Goal: Task Accomplishment & Management: Manage account settings

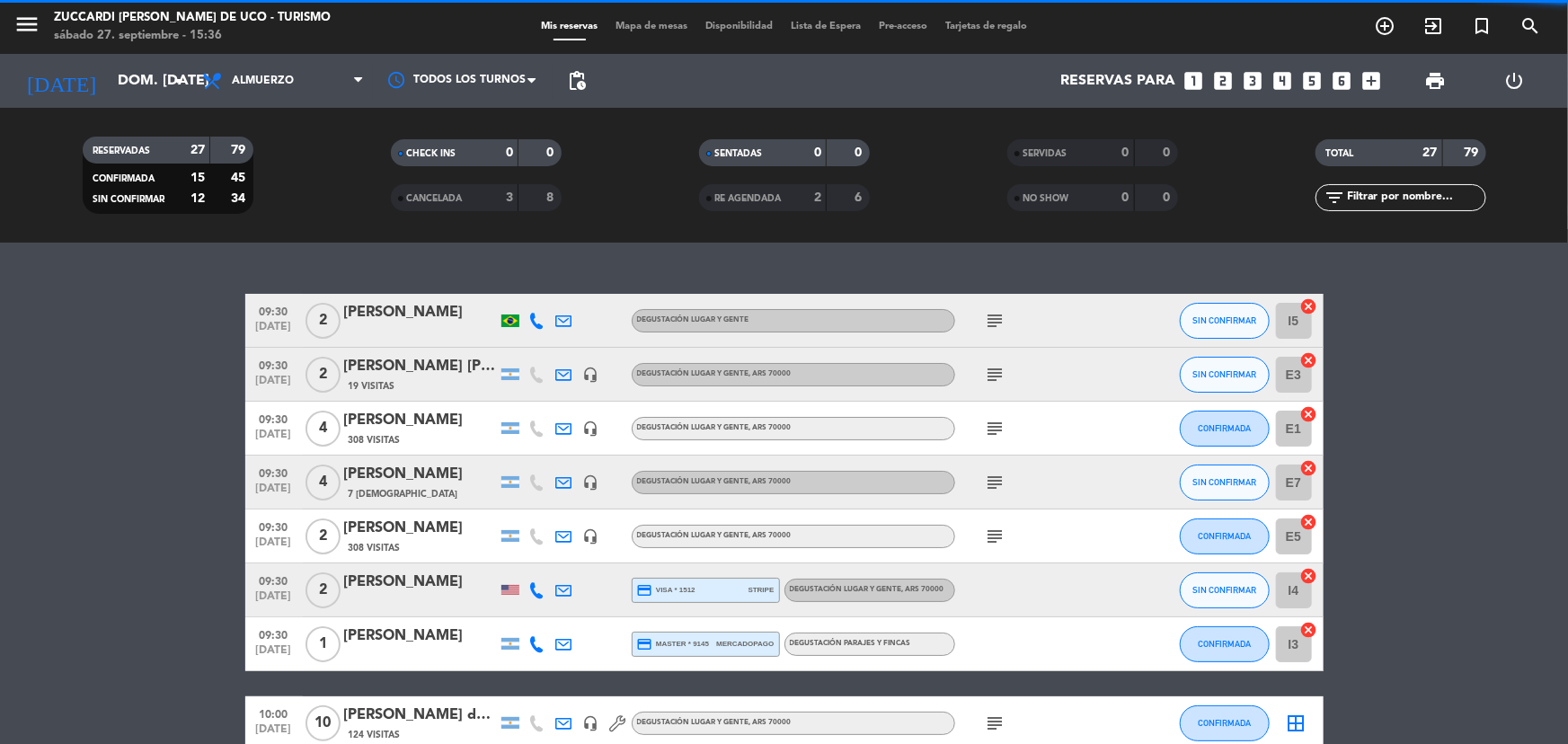
click at [30, 21] on icon "menu" at bounding box center [27, 24] width 27 height 27
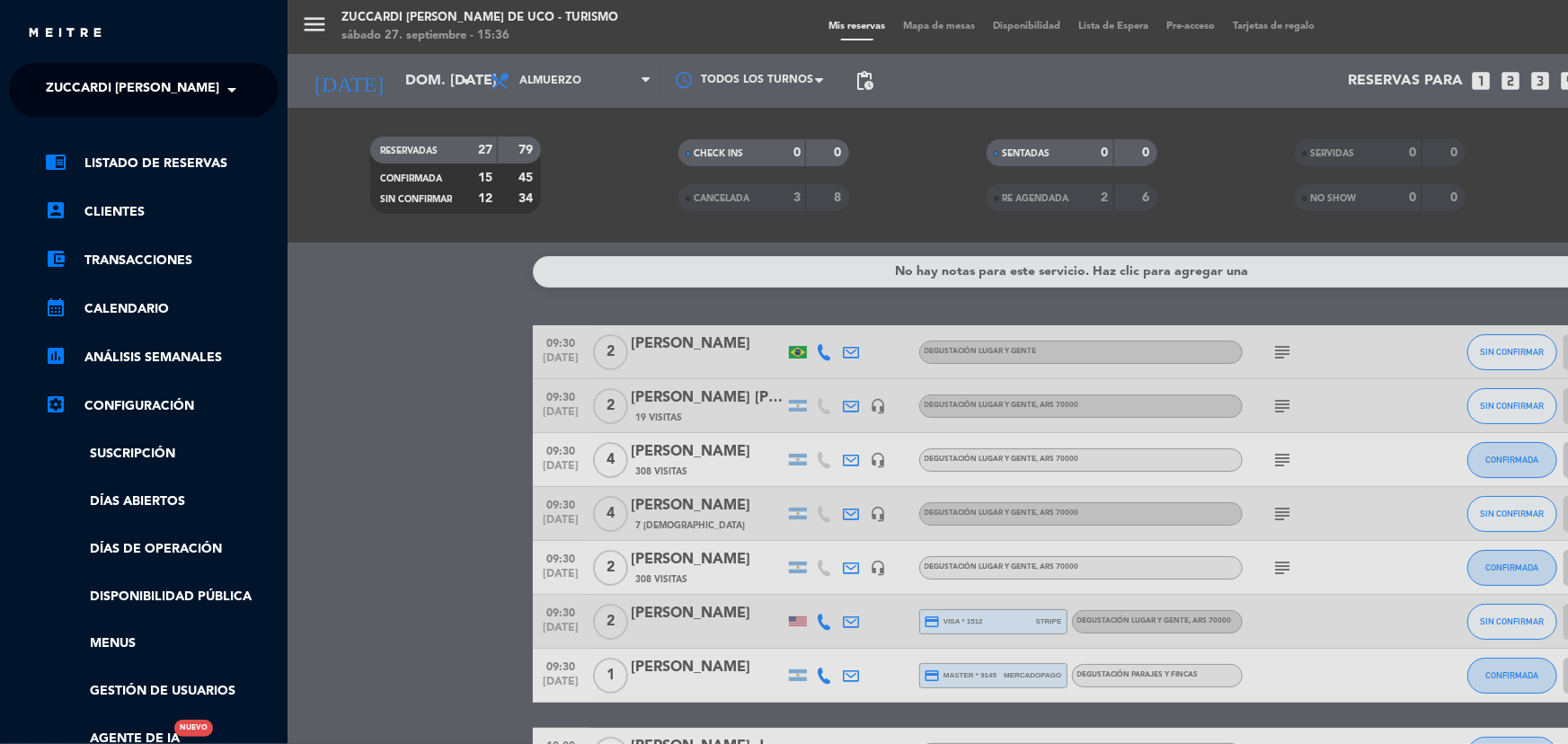
click at [195, 87] on span "Zuccardi [PERSON_NAME] de Uco - Turismo" at bounding box center [194, 89] width 296 height 37
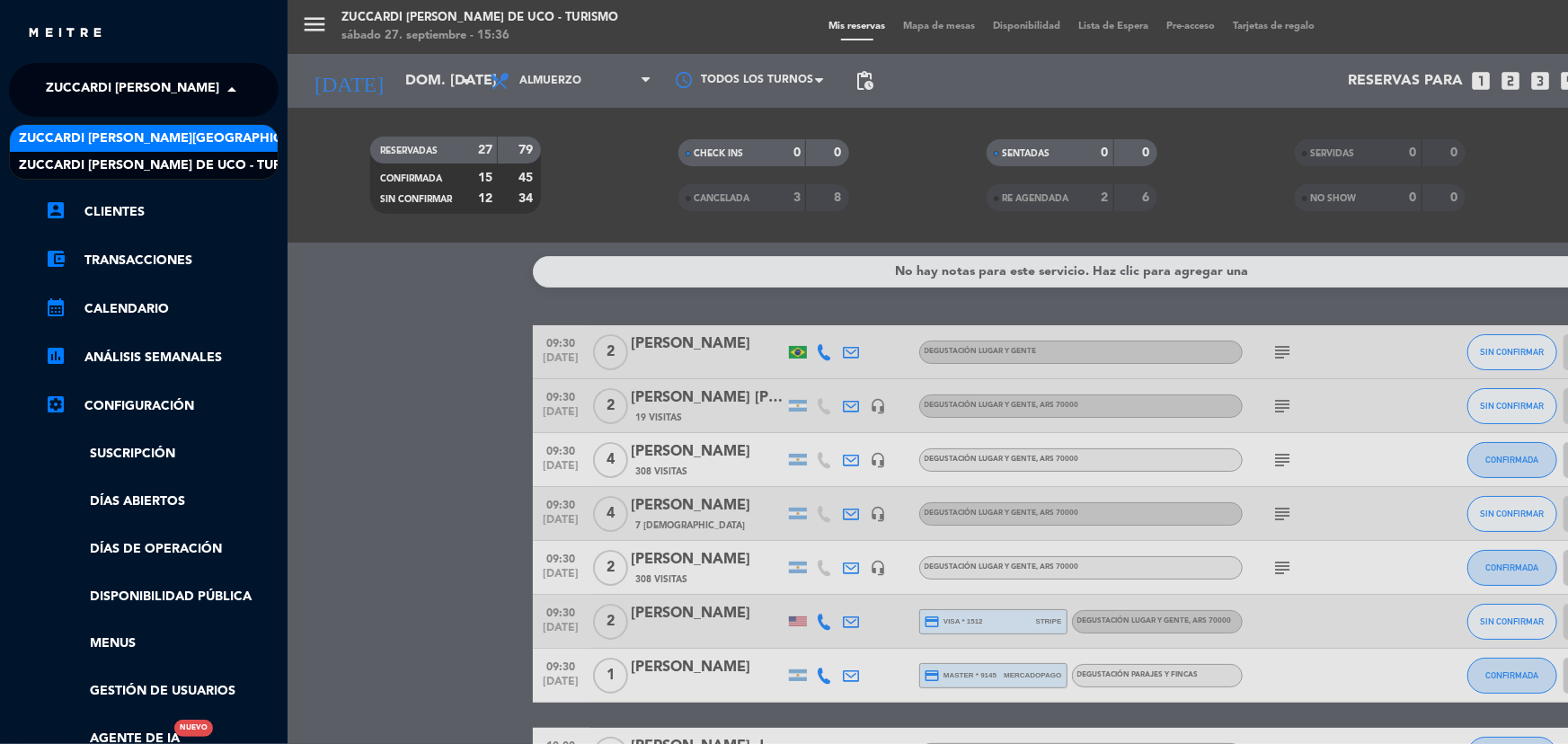
click at [203, 141] on span "Zuccardi [PERSON_NAME][GEOGRAPHIC_DATA] - Restaurant [PERSON_NAME][GEOGRAPHIC_D…" at bounding box center [338, 139] width 640 height 21
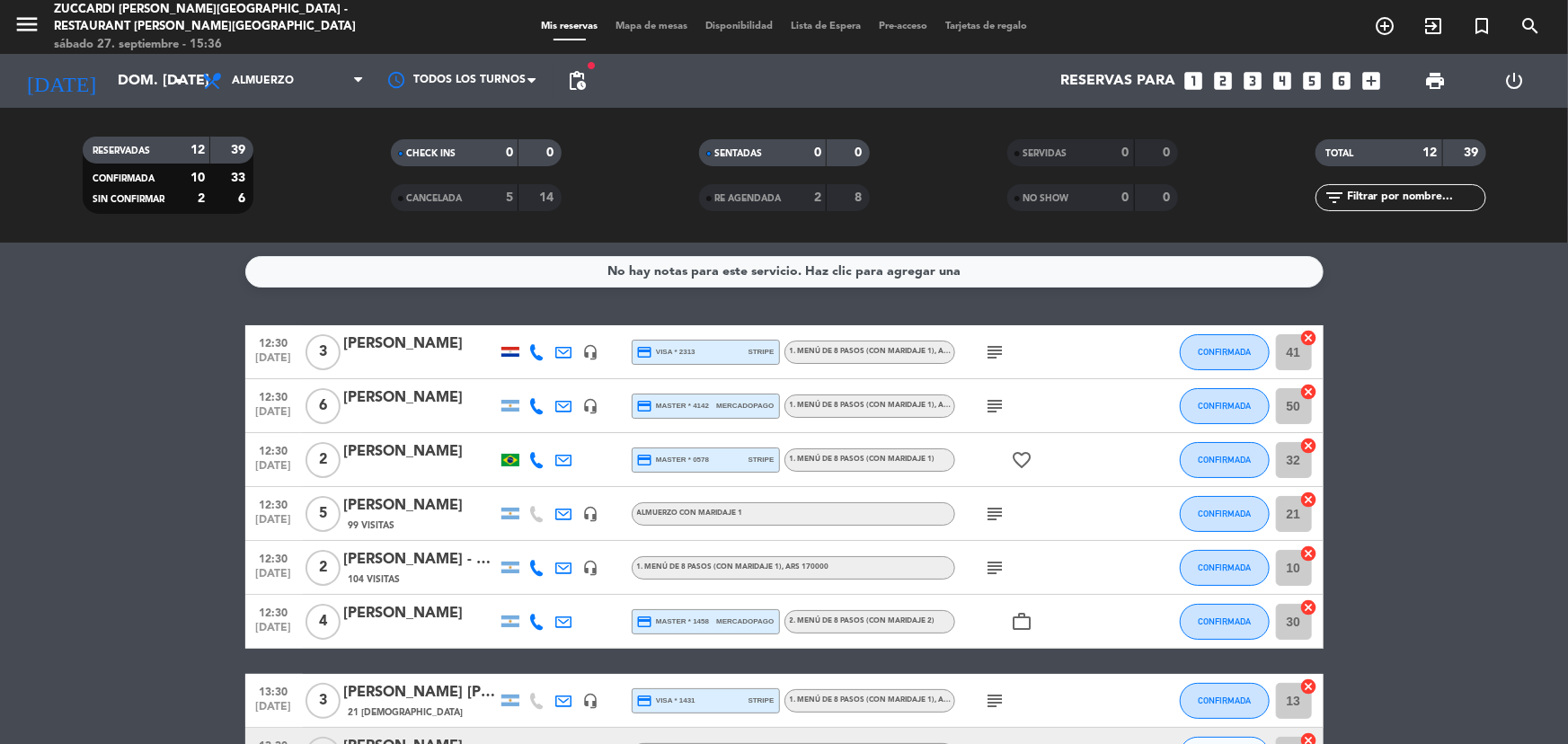
click at [1279, 82] on icon "looks_4" at bounding box center [1282, 81] width 24 height 24
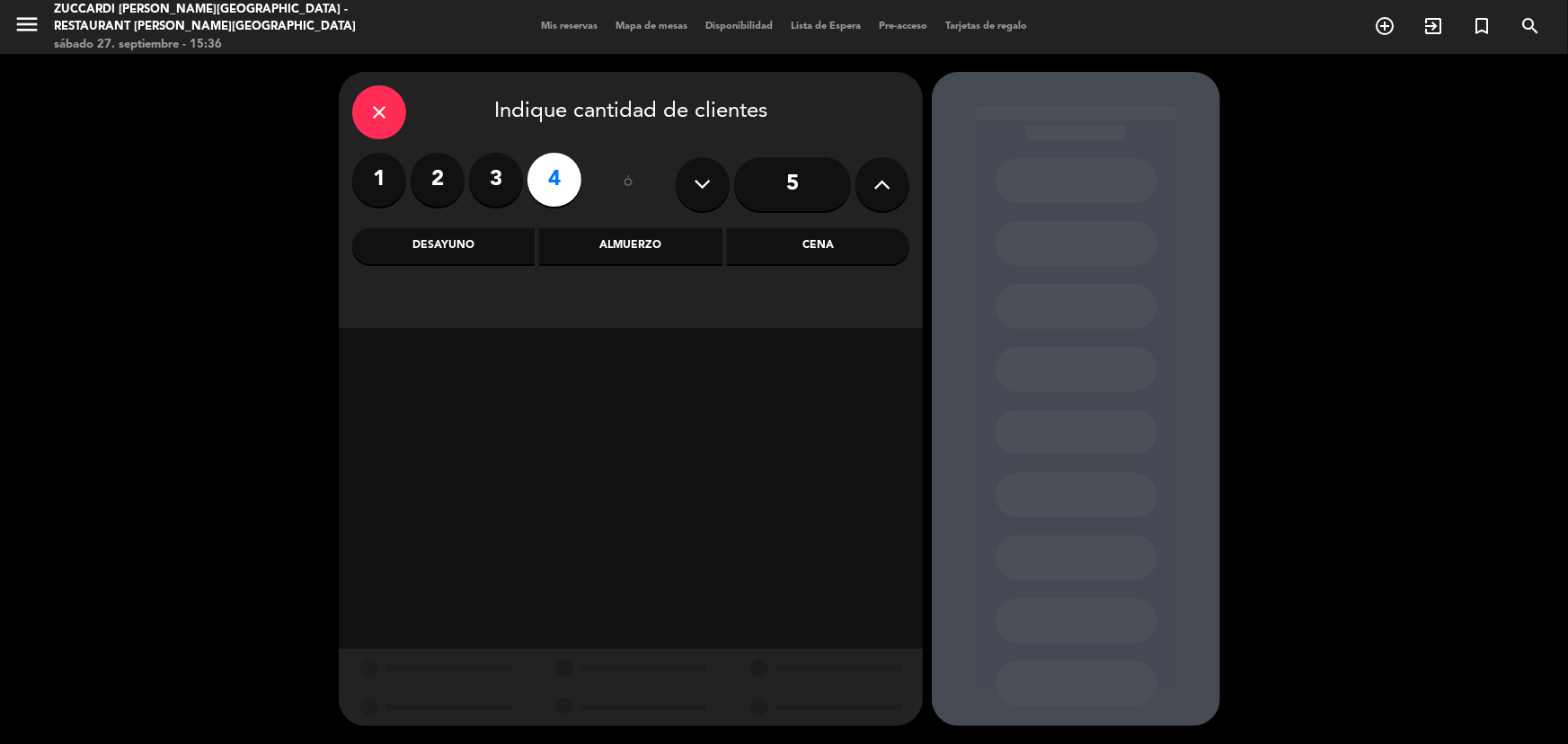
drag, startPoint x: 622, startPoint y: 243, endPoint x: 569, endPoint y: 272, distance: 60.4
click at [622, 242] on div "Almuerzo" at bounding box center [630, 246] width 183 height 36
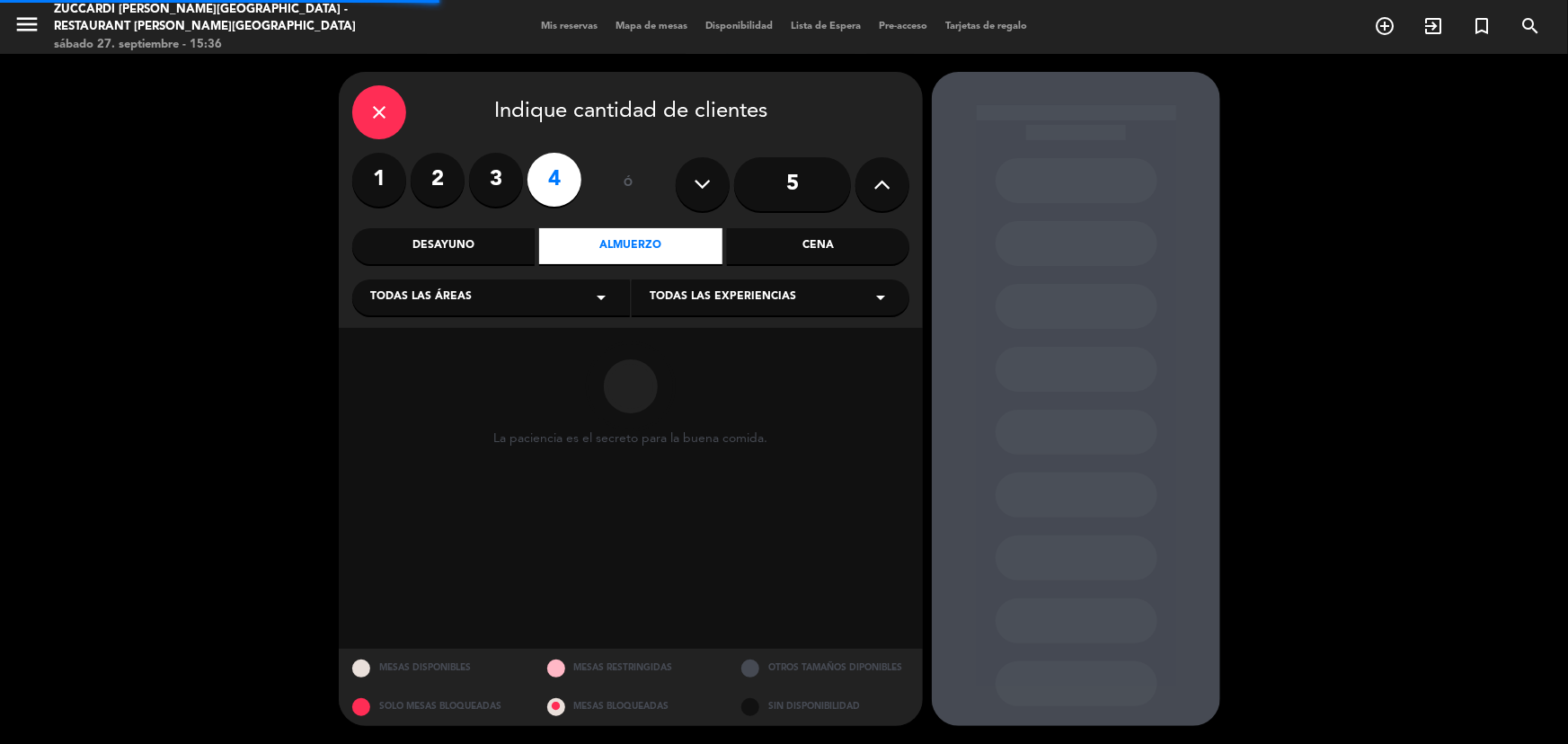
click at [566, 285] on div "Todas las áreas arrow_drop_down" at bounding box center [491, 297] width 277 height 36
click at [439, 361] on div "SALON NUEVO" at bounding box center [492, 369] width 242 height 18
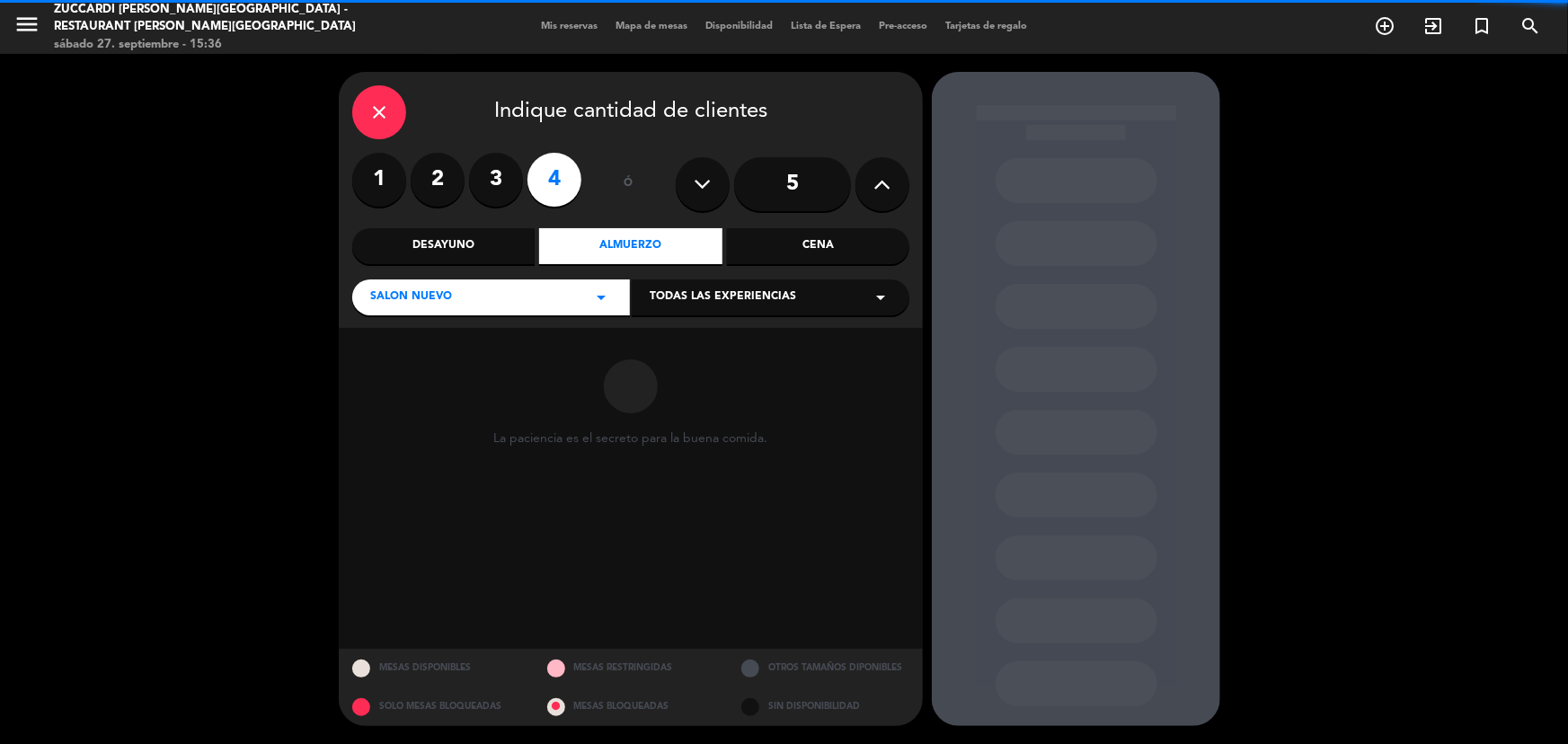
click at [747, 306] on span "Todas las experiencias" at bounding box center [723, 297] width 146 height 18
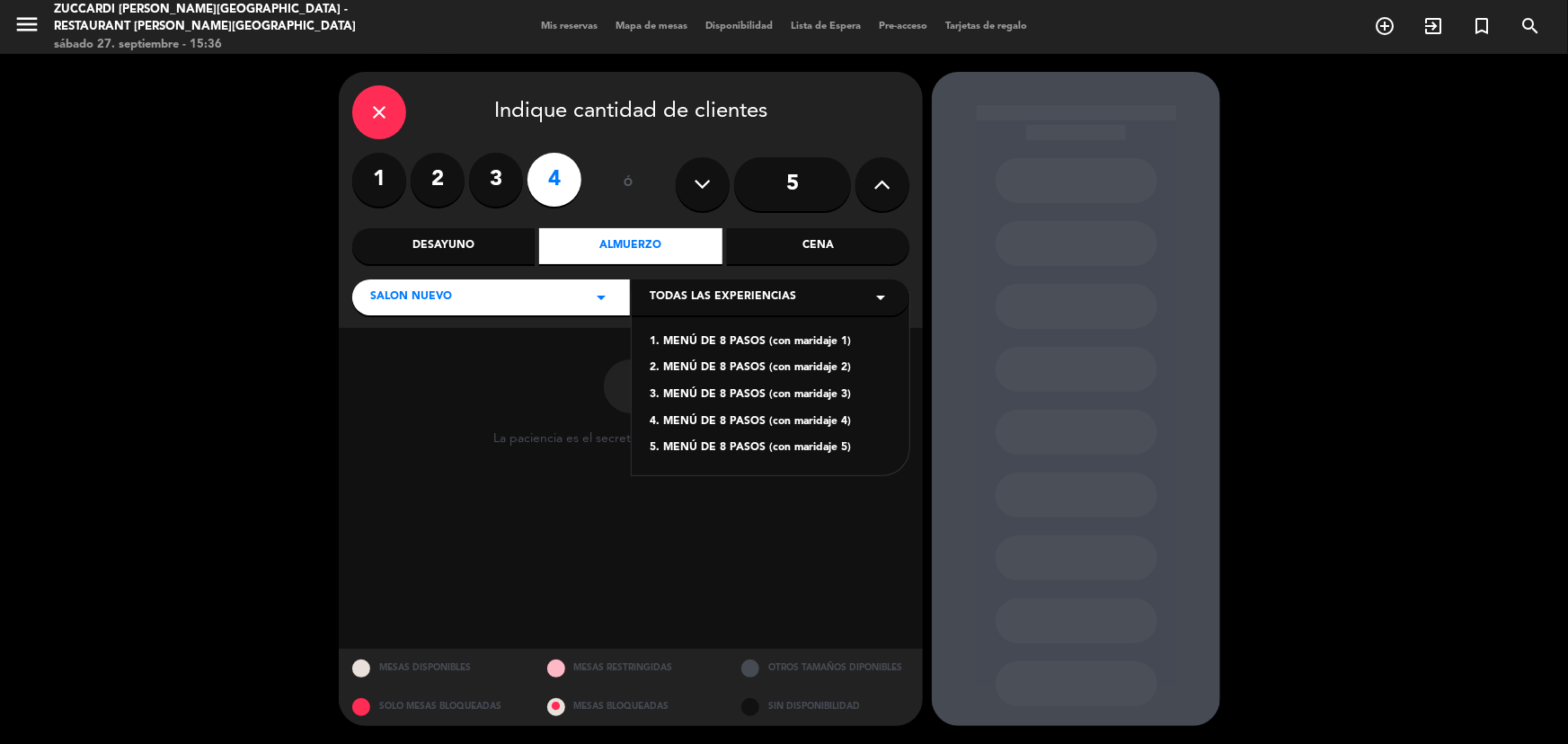
click at [757, 338] on div "1. MENÚ DE 8 PASOS (con maridaje 1)" at bounding box center [771, 342] width 242 height 18
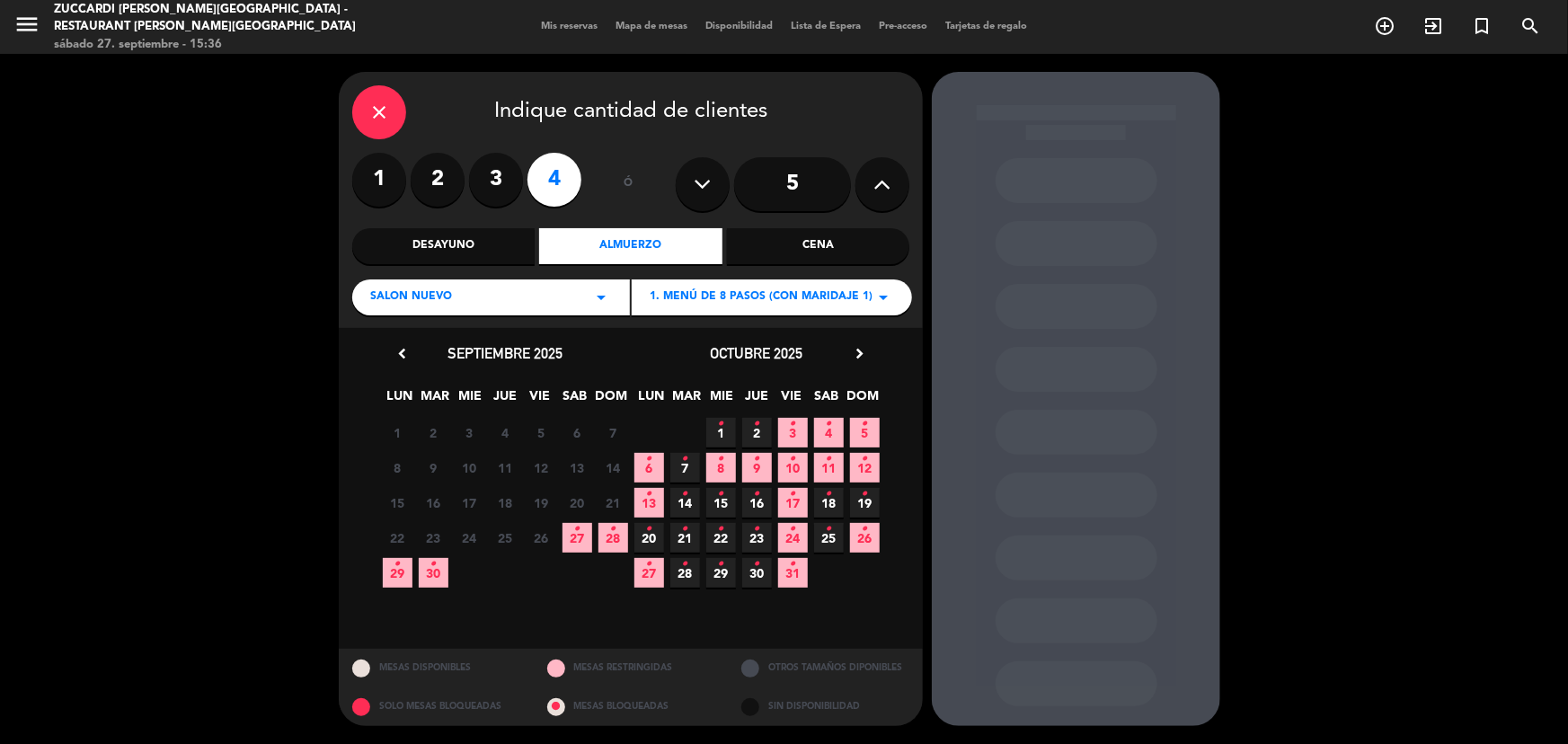
click at [605, 537] on span "28 •" at bounding box center [613, 538] width 29 height 29
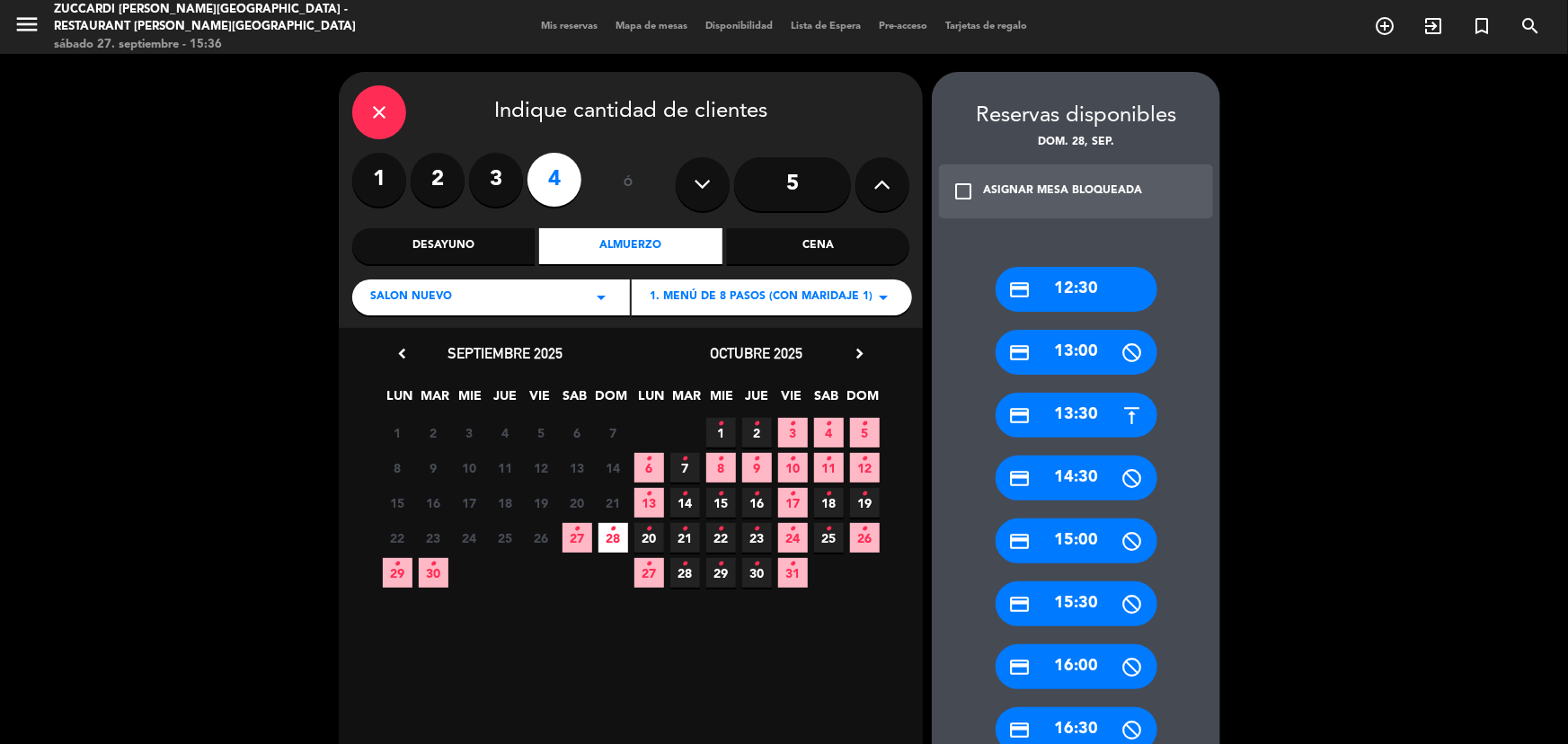
drag, startPoint x: 1096, startPoint y: 292, endPoint x: 948, endPoint y: 298, distance: 148.1
click at [1092, 292] on div "credit_card 12:30" at bounding box center [1076, 289] width 162 height 45
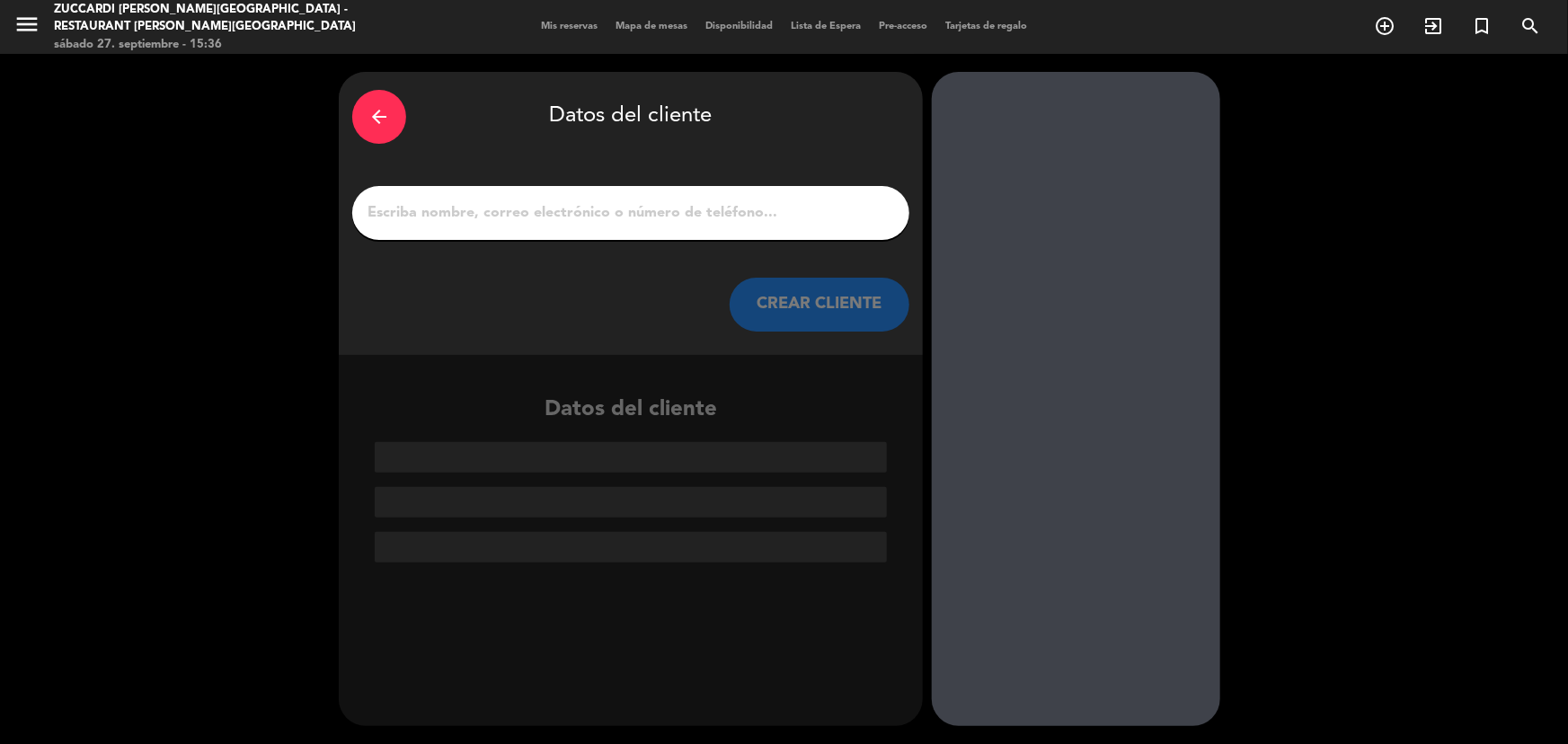
click at [691, 215] on input "1" at bounding box center [630, 213] width 530 height 26
paste input "[PERSON_NAME]"
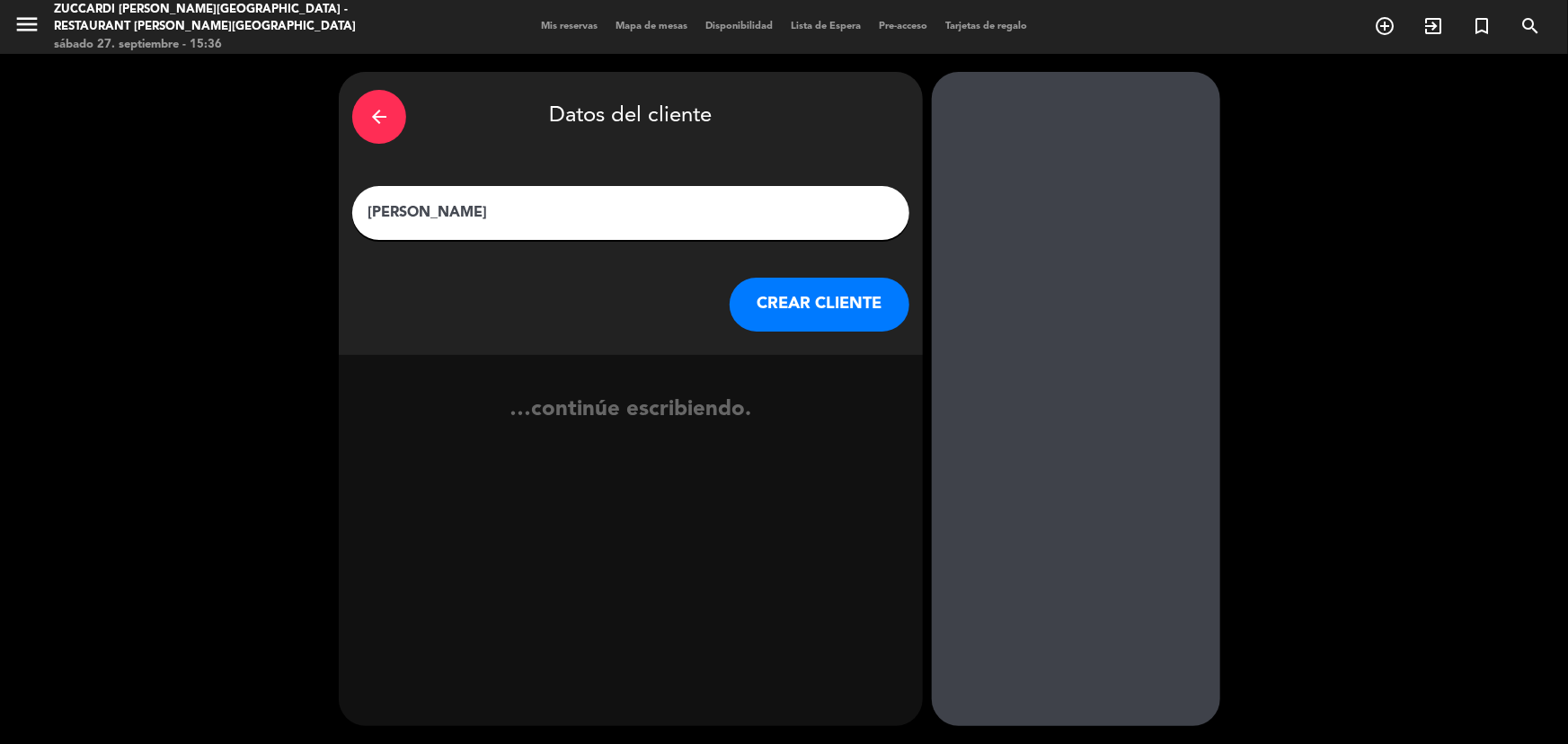
type input "[PERSON_NAME]"
click at [835, 315] on button "CREAR CLIENTE" at bounding box center [819, 304] width 180 height 54
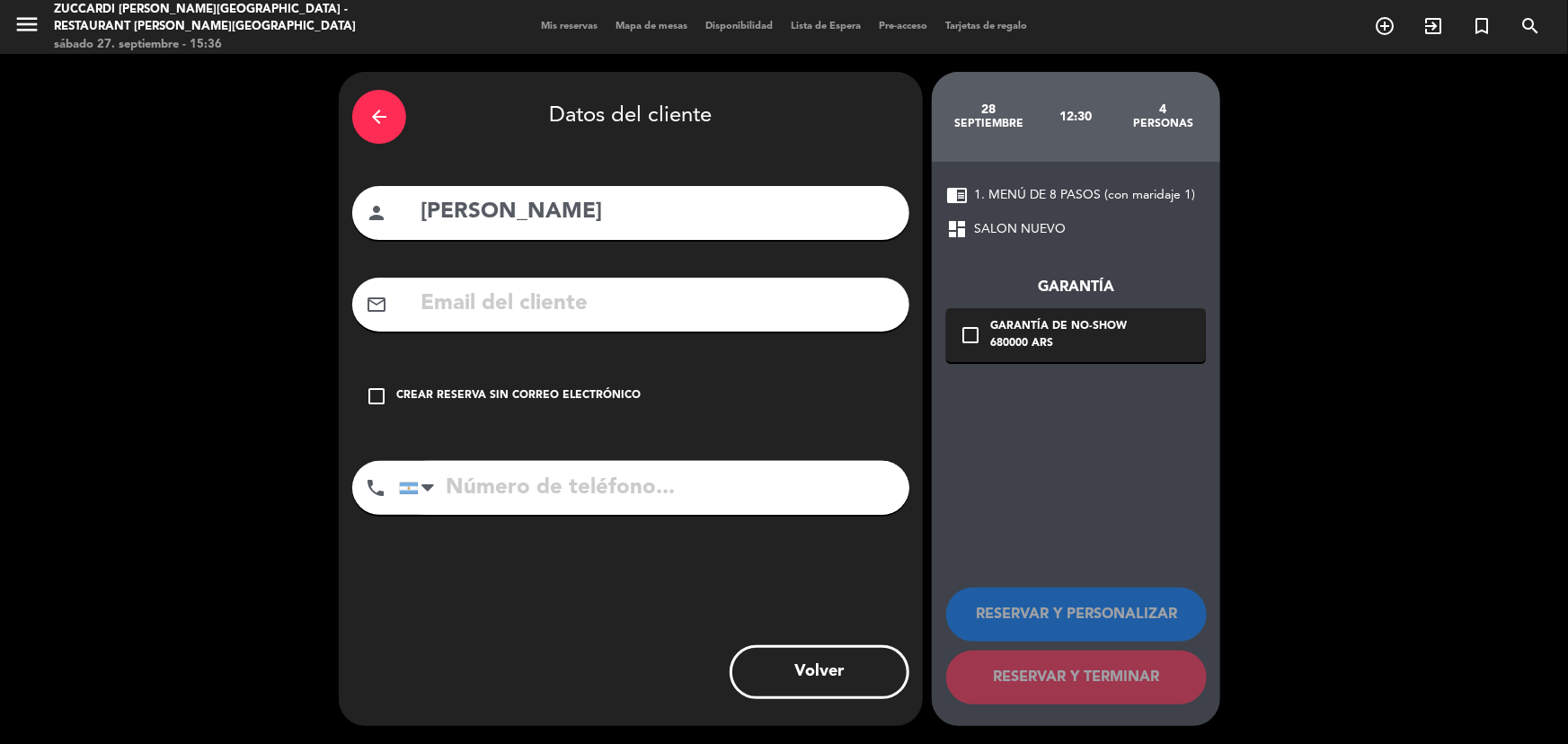
click at [523, 296] on input "text" at bounding box center [657, 304] width 477 height 36
paste input "[PERSON_NAME][EMAIL_ADDRESS][DOMAIN_NAME]"
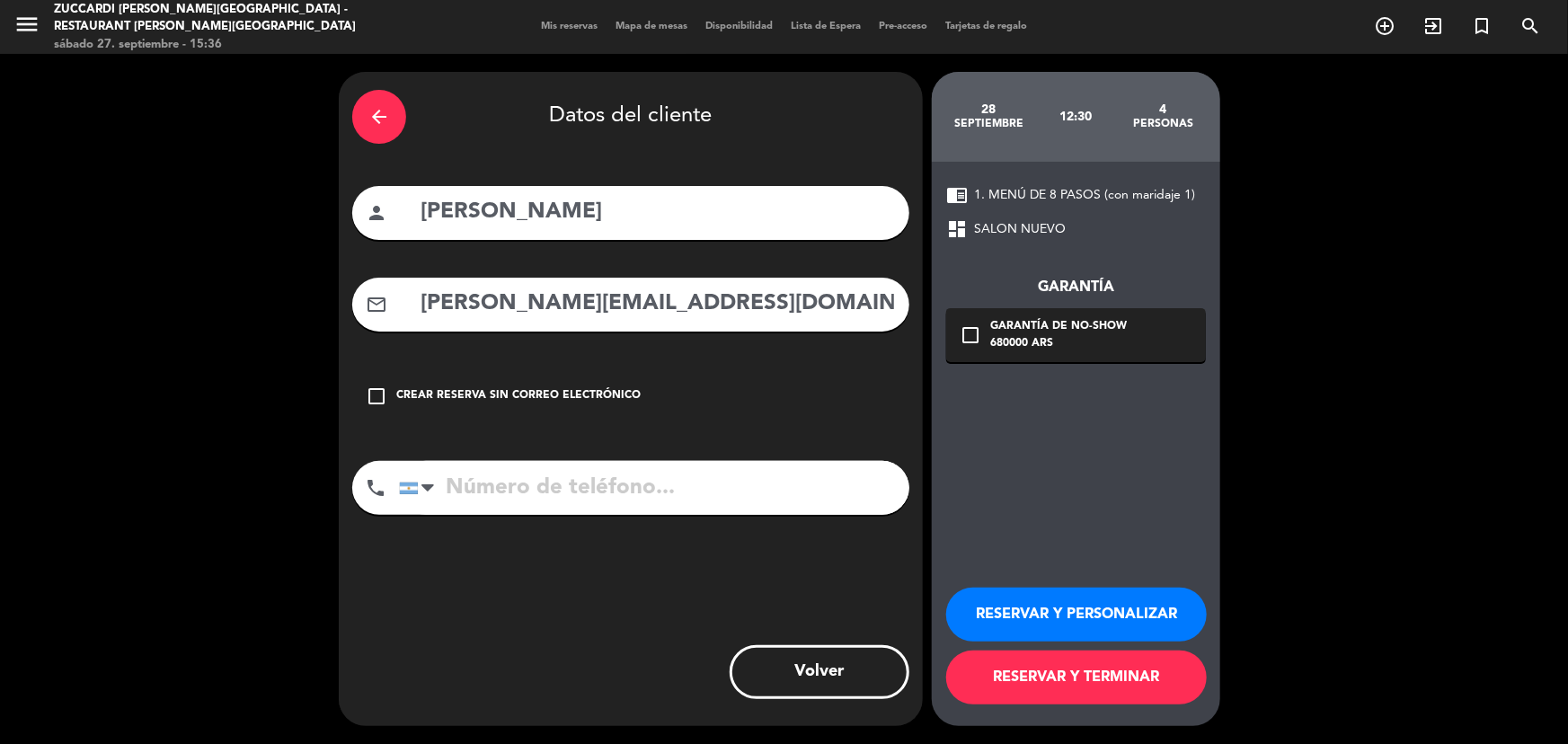
type input "[PERSON_NAME][EMAIL_ADDRESS][DOMAIN_NAME]"
click at [467, 484] on input "tel" at bounding box center [654, 487] width 510 height 54
paste input "[PHONE_NUMBER]"
type input "[PHONE_NUMBER]"
click at [1079, 622] on button "RESERVAR Y PERSONALIZAR" at bounding box center [1075, 614] width 261 height 54
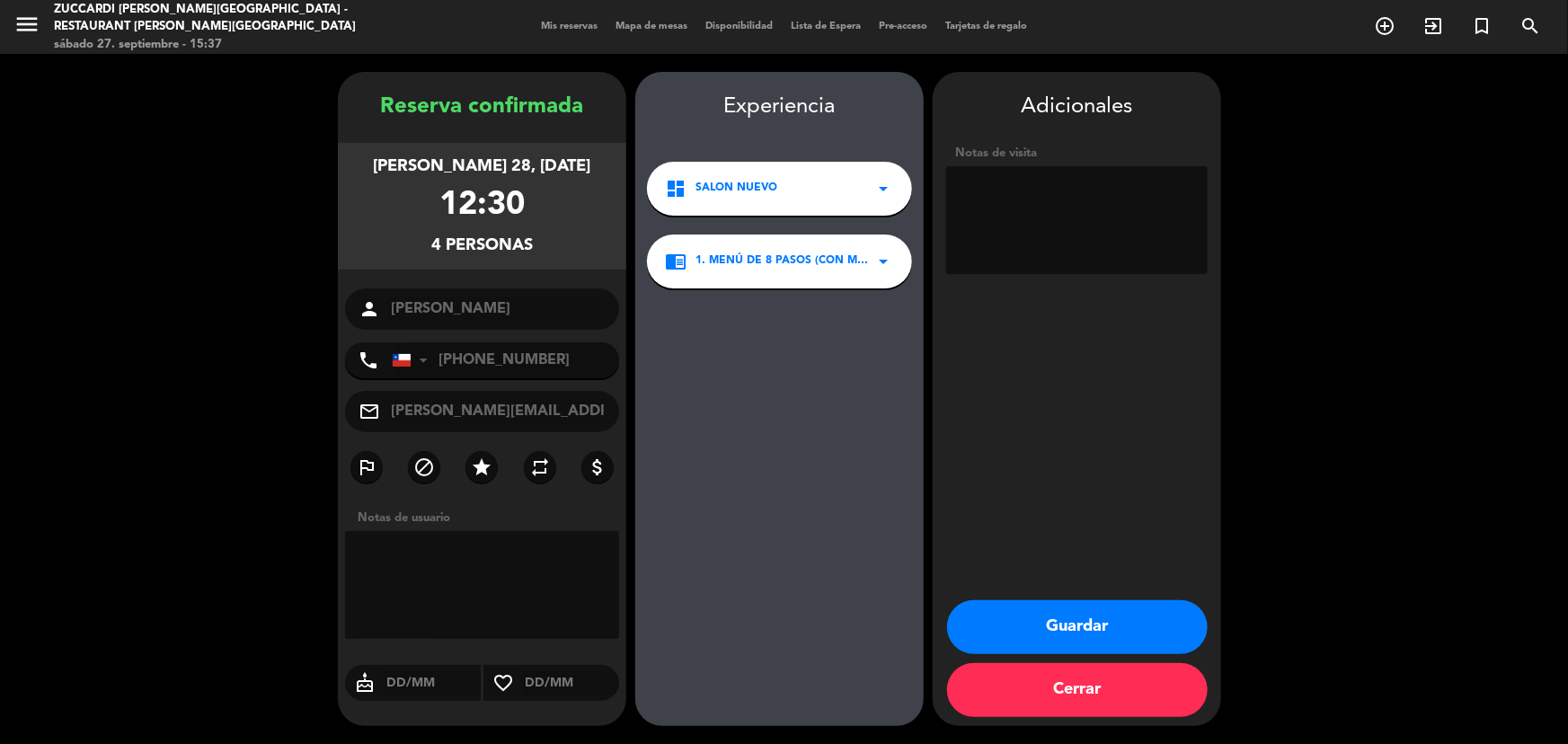
click at [981, 204] on textarea at bounding box center [1076, 220] width 261 height 108
type textarea "CHI- Paga Pax- Piden cambio de exp. Op Sol"
click at [1112, 617] on button "Guardar" at bounding box center [1076, 627] width 261 height 54
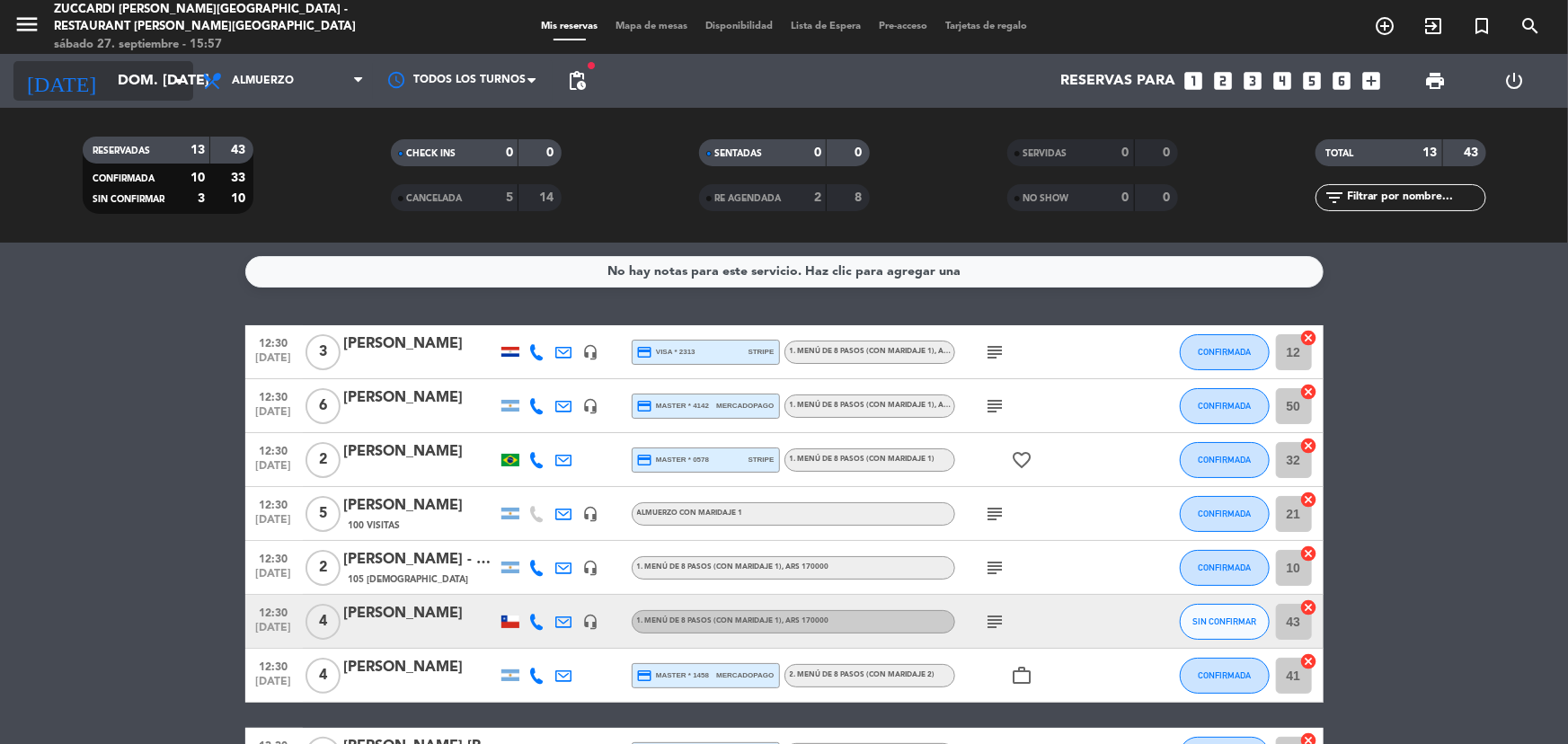
click at [168, 92] on input "dom. [DATE]" at bounding box center [203, 82] width 190 height 35
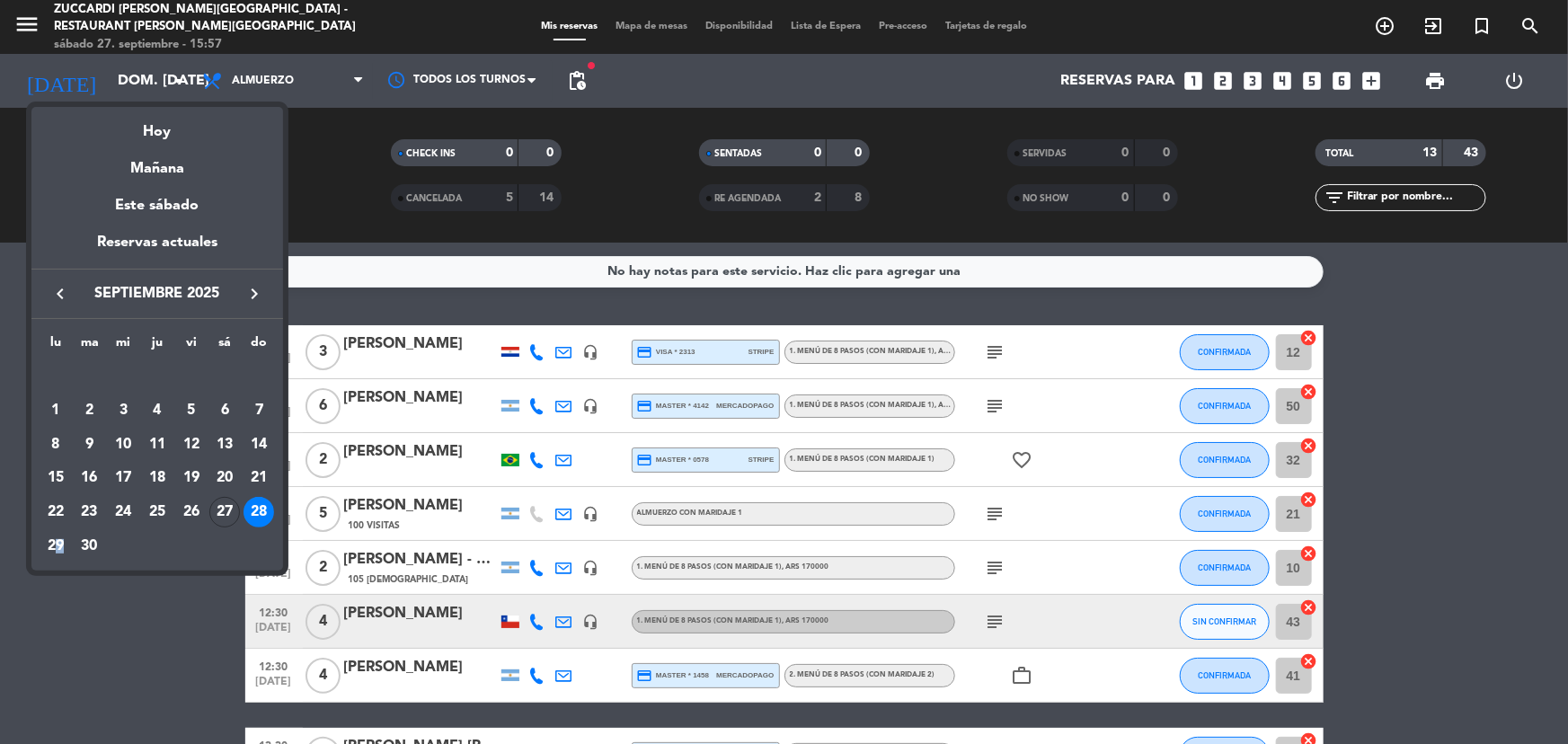
click at [67, 547] on div "29" at bounding box center [55, 545] width 30 height 30
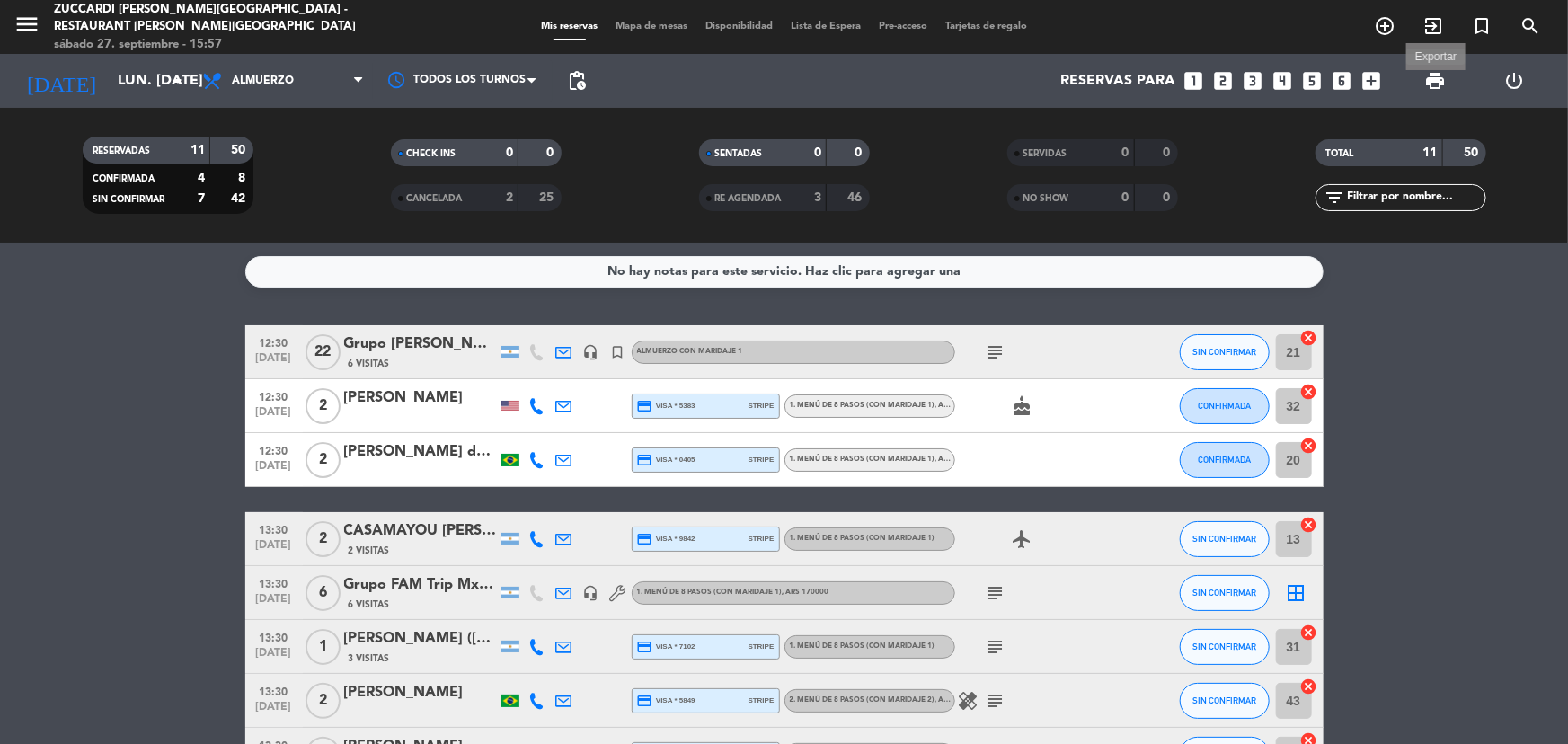
click at [1443, 76] on span "print" at bounding box center [1435, 81] width 22 height 22
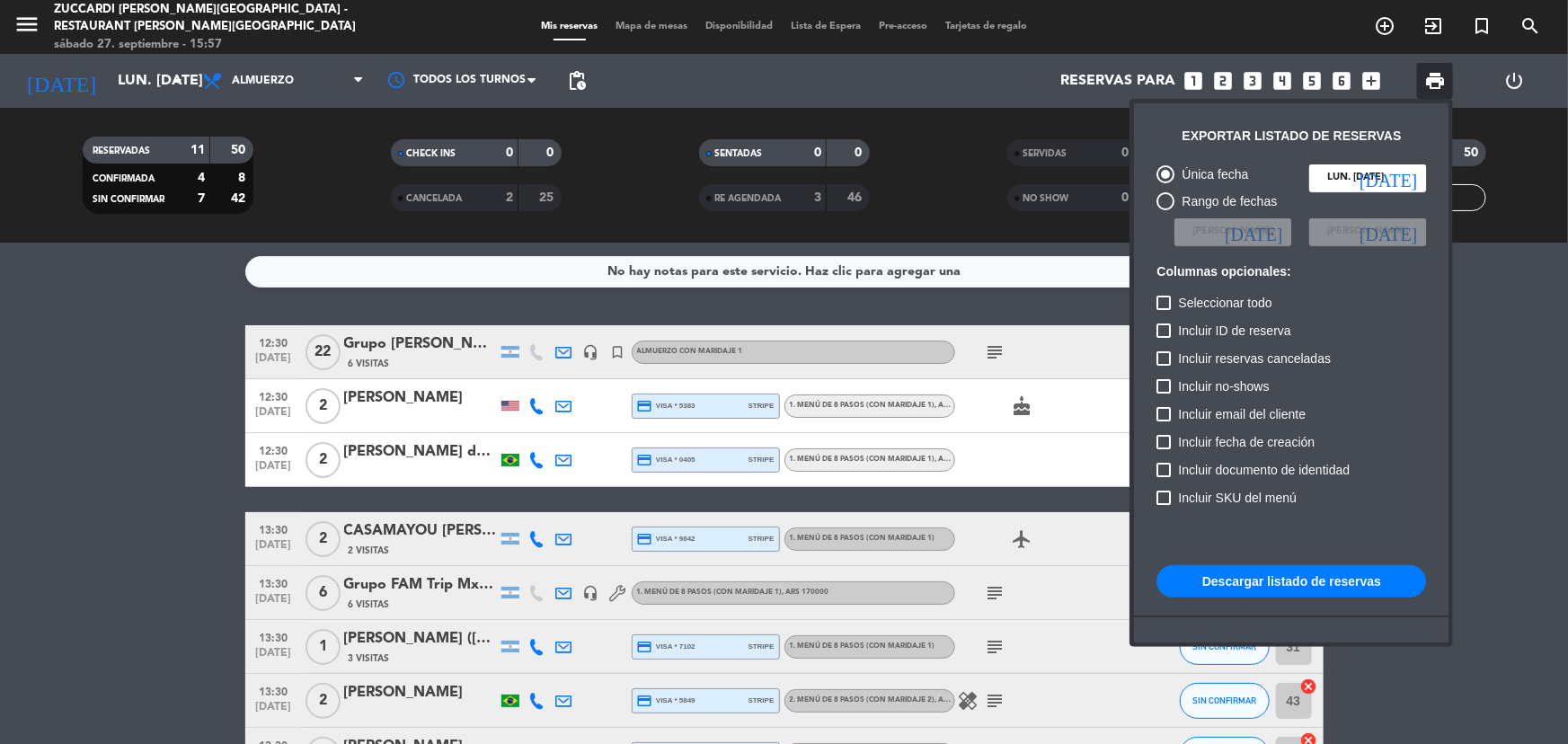
click at [1249, 581] on button "Descargar listado de reservas" at bounding box center [1291, 581] width 269 height 32
drag, startPoint x: 174, startPoint y: 363, endPoint x: 187, endPoint y: 311, distance: 53.6
click at [174, 355] on div at bounding box center [784, 372] width 1568 height 744
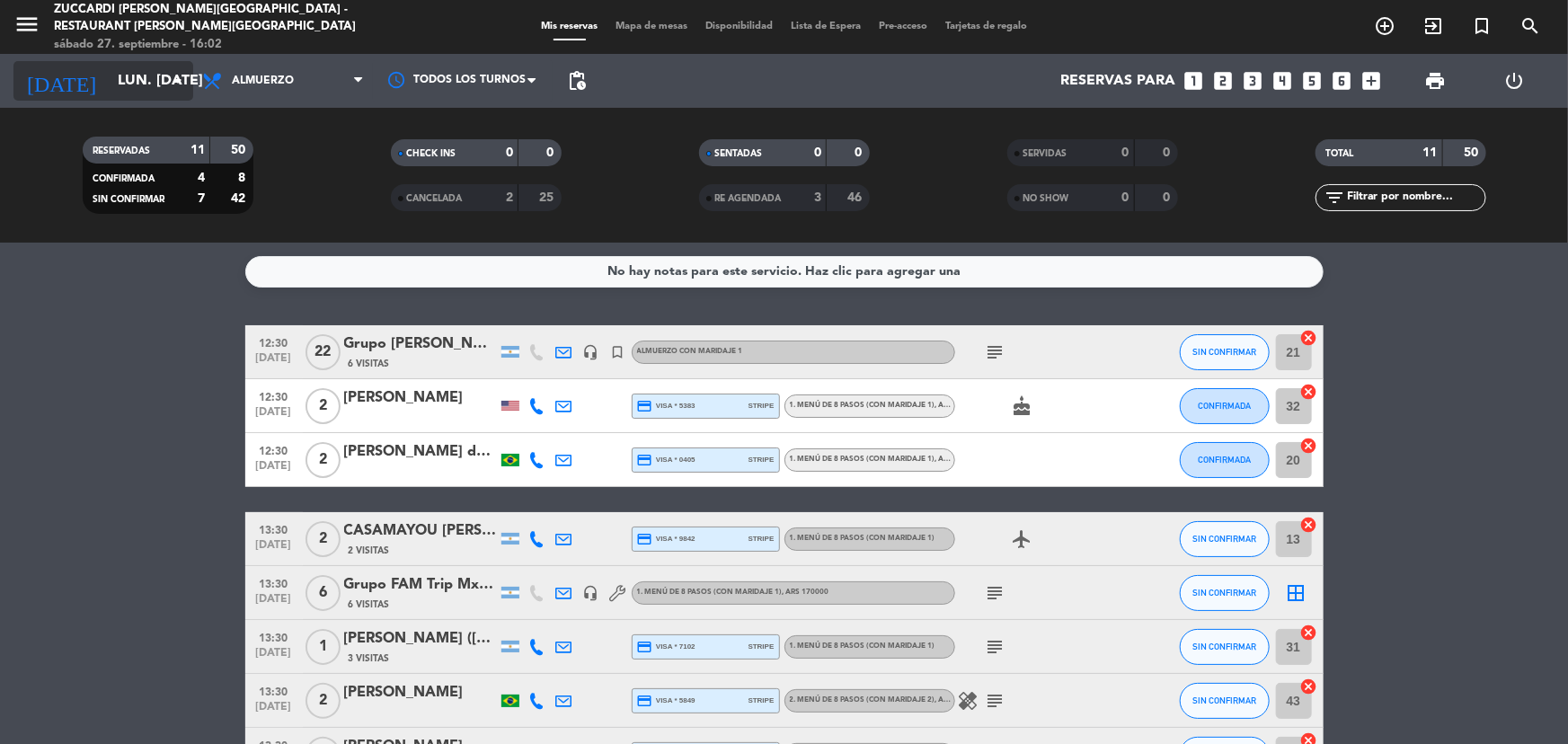
click at [161, 85] on input "lun. [DATE]" at bounding box center [203, 82] width 190 height 35
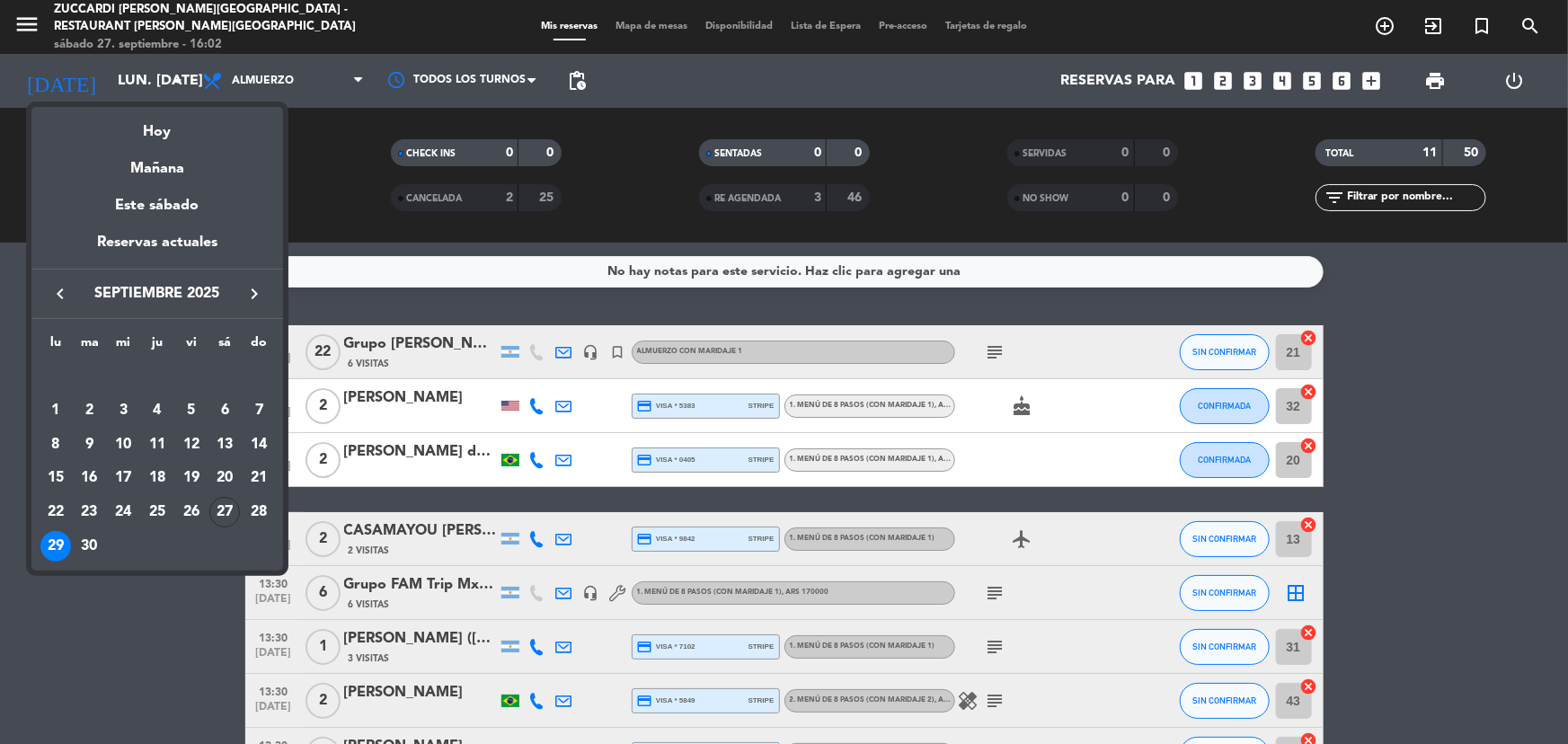
click at [253, 297] on icon "keyboard_arrow_right" at bounding box center [255, 294] width 22 height 22
click at [261, 414] on div "5" at bounding box center [259, 410] width 30 height 30
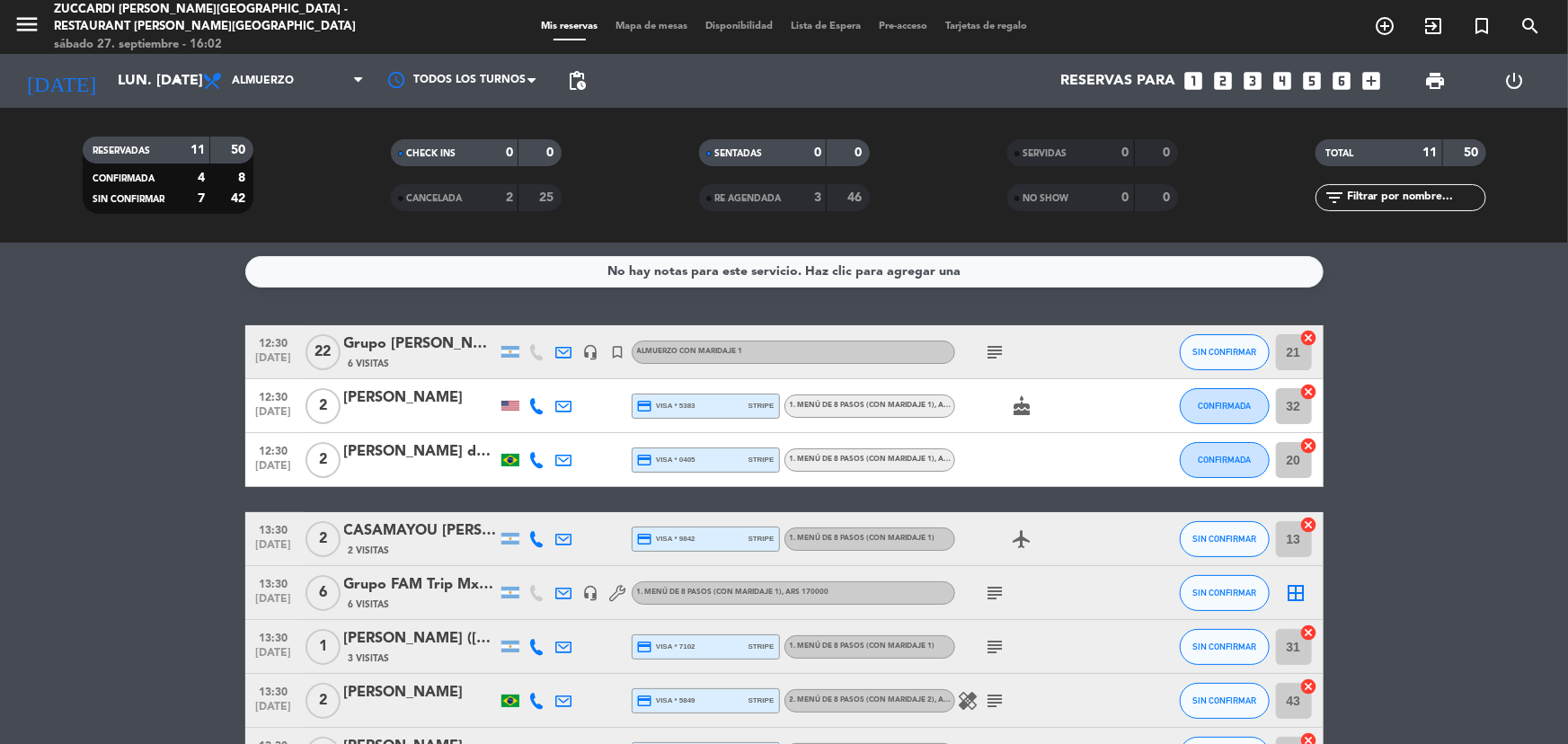
type input "dom. [DATE]"
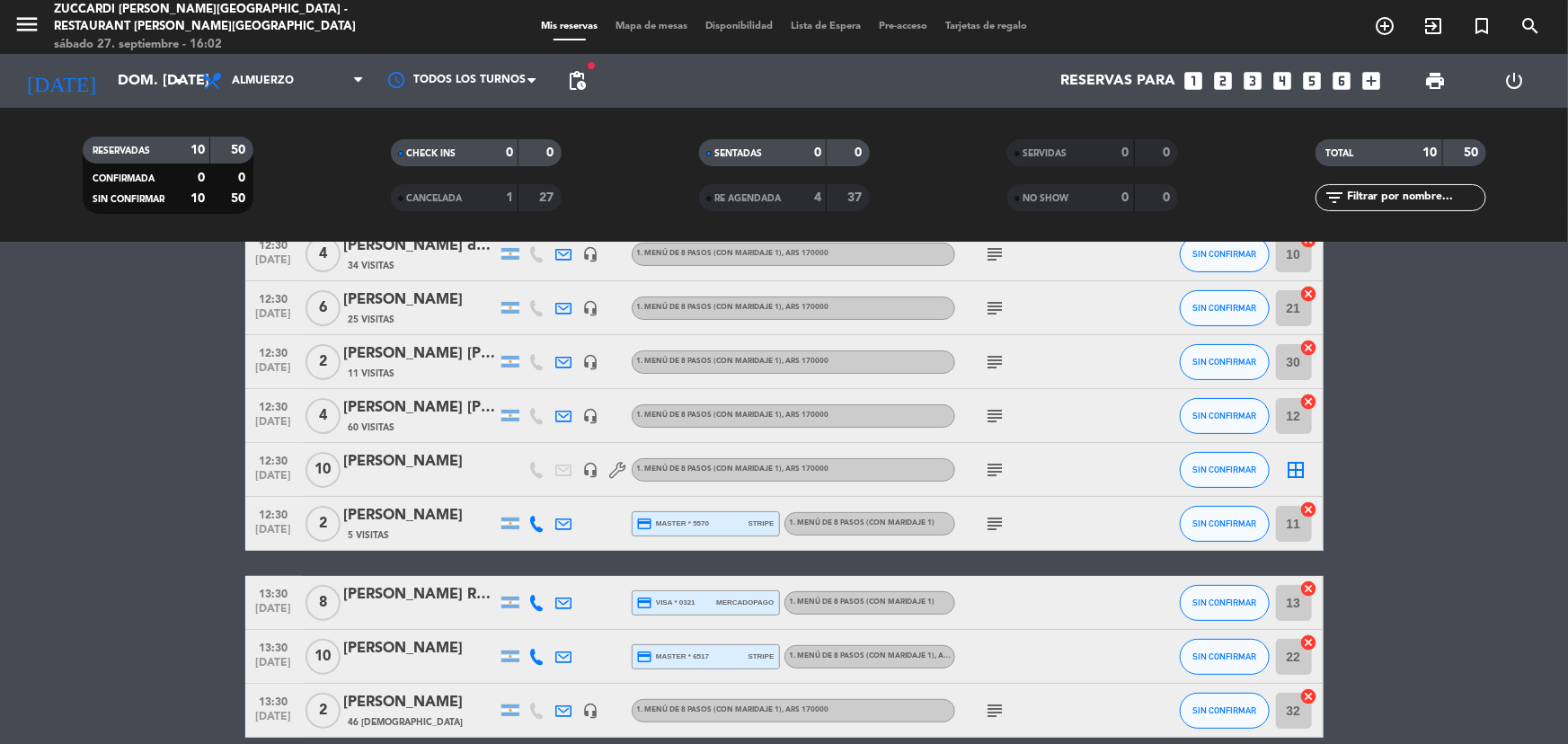
scroll to position [162, 0]
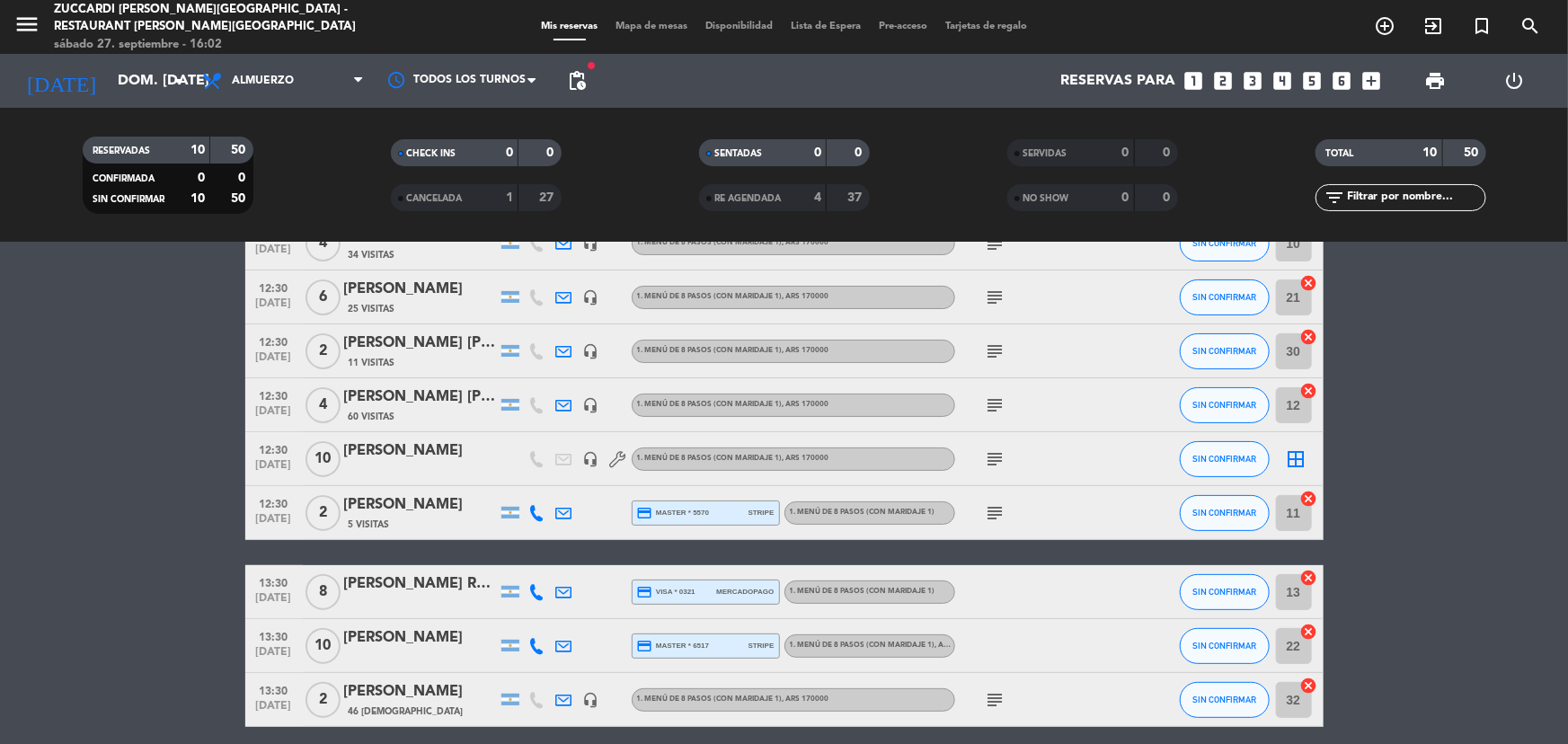
click at [1311, 86] on icon "looks_5" at bounding box center [1312, 81] width 24 height 24
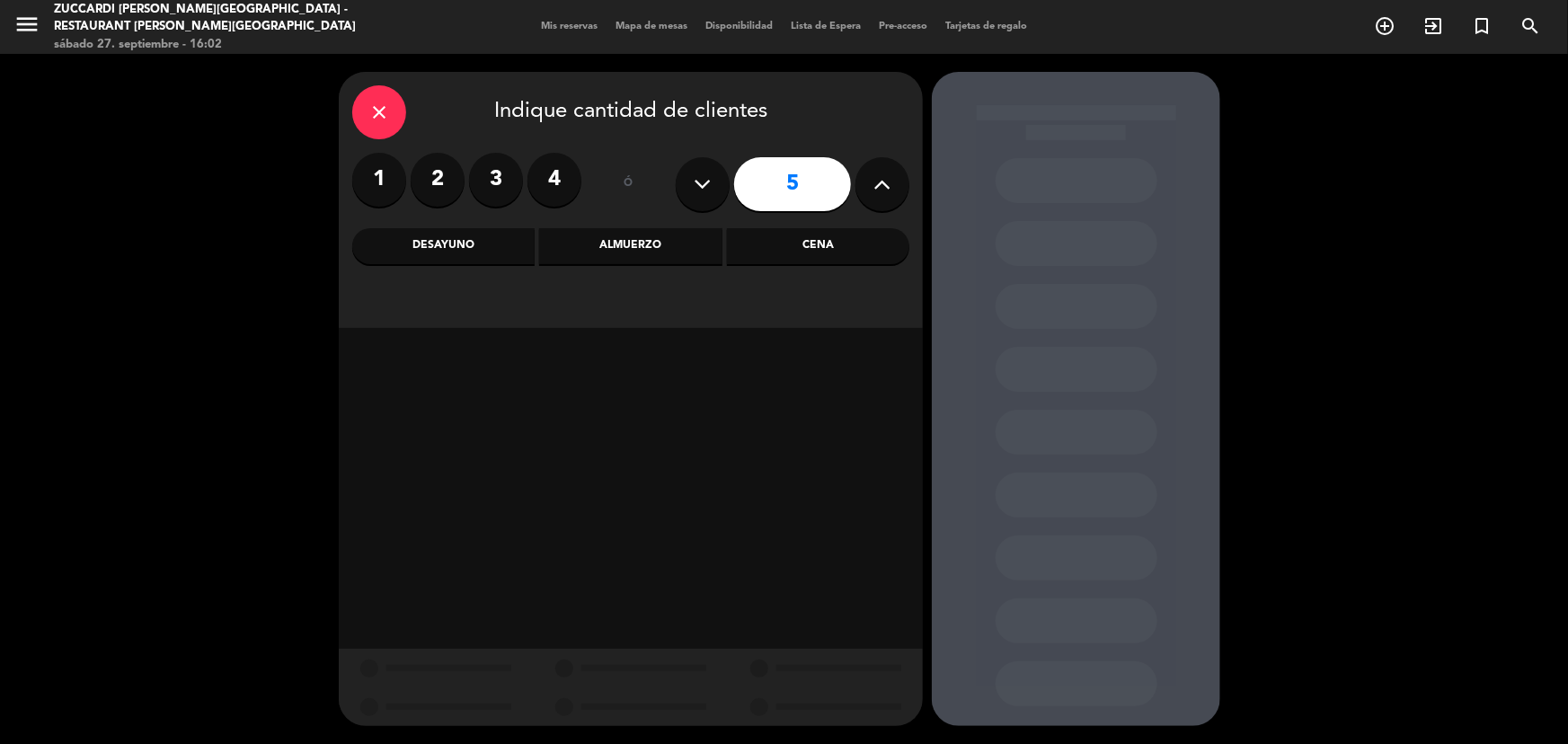
drag, startPoint x: 439, startPoint y: 187, endPoint x: 528, endPoint y: 219, distance: 94.6
click at [442, 187] on label "2" at bounding box center [437, 179] width 54 height 54
click at [663, 254] on div "Almuerzo" at bounding box center [630, 246] width 183 height 36
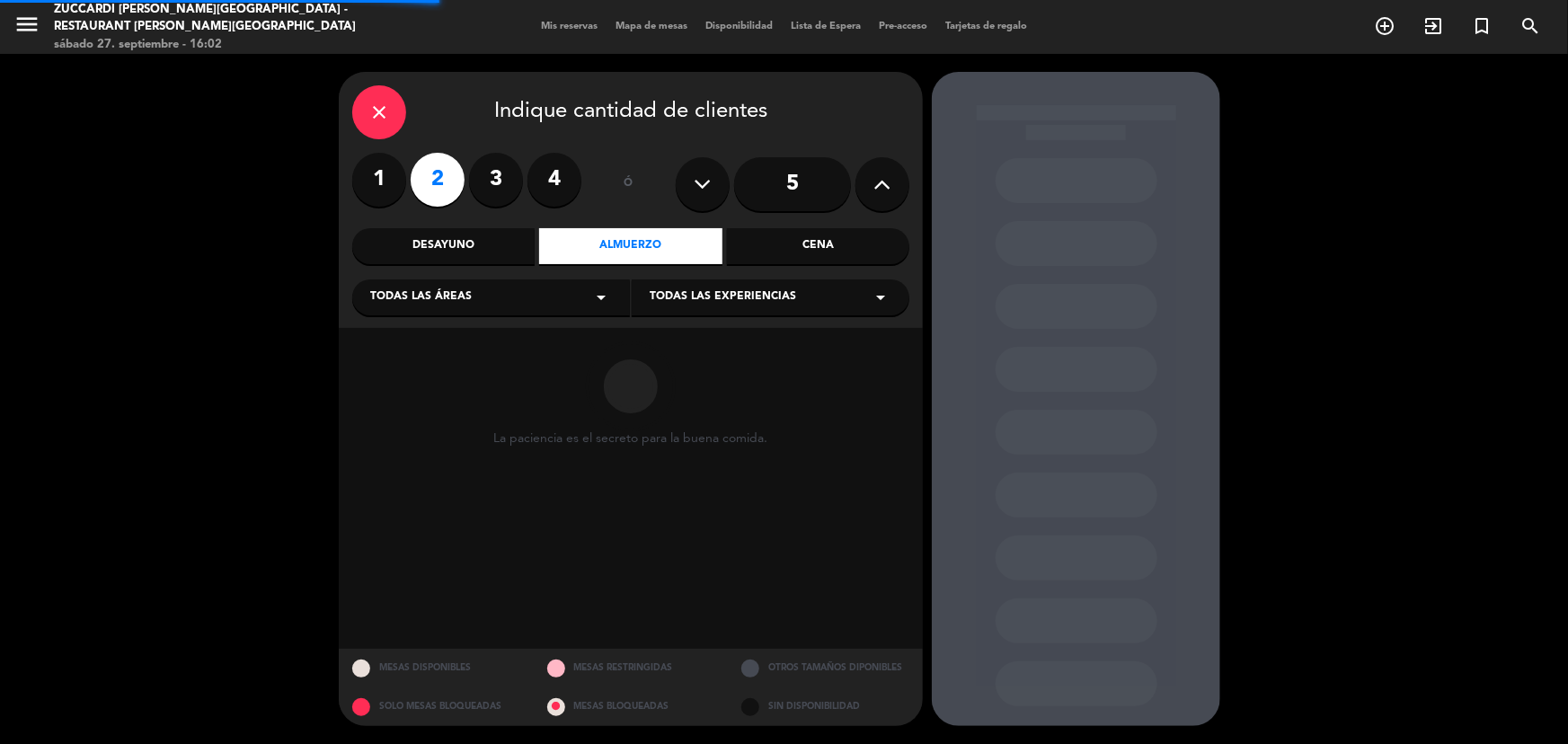
drag, startPoint x: 536, startPoint y: 296, endPoint x: 525, endPoint y: 301, distance: 12.1
click at [530, 299] on div "Todas las áreas arrow_drop_down" at bounding box center [491, 297] width 277 height 36
click at [448, 363] on div "SALON NUEVO" at bounding box center [492, 369] width 242 height 18
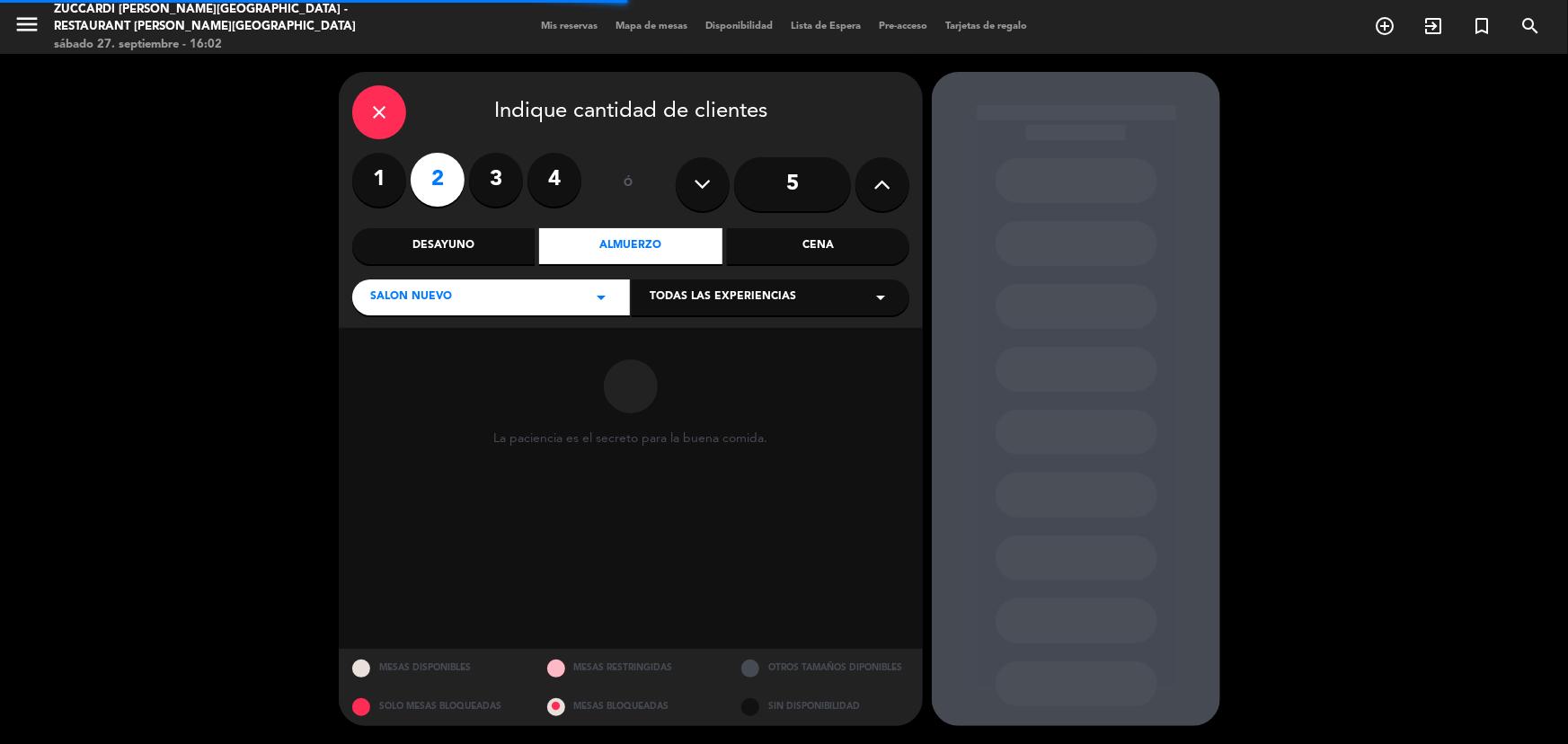
click at [720, 293] on span "Todas las experiencias" at bounding box center [723, 297] width 146 height 18
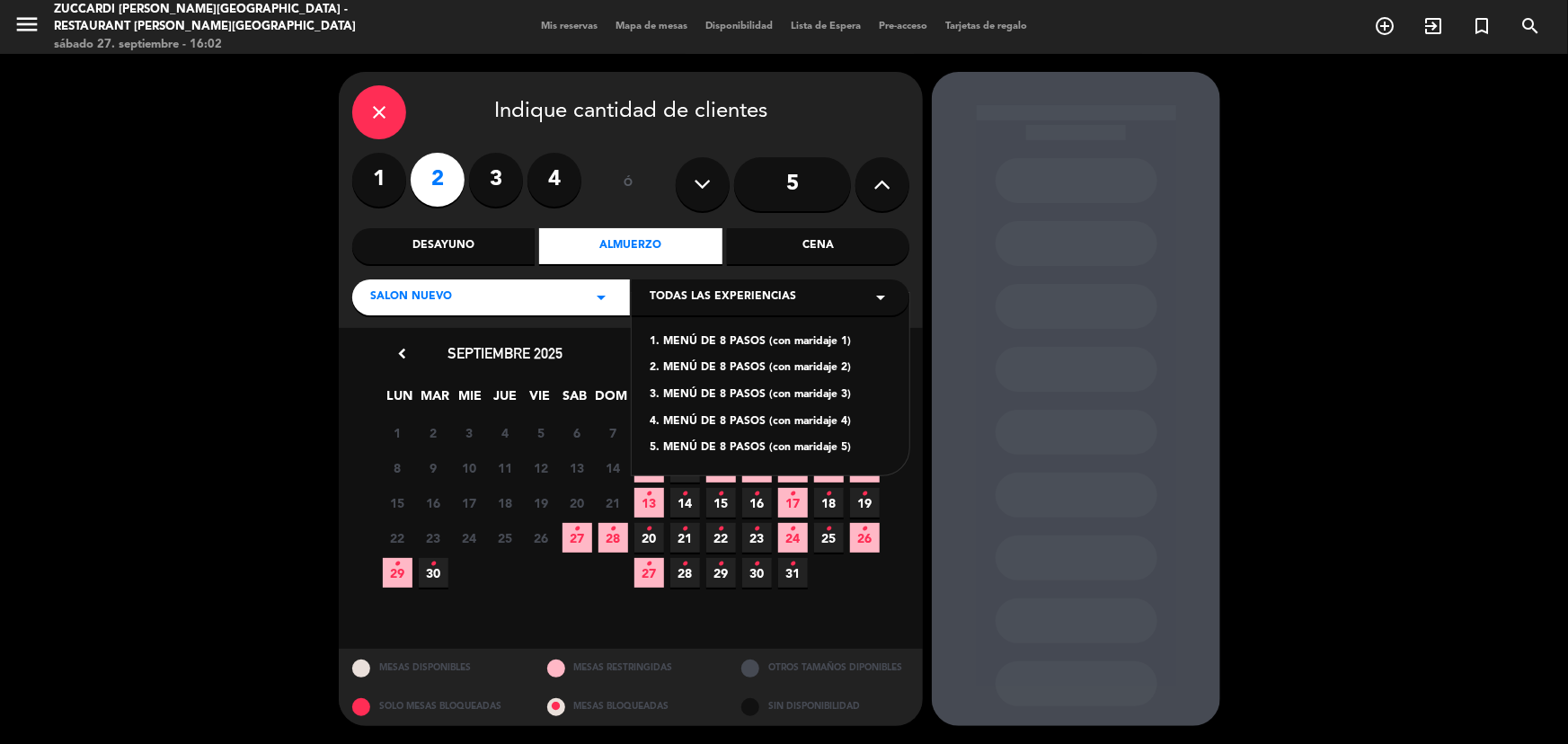
click at [726, 336] on div "1. MENÚ DE 8 PASOS (con maridaje 1)" at bounding box center [771, 342] width 242 height 18
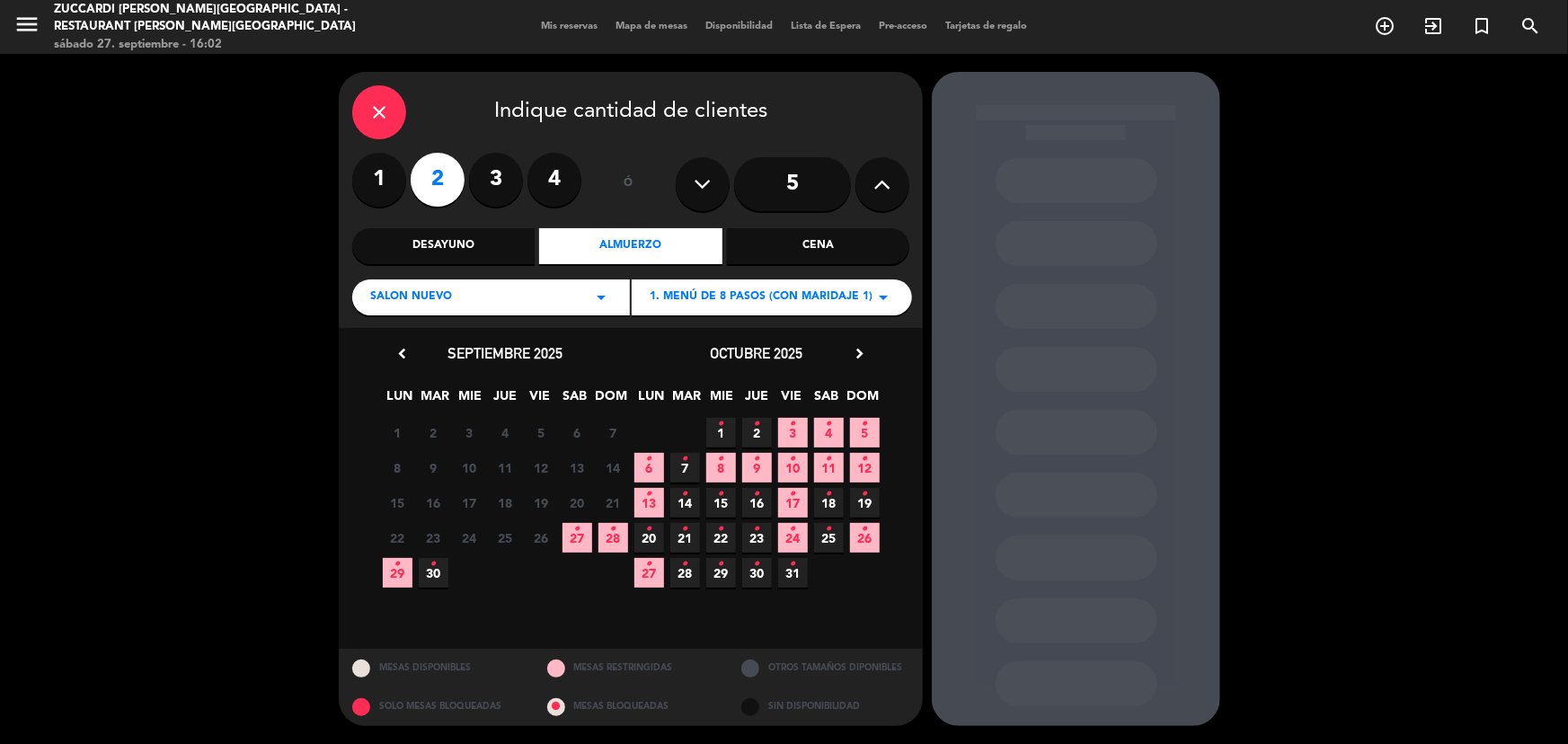
click at [871, 436] on span "5 •" at bounding box center [865, 432] width 29 height 29
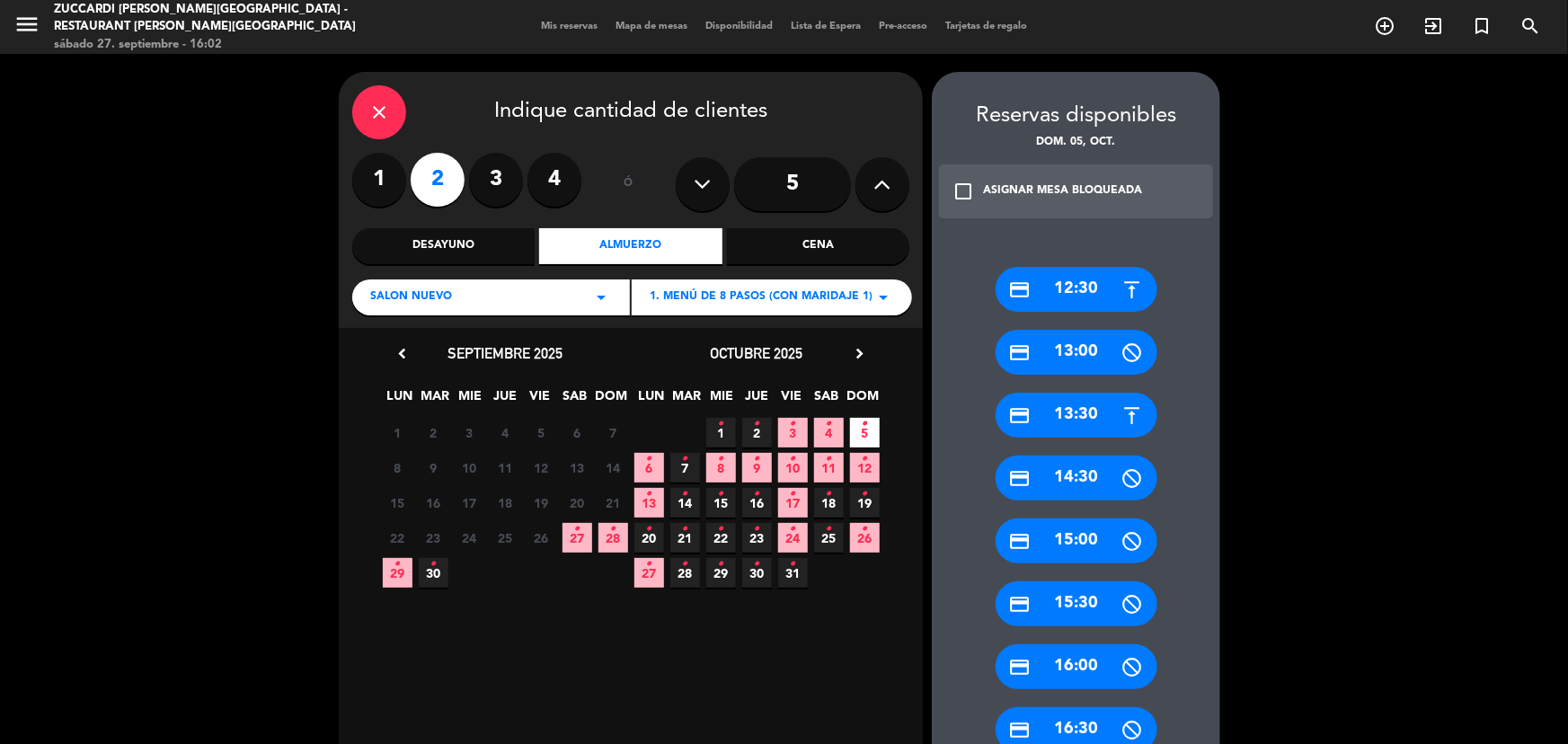
click at [1061, 280] on div "credit_card 12:30" at bounding box center [1076, 289] width 162 height 45
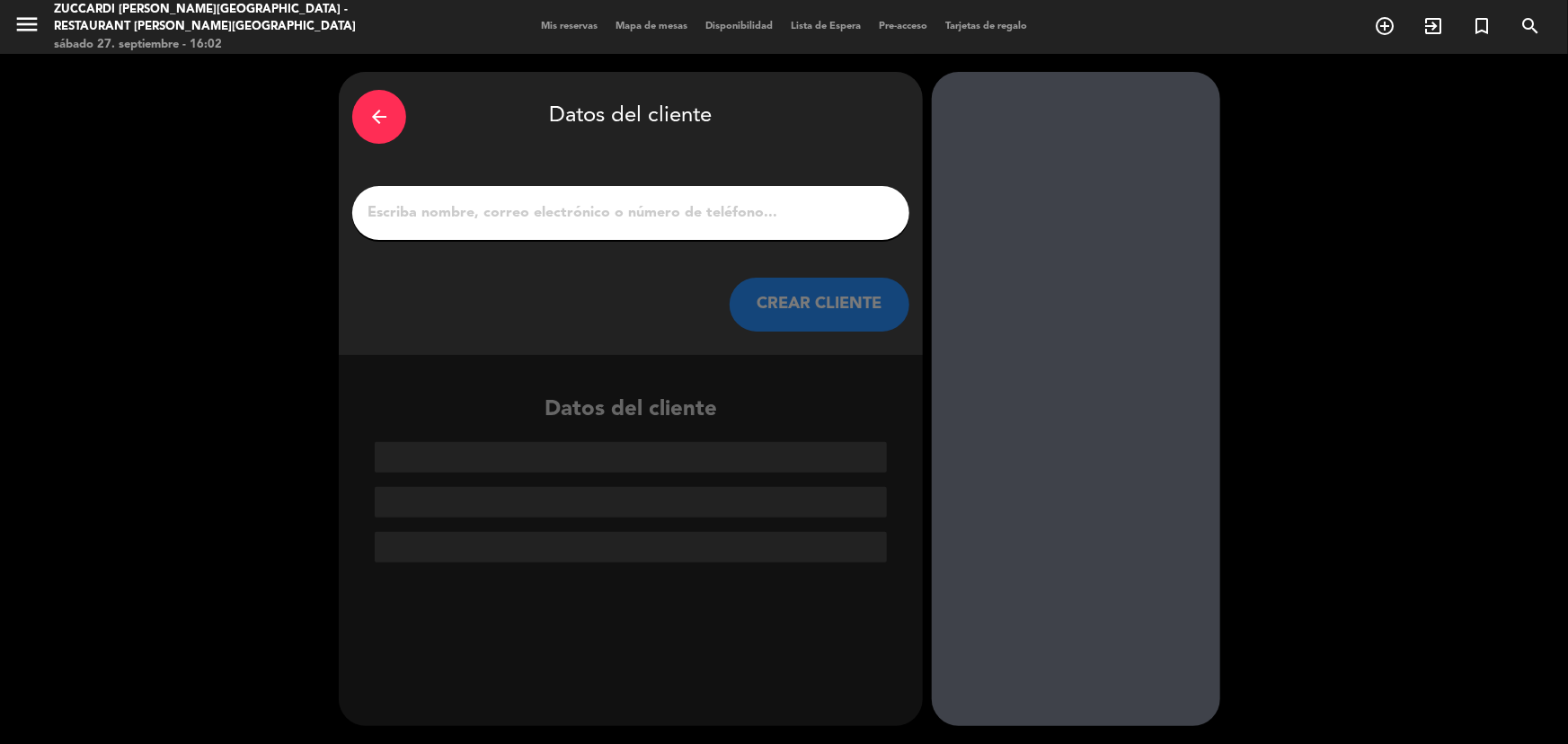
click at [471, 215] on input "1" at bounding box center [630, 213] width 530 height 26
paste input "[PERSON_NAME] [PERSON_NAME]"
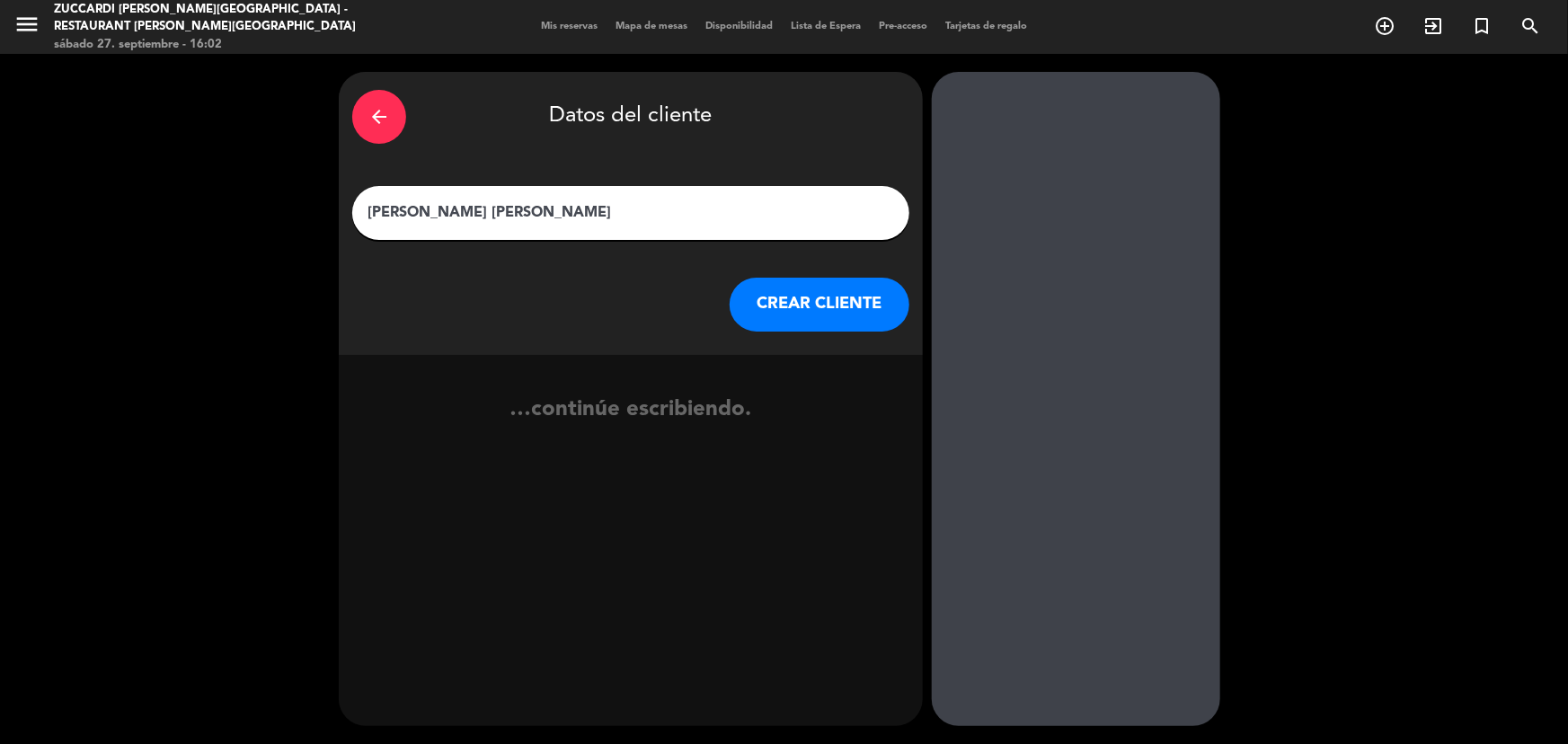
type input "[PERSON_NAME] [PERSON_NAME]"
click at [800, 285] on button "CREAR CLIENTE" at bounding box center [819, 304] width 180 height 54
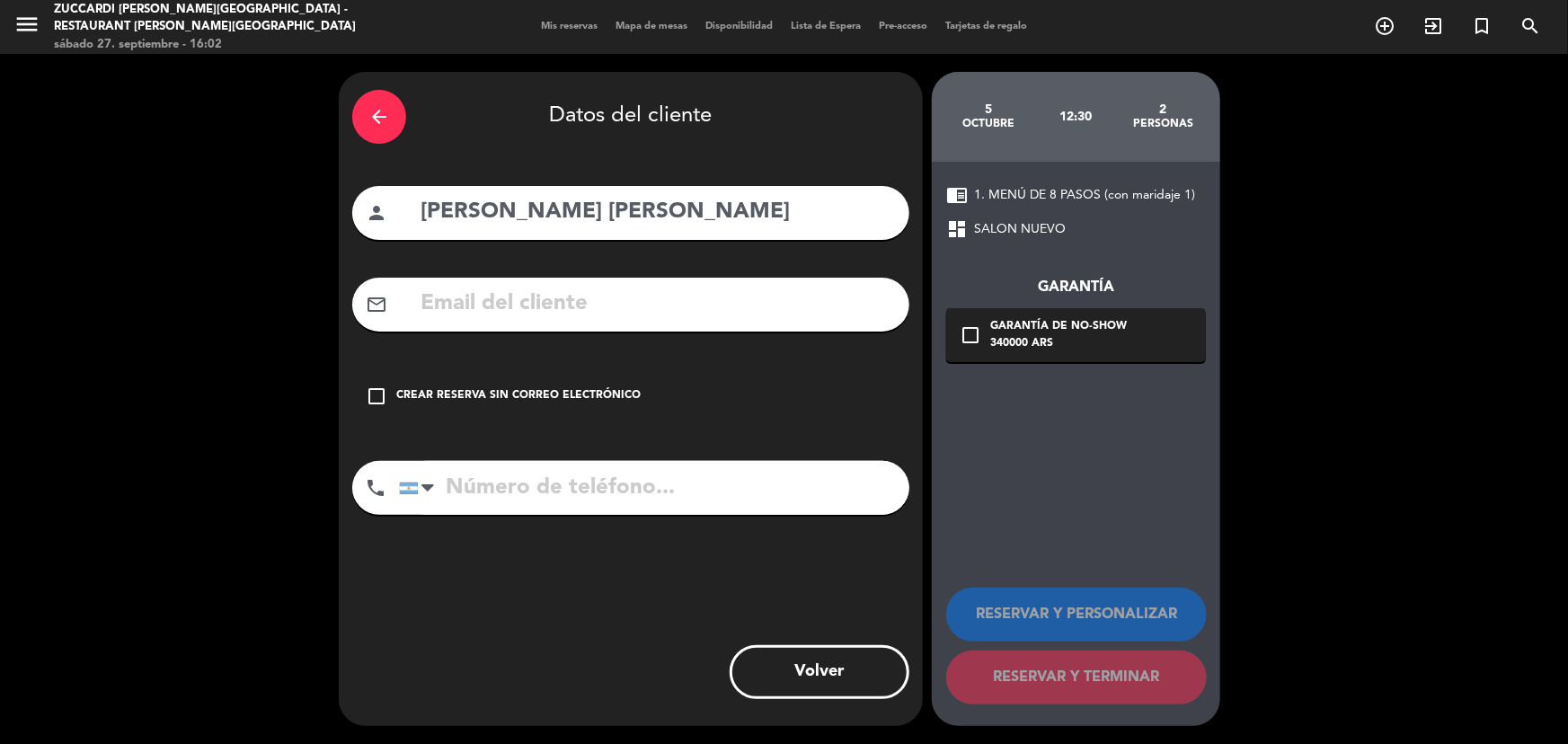
click at [674, 293] on input "text" at bounding box center [657, 304] width 477 height 36
paste input "[EMAIL_ADDRESS][DOMAIN_NAME]"
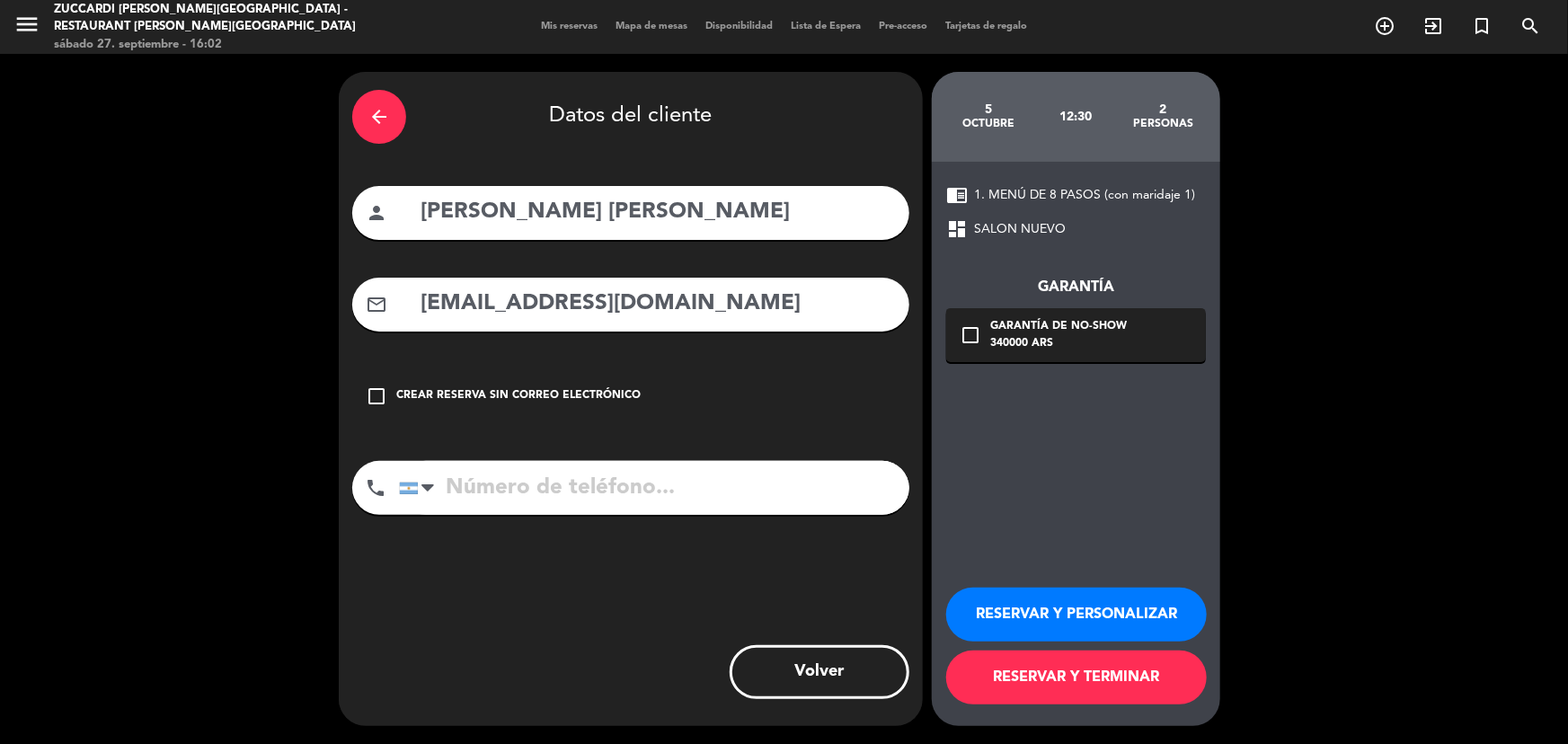
type input "[EMAIL_ADDRESS][DOMAIN_NAME]"
click at [676, 476] on input "tel" at bounding box center [654, 487] width 510 height 54
click at [1097, 623] on button "RESERVAR Y PERSONALIZAR" at bounding box center [1075, 614] width 261 height 54
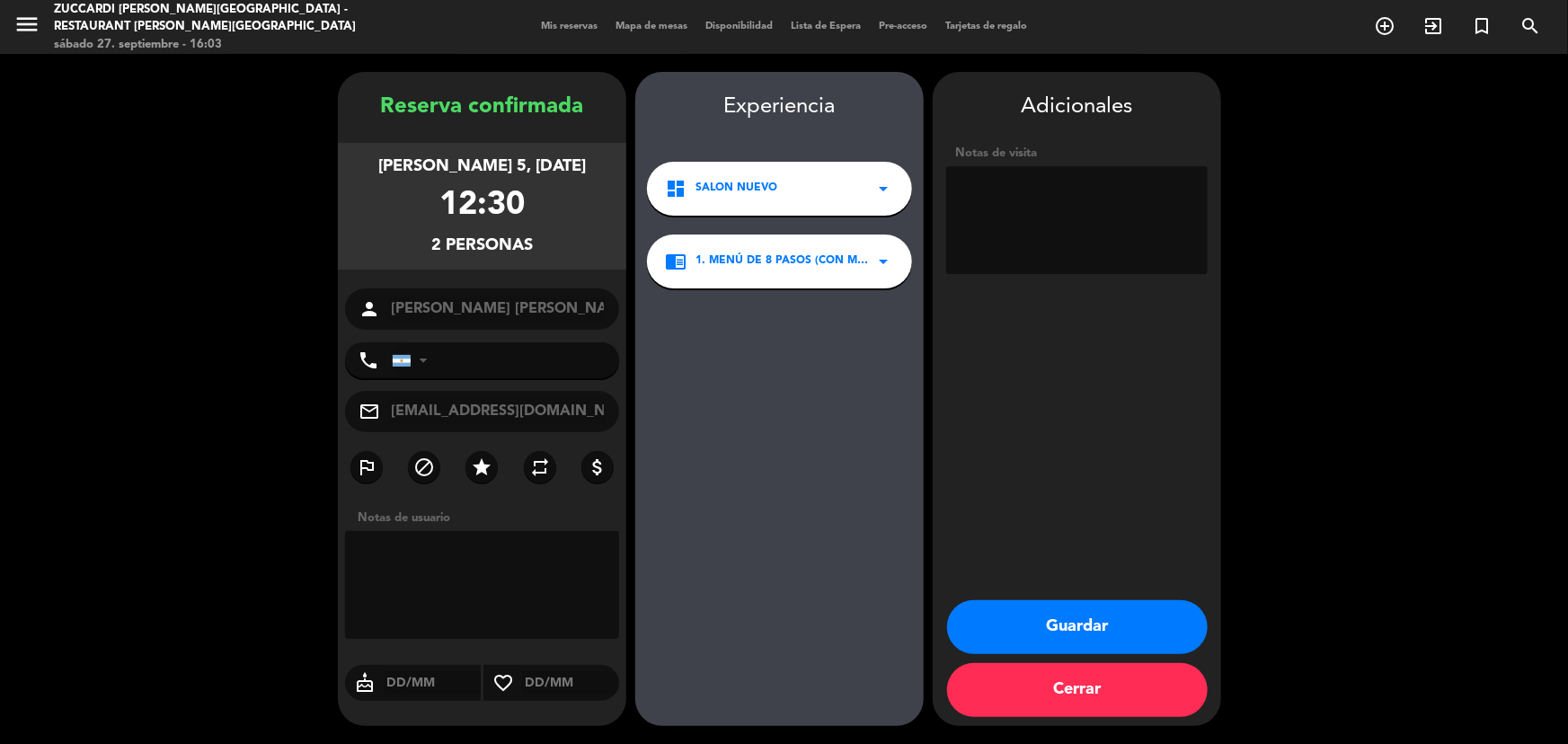
click at [1012, 205] on textarea at bounding box center [1076, 220] width 261 height 108
type textarea "Visit VDU- Paga agencia- Op Sol"
click at [1029, 622] on button "Guardar" at bounding box center [1076, 627] width 261 height 54
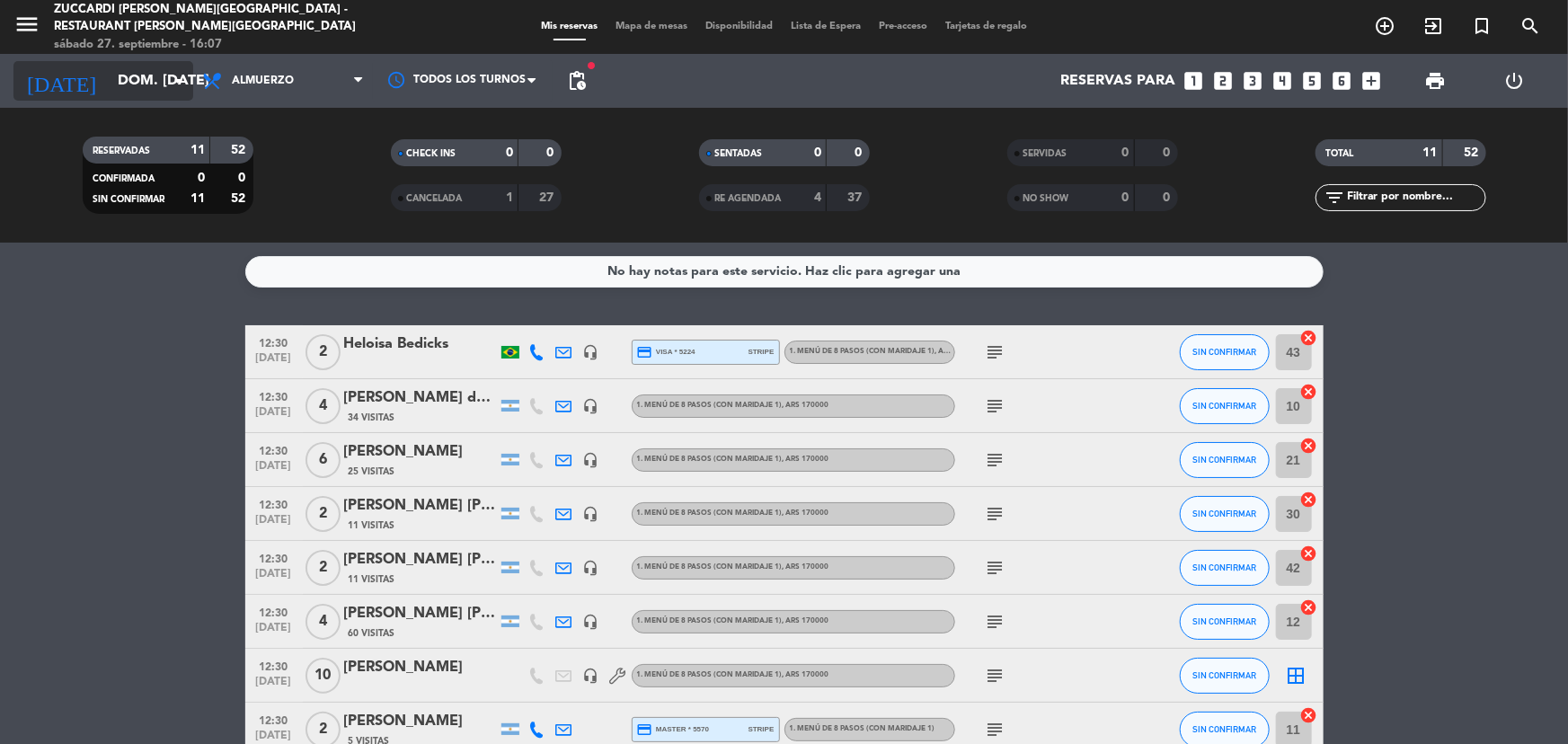
click at [165, 77] on input "dom. [DATE]" at bounding box center [203, 82] width 190 height 35
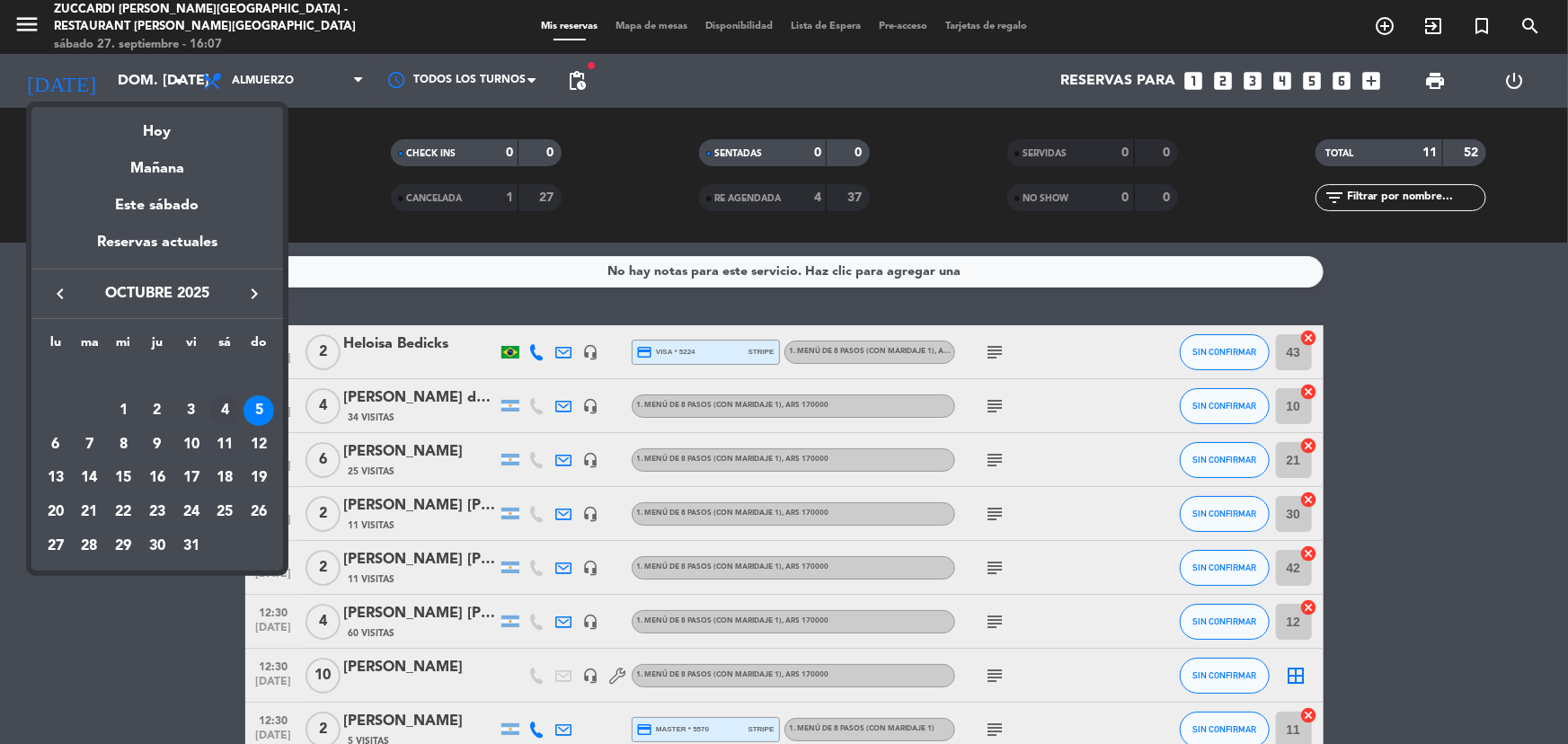
click at [211, 414] on div "4" at bounding box center [224, 410] width 30 height 30
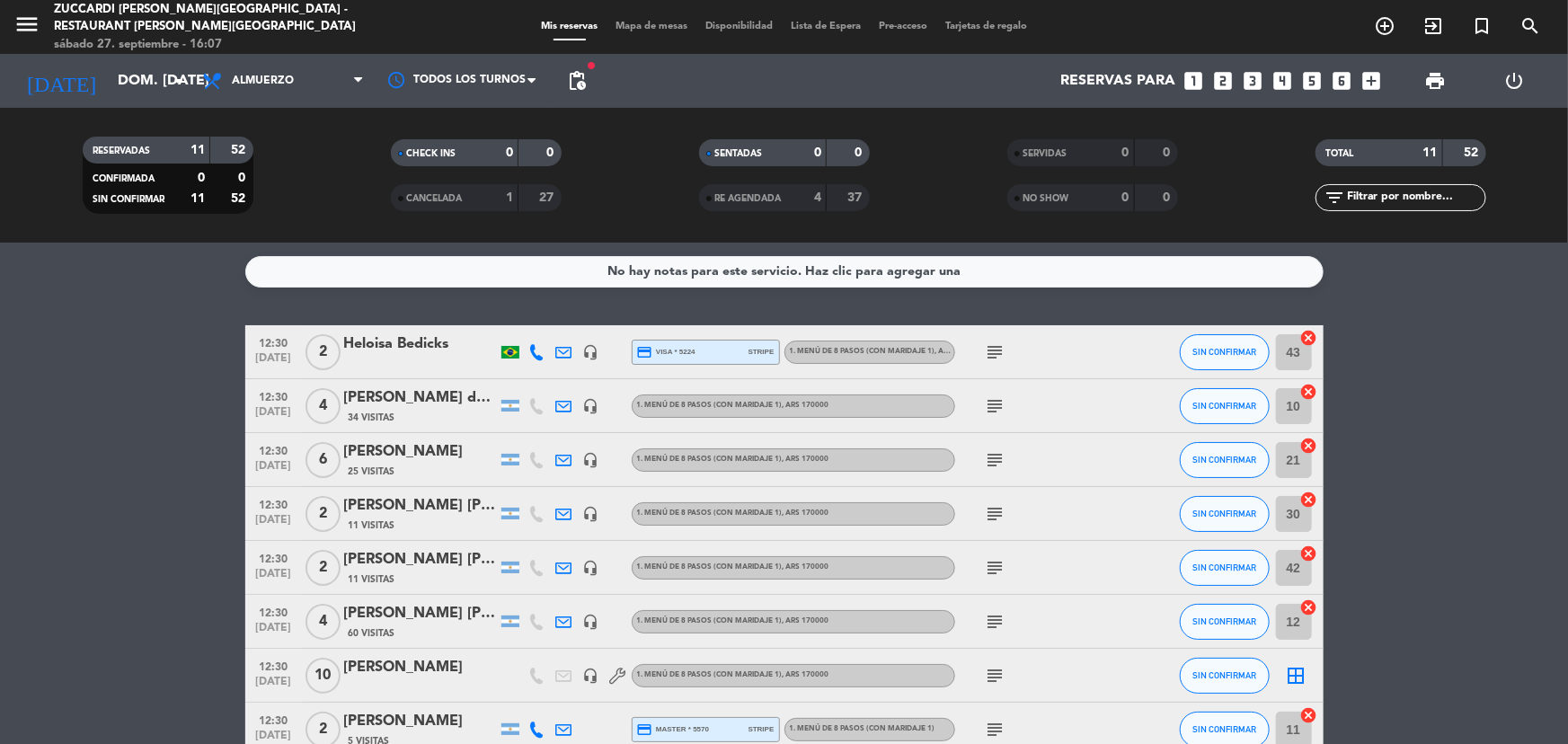
type input "sáb. [DATE]"
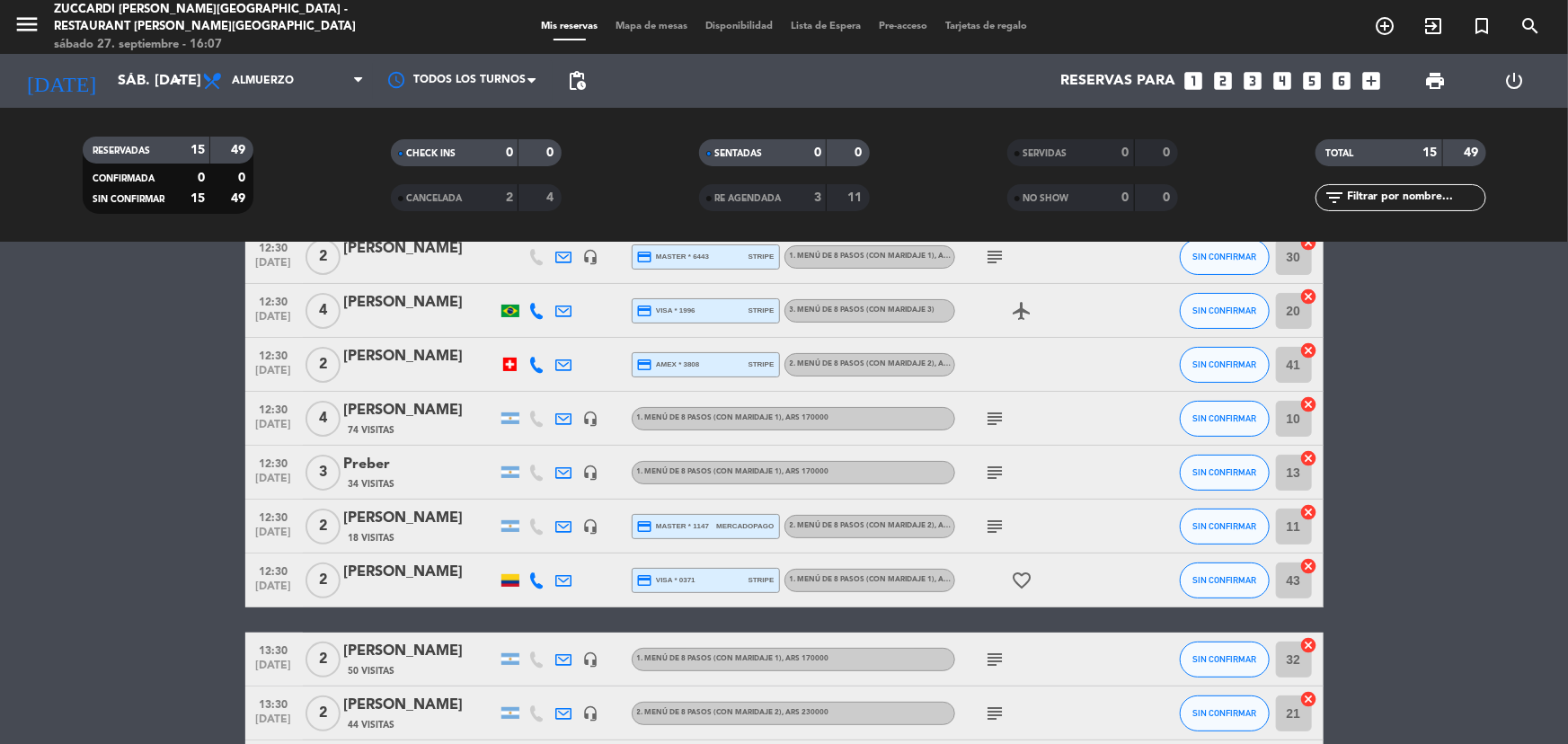
scroll to position [162, 0]
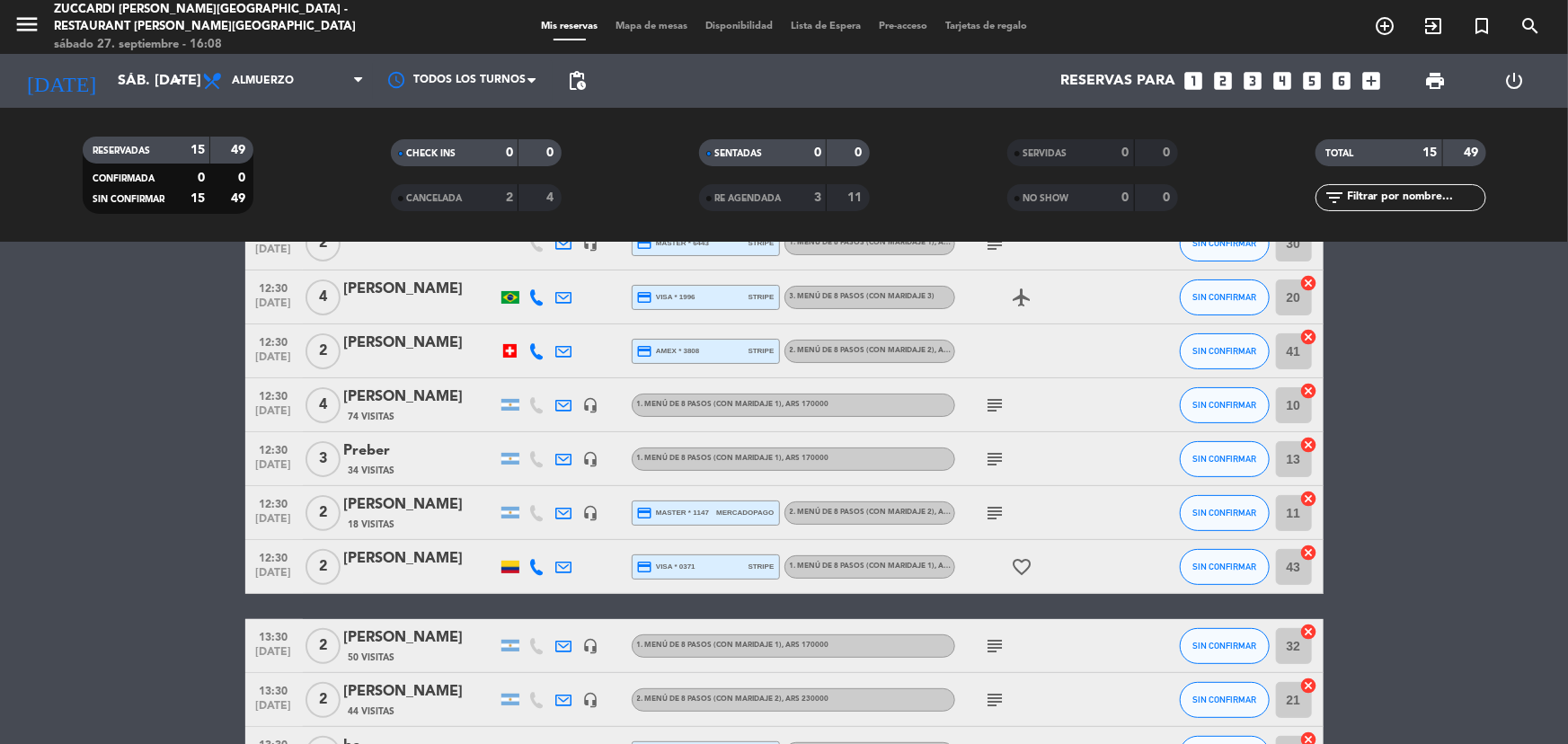
click at [431, 390] on div "[PERSON_NAME]" at bounding box center [420, 397] width 152 height 24
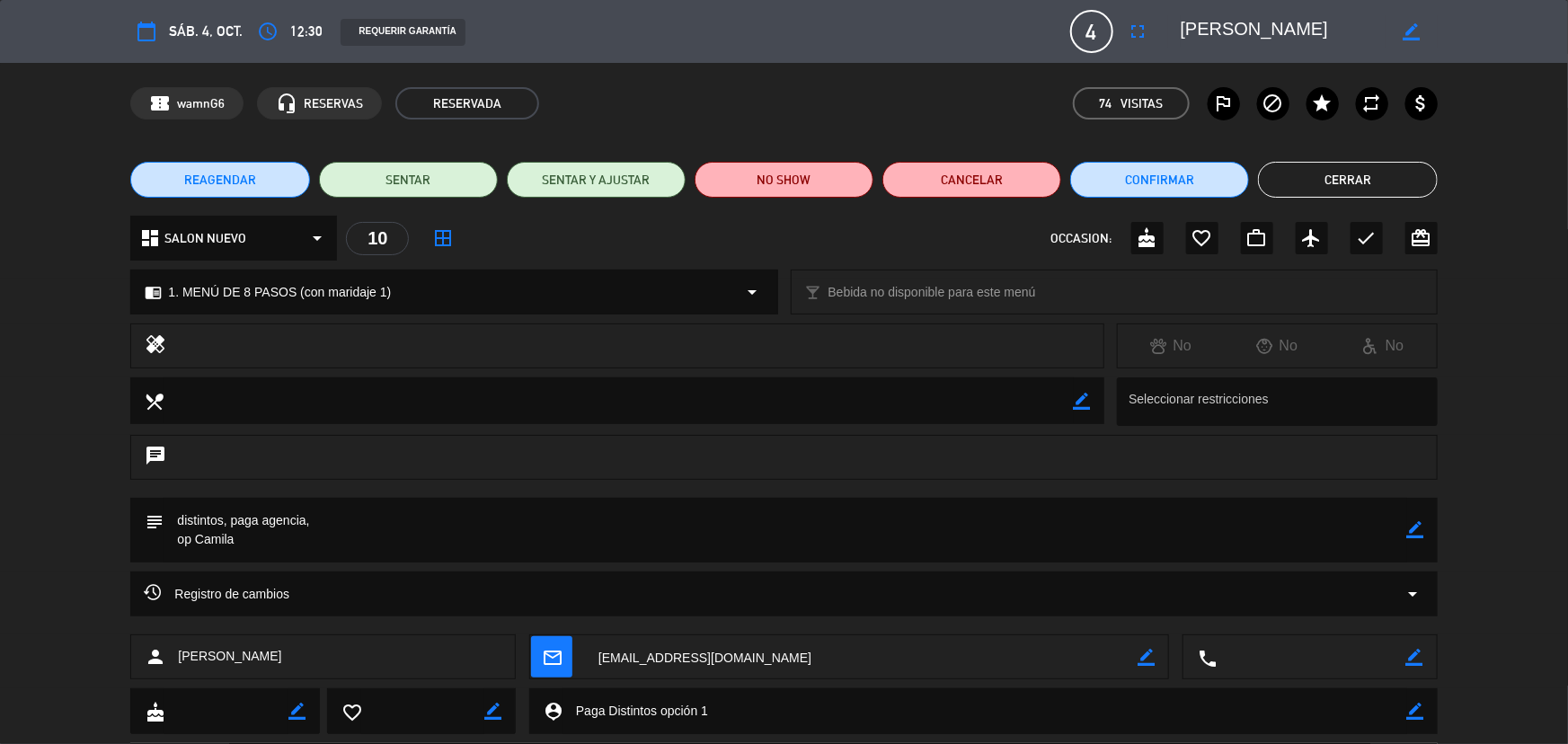
click at [1403, 531] on textarea at bounding box center [784, 530] width 1243 height 65
click at [1411, 531] on icon "border_color" at bounding box center [1415, 529] width 17 height 17
click at [1354, 531] on textarea at bounding box center [784, 530] width 1243 height 65
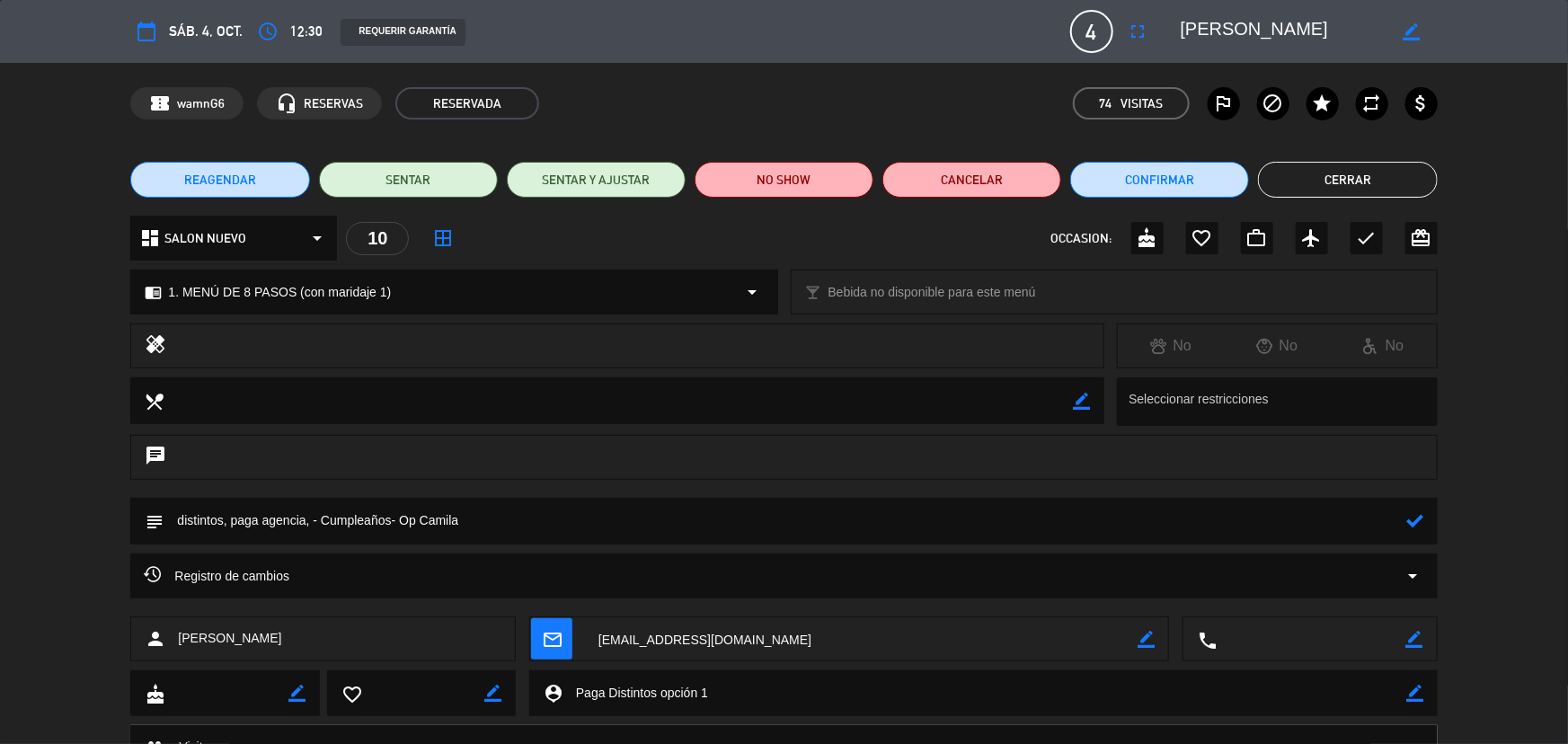
type textarea "distintos, paga agencia, - Cumpleaños- Op Camila"
click at [1418, 519] on icon at bounding box center [1415, 520] width 17 height 17
drag, startPoint x: 1362, startPoint y: 174, endPoint x: 630, endPoint y: 231, distance: 734.2
click at [1361, 174] on button "Cerrar" at bounding box center [1348, 180] width 179 height 36
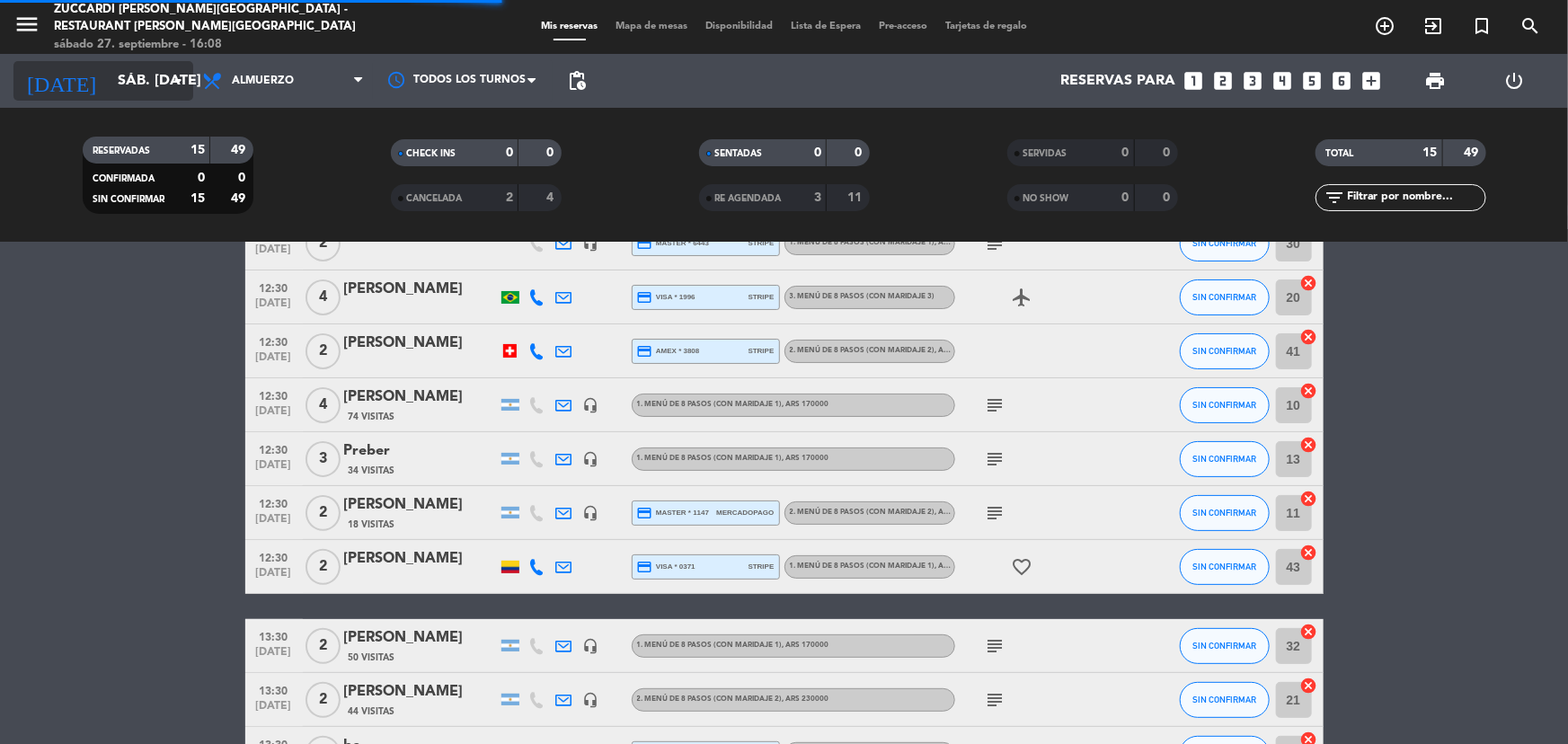
click at [158, 92] on input "sáb. [DATE]" at bounding box center [203, 82] width 190 height 35
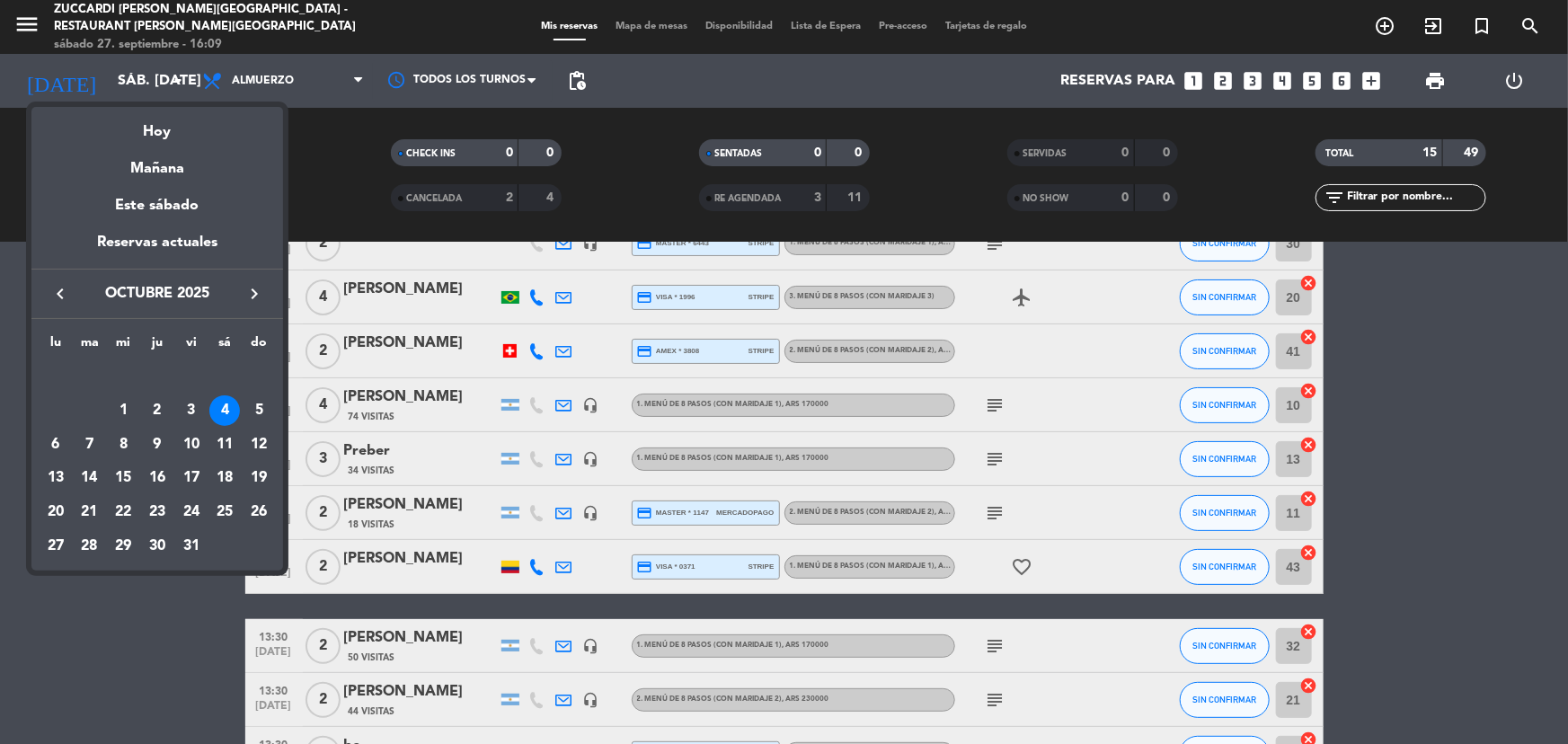
click at [250, 291] on icon "keyboard_arrow_right" at bounding box center [255, 294] width 22 height 22
click at [97, 443] on div "11" at bounding box center [89, 444] width 30 height 30
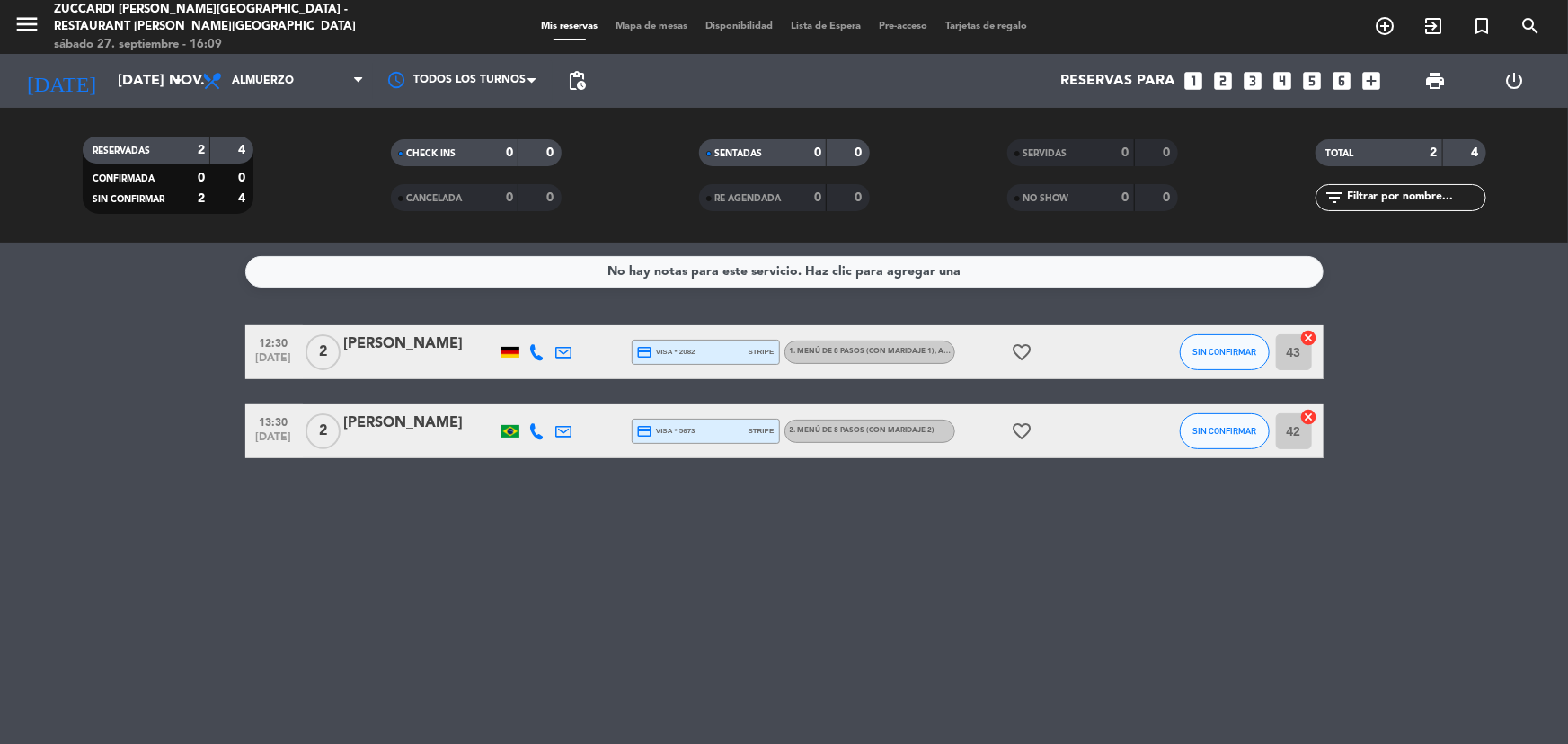
scroll to position [0, 0]
click at [138, 81] on input "[DATE] nov." at bounding box center [203, 82] width 190 height 35
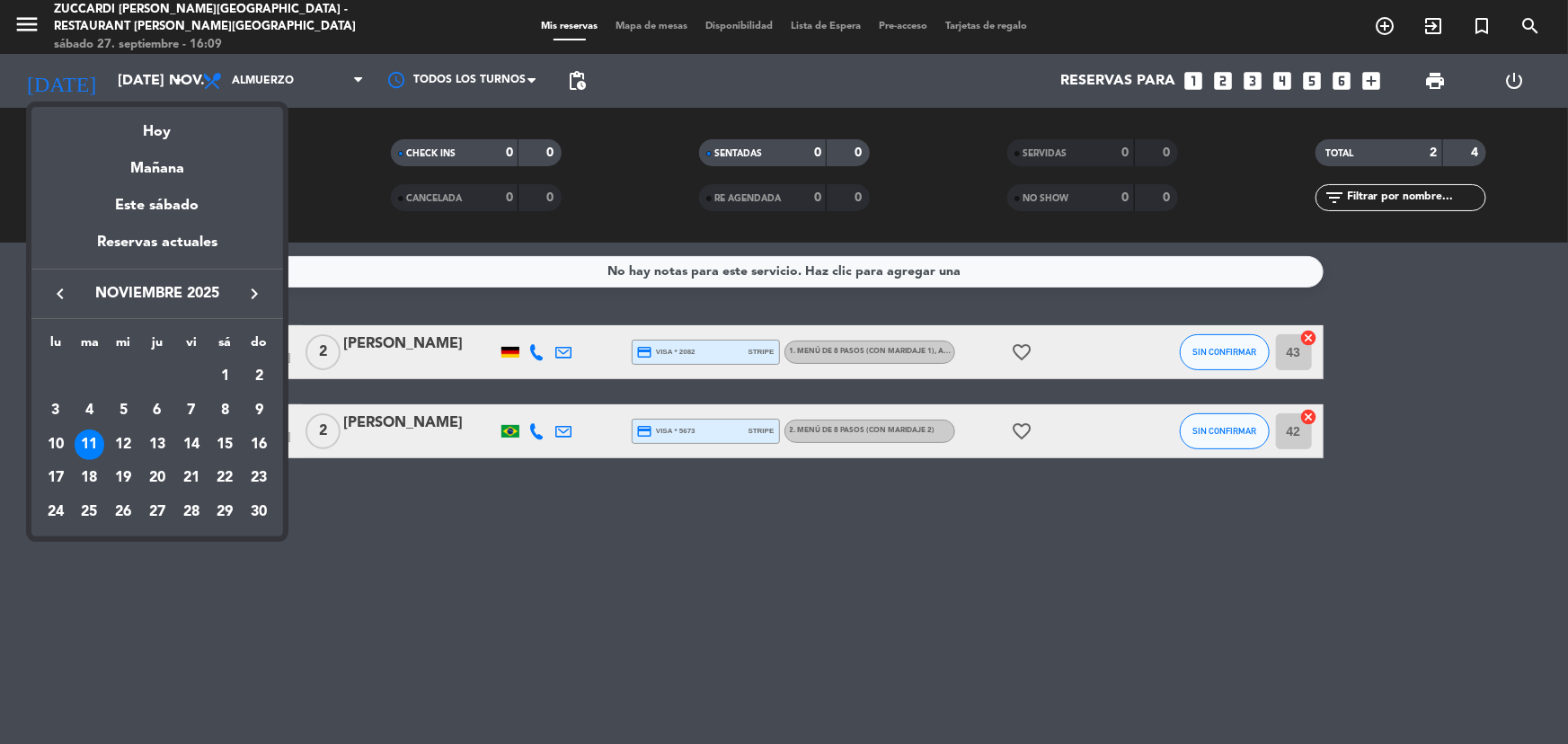
click at [259, 292] on icon "keyboard_arrow_right" at bounding box center [255, 294] width 22 height 22
click at [259, 293] on icon "keyboard_arrow_right" at bounding box center [255, 294] width 22 height 22
click at [259, 294] on icon "keyboard_arrow_right" at bounding box center [255, 294] width 22 height 22
click at [64, 297] on icon "keyboard_arrow_left" at bounding box center [60, 294] width 22 height 22
click at [259, 409] on div "11" at bounding box center [259, 410] width 30 height 30
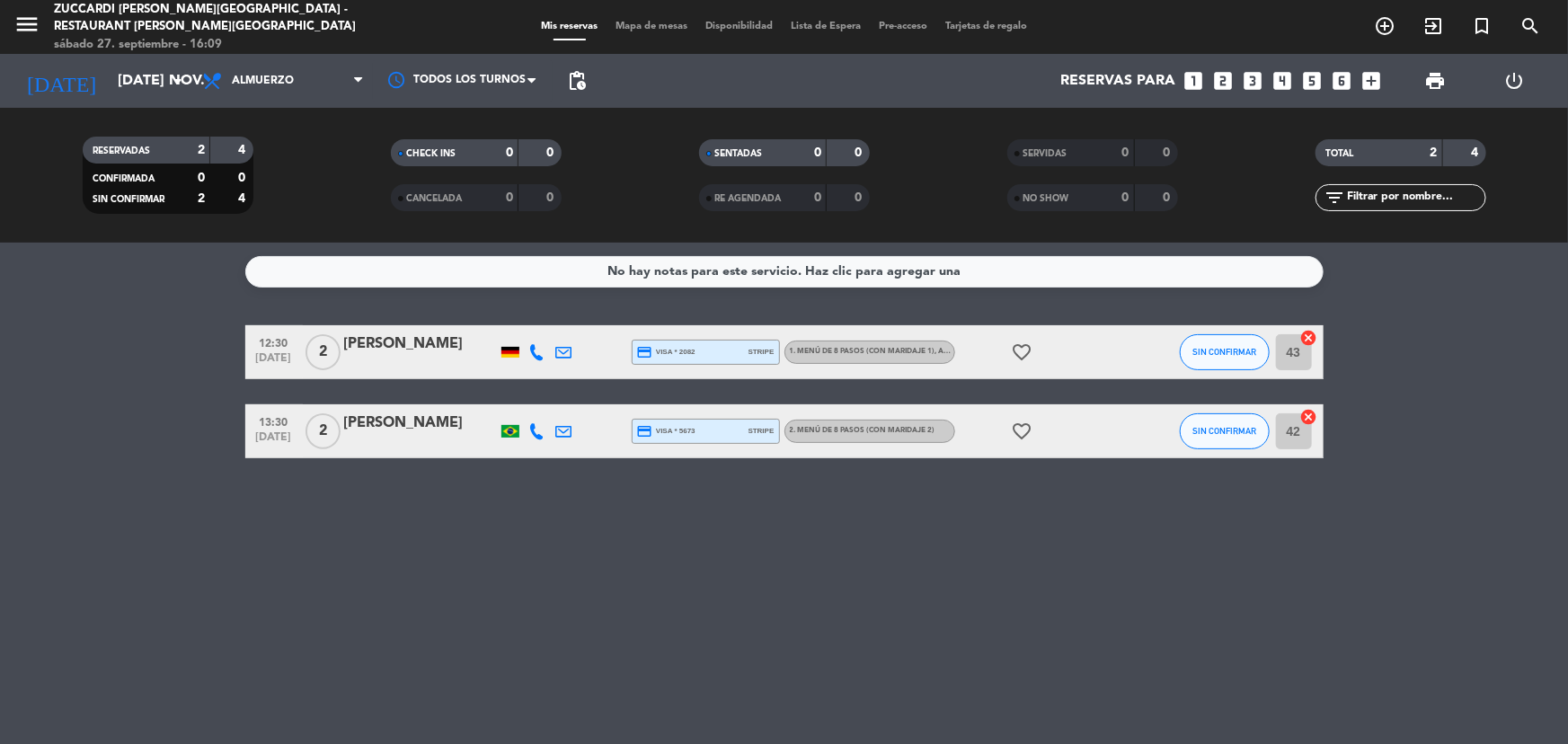
type input "dom. 11 ene."
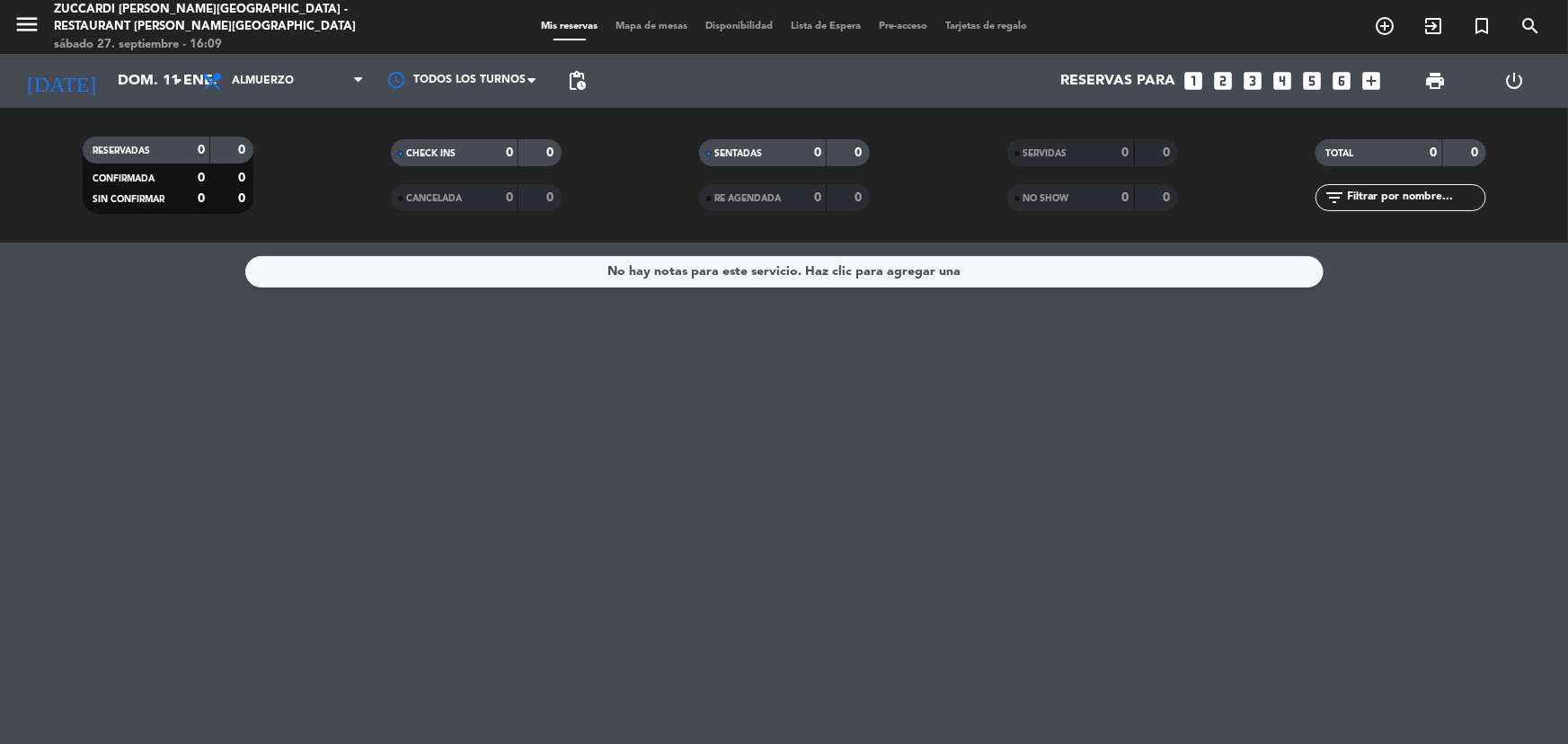
click at [1216, 82] on icon "looks_two" at bounding box center [1223, 81] width 24 height 24
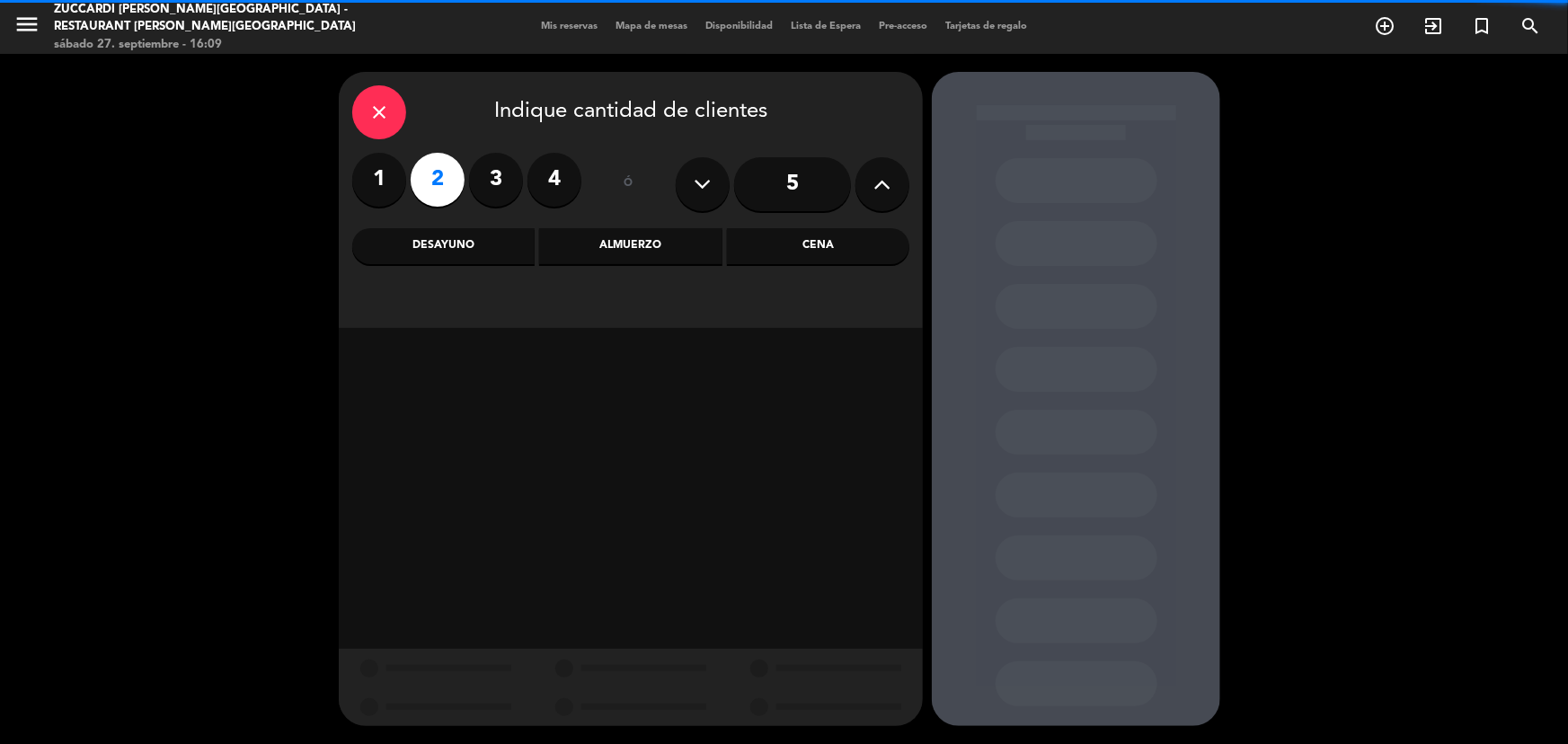
drag, startPoint x: 623, startPoint y: 251, endPoint x: 618, endPoint y: 267, distance: 16.8
click at [624, 251] on div "Almuerzo" at bounding box center [630, 246] width 183 height 36
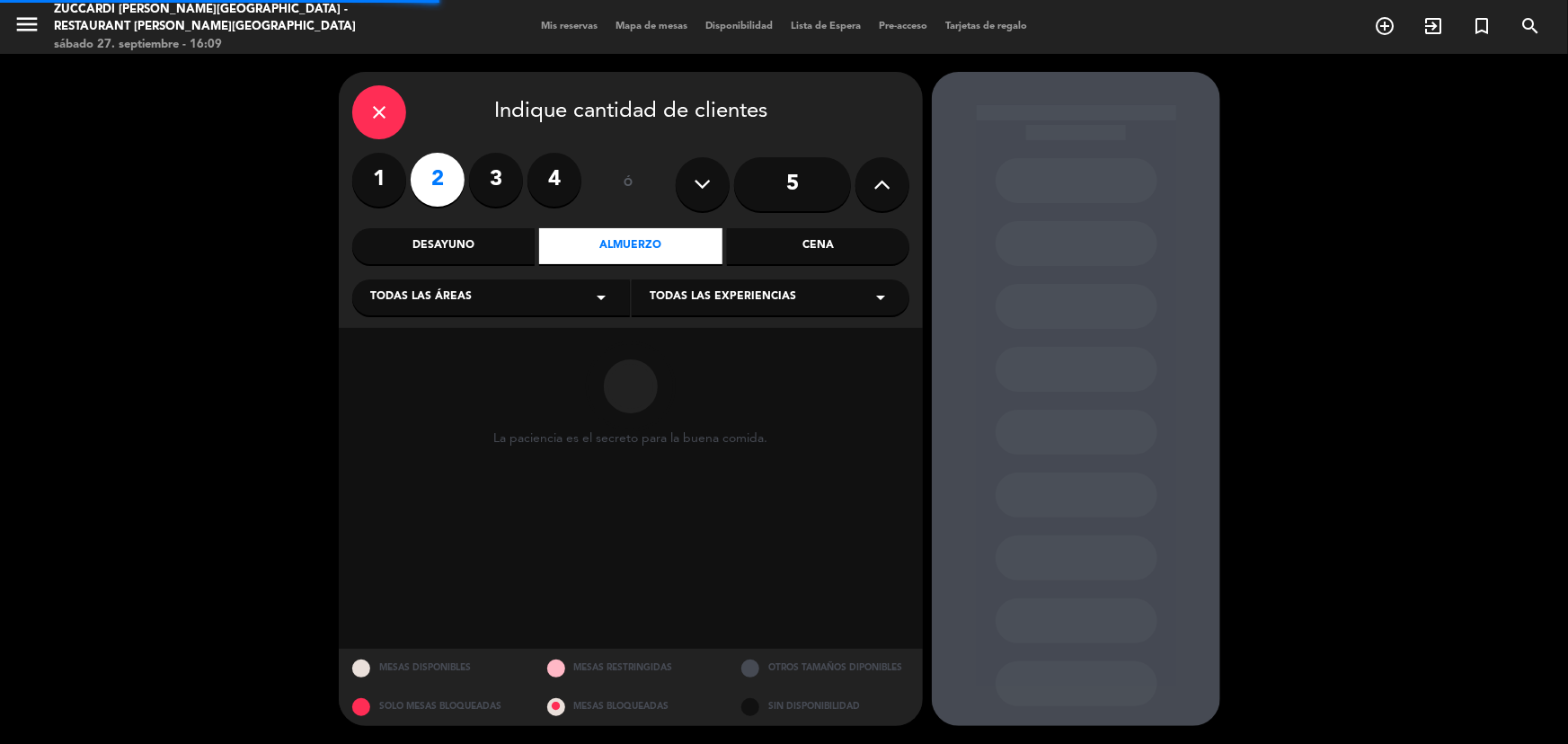
click at [608, 302] on icon "arrow_drop_down" at bounding box center [602, 298] width 22 height 22
click at [444, 362] on div "SALON NUEVO" at bounding box center [492, 369] width 242 height 18
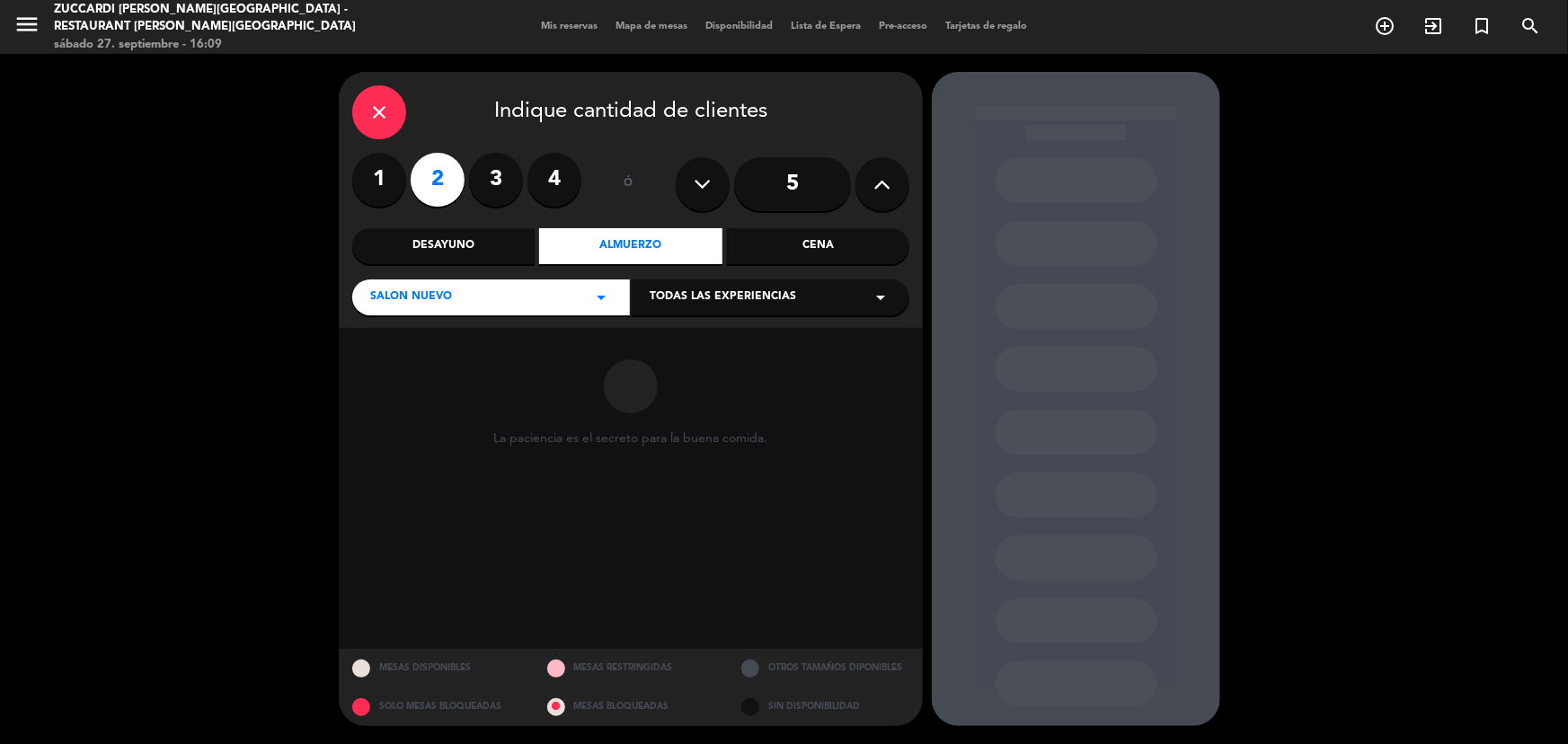
click at [842, 306] on div "Todas las experiencias arrow_drop_down" at bounding box center [771, 297] width 277 height 36
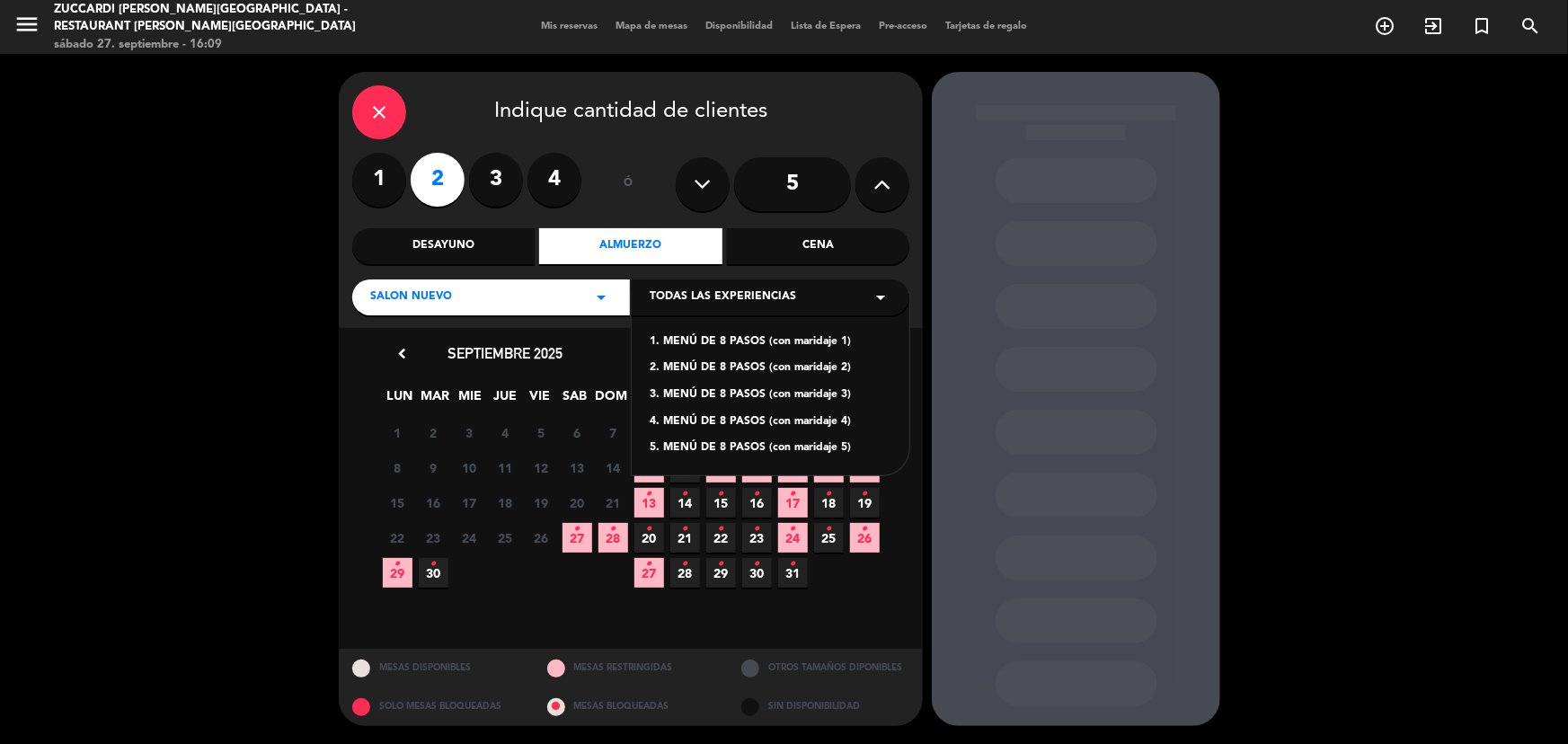
click at [812, 343] on div "1. MENÚ DE 8 PASOS (con maridaje 1)" at bounding box center [771, 342] width 242 height 18
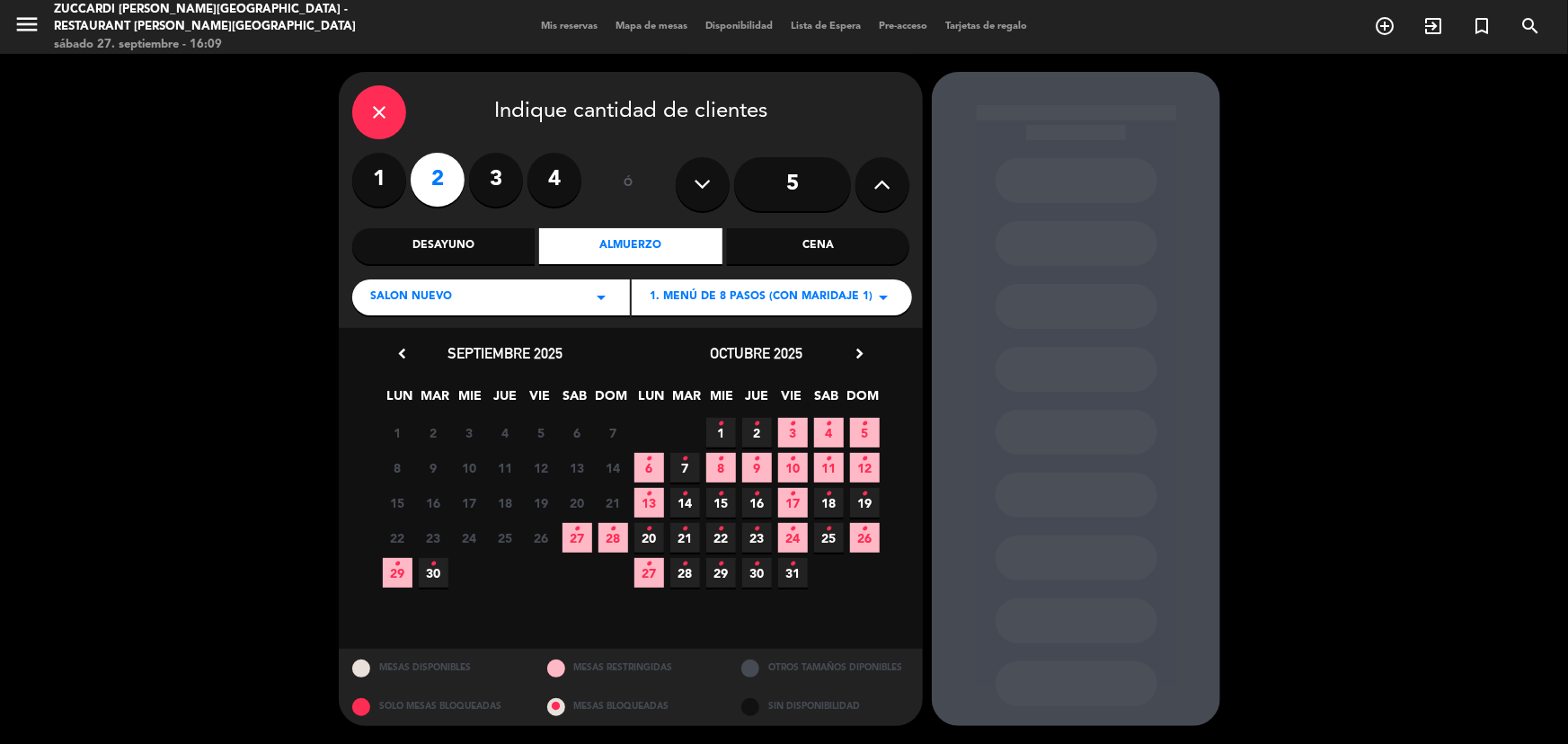
click at [853, 360] on icon "chevron_right" at bounding box center [859, 353] width 19 height 19
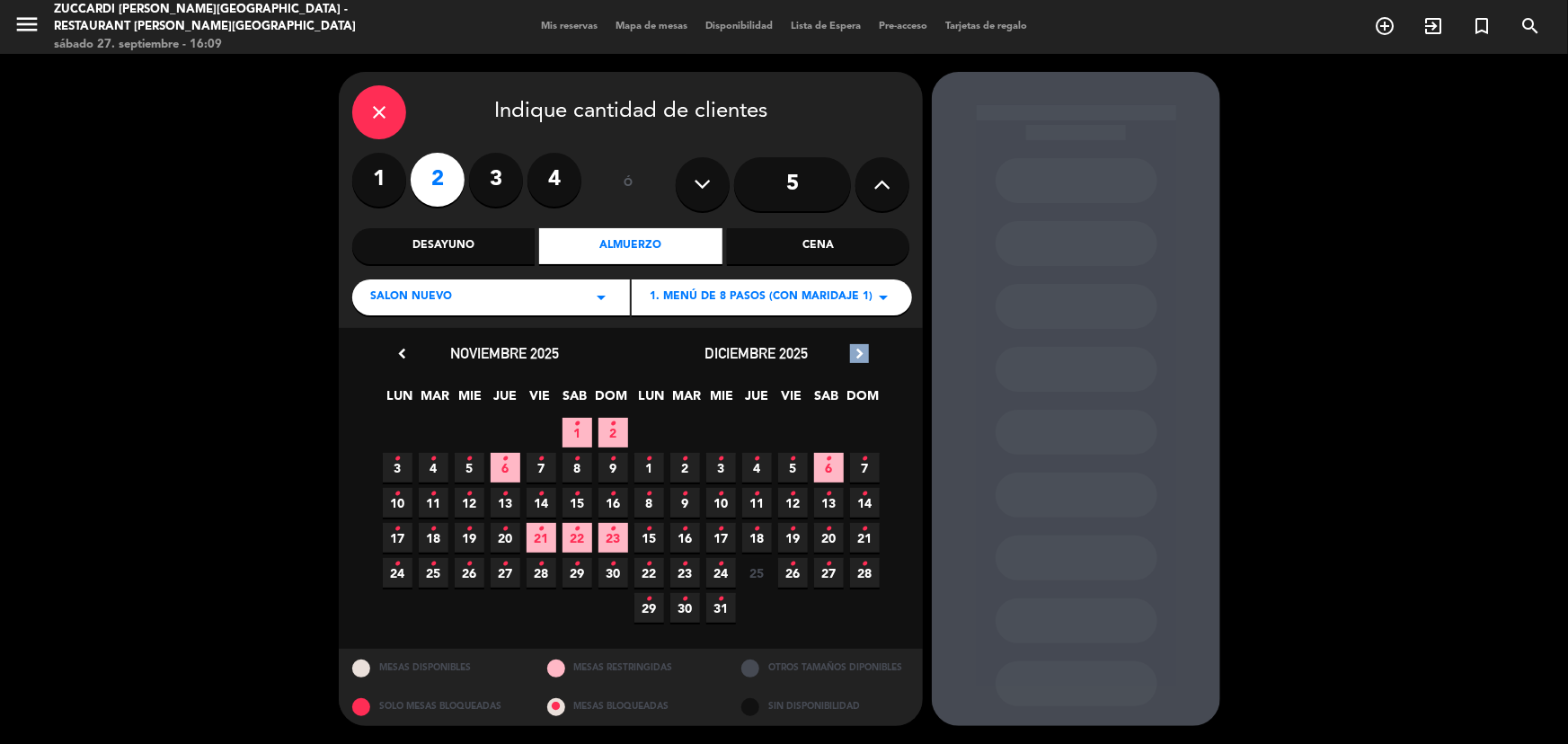
click at [853, 358] on icon "chevron_right" at bounding box center [859, 353] width 19 height 19
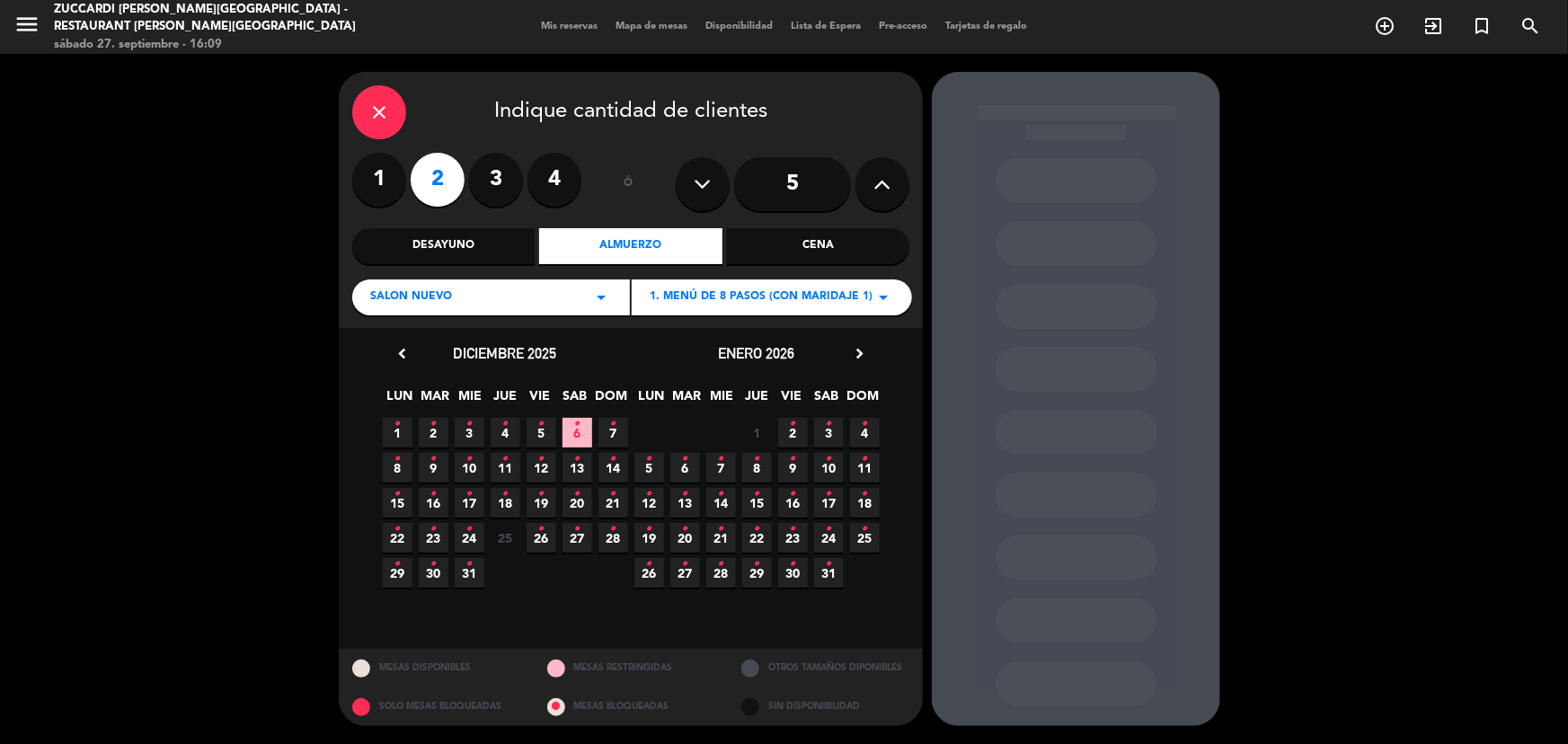
click at [862, 475] on span "11 •" at bounding box center [865, 468] width 29 height 29
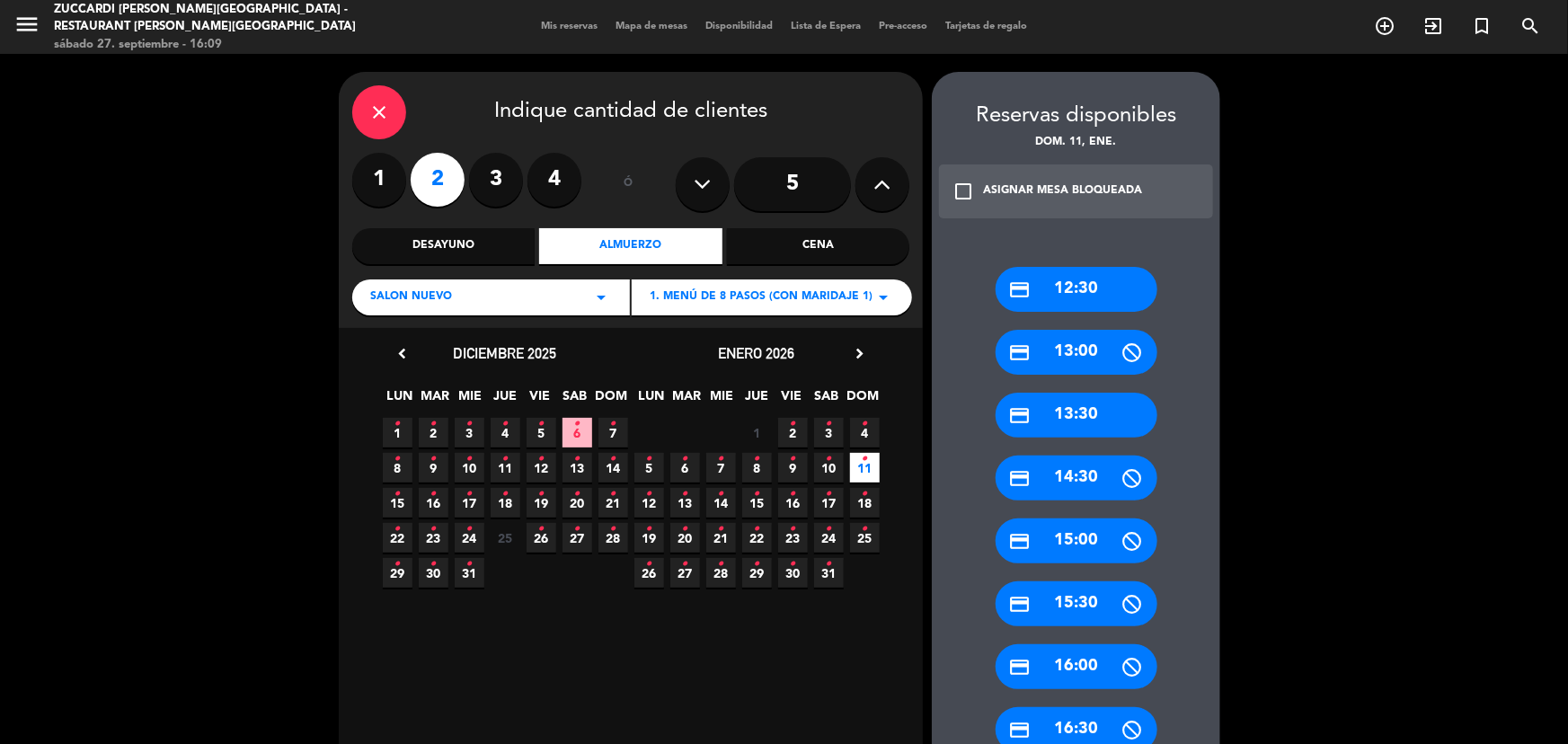
click at [1079, 296] on div "credit_card 12:30" at bounding box center [1076, 289] width 162 height 45
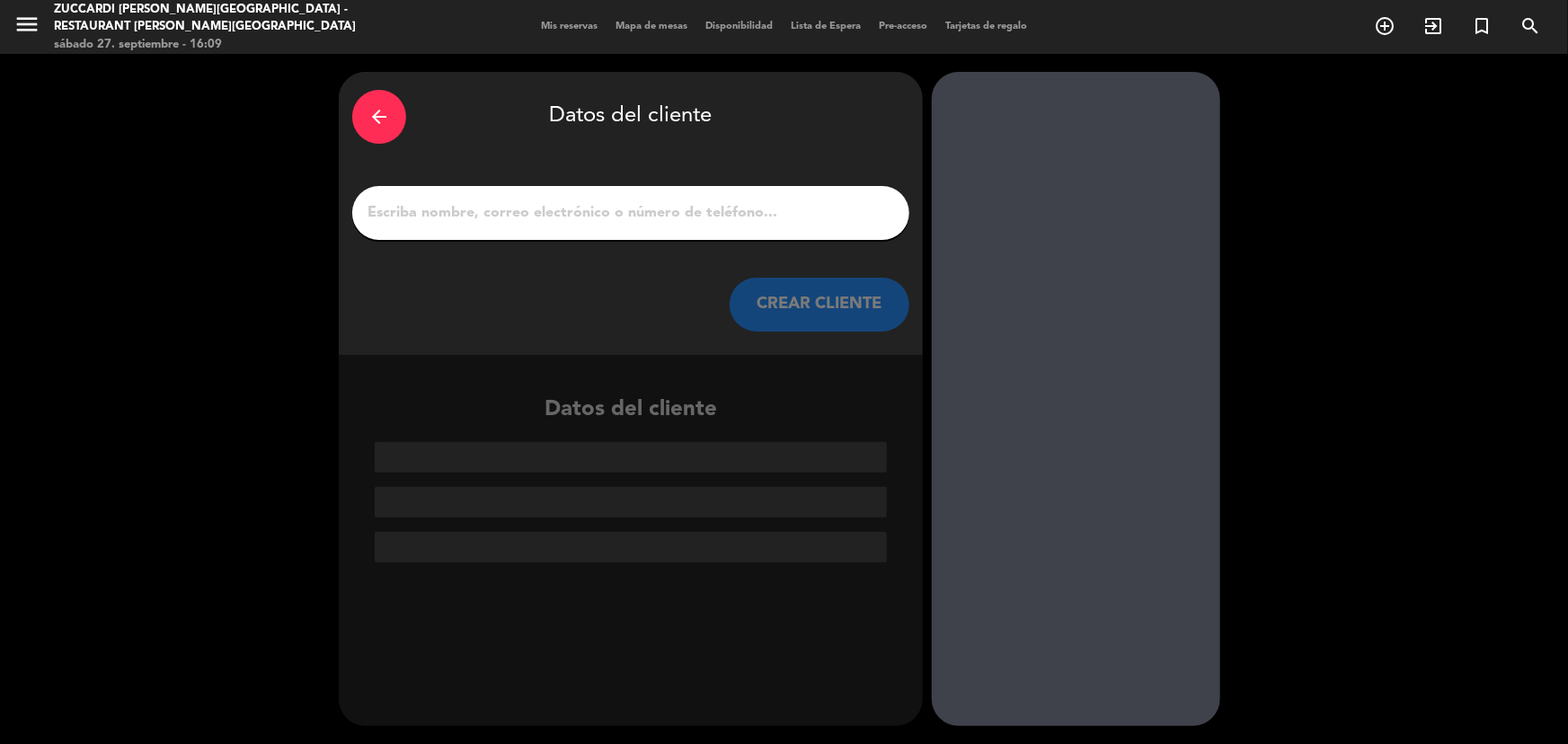
click at [570, 220] on input "1" at bounding box center [630, 213] width 530 height 26
paste input "BRASIL [PERSON_NAME]"
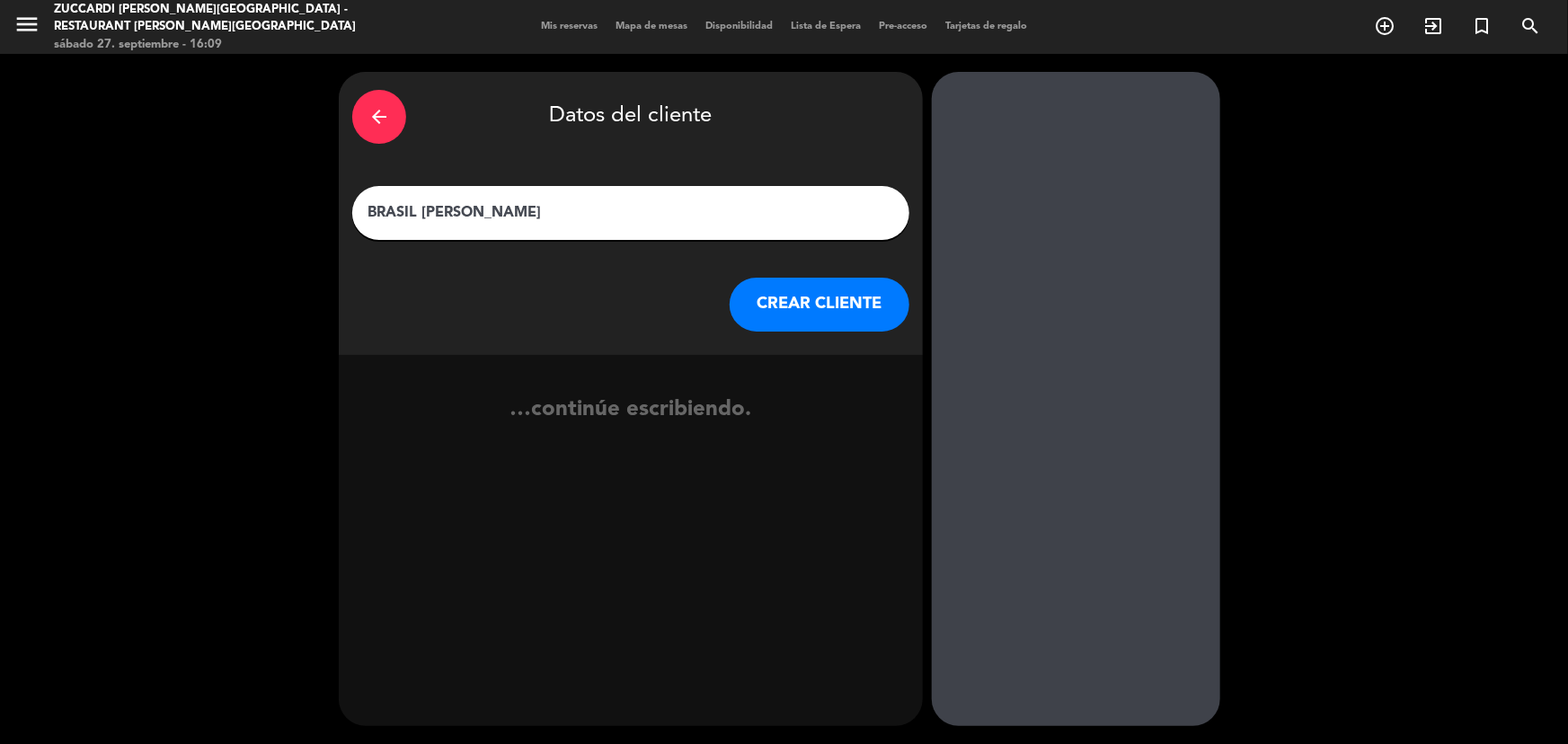
type input "BRASIL [PERSON_NAME]"
click at [757, 309] on button "CREAR CLIENTE" at bounding box center [819, 304] width 180 height 54
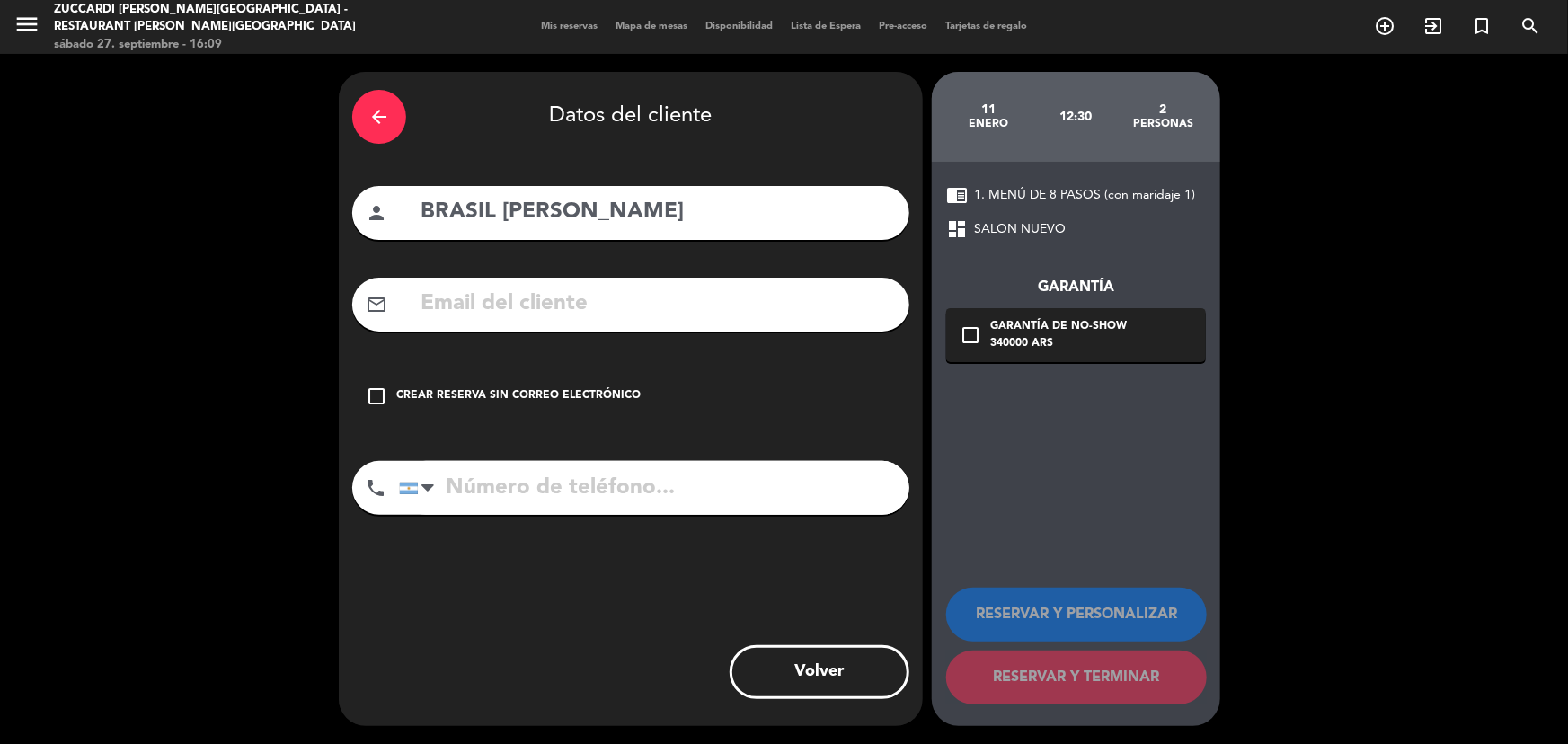
click at [630, 301] on input "text" at bounding box center [657, 304] width 477 height 36
paste input "[EMAIL_ADDRESS][DOMAIN_NAME]"
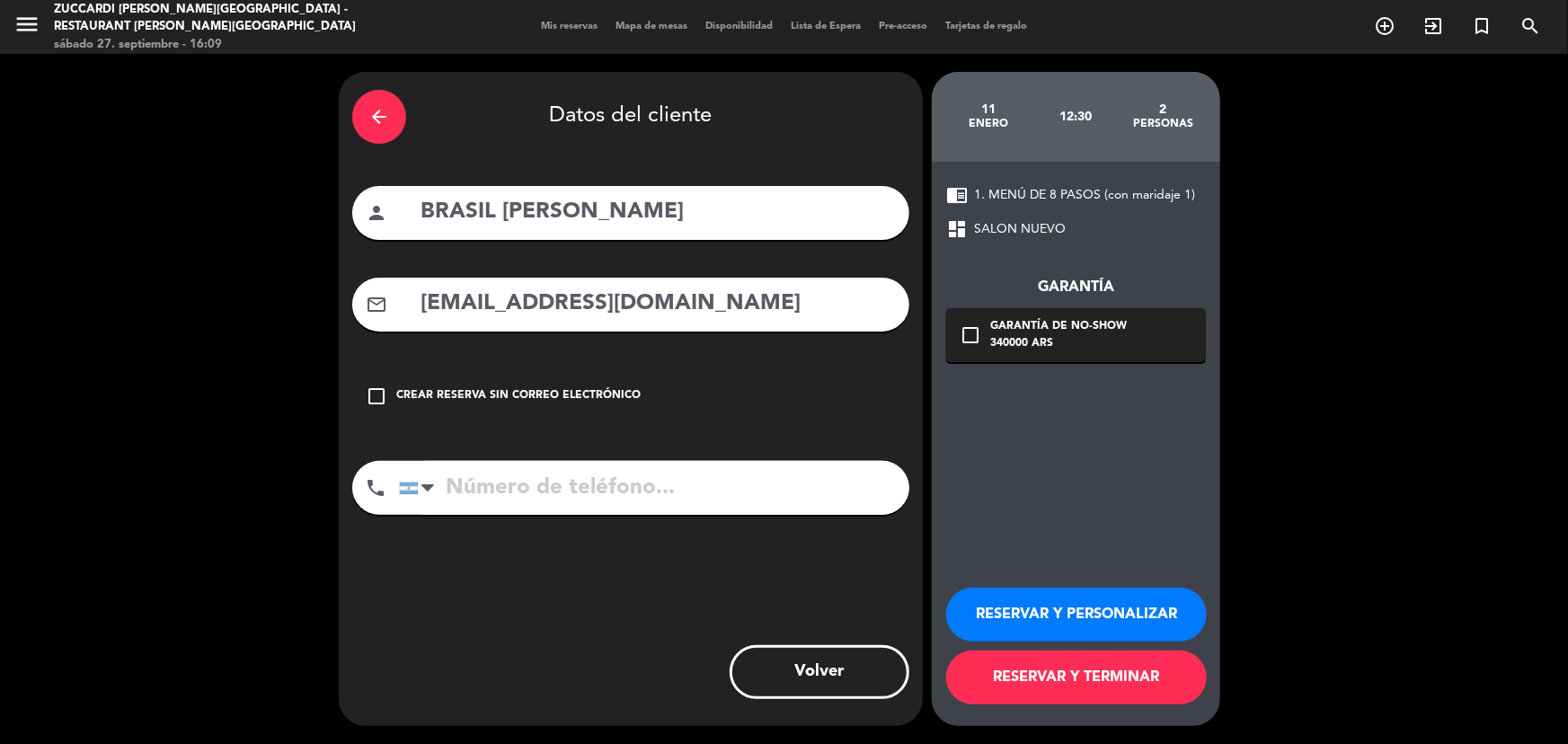
type input "[EMAIL_ADDRESS][DOMAIN_NAME]"
click at [1027, 613] on button "RESERVAR Y PERSONALIZAR" at bounding box center [1075, 614] width 261 height 54
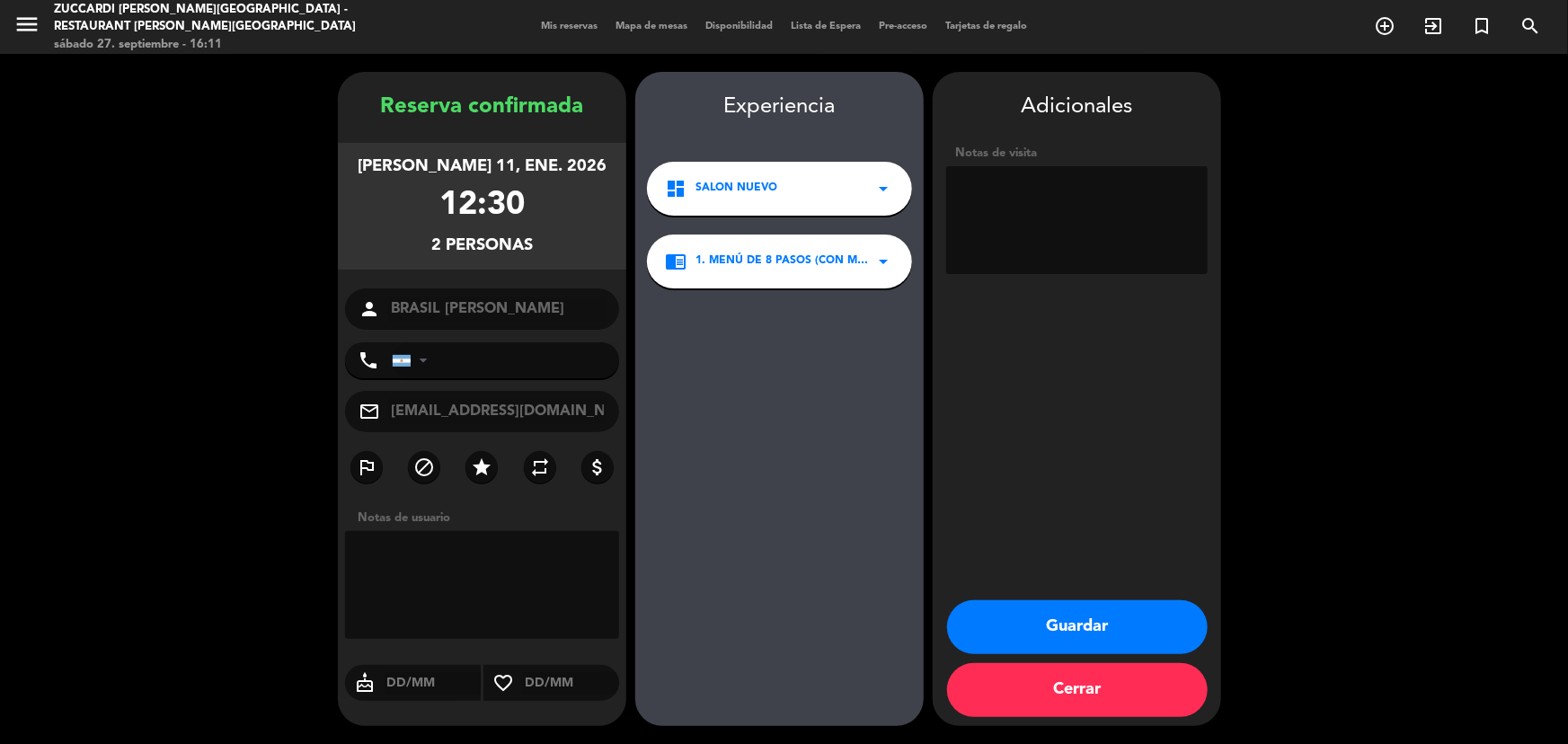
click at [994, 200] on textarea at bounding box center [1076, 220] width 261 height 108
type textarea "Suntrip- Paga agencia- BR- Op Sol"
click at [1103, 644] on button "Guardar" at bounding box center [1076, 627] width 261 height 54
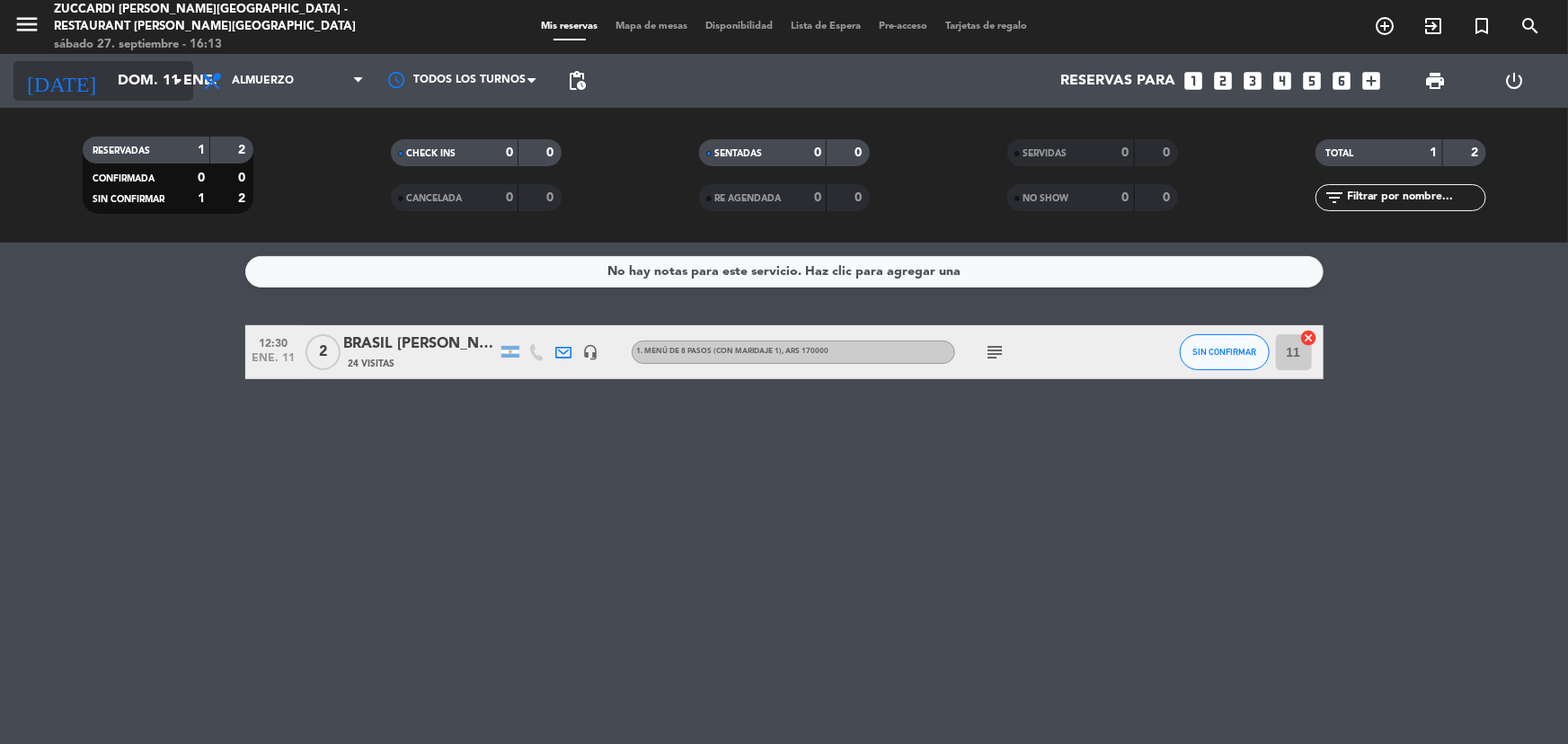
click at [165, 76] on input "dom. 11 ene." at bounding box center [203, 82] width 190 height 35
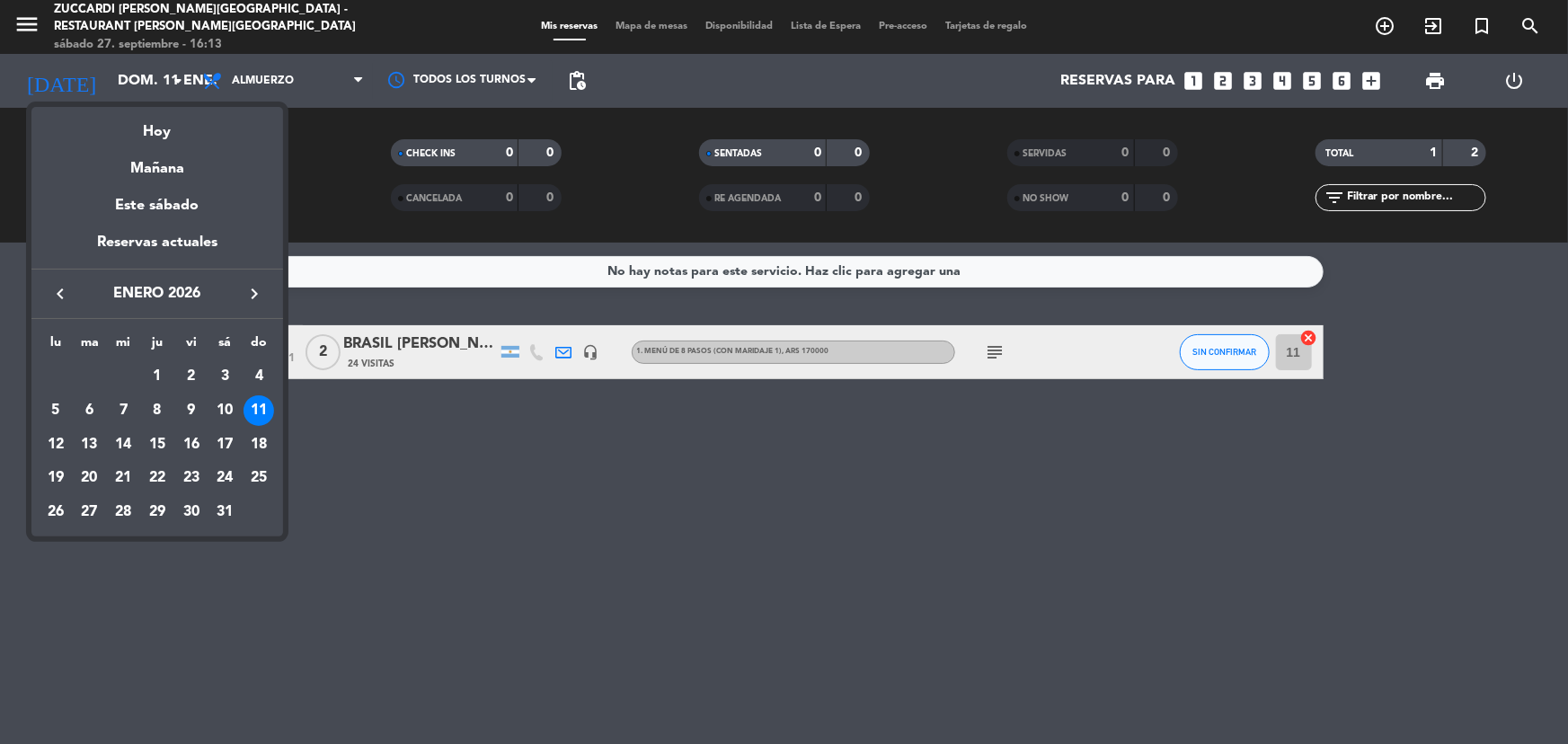
click at [72, 296] on button "keyboard_arrow_left" at bounding box center [60, 294] width 32 height 24
click at [73, 296] on button "keyboard_arrow_left" at bounding box center [60, 294] width 32 height 24
click at [76, 287] on div "keyboard_arrow_left noviembre 2025 keyboard_arrow_right" at bounding box center [157, 293] width 252 height 50
click at [183, 485] on div "21" at bounding box center [191, 478] width 30 height 30
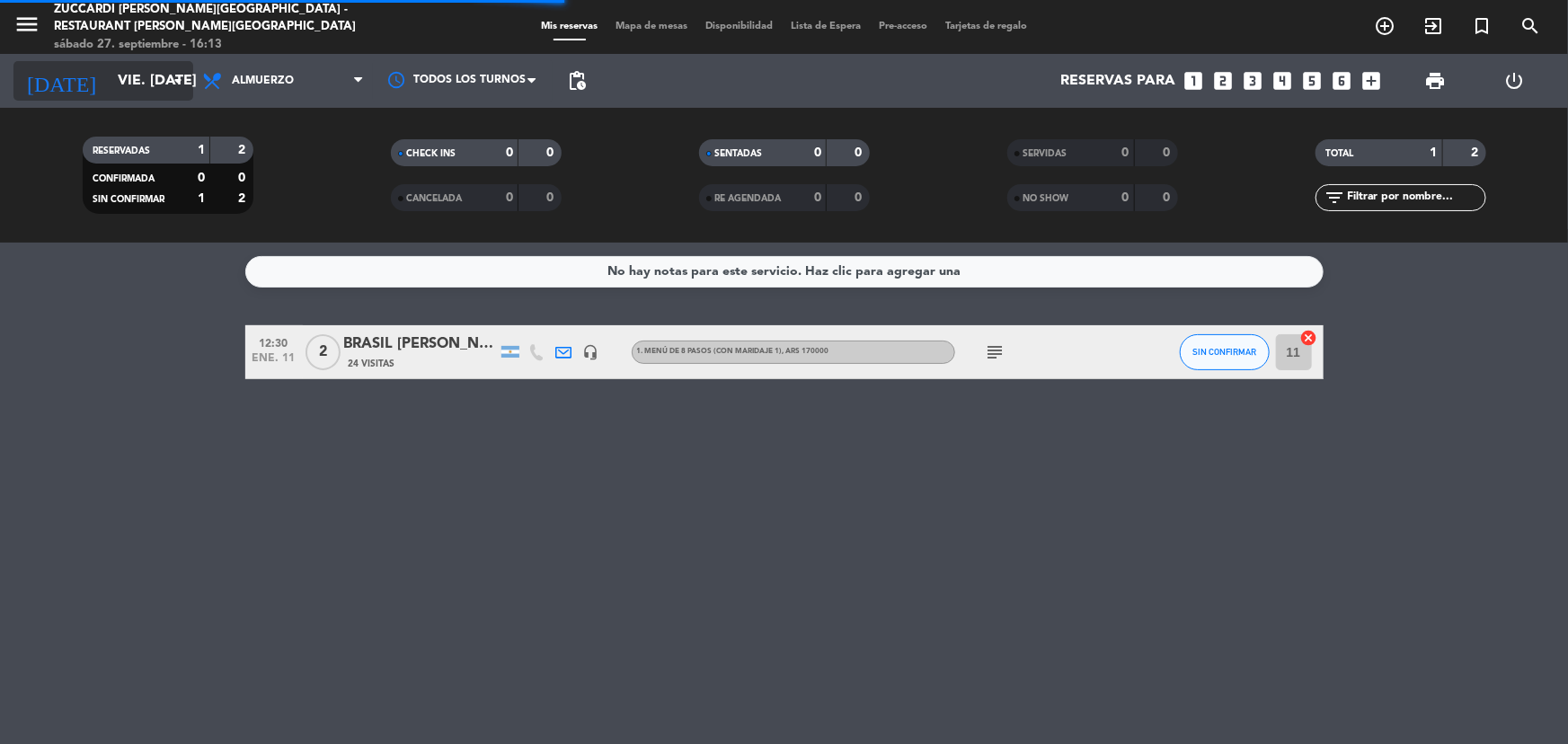
click at [109, 91] on input "vie. [DATE]" at bounding box center [203, 82] width 190 height 35
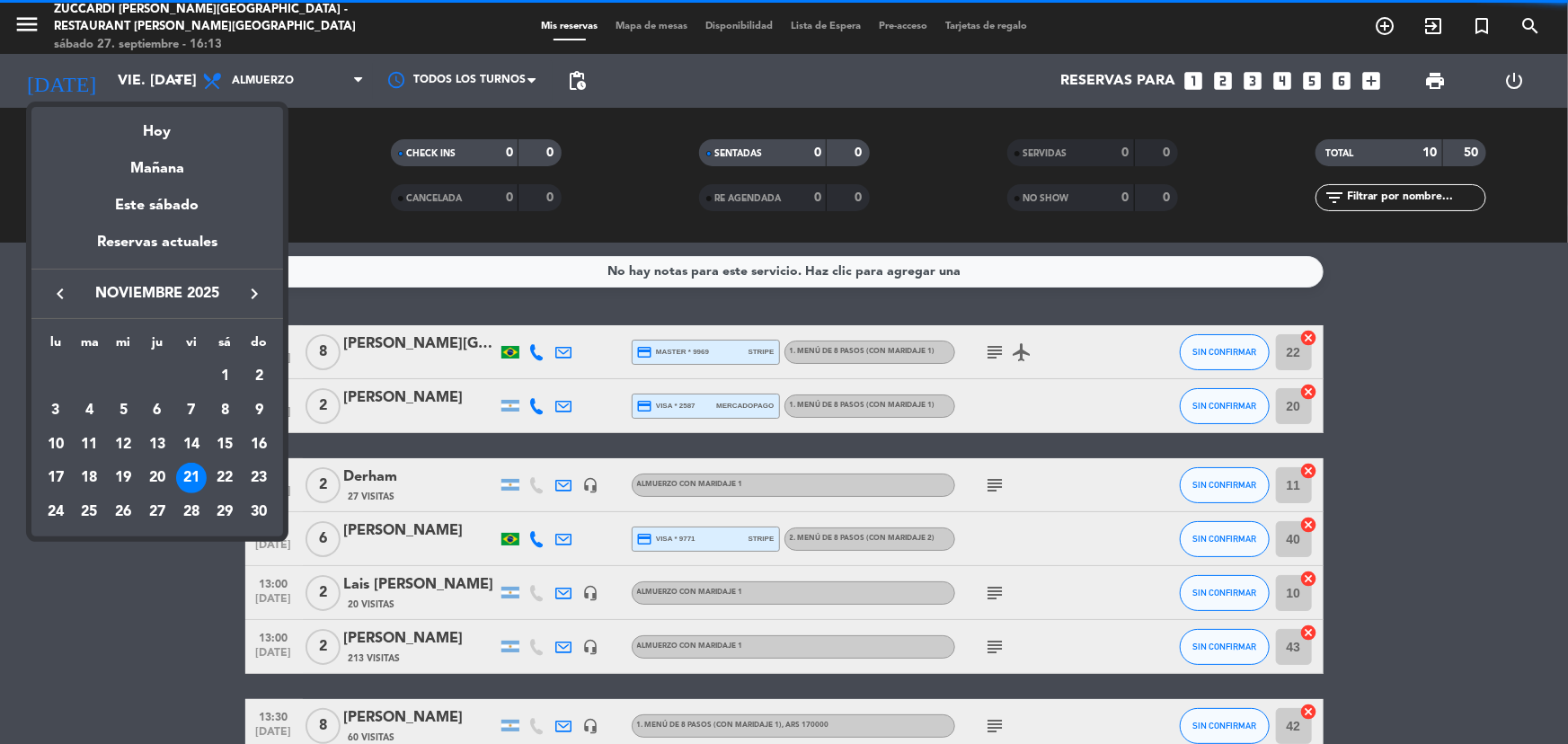
click at [57, 287] on icon "keyboard_arrow_left" at bounding box center [60, 294] width 22 height 22
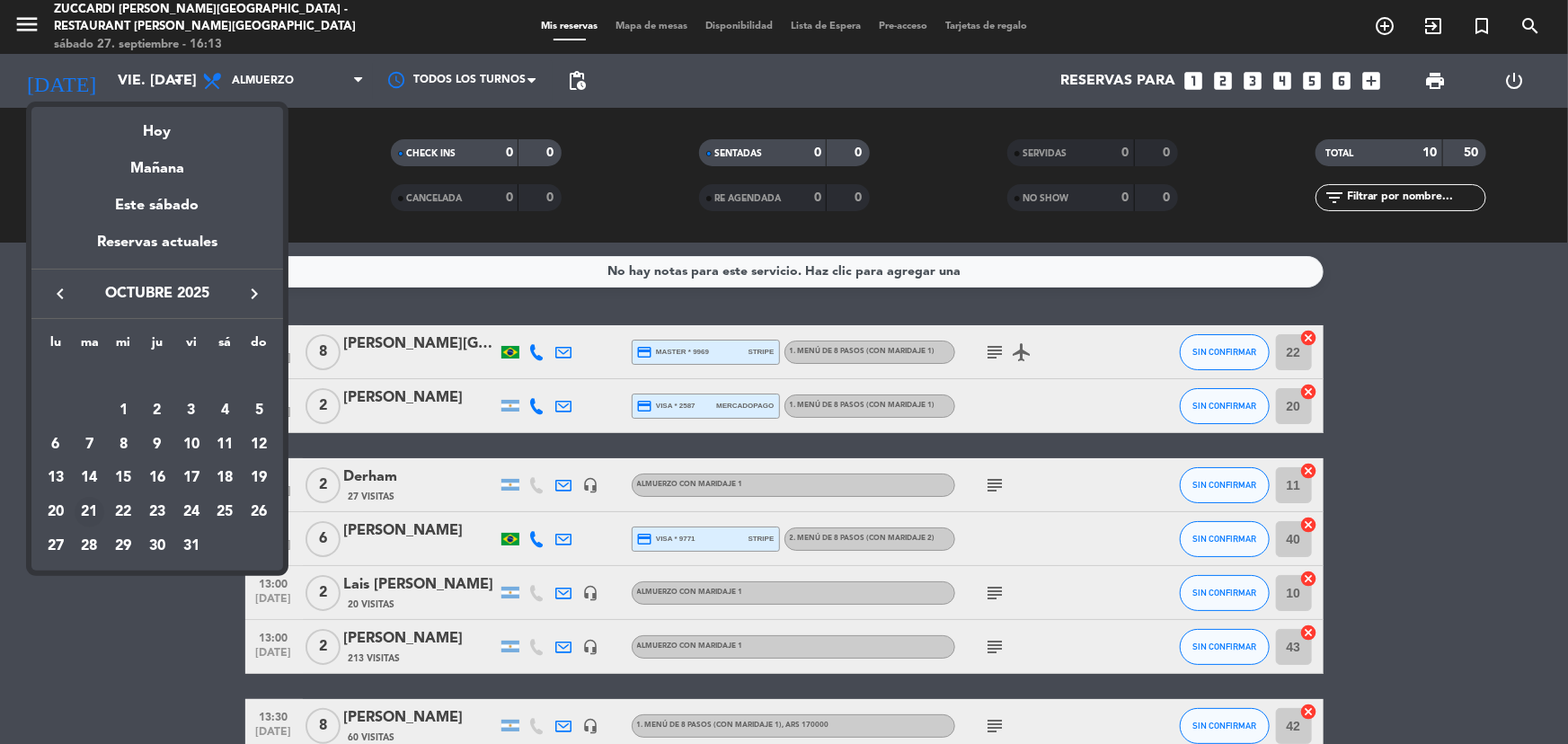
click at [89, 511] on div "21" at bounding box center [89, 511] width 30 height 30
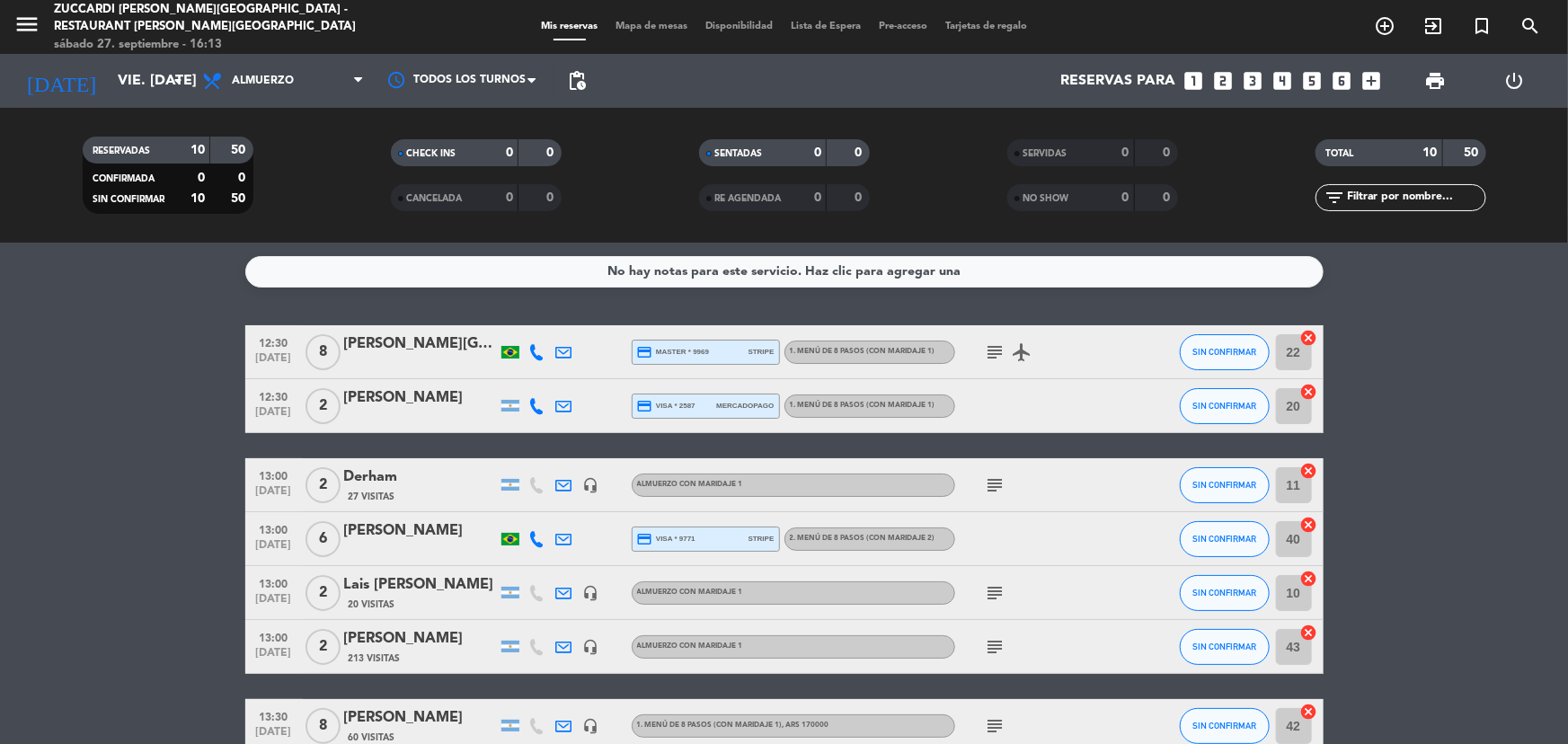
type input "[DATE] oct."
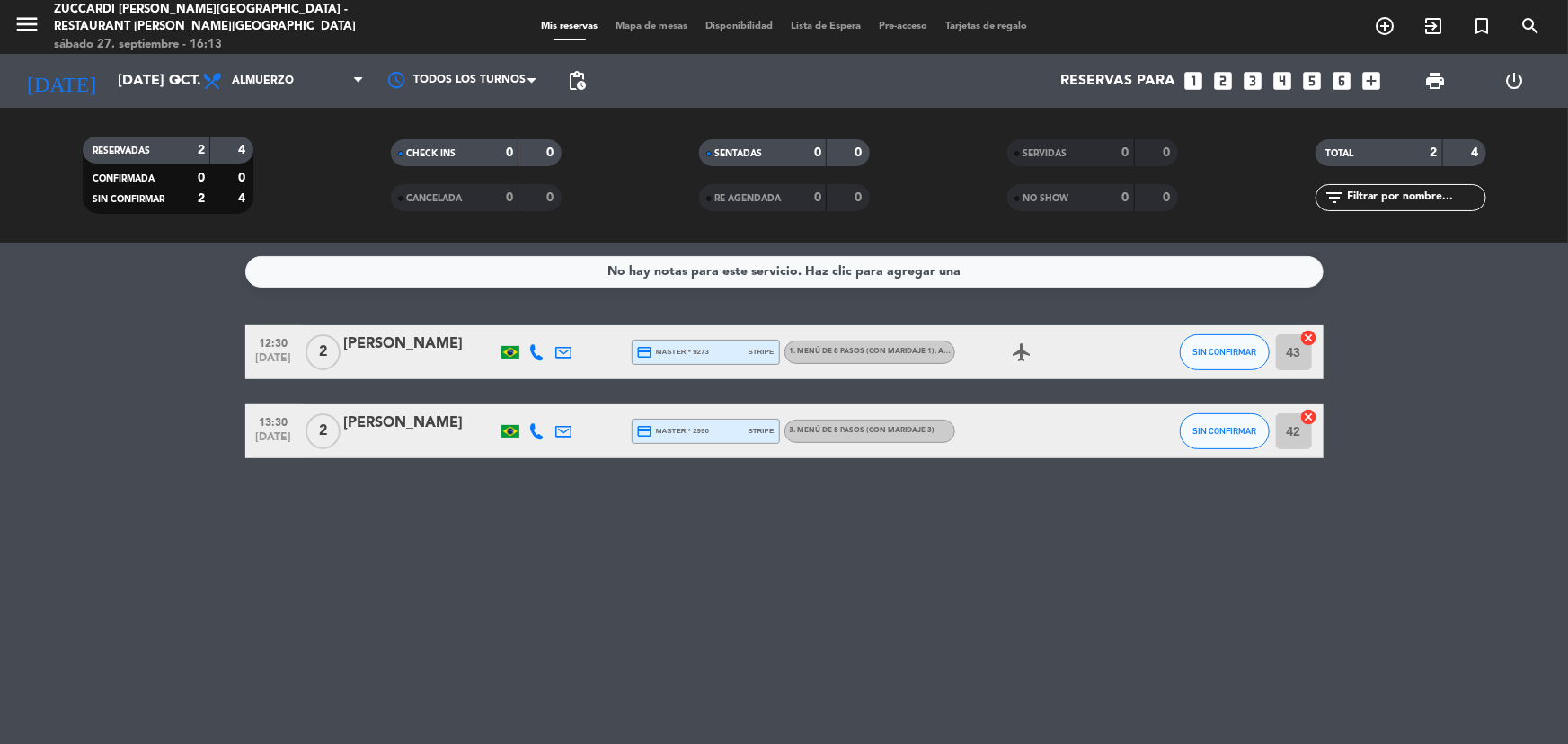
click at [1273, 81] on icon "looks_4" at bounding box center [1282, 81] width 24 height 24
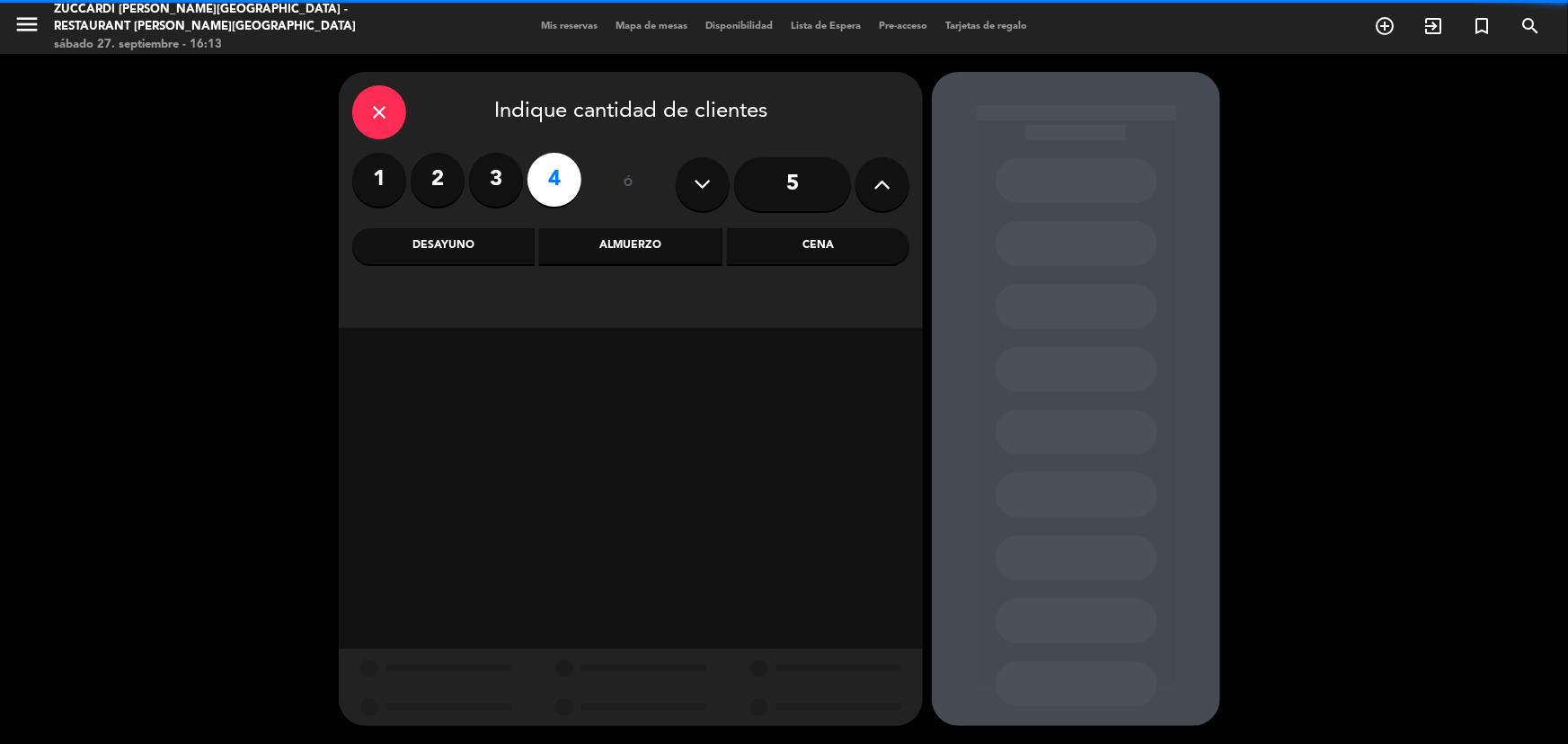
click at [611, 249] on div "Almuerzo" at bounding box center [630, 246] width 183 height 36
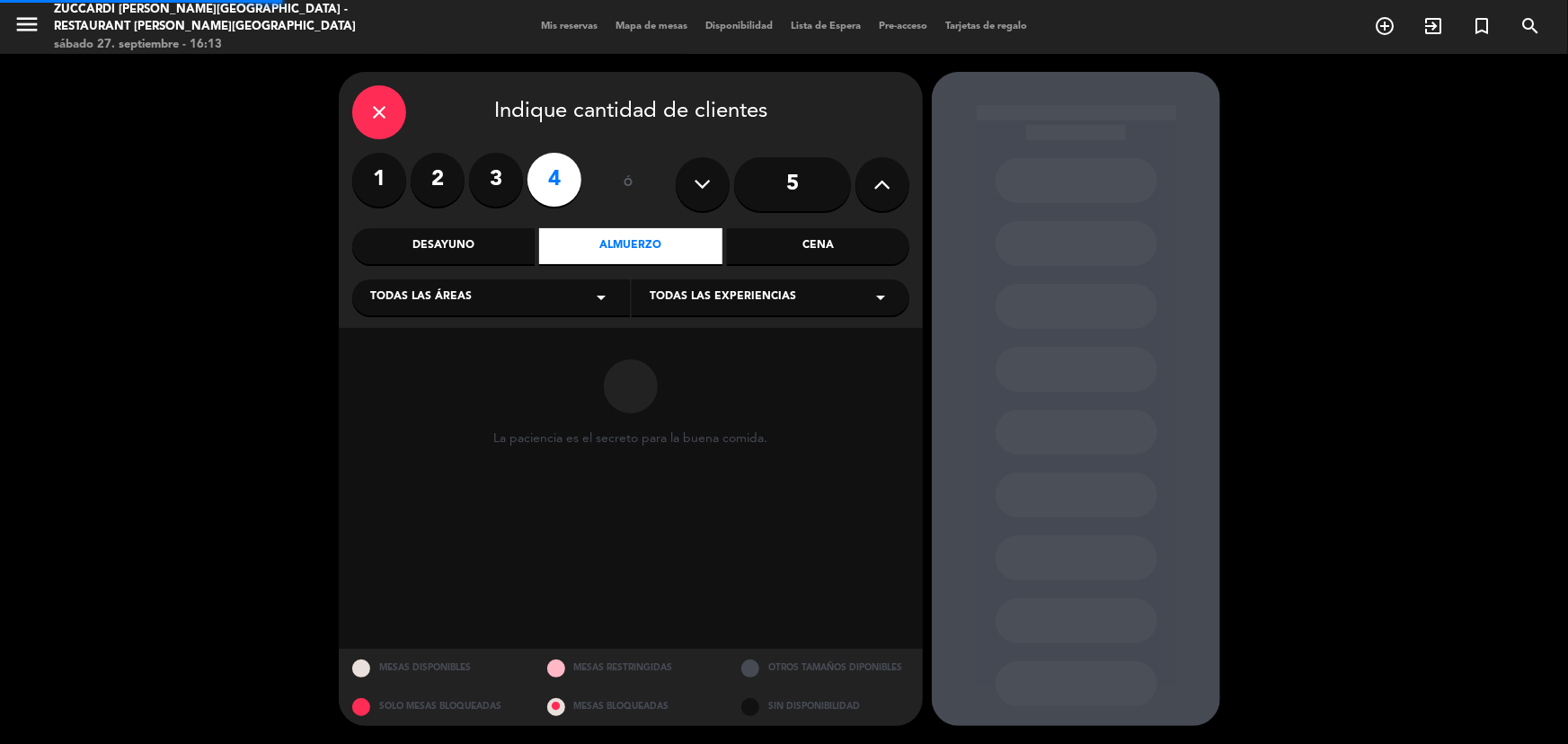
click at [569, 291] on div "Todas las áreas arrow_drop_down" at bounding box center [491, 297] width 277 height 36
drag, startPoint x: 452, startPoint y: 367, endPoint x: 731, endPoint y: 304, distance: 286.0
click at [453, 367] on div "SALON NUEVO" at bounding box center [492, 369] width 242 height 18
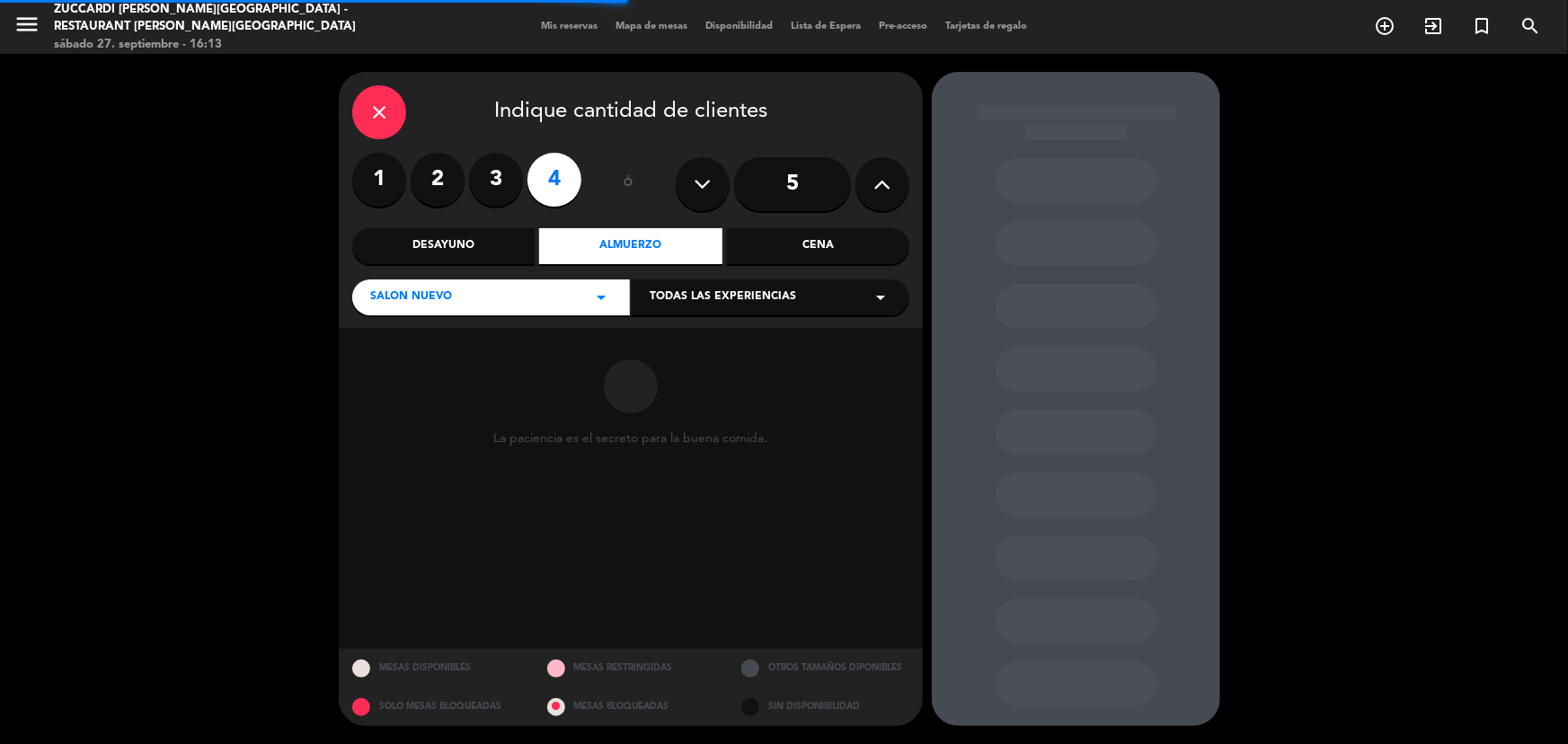
click at [743, 299] on span "Todas las experiencias" at bounding box center [723, 297] width 146 height 18
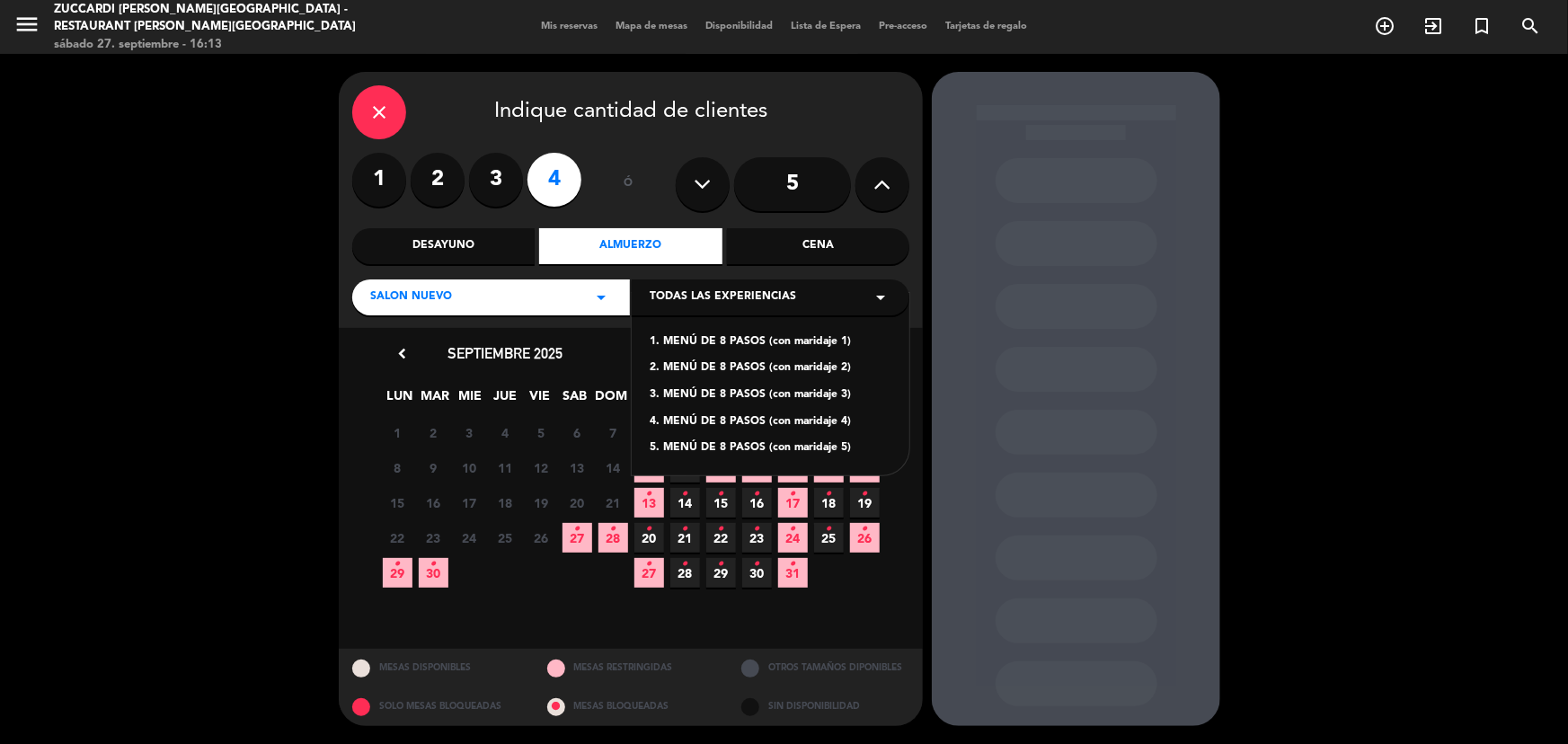
click at [762, 340] on div "1. MENÚ DE 8 PASOS (con maridaje 1)" at bounding box center [771, 342] width 242 height 18
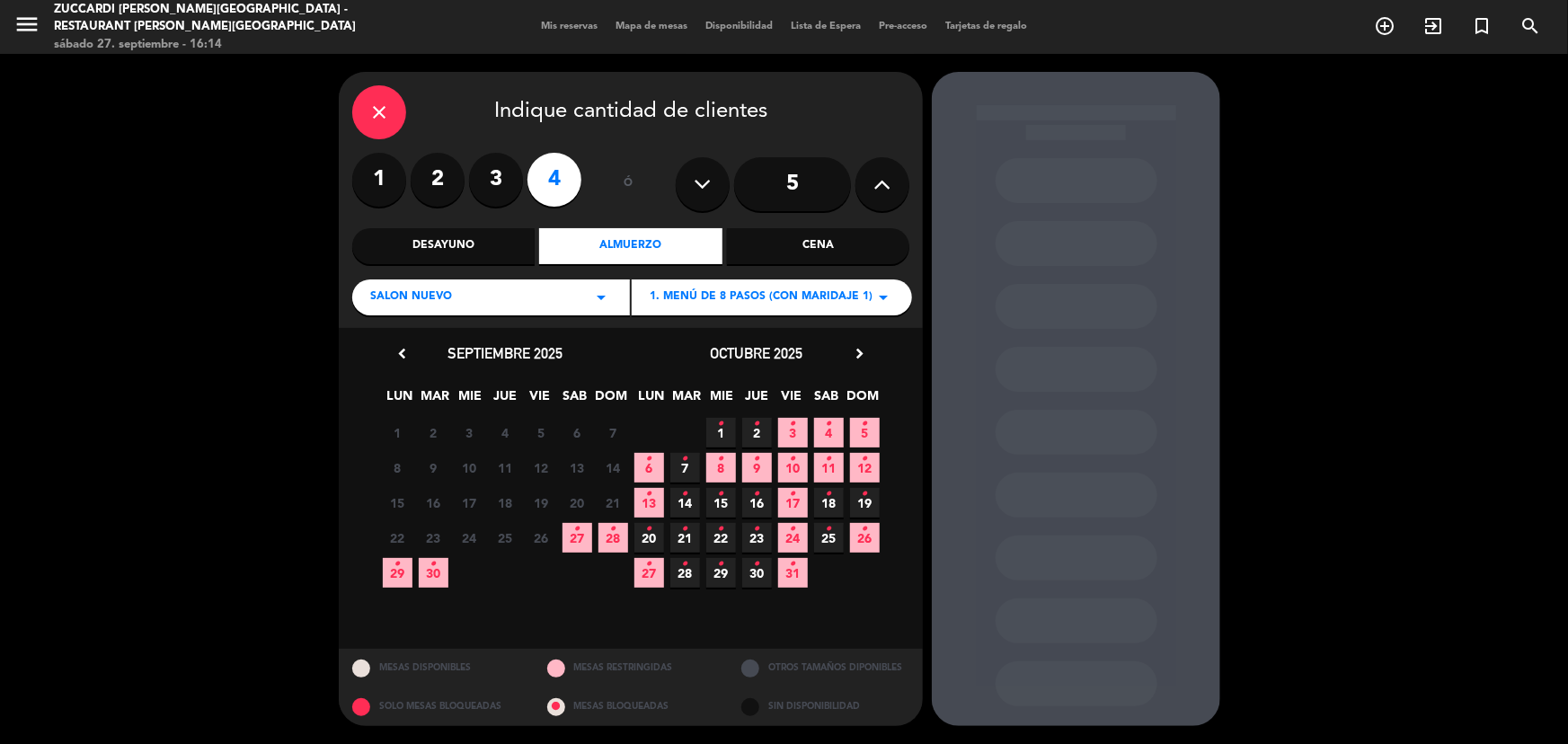
click at [685, 539] on icon "•" at bounding box center [685, 529] width 6 height 29
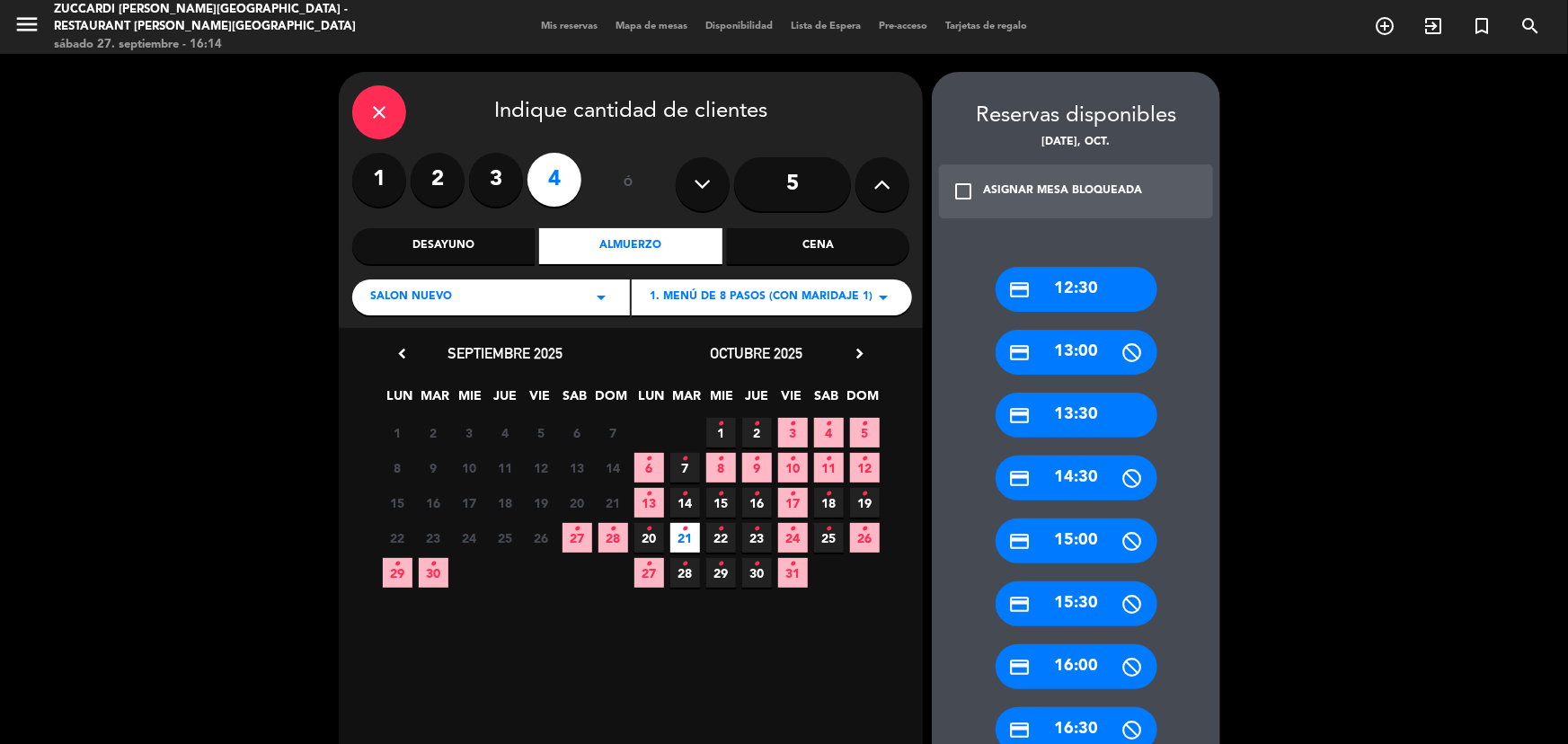
click at [1054, 340] on div "credit_card 13:00" at bounding box center [1076, 352] width 162 height 45
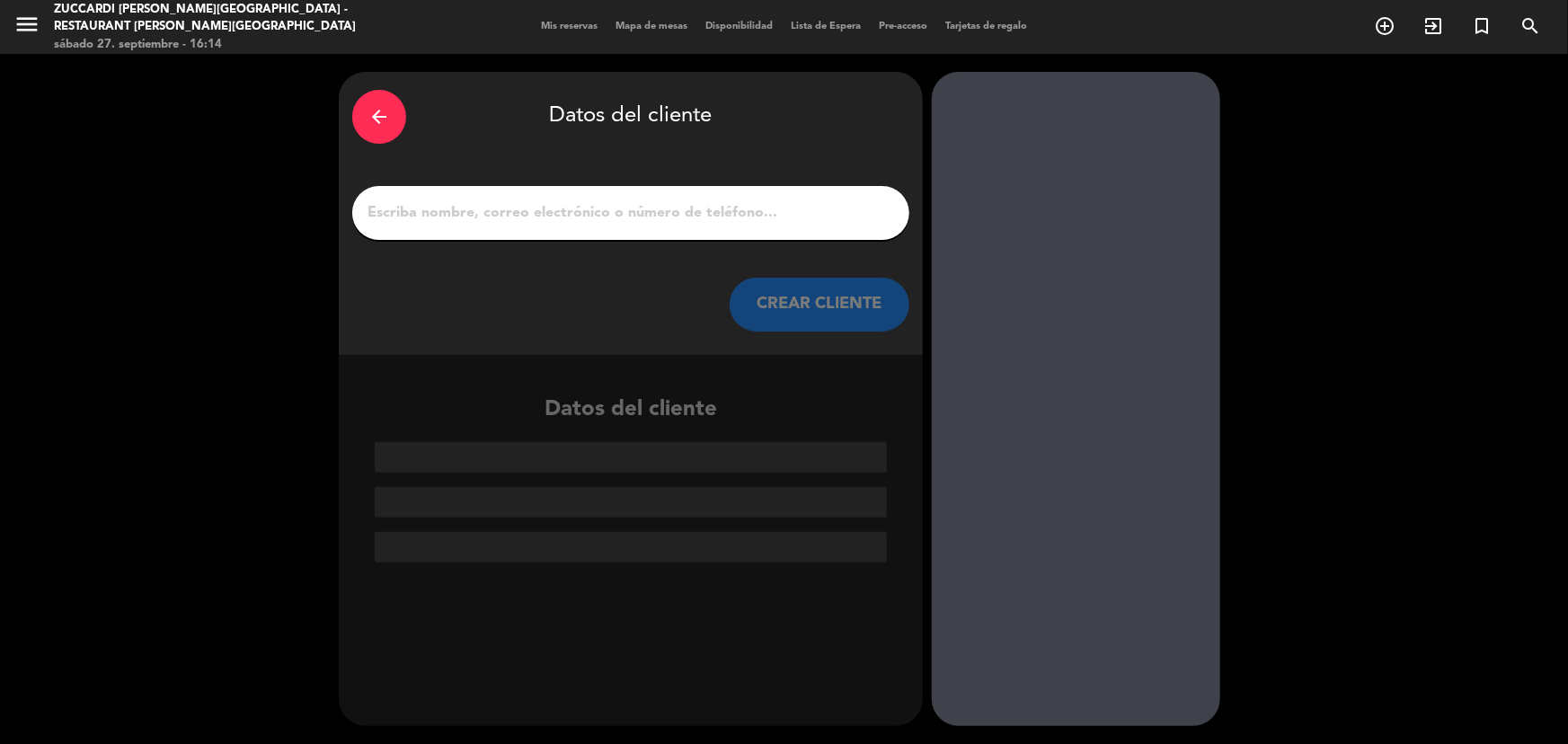
click at [361, 123] on div "arrow_back" at bounding box center [378, 116] width 54 height 54
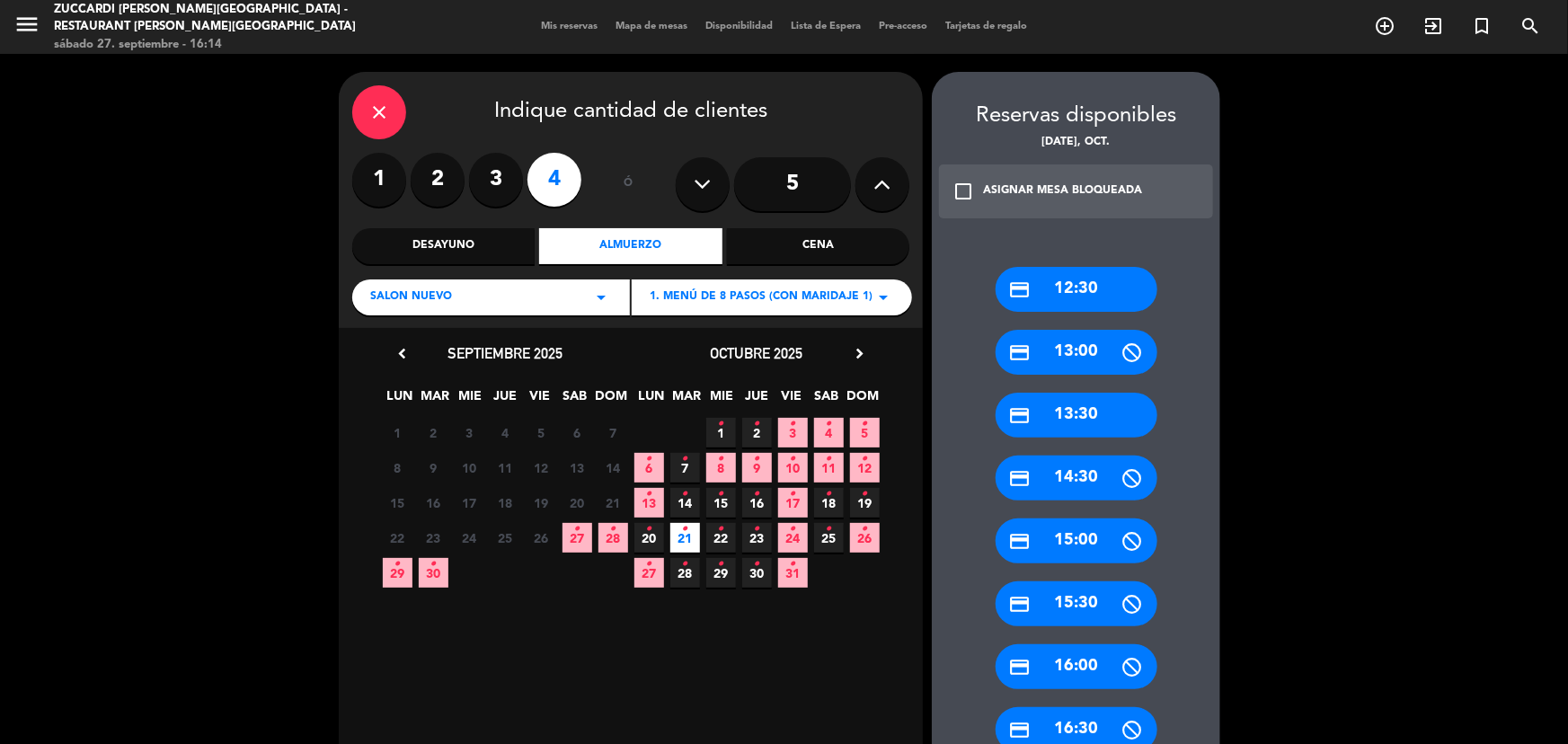
drag, startPoint x: 1088, startPoint y: 425, endPoint x: 1050, endPoint y: 414, distance: 39.6
click at [1086, 424] on div "credit_card 13:30" at bounding box center [1076, 415] width 162 height 45
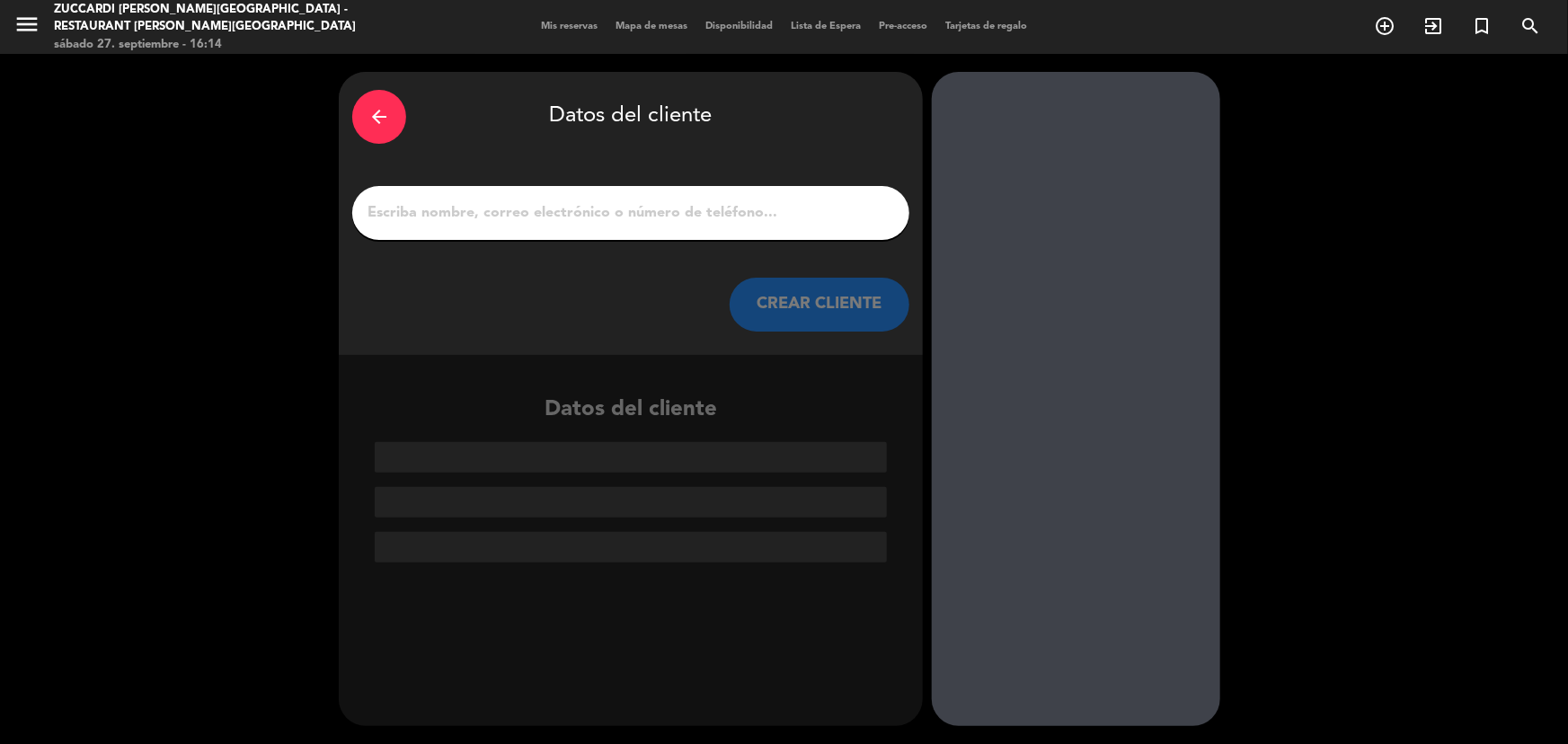
click at [500, 214] on input "1" at bounding box center [630, 213] width 530 height 26
paste input "[PERSON_NAME]"
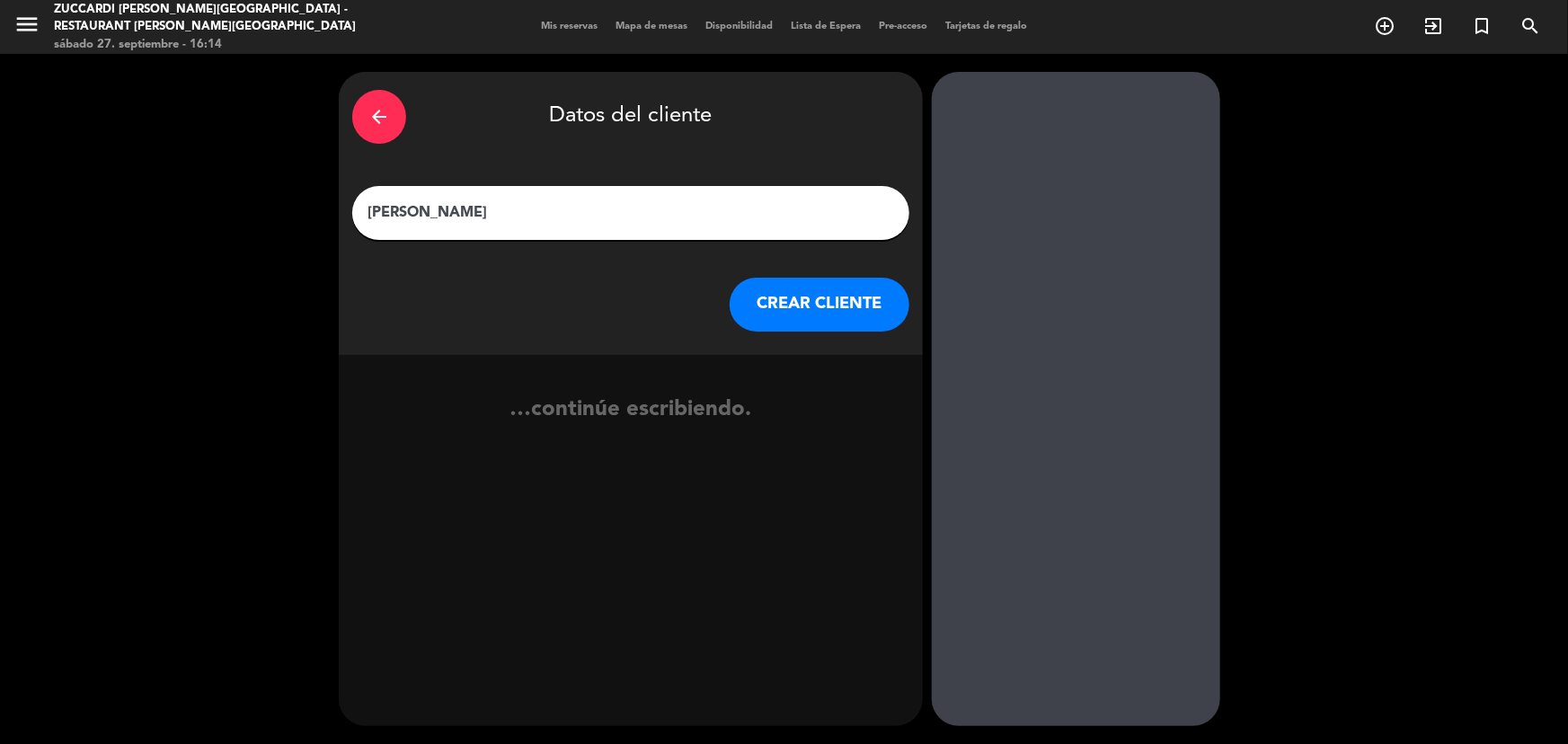
type input "[PERSON_NAME]"
click at [799, 315] on button "CREAR CLIENTE" at bounding box center [819, 304] width 180 height 54
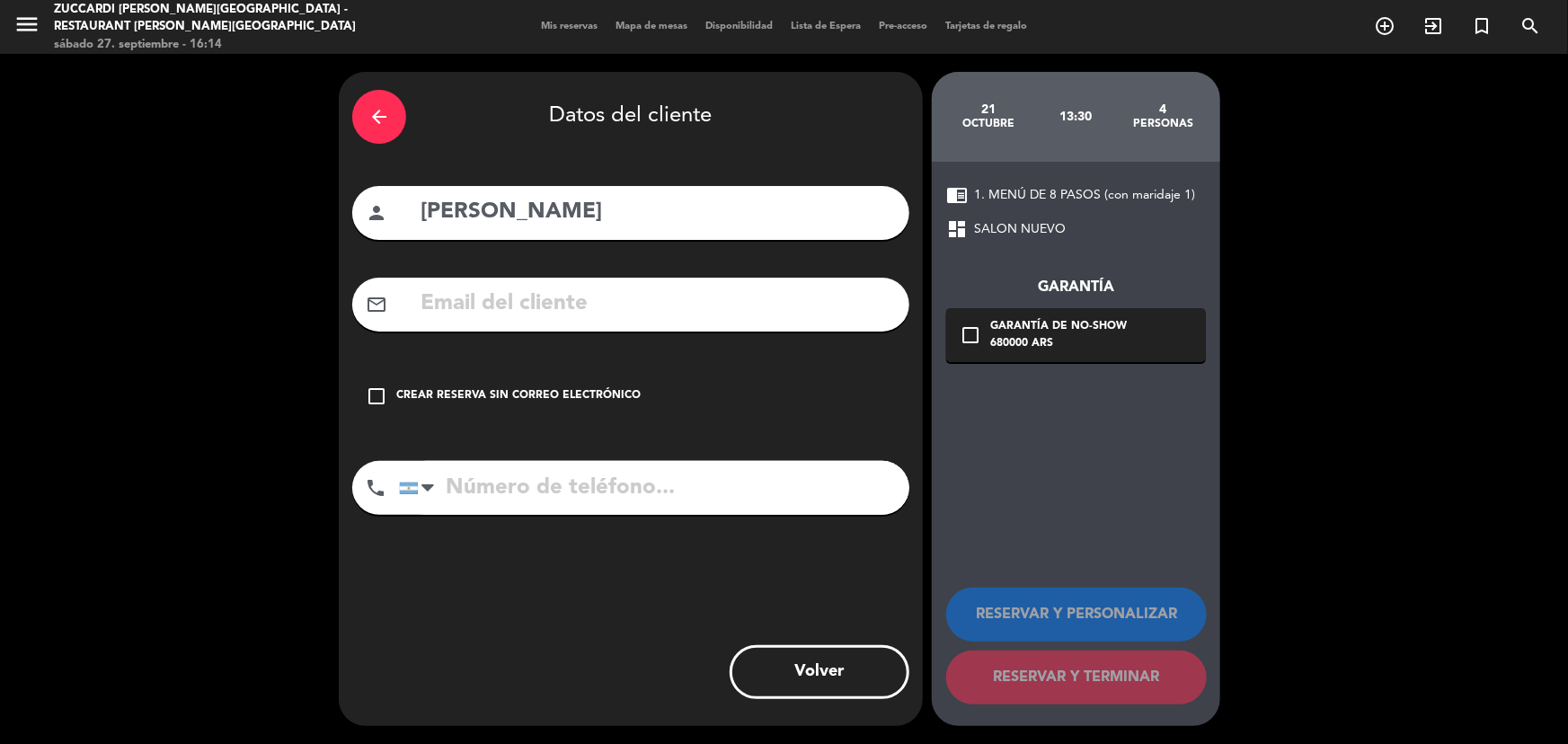
drag, startPoint x: 611, startPoint y: 302, endPoint x: 473, endPoint y: 19, distance: 314.9
click at [611, 302] on input "text" at bounding box center [657, 304] width 477 height 36
paste input "[EMAIL_ADDRESS][DOMAIN_NAME]"
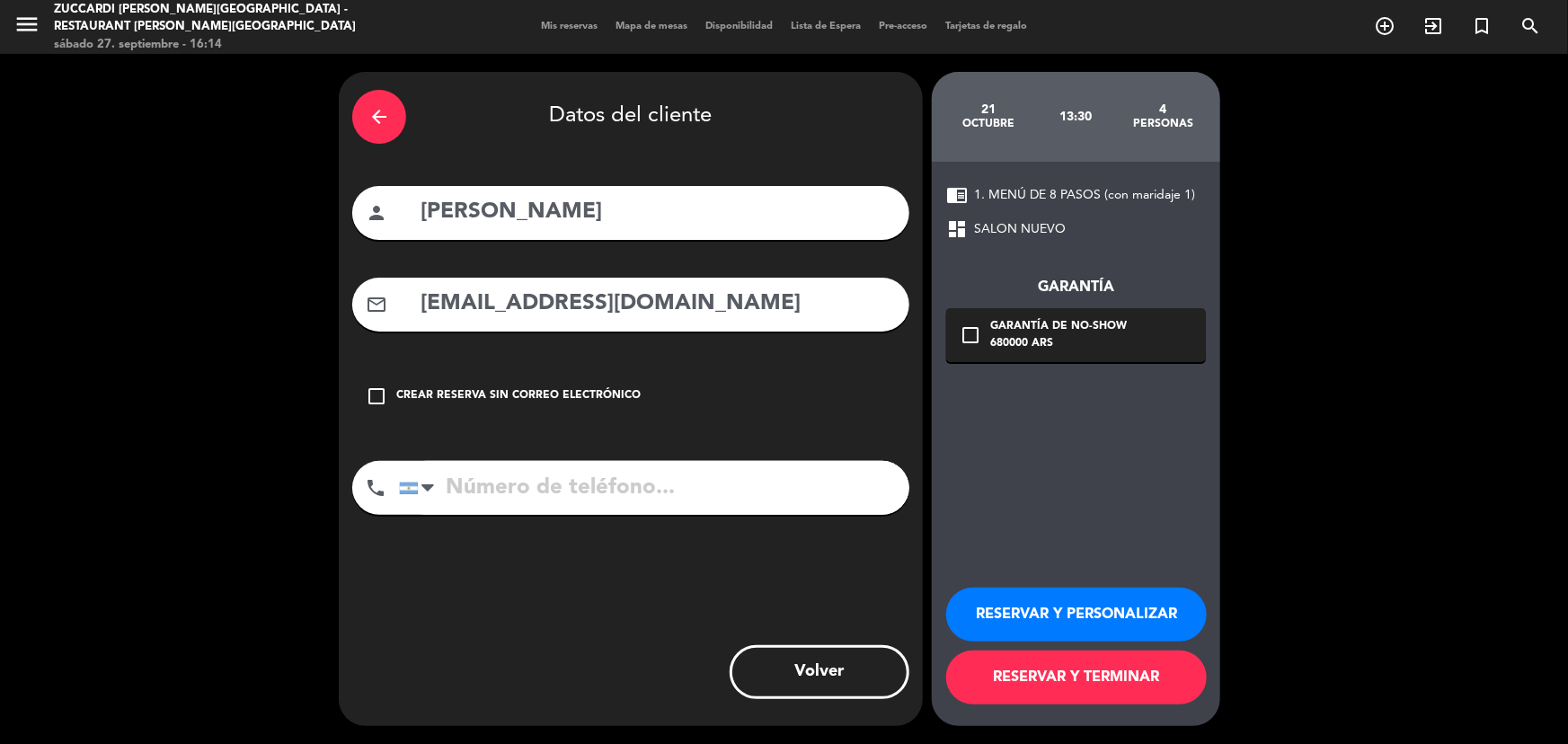
type input "[EMAIL_ADDRESS][DOMAIN_NAME]"
click at [1066, 614] on button "RESERVAR Y PERSONALIZAR" at bounding box center [1075, 614] width 261 height 54
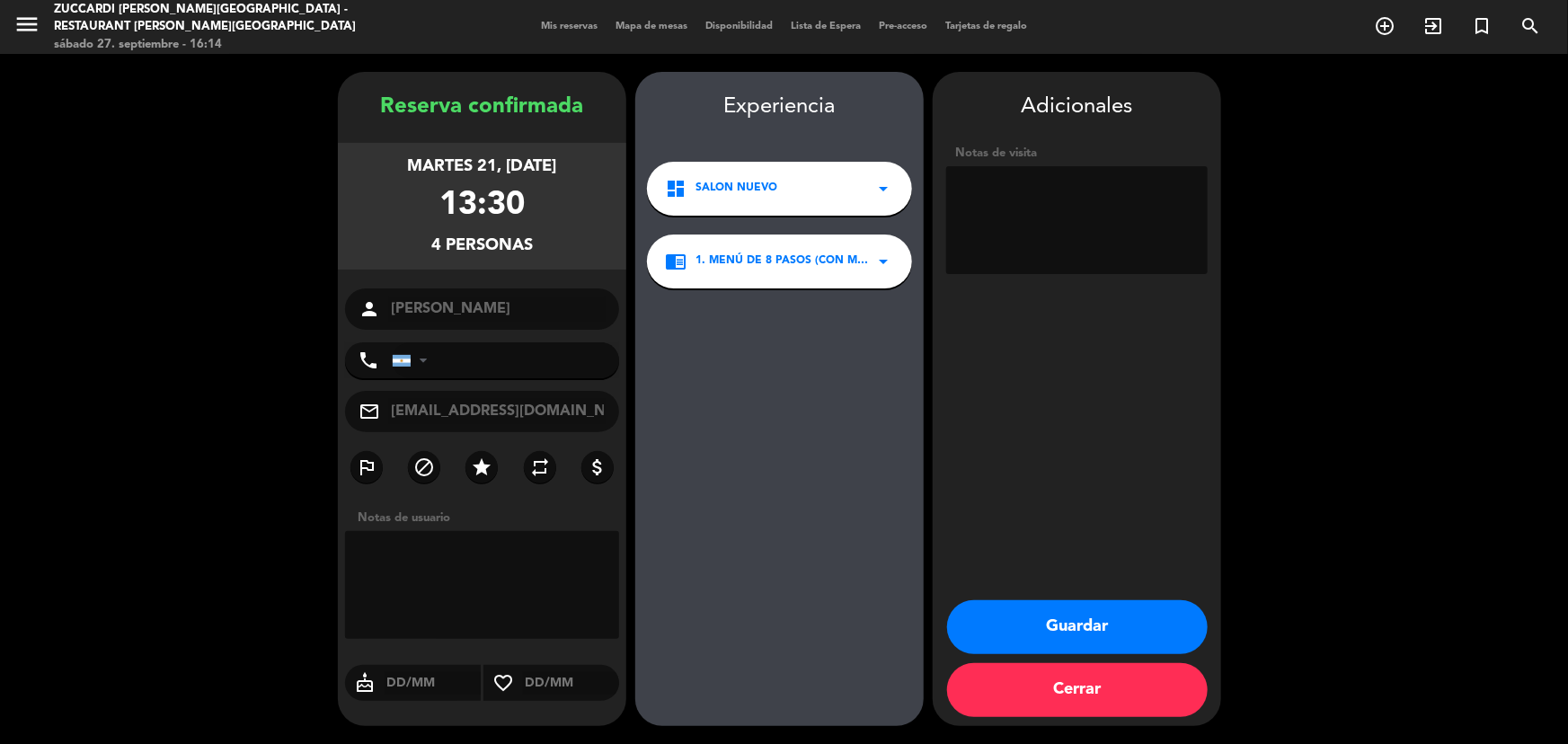
click at [1042, 227] on textarea at bounding box center [1076, 220] width 261 height 108
type textarea "New Harvest-Paga agencia- Op Sol"
click at [1152, 631] on button "Guardar" at bounding box center [1076, 627] width 261 height 54
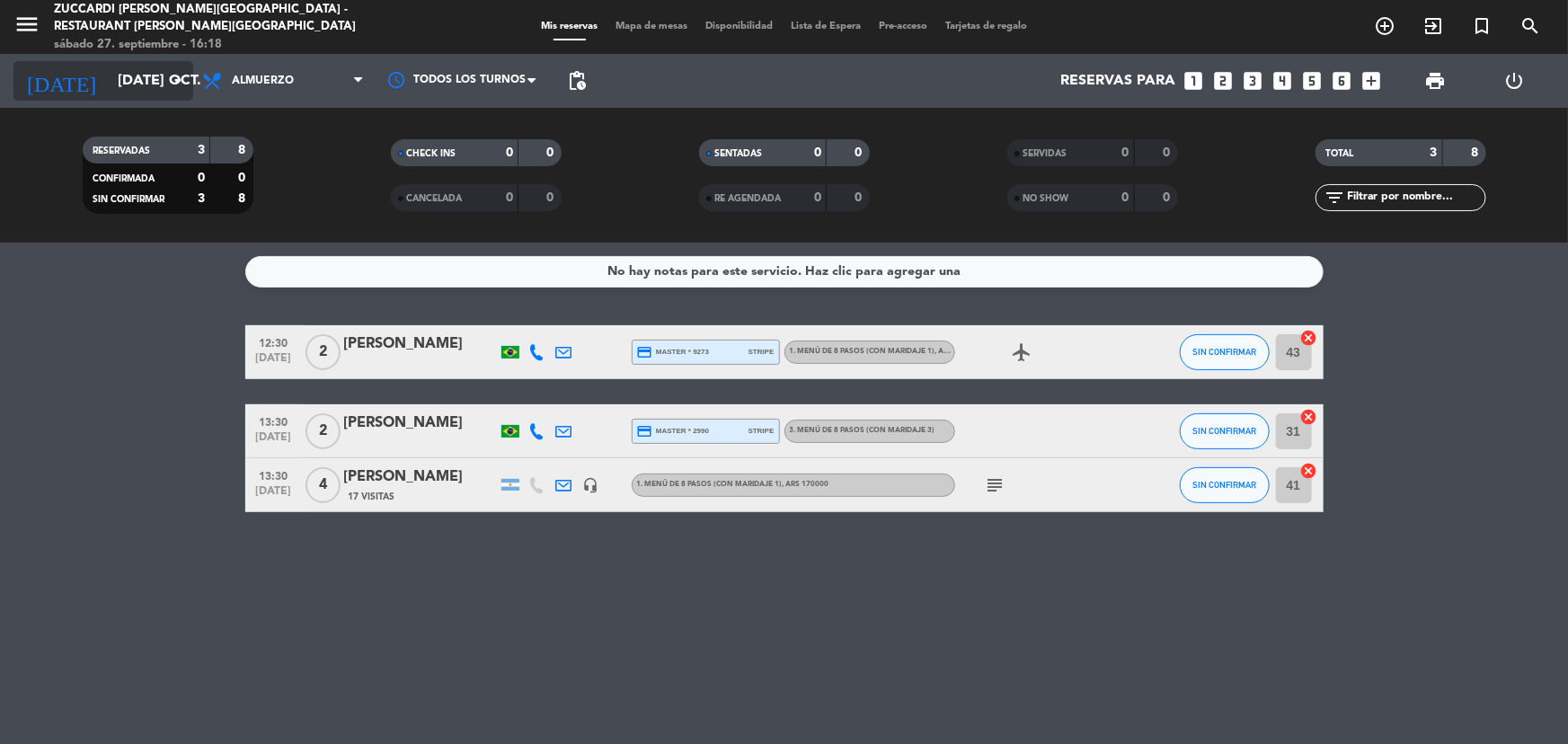
click at [144, 91] on input "[DATE] oct." at bounding box center [203, 82] width 190 height 35
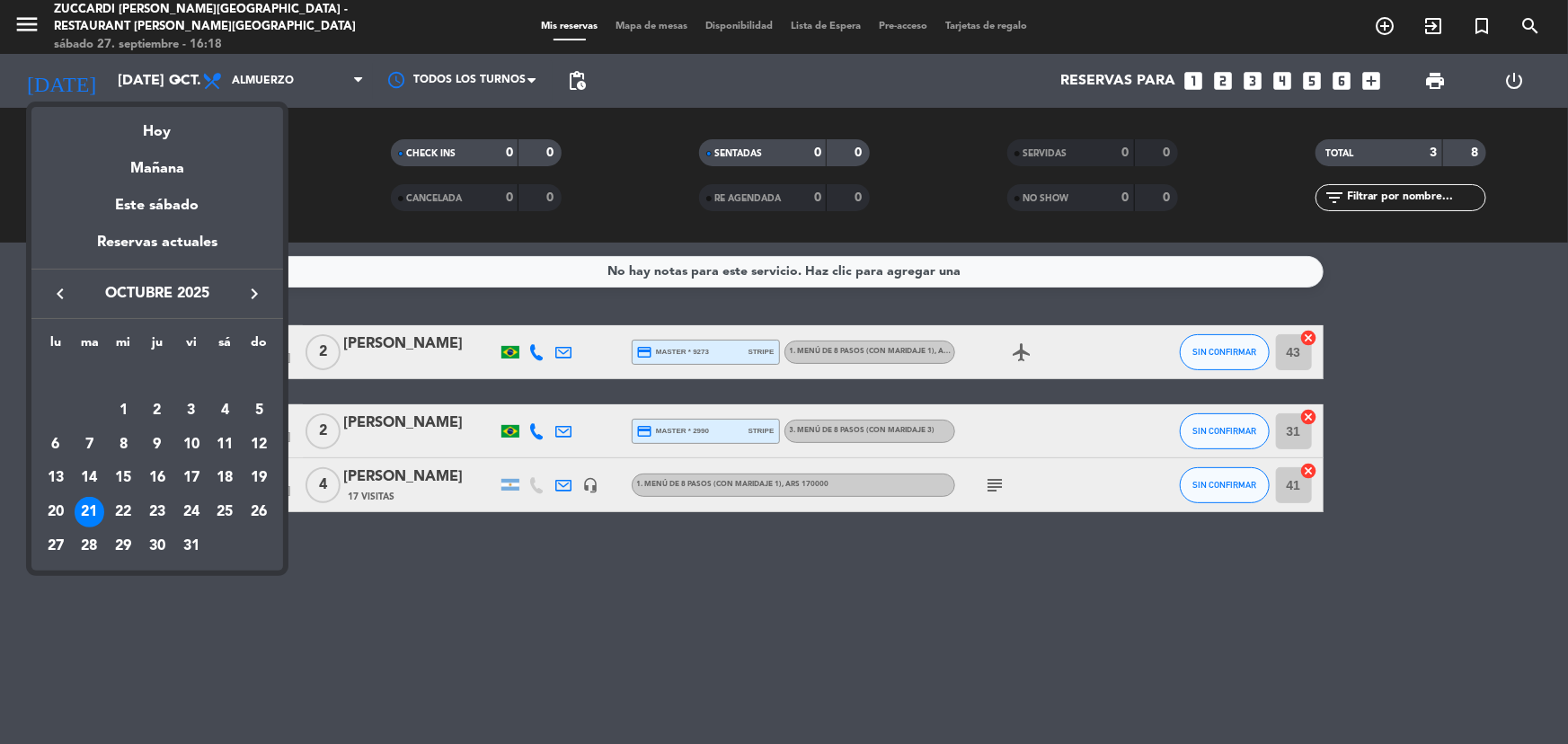
click at [257, 283] on icon "keyboard_arrow_right" at bounding box center [255, 294] width 22 height 22
click at [257, 285] on icon "keyboard_arrow_right" at bounding box center [255, 294] width 22 height 22
click at [257, 286] on icon "keyboard_arrow_right" at bounding box center [255, 294] width 22 height 22
click at [66, 292] on icon "keyboard_arrow_left" at bounding box center [60, 294] width 22 height 22
click at [214, 439] on div "13" at bounding box center [224, 444] width 30 height 30
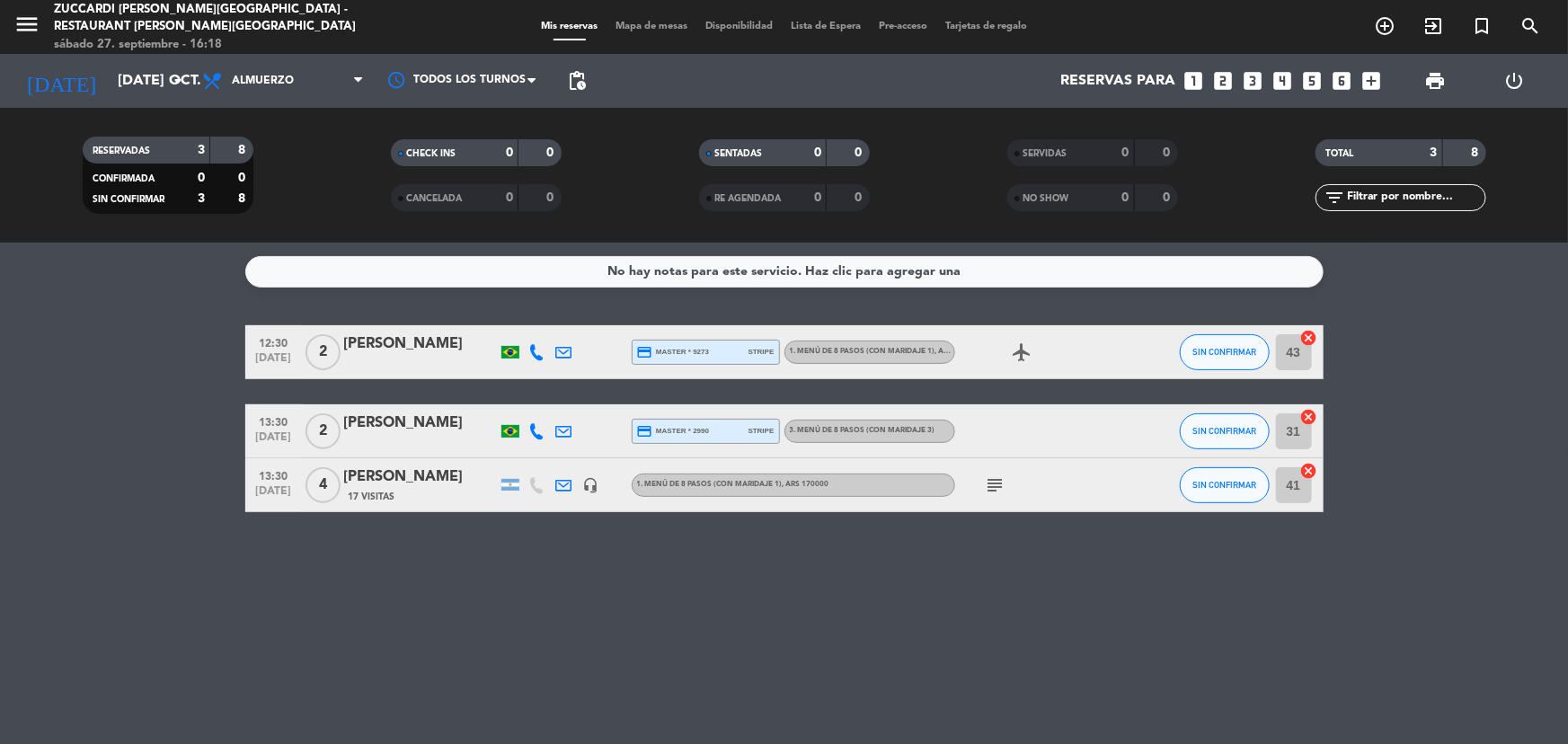
type input "sáb. 13 dic."
click at [25, 27] on icon "menu" at bounding box center [27, 24] width 27 height 27
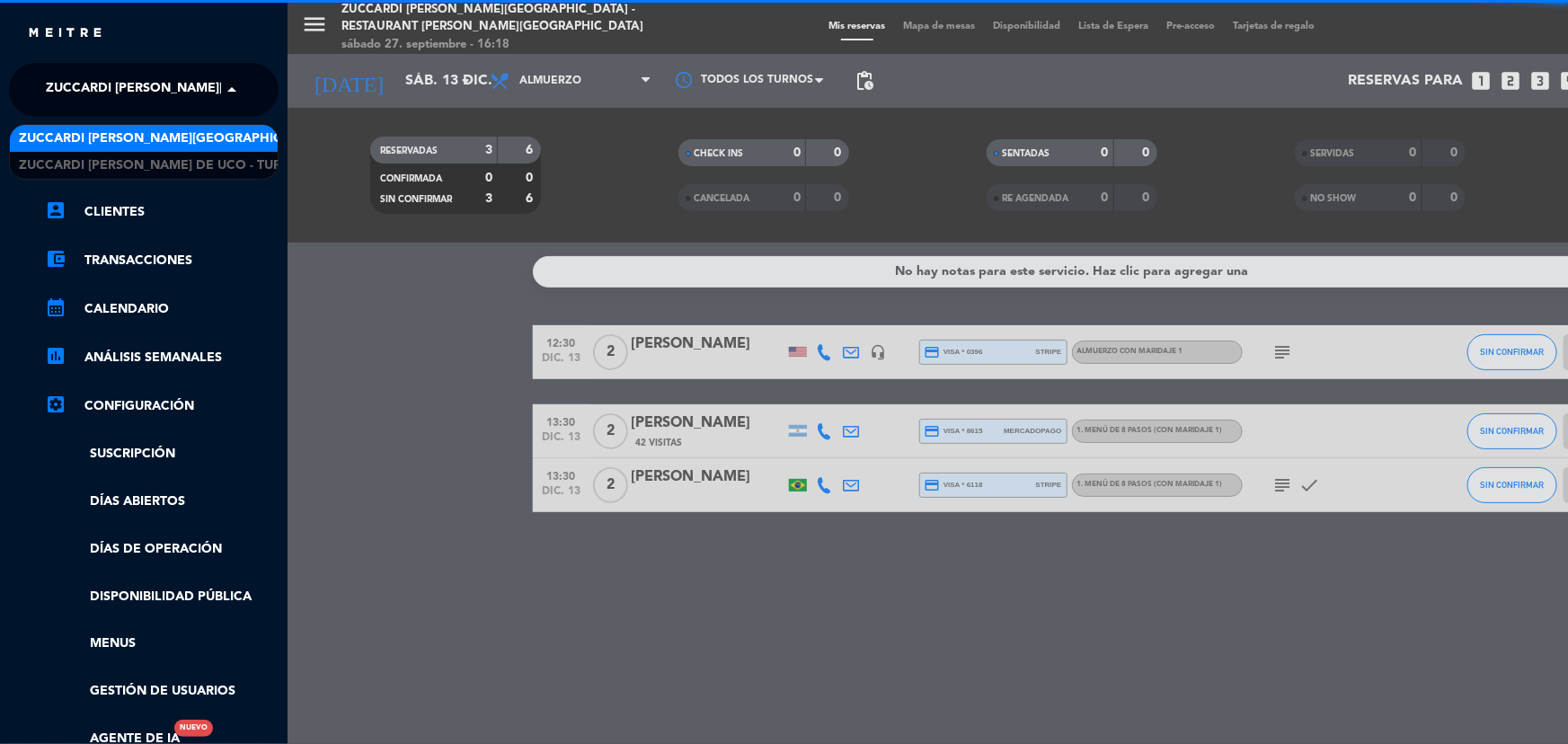
drag, startPoint x: 196, startPoint y: 92, endPoint x: 202, endPoint y: 130, distance: 38.5
click at [196, 93] on span "Zuccardi [PERSON_NAME][GEOGRAPHIC_DATA] - Restaurant [PERSON_NAME][GEOGRAPHIC_D…" at bounding box center [366, 89] width 640 height 37
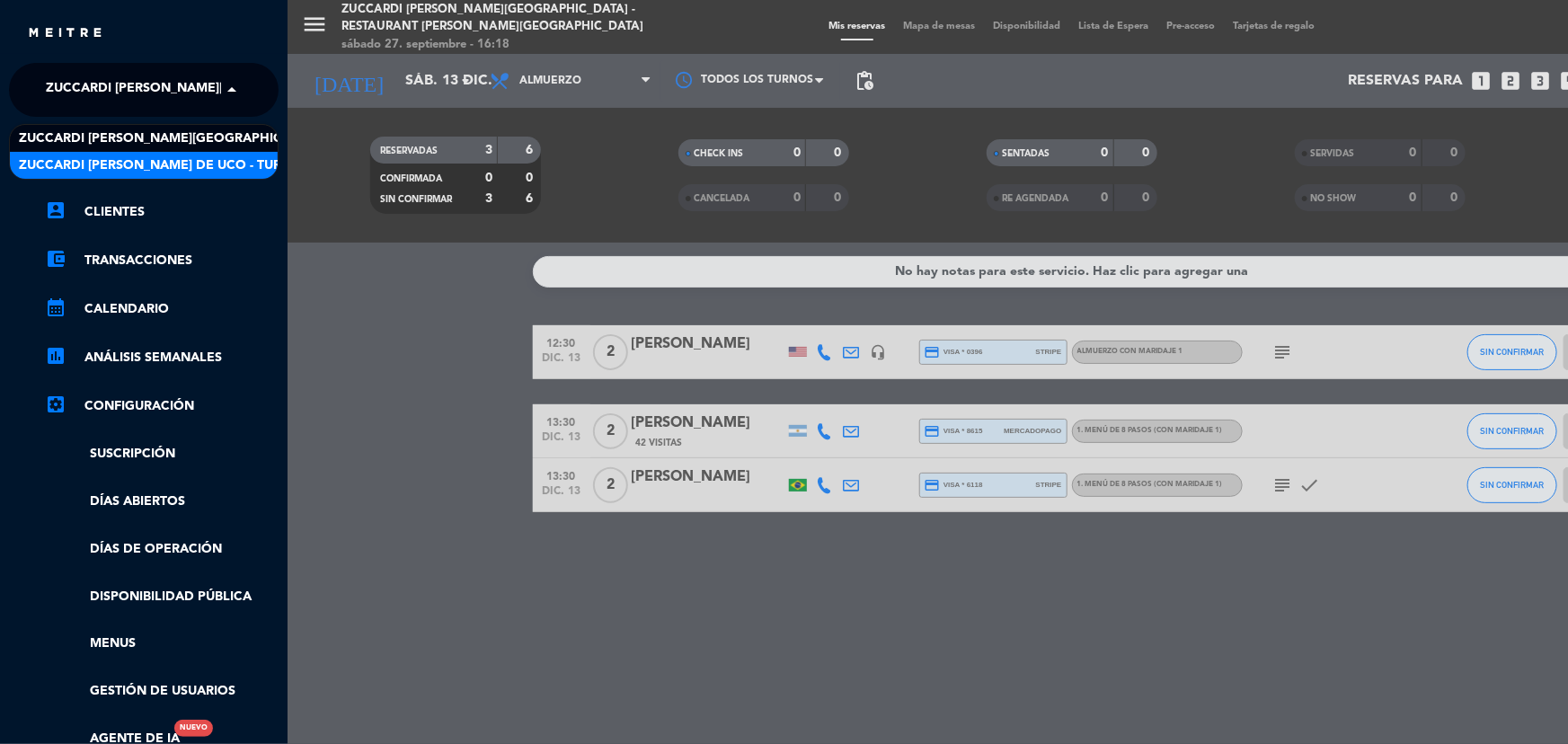
click at [202, 158] on span "Zuccardi [PERSON_NAME] de Uco - Turismo" at bounding box center [166, 165] width 296 height 21
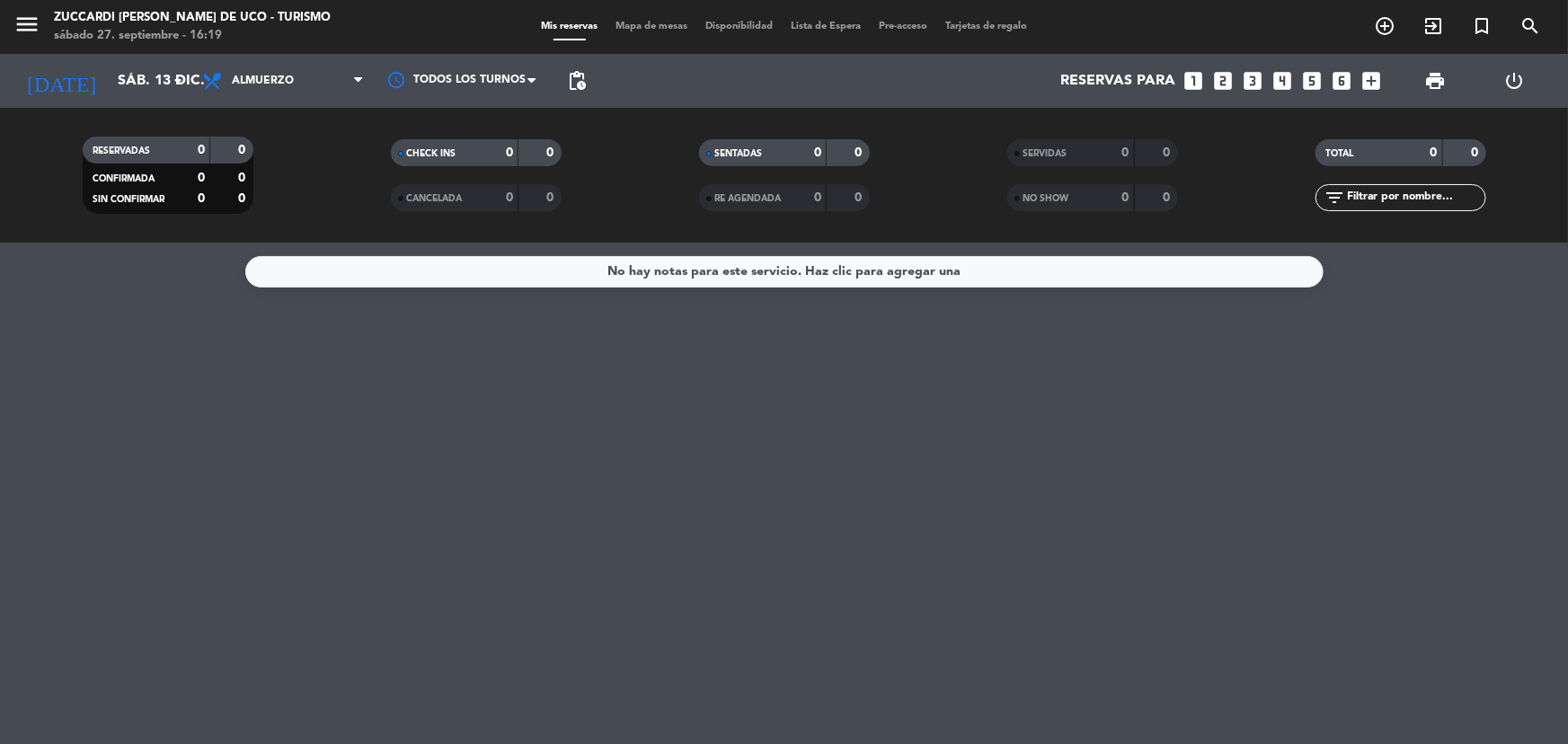
click at [1228, 79] on icon "looks_two" at bounding box center [1223, 81] width 24 height 24
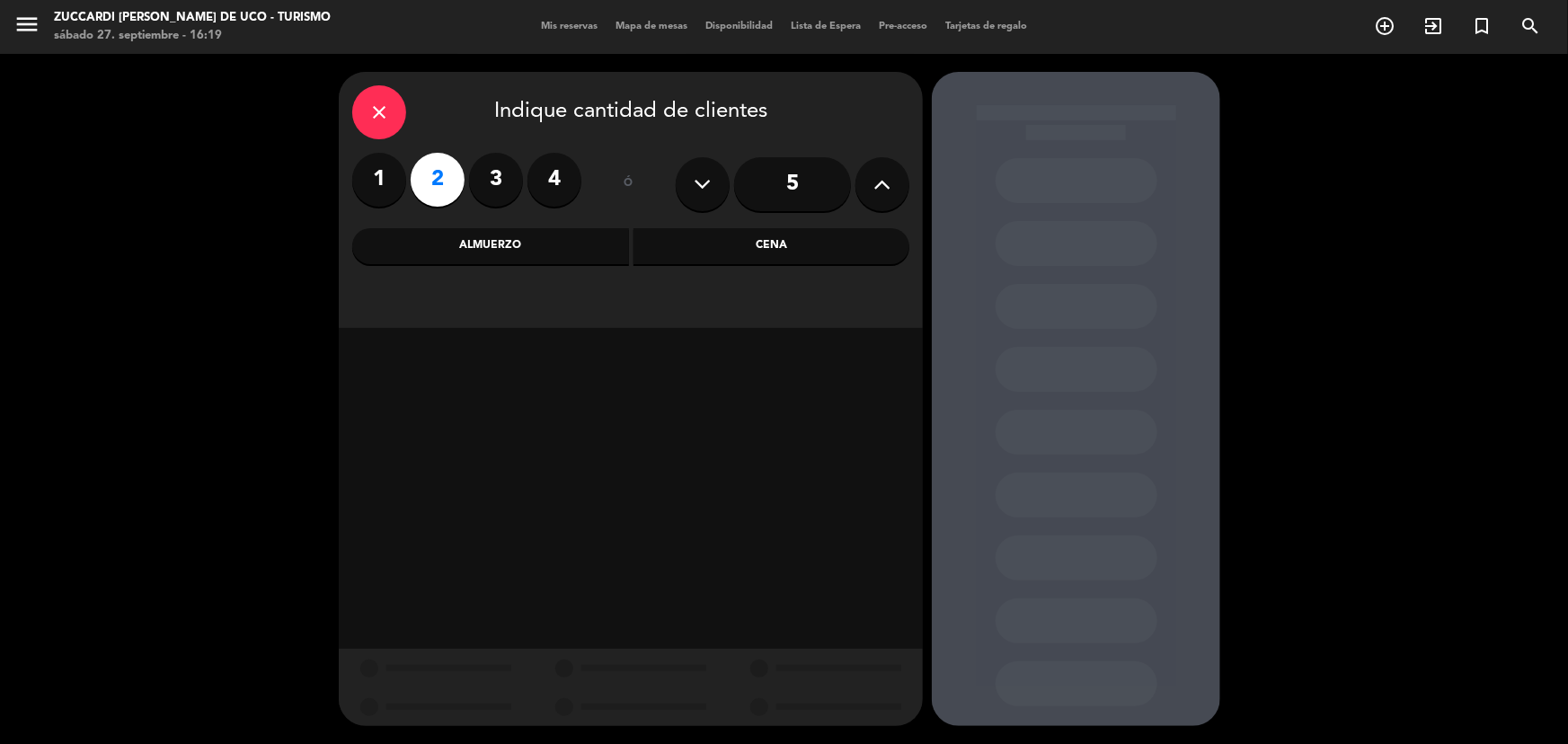
drag, startPoint x: 557, startPoint y: 245, endPoint x: 507, endPoint y: 271, distance: 56.4
click at [556, 245] on div "Almuerzo" at bounding box center [491, 246] width 277 height 36
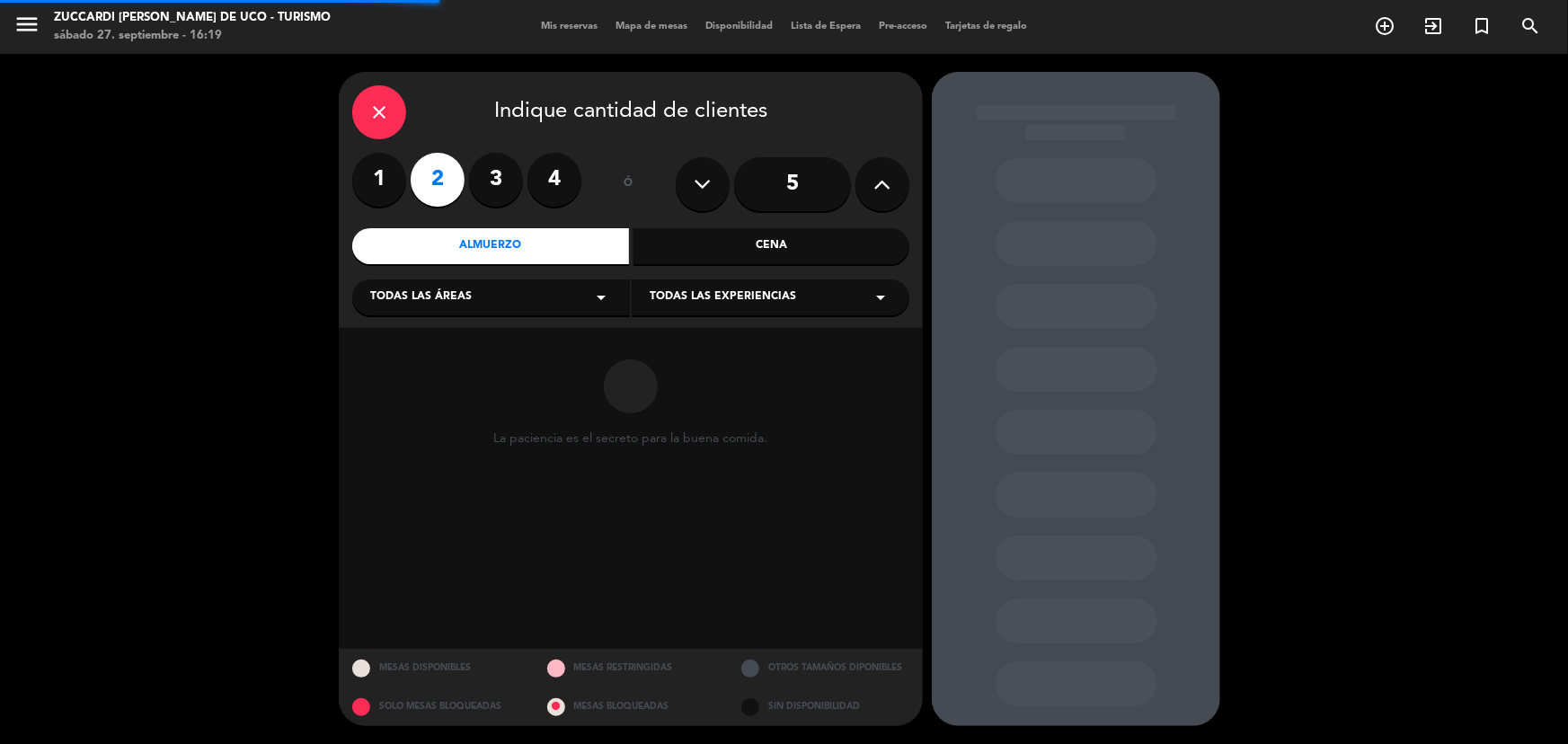
drag, startPoint x: 507, startPoint y: 271, endPoint x: 455, endPoint y: 315, distance: 68.1
click at [486, 295] on div "Todas las áreas arrow_drop_down" at bounding box center [491, 297] width 277 height 36
click at [429, 348] on div "VISITAS ESPANOL" at bounding box center [492, 342] width 242 height 18
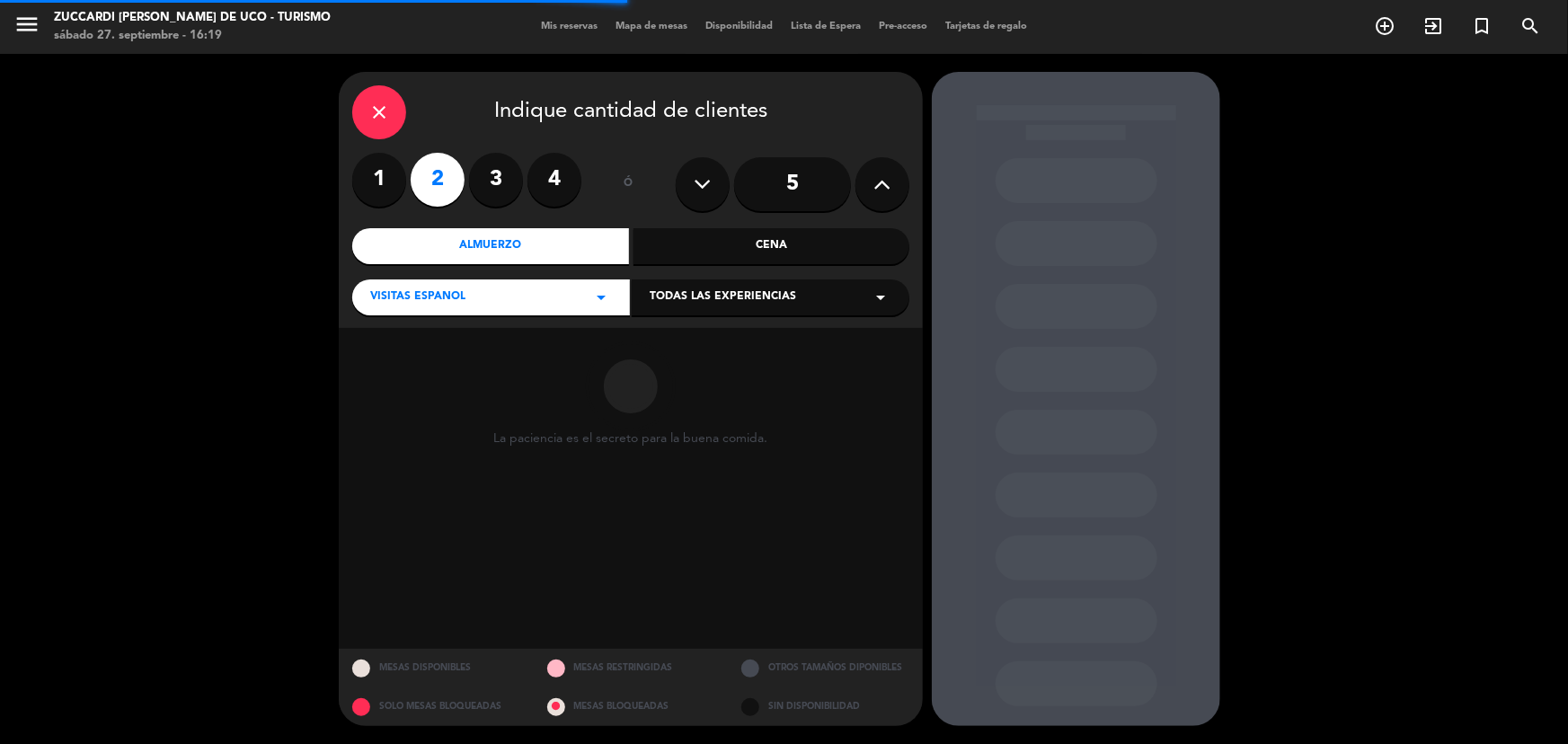
click at [468, 314] on div "VISITAS ESPANOL arrow_drop_down" at bounding box center [491, 297] width 277 height 36
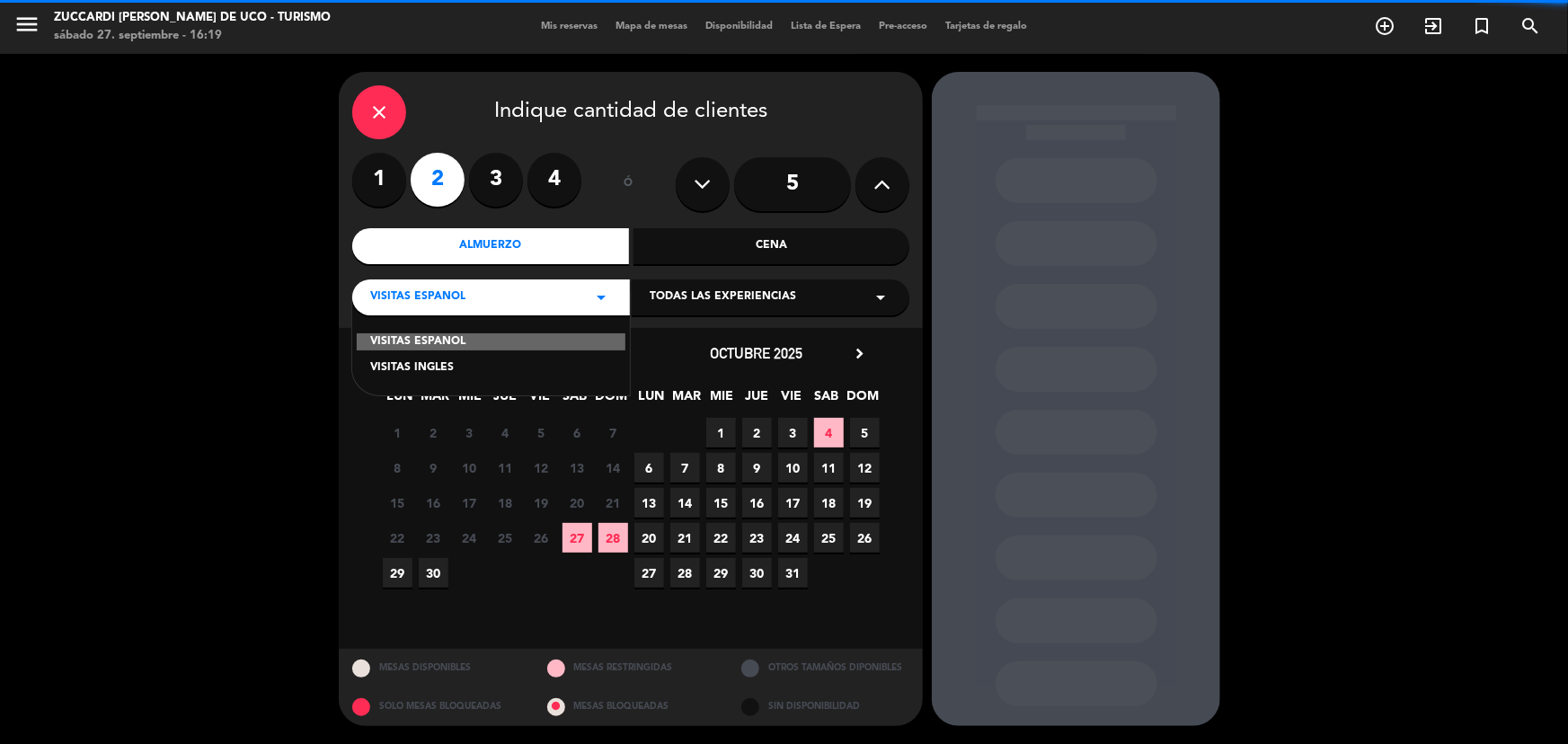
click at [763, 294] on span "Todas las experiencias" at bounding box center [723, 297] width 146 height 18
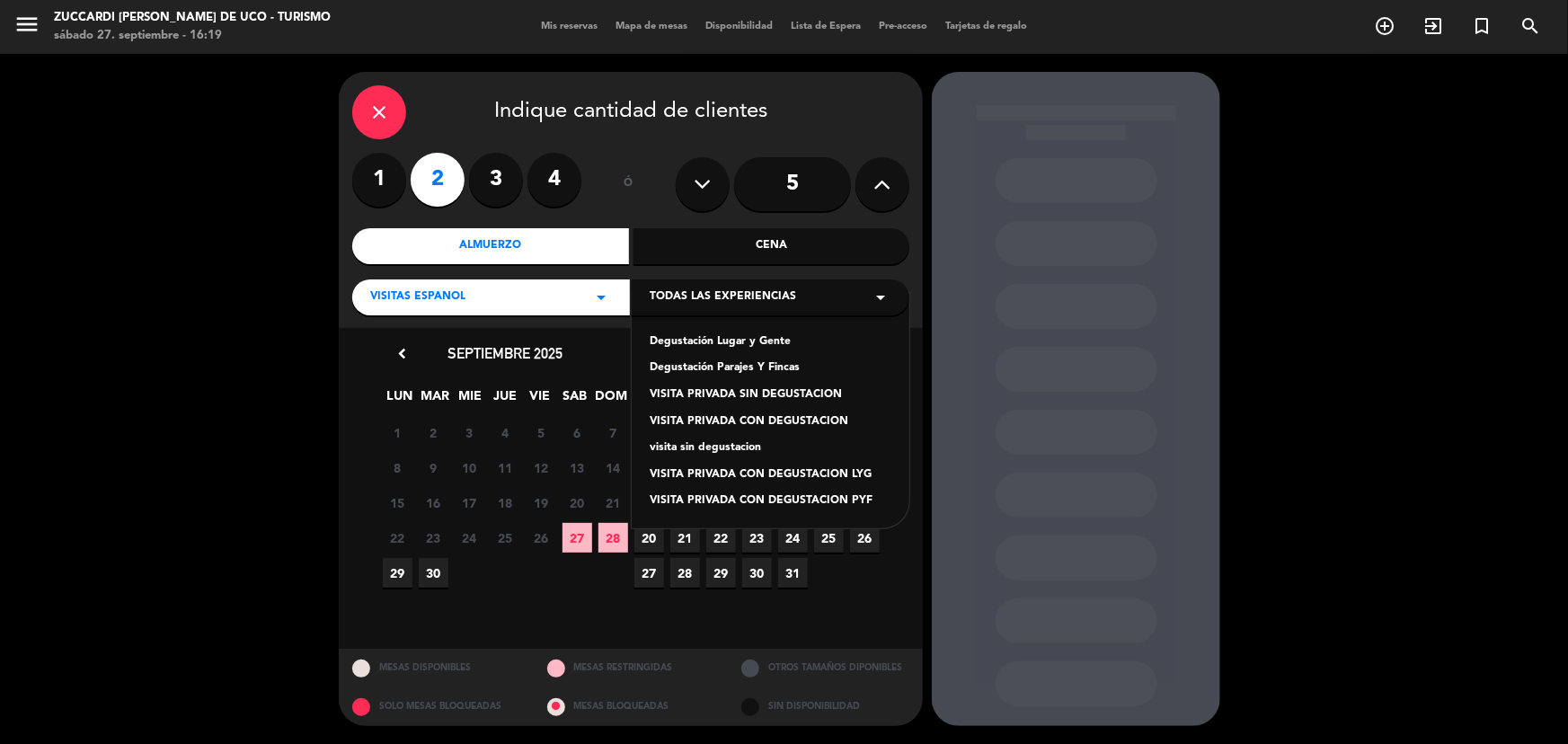
drag, startPoint x: 737, startPoint y: 340, endPoint x: 746, endPoint y: 336, distance: 9.8
click at [737, 341] on div "Degustación Lugar y Gente" at bounding box center [771, 342] width 242 height 18
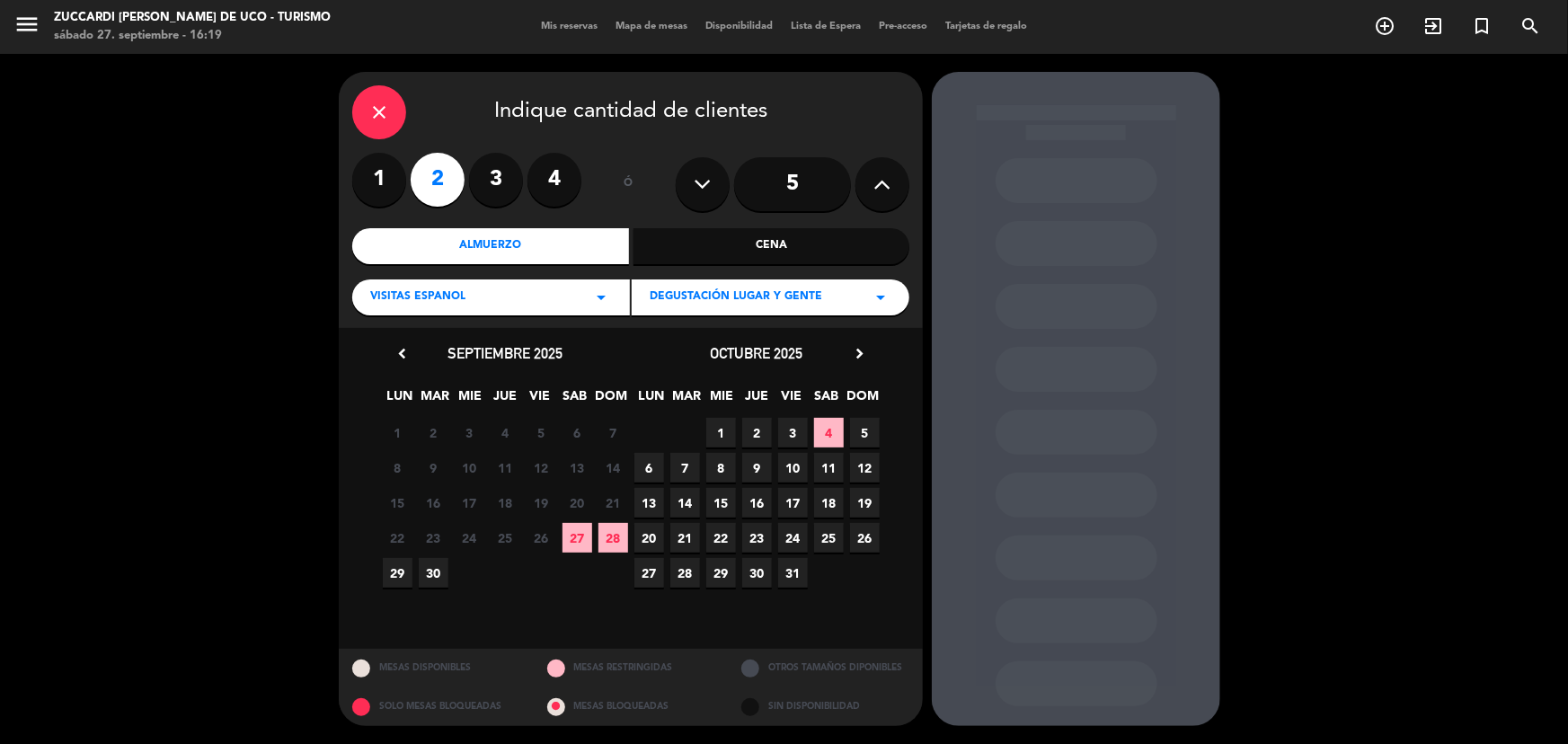
click at [859, 352] on icon "chevron_right" at bounding box center [859, 353] width 19 height 19
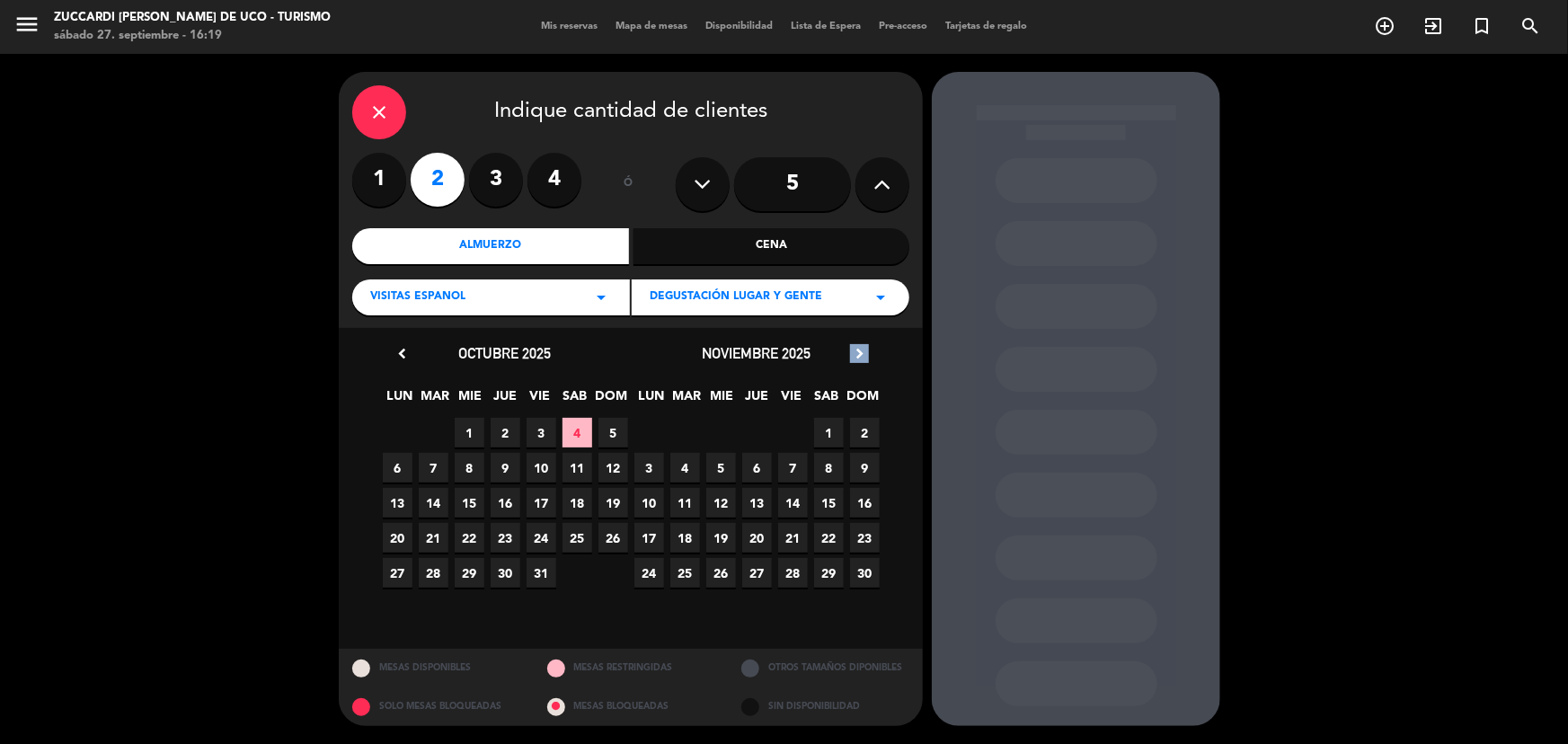
click at [859, 352] on icon "chevron_right" at bounding box center [859, 353] width 19 height 19
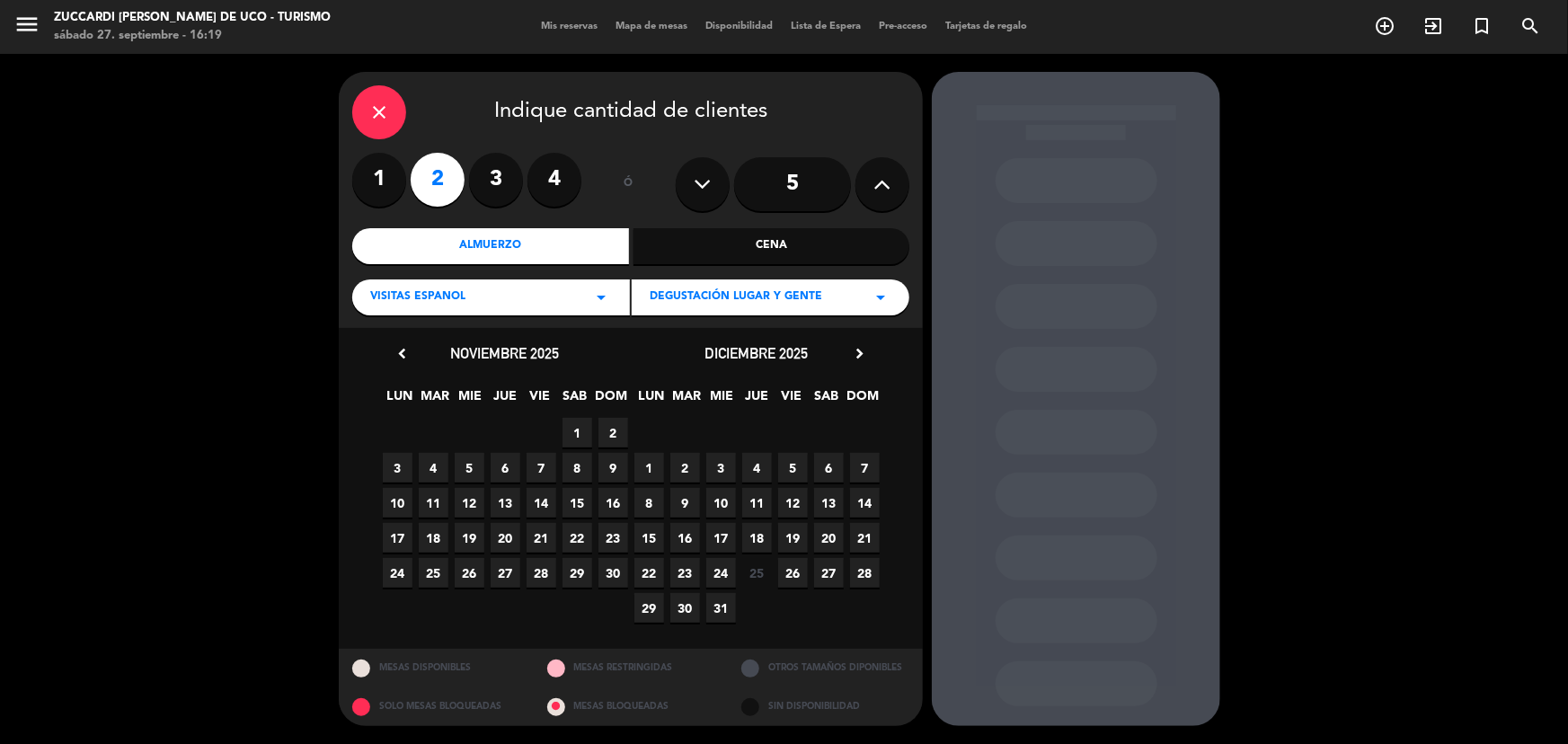
click at [834, 502] on span "13" at bounding box center [829, 502] width 29 height 29
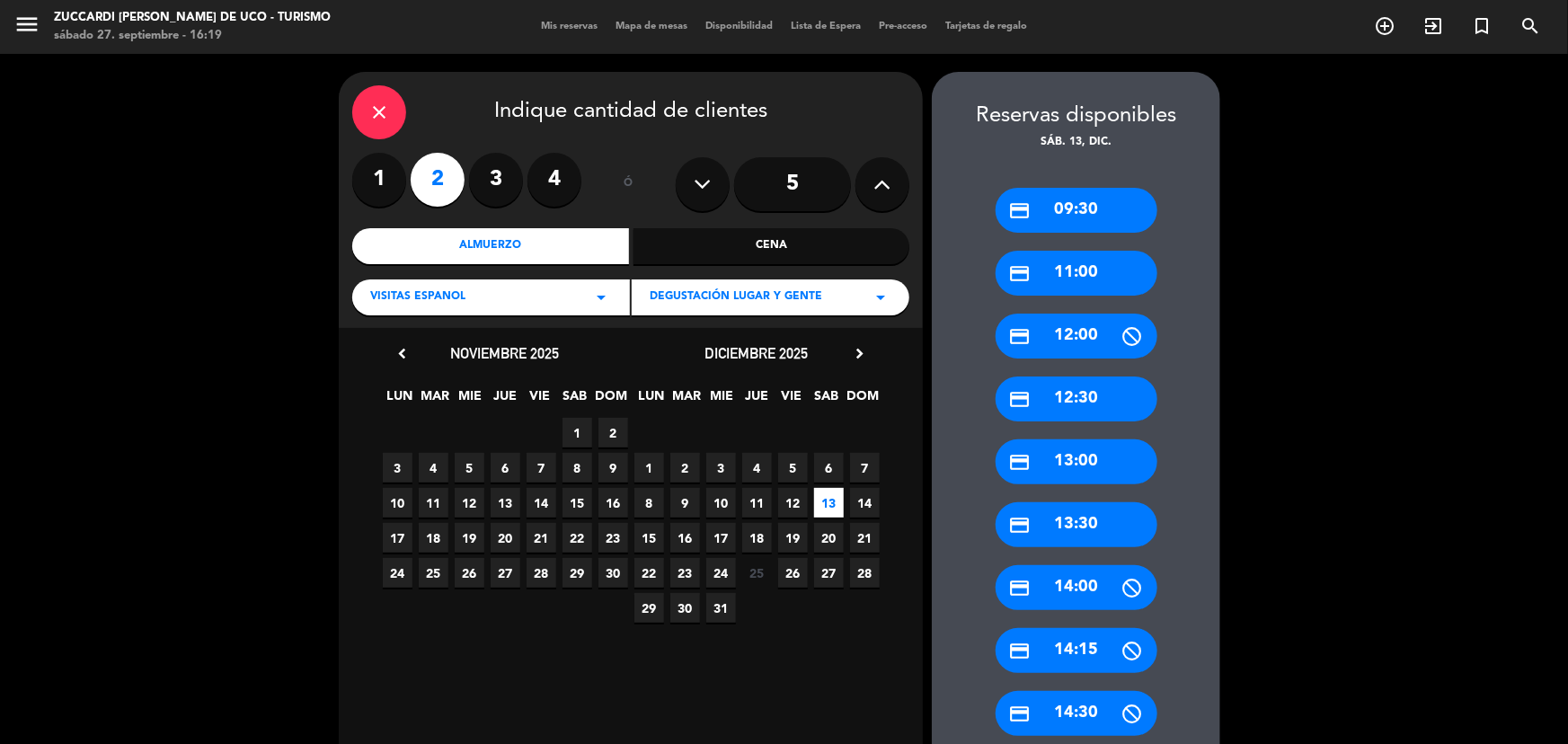
click at [1050, 217] on div "credit_card 09:30" at bounding box center [1076, 210] width 162 height 45
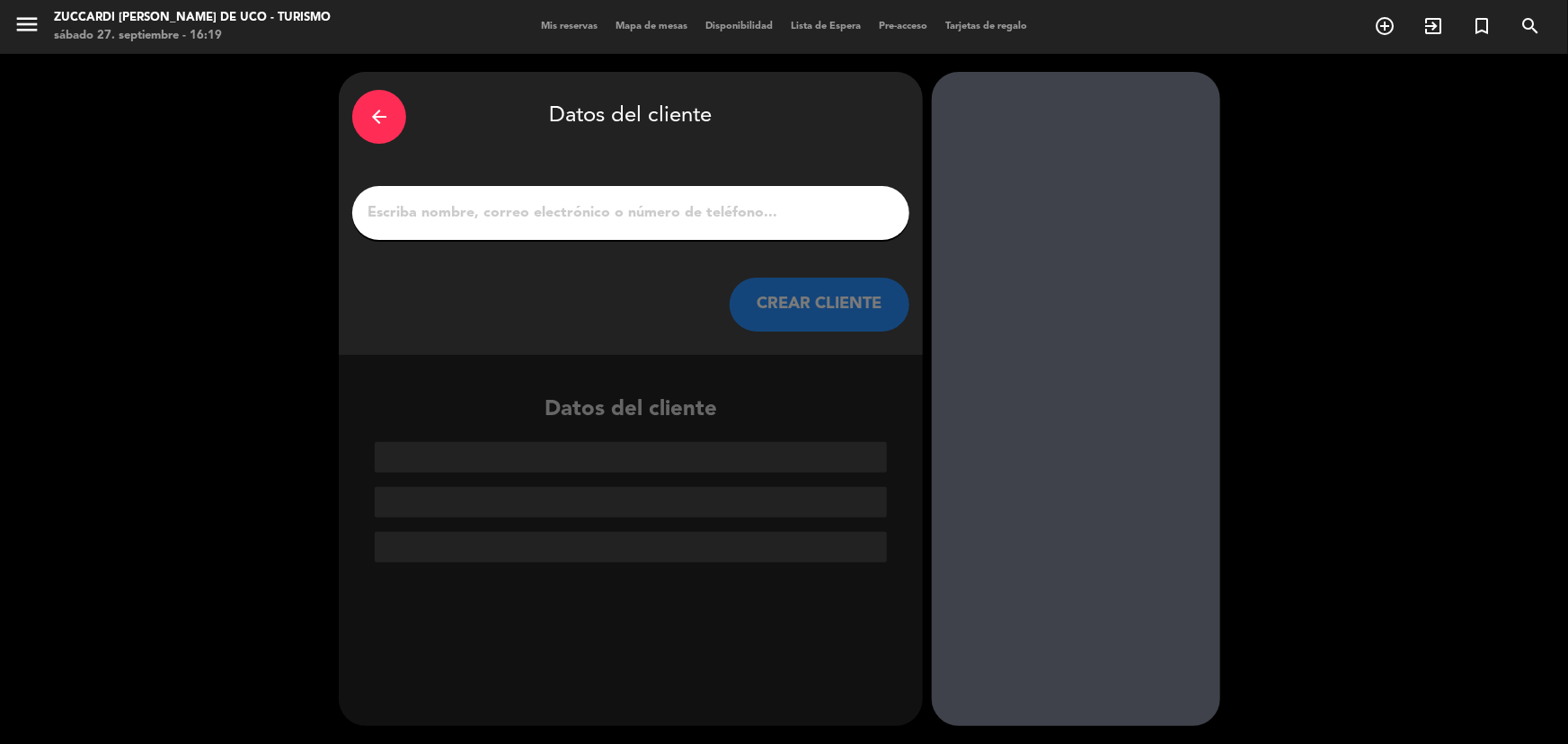
drag, startPoint x: 483, startPoint y: 210, endPoint x: 477, endPoint y: 220, distance: 11.7
click at [481, 219] on input "1" at bounding box center [630, 213] width 530 height 26
paste input "[PERSON_NAME]"
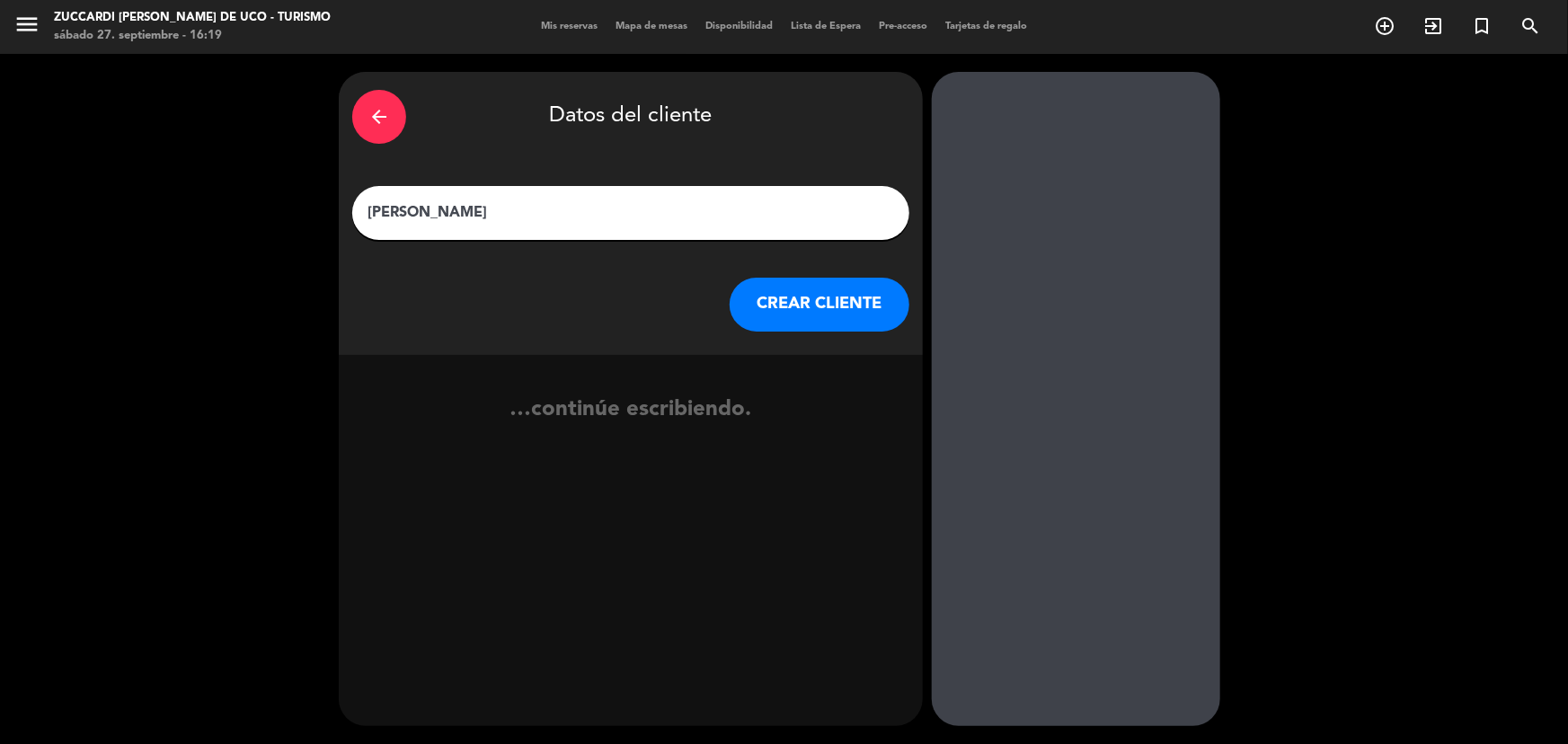
type input "[PERSON_NAME]"
click at [772, 306] on button "CREAR CLIENTE" at bounding box center [819, 304] width 180 height 54
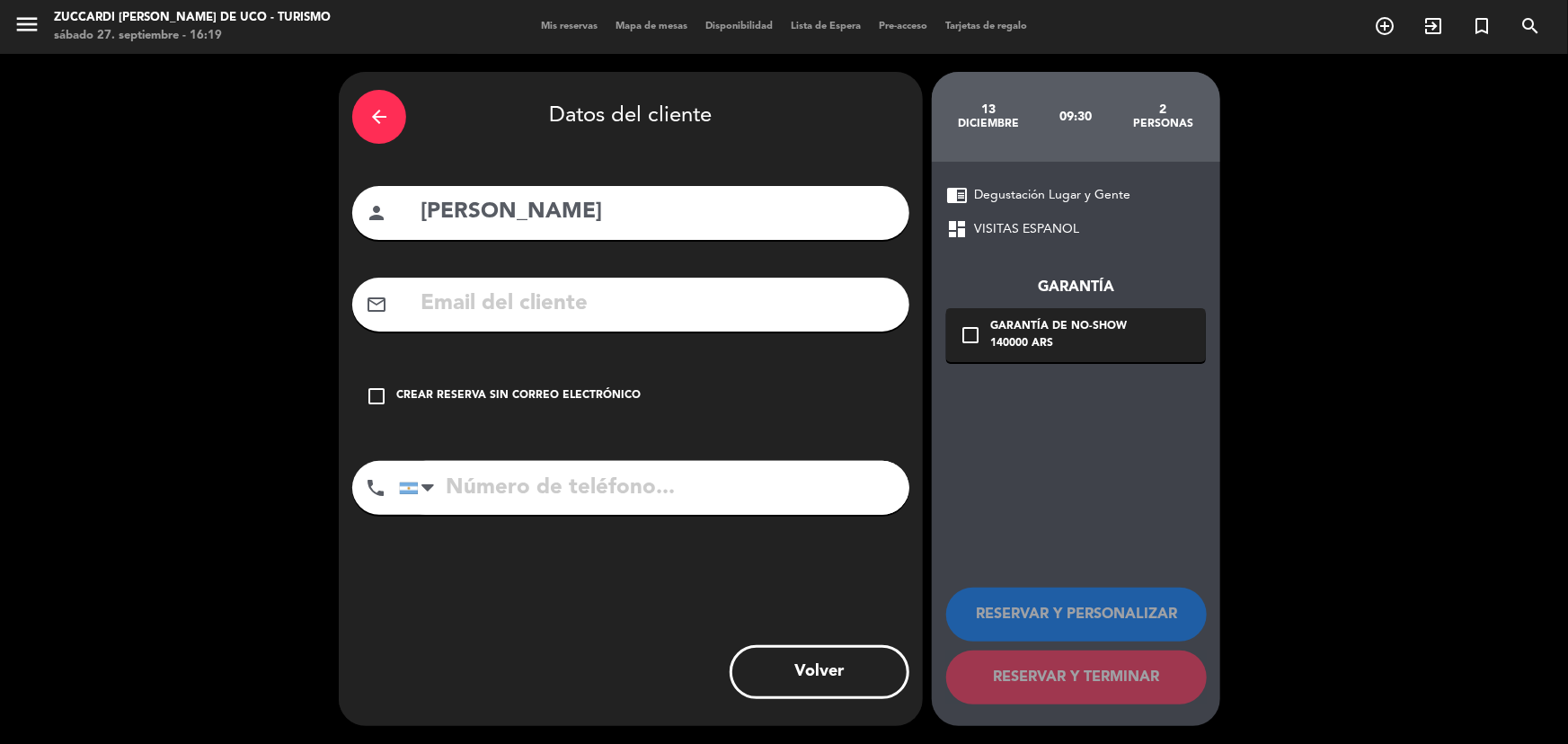
click at [669, 321] on input "text" at bounding box center [657, 304] width 477 height 36
paste input "[EMAIL_ADDRESS][DOMAIN_NAME]"
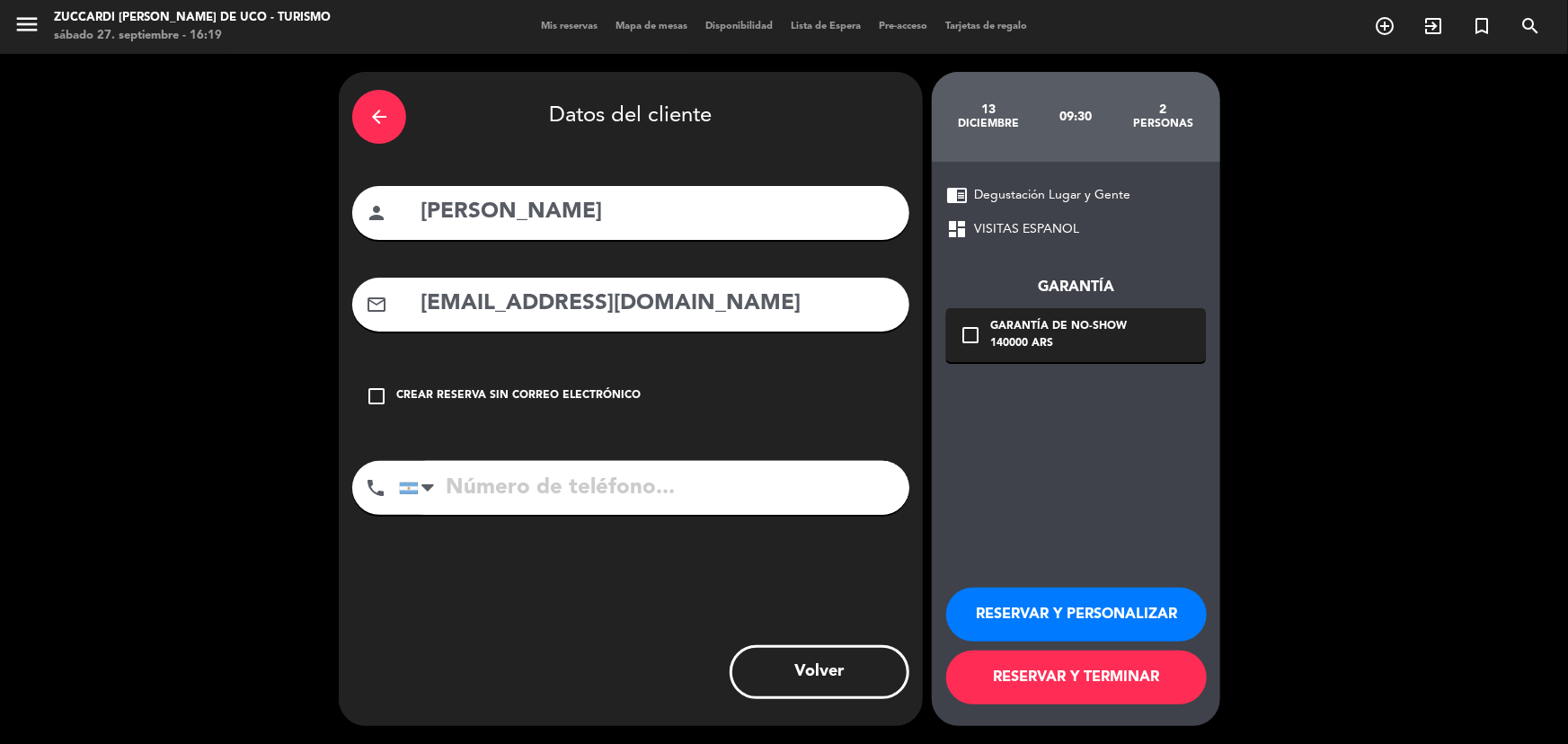
type input "[EMAIL_ADDRESS][DOMAIN_NAME]"
click at [1064, 607] on button "RESERVAR Y PERSONALIZAR" at bounding box center [1075, 614] width 261 height 54
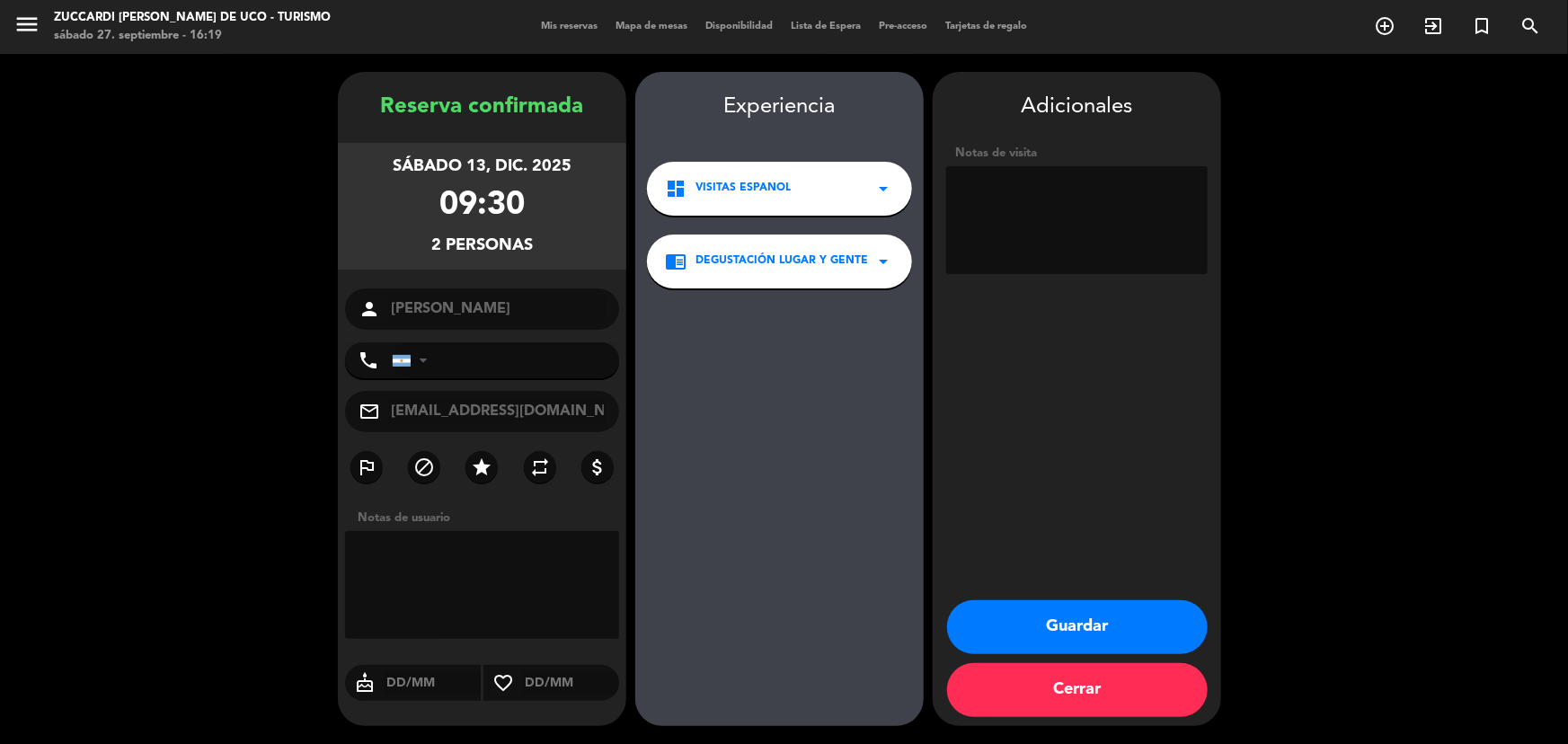
click at [1054, 221] on textarea at bounding box center [1076, 220] width 261 height 108
type textarea "Suntrip- Paga agencia- BR- Op Sol"
drag, startPoint x: 1009, startPoint y: 611, endPoint x: 991, endPoint y: 607, distance: 18.4
click at [1009, 612] on button "Guardar" at bounding box center [1076, 627] width 261 height 54
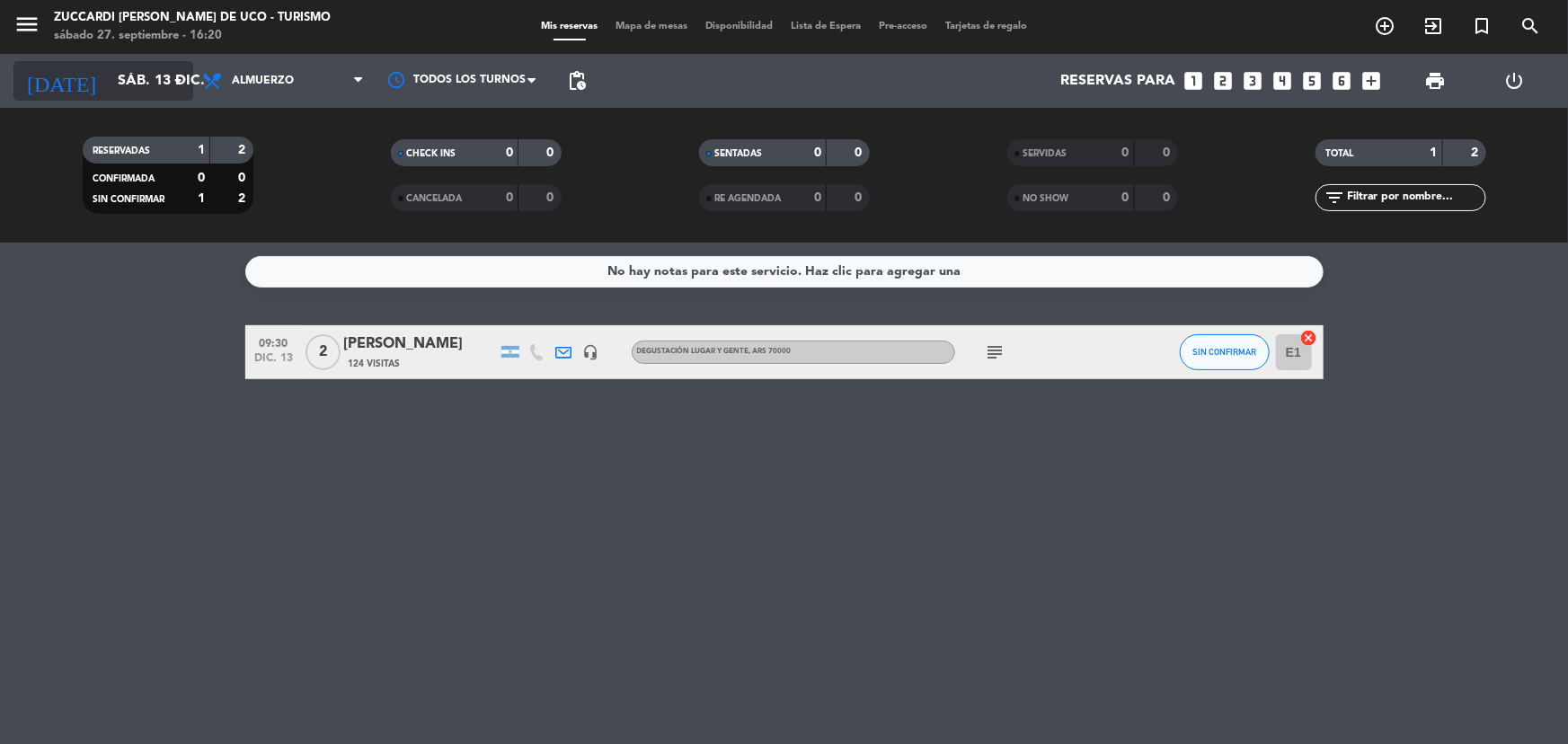
click at [171, 88] on icon "arrow_drop_down" at bounding box center [178, 81] width 22 height 22
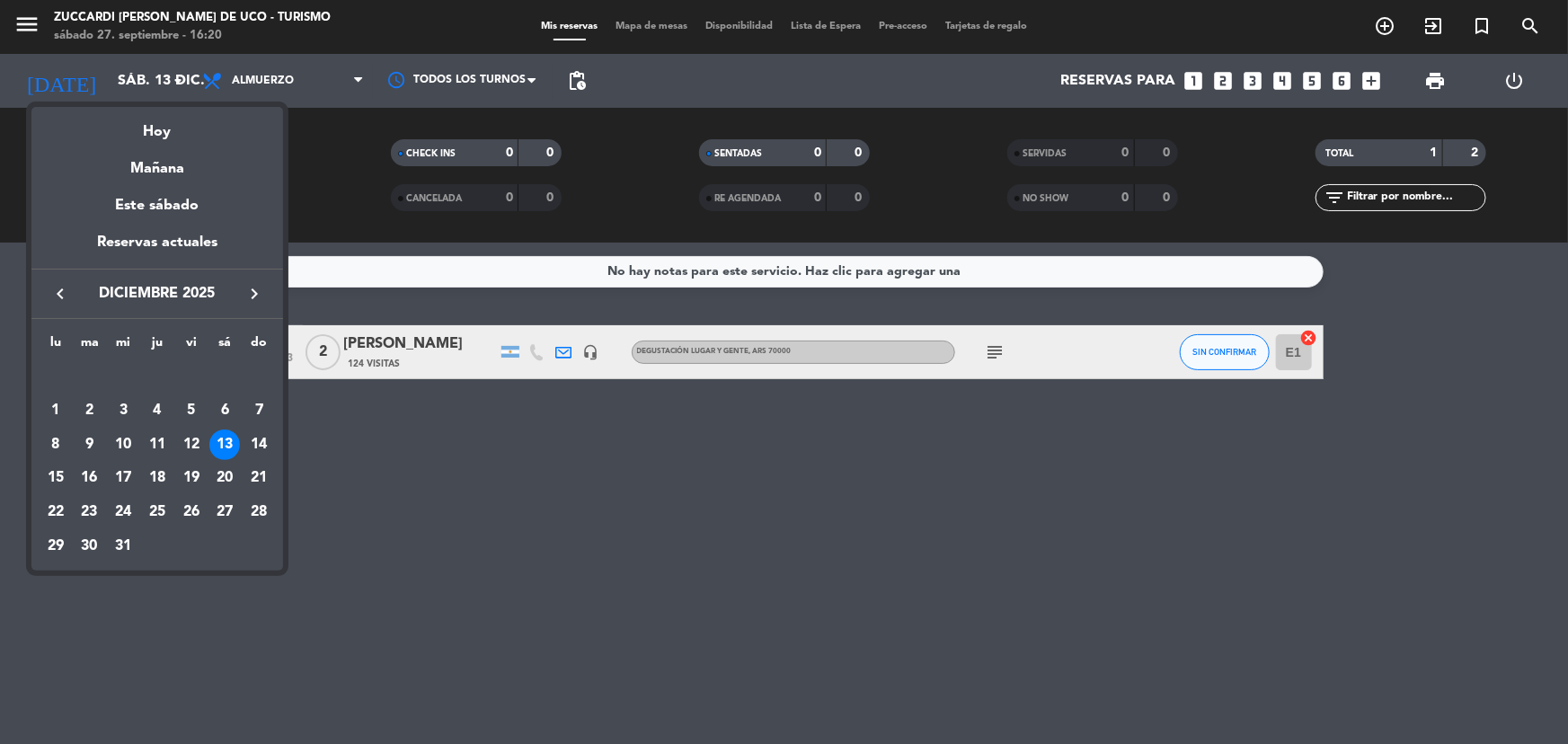
click at [60, 307] on div "keyboard_arrow_left diciembre 2025 keyboard_arrow_right" at bounding box center [157, 293] width 252 height 50
click at [68, 300] on icon "keyboard_arrow_left" at bounding box center [60, 294] width 22 height 22
click at [70, 300] on icon "keyboard_arrow_left" at bounding box center [60, 294] width 22 height 22
click at [92, 553] on div "28" at bounding box center [89, 545] width 30 height 30
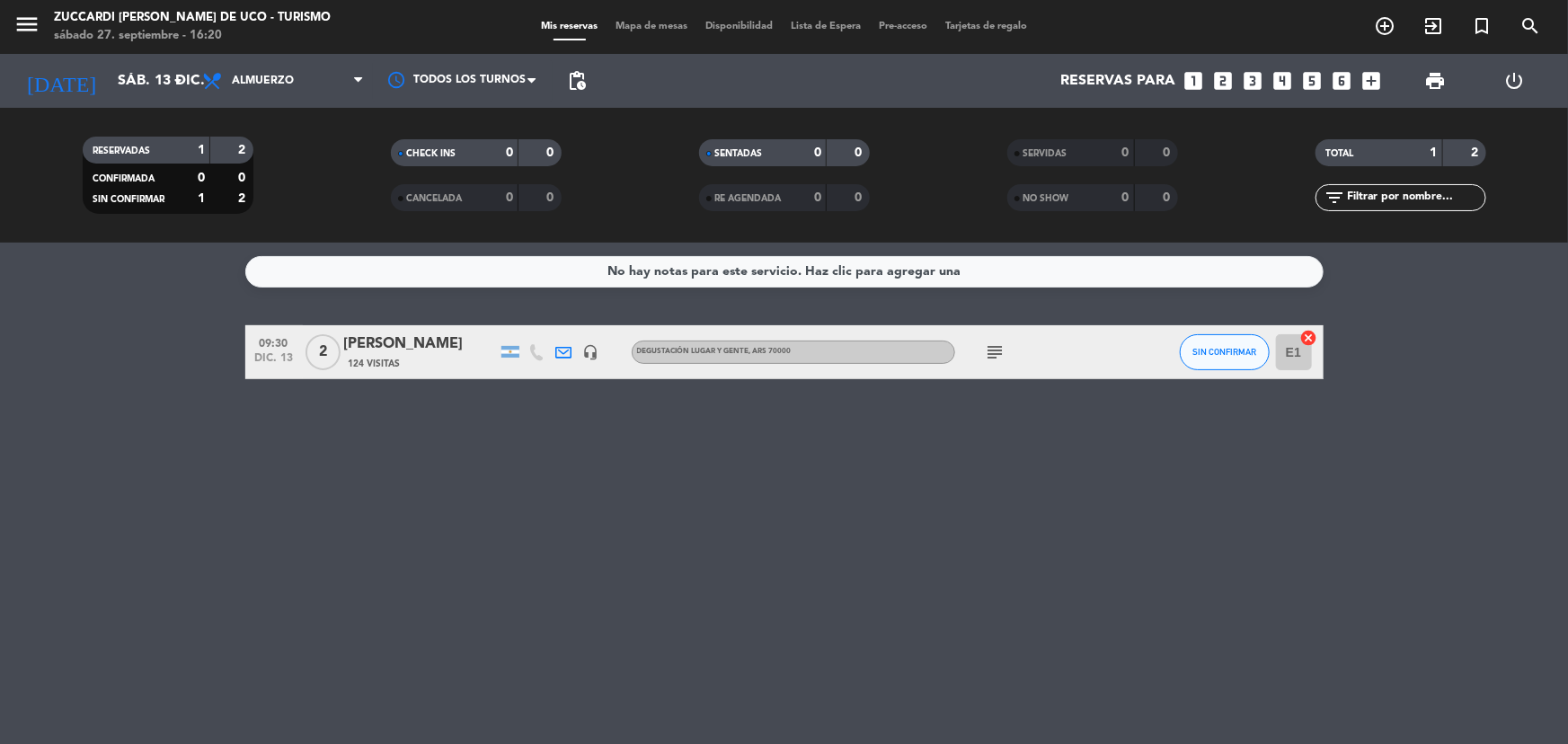
type input "[DATE] oct."
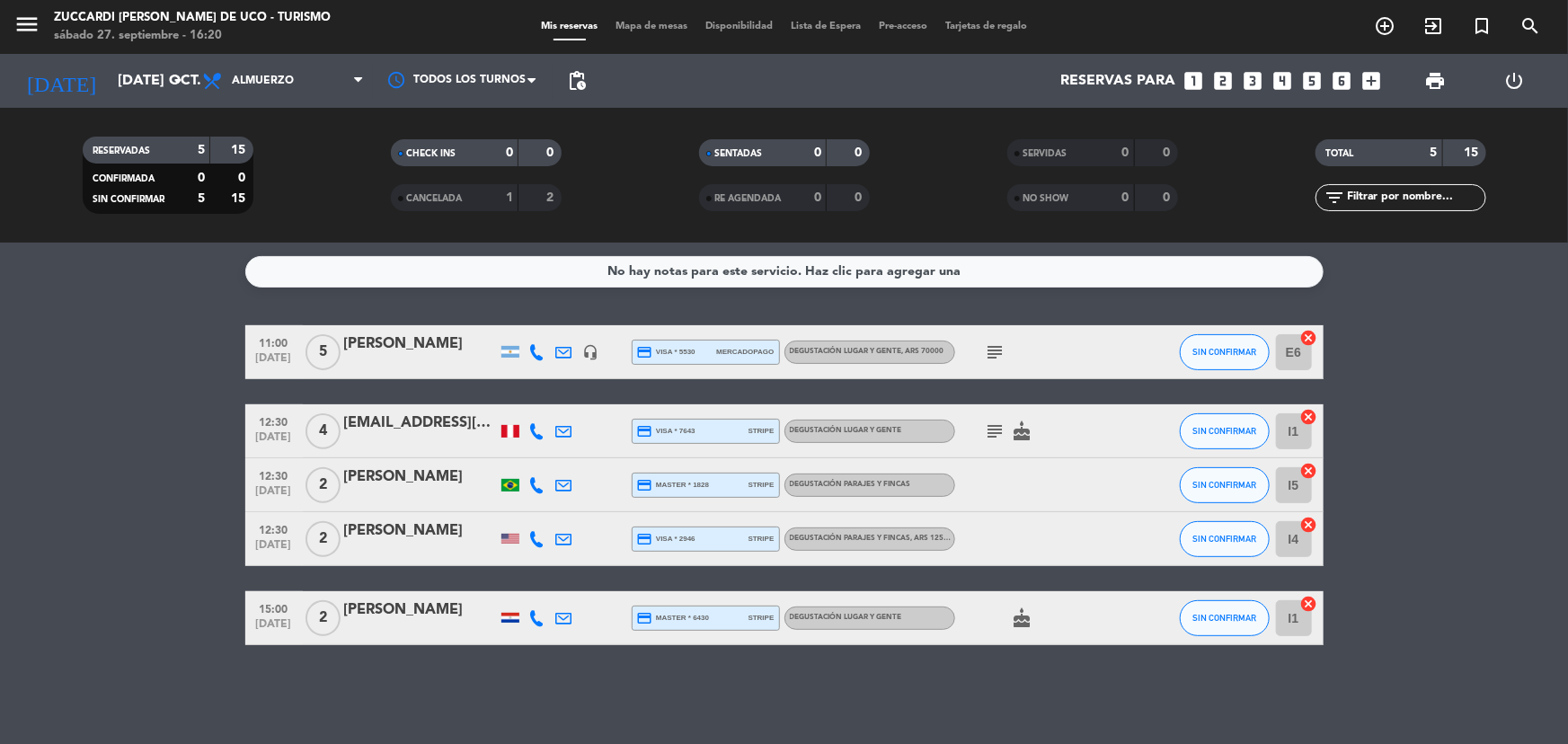
click at [1336, 81] on icon "looks_6" at bounding box center [1342, 81] width 24 height 24
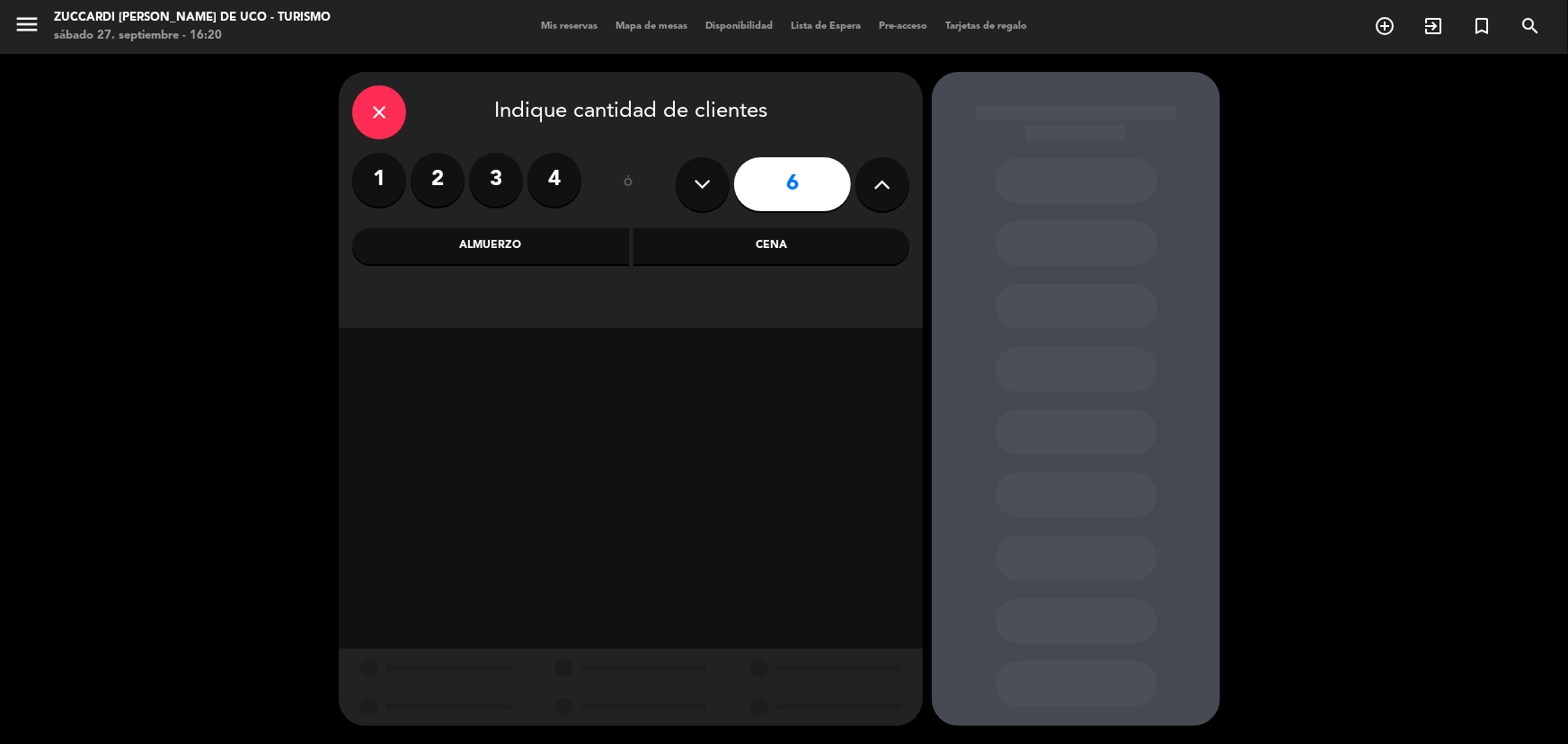
click at [587, 246] on div "Almuerzo" at bounding box center [491, 246] width 277 height 36
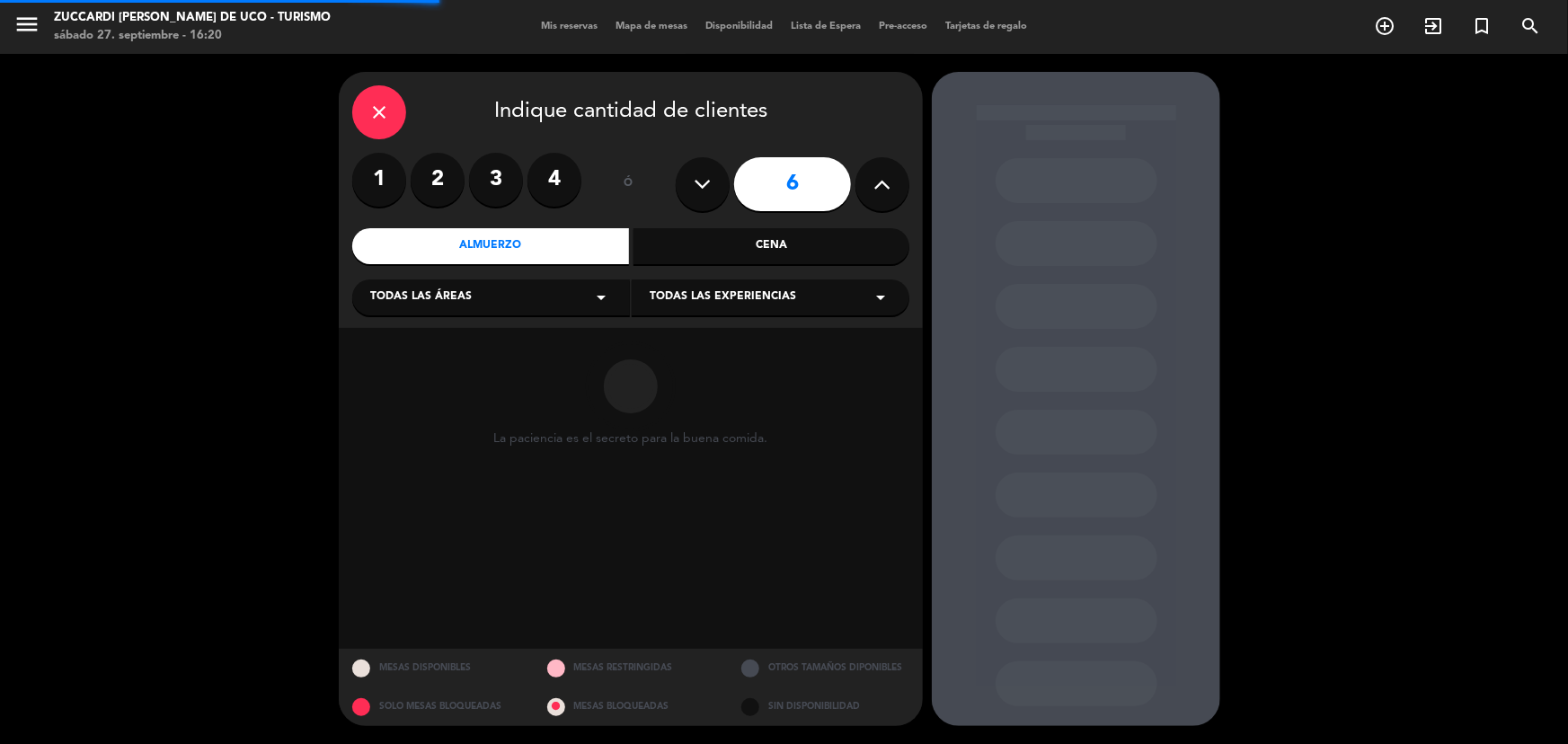
click at [512, 305] on div "Todas las áreas arrow_drop_down" at bounding box center [491, 297] width 277 height 36
click at [465, 343] on div "VISITAS ESPANOL" at bounding box center [492, 342] width 242 height 18
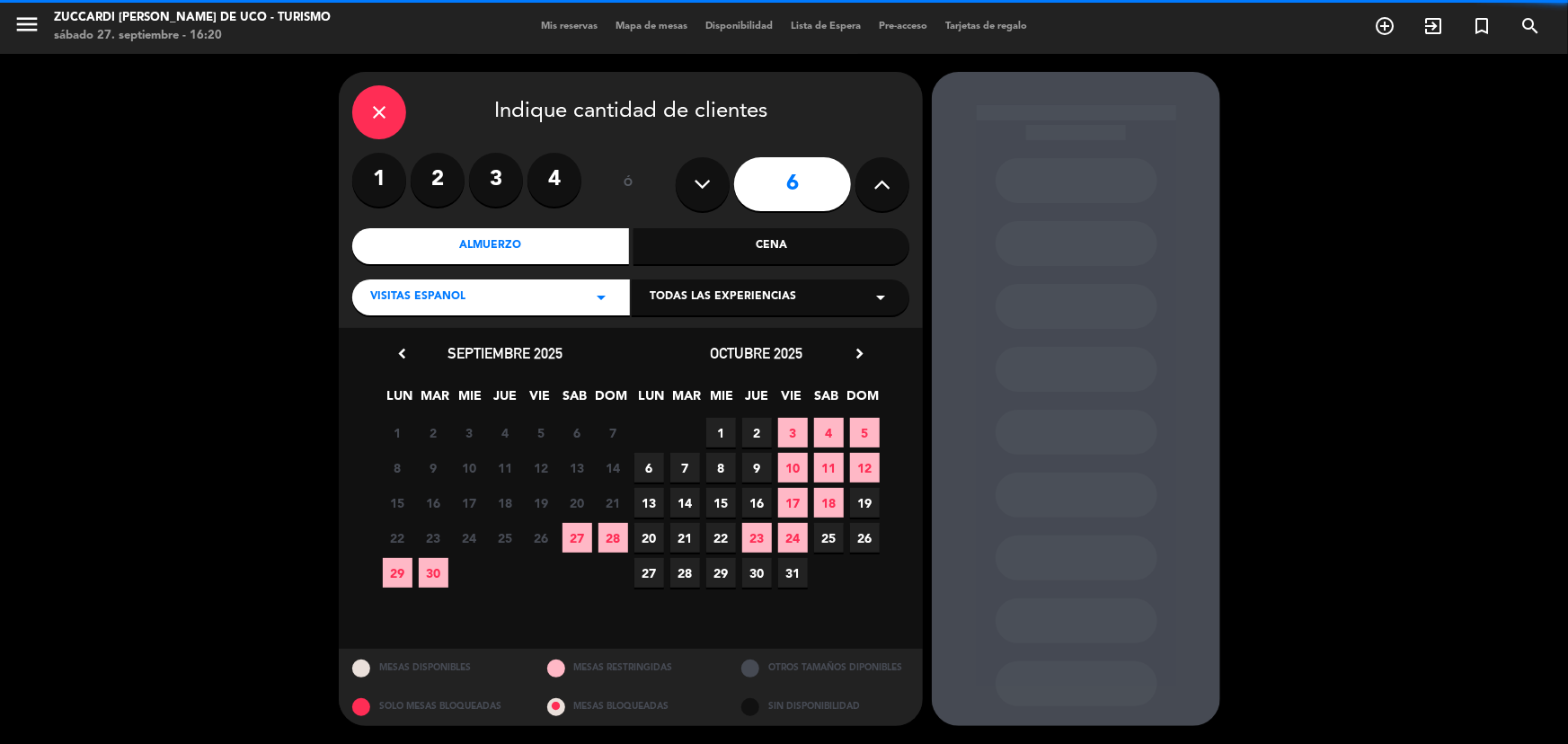
click at [721, 309] on div "Todas las experiencias arrow_drop_down" at bounding box center [771, 297] width 277 height 36
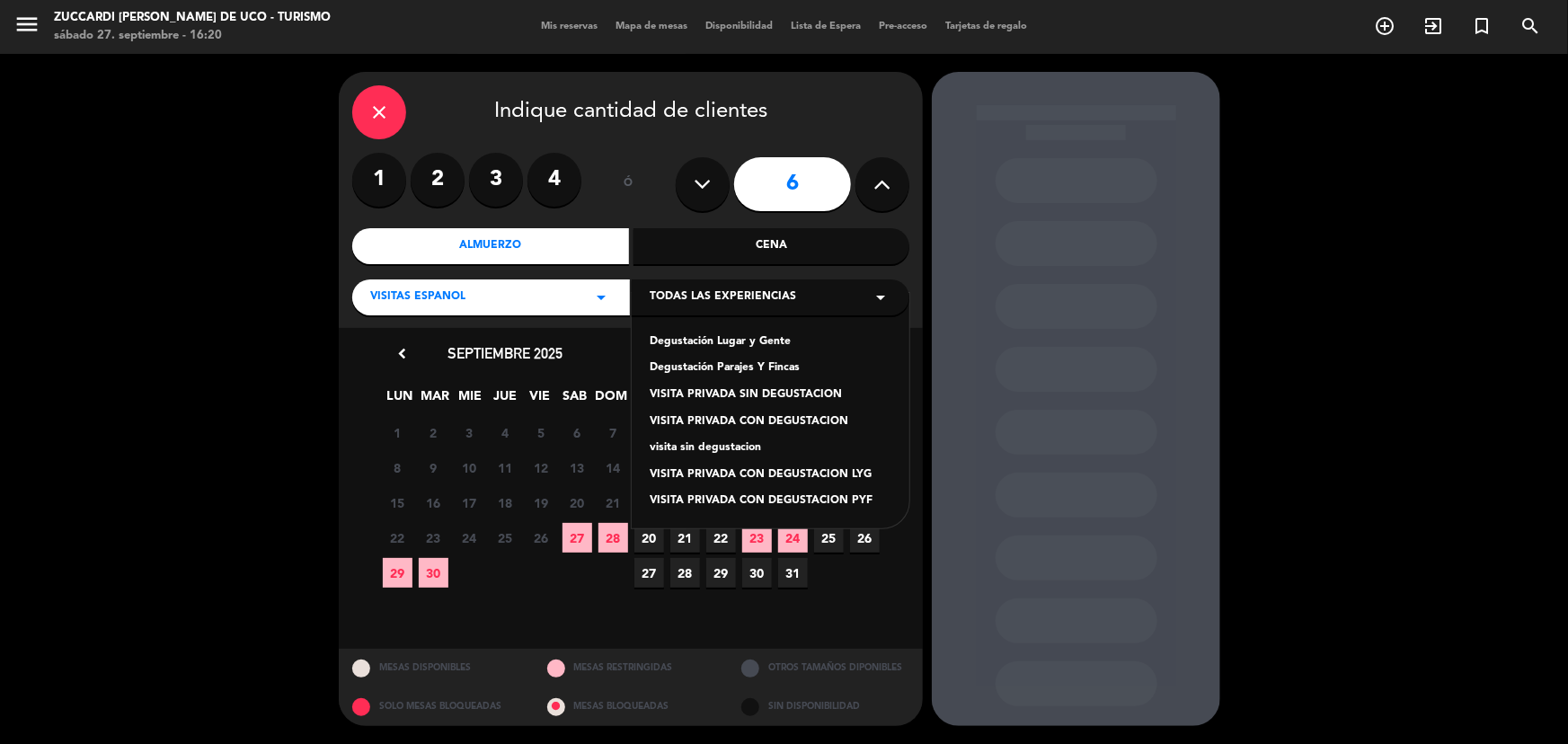
click at [727, 346] on div "Degustación Lugar y Gente" at bounding box center [771, 342] width 242 height 18
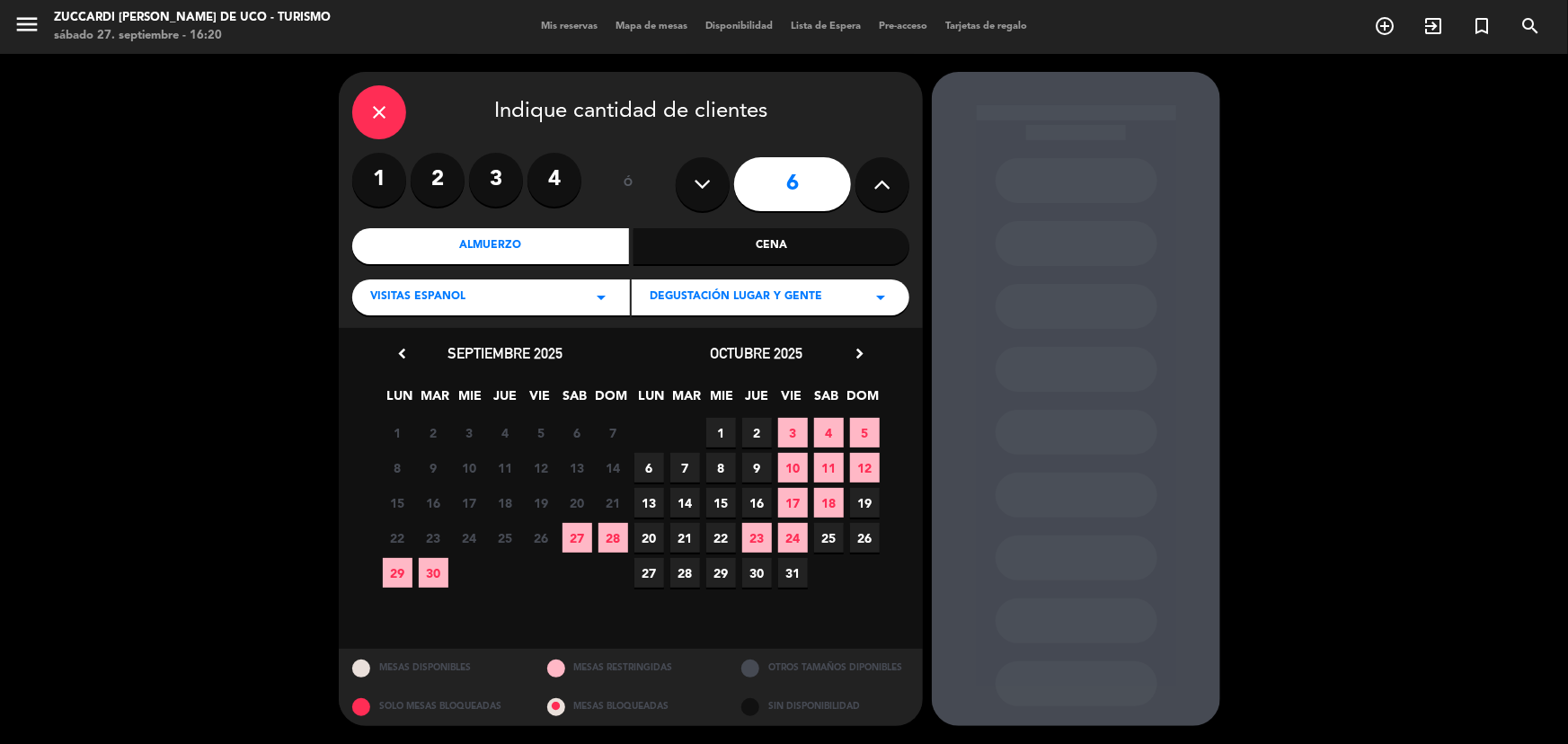
click at [689, 573] on span "28" at bounding box center [685, 573] width 29 height 29
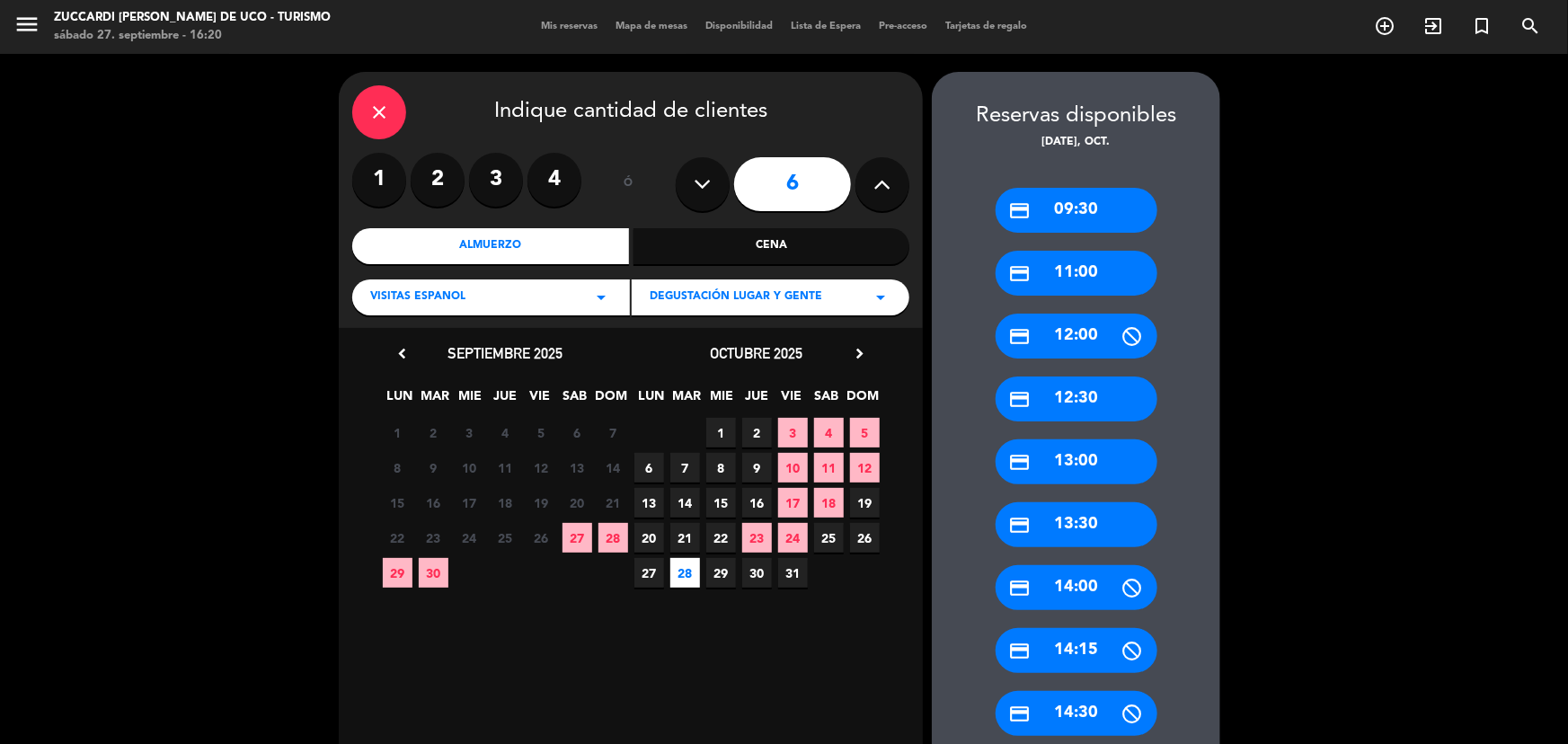
drag, startPoint x: 1072, startPoint y: 272, endPoint x: 991, endPoint y: 272, distance: 81.0
click at [1067, 272] on div "credit_card 11:00" at bounding box center [1076, 273] width 162 height 45
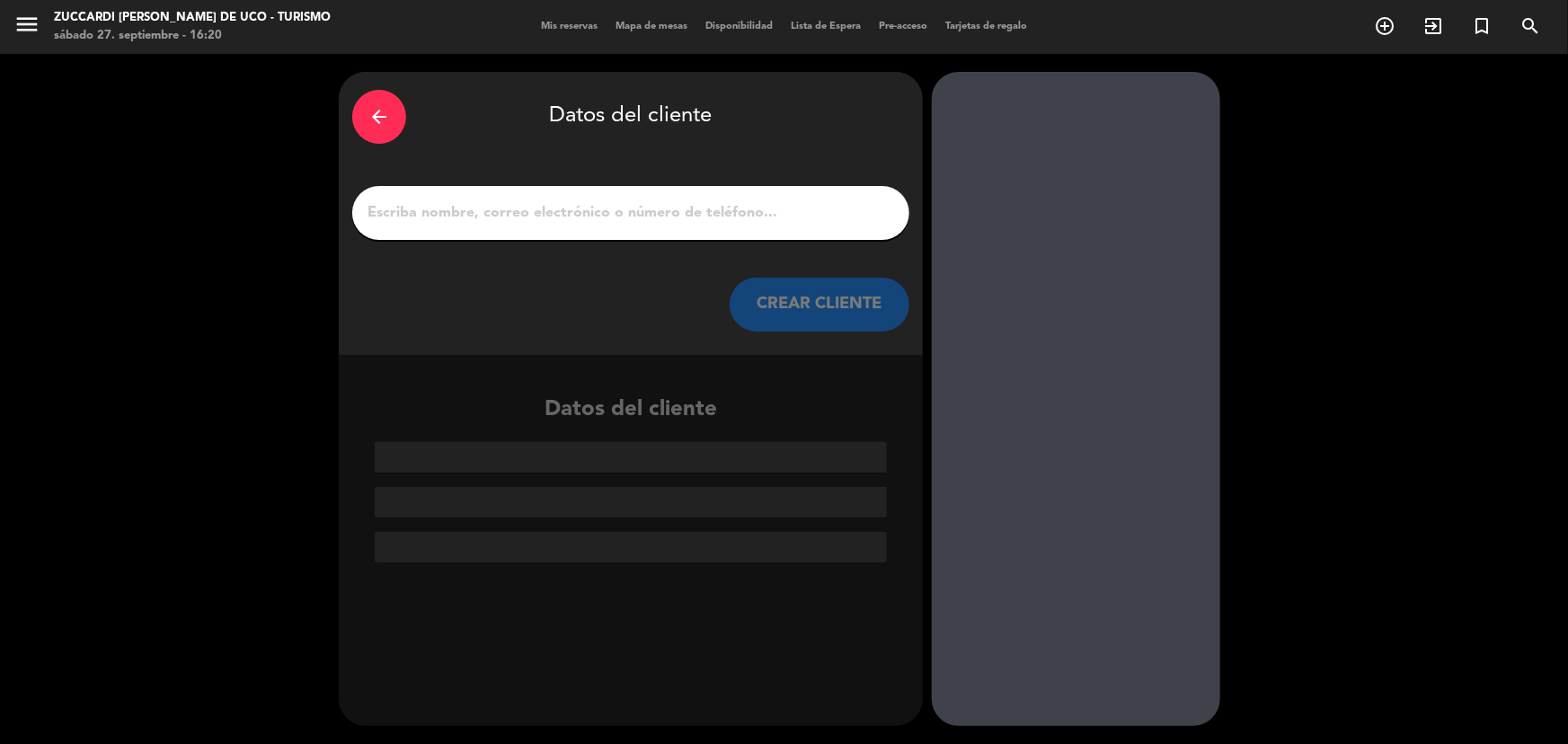
click at [582, 214] on input "1" at bounding box center [630, 213] width 530 height 26
paste input "[PERSON_NAME] [PERSON_NAME]"
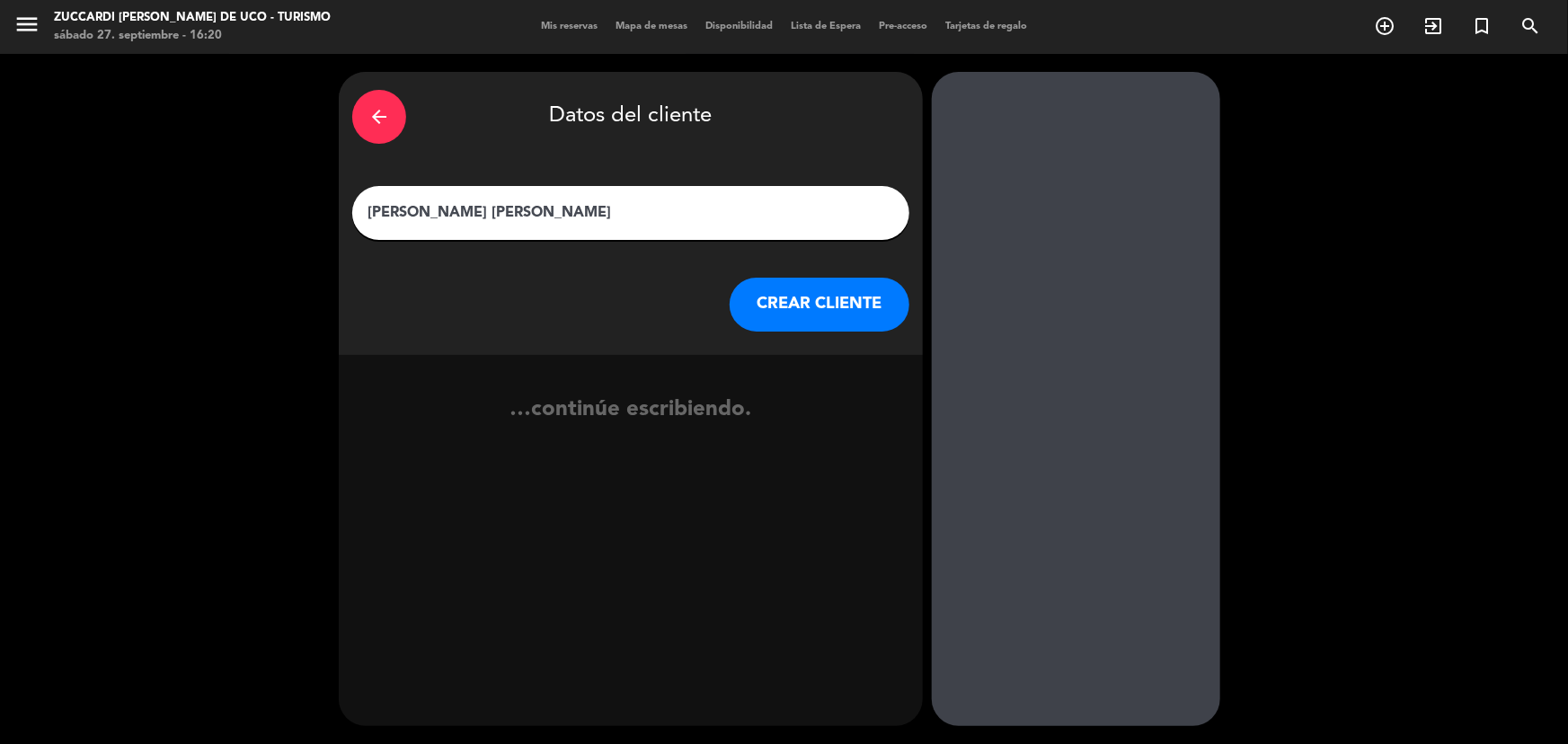
type input "[PERSON_NAME] [PERSON_NAME]"
click at [883, 318] on button "CREAR CLIENTE" at bounding box center [819, 304] width 180 height 54
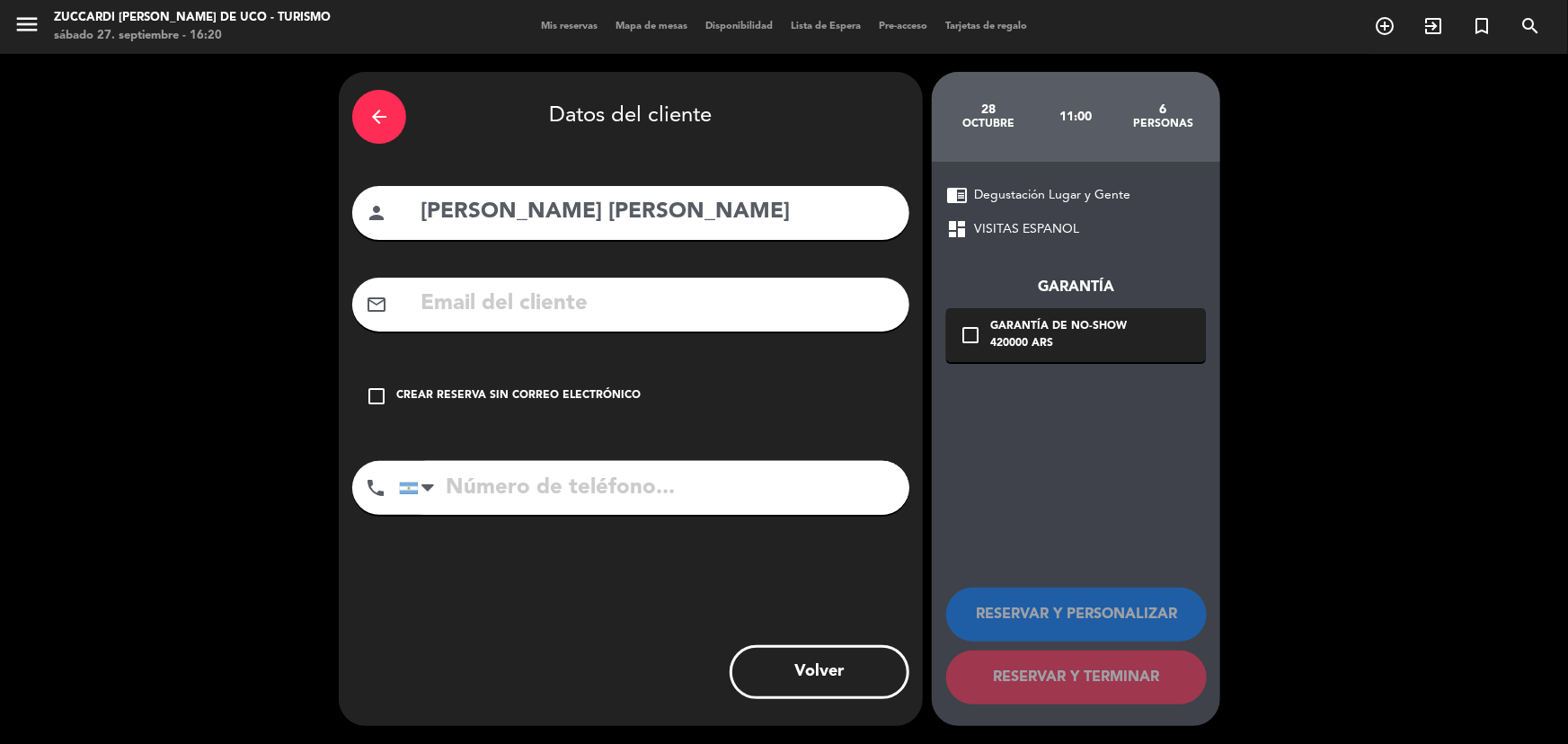
click at [883, 321] on input "text" at bounding box center [657, 304] width 477 height 36
paste input "[EMAIL_ADDRESS][DOMAIN_NAME]"
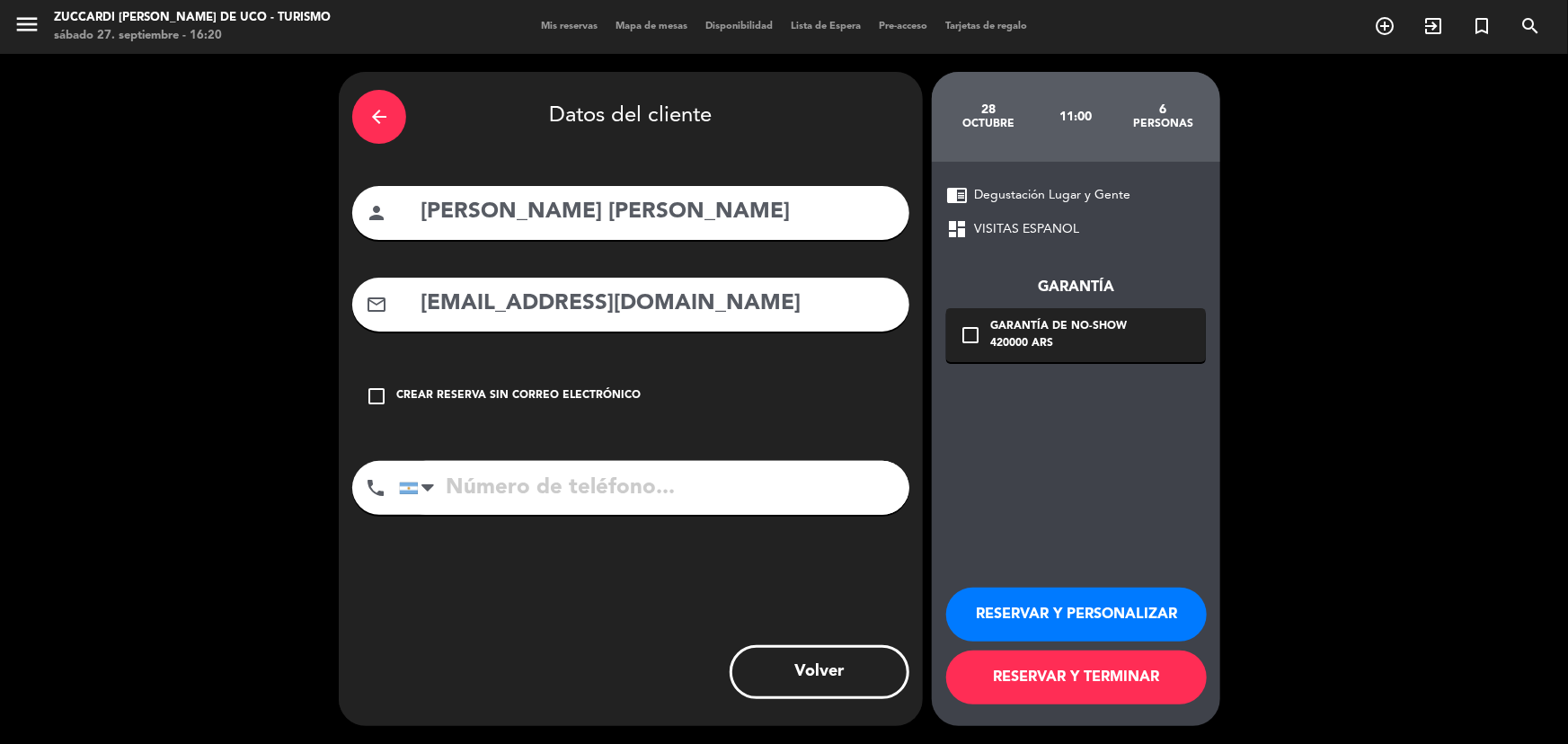
type input "[EMAIL_ADDRESS][DOMAIN_NAME]"
click at [1044, 624] on button "RESERVAR Y PERSONALIZAR" at bounding box center [1075, 614] width 261 height 54
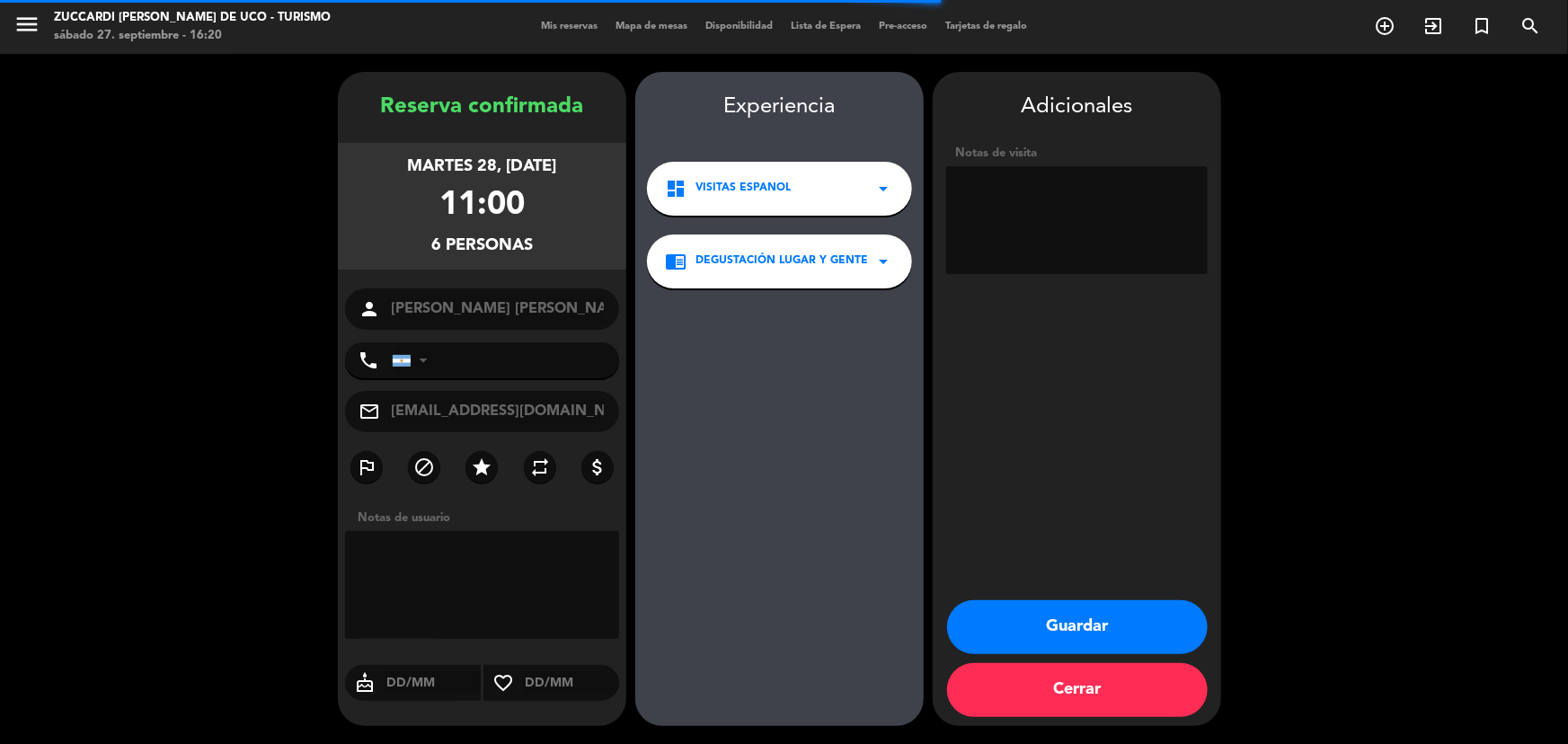
click at [1009, 237] on textarea at bounding box center [1076, 220] width 261 height 108
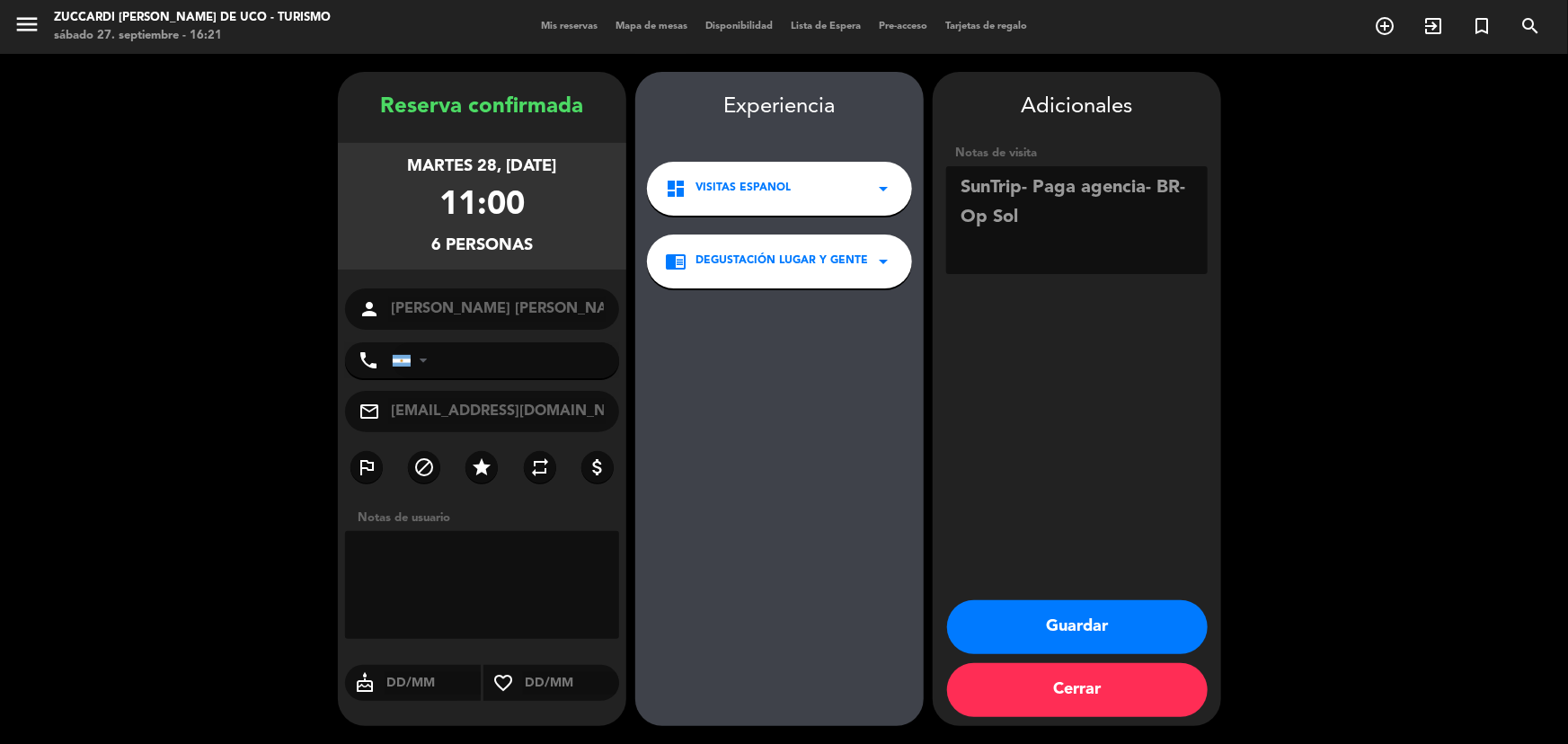
type textarea "SunTrip- Paga agencia- BR- Op Sol"
click at [1065, 640] on button "Guardar" at bounding box center [1076, 627] width 261 height 54
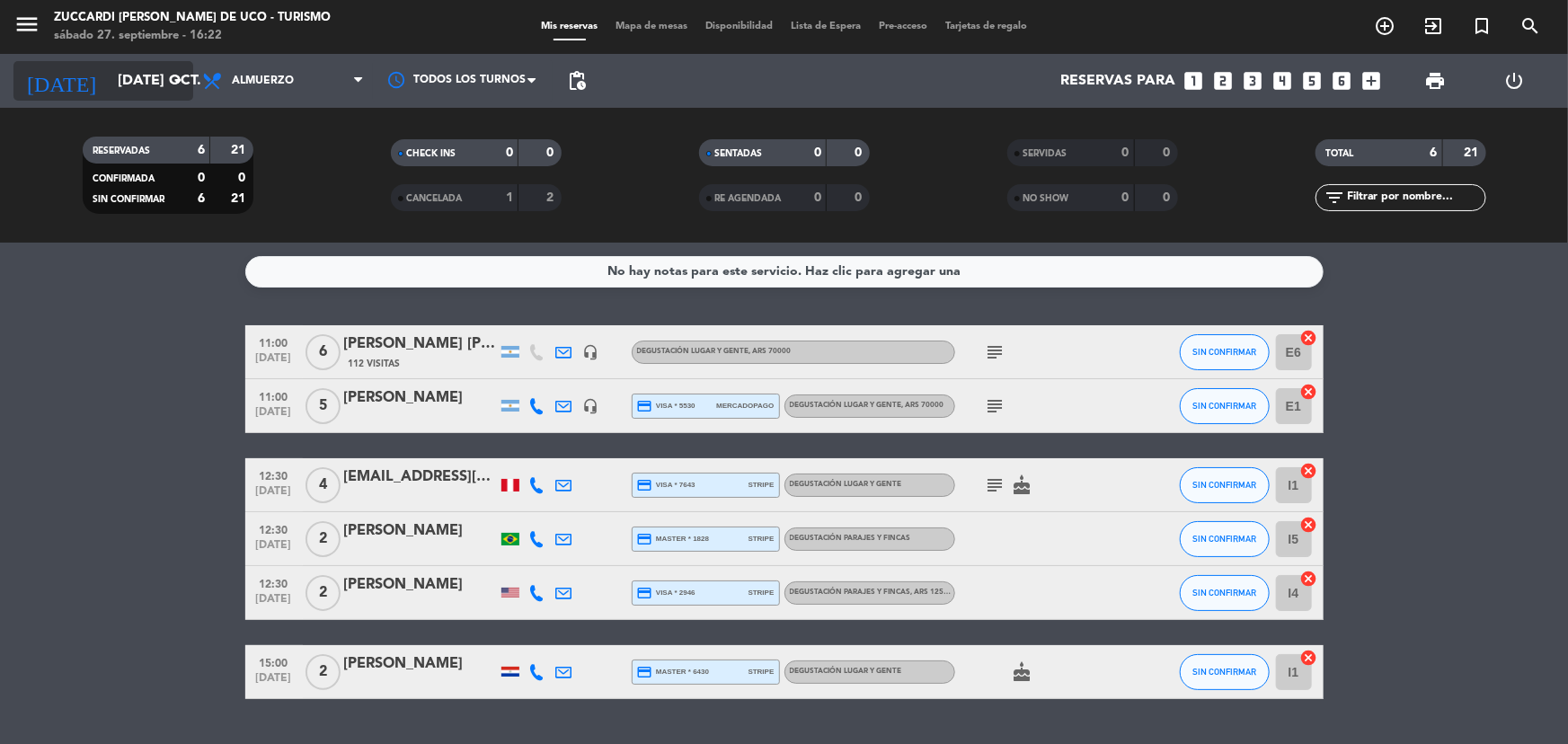
click at [160, 68] on input "[DATE] oct." at bounding box center [203, 82] width 190 height 35
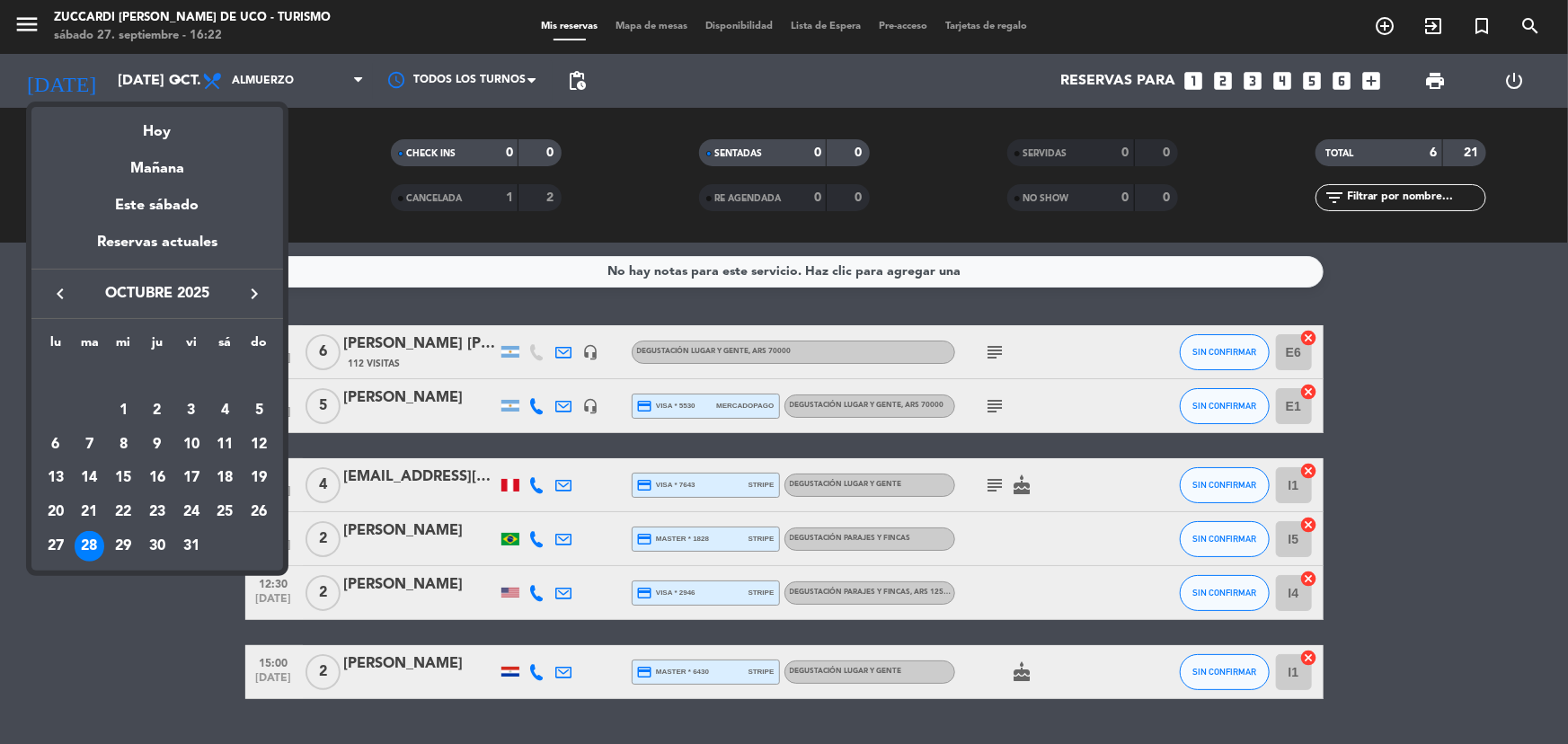
drag, startPoint x: 123, startPoint y: 413, endPoint x: 120, endPoint y: 392, distance: 21.2
click at [124, 411] on div "1" at bounding box center [123, 410] width 30 height 30
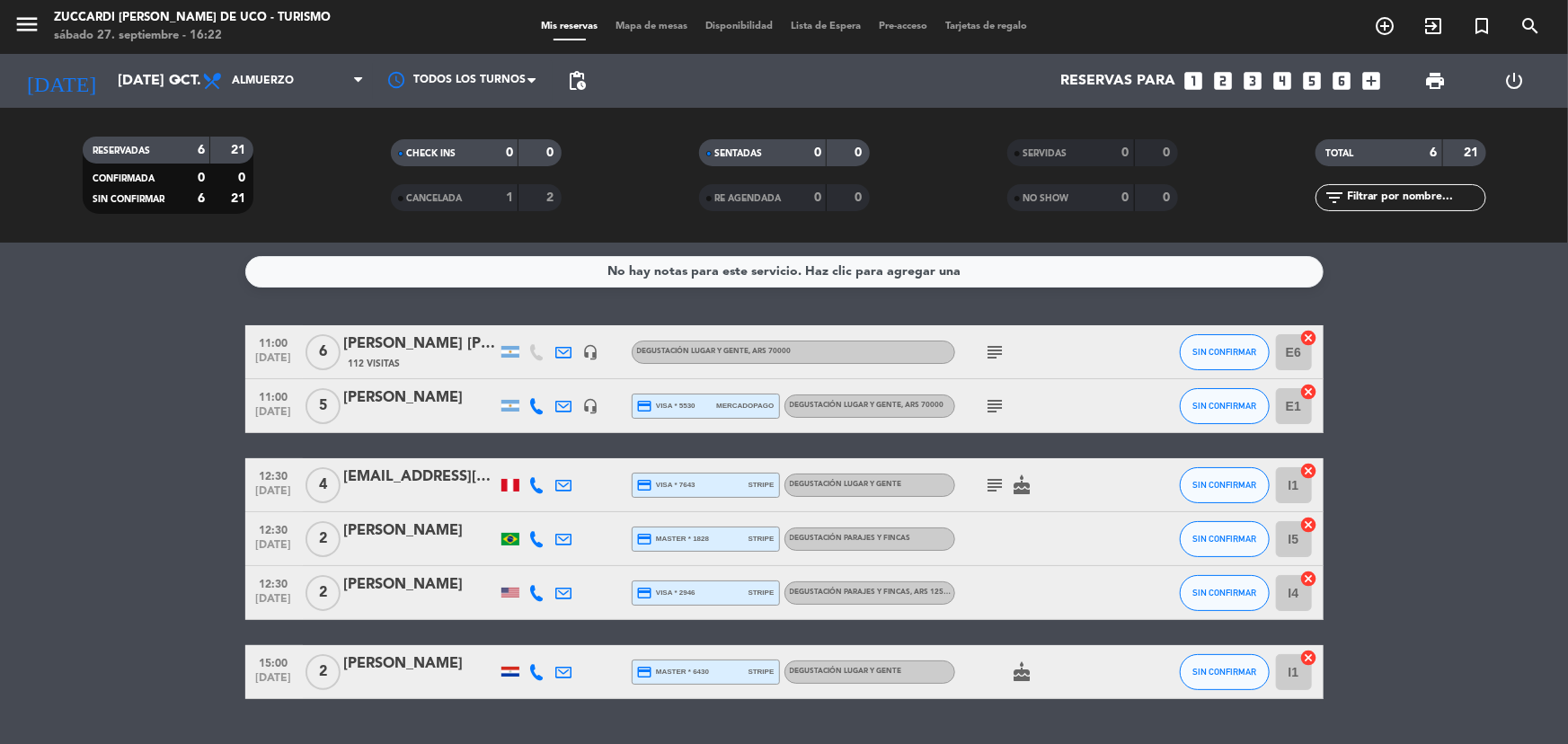
type input "mié. [DATE]"
click at [22, 21] on icon "menu" at bounding box center [27, 24] width 27 height 27
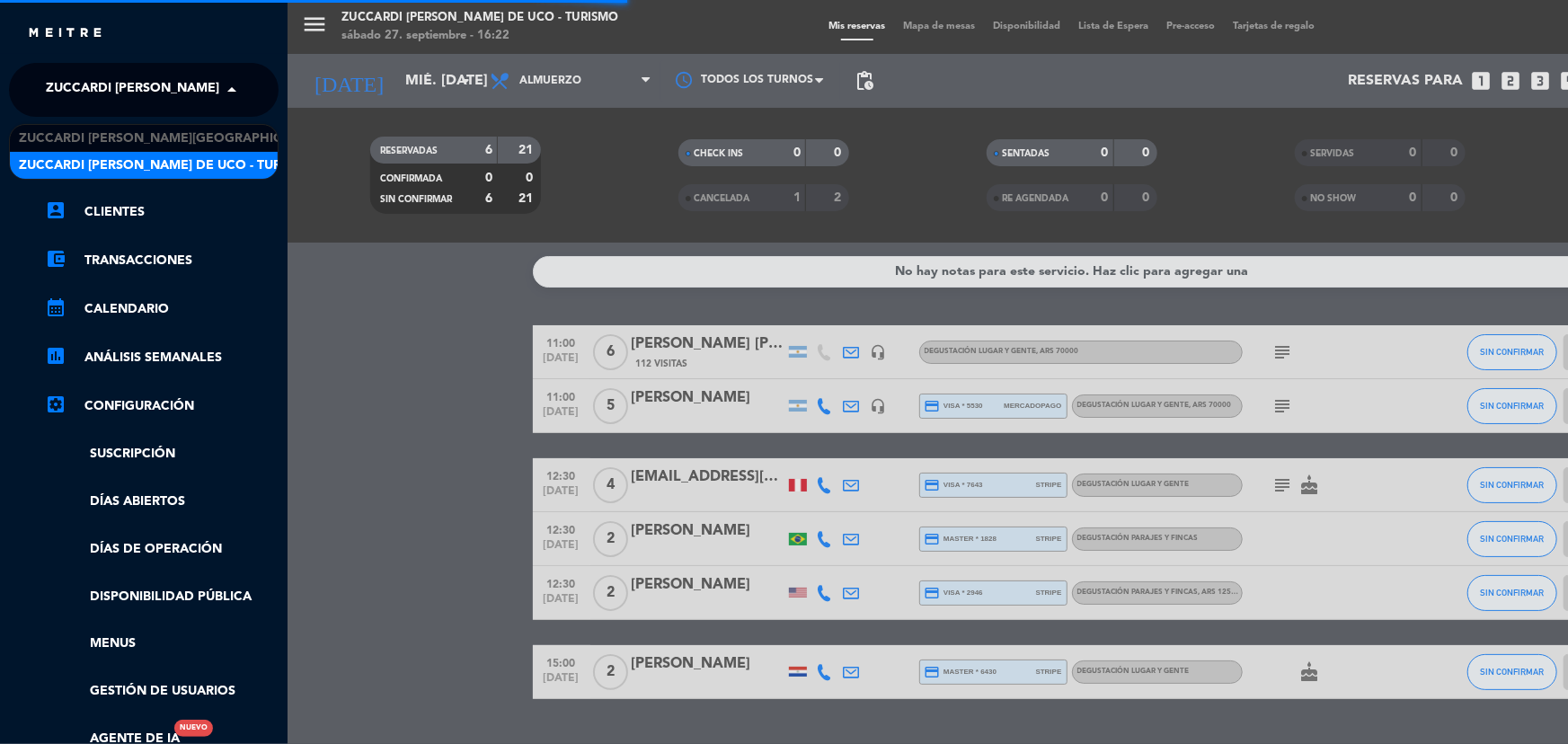
click at [139, 82] on span "Zuccardi [PERSON_NAME] de Uco - Turismo" at bounding box center [194, 89] width 296 height 37
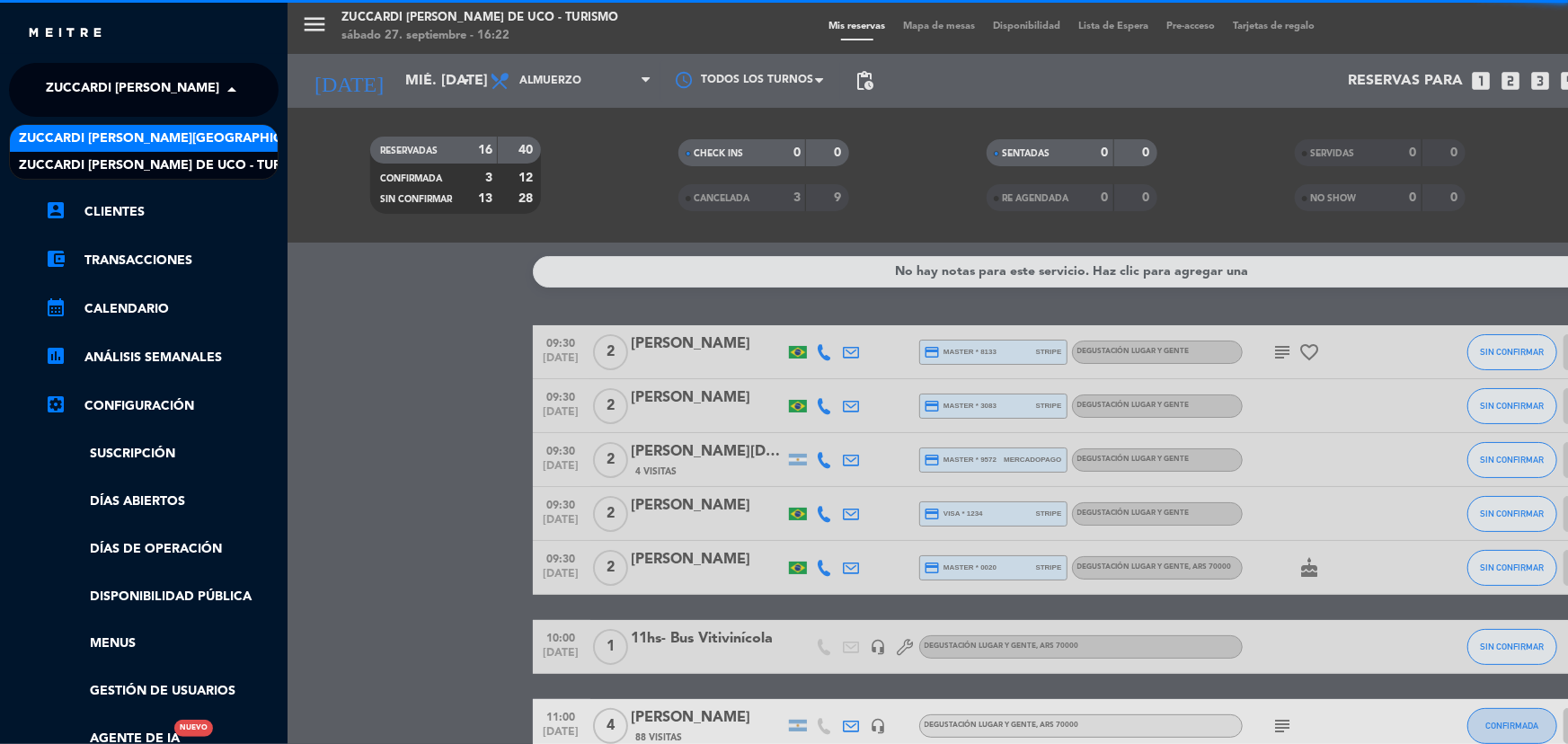
click at [149, 136] on span "Zuccardi [PERSON_NAME][GEOGRAPHIC_DATA] - Restaurant [PERSON_NAME][GEOGRAPHIC_D…" at bounding box center [338, 139] width 640 height 21
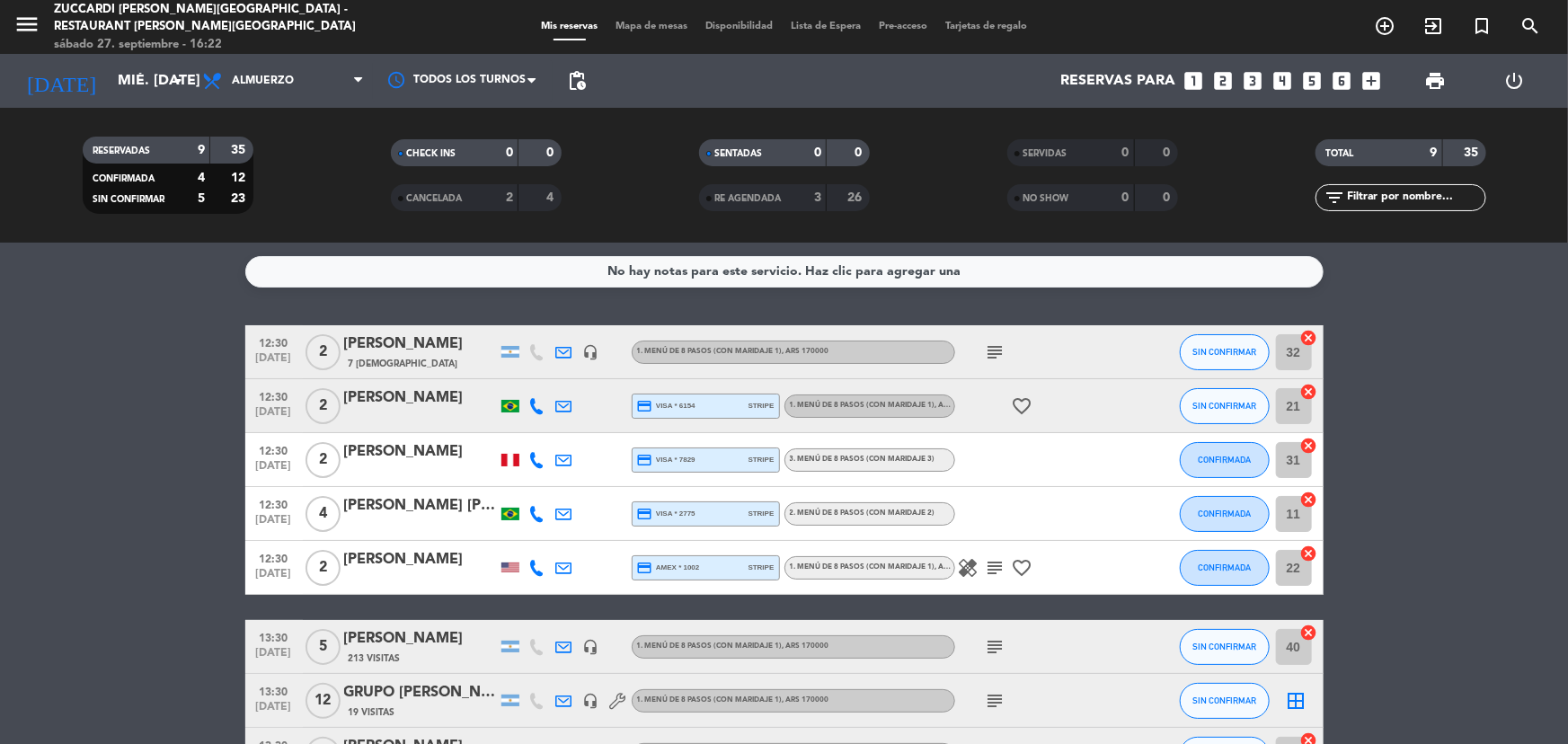
click at [1222, 74] on icon "looks_two" at bounding box center [1223, 81] width 24 height 24
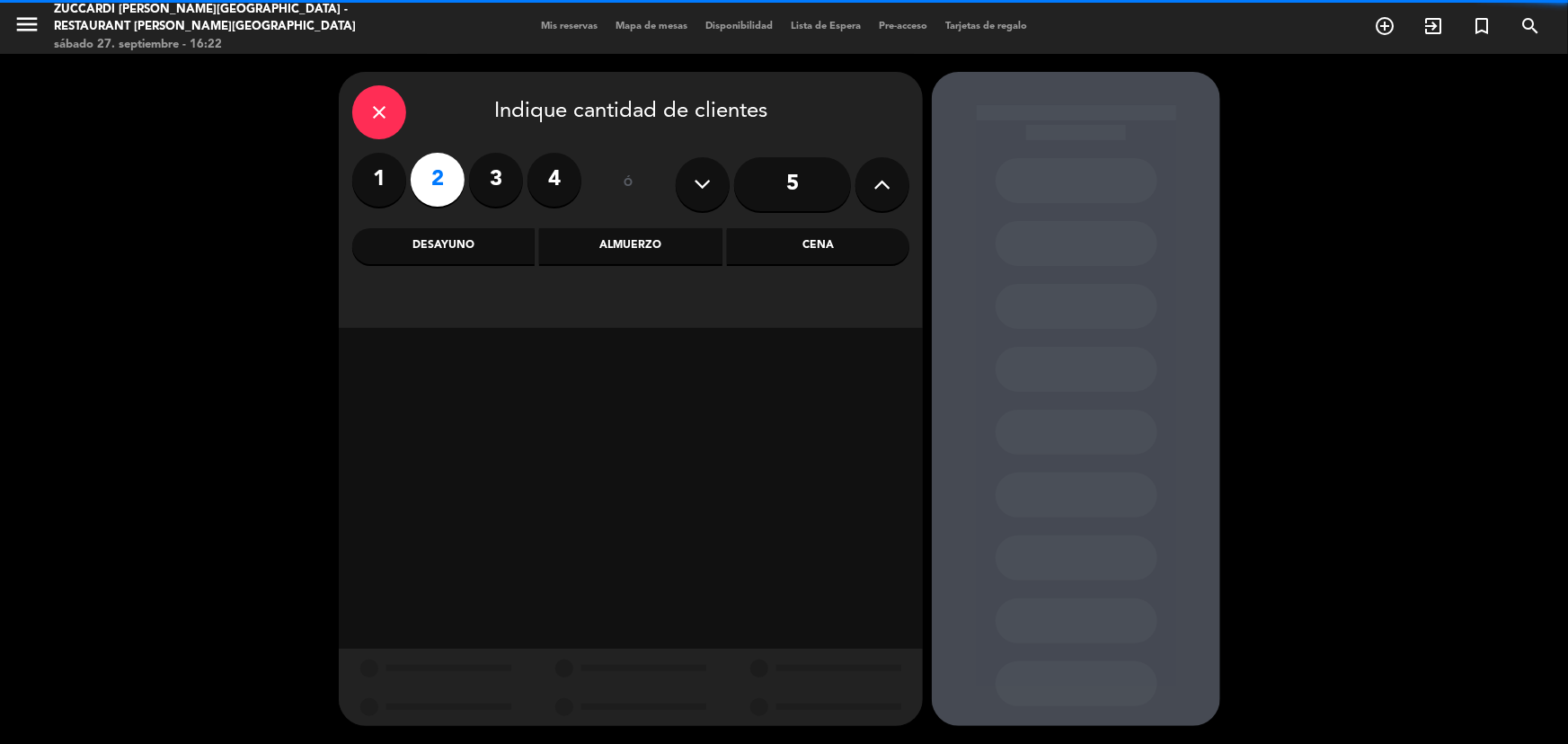
click at [612, 248] on div "Almuerzo" at bounding box center [630, 246] width 183 height 36
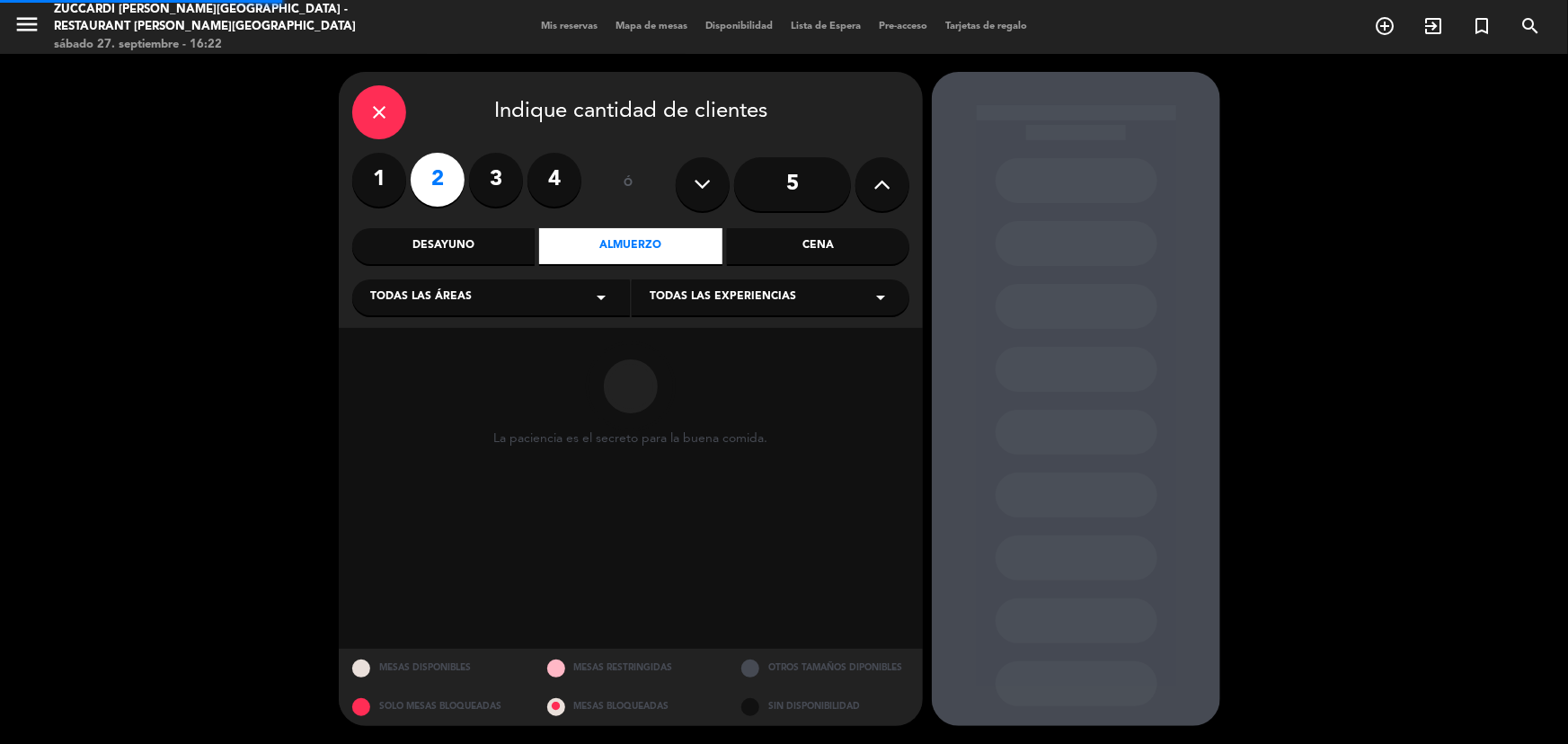
drag, startPoint x: 543, startPoint y: 287, endPoint x: 503, endPoint y: 309, distance: 45.7
click at [539, 289] on div "Todas las áreas arrow_drop_down" at bounding box center [491, 297] width 277 height 36
drag, startPoint x: 438, startPoint y: 365, endPoint x: 669, endPoint y: 314, distance: 236.6
click at [451, 359] on div "- SALON NUEVO" at bounding box center [491, 344] width 277 height 102
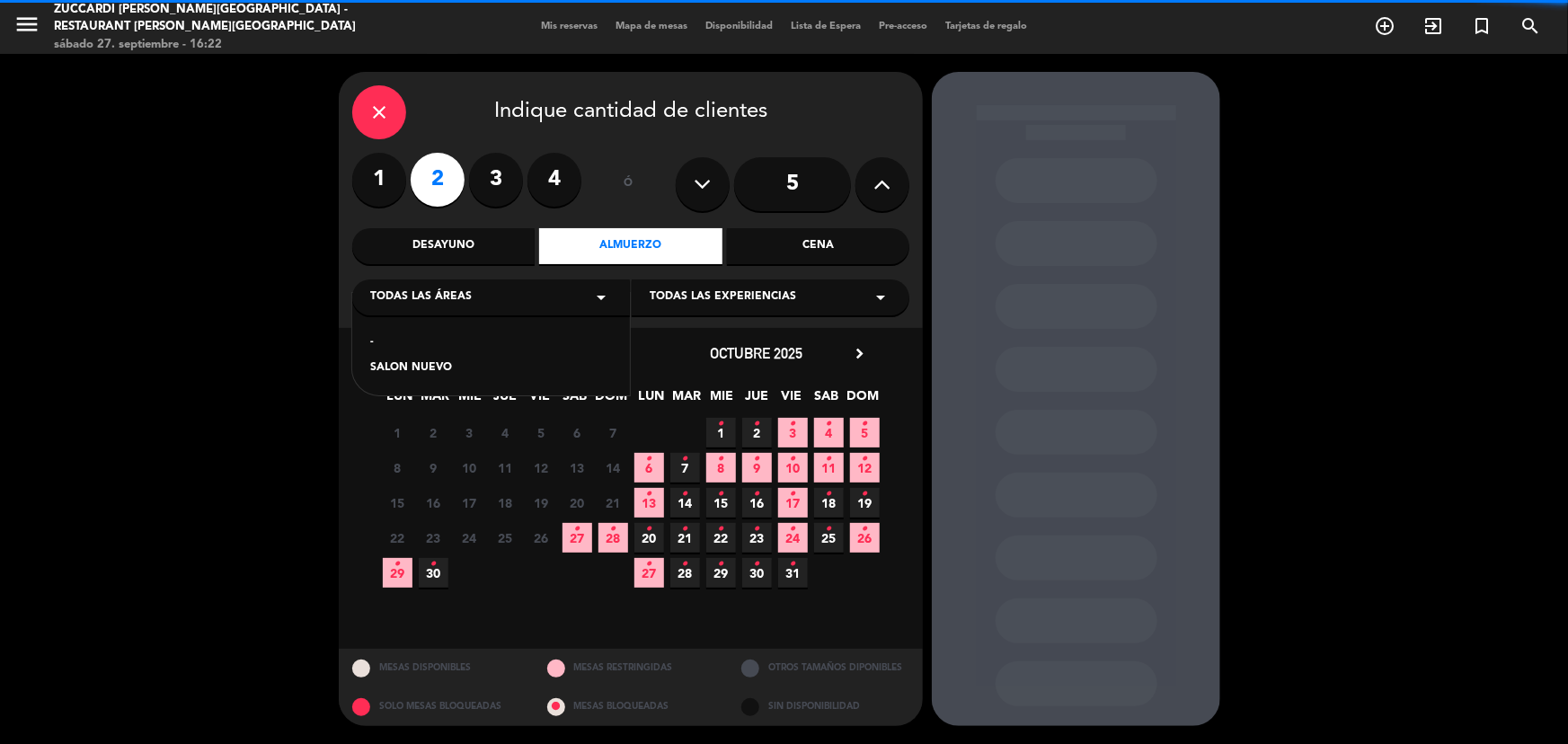
drag, startPoint x: 467, startPoint y: 375, endPoint x: 487, endPoint y: 359, distance: 25.6
click at [467, 374] on div "SALON NUEVO" at bounding box center [492, 369] width 242 height 18
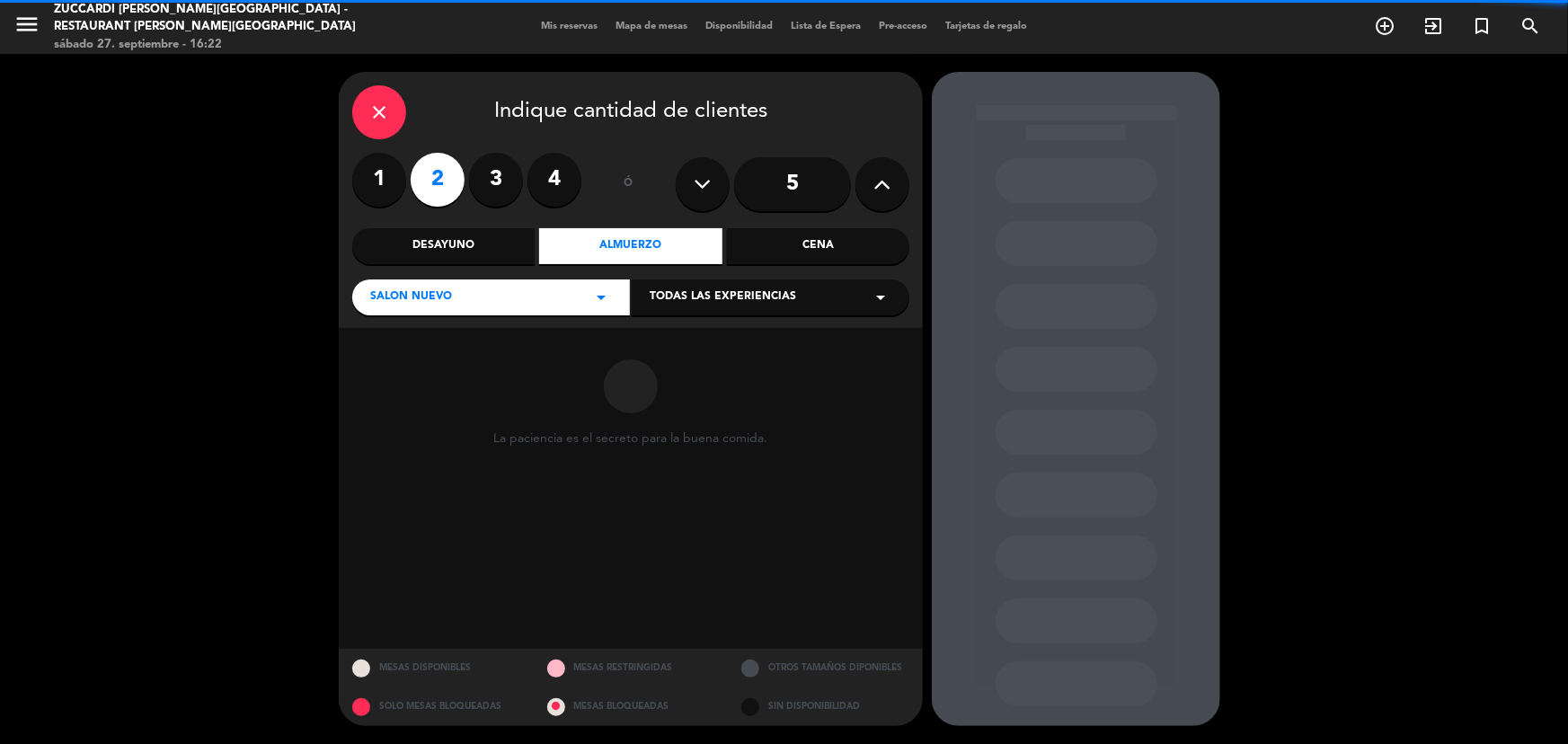
click at [761, 289] on span "Todas las experiencias" at bounding box center [723, 297] width 146 height 18
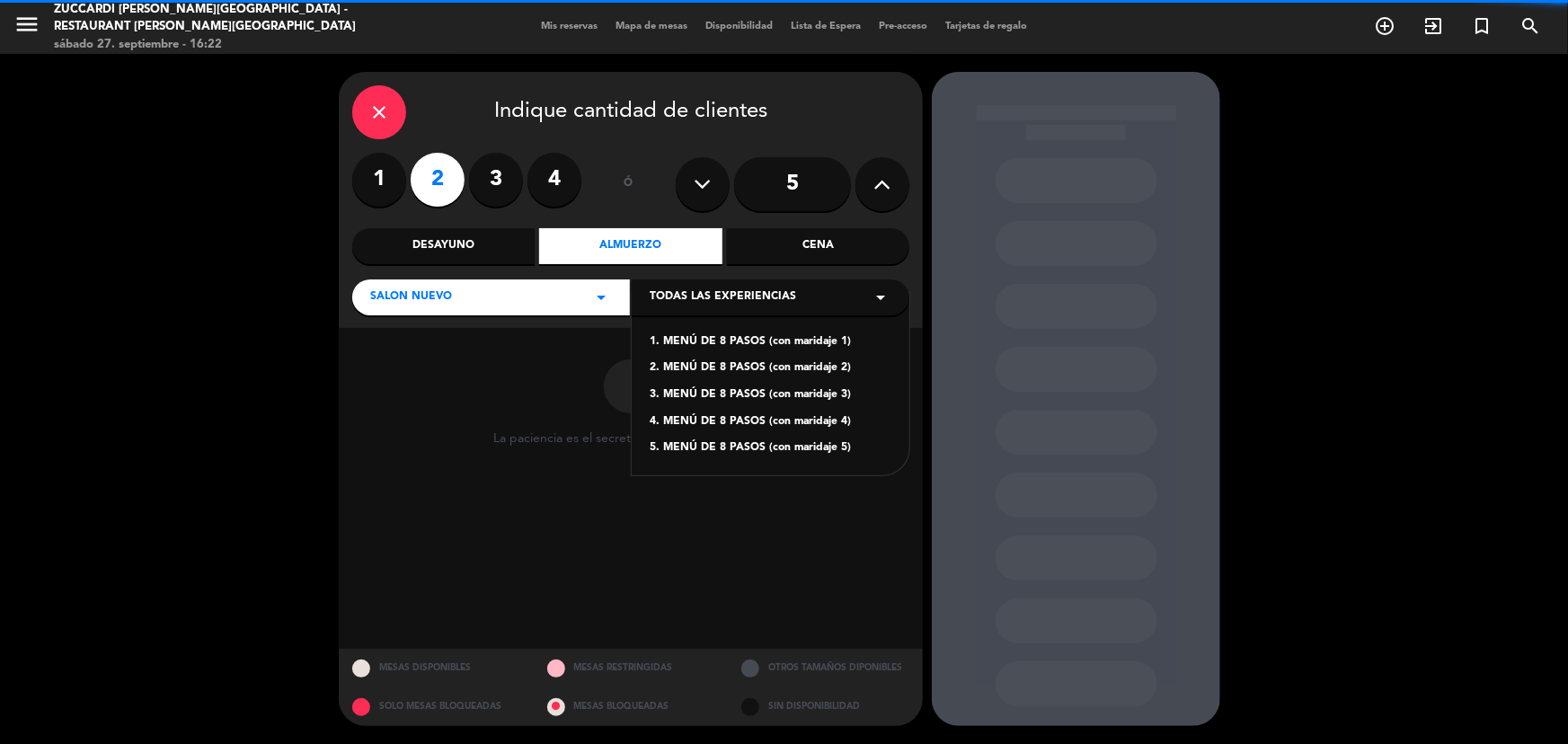
click at [756, 341] on div "1. MENÚ DE 8 PASOS (con maridaje 1)" at bounding box center [771, 342] width 242 height 18
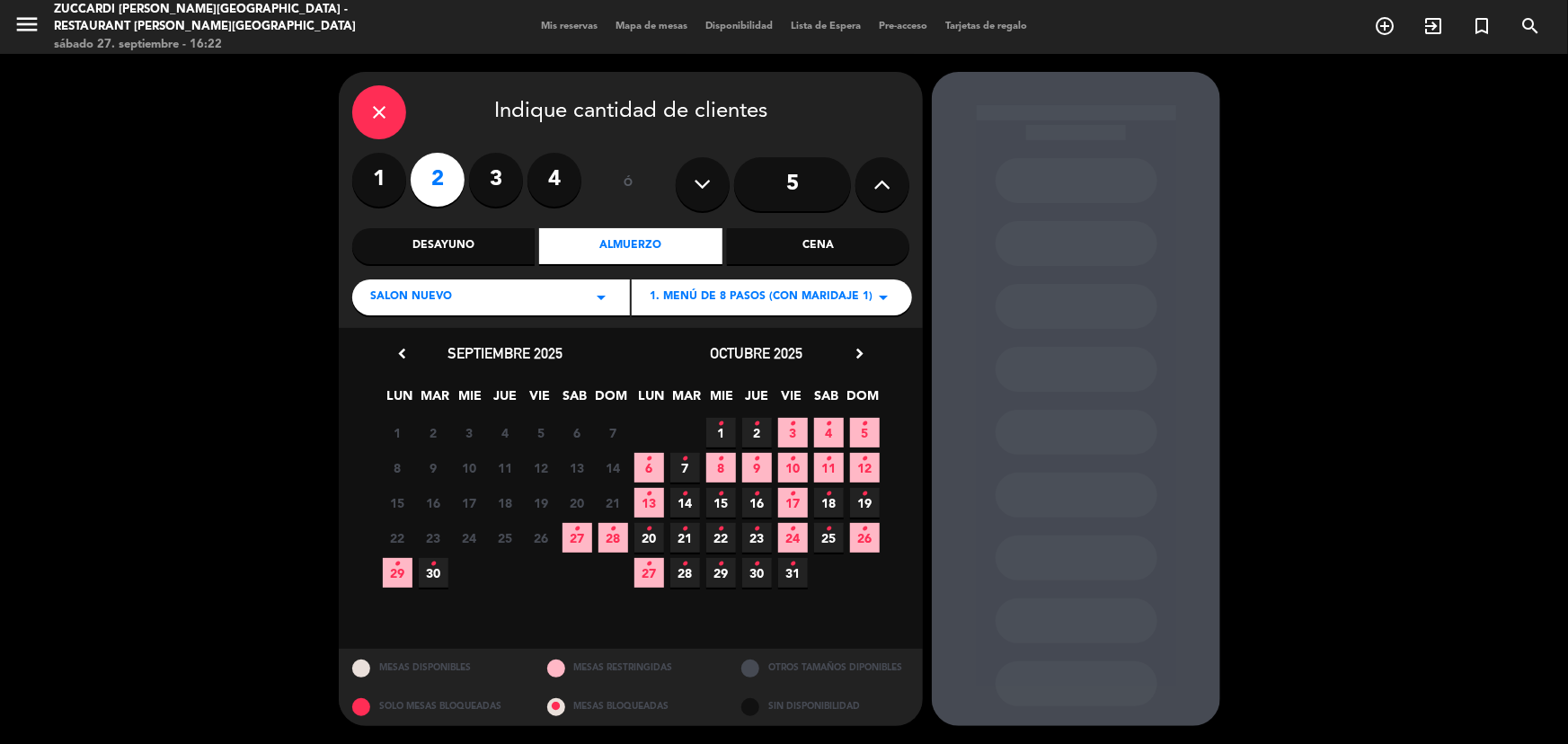
click at [718, 429] on icon "•" at bounding box center [721, 424] width 6 height 29
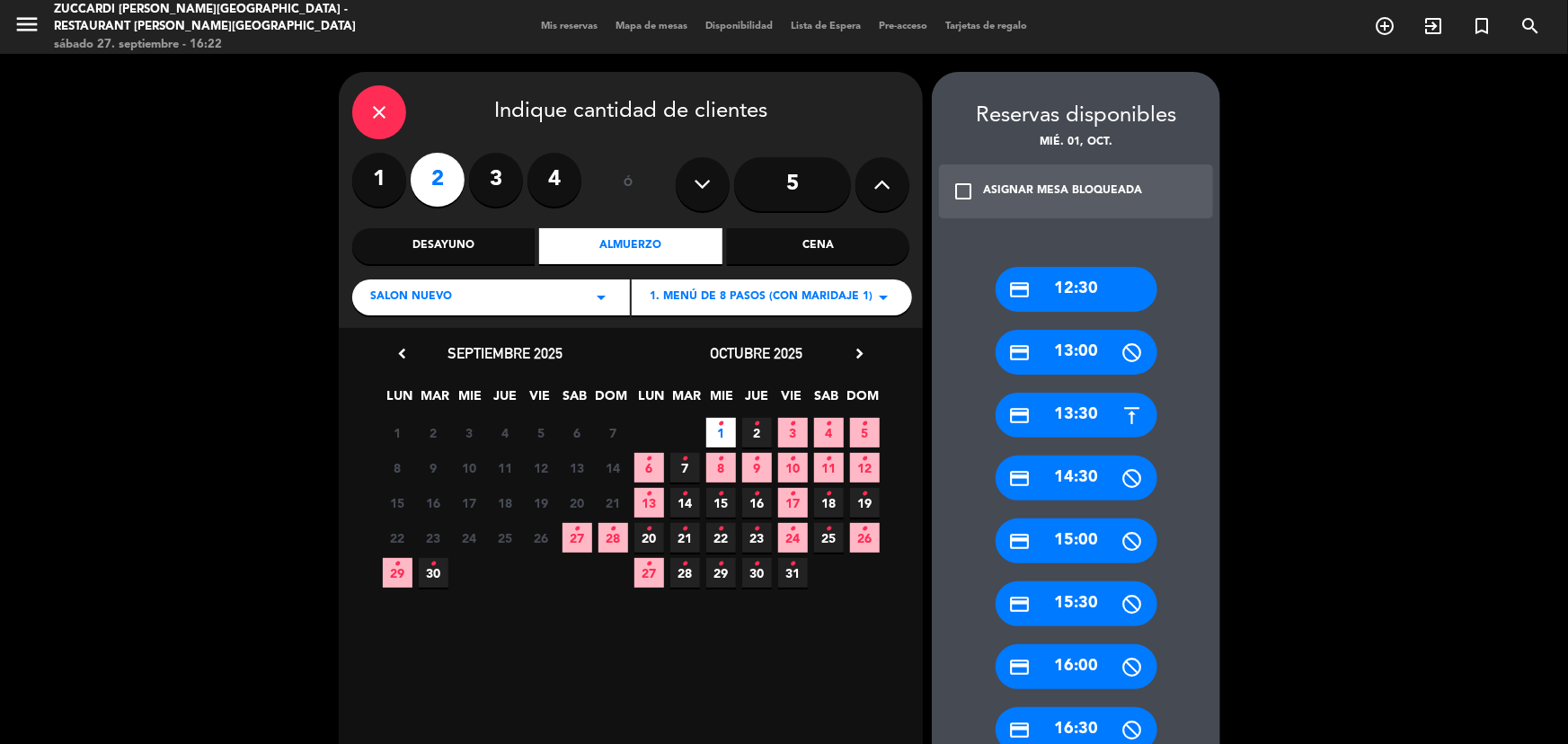
drag, startPoint x: 1062, startPoint y: 292, endPoint x: 872, endPoint y: 283, distance: 190.2
click at [1060, 292] on div "credit_card 12:30" at bounding box center [1076, 289] width 162 height 45
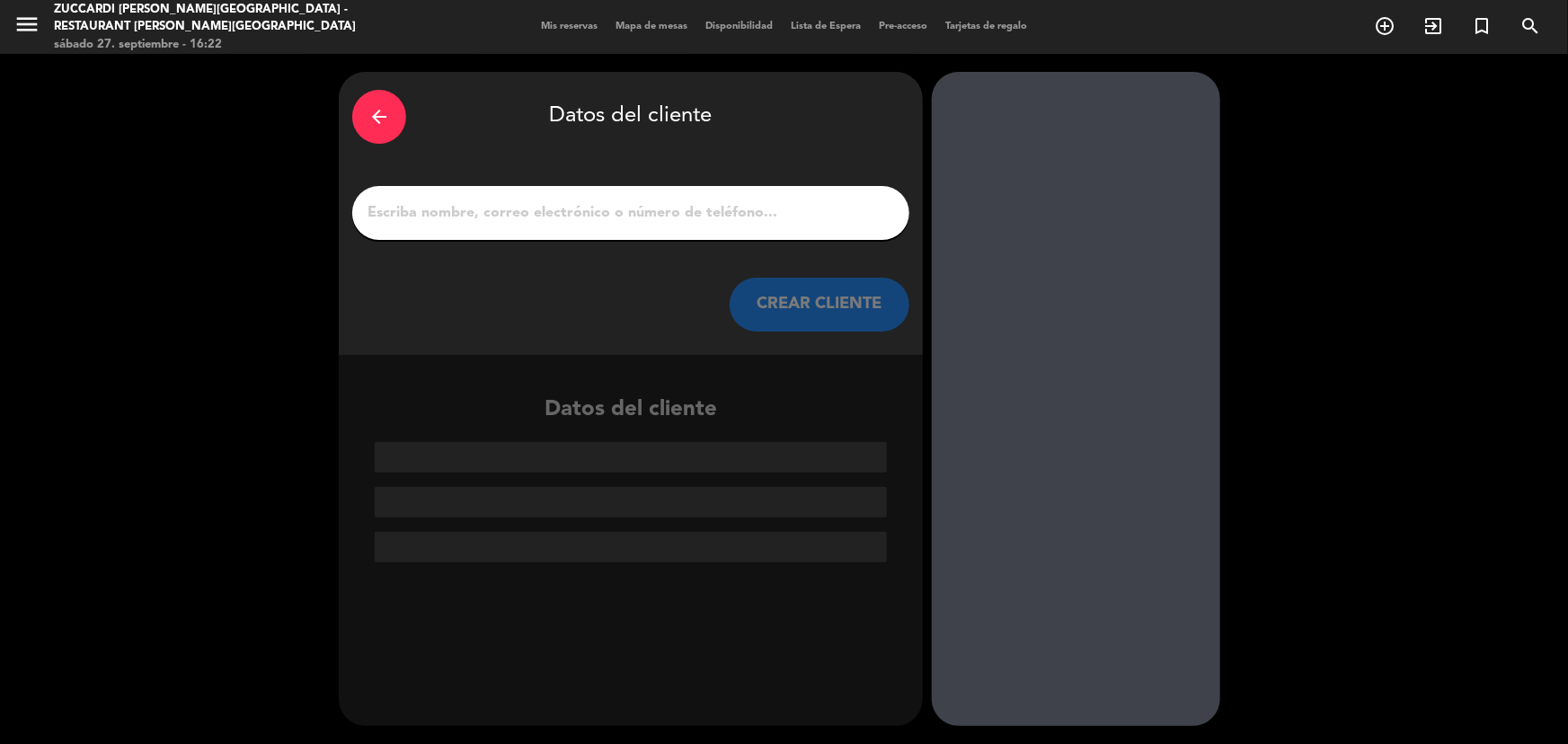
click at [536, 222] on input "1" at bounding box center [630, 213] width 530 height 26
paste input "German Gimenez"
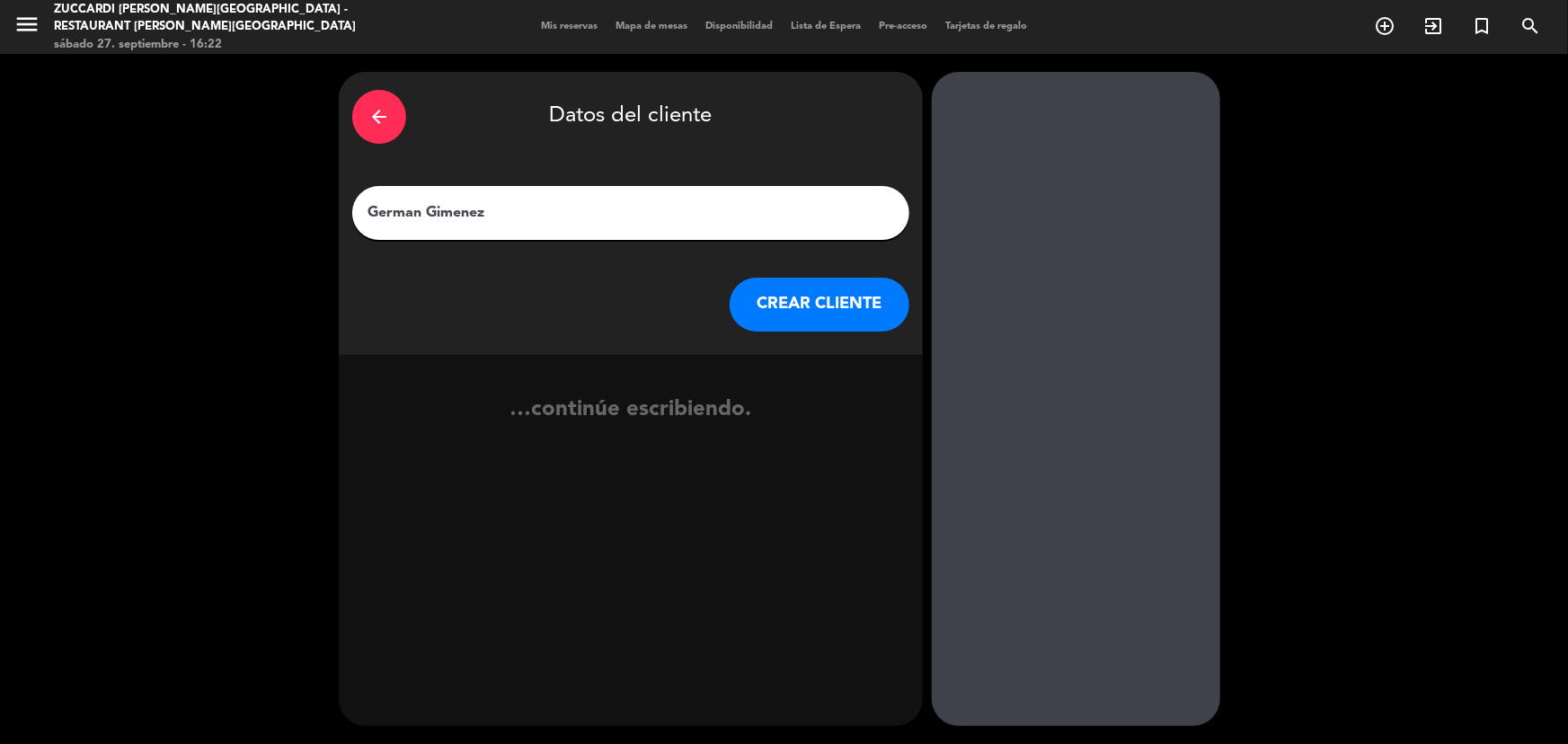
type input "German Gimenez"
click at [808, 310] on button "CREAR CLIENTE" at bounding box center [819, 304] width 180 height 54
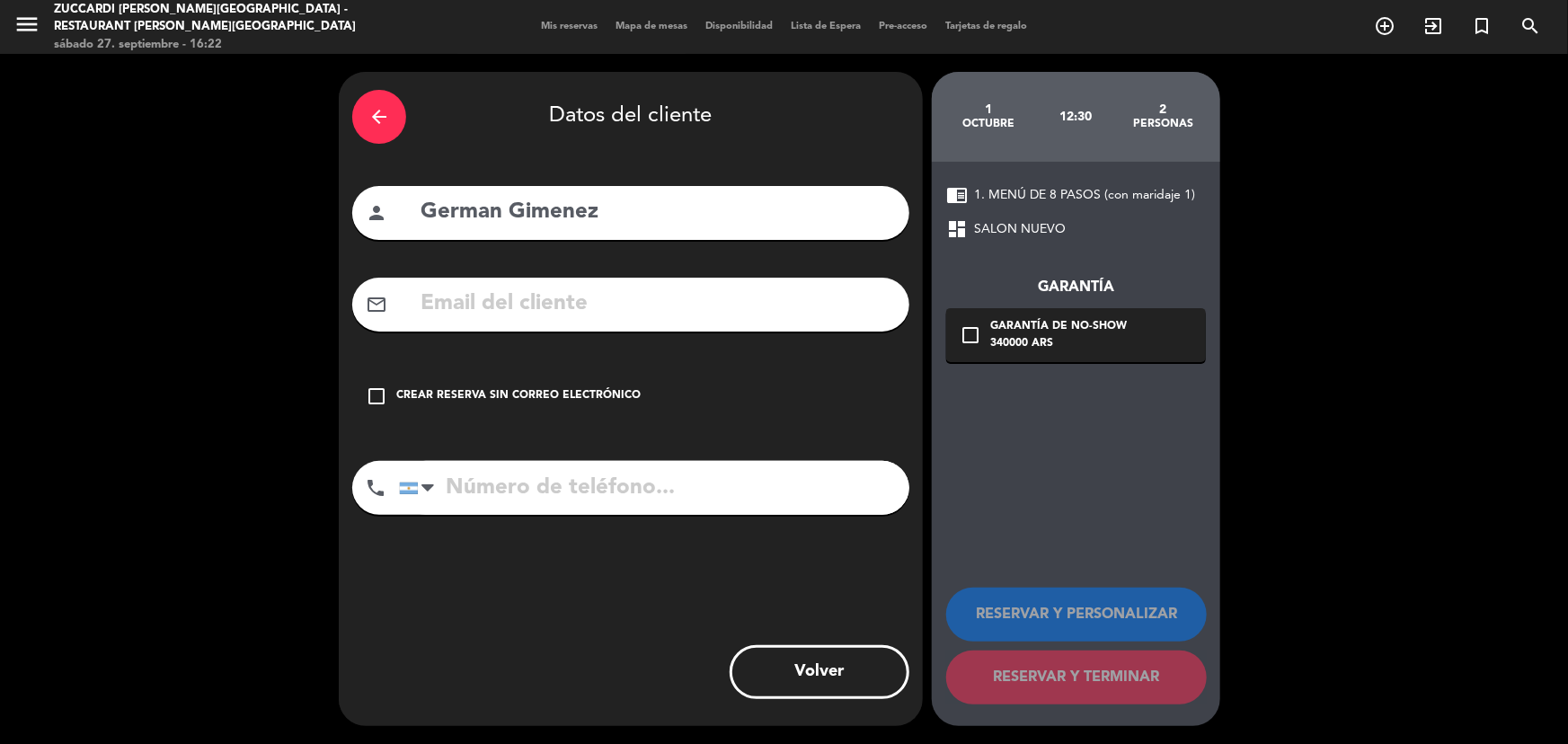
click at [617, 309] on input "text" at bounding box center [657, 304] width 477 height 36
paste input "[EMAIL_ADDRESS][DOMAIN_NAME]"
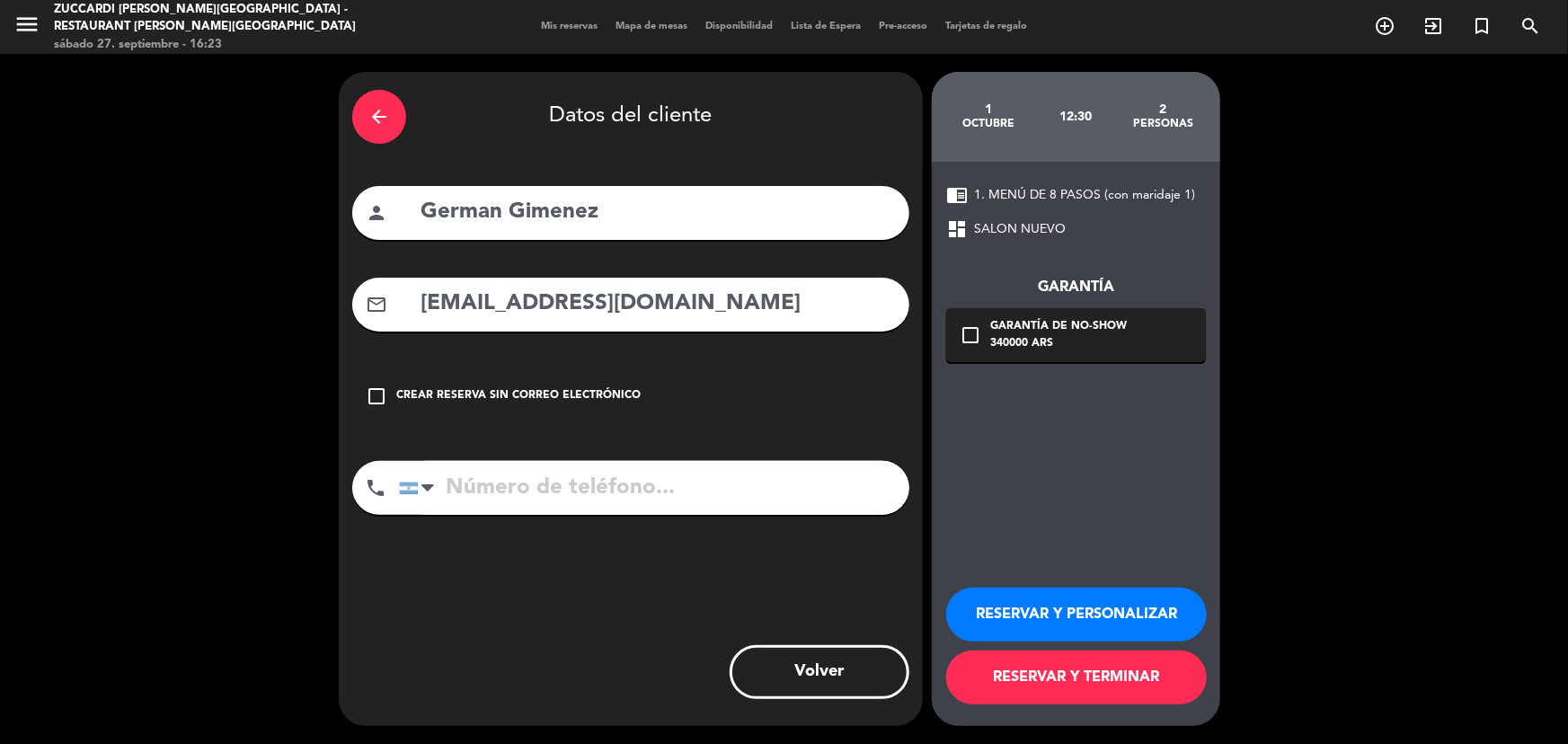
type input "[EMAIL_ADDRESS][DOMAIN_NAME]"
drag, startPoint x: 1078, startPoint y: 603, endPoint x: 953, endPoint y: 583, distance: 126.6
click at [1076, 603] on button "RESERVAR Y PERSONALIZAR" at bounding box center [1075, 614] width 261 height 54
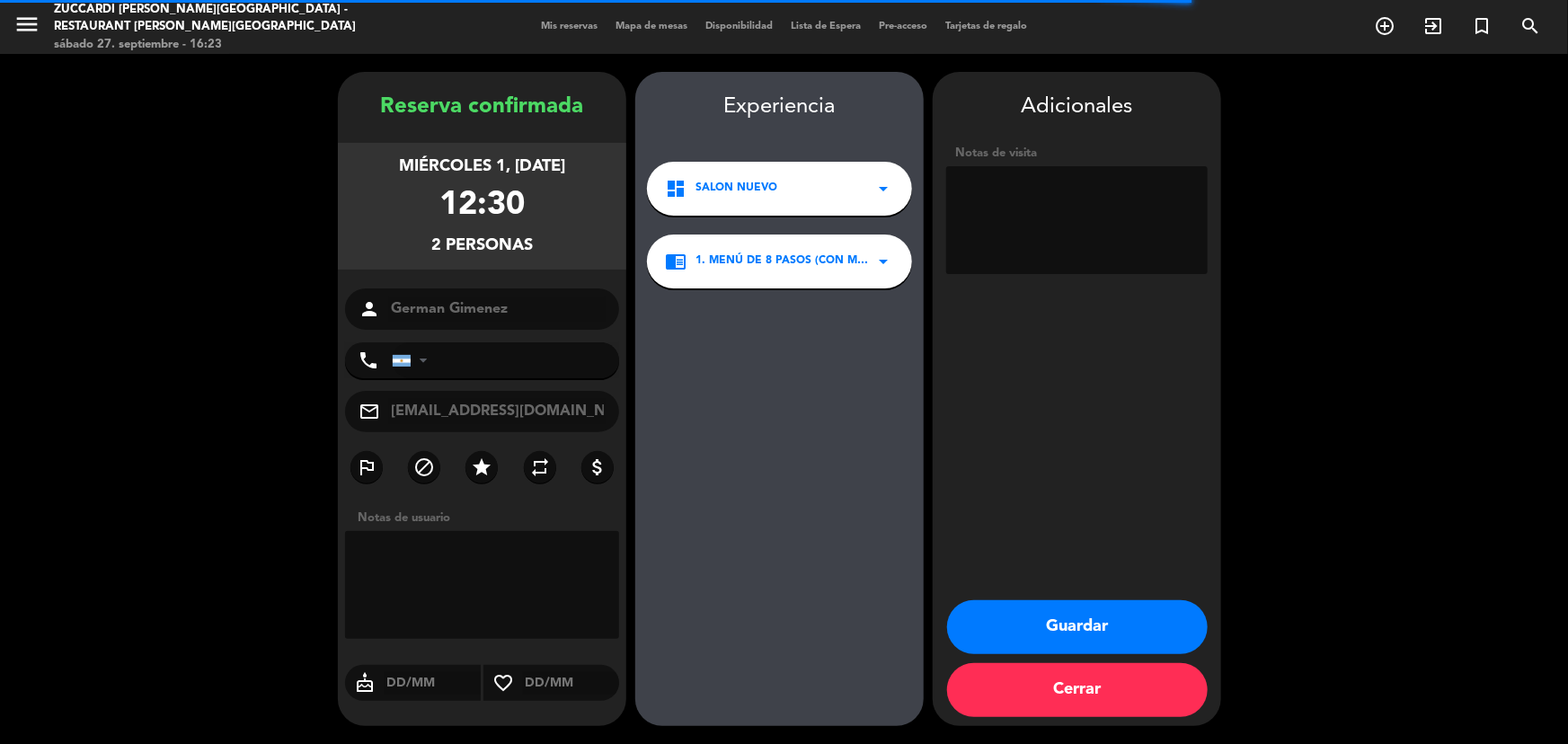
click at [1016, 207] on textarea at bounding box center [1076, 220] width 261 height 108
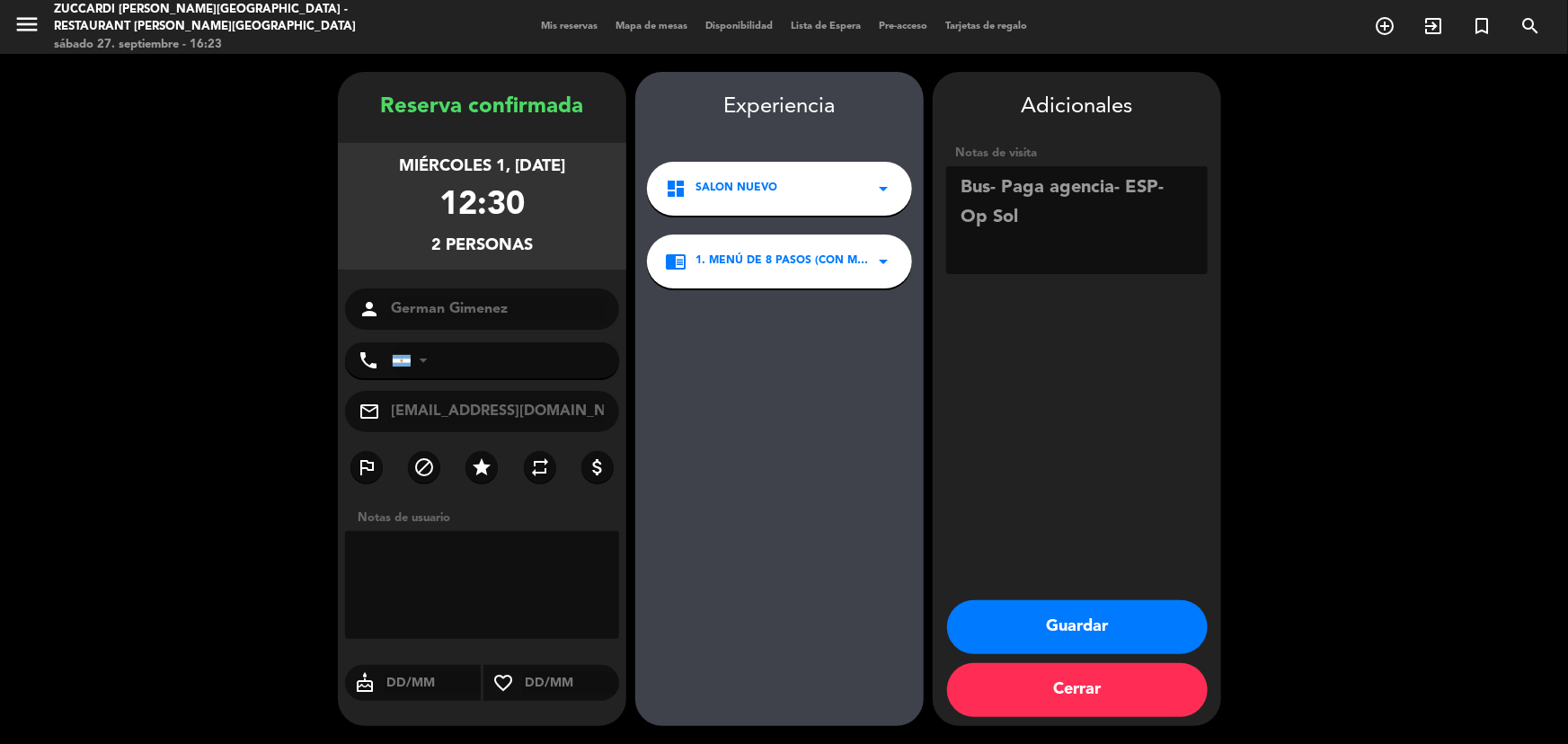
type textarea "Bus- Paga agencia- ESP- Op Sol"
click at [877, 269] on icon "arrow_drop_down" at bounding box center [884, 261] width 22 height 22
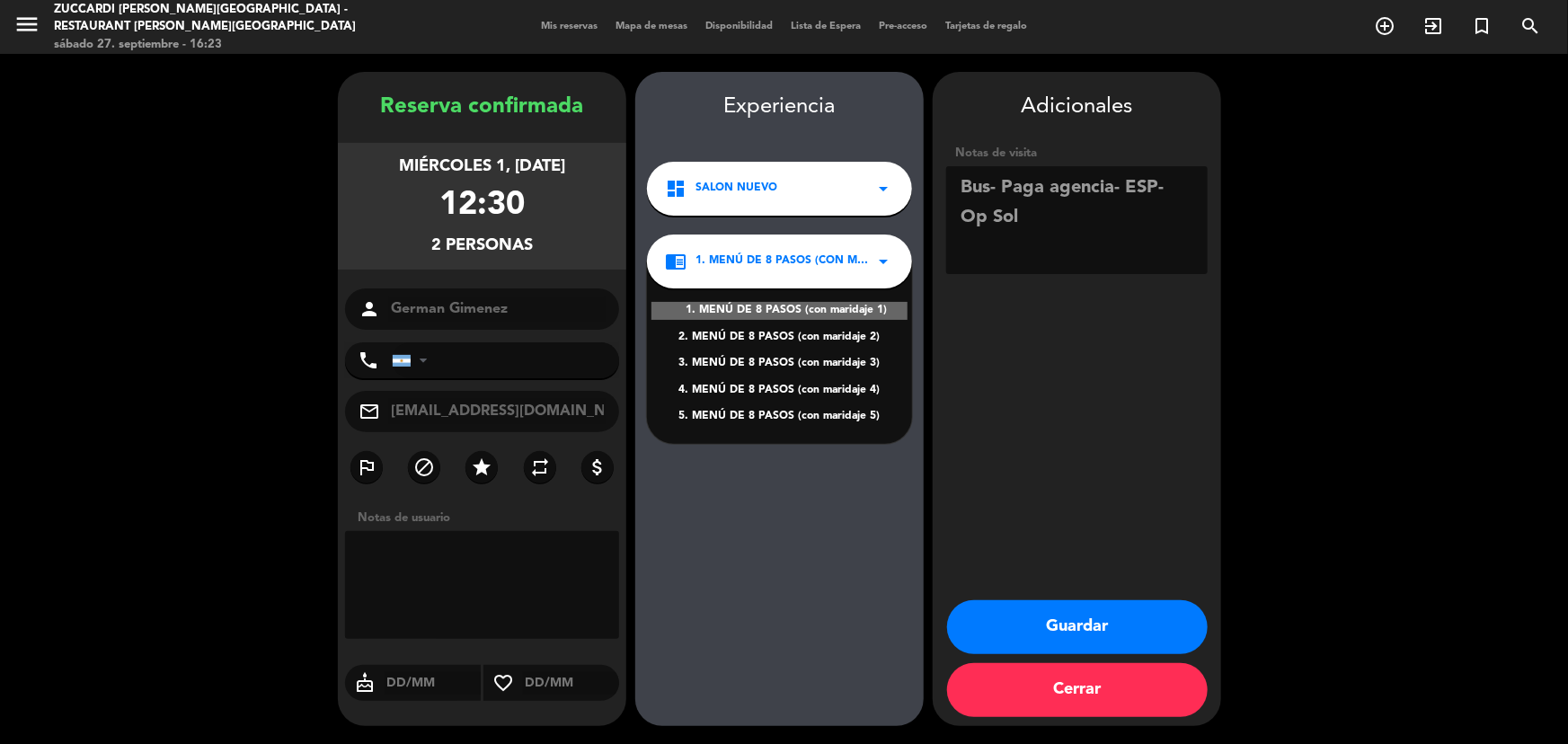
click at [855, 332] on div "2. MENÚ DE 8 PASOS (con maridaje 2)" at bounding box center [779, 338] width 229 height 18
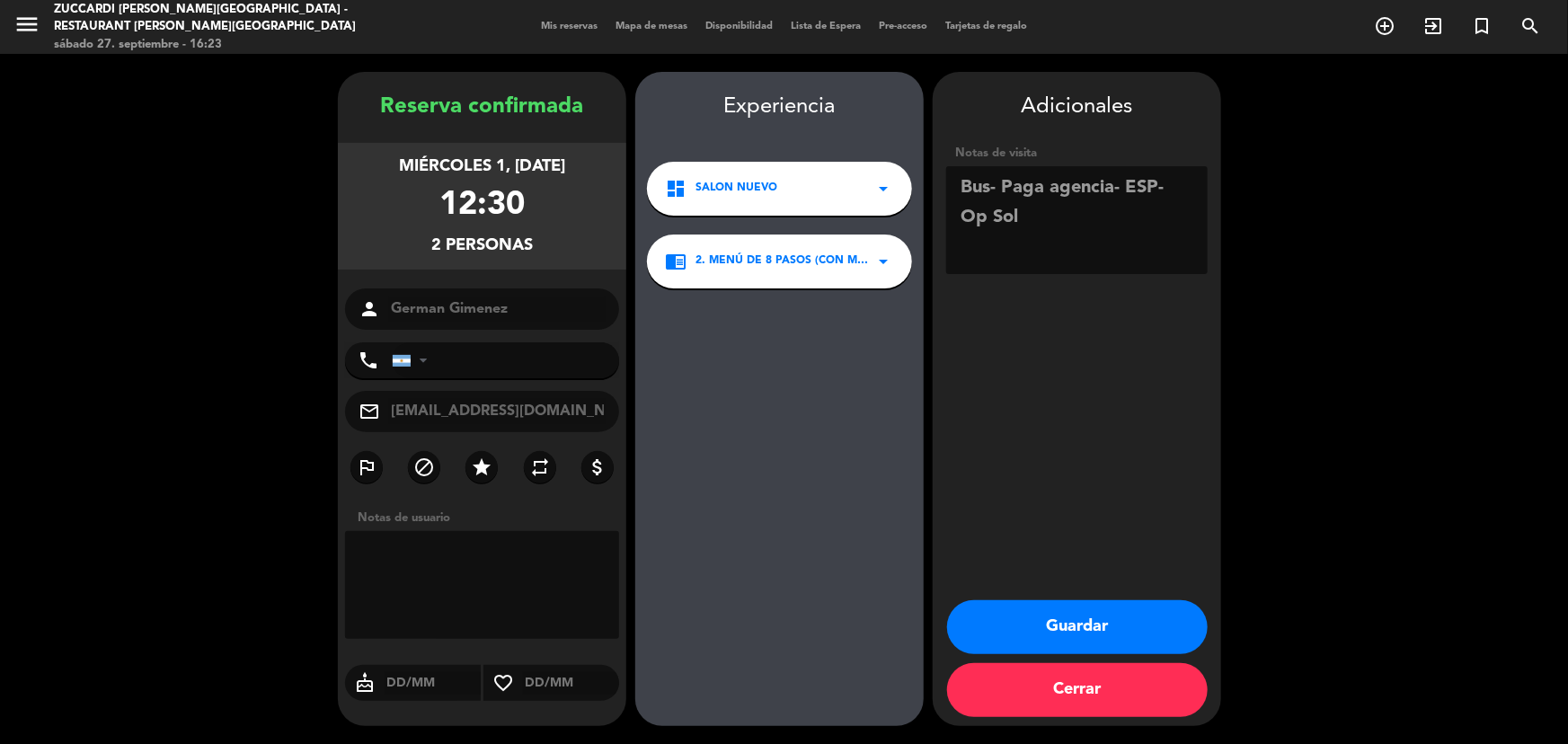
click at [1078, 619] on button "Guardar" at bounding box center [1076, 627] width 261 height 54
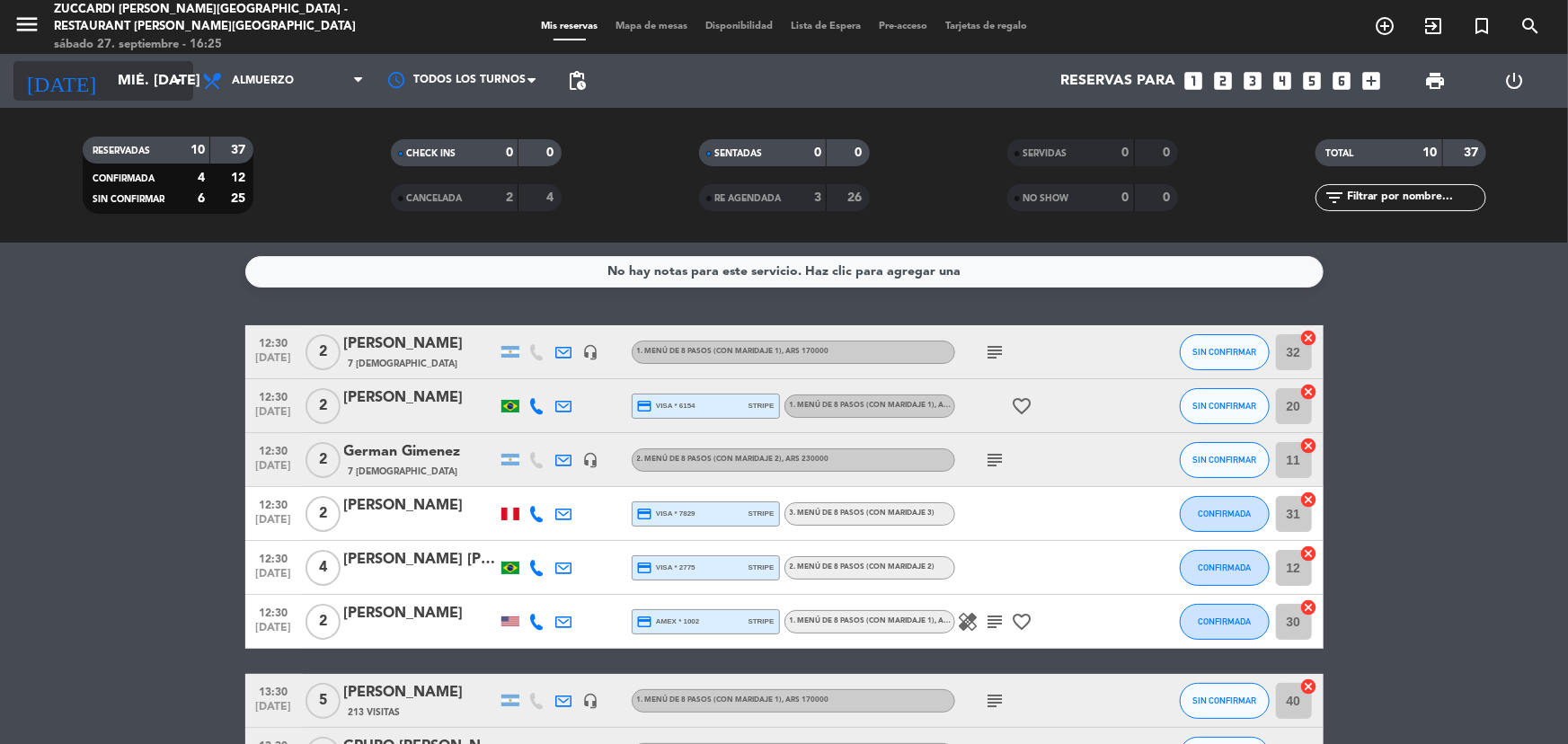
click at [162, 69] on input "mié. [DATE]" at bounding box center [203, 82] width 190 height 35
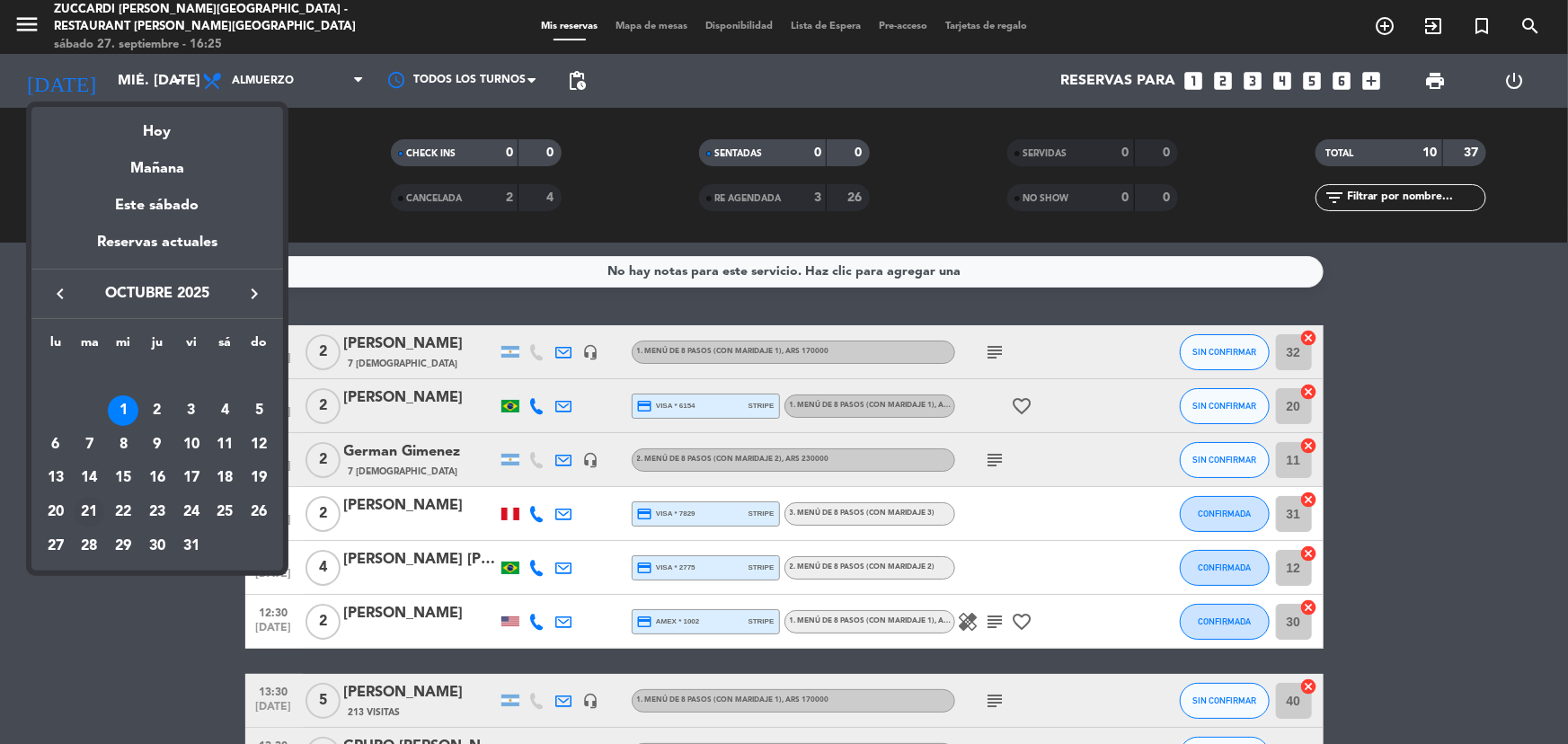
click at [94, 512] on div "21" at bounding box center [89, 511] width 30 height 30
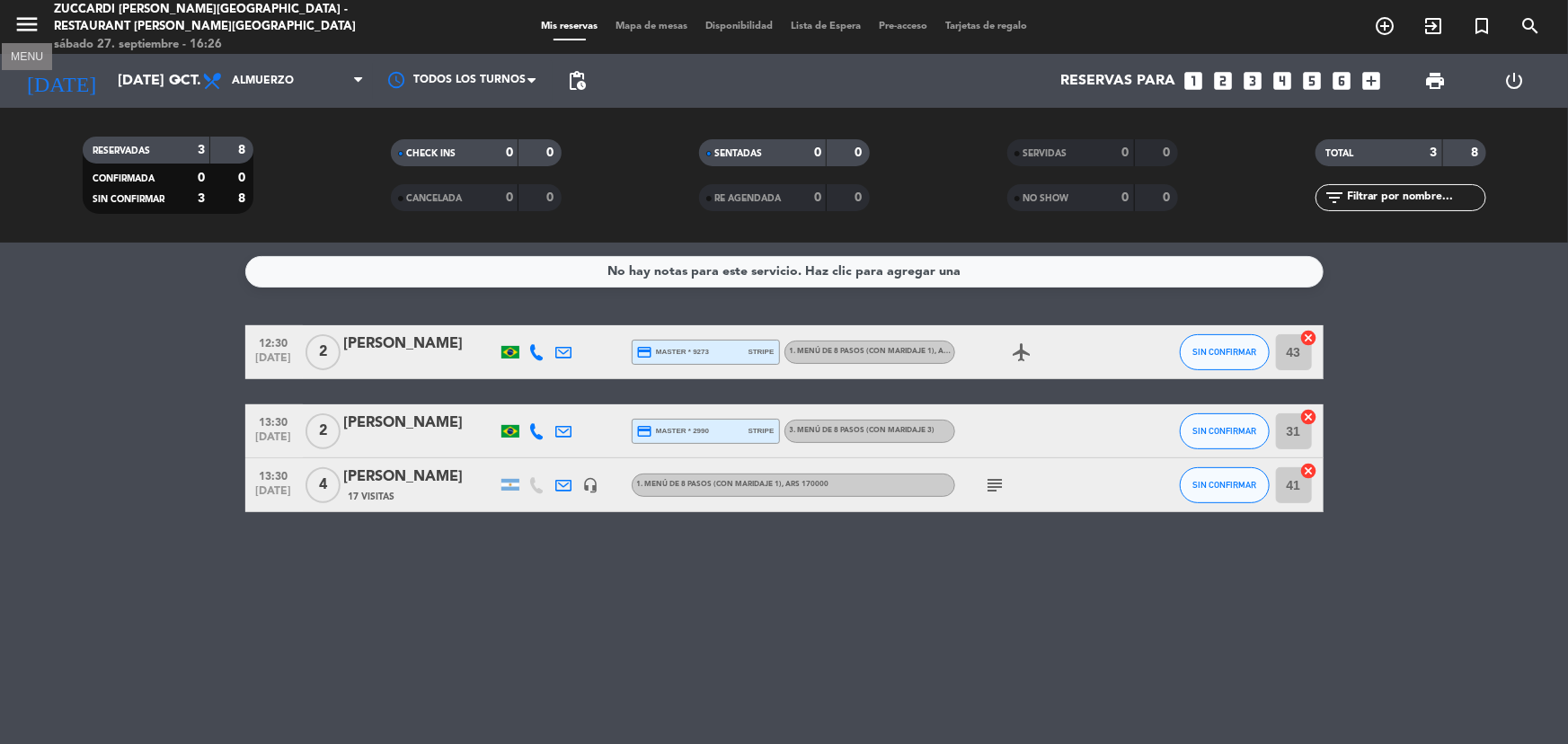
click at [21, 21] on icon "menu" at bounding box center [27, 24] width 27 height 27
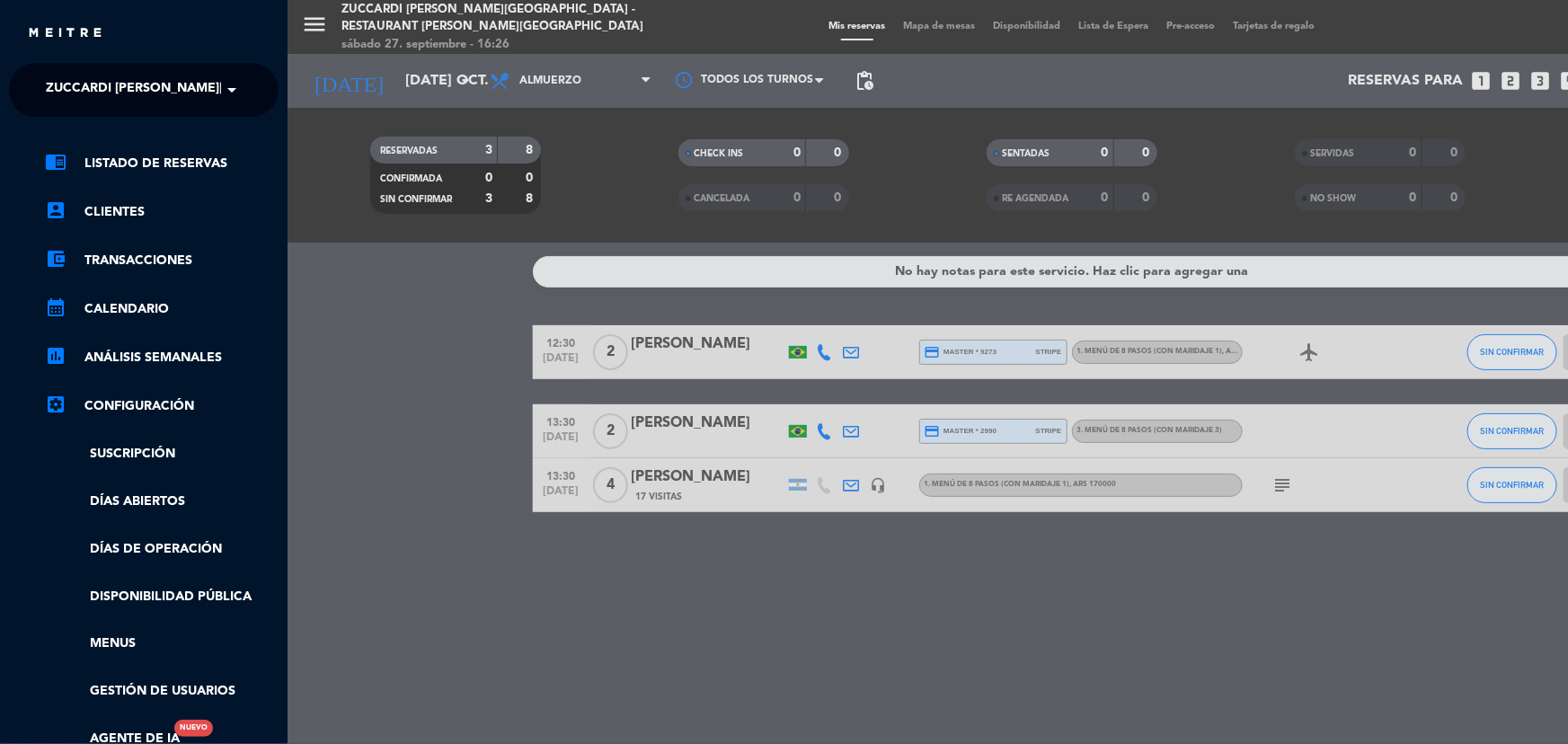
click at [151, 86] on span "Zuccardi [PERSON_NAME][GEOGRAPHIC_DATA] - Restaurant [PERSON_NAME][GEOGRAPHIC_D…" at bounding box center [366, 89] width 640 height 37
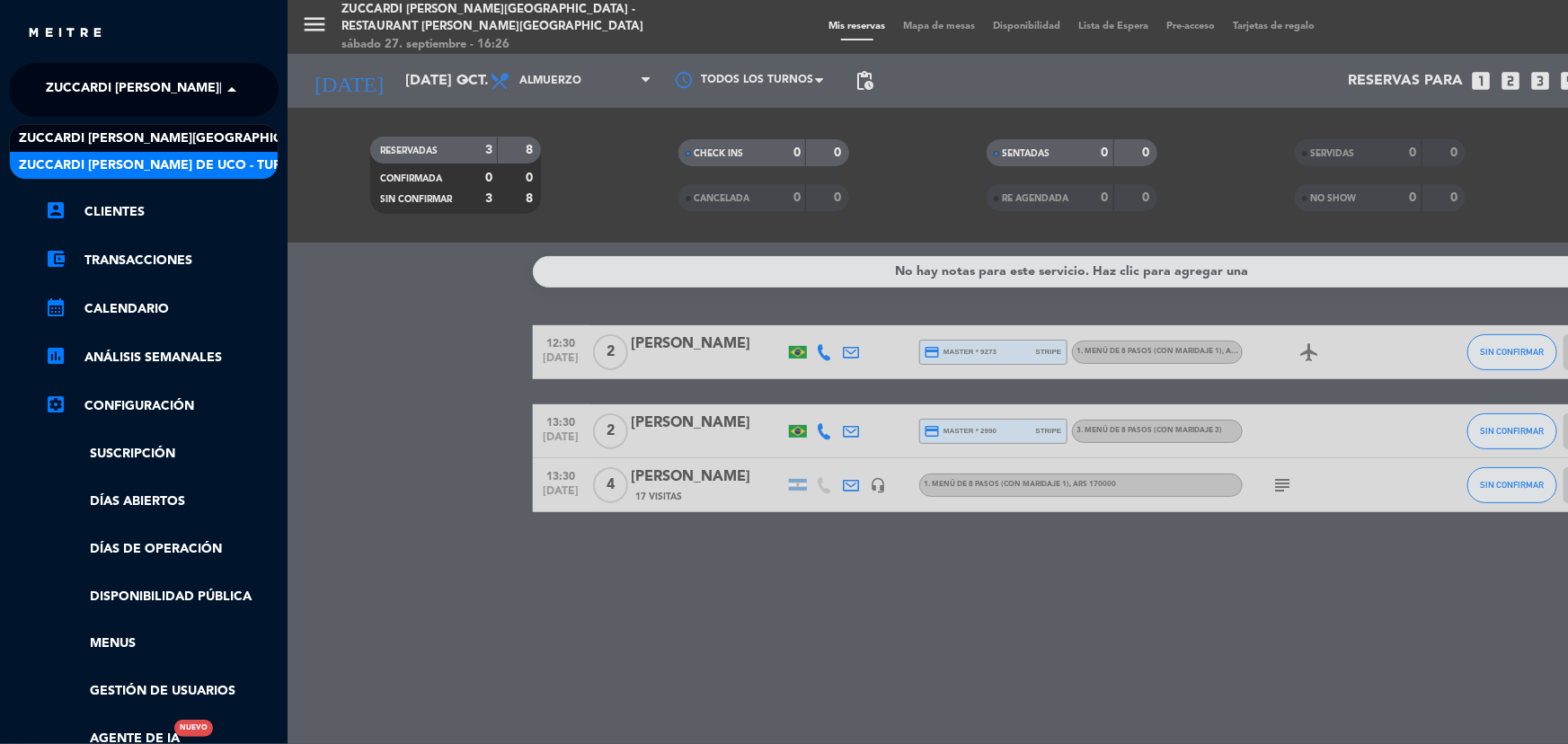
click at [152, 162] on span "Zuccardi [PERSON_NAME] de Uco - Turismo" at bounding box center [166, 165] width 296 height 21
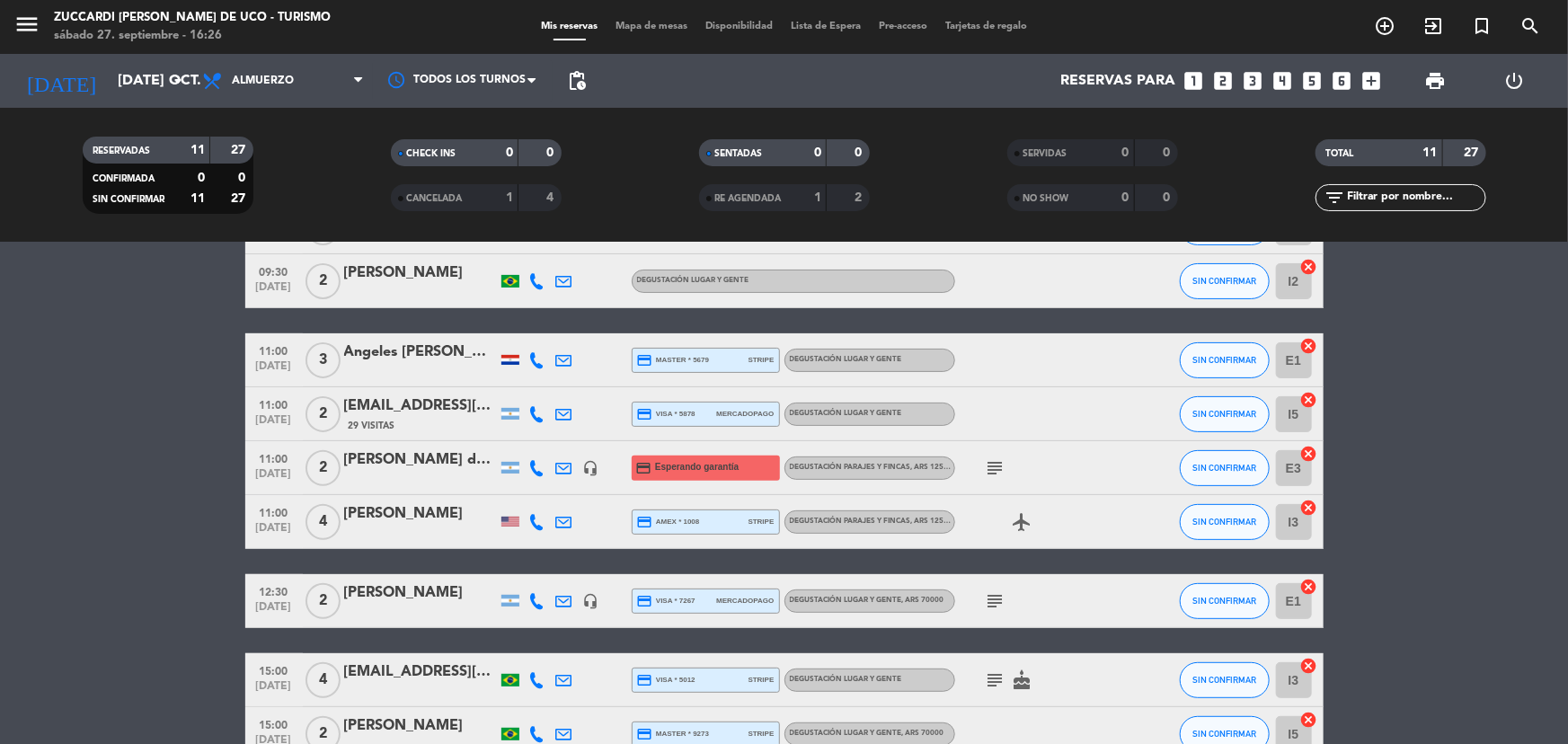
scroll to position [326, 0]
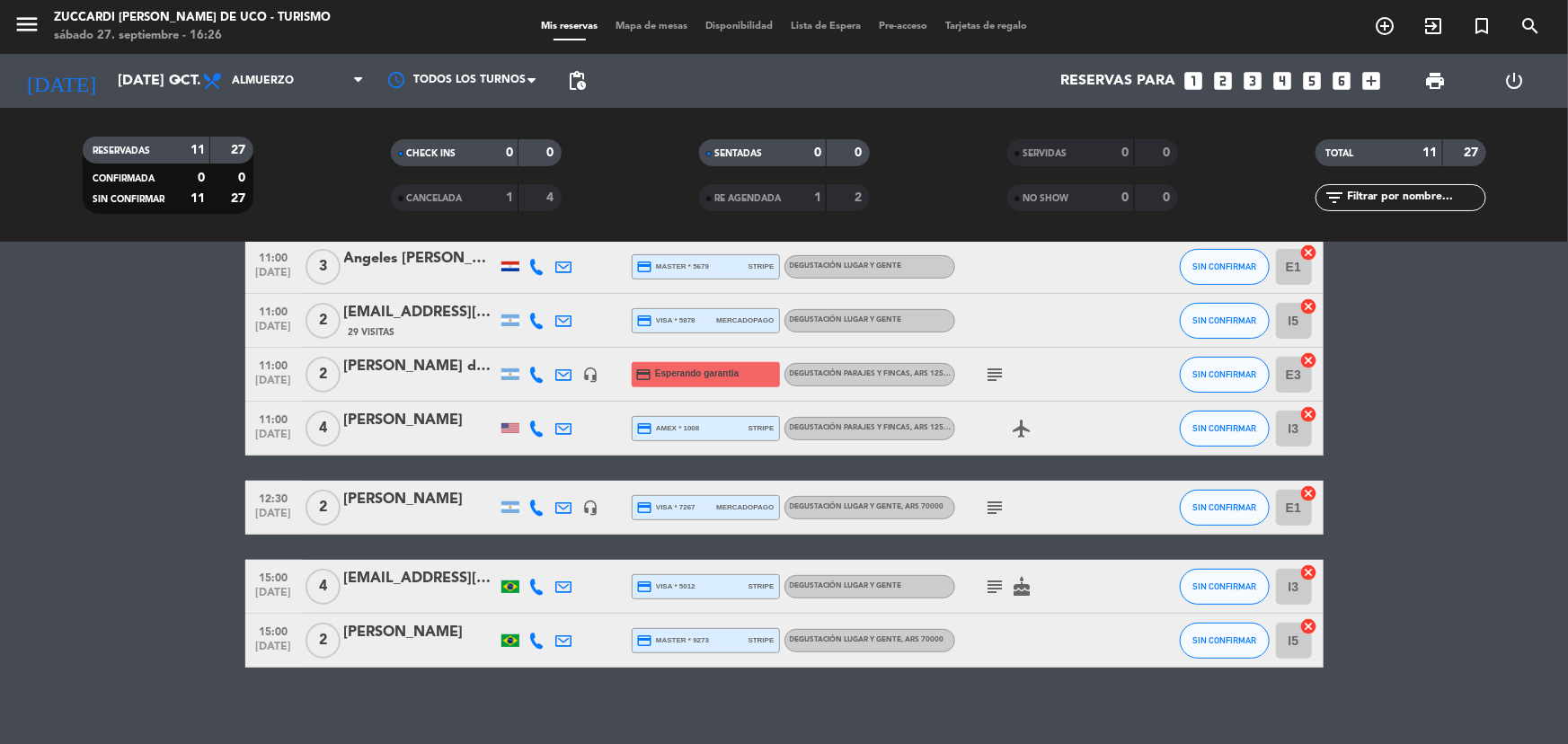
click at [991, 365] on icon "subject" at bounding box center [996, 374] width 22 height 22
click at [534, 374] on icon at bounding box center [537, 374] width 16 height 16
click at [542, 340] on span "content_paste" at bounding box center [548, 345] width 14 height 14
click at [422, 384] on div at bounding box center [420, 386] width 152 height 15
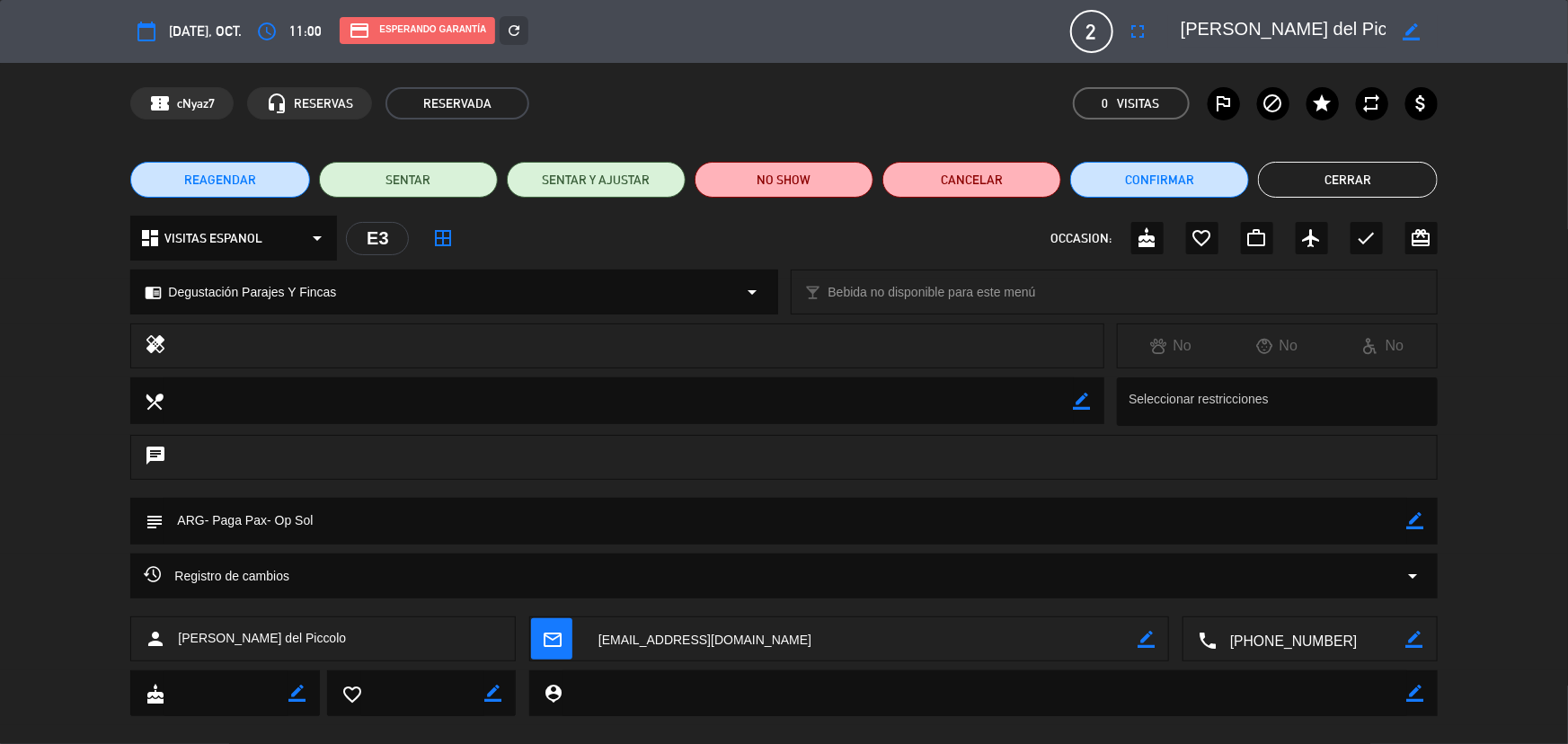
click at [189, 574] on span "Registro de cambios" at bounding box center [216, 576] width 145 height 22
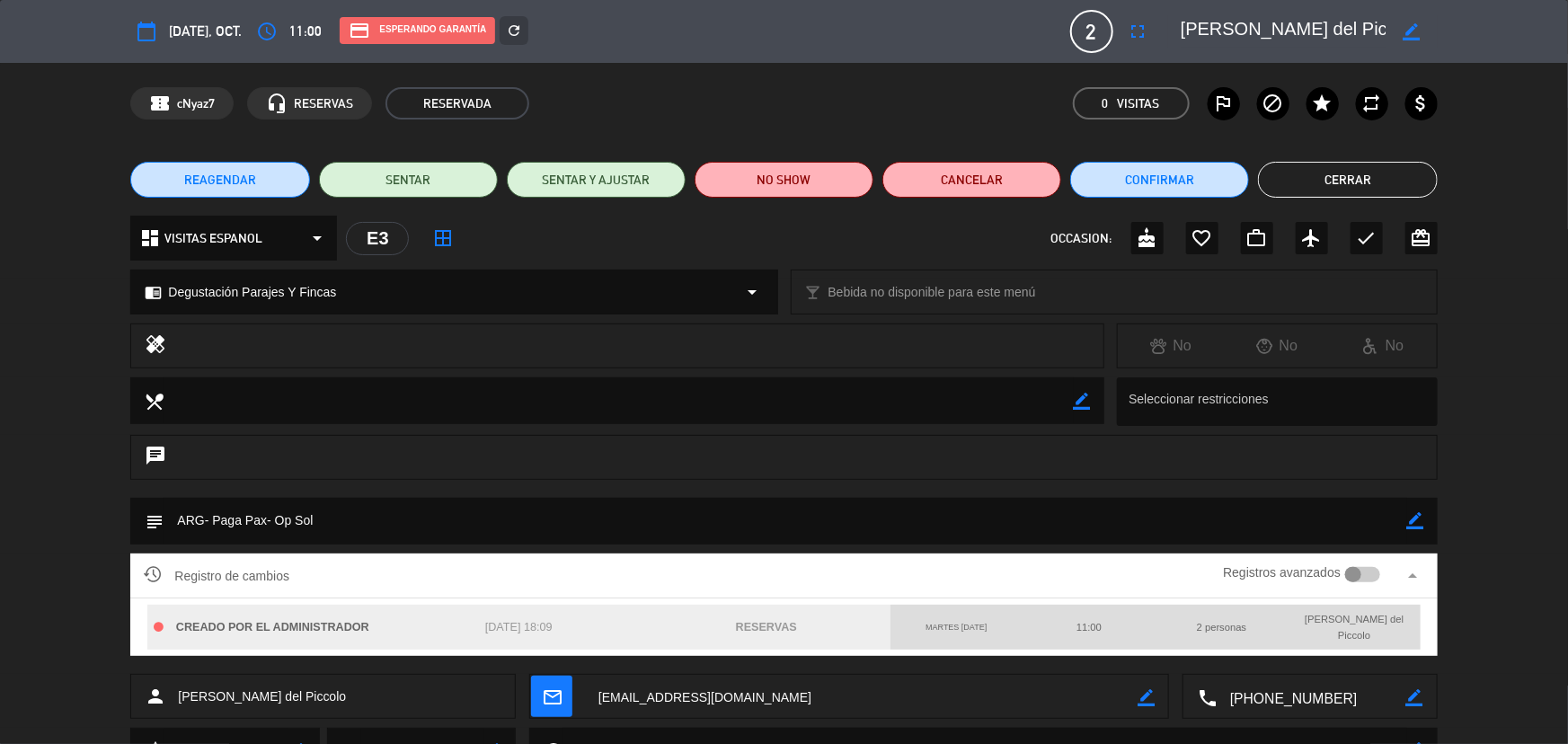
drag, startPoint x: 1322, startPoint y: 165, endPoint x: 1290, endPoint y: 170, distance: 32.4
click at [1310, 167] on button "Cerrar" at bounding box center [1348, 180] width 179 height 36
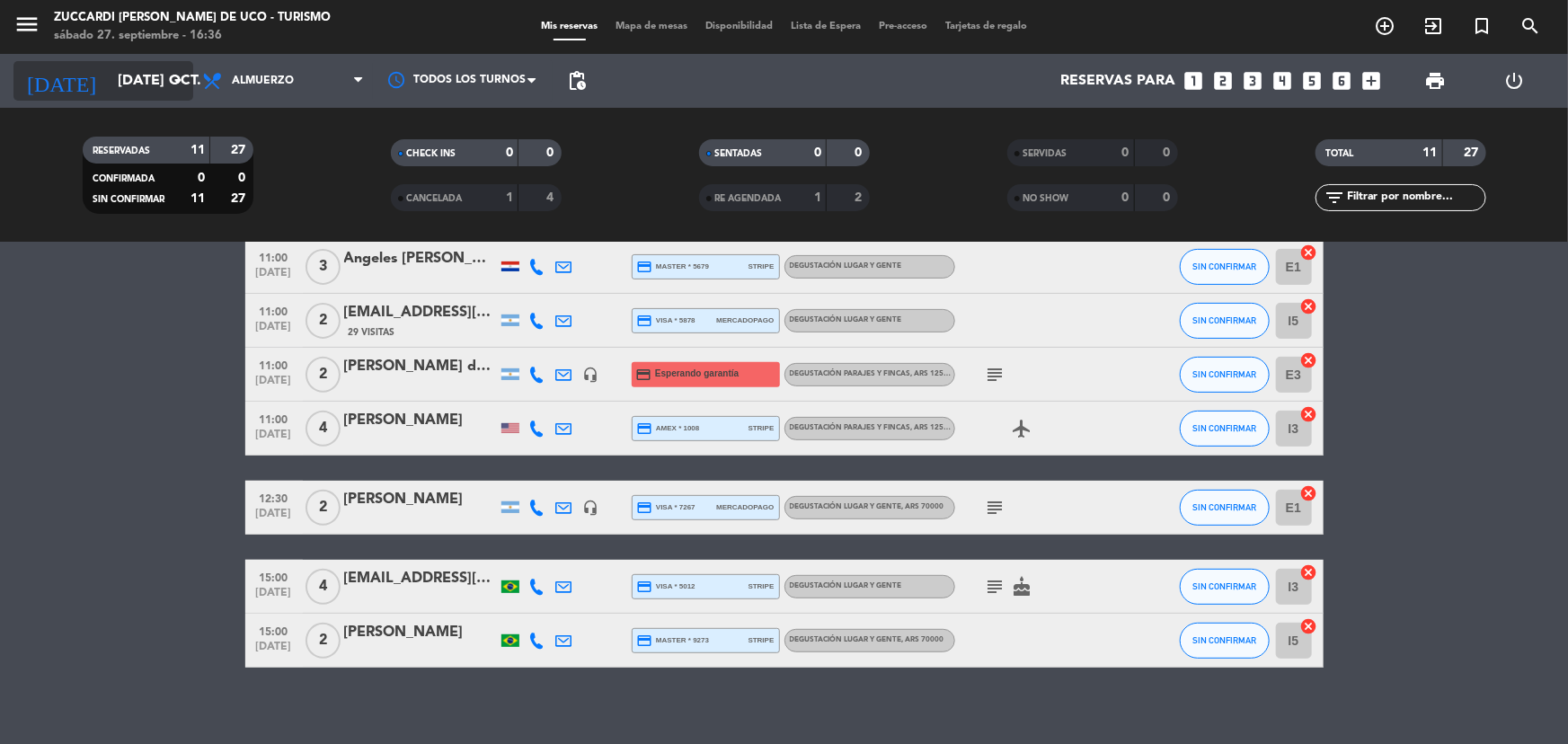
click at [157, 82] on input "[DATE] oct." at bounding box center [203, 82] width 190 height 35
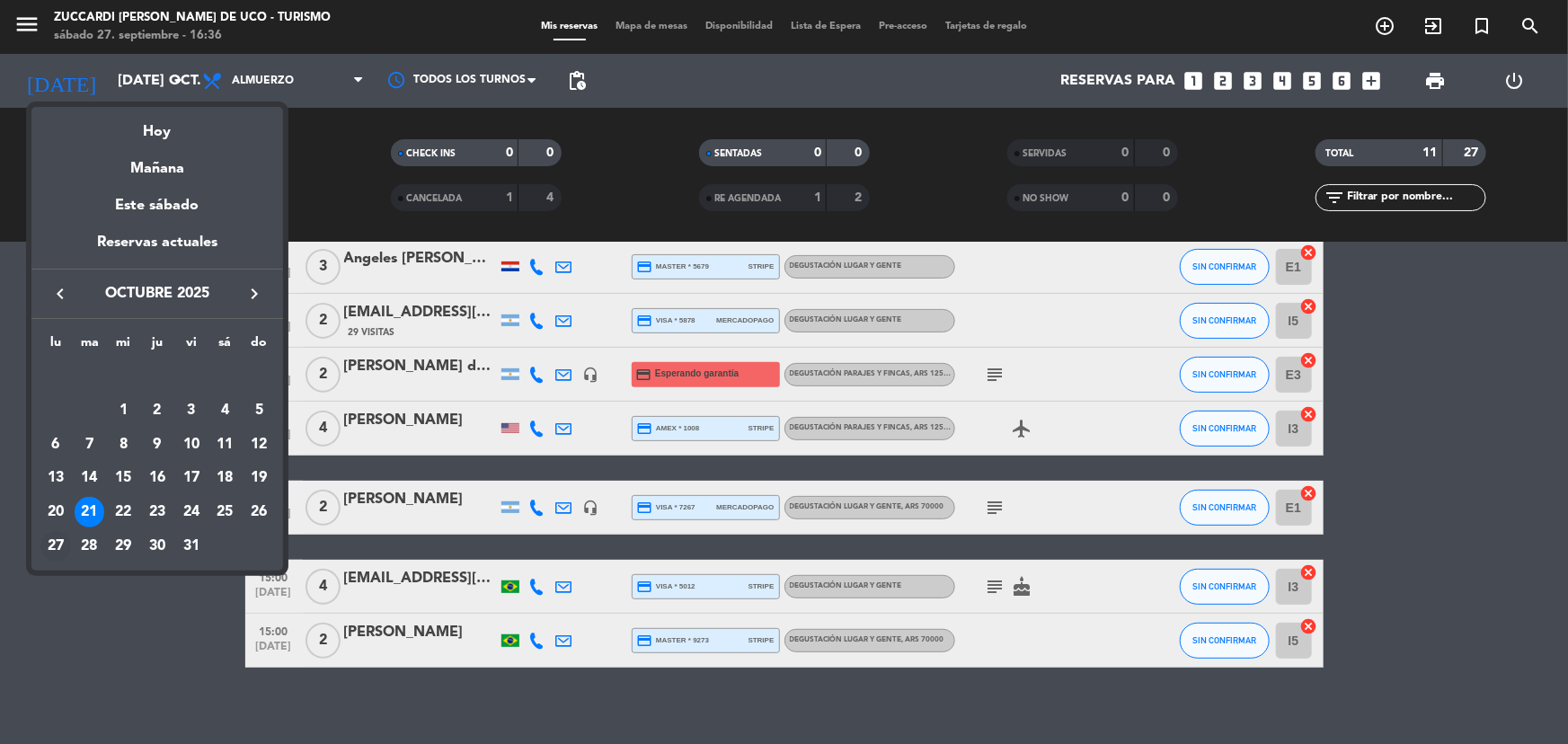
click at [60, 545] on div "27" at bounding box center [55, 545] width 30 height 30
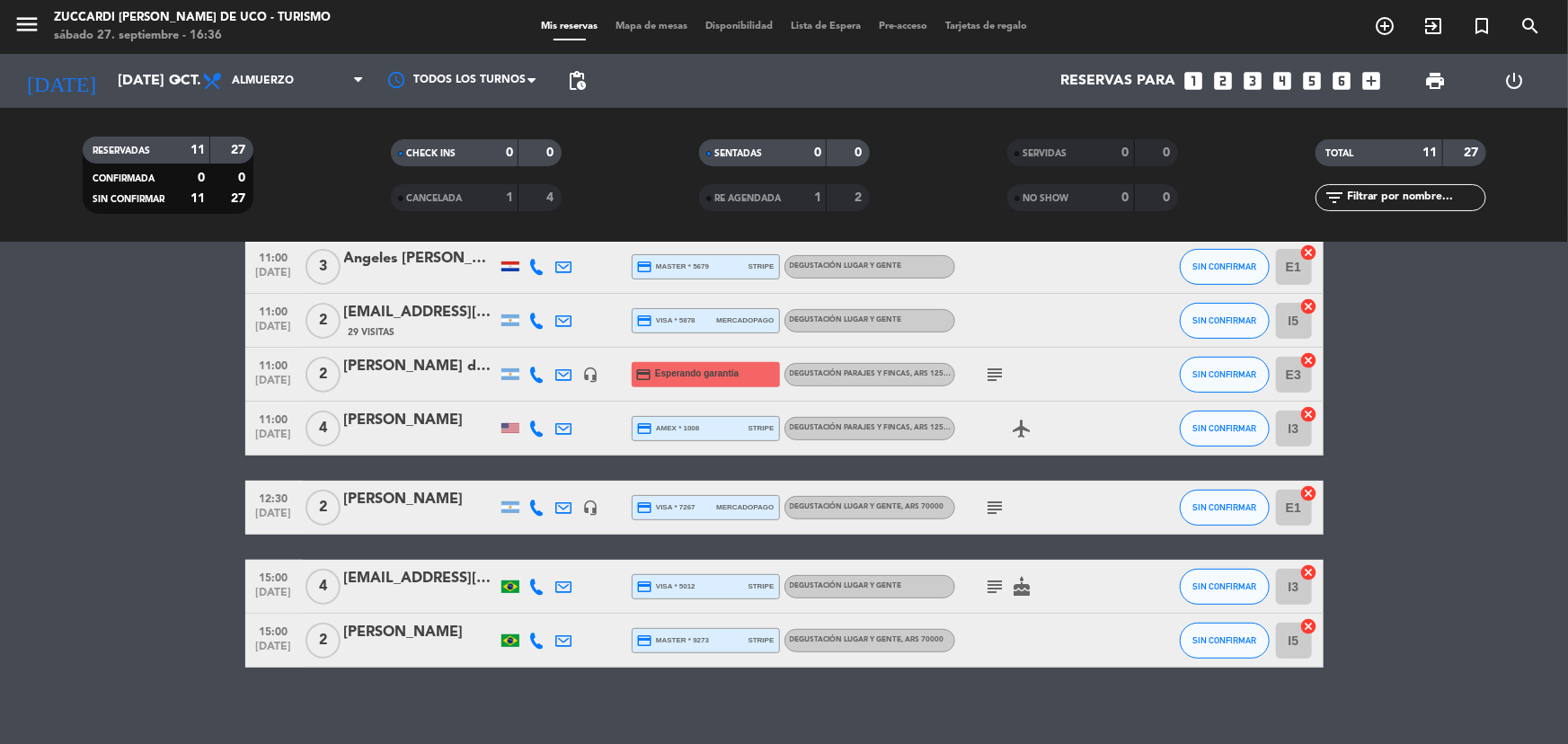
type input "lun. [DATE]"
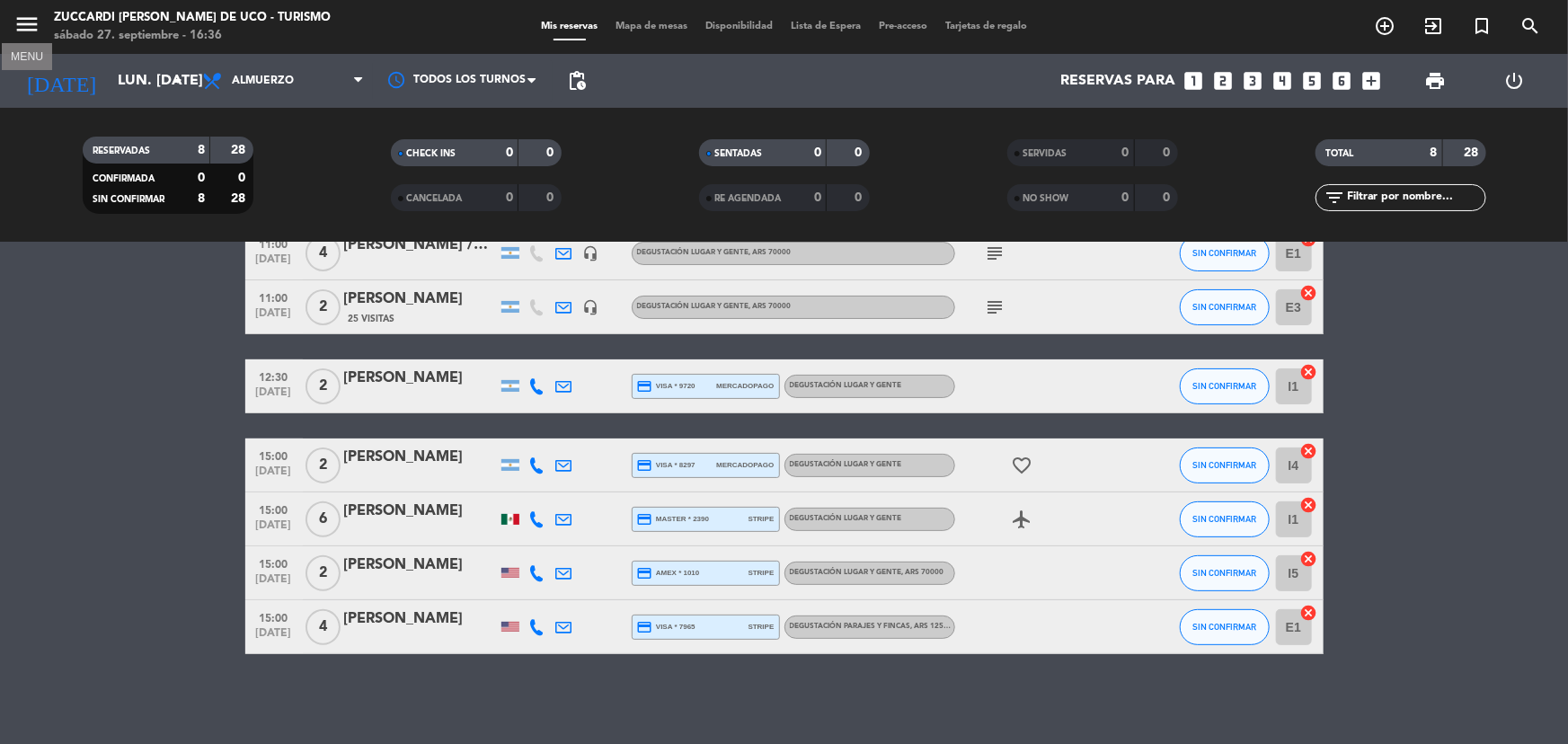
click at [27, 32] on icon "menu" at bounding box center [27, 24] width 27 height 27
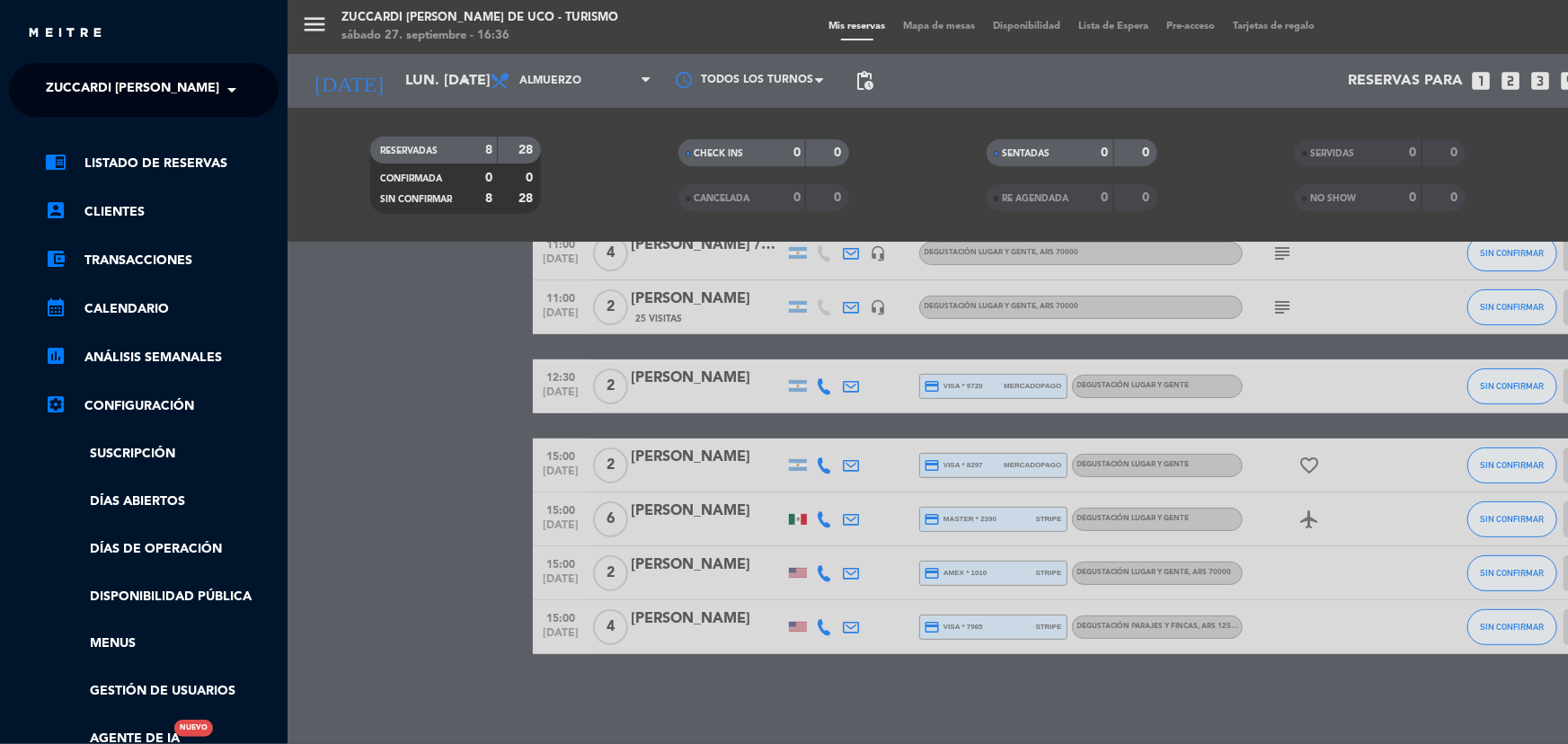
click at [203, 79] on span "Zuccardi [PERSON_NAME] de Uco - Turismo" at bounding box center [194, 89] width 296 height 37
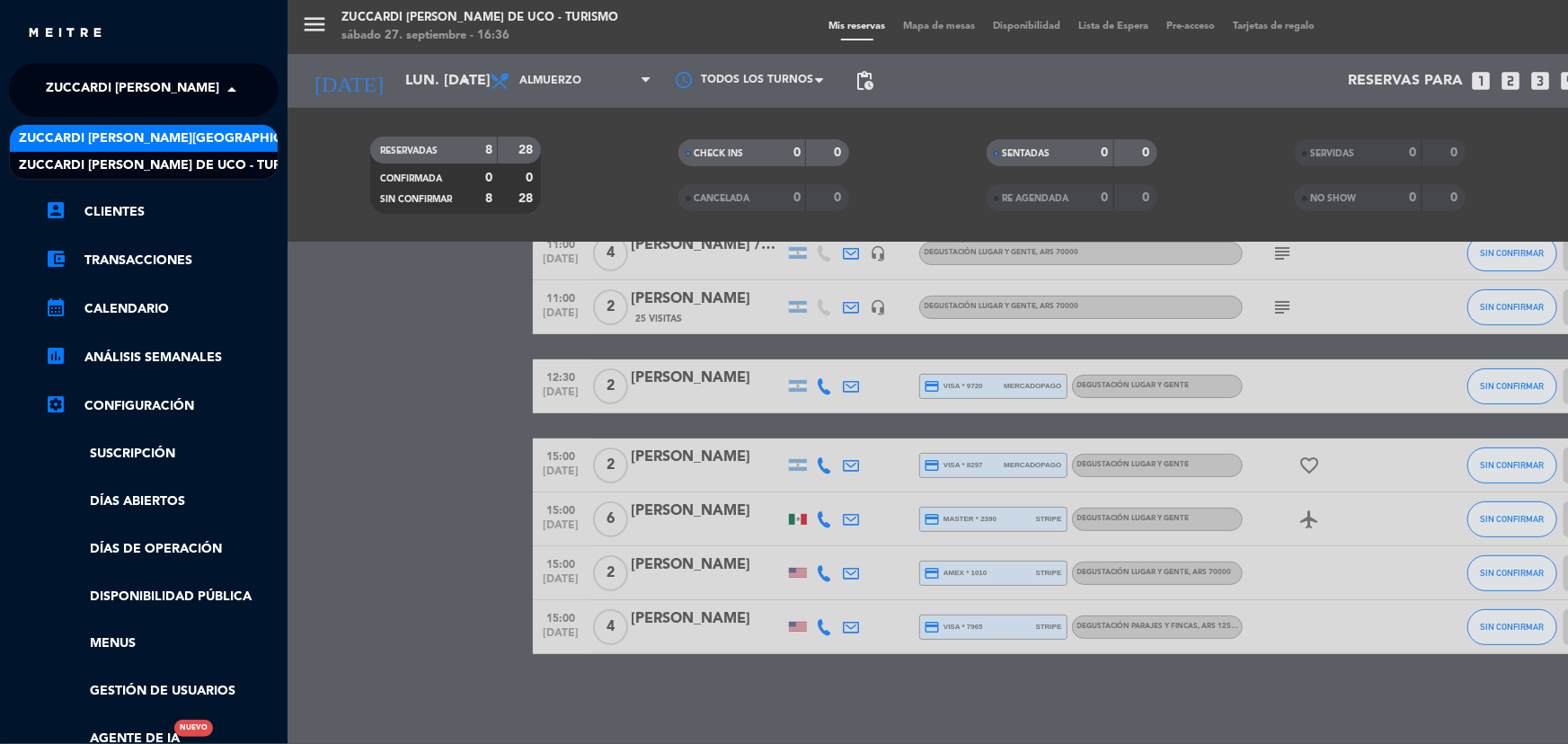
click at [210, 136] on span "Zuccardi [PERSON_NAME][GEOGRAPHIC_DATA] - Restaurant [PERSON_NAME][GEOGRAPHIC_D…" at bounding box center [338, 139] width 640 height 21
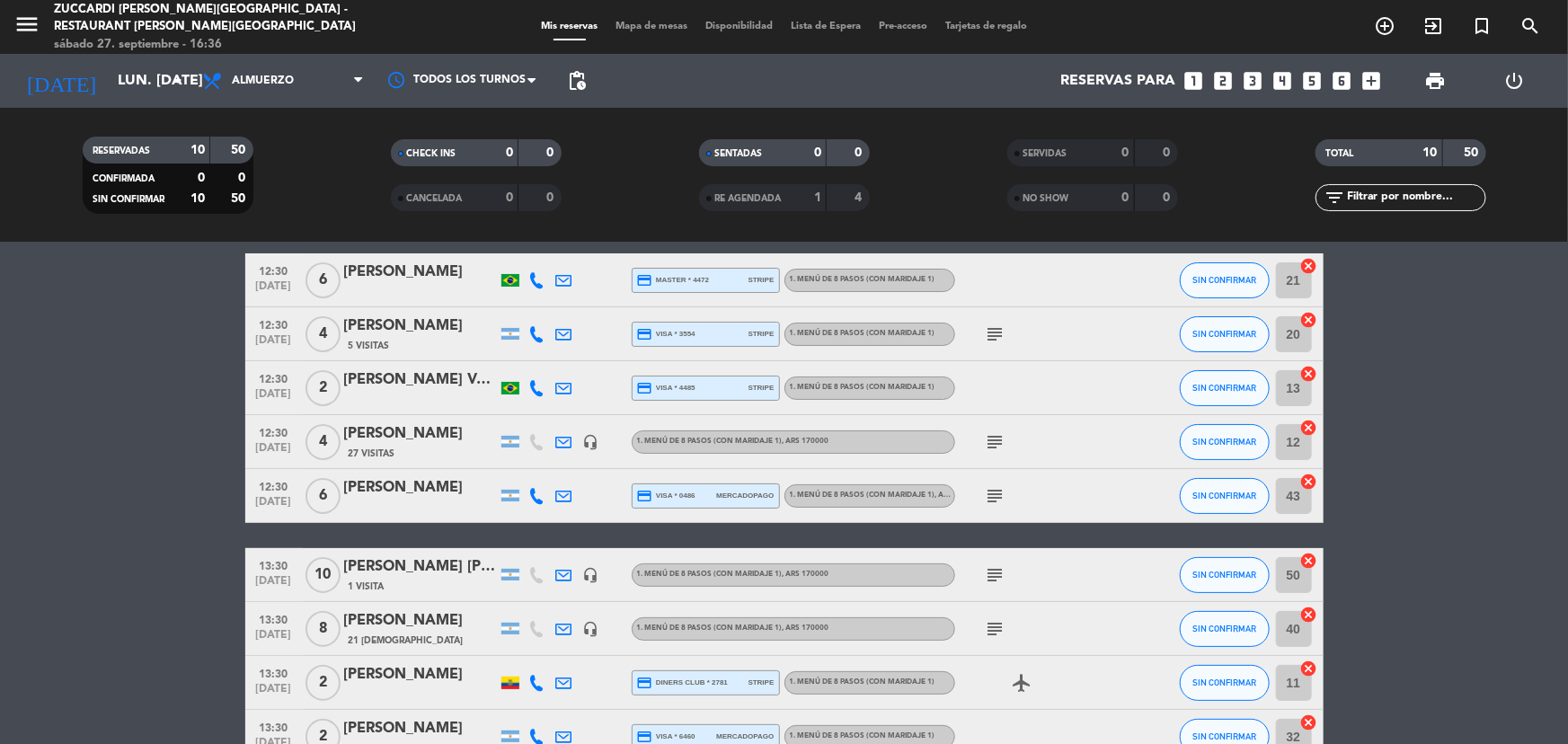
scroll to position [0, 0]
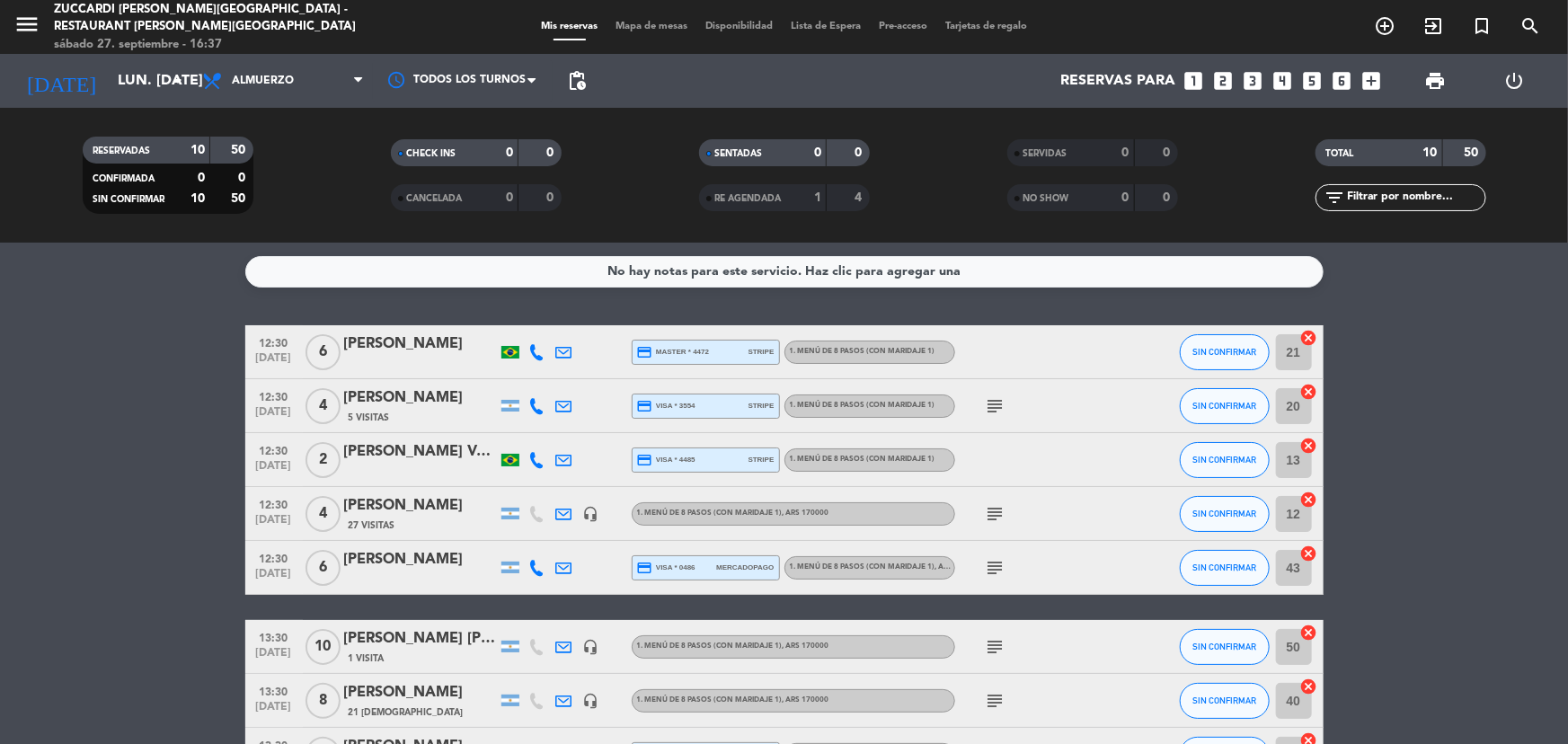
click at [1222, 85] on icon "looks_two" at bounding box center [1223, 81] width 24 height 24
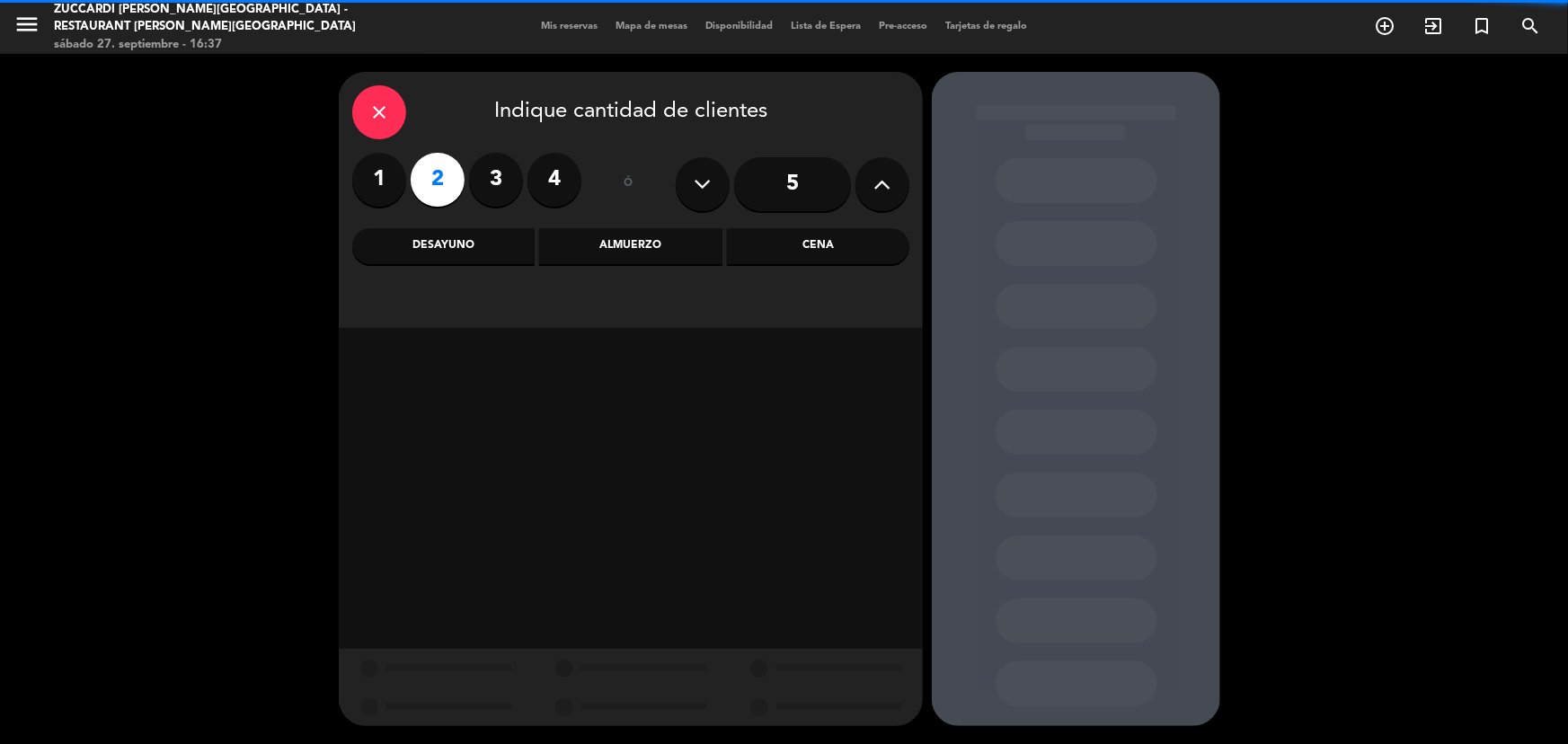
click at [624, 244] on div "Almuerzo" at bounding box center [630, 246] width 183 height 36
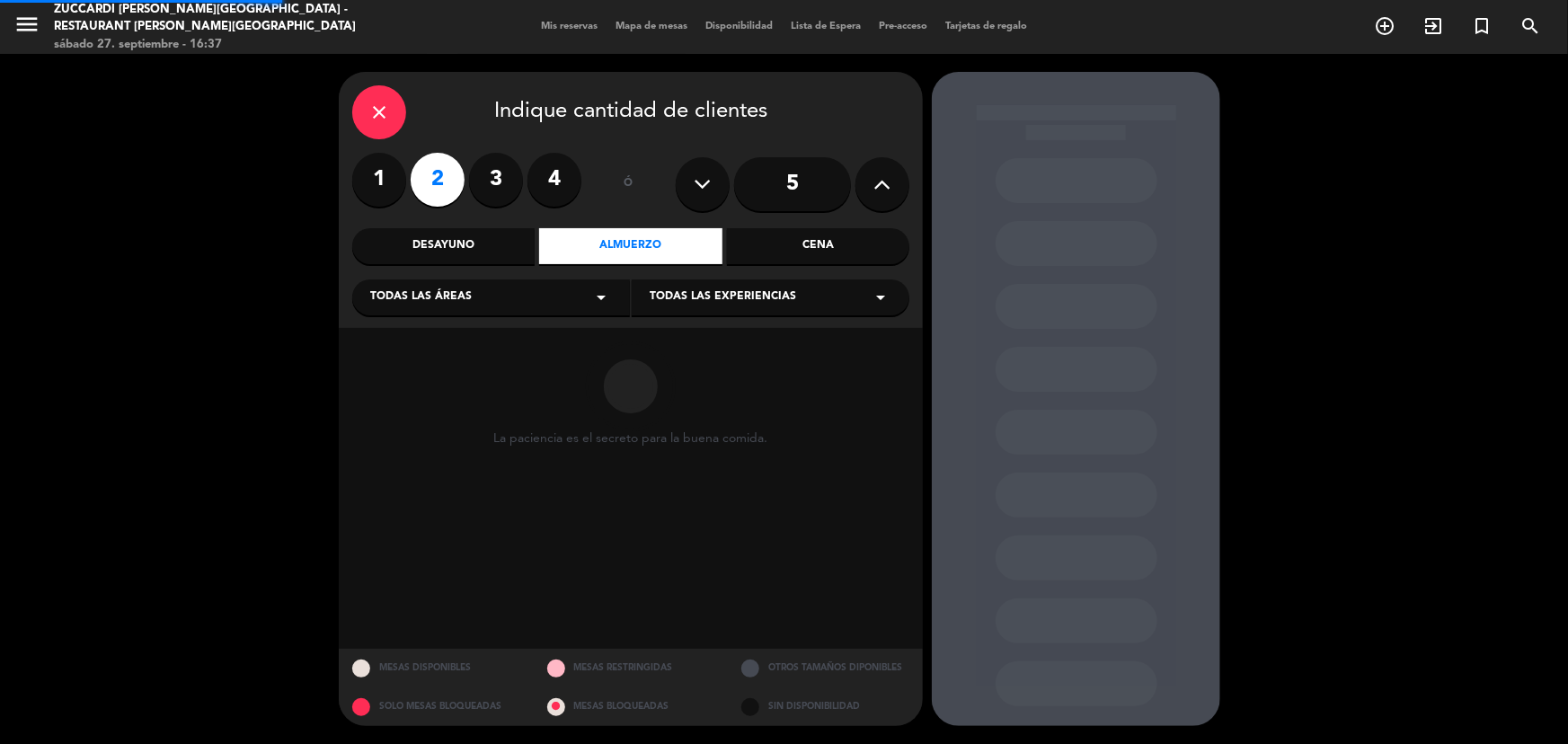
click at [558, 293] on div "Todas las áreas arrow_drop_down" at bounding box center [491, 297] width 277 height 36
click at [453, 356] on div "- SALON NUEVO" at bounding box center [491, 344] width 277 height 102
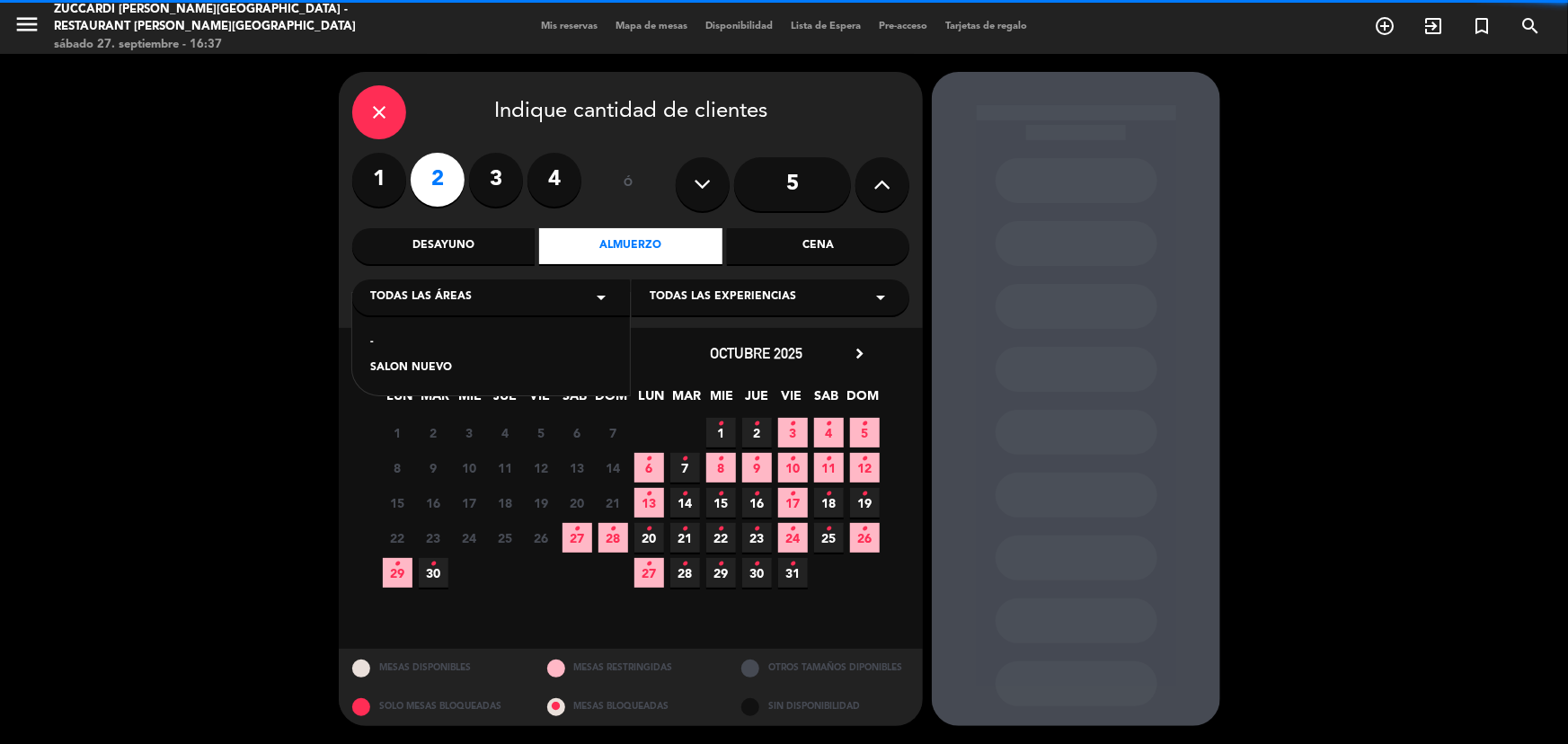
click at [777, 280] on div "Todas las experiencias arrow_drop_down" at bounding box center [771, 297] width 277 height 36
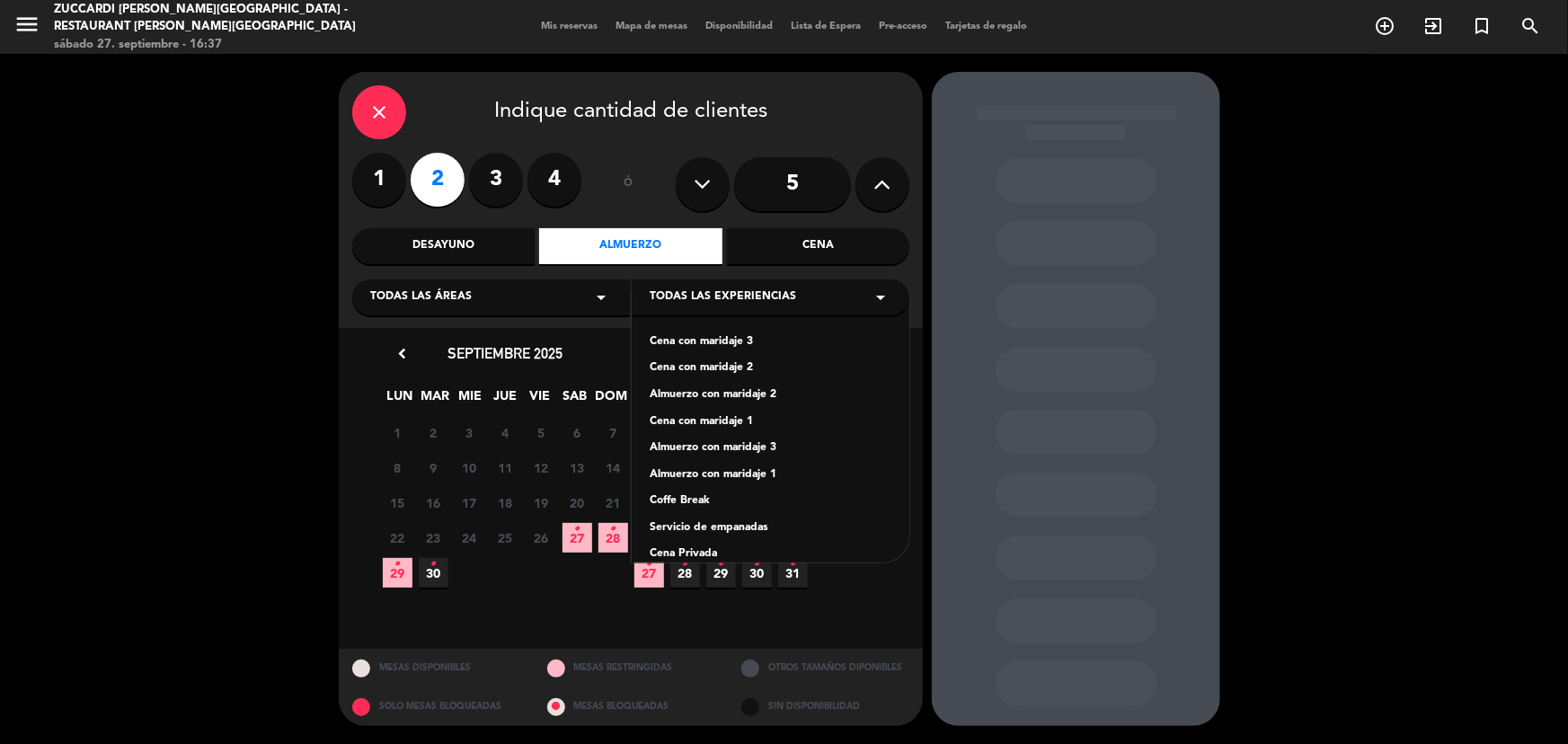
click at [487, 298] on div "Todas las áreas arrow_drop_down" at bounding box center [491, 297] width 277 height 36
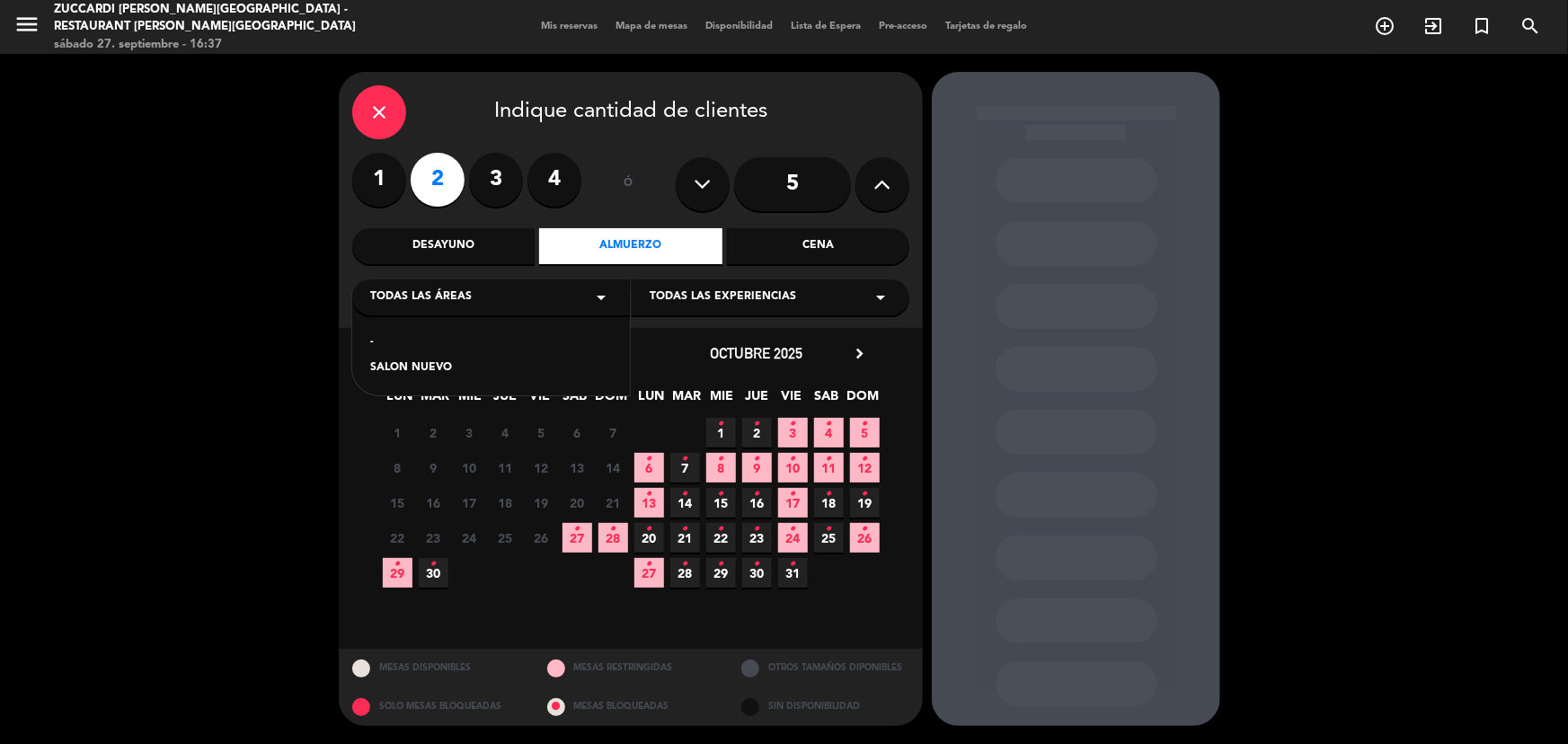
click at [439, 364] on div "SALON NUEVO" at bounding box center [492, 369] width 242 height 18
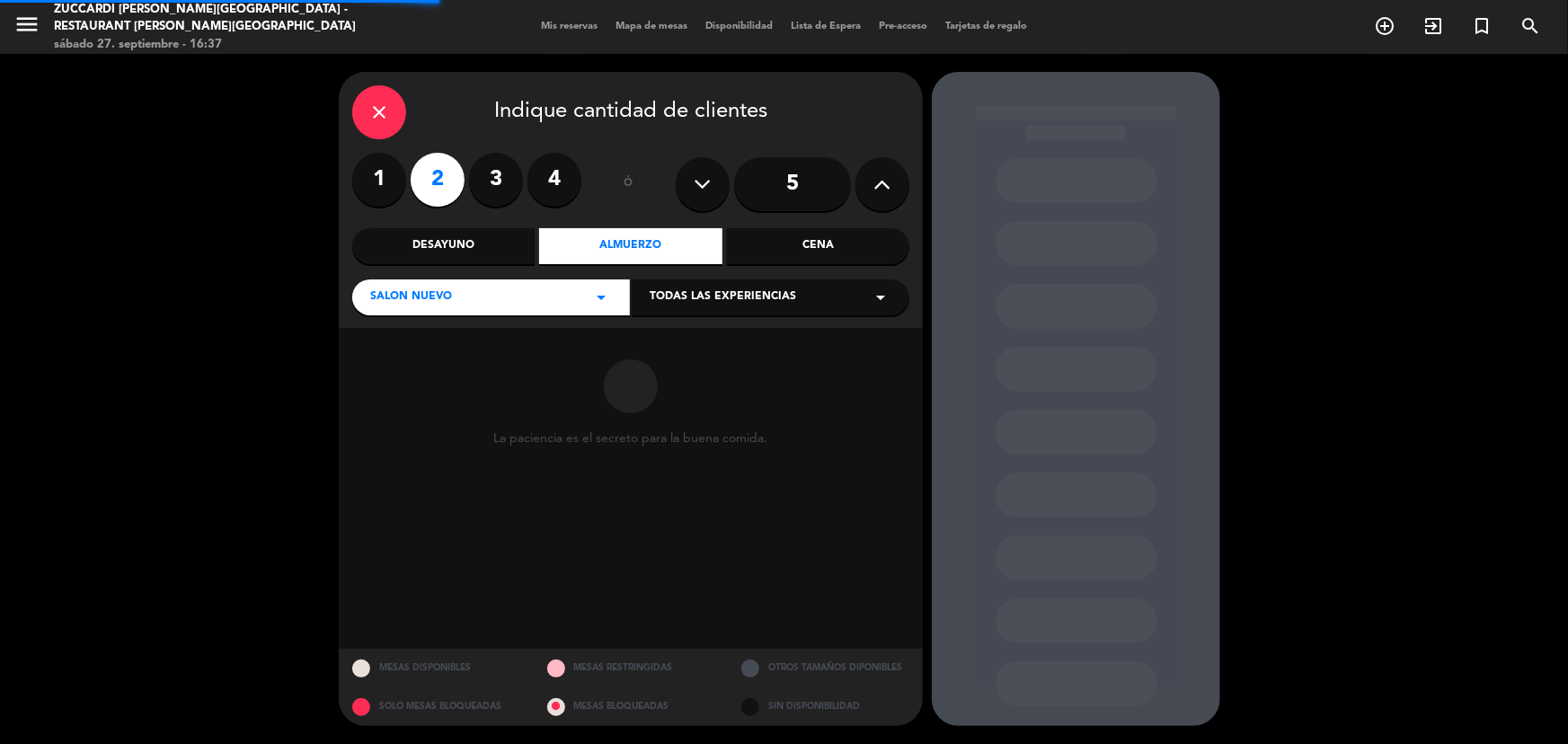
click at [738, 304] on span "Todas las experiencias" at bounding box center [723, 297] width 146 height 18
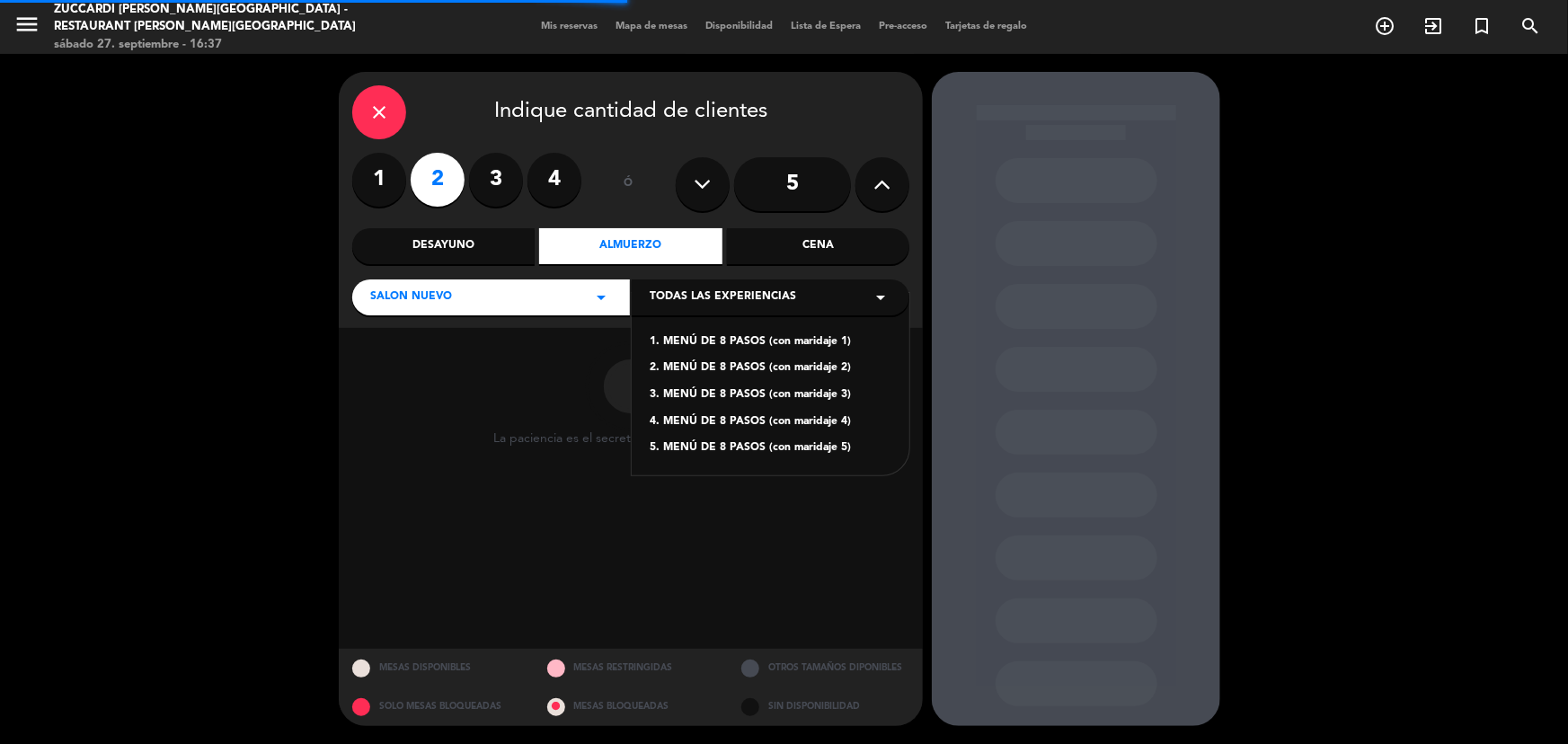
click at [756, 340] on div "1. MENÚ DE 8 PASOS (con maridaje 1)" at bounding box center [771, 342] width 242 height 18
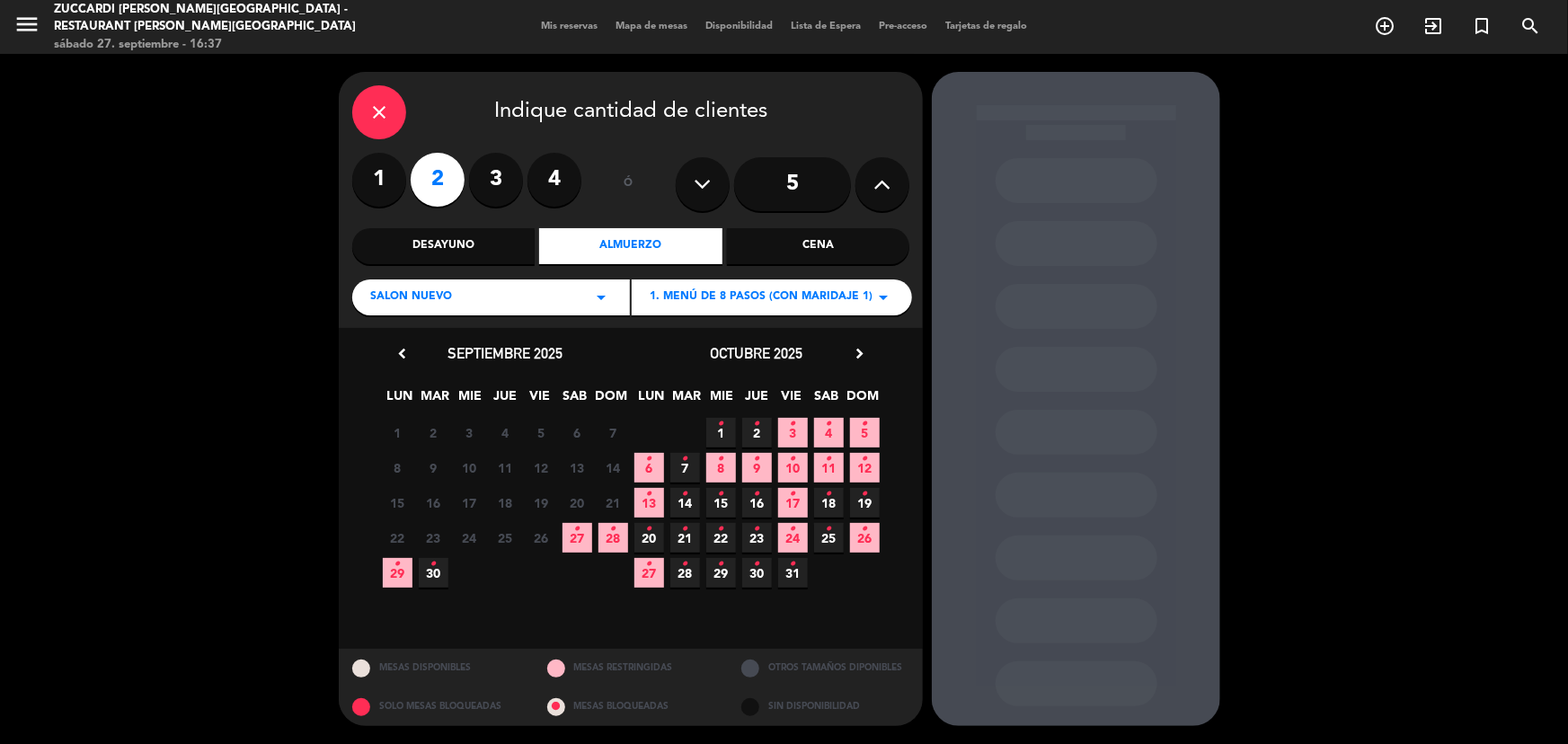
click at [646, 576] on icon "•" at bounding box center [649, 563] width 6 height 29
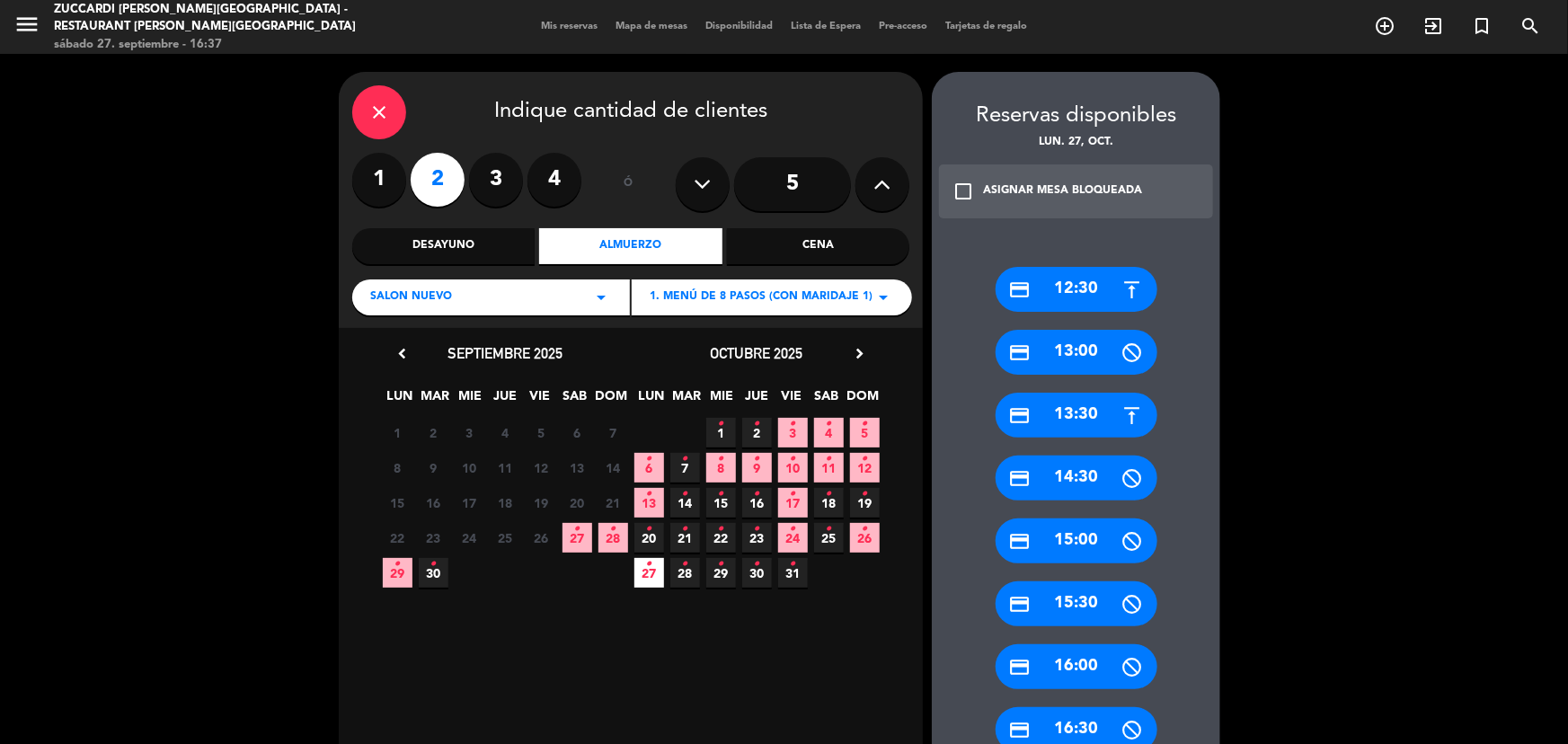
drag, startPoint x: 1072, startPoint y: 306, endPoint x: 1038, endPoint y: 304, distance: 34.1
click at [1061, 306] on div "credit_card 12:30" at bounding box center [1076, 289] width 162 height 45
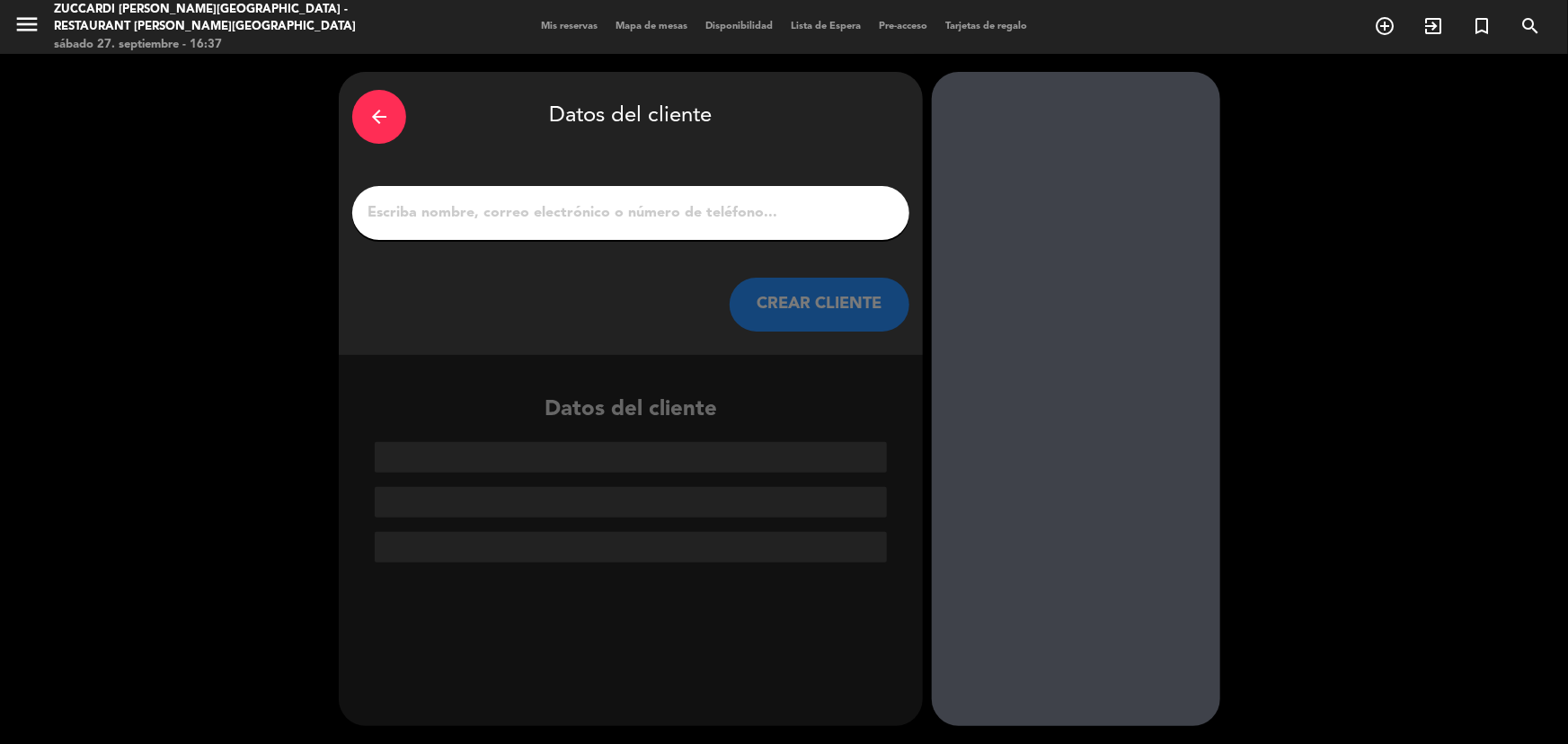
click at [517, 221] on input "1" at bounding box center [630, 213] width 530 height 26
paste input "[PERSON_NAME]"
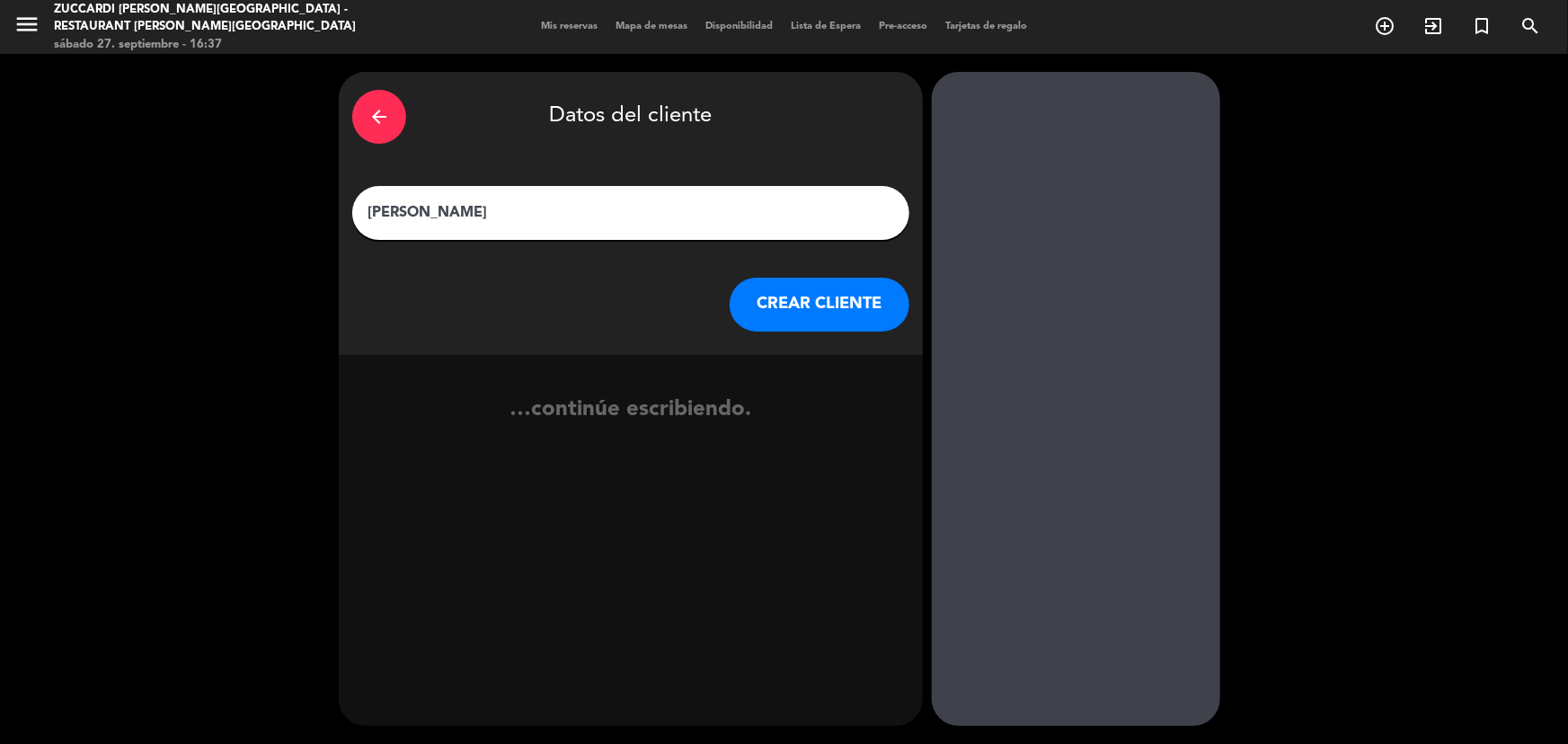
type input "[PERSON_NAME]"
click at [858, 288] on button "CREAR CLIENTE" at bounding box center [819, 304] width 180 height 54
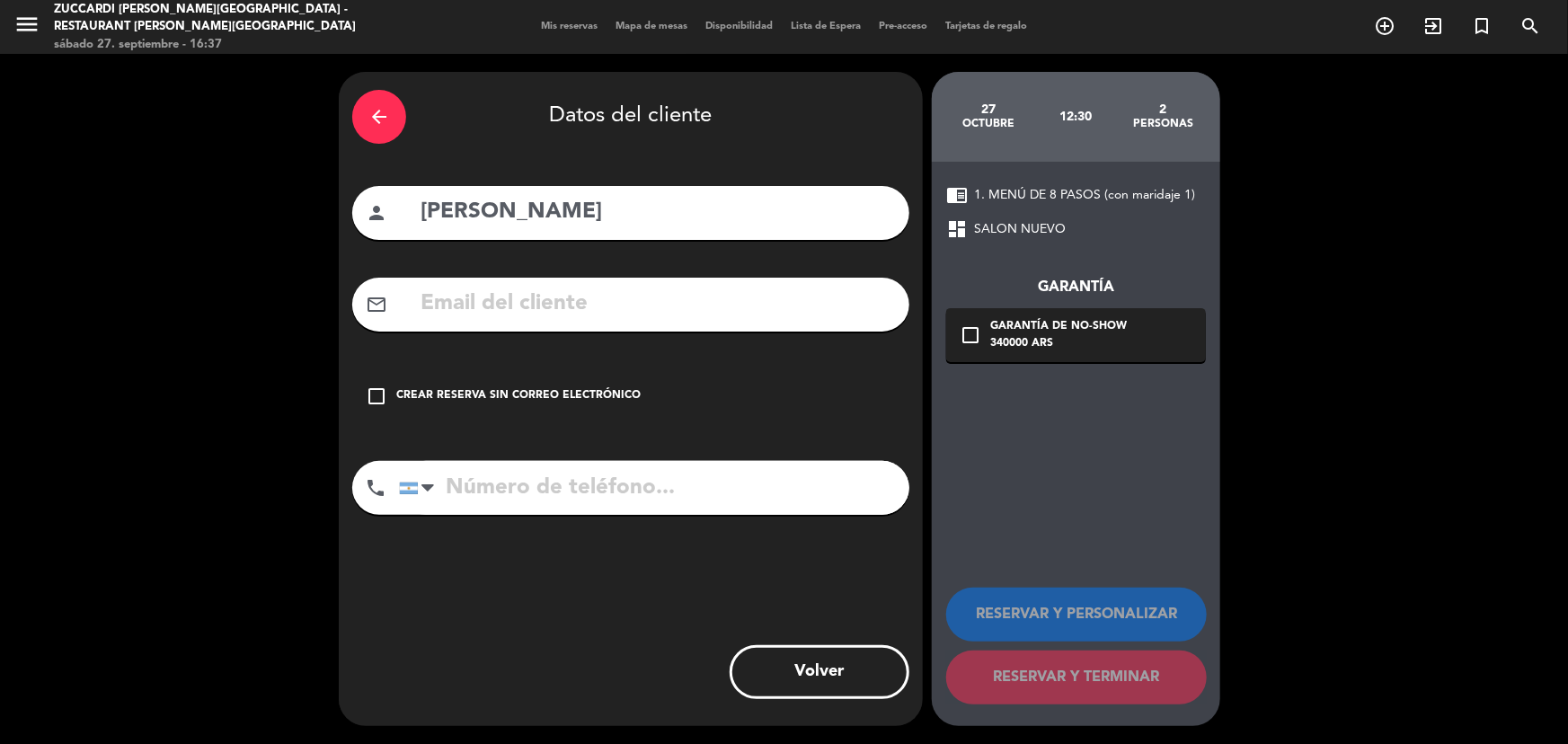
click at [687, 288] on input "text" at bounding box center [657, 304] width 477 height 36
paste input "[EMAIL_ADDRESS][DOMAIN_NAME]"
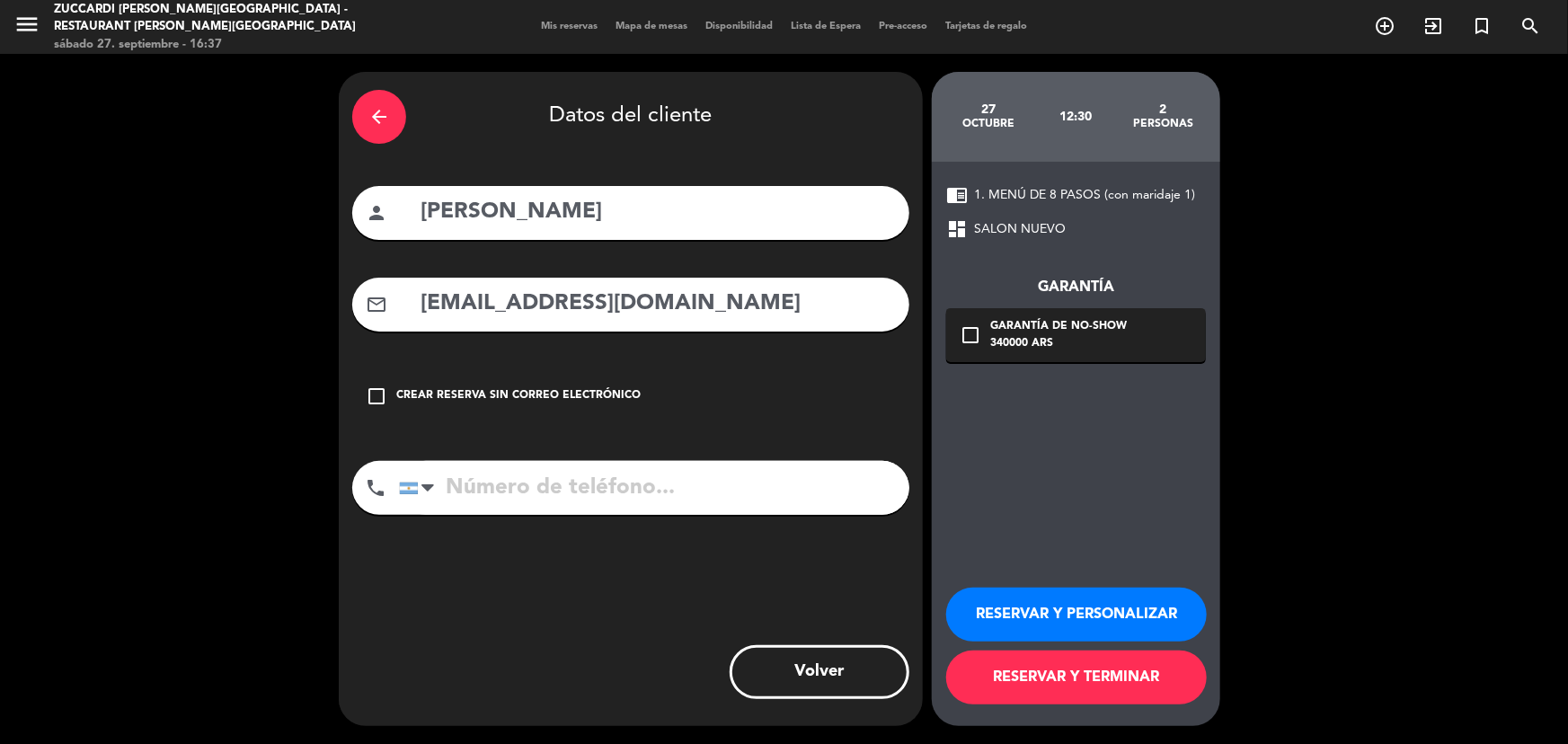
type input "[EMAIL_ADDRESS][DOMAIN_NAME]"
click at [1005, 613] on button "RESERVAR Y PERSONALIZAR" at bounding box center [1075, 614] width 261 height 54
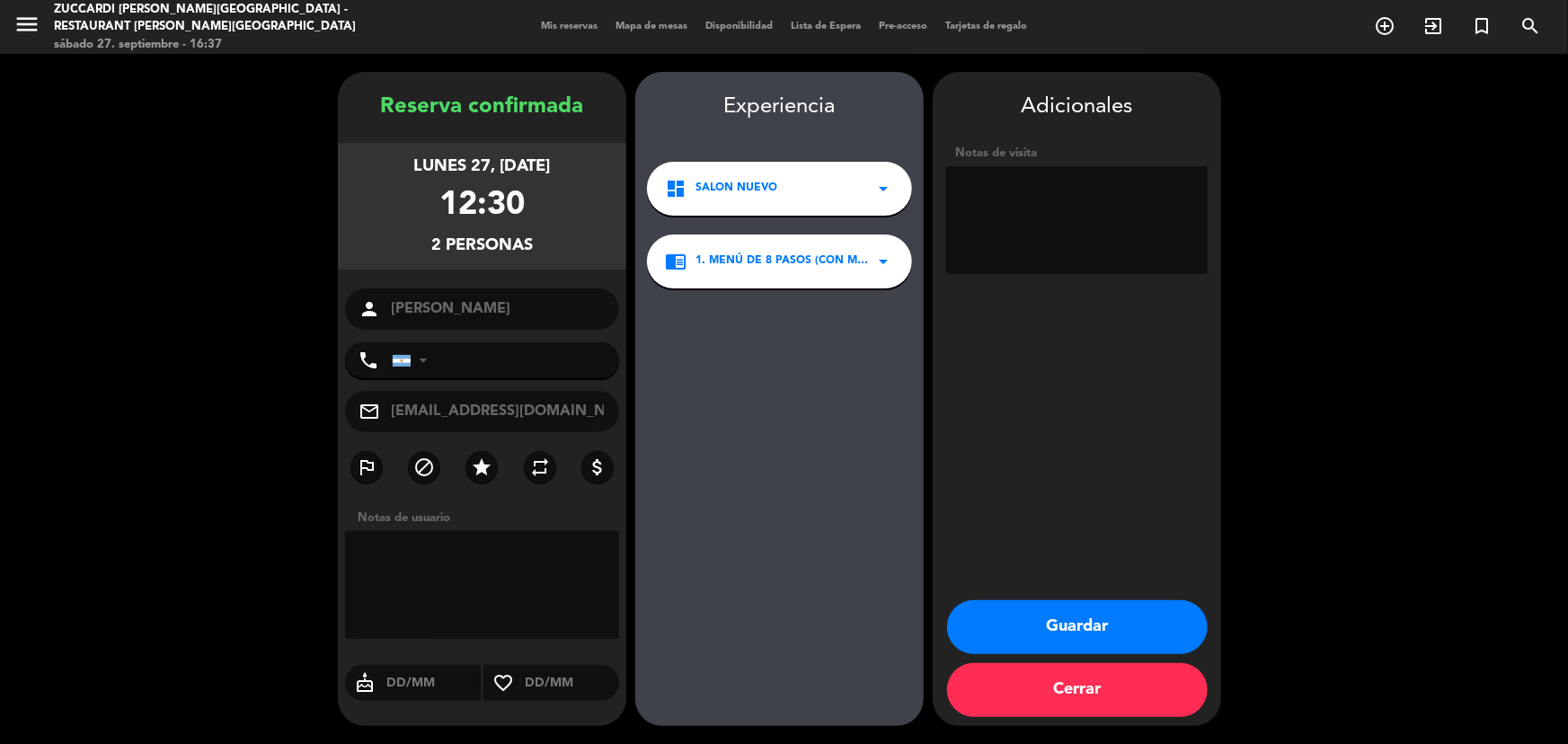
click at [1074, 222] on textarea at bounding box center [1076, 220] width 261 height 108
type textarea "Hon Travel- Paga agencia- Op Sol"
click at [1103, 627] on button "Guardar" at bounding box center [1076, 627] width 261 height 54
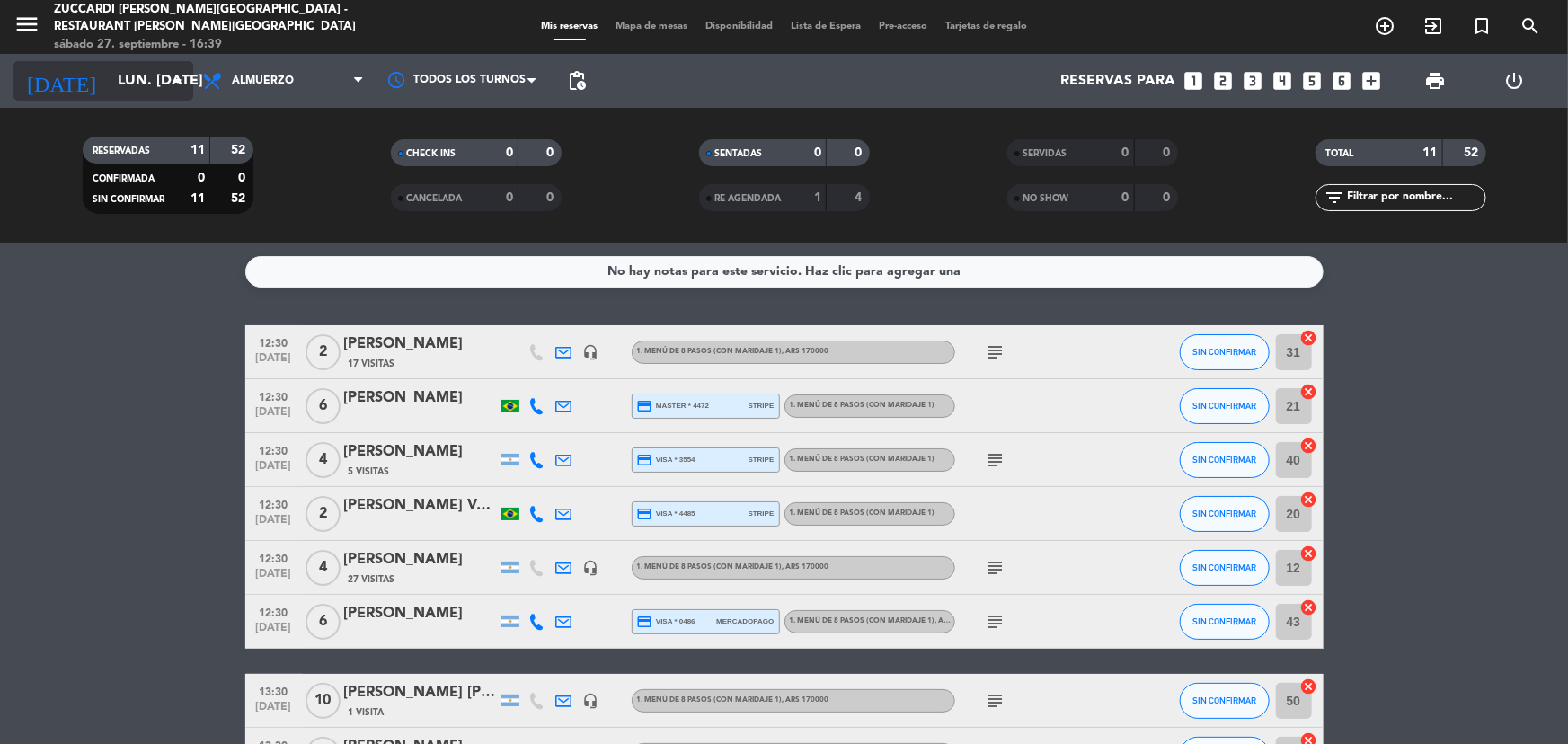
click at [162, 87] on input "lun. [DATE]" at bounding box center [203, 82] width 190 height 35
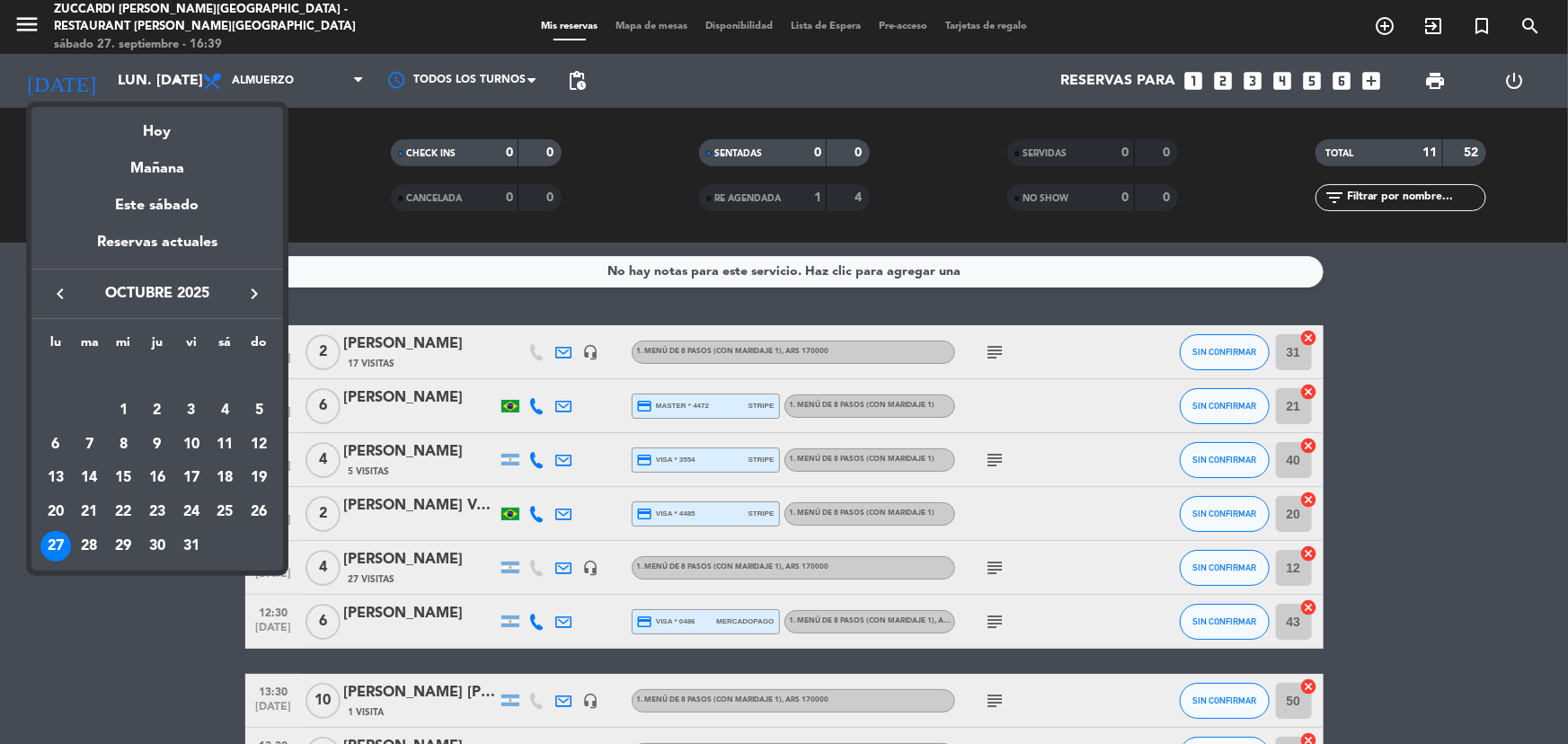
click at [253, 288] on icon "keyboard_arrow_right" at bounding box center [255, 294] width 22 height 22
click at [96, 414] on div "4" at bounding box center [89, 410] width 30 height 30
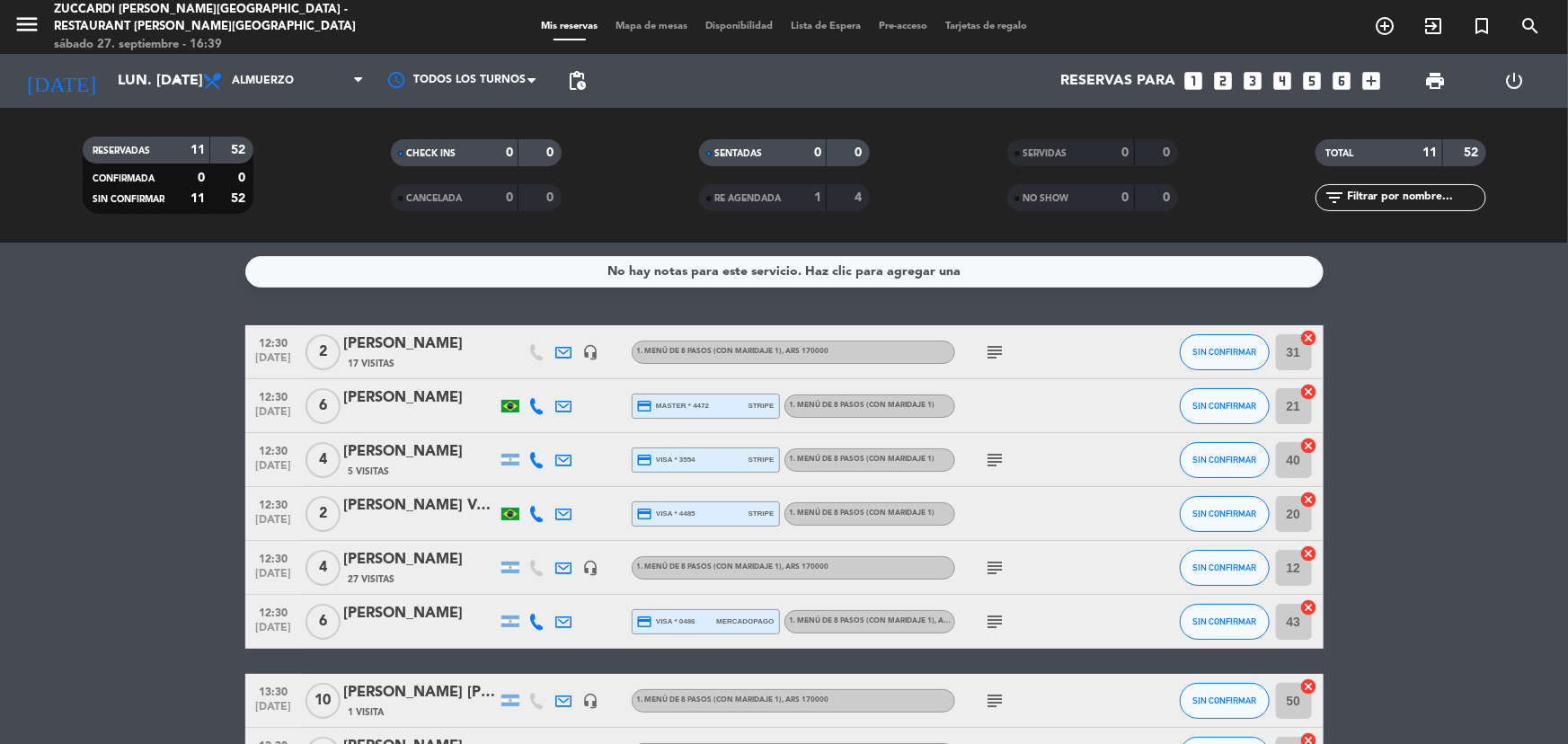
type input "[DATE] nov."
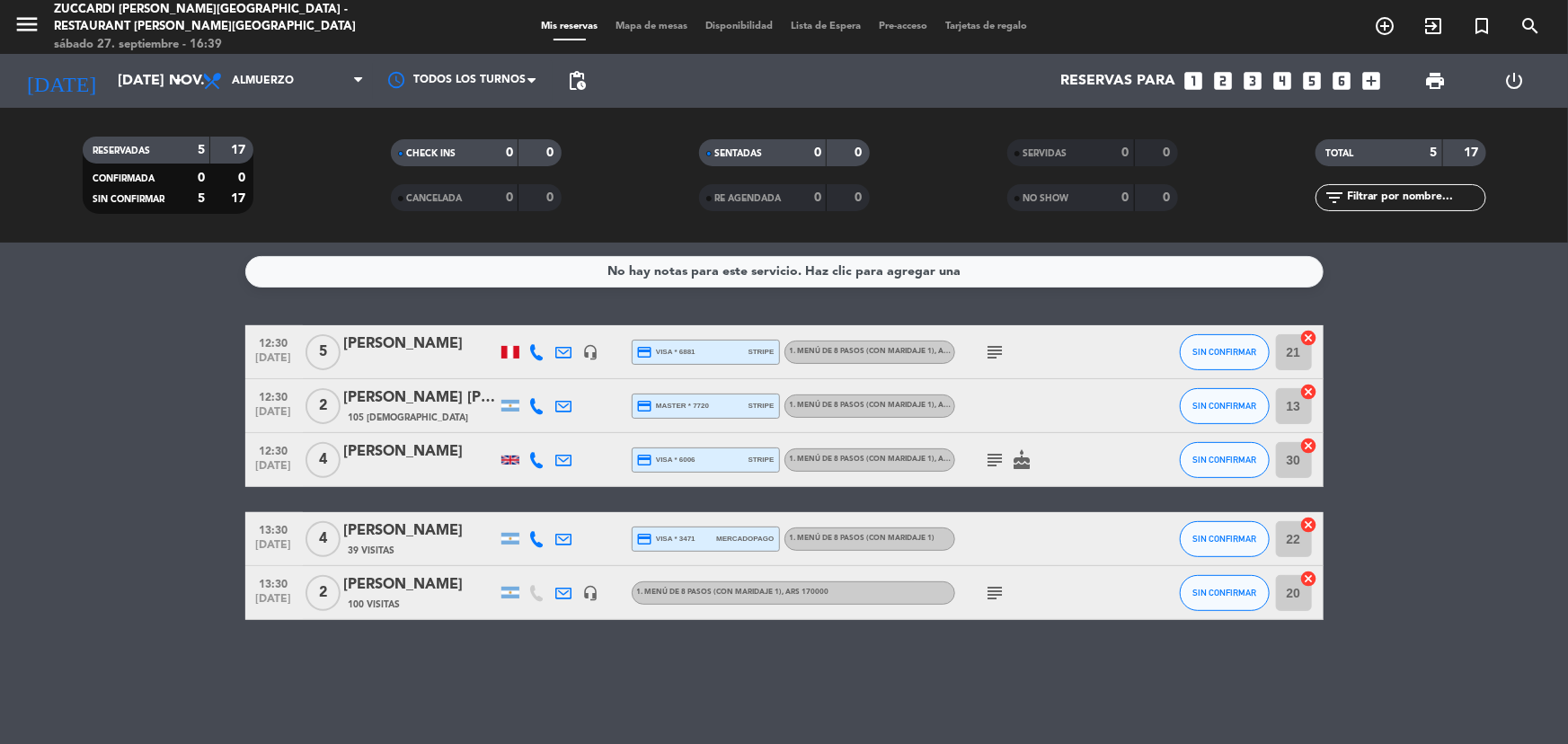
click at [1335, 81] on icon "looks_6" at bounding box center [1342, 81] width 24 height 24
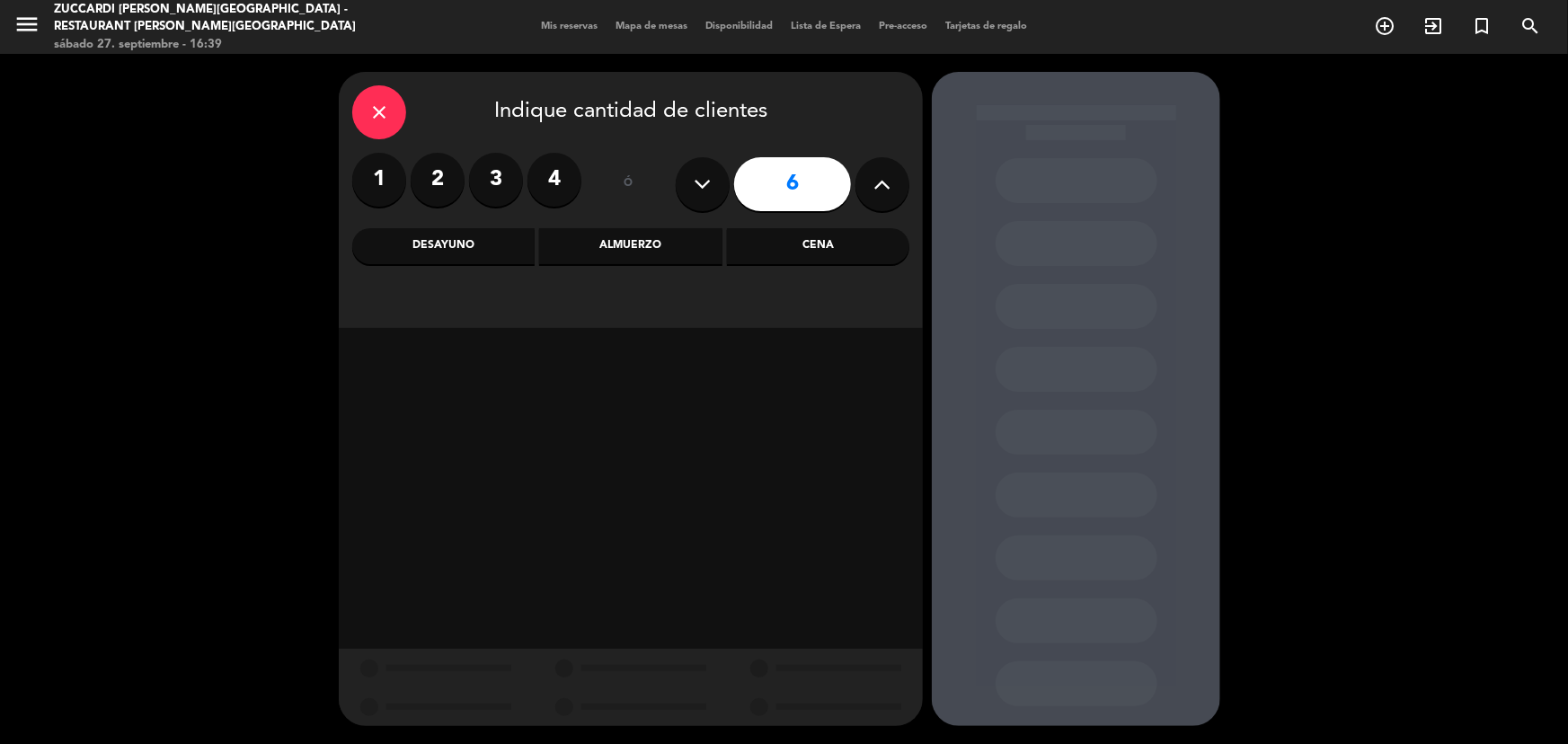
click at [444, 179] on label "2" at bounding box center [437, 179] width 54 height 54
click at [645, 252] on div "Almuerzo" at bounding box center [630, 246] width 183 height 36
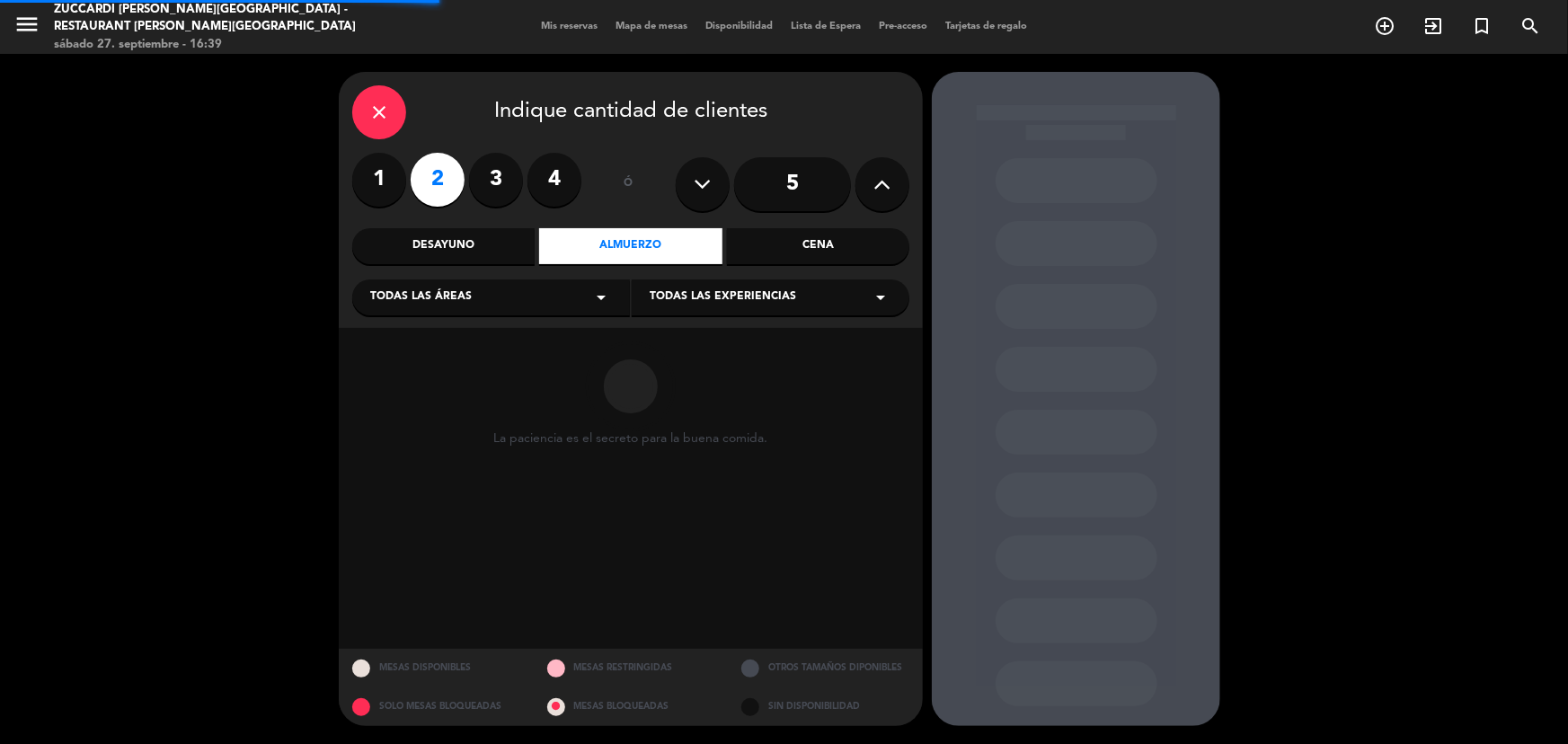
drag, startPoint x: 592, startPoint y: 291, endPoint x: 533, endPoint y: 315, distance: 63.7
click at [588, 292] on div "Todas las áreas arrow_drop_down" at bounding box center [491, 297] width 277 height 36
drag, startPoint x: 453, startPoint y: 367, endPoint x: 702, endPoint y: 301, distance: 257.6
click at [456, 366] on div "SALON NUEVO" at bounding box center [492, 369] width 242 height 18
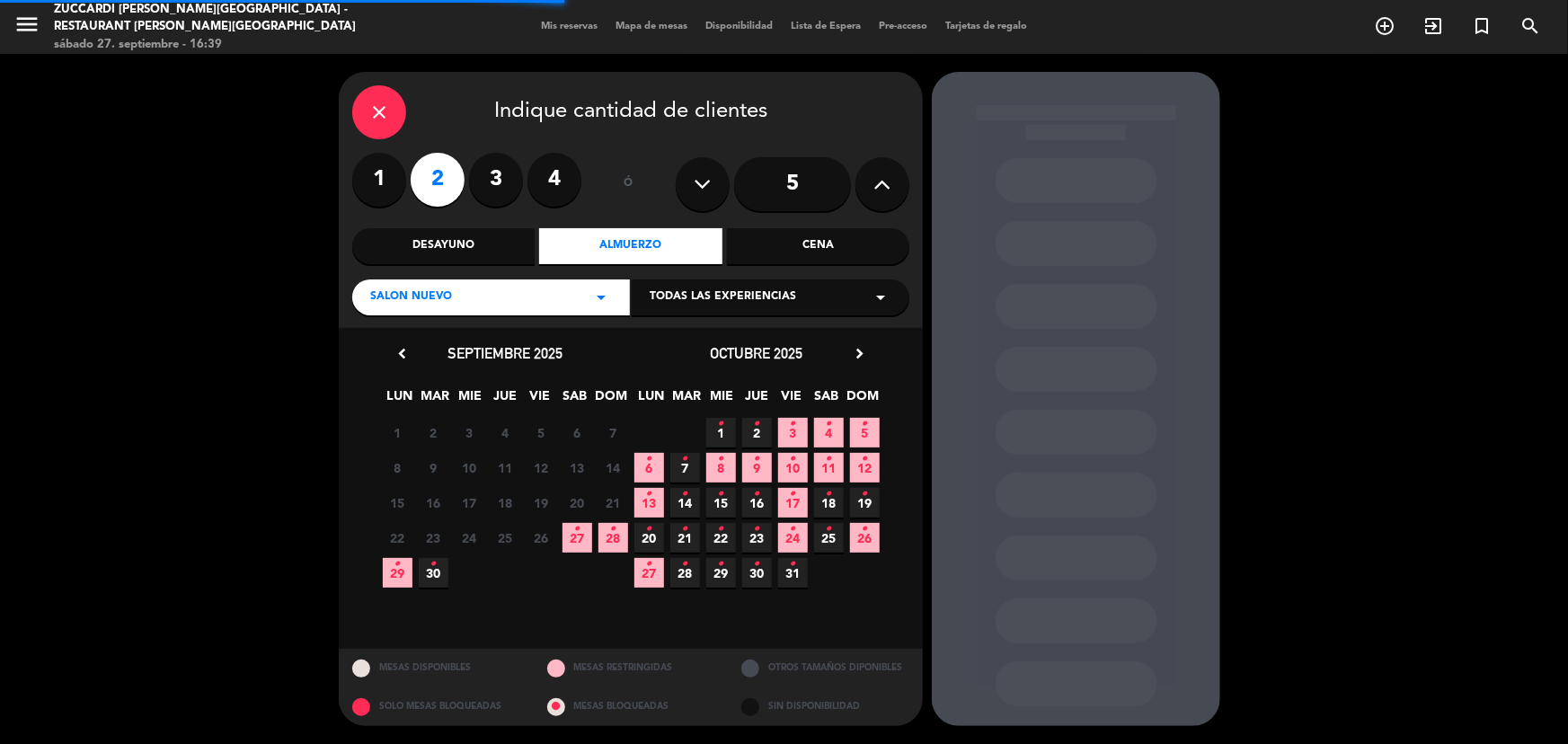
click at [708, 301] on span "Todas las experiencias" at bounding box center [723, 297] width 146 height 18
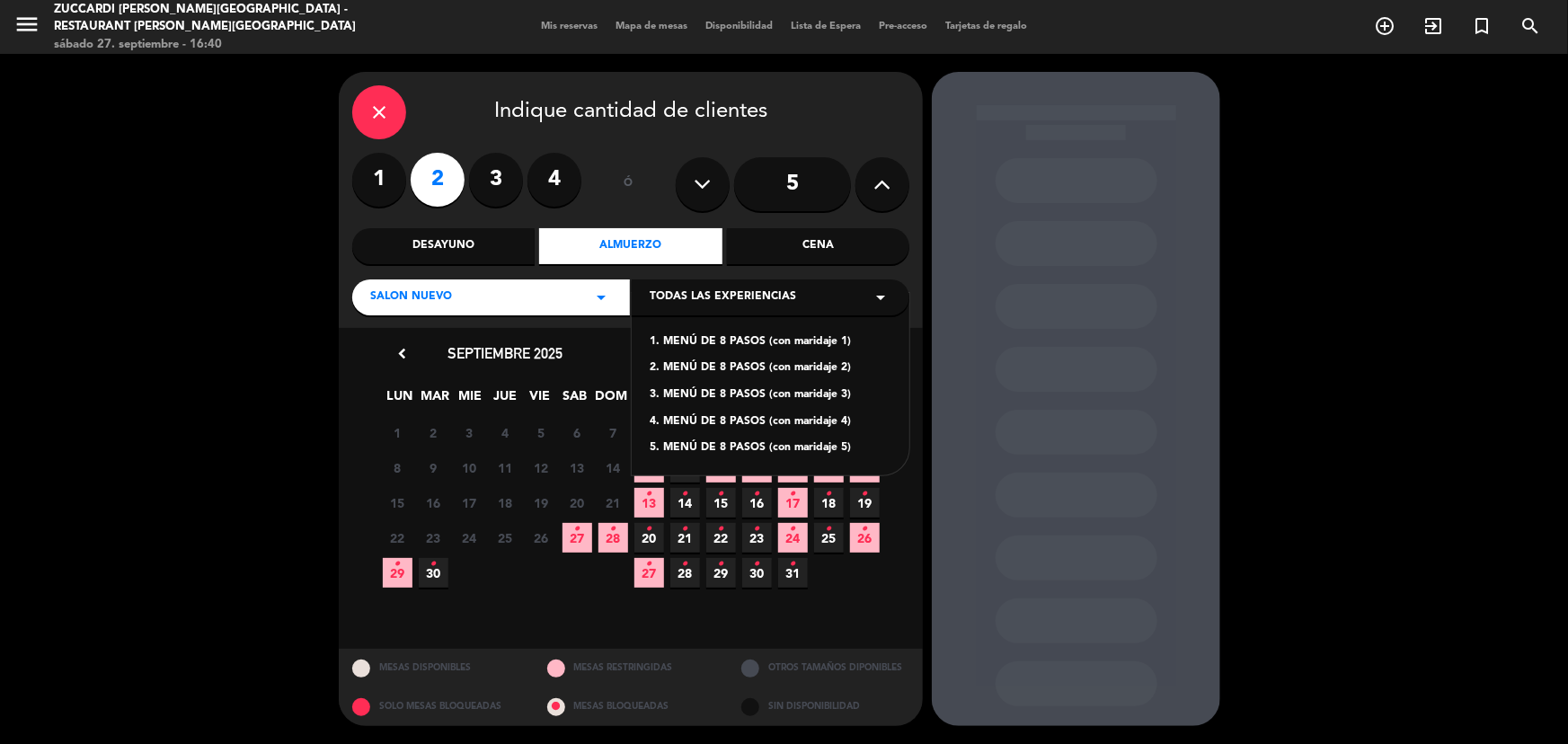
click at [738, 341] on div "1. MENÚ DE 8 PASOS (con maridaje 1)" at bounding box center [771, 342] width 242 height 18
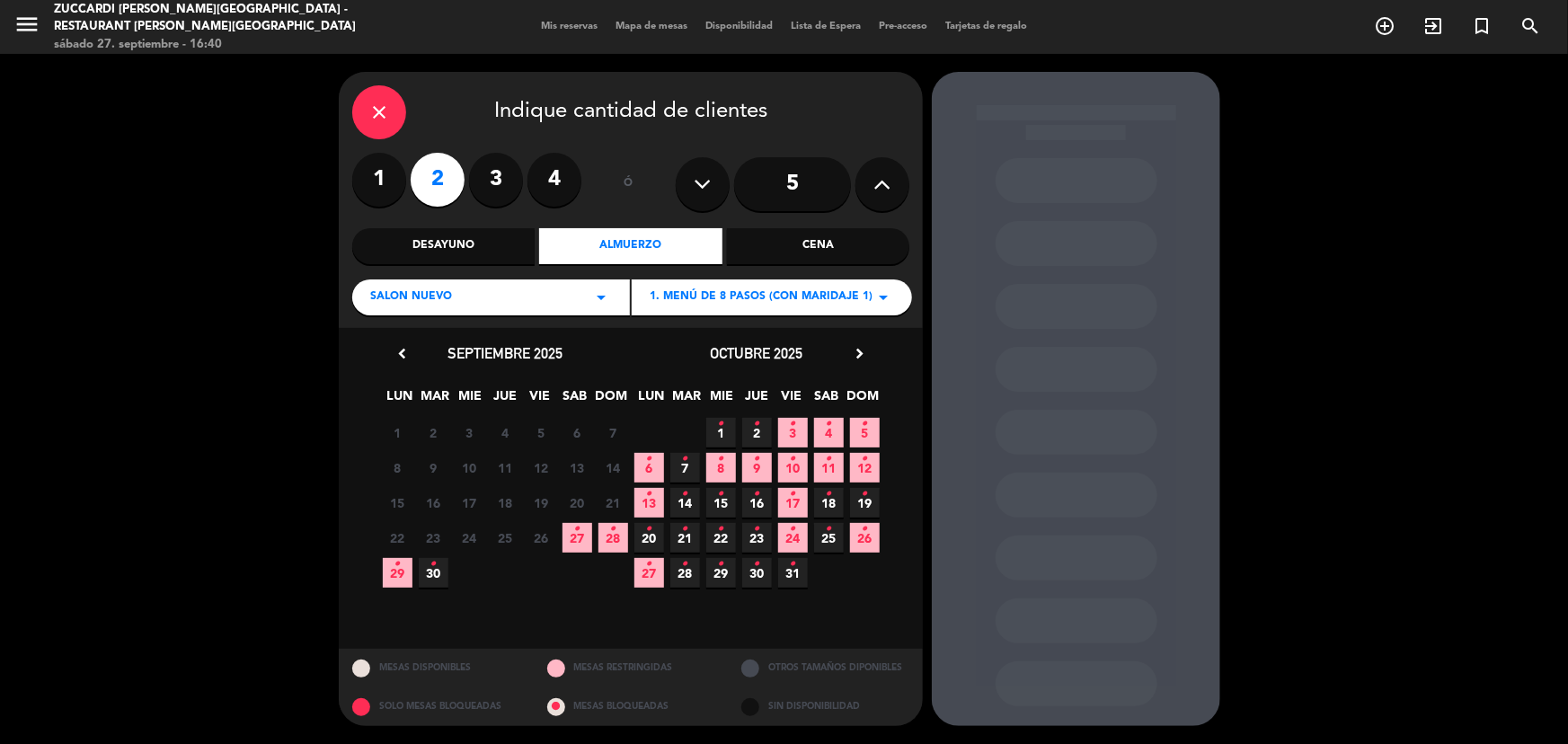
click at [857, 357] on icon "chevron_right" at bounding box center [859, 353] width 19 height 19
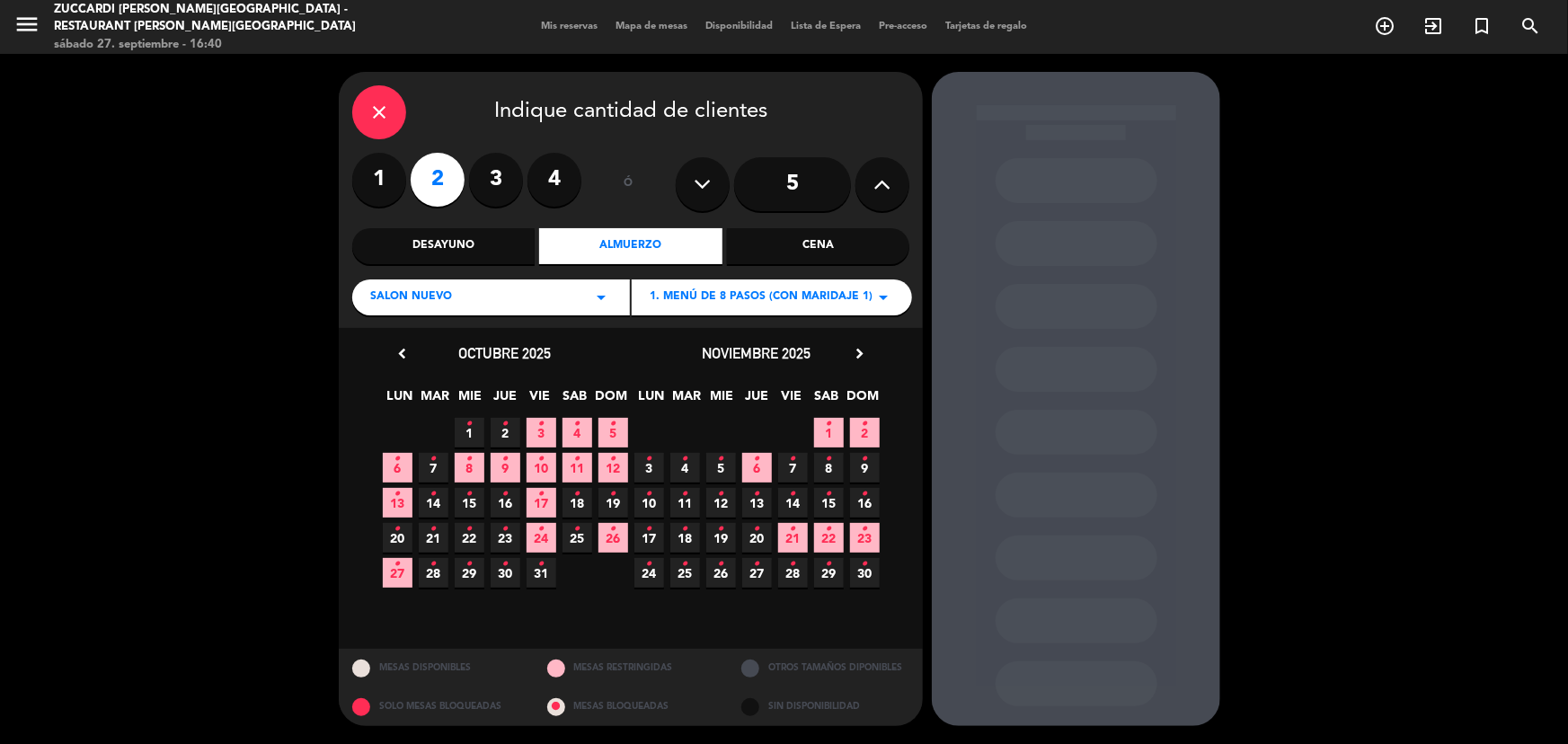
click at [691, 469] on span "4 •" at bounding box center [685, 468] width 29 height 29
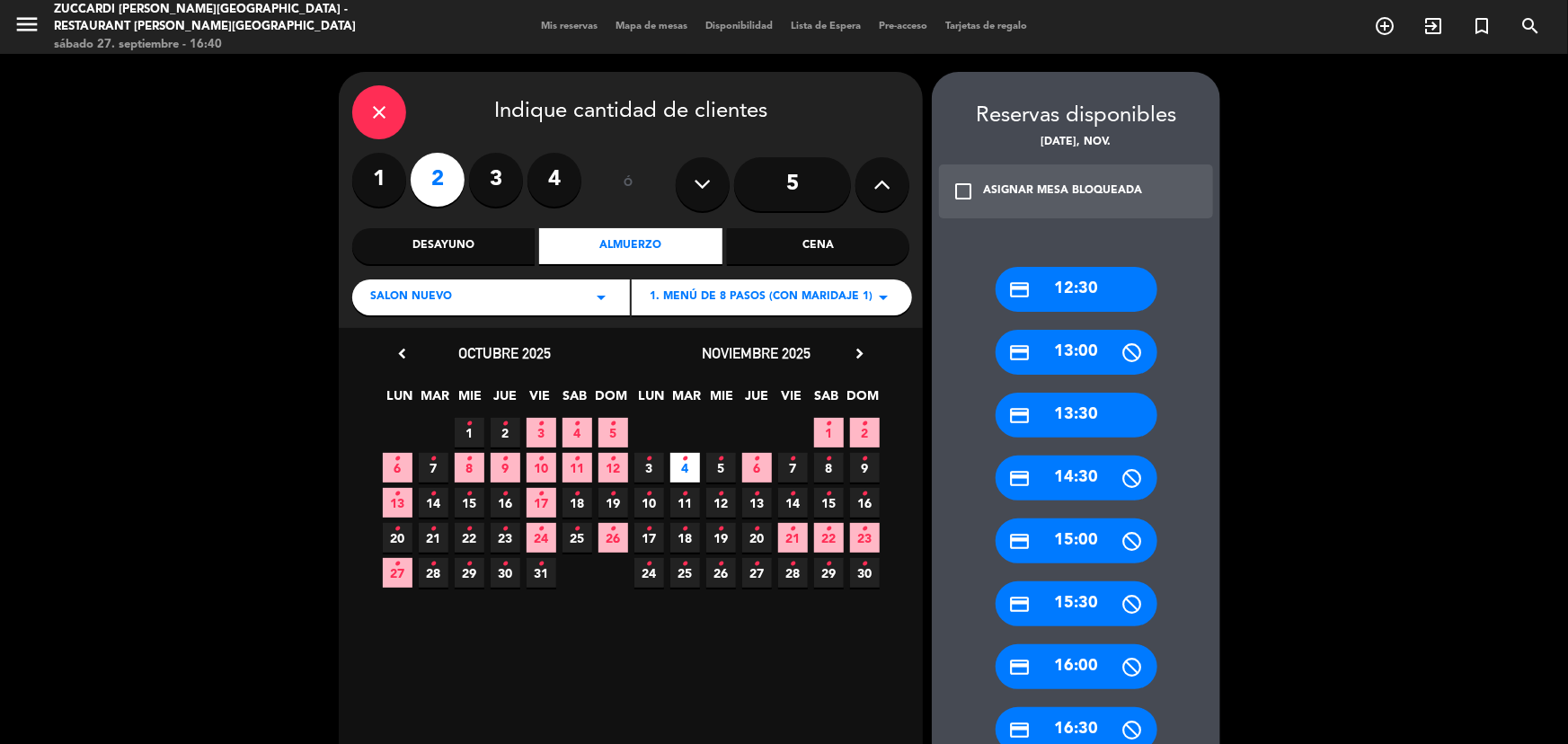
click at [1121, 418] on div "credit_card 13:30" at bounding box center [1076, 415] width 162 height 45
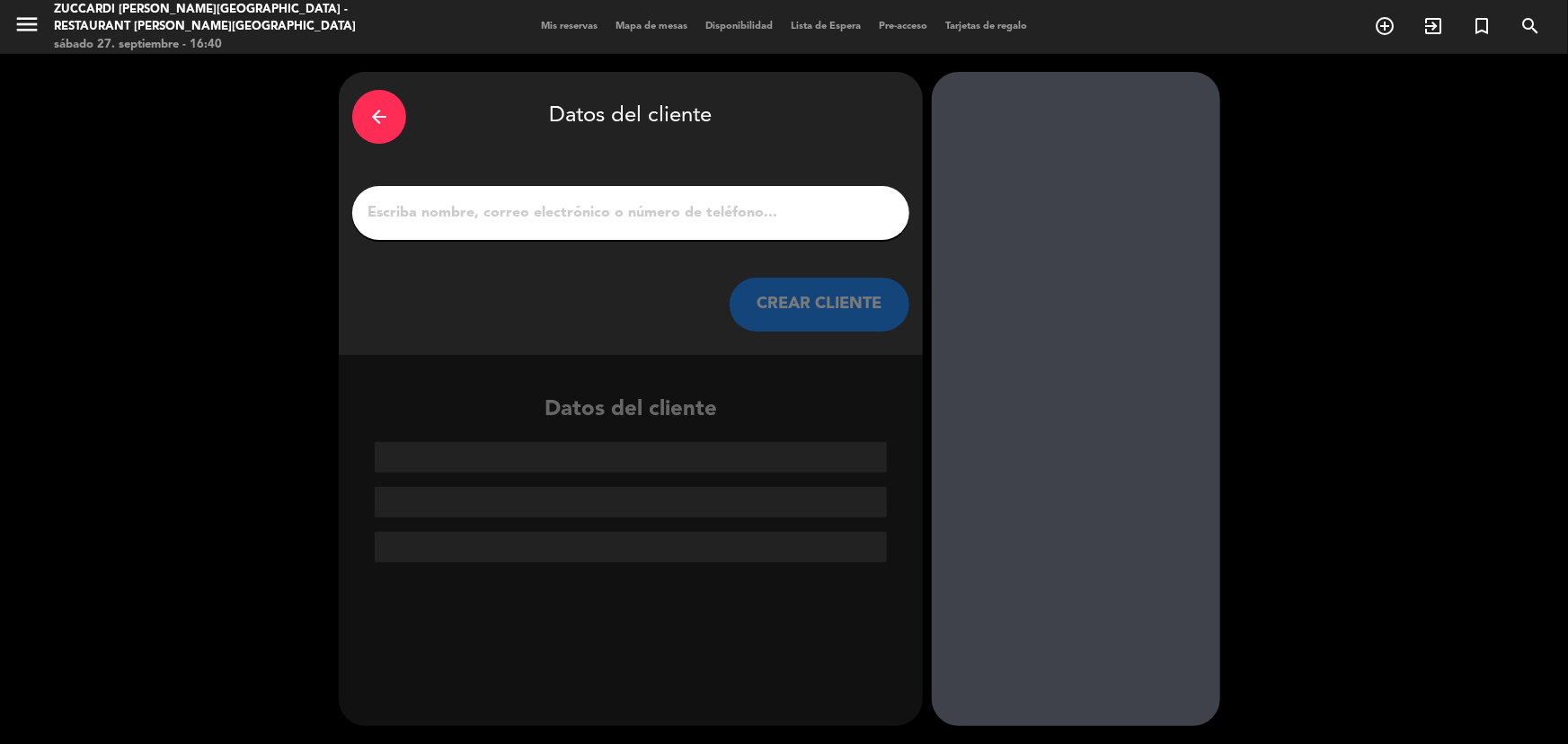
click at [623, 207] on input "1" at bounding box center [630, 213] width 530 height 26
paste input "[PERSON_NAME]"
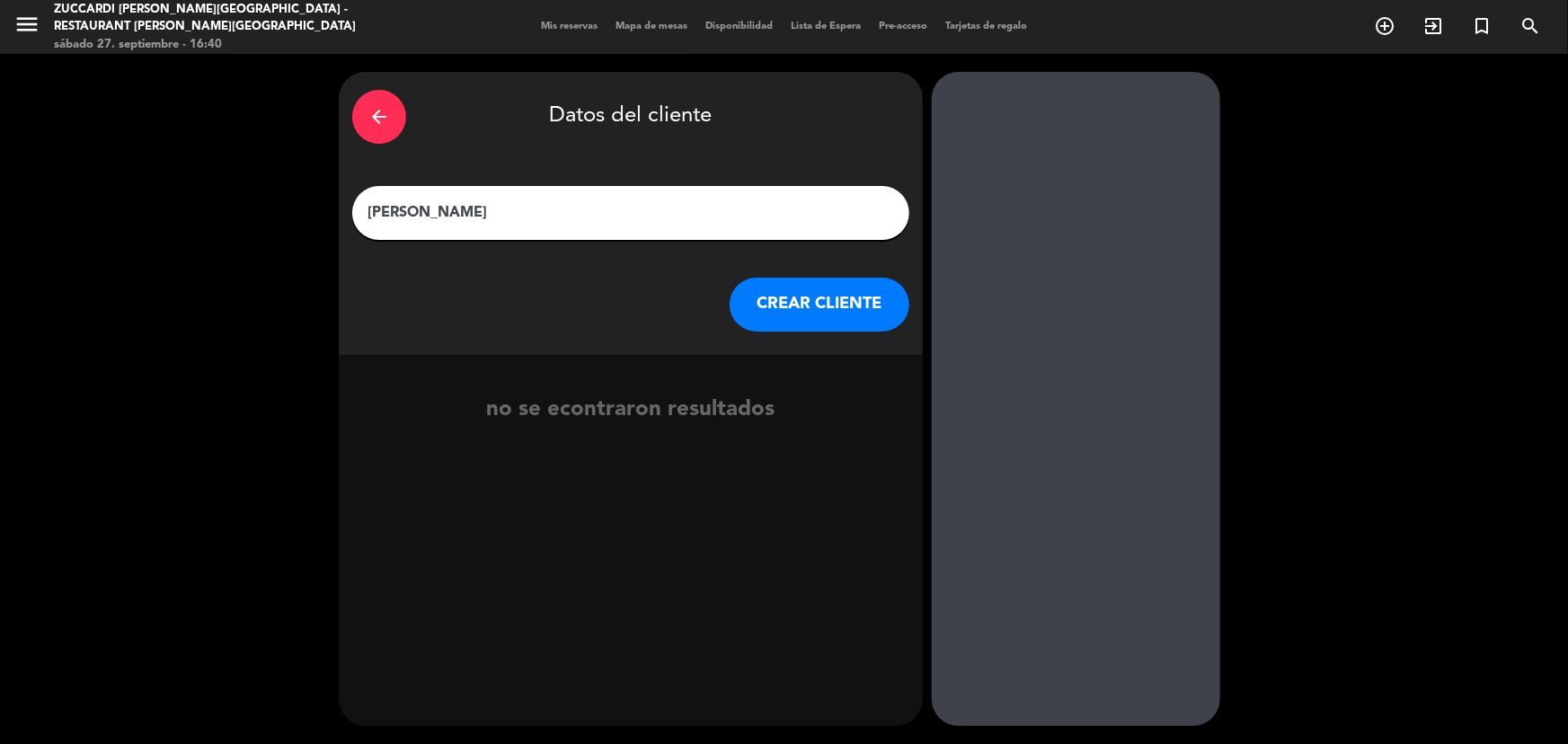
type input "[PERSON_NAME]"
click at [842, 295] on button "CREAR CLIENTE" at bounding box center [819, 304] width 180 height 54
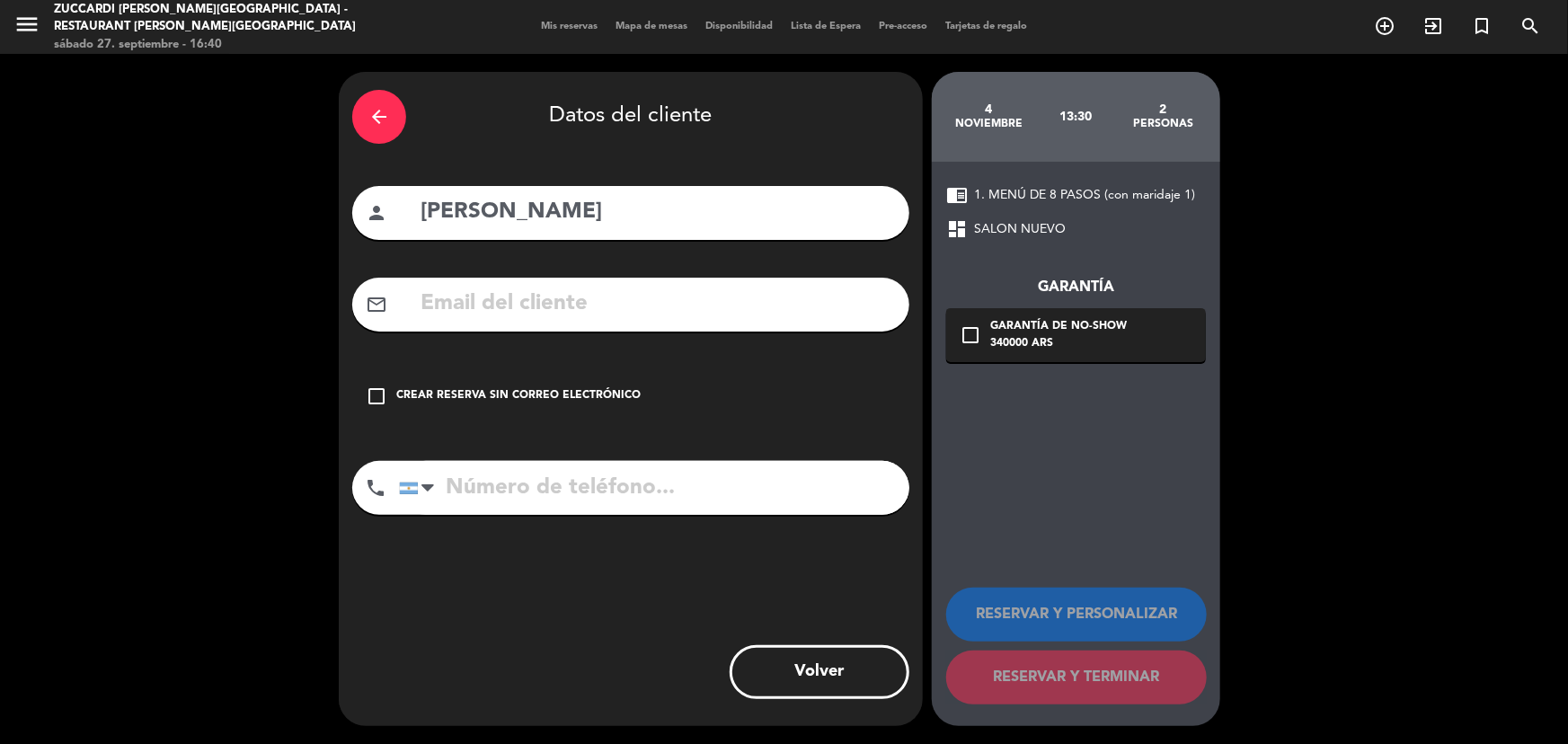
click at [642, 319] on input "text" at bounding box center [657, 304] width 477 height 36
paste input "[EMAIL_ADDRESS][DOMAIN_NAME]"
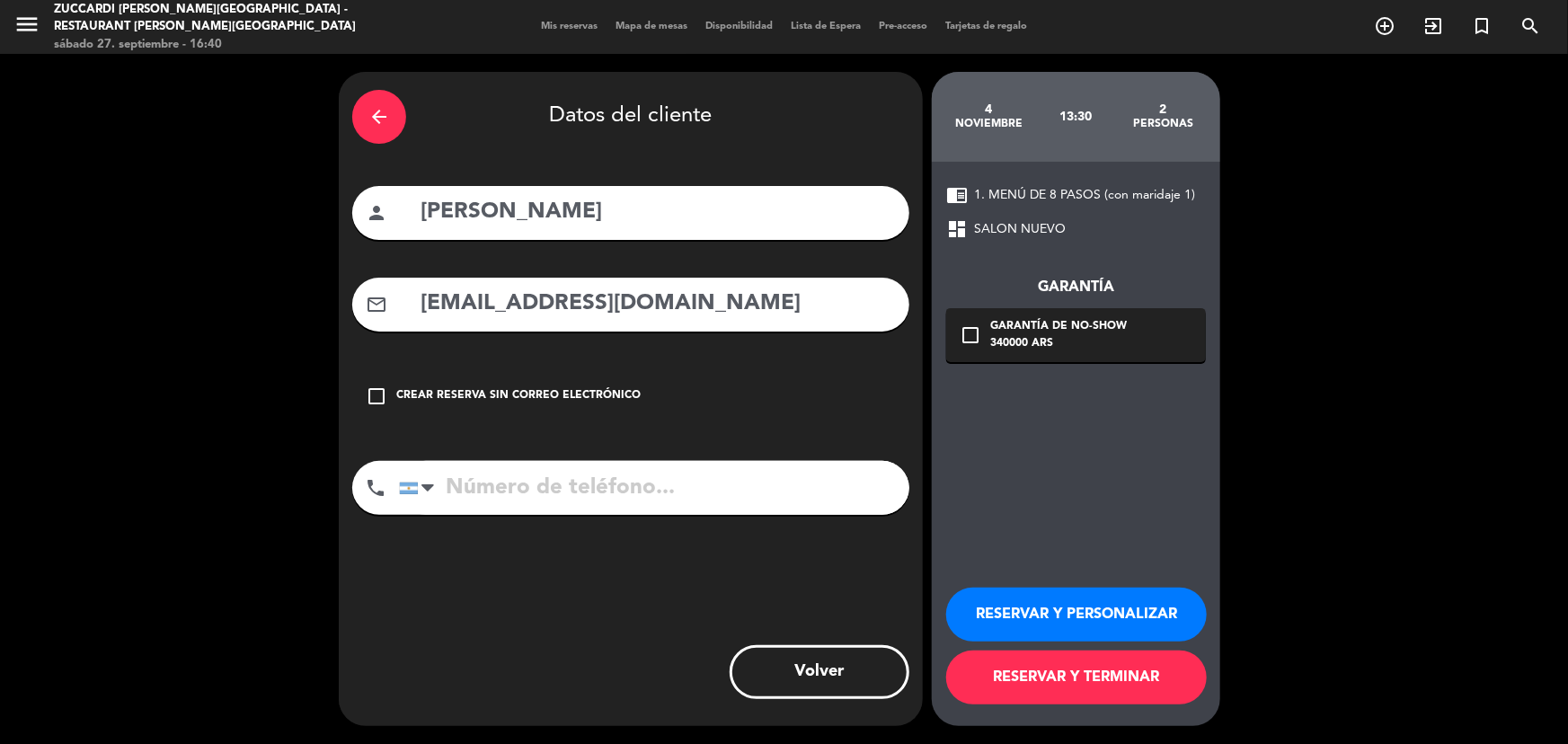
type input "[EMAIL_ADDRESS][DOMAIN_NAME]"
click at [1108, 606] on button "RESERVAR Y PERSONALIZAR" at bounding box center [1075, 614] width 261 height 54
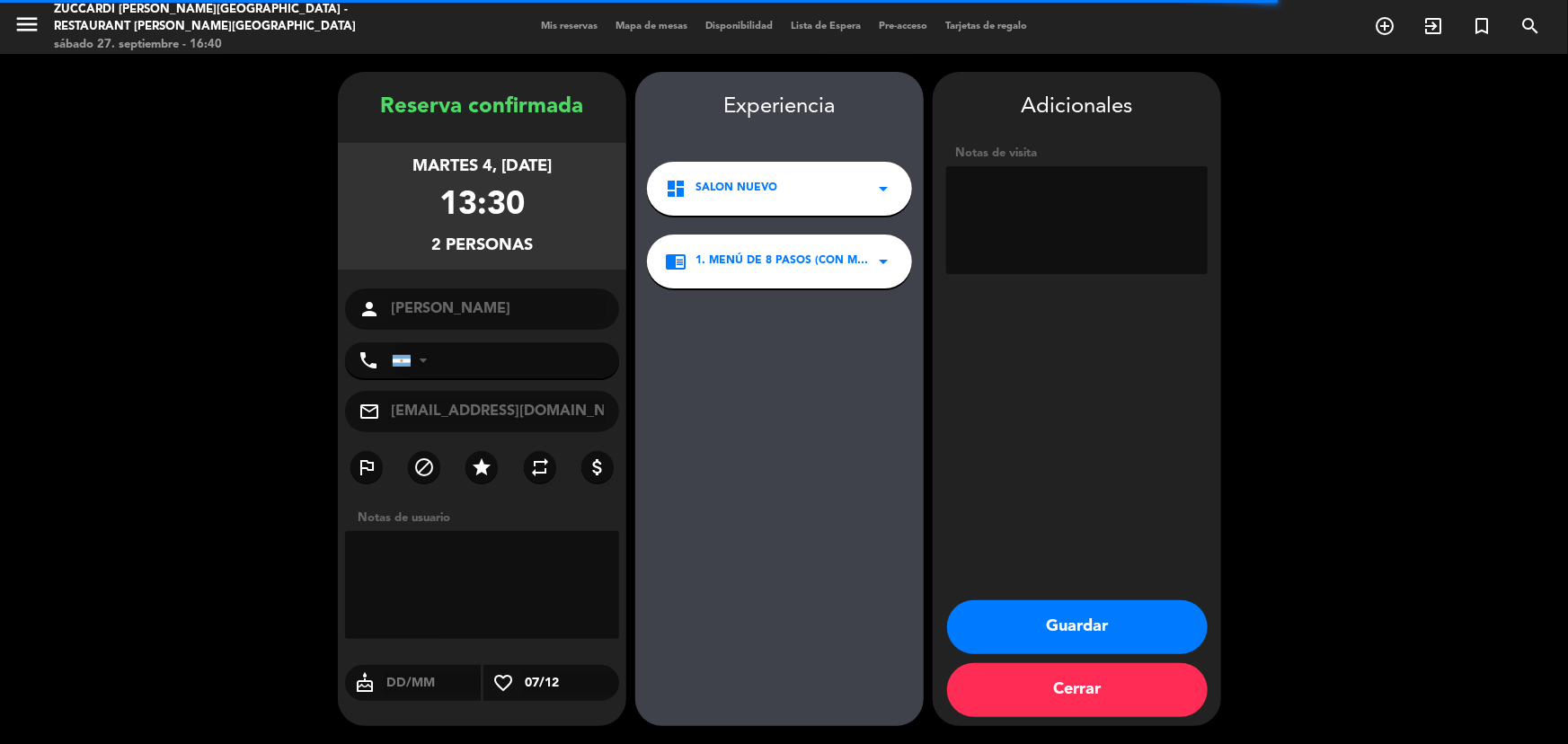
click at [1072, 248] on textarea at bounding box center [1076, 220] width 261 height 108
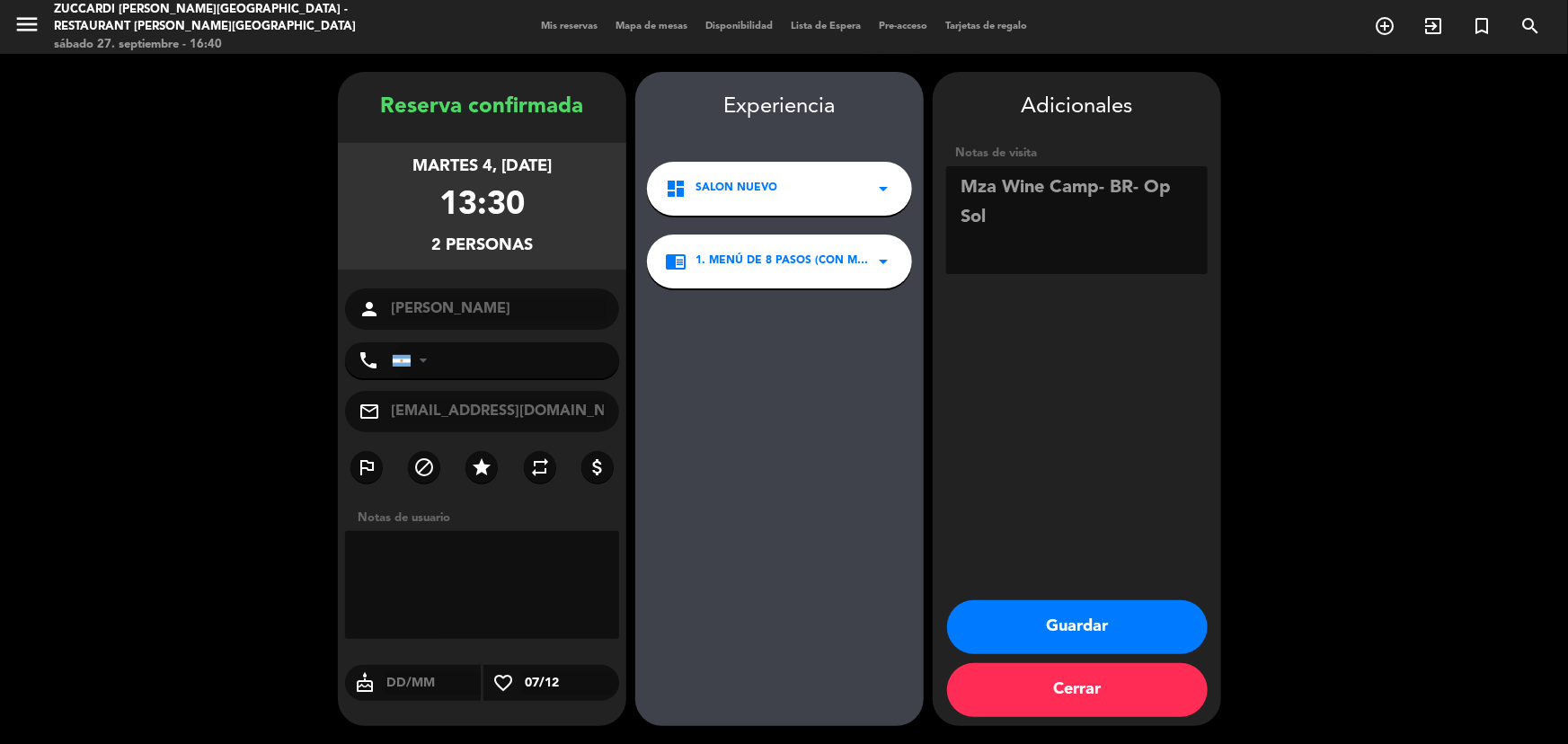
click at [1103, 197] on textarea at bounding box center [1076, 220] width 261 height 108
type textarea "Mza Wine Camp- paga agencia- BR- Op Sol"
click at [1101, 640] on button "Guardar" at bounding box center [1076, 627] width 261 height 54
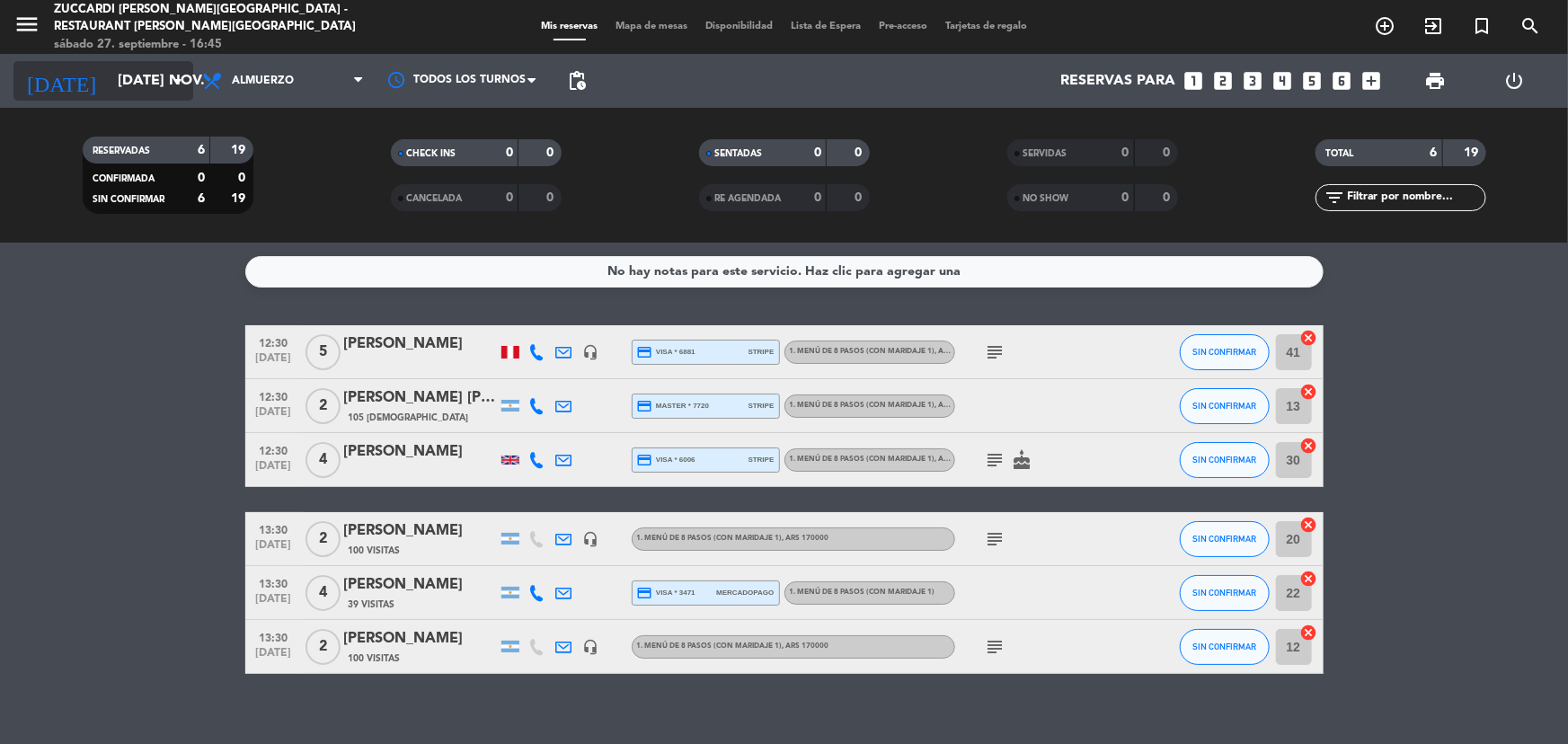
click at [143, 80] on input "[DATE] nov." at bounding box center [203, 82] width 190 height 35
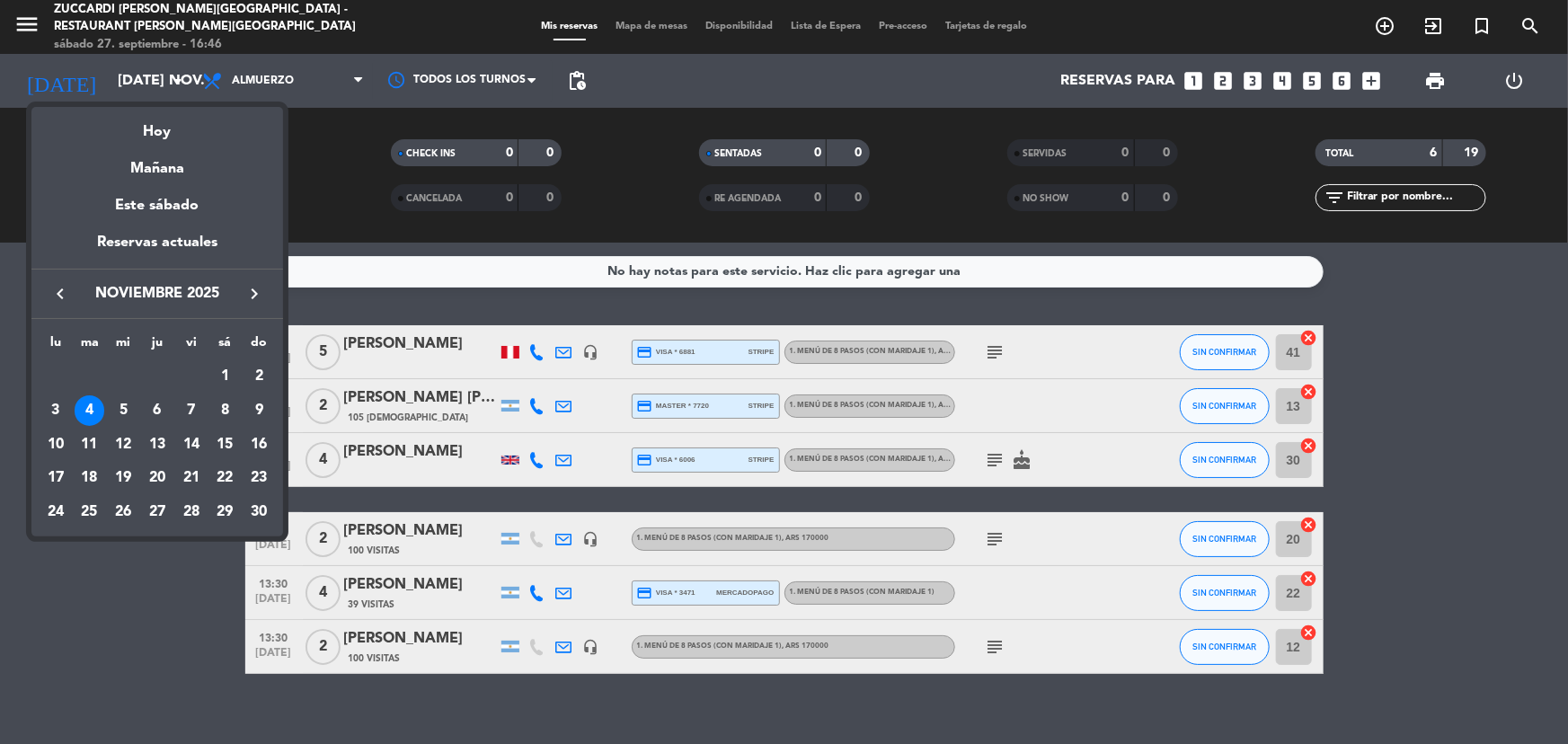
click at [74, 290] on button "keyboard_arrow_left" at bounding box center [60, 294] width 32 height 24
click at [160, 411] on div "2" at bounding box center [156, 410] width 30 height 30
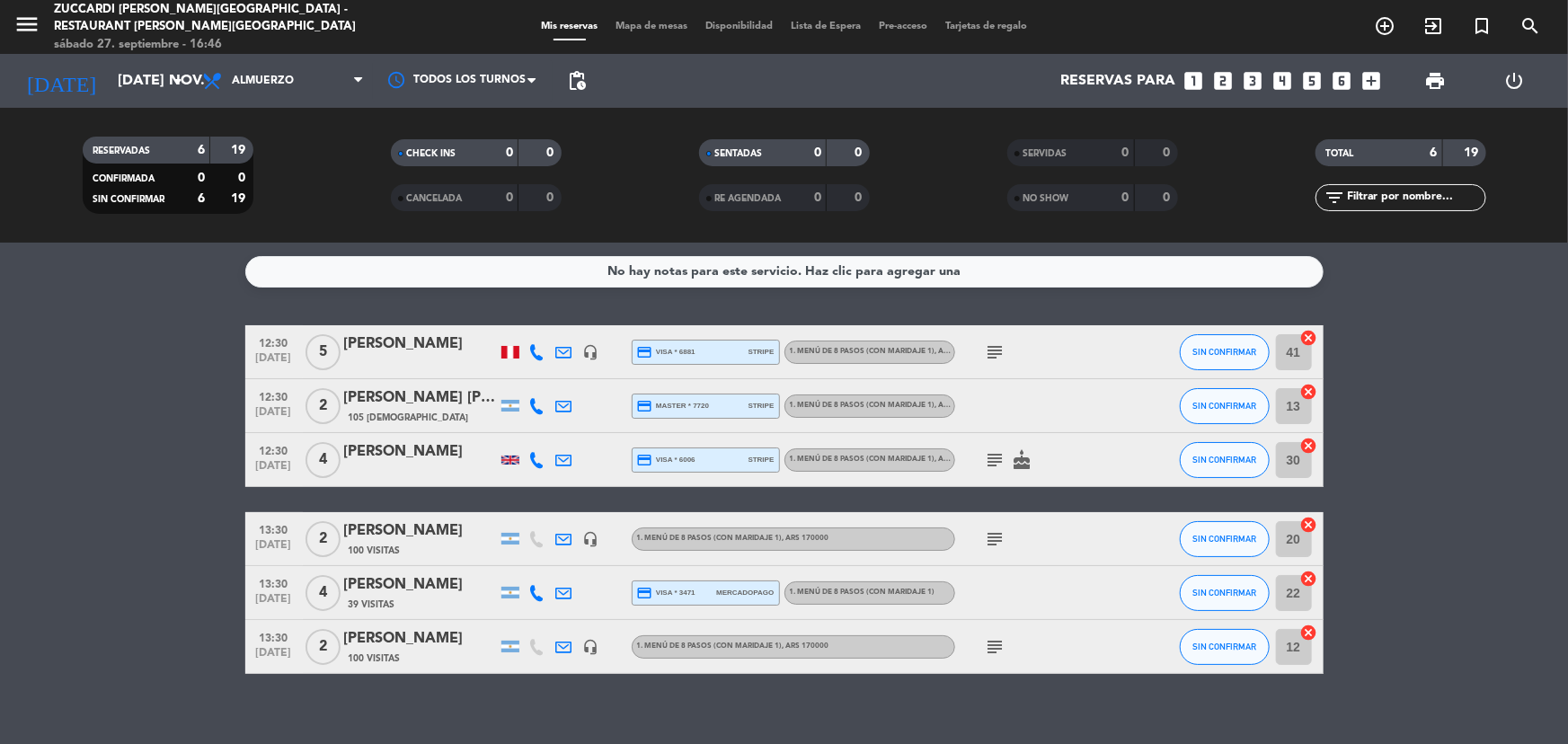
type input "[DEMOGRAPHIC_DATA] [DATE]"
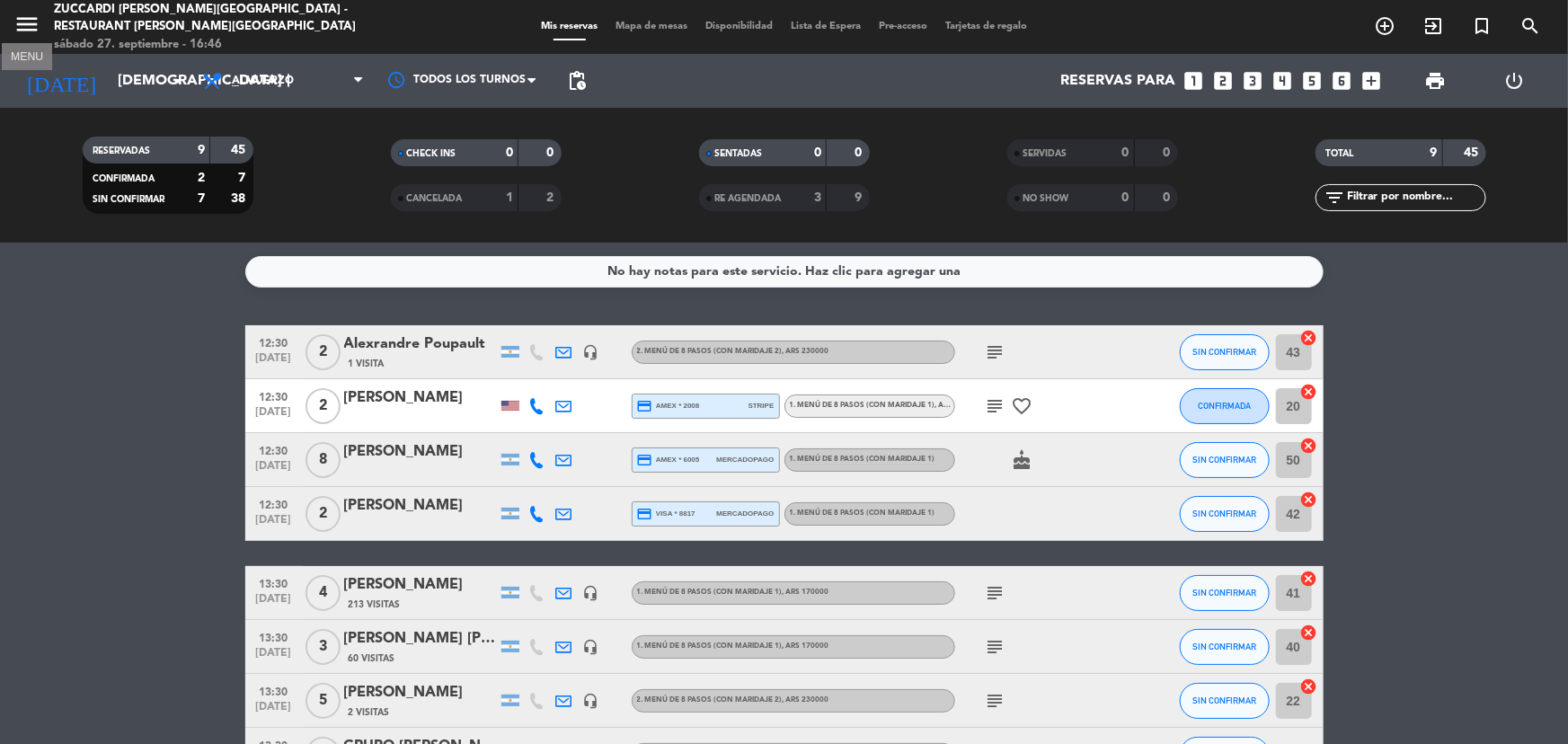
click at [18, 18] on icon "menu" at bounding box center [27, 24] width 27 height 27
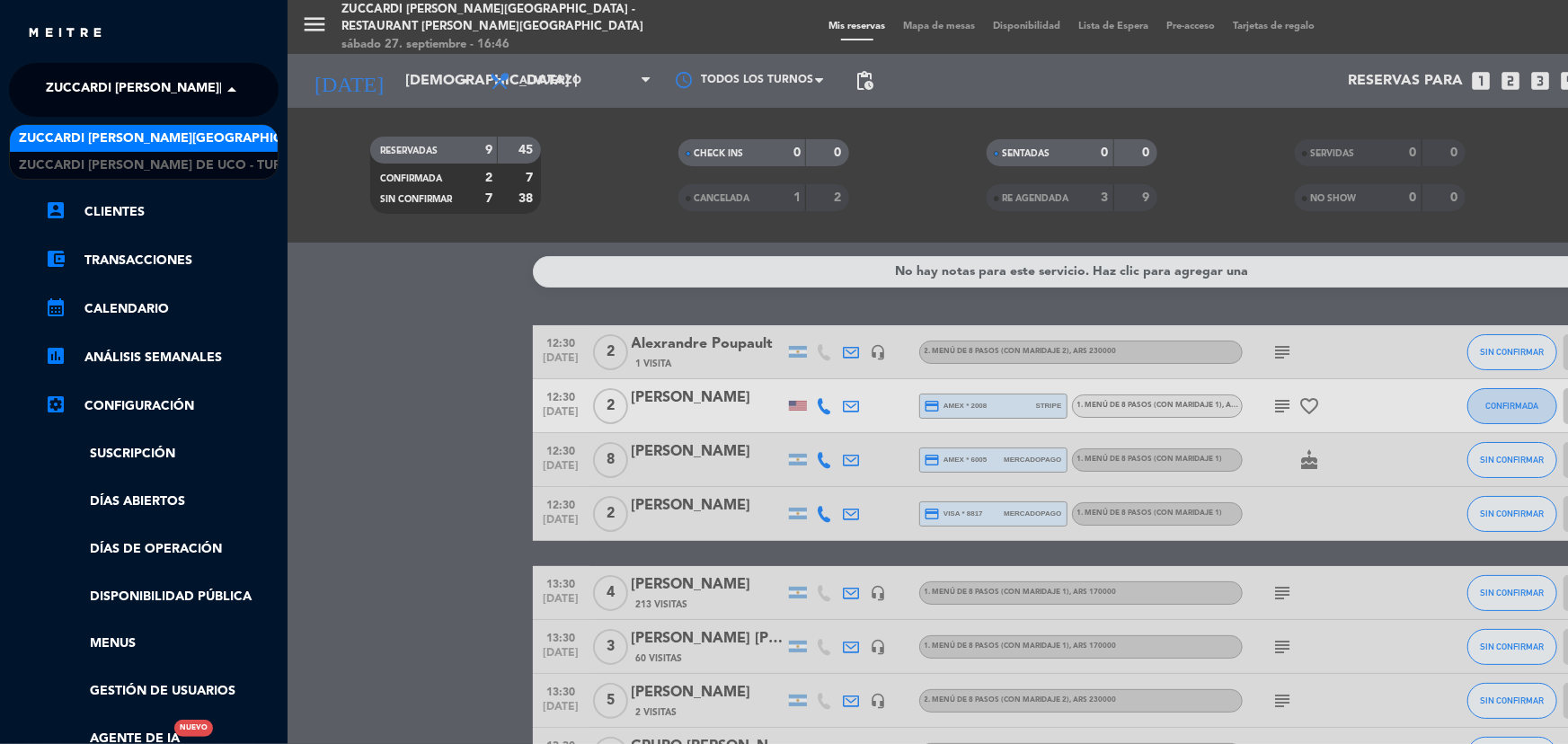
click at [232, 105] on span at bounding box center [236, 89] width 30 height 37
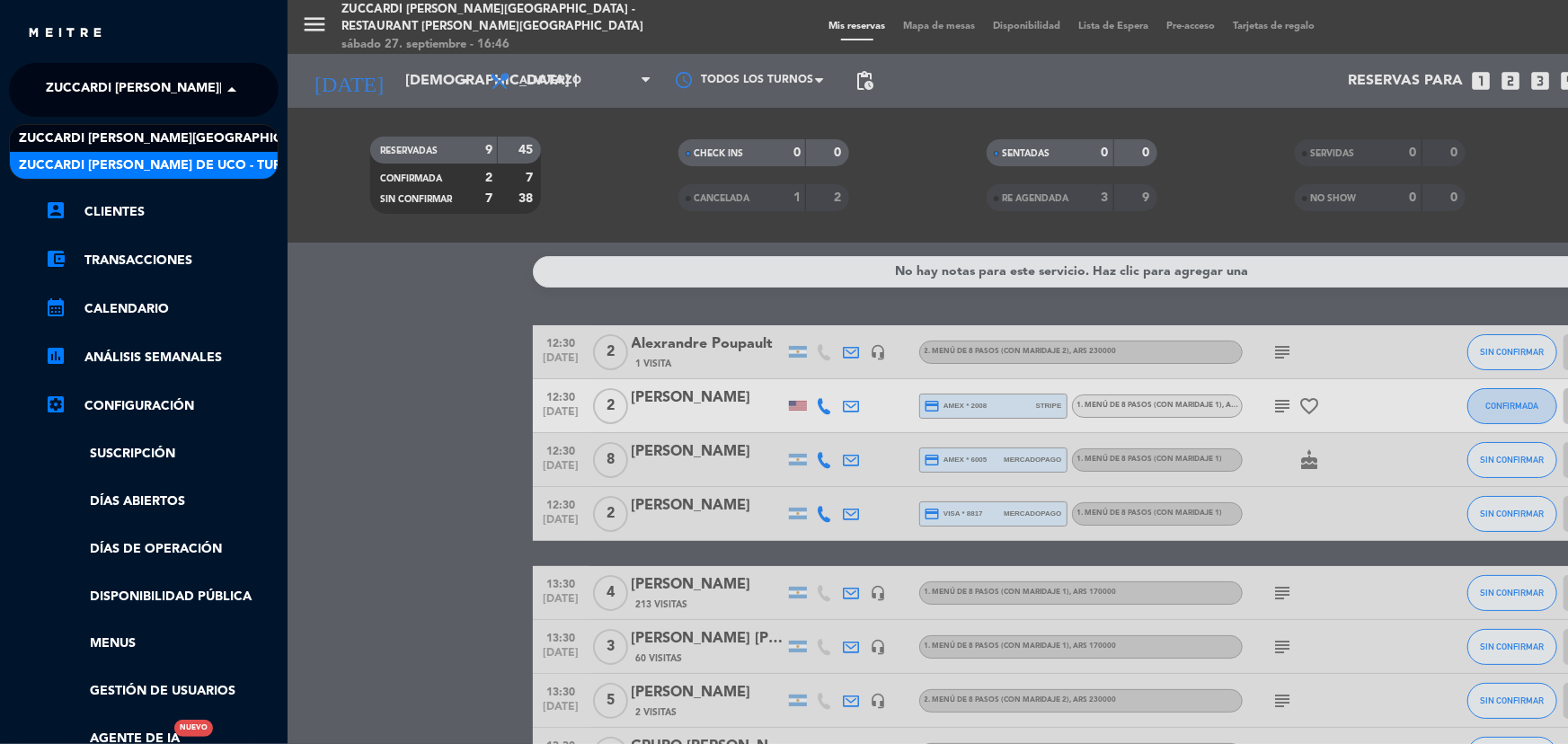
click at [229, 161] on span "Zuccardi [PERSON_NAME] de Uco - Turismo" at bounding box center [166, 165] width 296 height 21
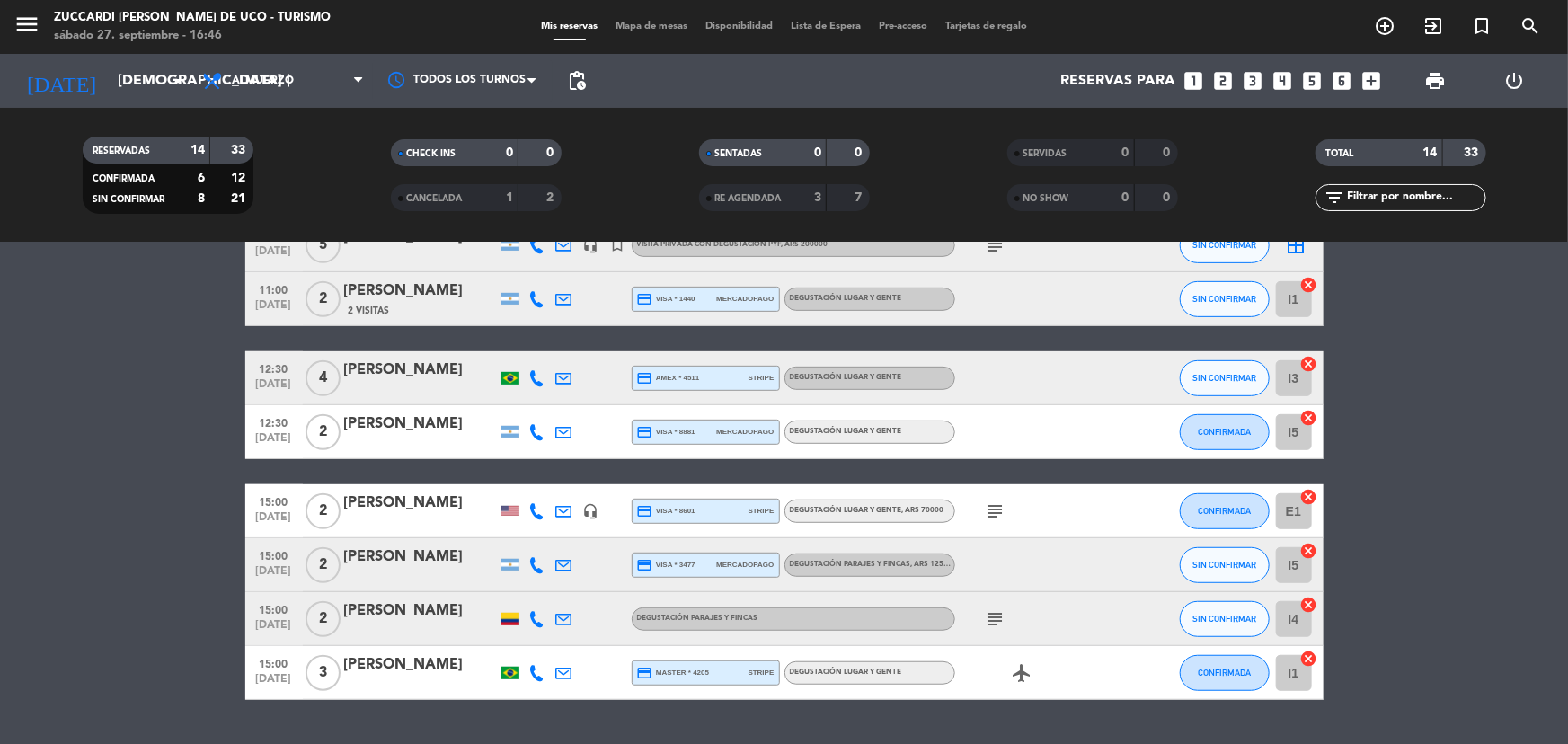
scroll to position [501, 0]
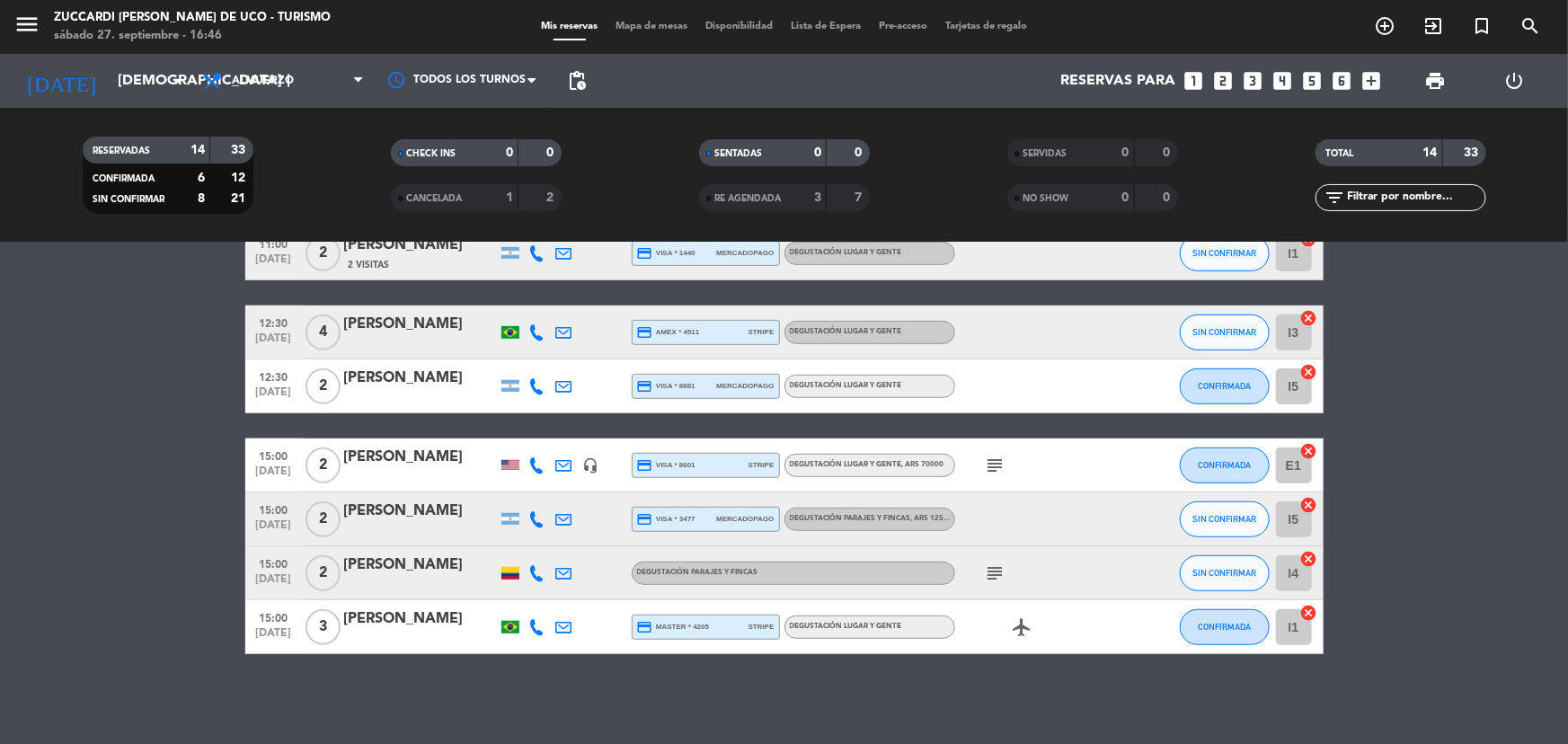
click at [423, 518] on div "[PERSON_NAME]" at bounding box center [420, 511] width 152 height 24
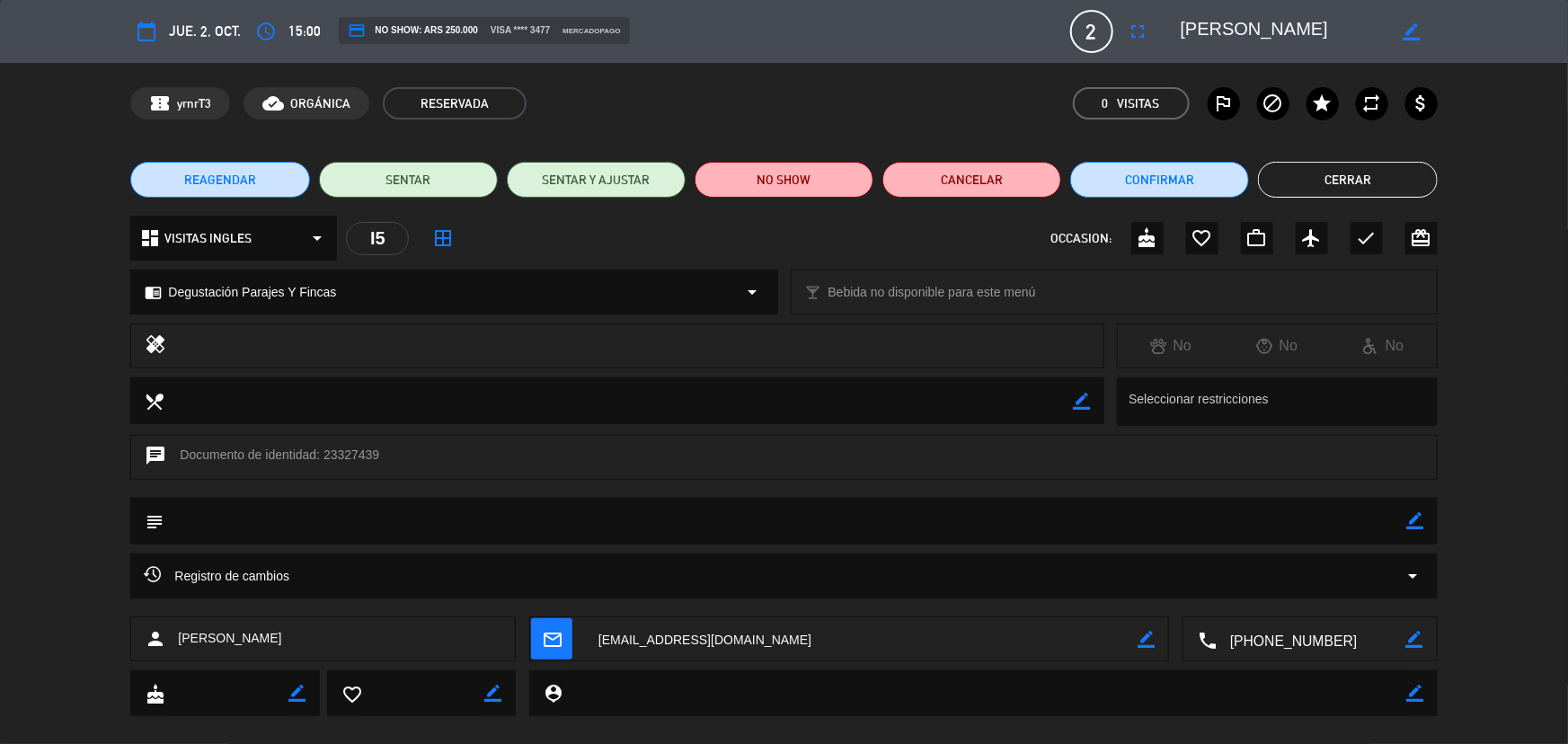
drag, startPoint x: 1414, startPoint y: 519, endPoint x: 1293, endPoint y: 519, distance: 121.0
click at [1410, 519] on icon "border_color" at bounding box center [1415, 520] width 17 height 17
drag, startPoint x: 1293, startPoint y: 519, endPoint x: 1277, endPoint y: 519, distance: 16.0
click at [1290, 519] on textarea at bounding box center [784, 520] width 1243 height 46
type textarea "Reconf. por Mail el 27/09"
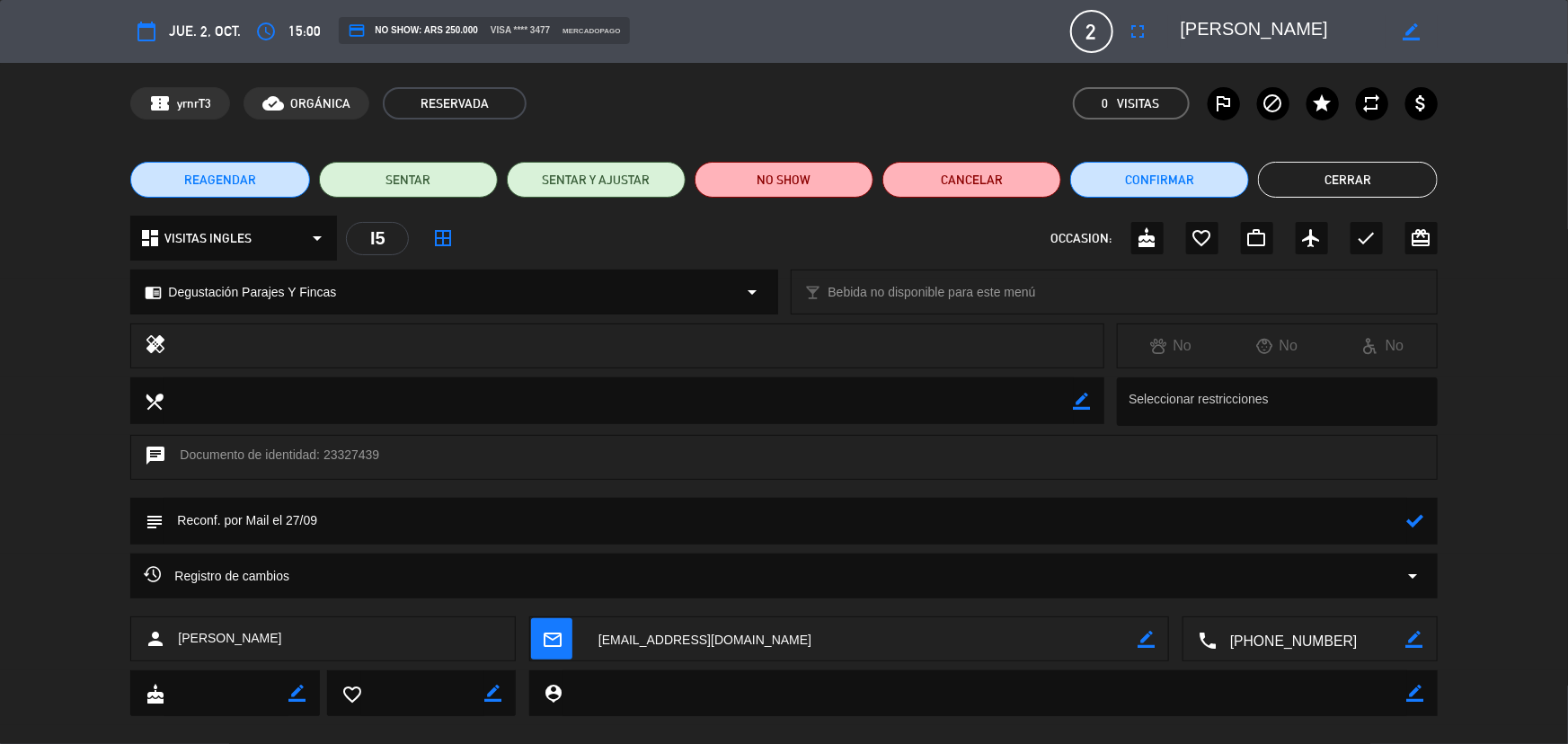
click at [1411, 521] on icon at bounding box center [1415, 520] width 17 height 17
click at [1357, 185] on button "Cerrar" at bounding box center [1348, 180] width 179 height 36
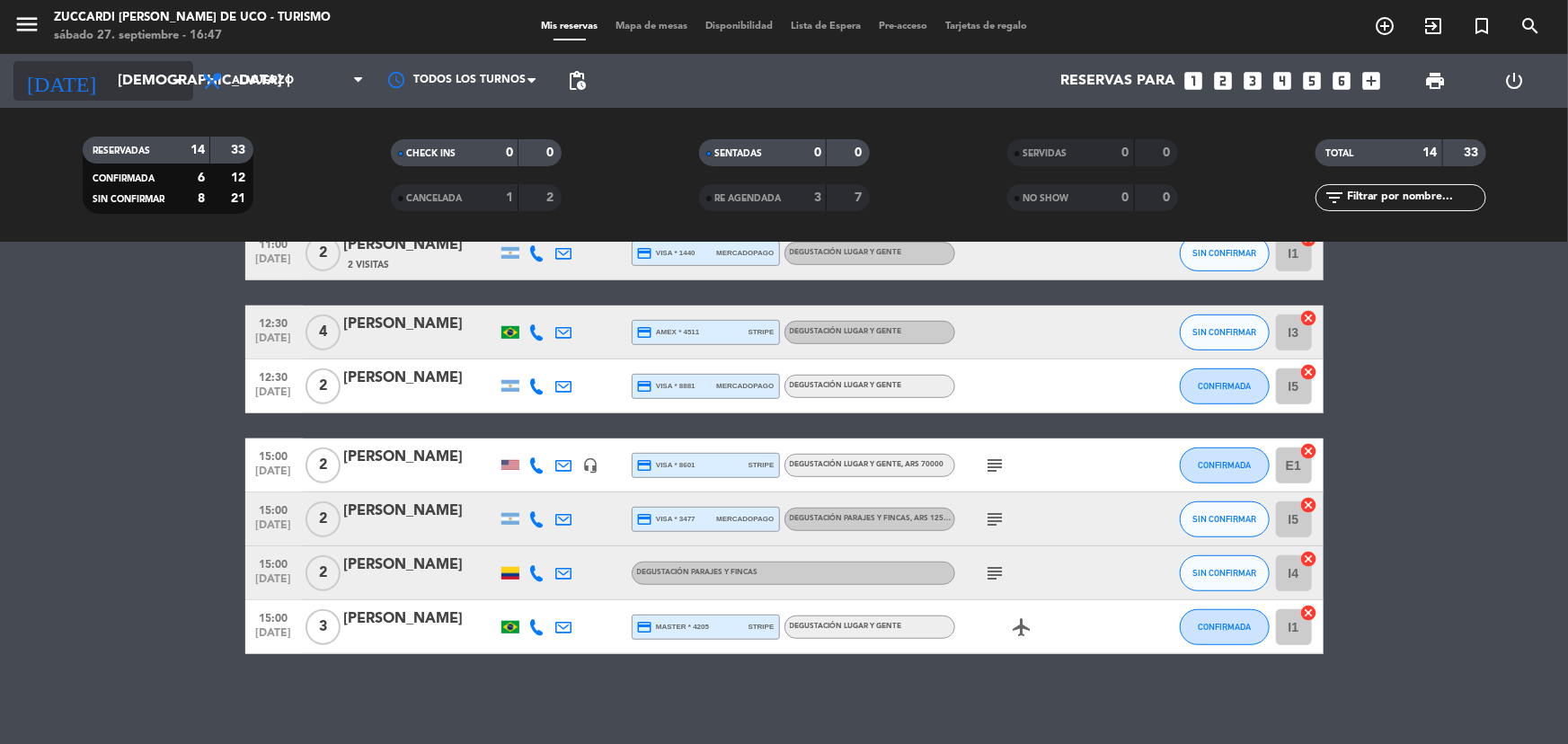
click at [132, 97] on input "[DEMOGRAPHIC_DATA] [DATE]" at bounding box center [203, 82] width 190 height 35
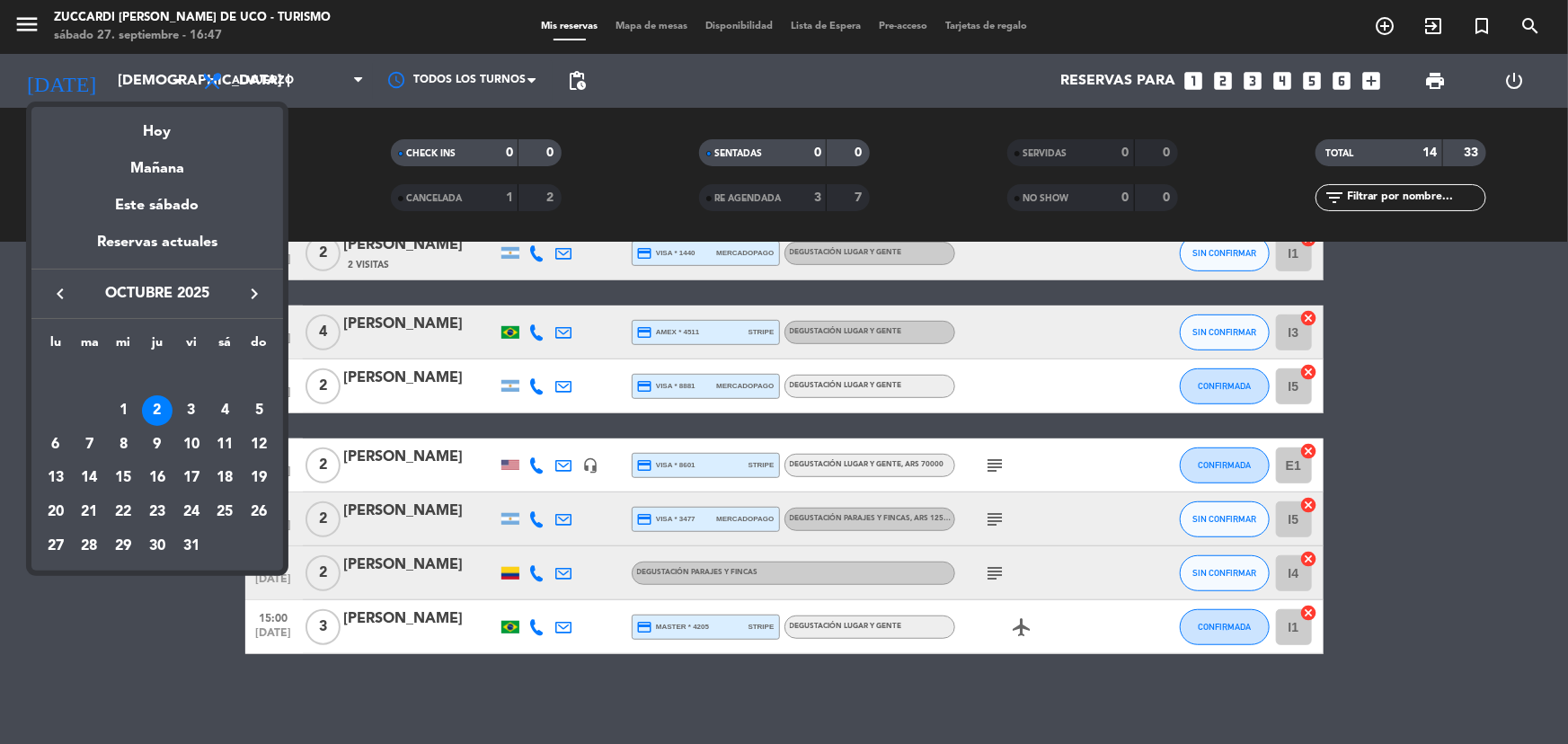
click at [263, 291] on icon "keyboard_arrow_right" at bounding box center [255, 294] width 22 height 22
click at [261, 291] on icon "keyboard_arrow_right" at bounding box center [255, 294] width 22 height 22
click at [161, 413] on div "4" at bounding box center [156, 410] width 30 height 30
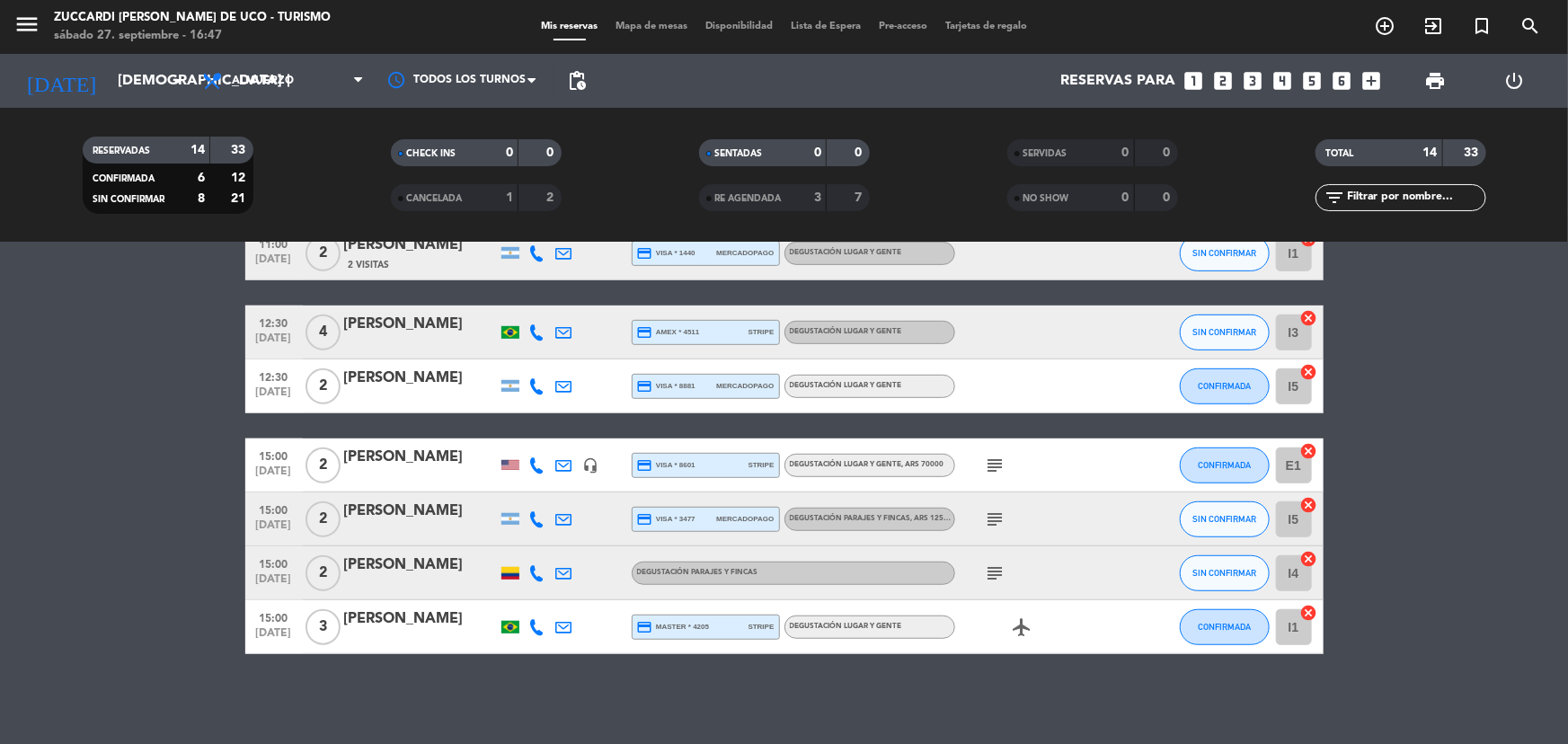
type input "[DEMOGRAPHIC_DATA] 4 dic."
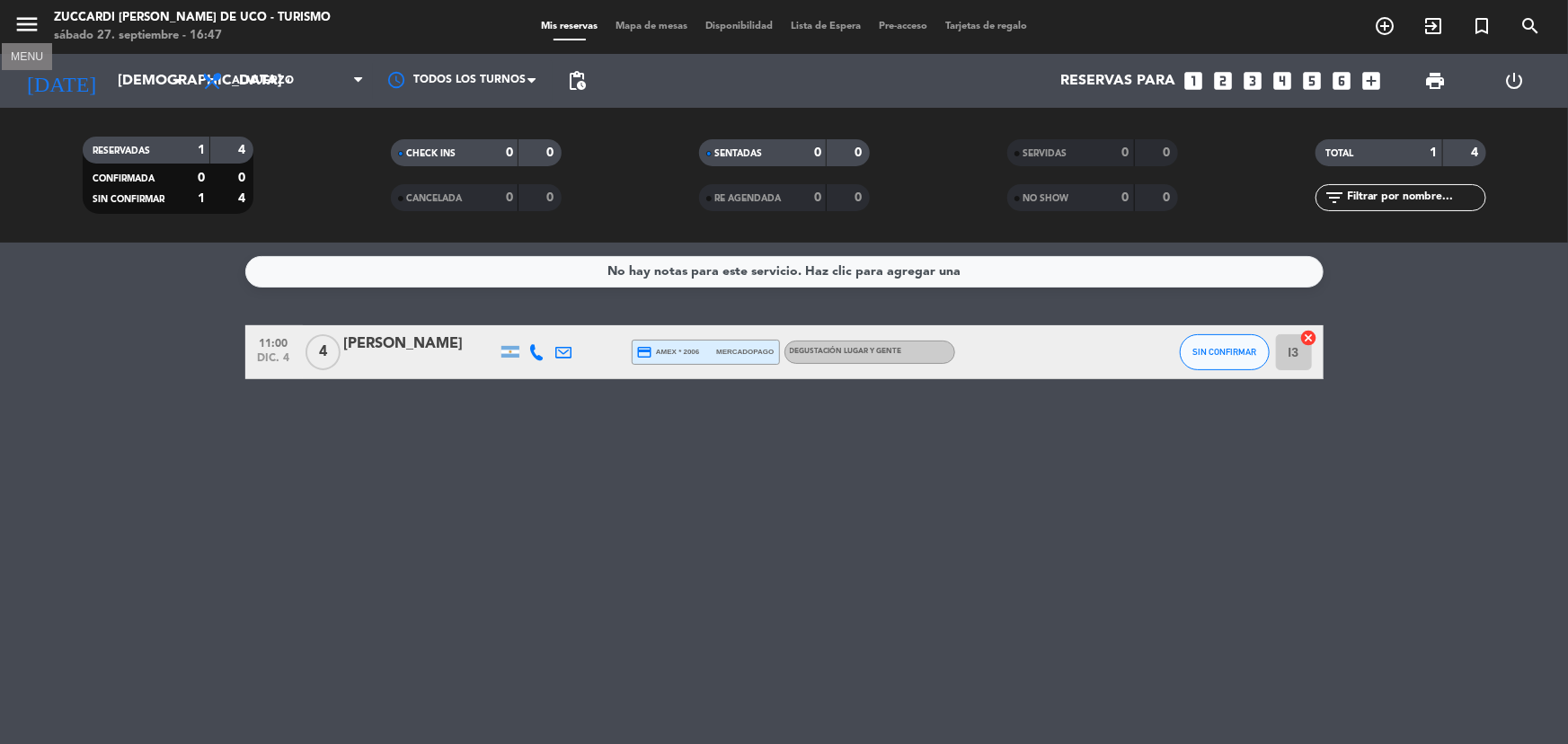
click at [34, 19] on icon "menu" at bounding box center [27, 24] width 27 height 27
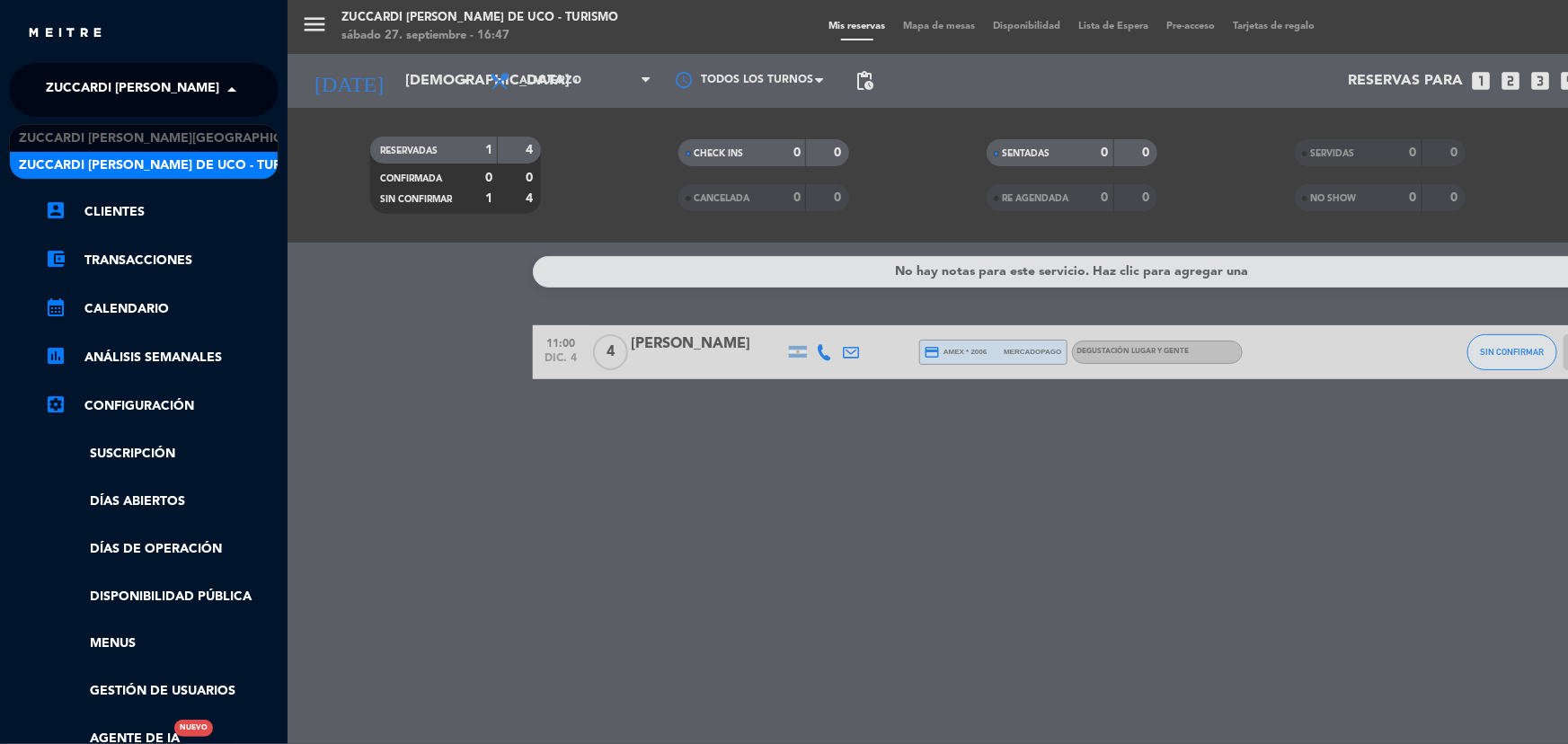
click at [173, 81] on span "Zuccardi [PERSON_NAME] de Uco - Turismo" at bounding box center [194, 89] width 296 height 37
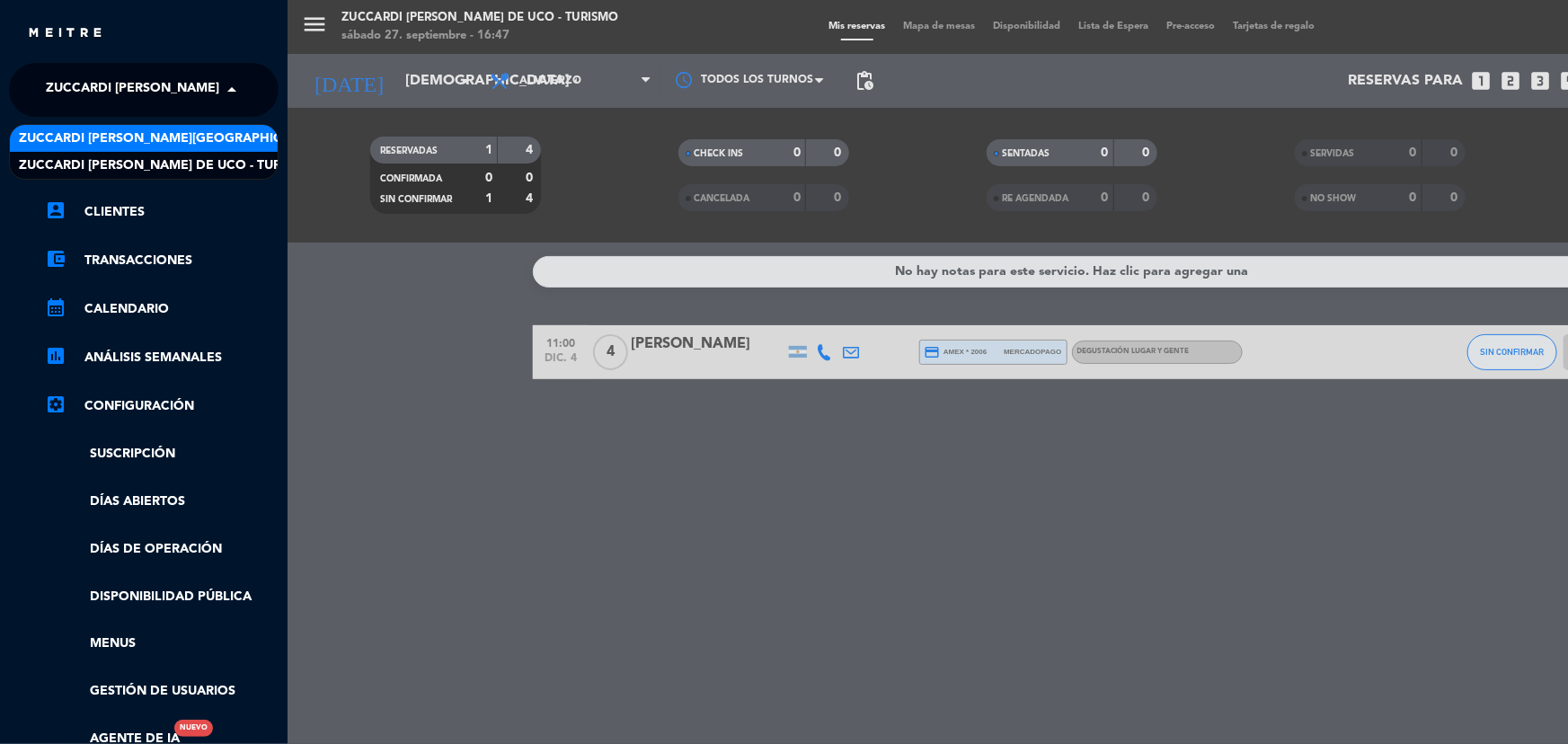
click at [183, 144] on span "Zuccardi [PERSON_NAME][GEOGRAPHIC_DATA] - Restaurant [PERSON_NAME][GEOGRAPHIC_D…" at bounding box center [338, 139] width 640 height 21
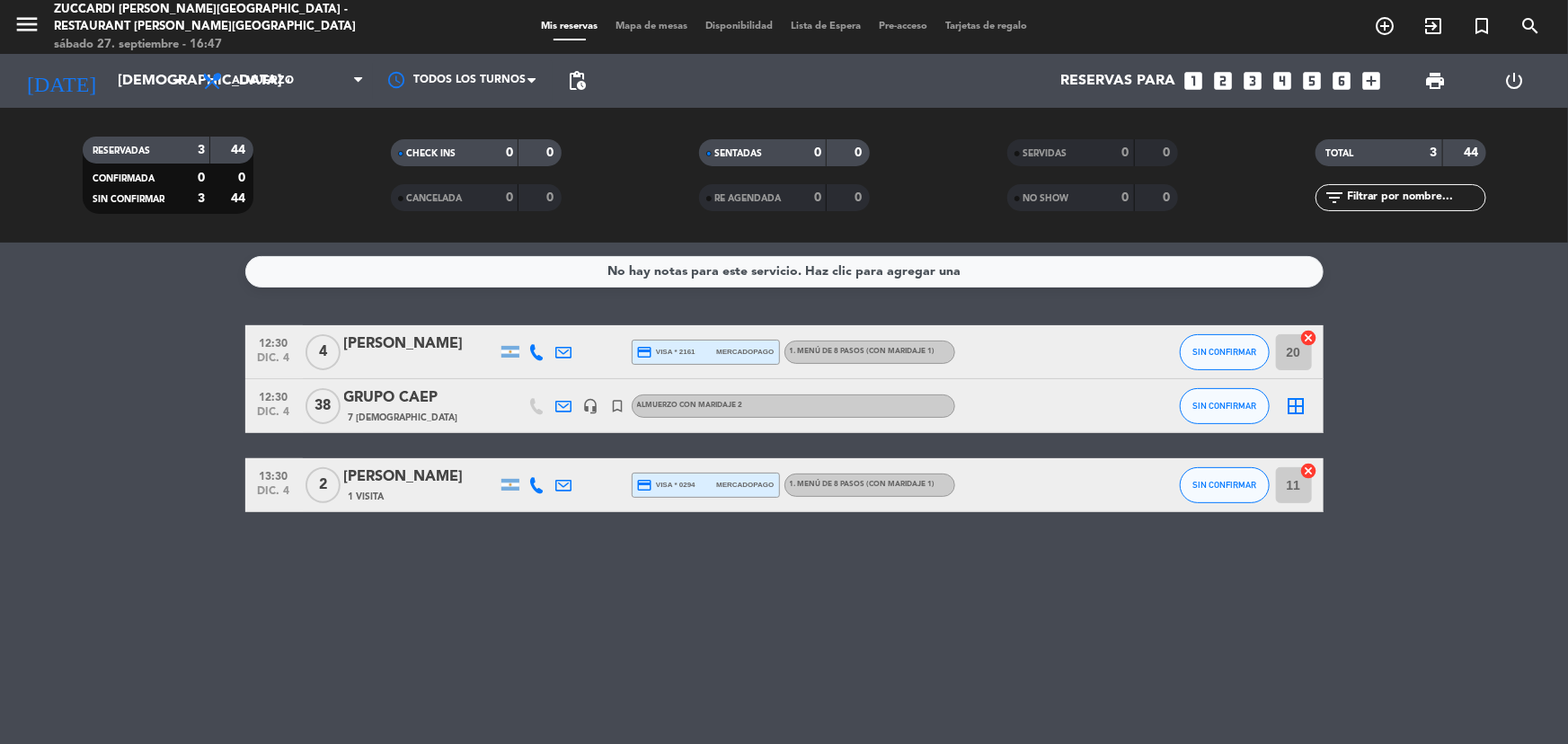
click at [490, 395] on div "GRUPO CAEP" at bounding box center [420, 398] width 152 height 24
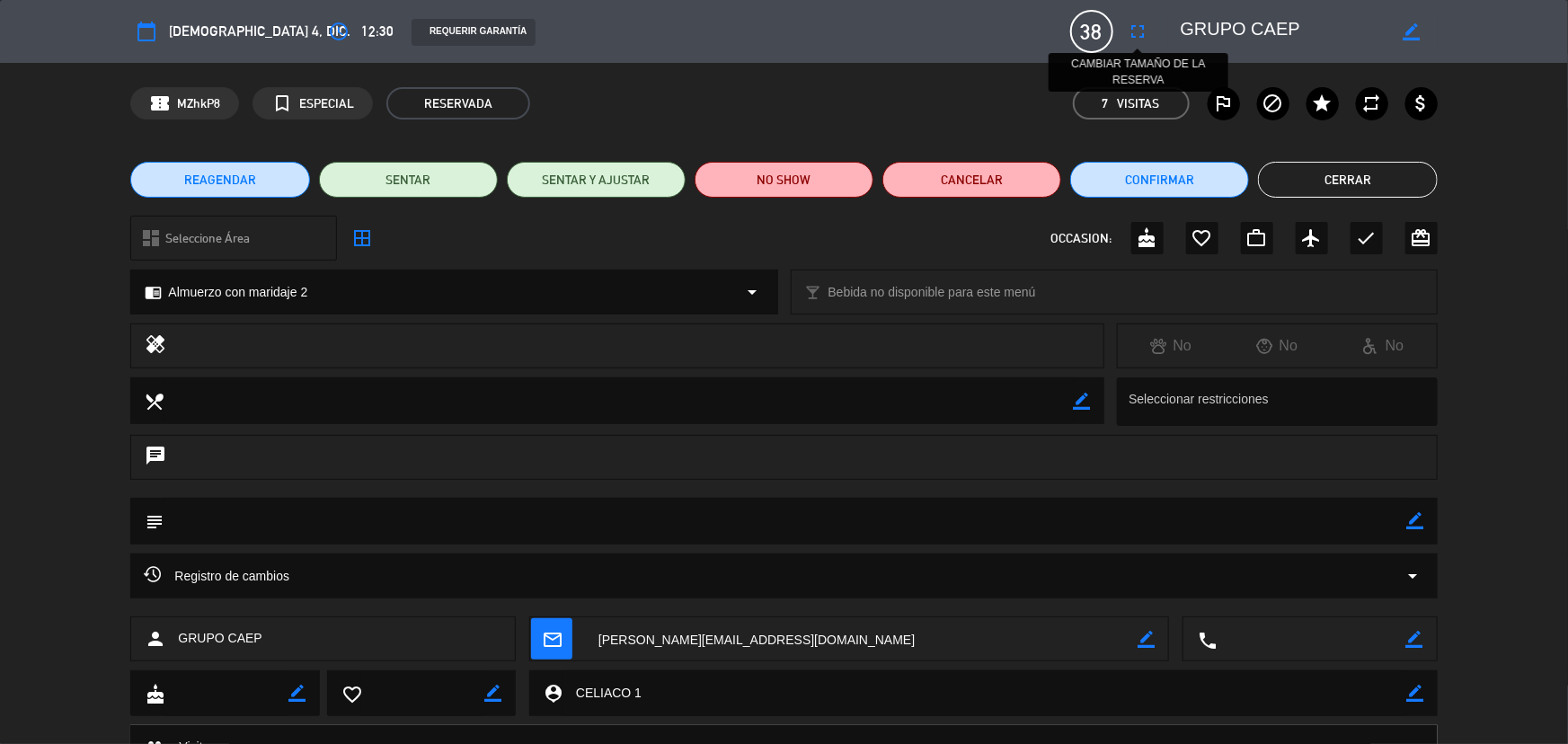
click at [1148, 26] on icon "fullscreen" at bounding box center [1138, 31] width 22 height 22
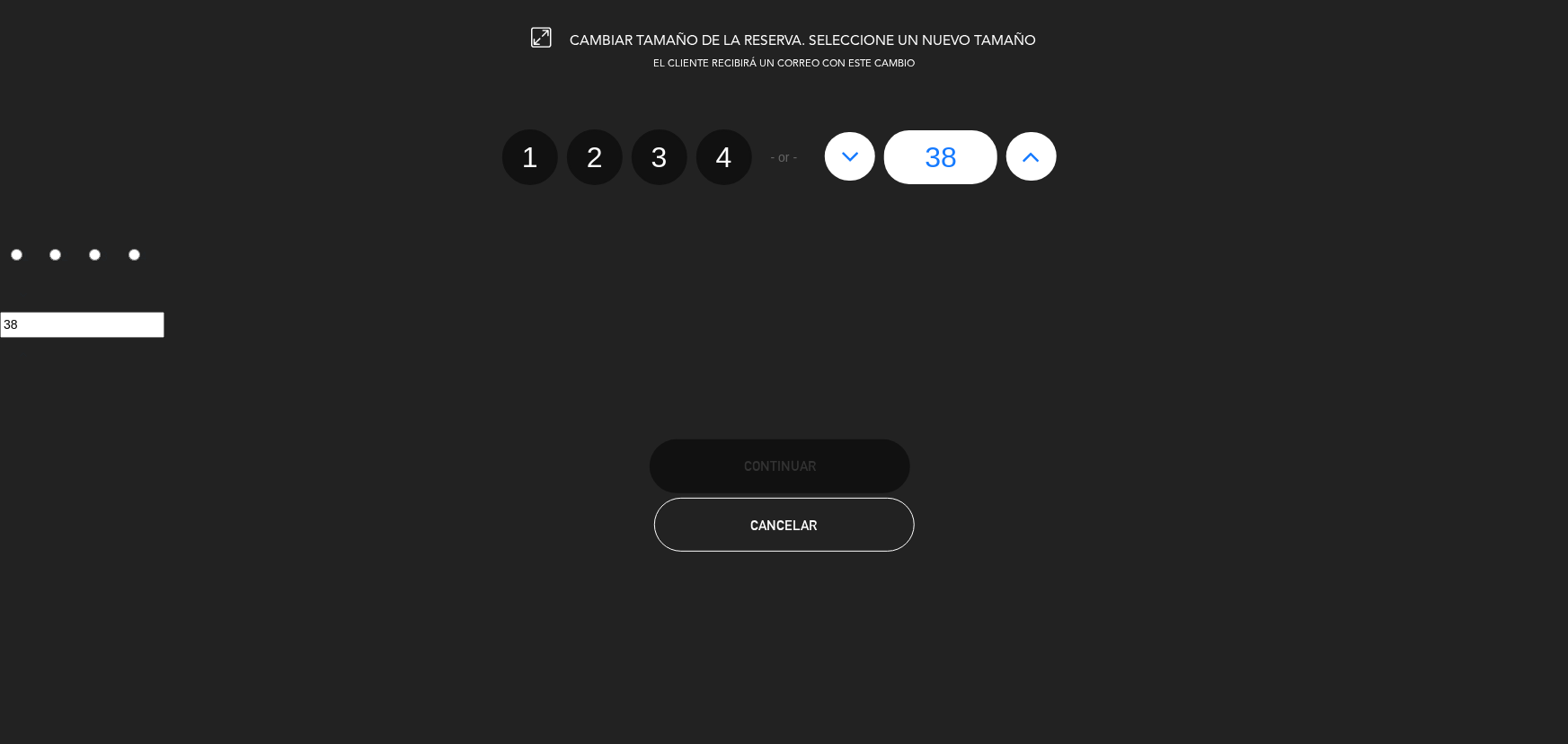
click at [862, 151] on button at bounding box center [849, 155] width 50 height 48
type input "37"
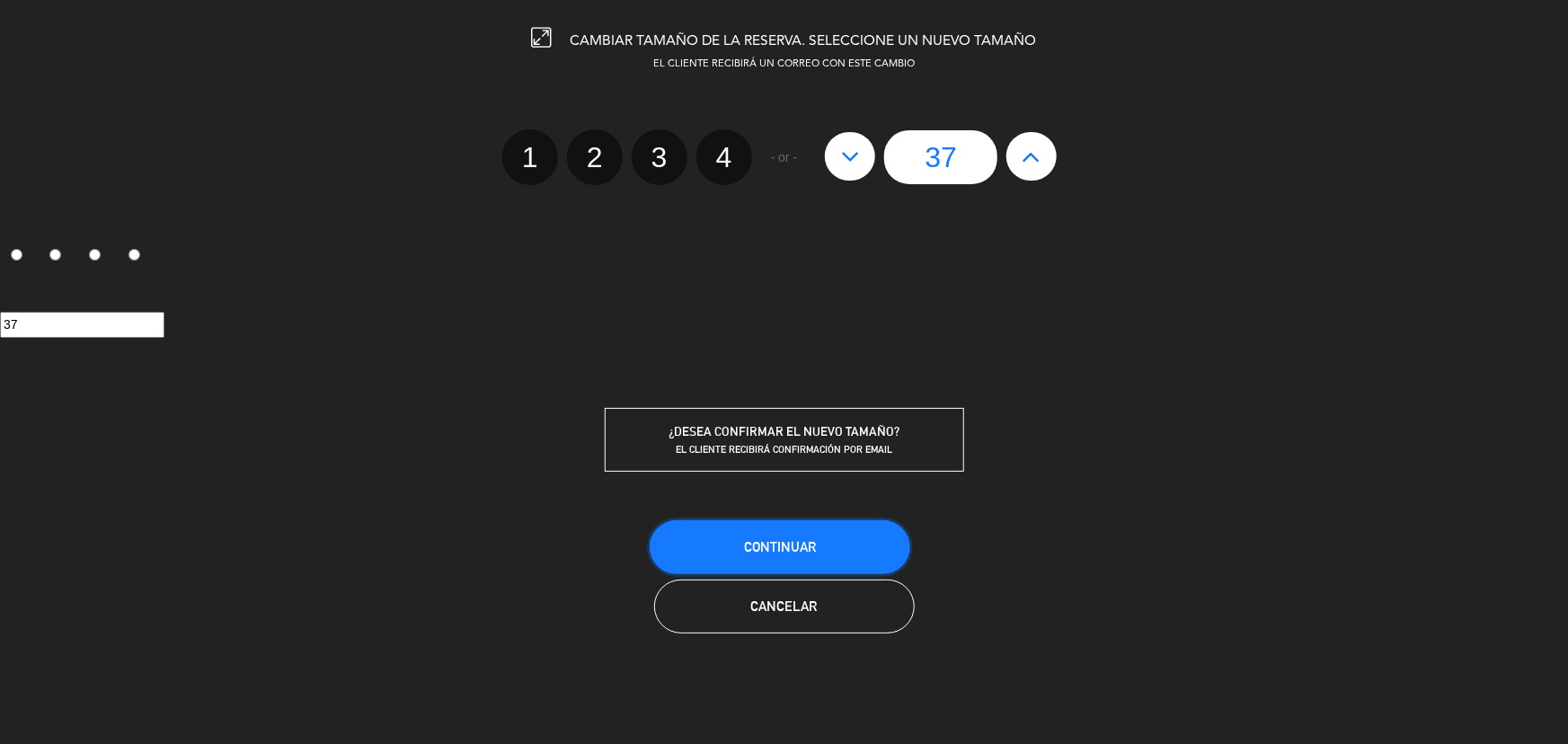
click at [781, 528] on button "Continuar" at bounding box center [780, 546] width 261 height 54
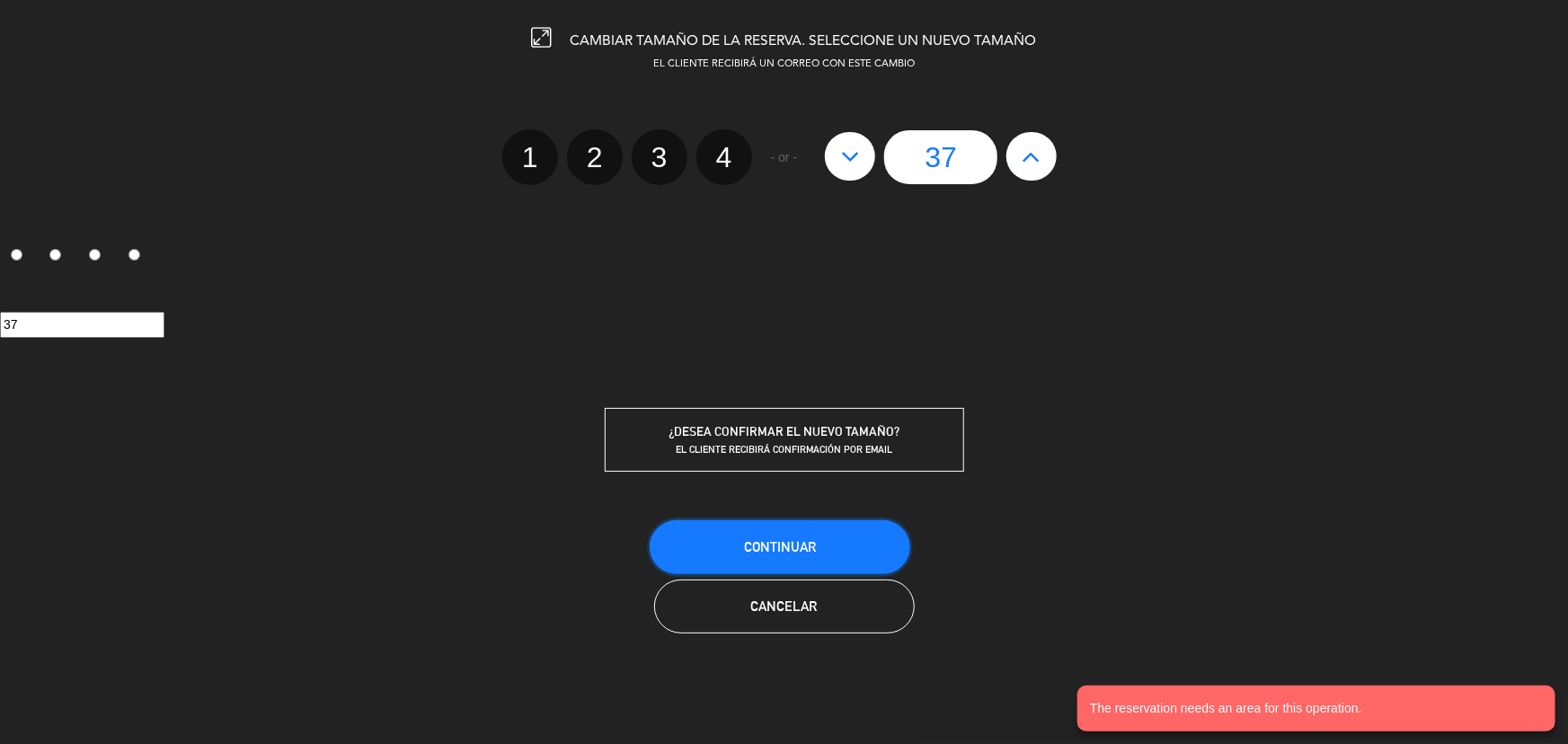
click at [808, 548] on span "Continuar" at bounding box center [780, 546] width 72 height 16
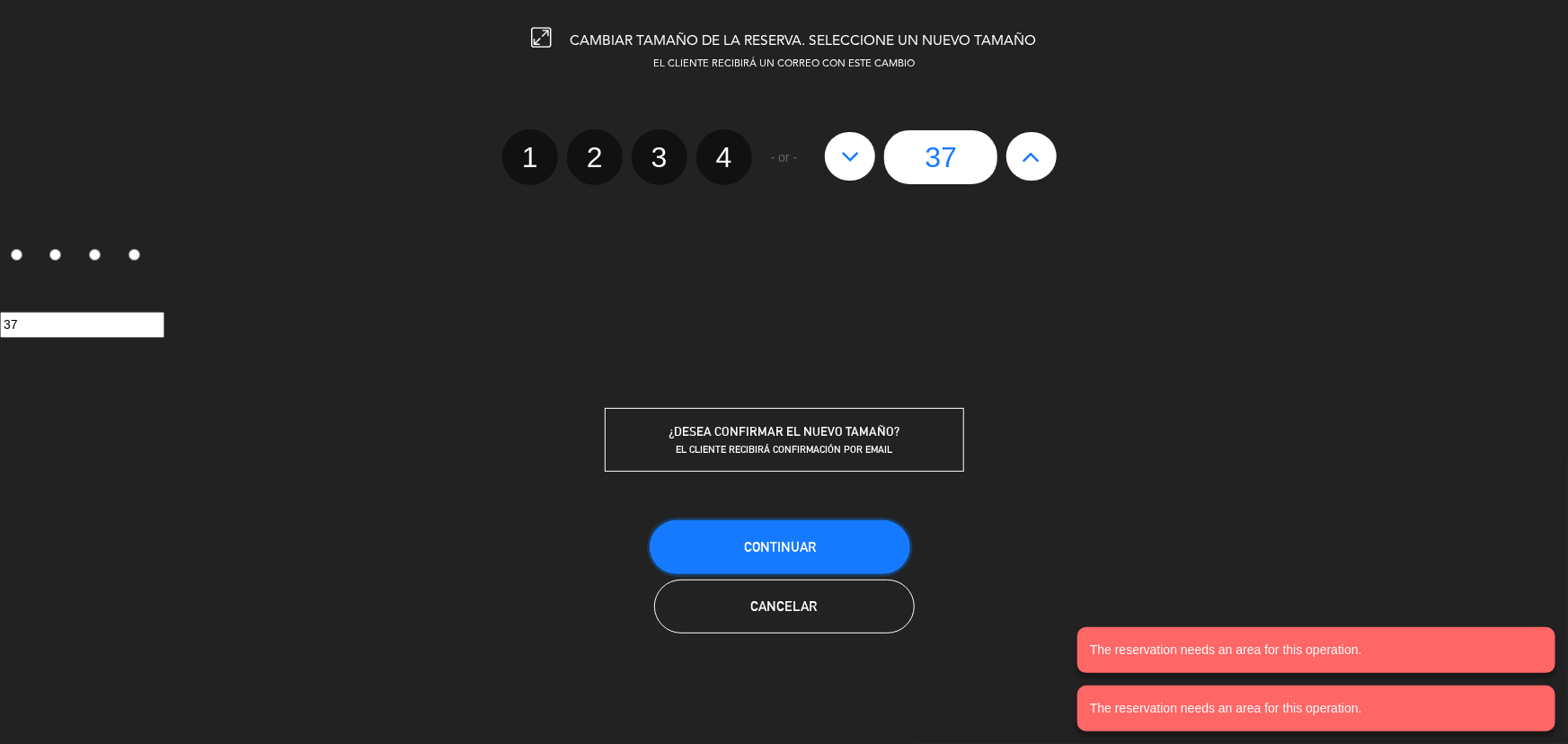
click at [808, 541] on span "Continuar" at bounding box center [780, 546] width 72 height 16
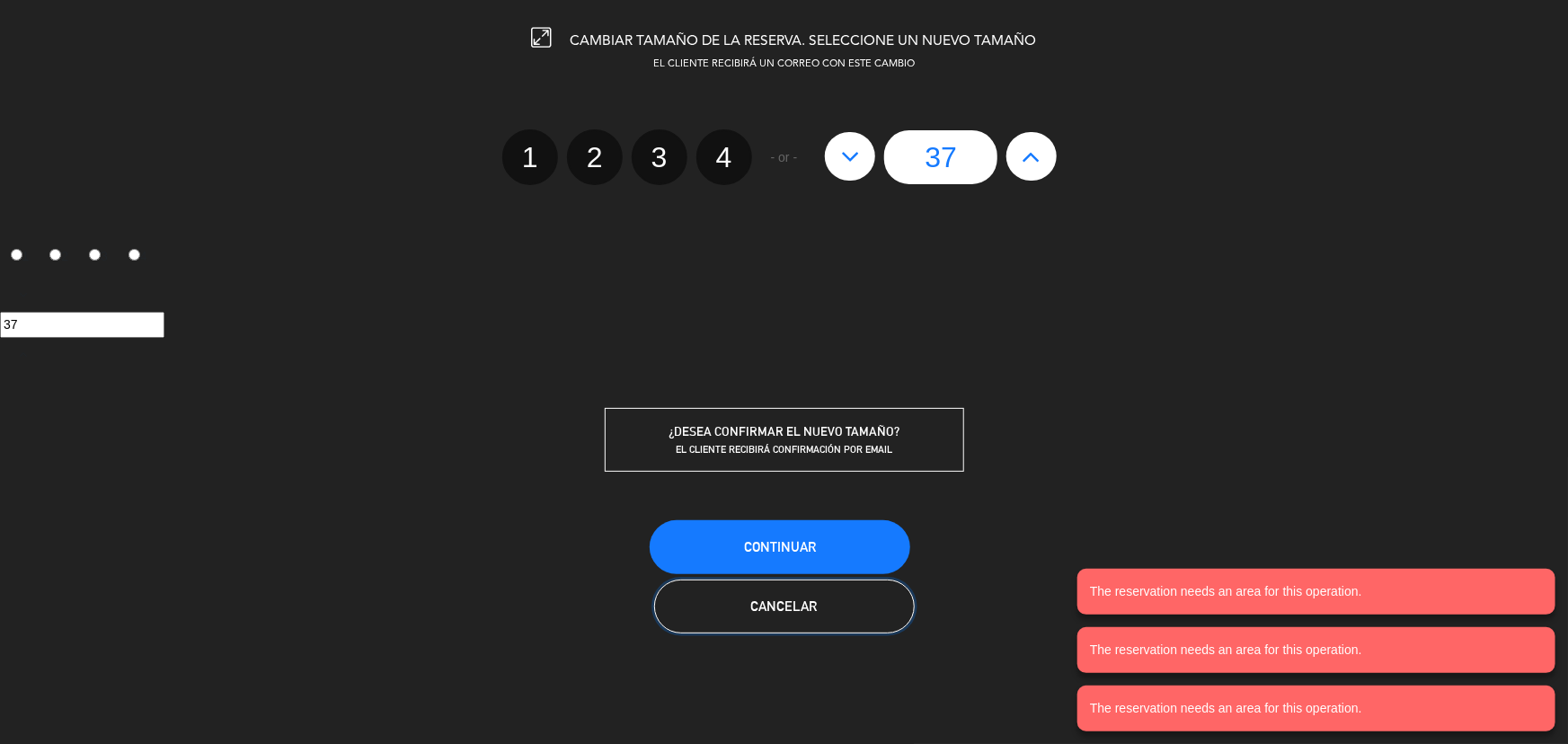
click at [764, 599] on span "Cancelar" at bounding box center [784, 606] width 67 height 16
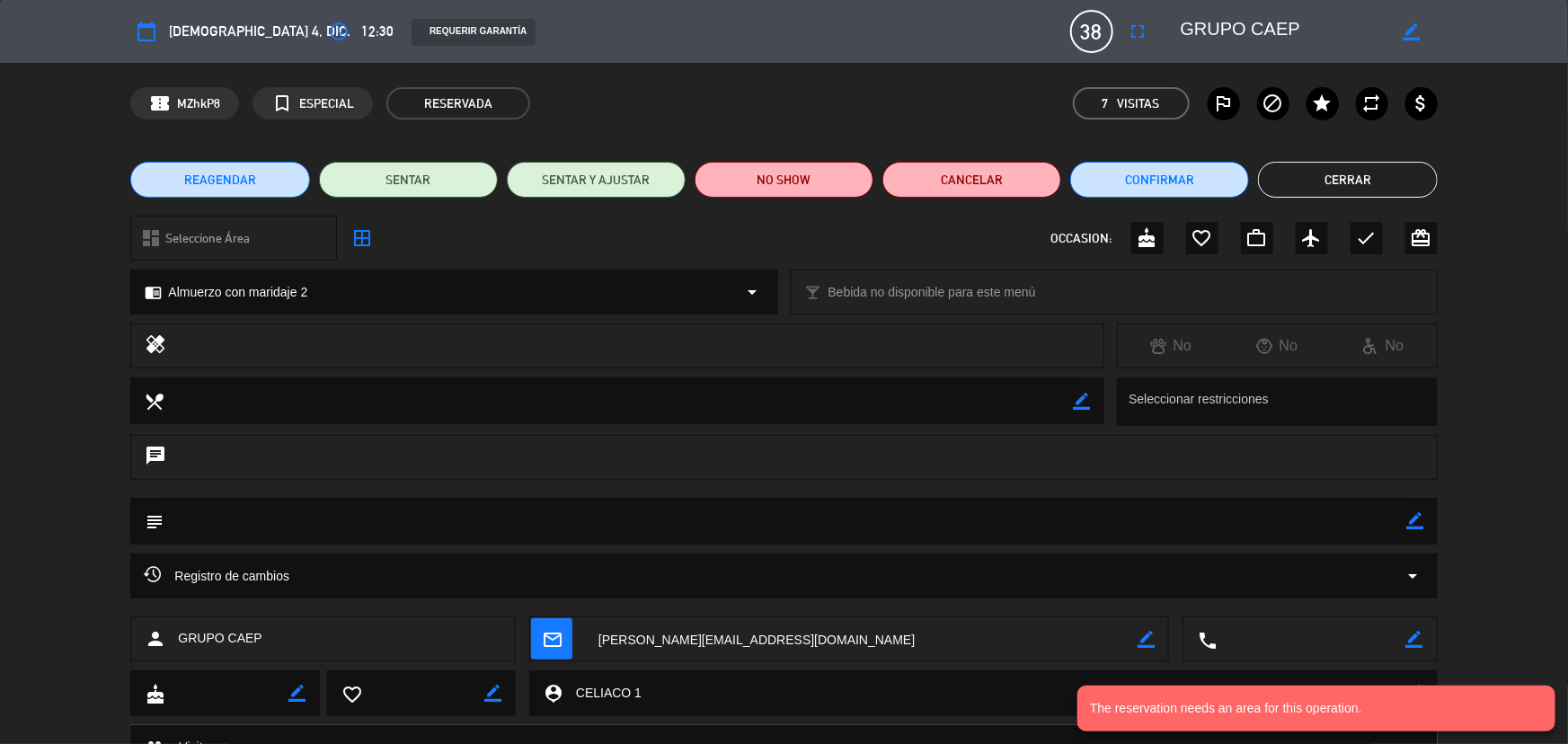
click at [1313, 189] on button "Cerrar" at bounding box center [1348, 180] width 179 height 36
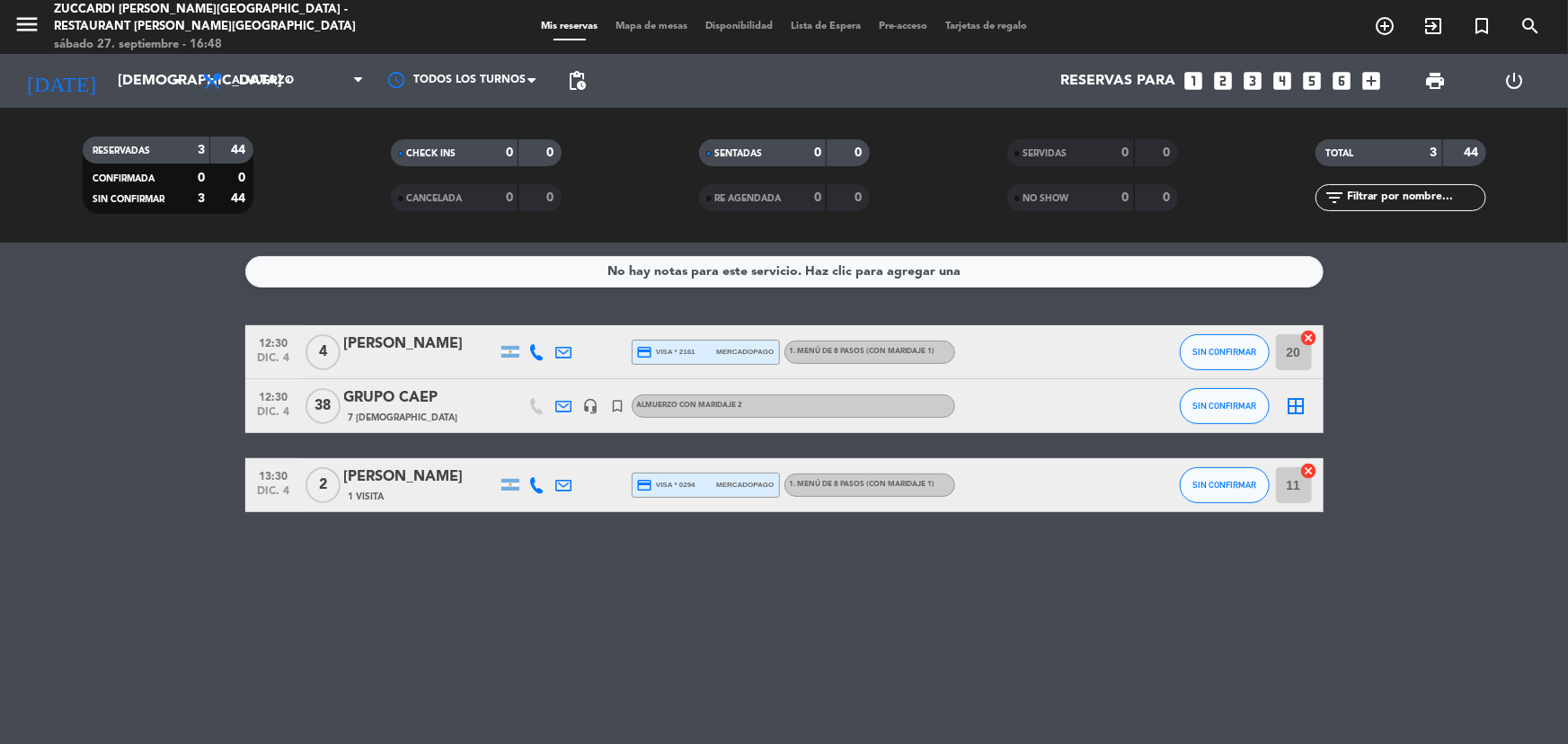
click at [405, 412] on div "7 [DEMOGRAPHIC_DATA]" at bounding box center [420, 418] width 152 height 16
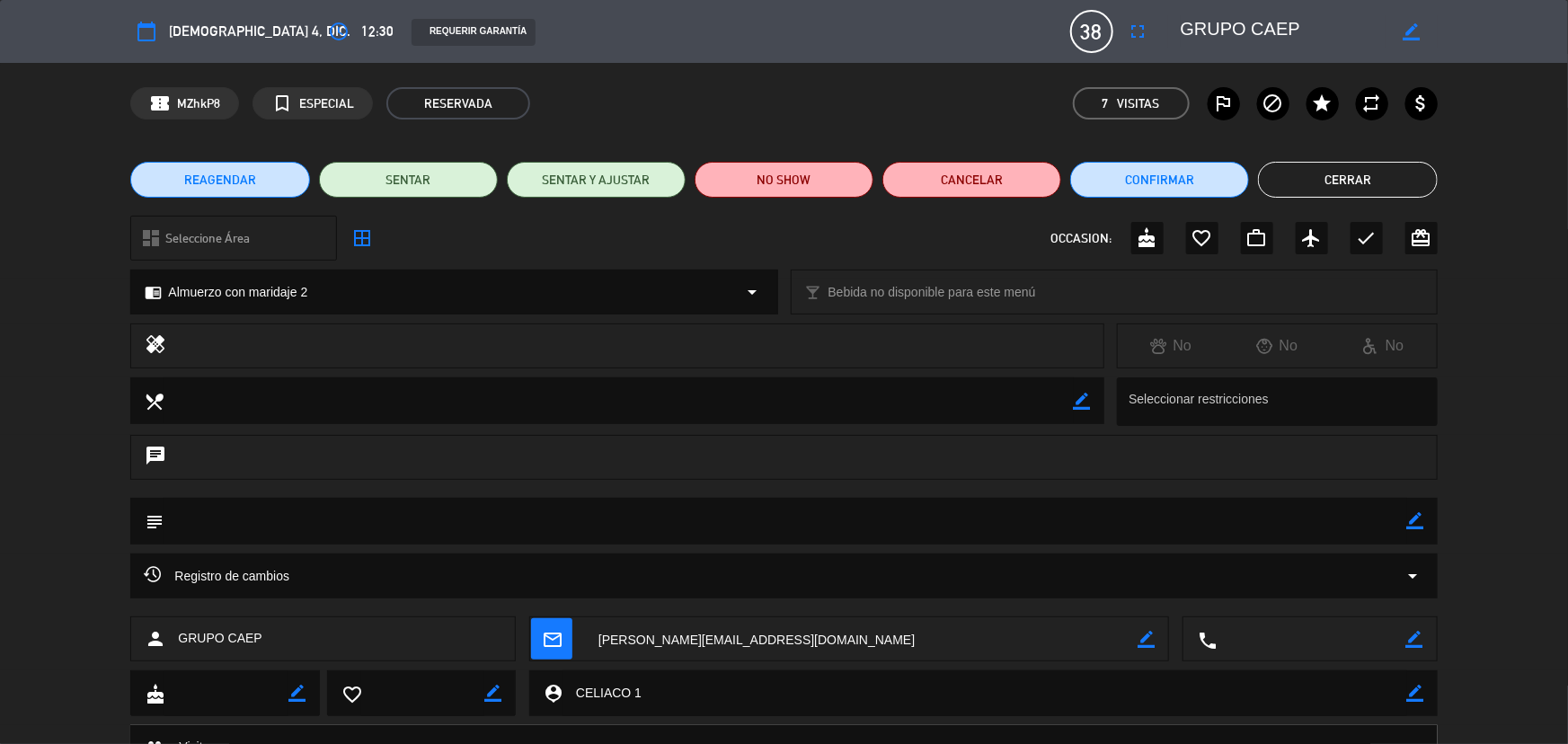
click at [1405, 27] on icon "border_color" at bounding box center [1411, 31] width 17 height 17
click at [1183, 27] on textarea at bounding box center [1283, 31] width 205 height 32
type textarea "37 GRUPO CAEP"
click at [1422, 27] on div at bounding box center [1411, 31] width 51 height 32
click at [1420, 27] on icon at bounding box center [1411, 31] width 17 height 17
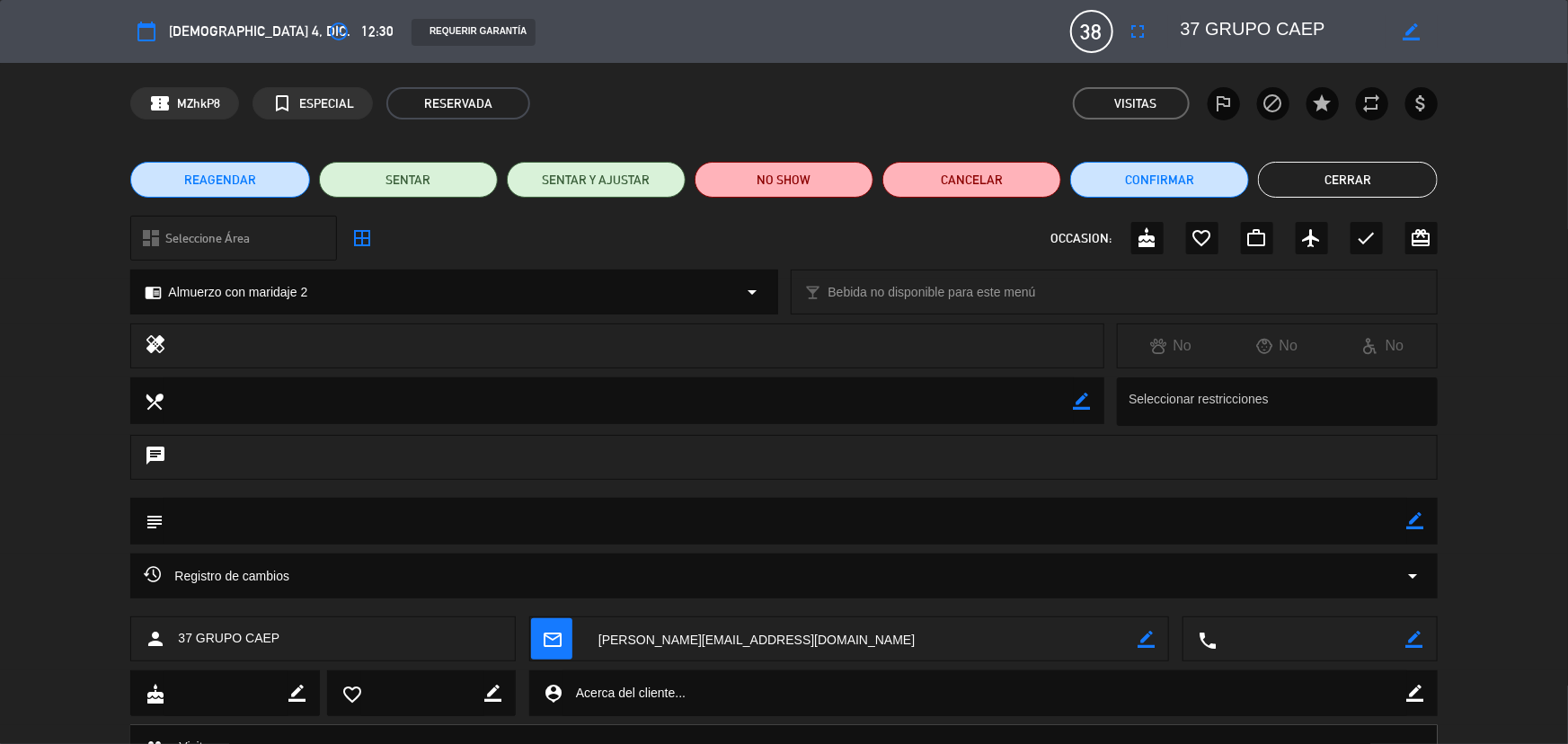
click at [1423, 521] on icon "border_color" at bounding box center [1415, 520] width 17 height 17
click at [1291, 541] on textarea at bounding box center [784, 520] width 1243 height 46
type textarea "34 pax + 3 coordinadores- No deja cambiar sist. Mail del 27/09"
click at [1411, 524] on icon at bounding box center [1415, 520] width 17 height 17
click at [1329, 183] on button "Cerrar" at bounding box center [1348, 180] width 179 height 36
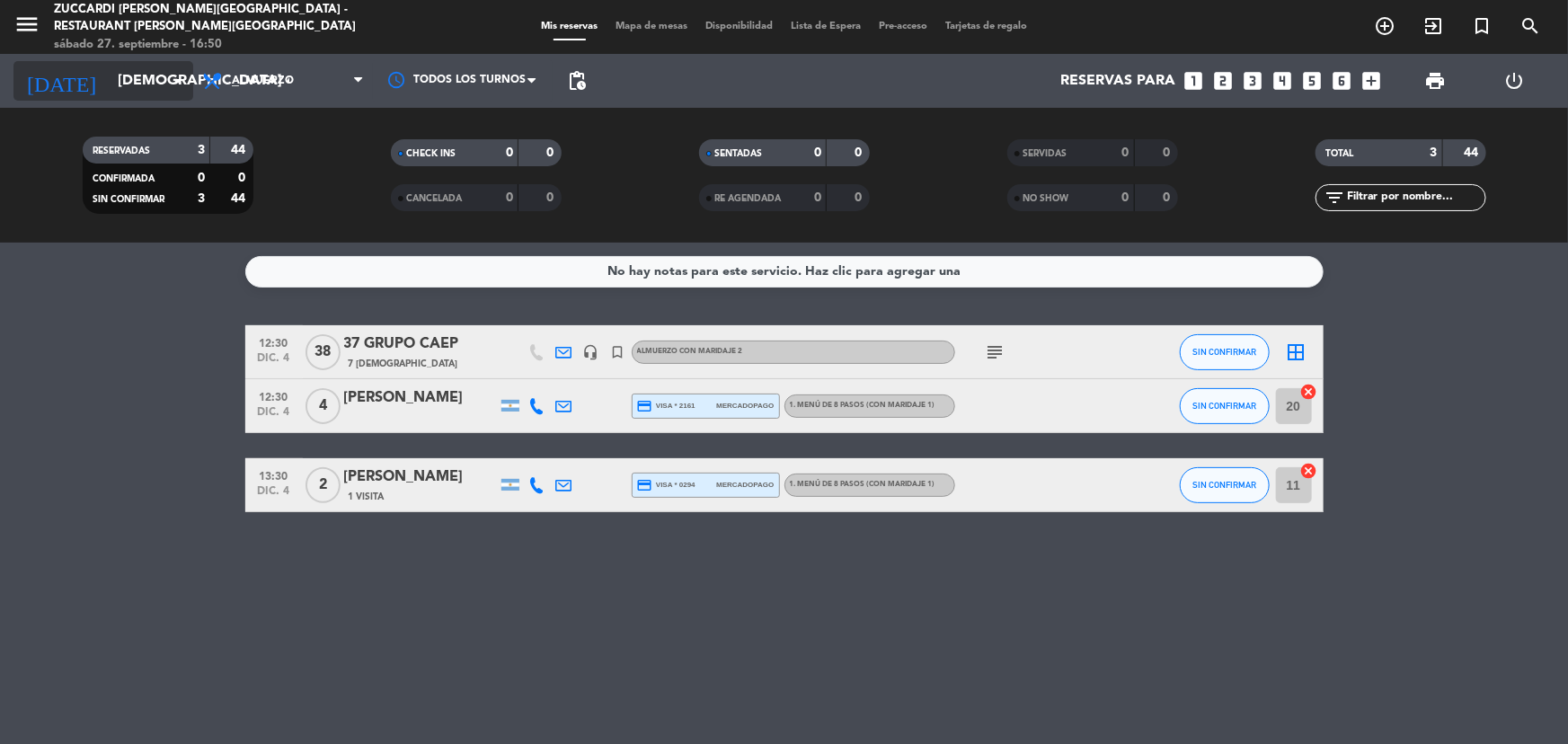
click at [111, 87] on input "[DEMOGRAPHIC_DATA] 4 dic." at bounding box center [203, 82] width 190 height 35
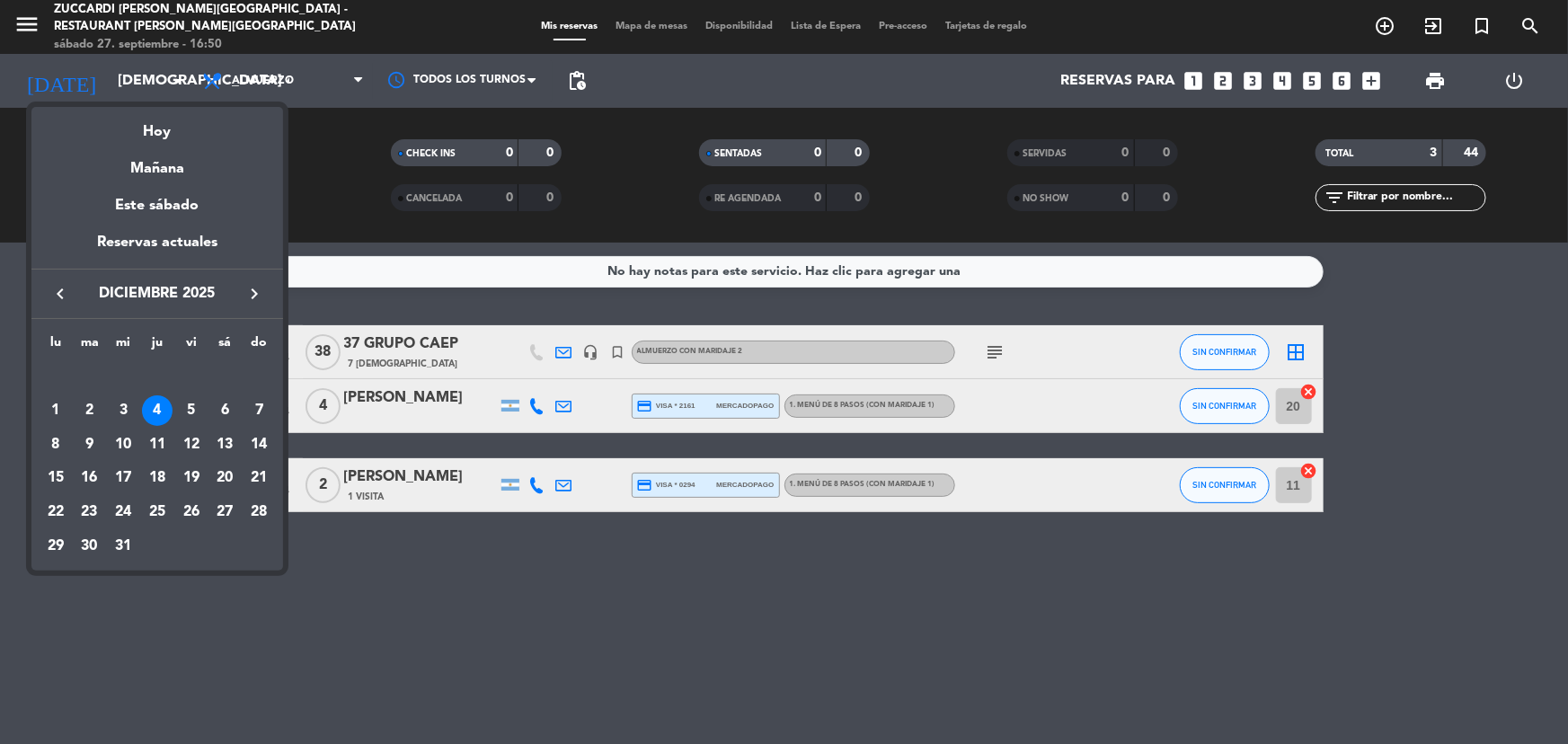
click at [54, 297] on icon "keyboard_arrow_left" at bounding box center [60, 294] width 22 height 22
drag, startPoint x: 256, startPoint y: 480, endPoint x: 212, endPoint y: 461, distance: 47.9
click at [254, 478] on div "19" at bounding box center [259, 478] width 30 height 30
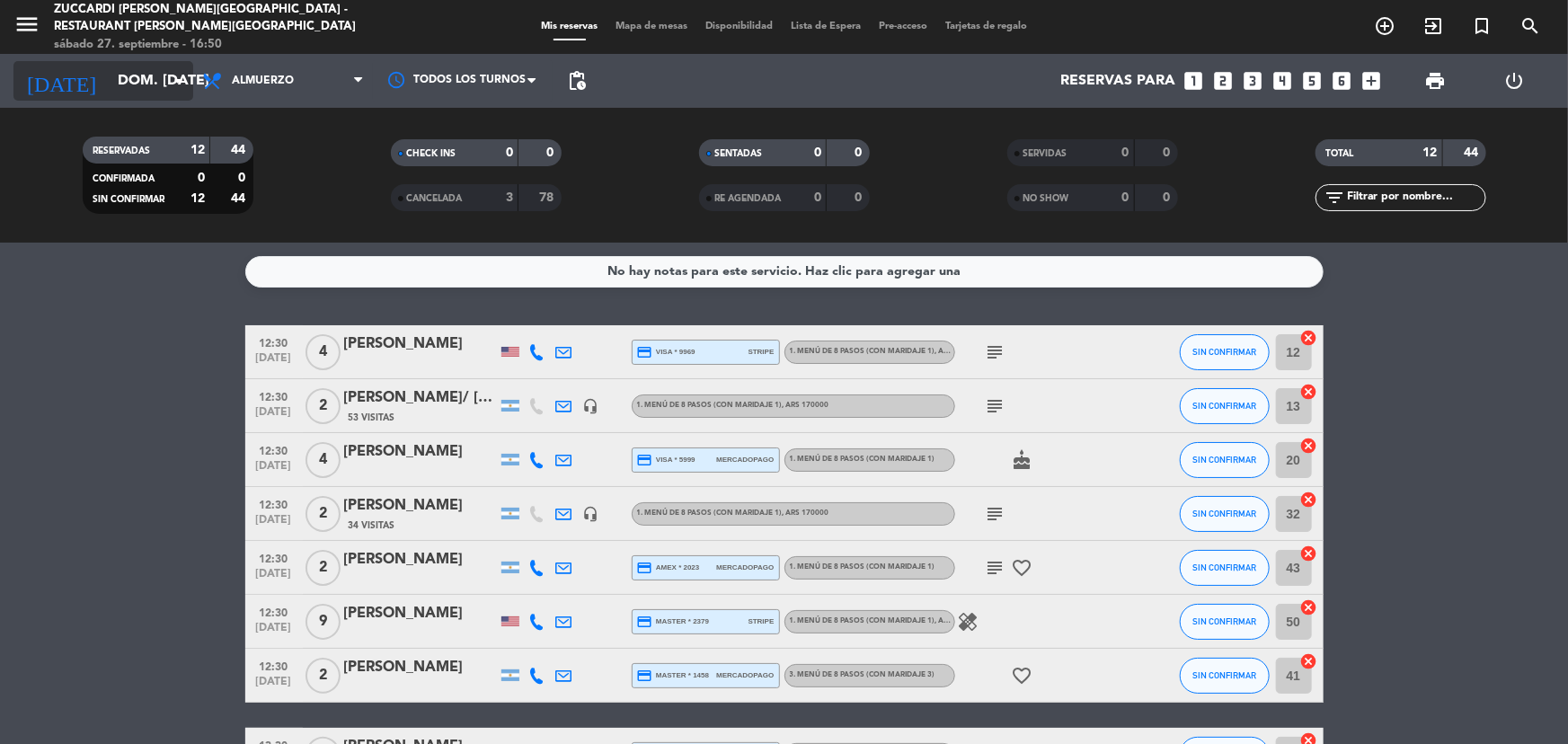
click at [167, 86] on icon "arrow_drop_down" at bounding box center [178, 81] width 22 height 22
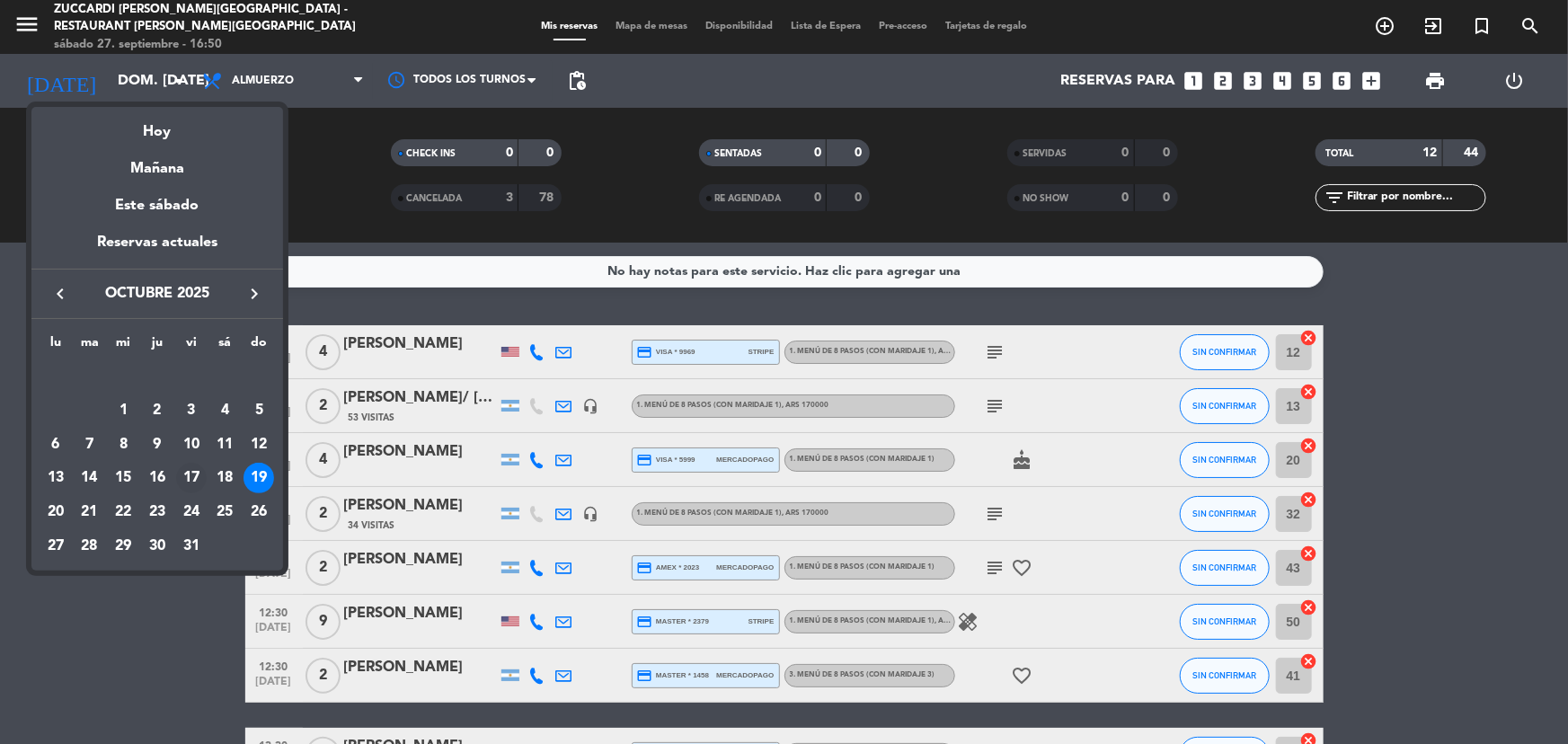
click at [190, 477] on div "17" at bounding box center [191, 478] width 30 height 30
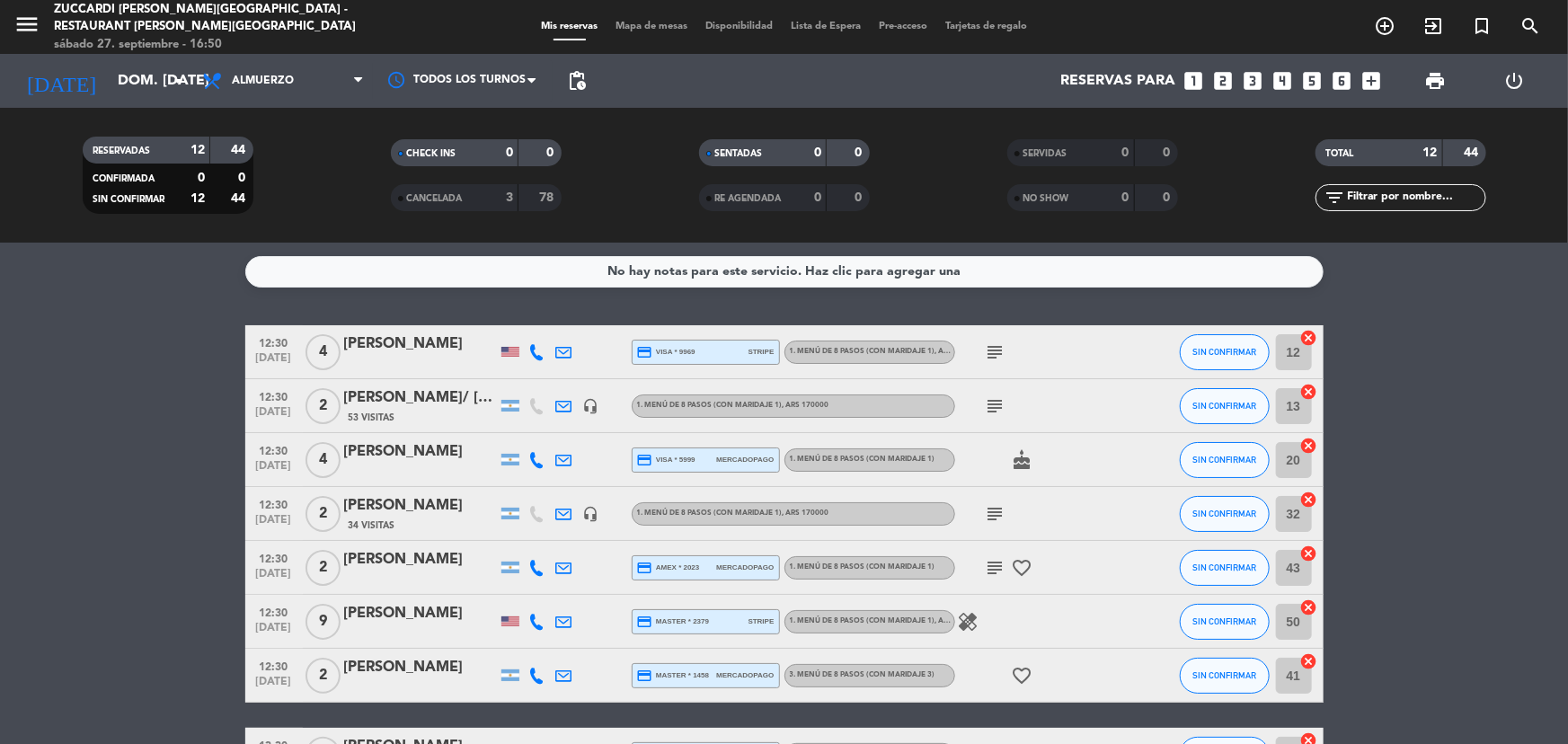
type input "vie. [DATE]"
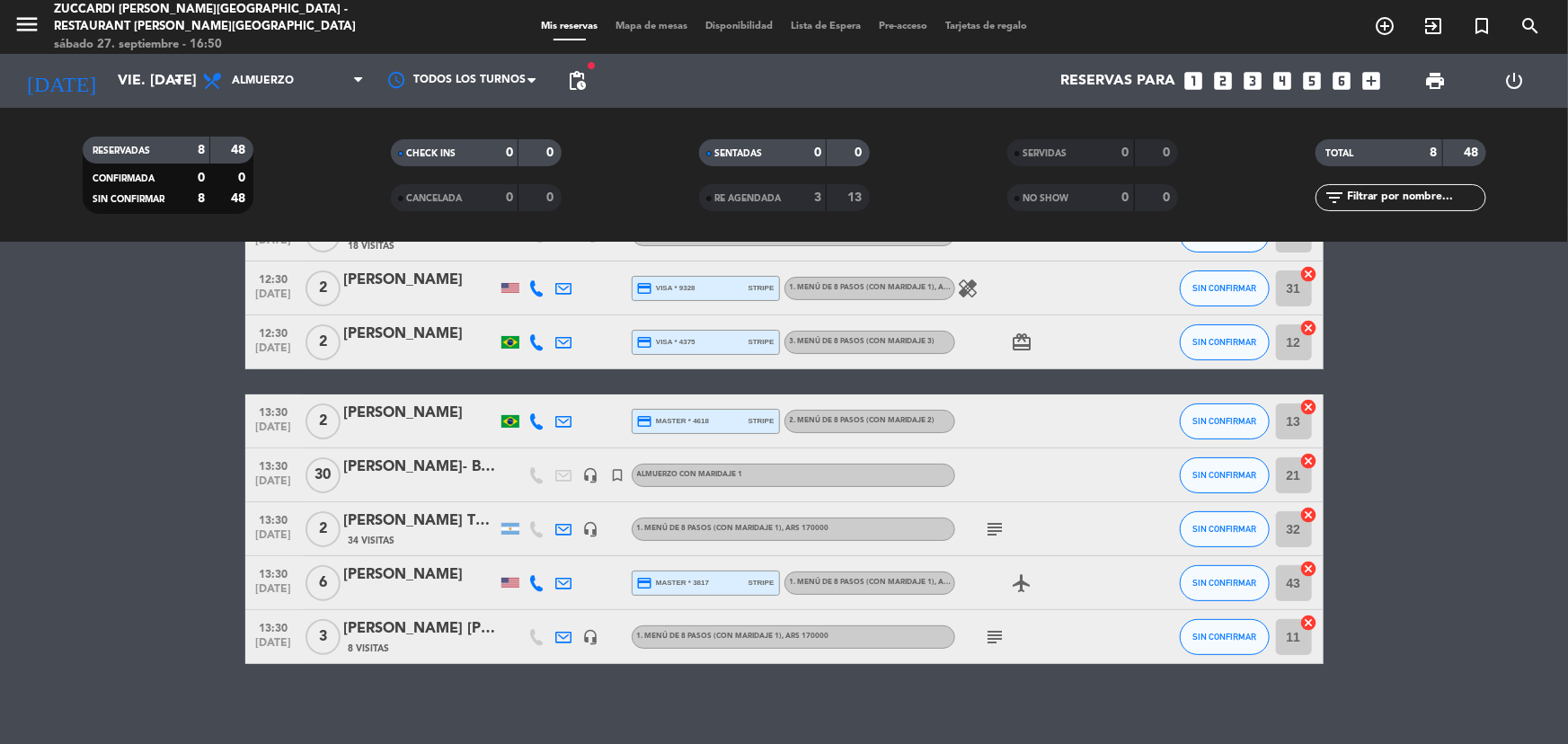
scroll to position [127, 0]
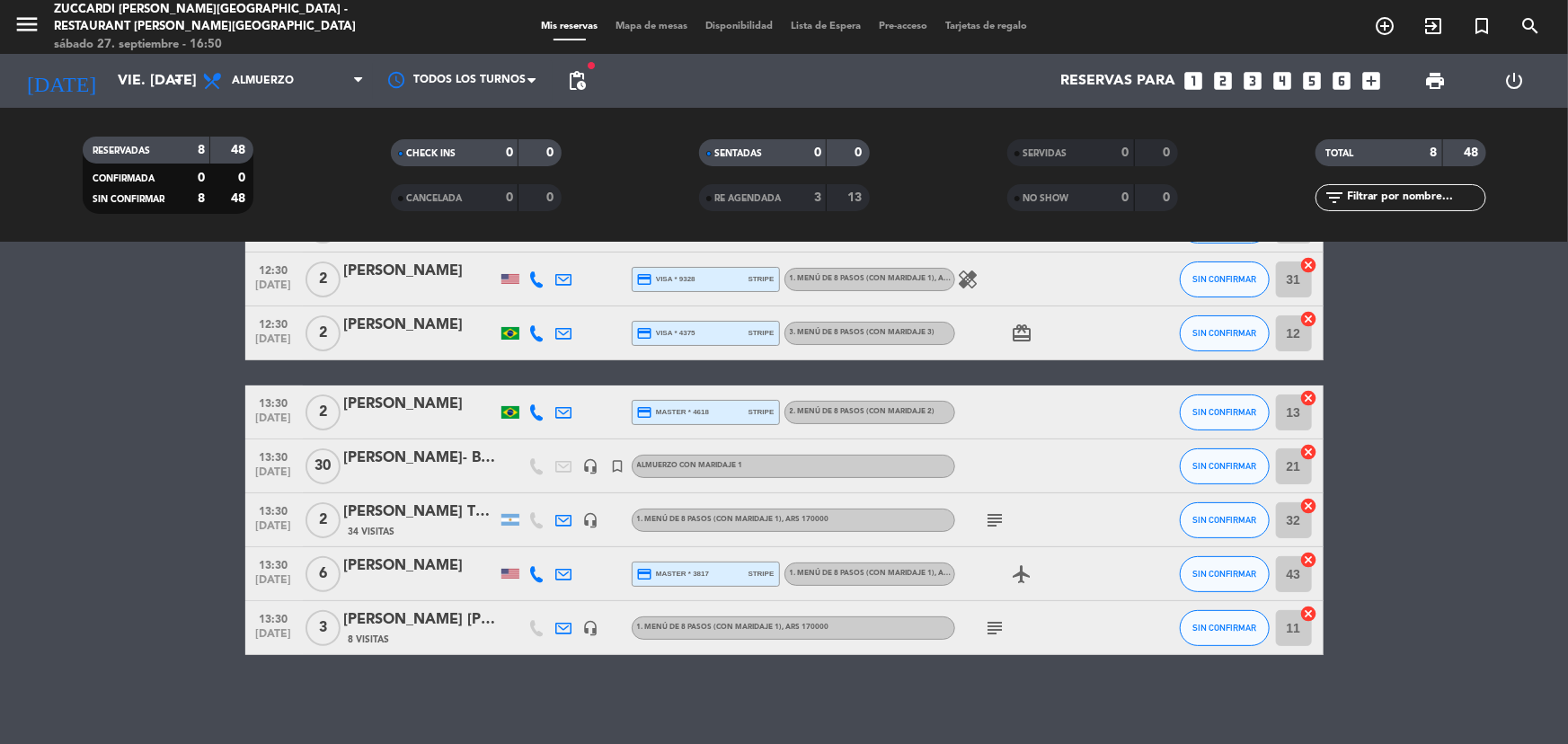
click at [403, 507] on div "[PERSON_NAME] TEBECHRANI" at bounding box center [420, 512] width 152 height 24
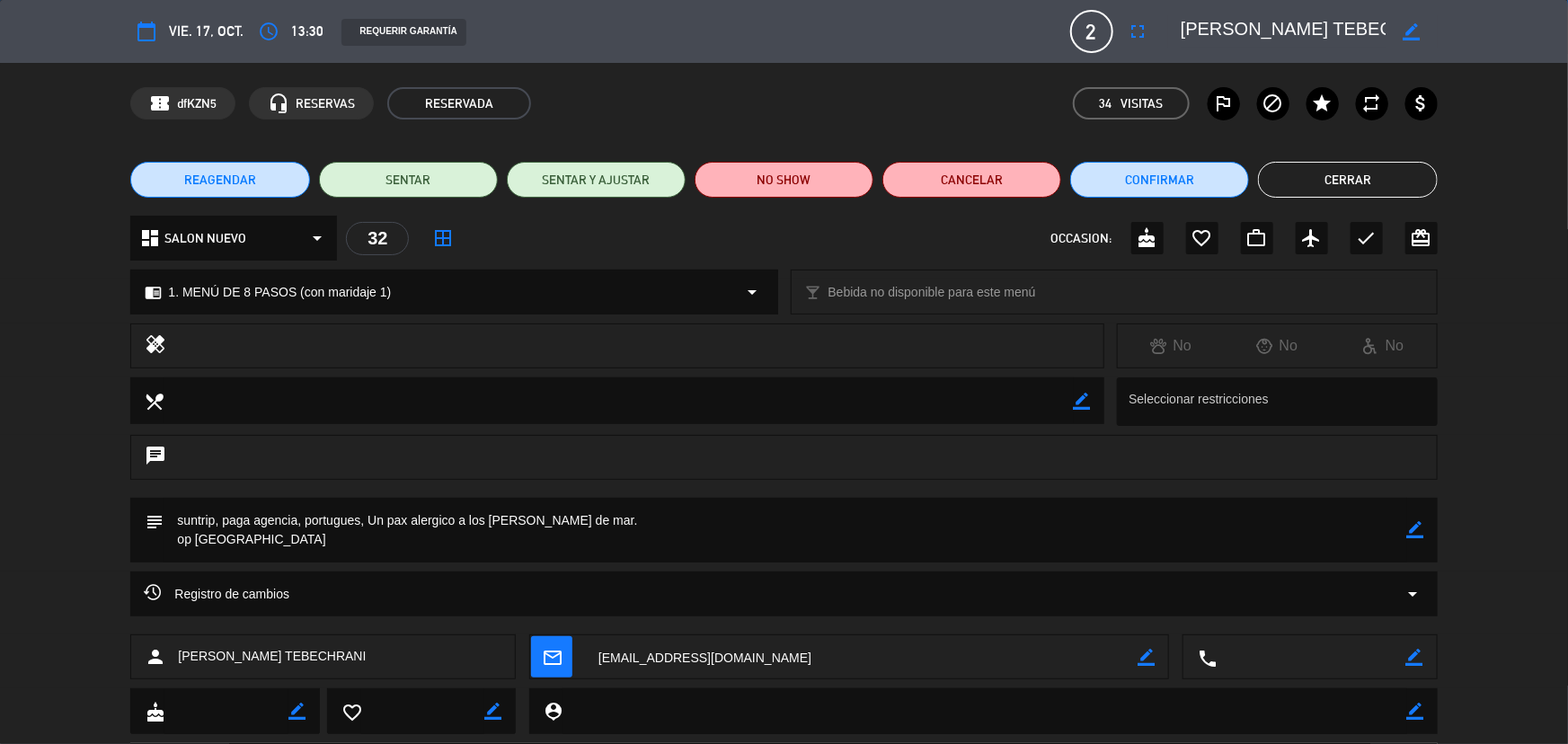
click at [277, 183] on button "REAGENDAR" at bounding box center [220, 180] width 179 height 36
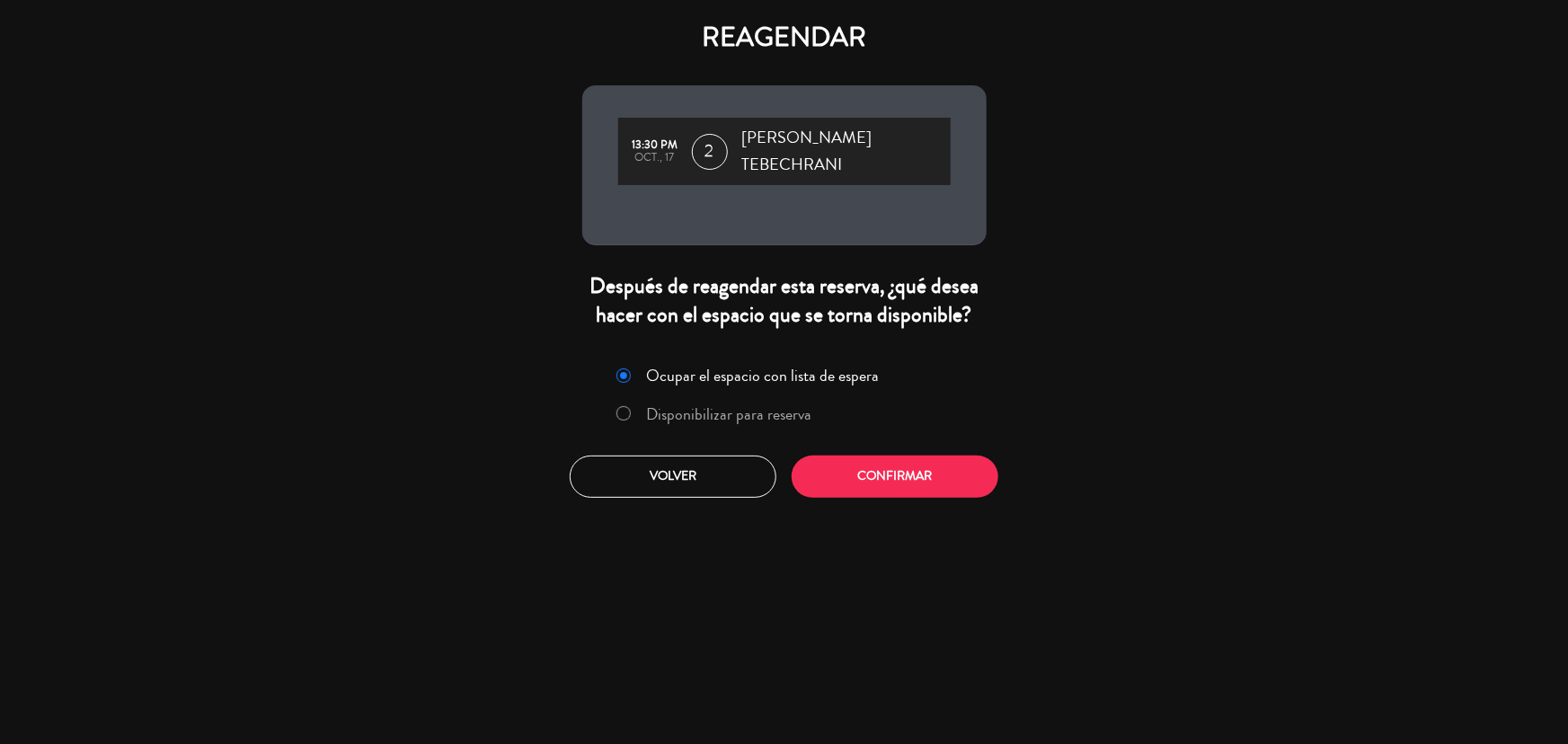
click at [619, 412] on input "Disponibilizar para reserva" at bounding box center [622, 412] width 12 height 12
radio input "true"
click at [960, 492] on button "Confirmar" at bounding box center [895, 476] width 206 height 42
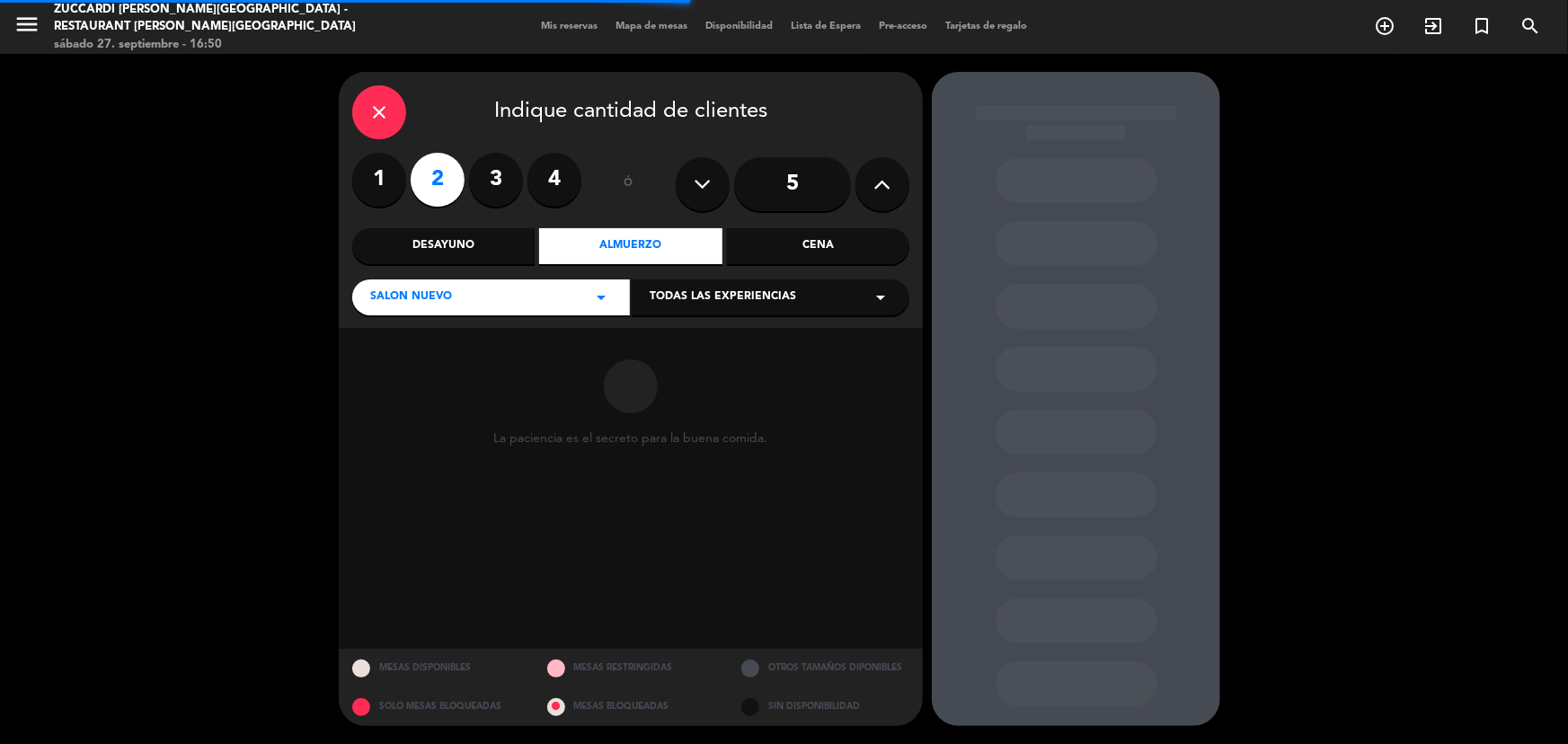
click at [757, 300] on span "Todas las experiencias" at bounding box center [723, 297] width 146 height 18
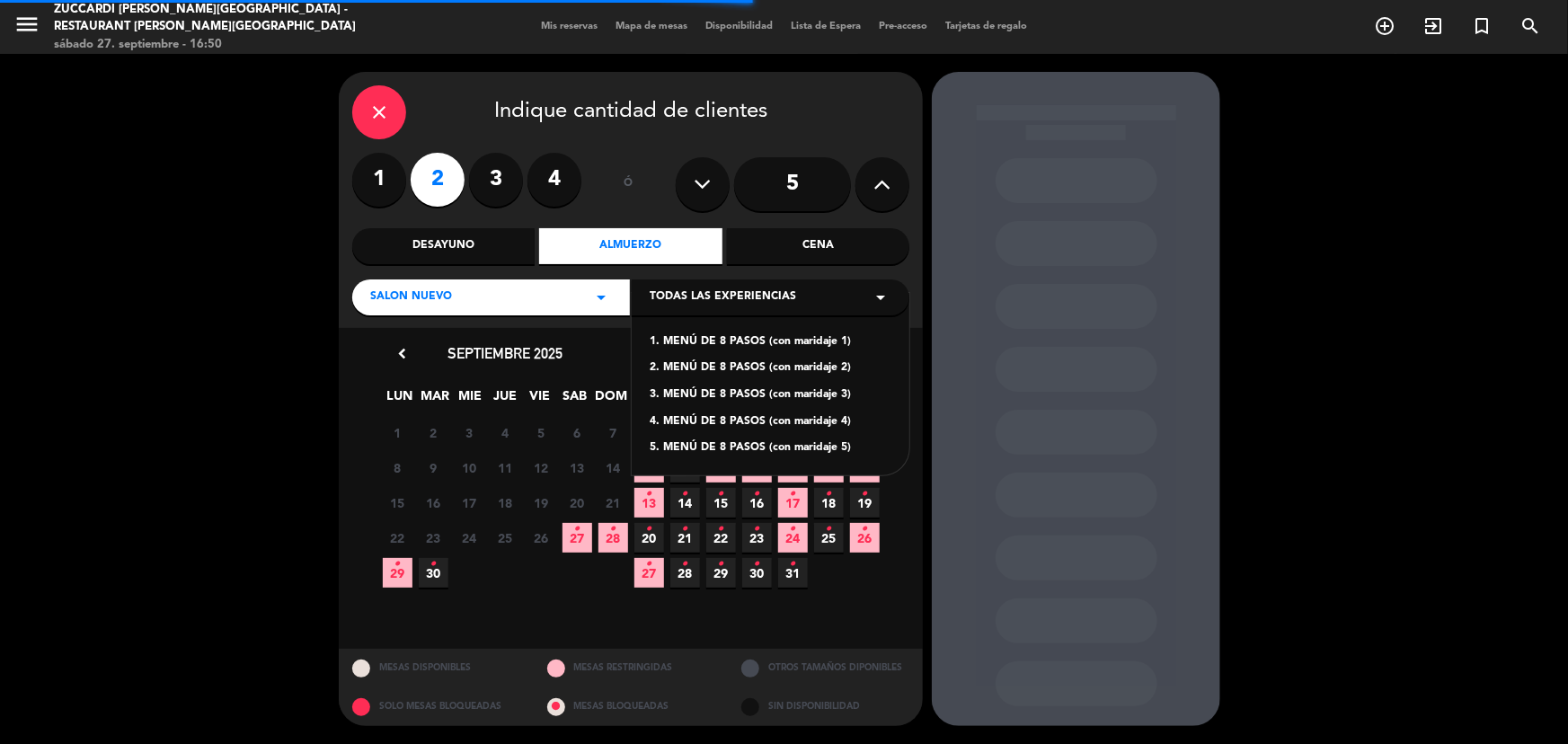
click at [755, 337] on div "1. MENÚ DE 8 PASOS (con maridaje 1)" at bounding box center [771, 342] width 242 height 18
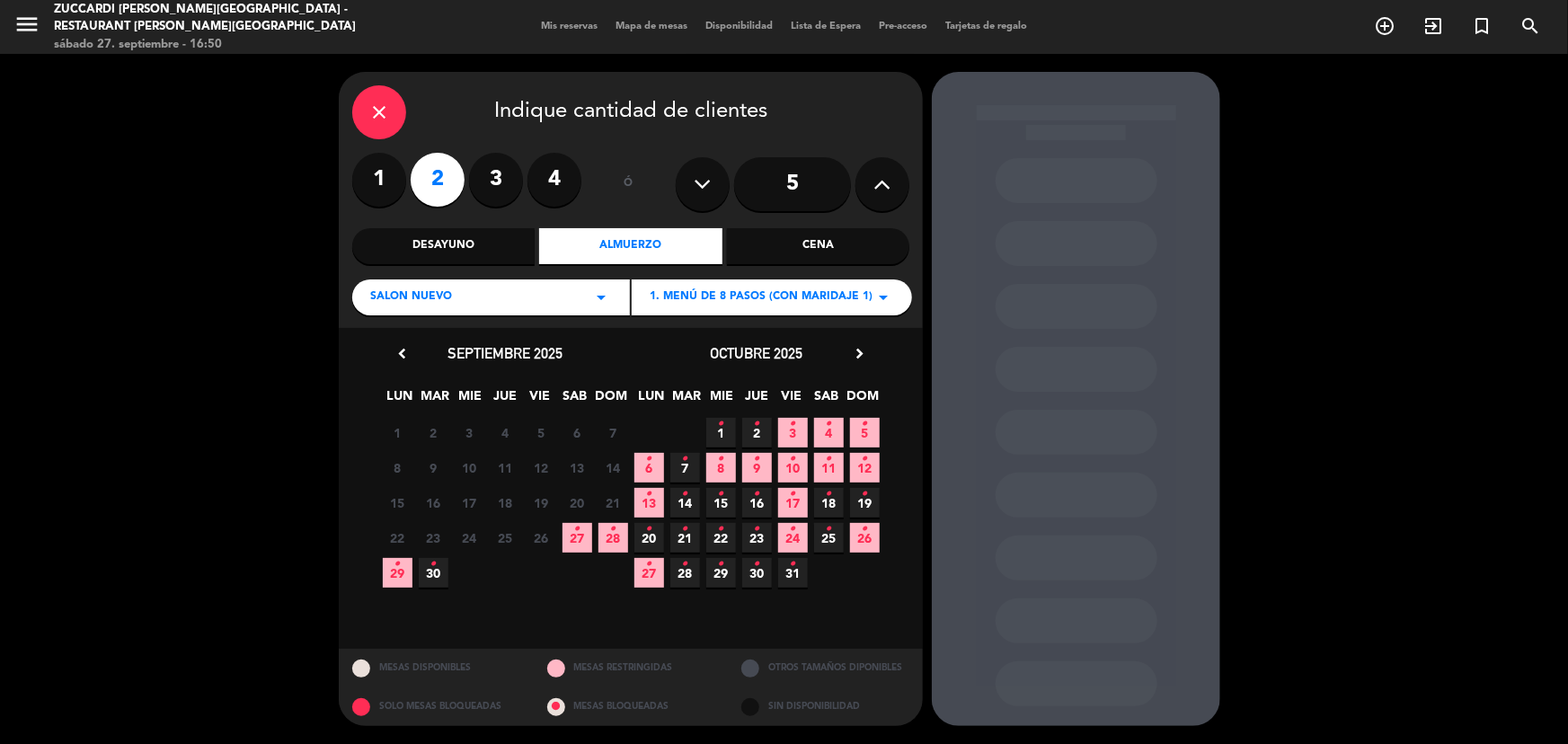
click at [862, 494] on icon "•" at bounding box center [865, 493] width 6 height 29
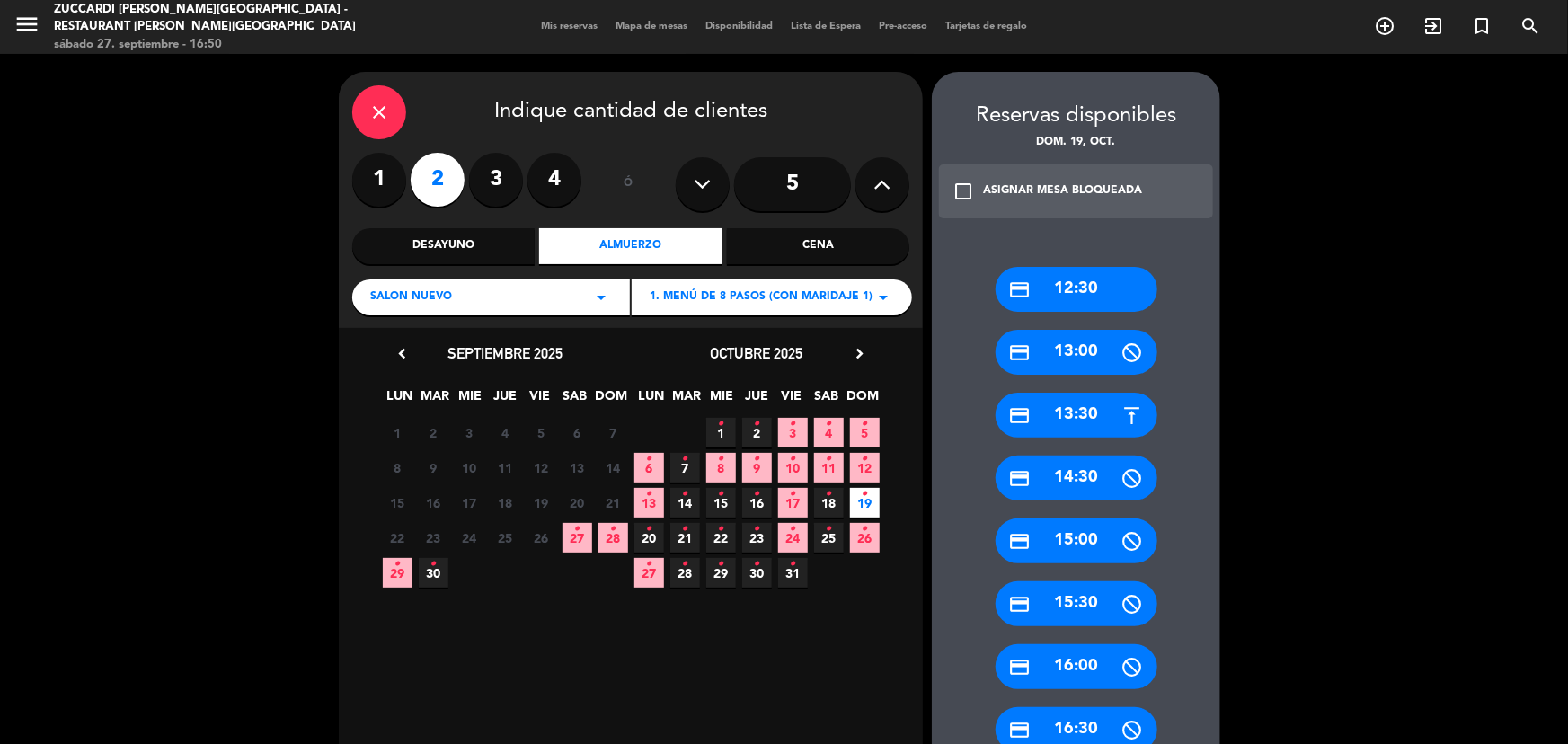
click at [1067, 407] on div "credit_card 13:30" at bounding box center [1076, 415] width 162 height 45
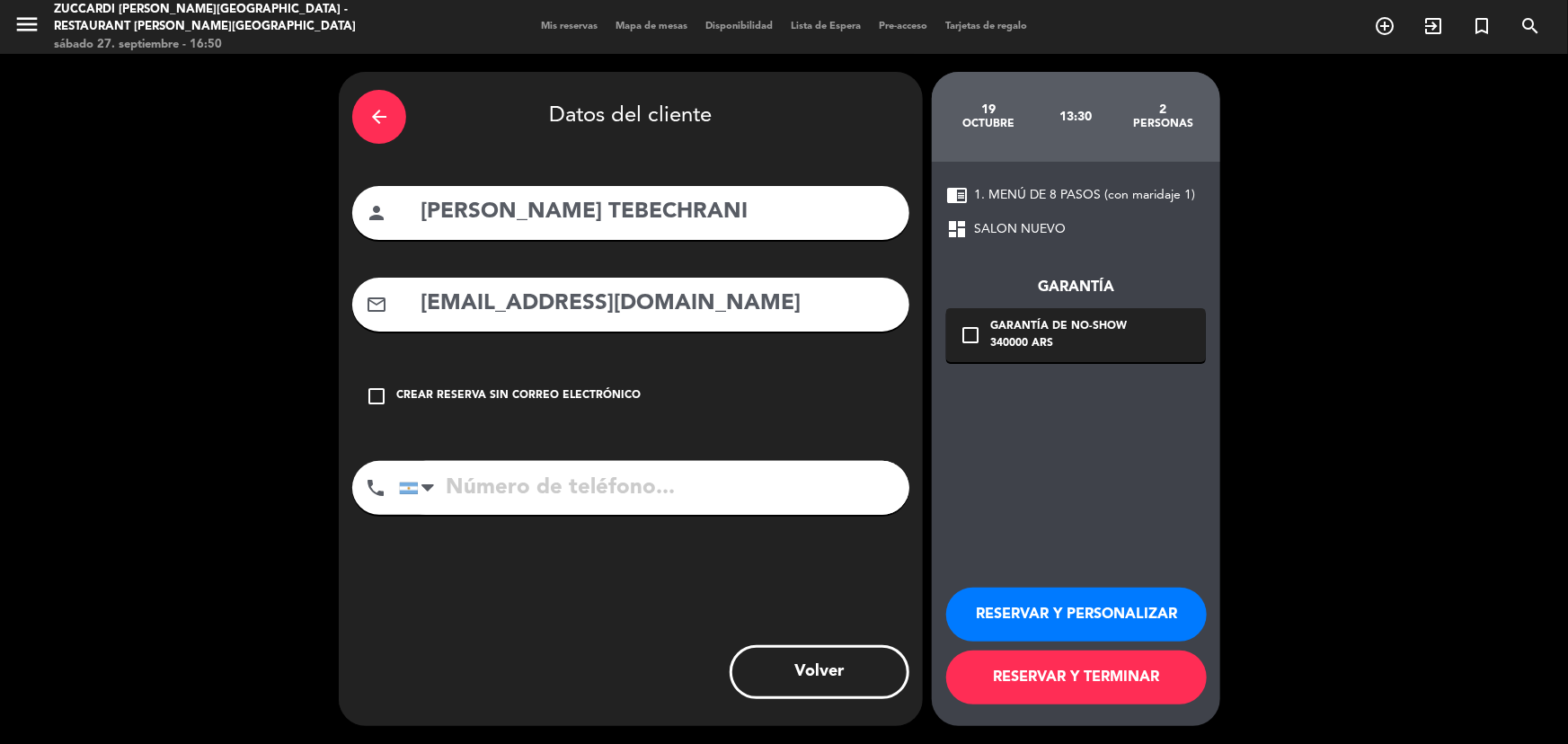
click at [1079, 614] on button "RESERVAR Y PERSONALIZAR" at bounding box center [1075, 614] width 261 height 54
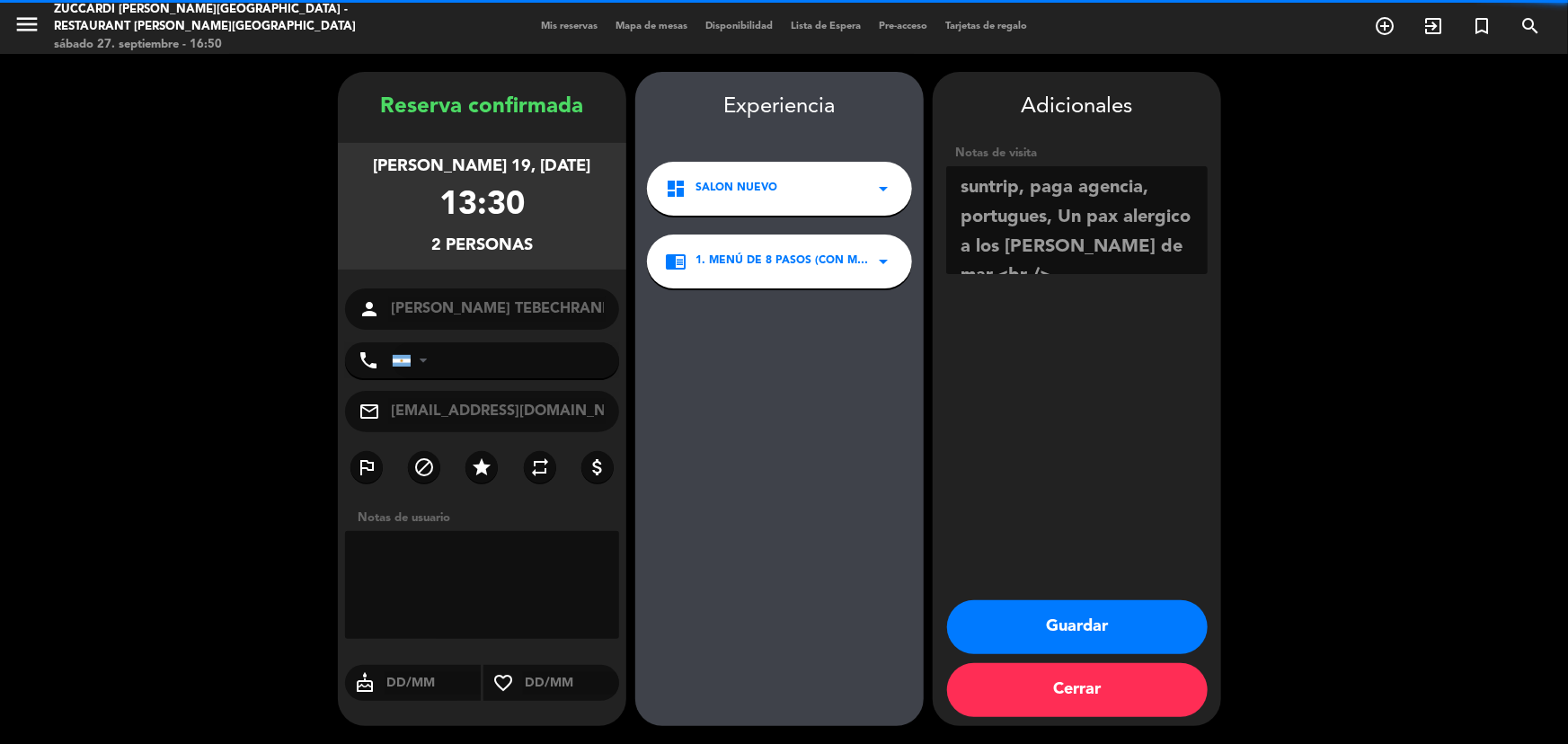
click at [1028, 623] on button "Guardar" at bounding box center [1076, 627] width 261 height 54
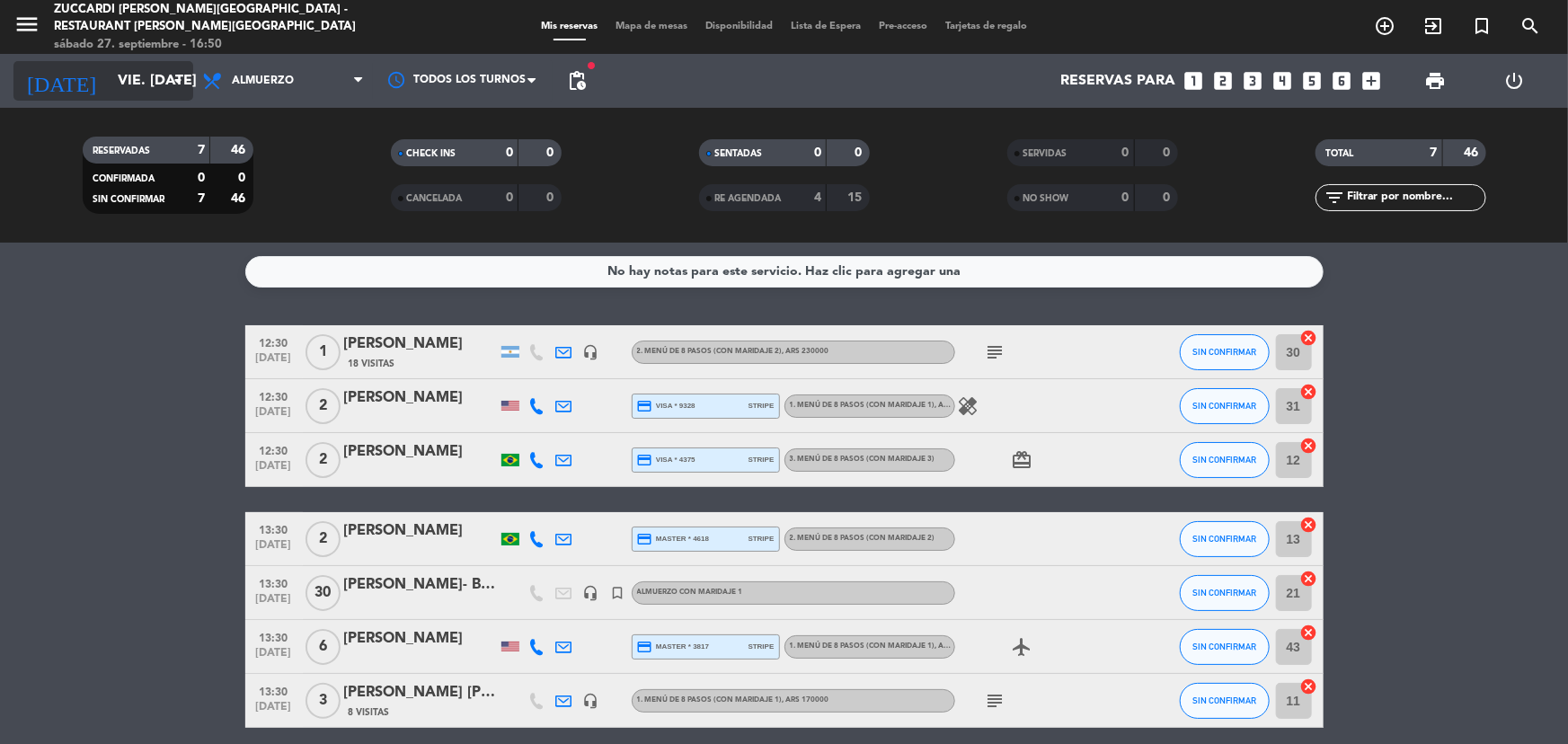
click at [109, 79] on input "vie. [DATE]" at bounding box center [203, 82] width 190 height 35
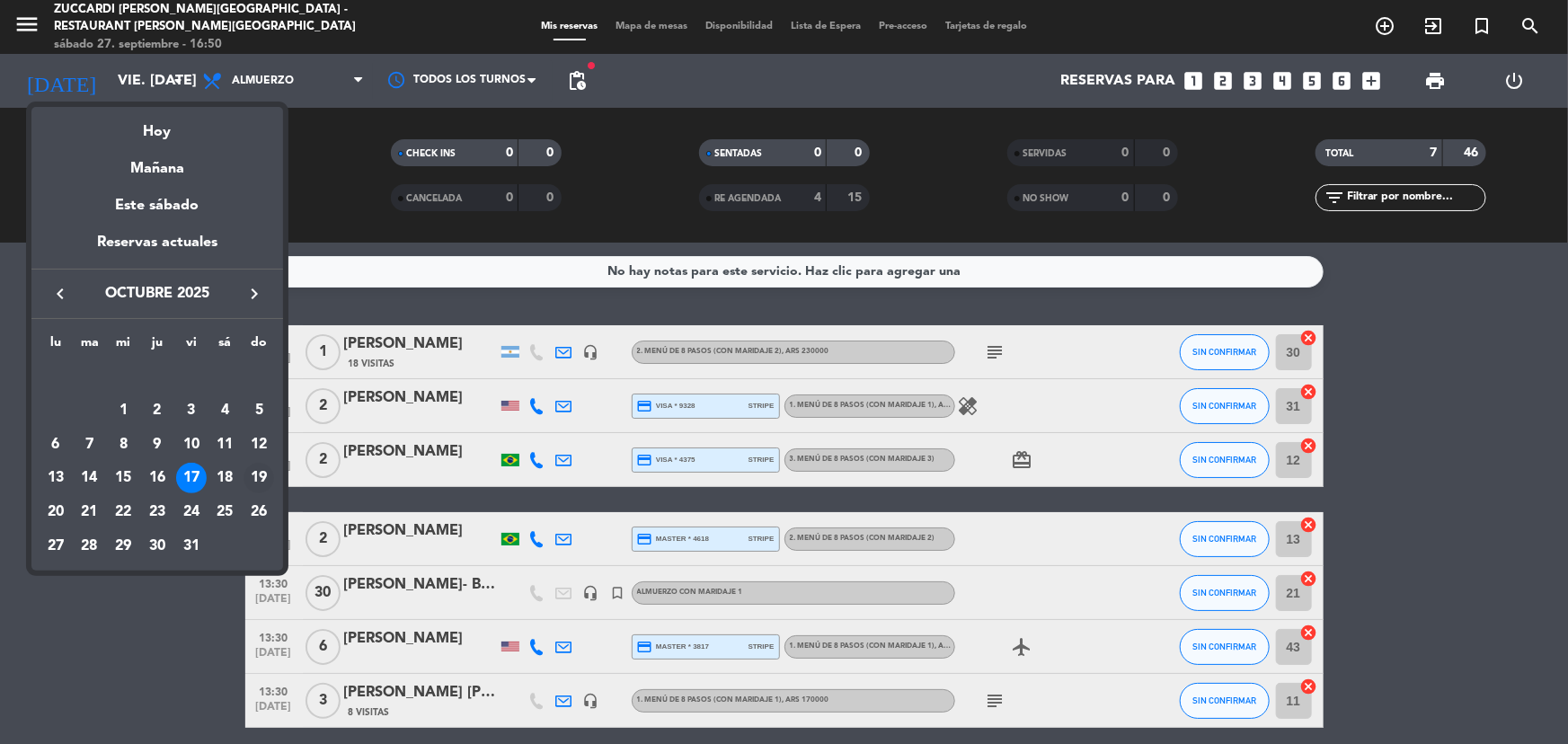
click at [263, 481] on div "19" at bounding box center [259, 478] width 30 height 30
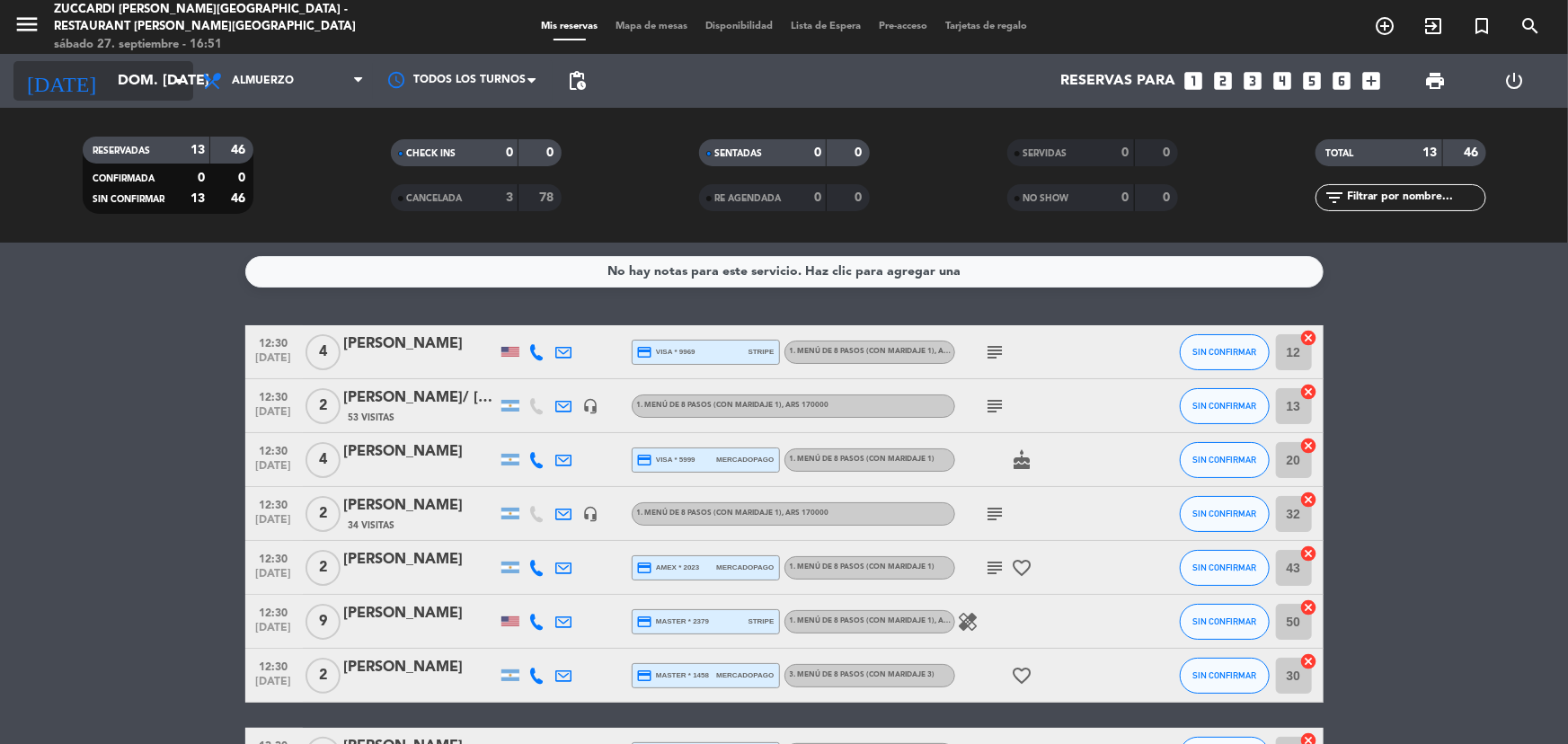
click at [162, 94] on input "dom. [DATE]" at bounding box center [203, 82] width 190 height 35
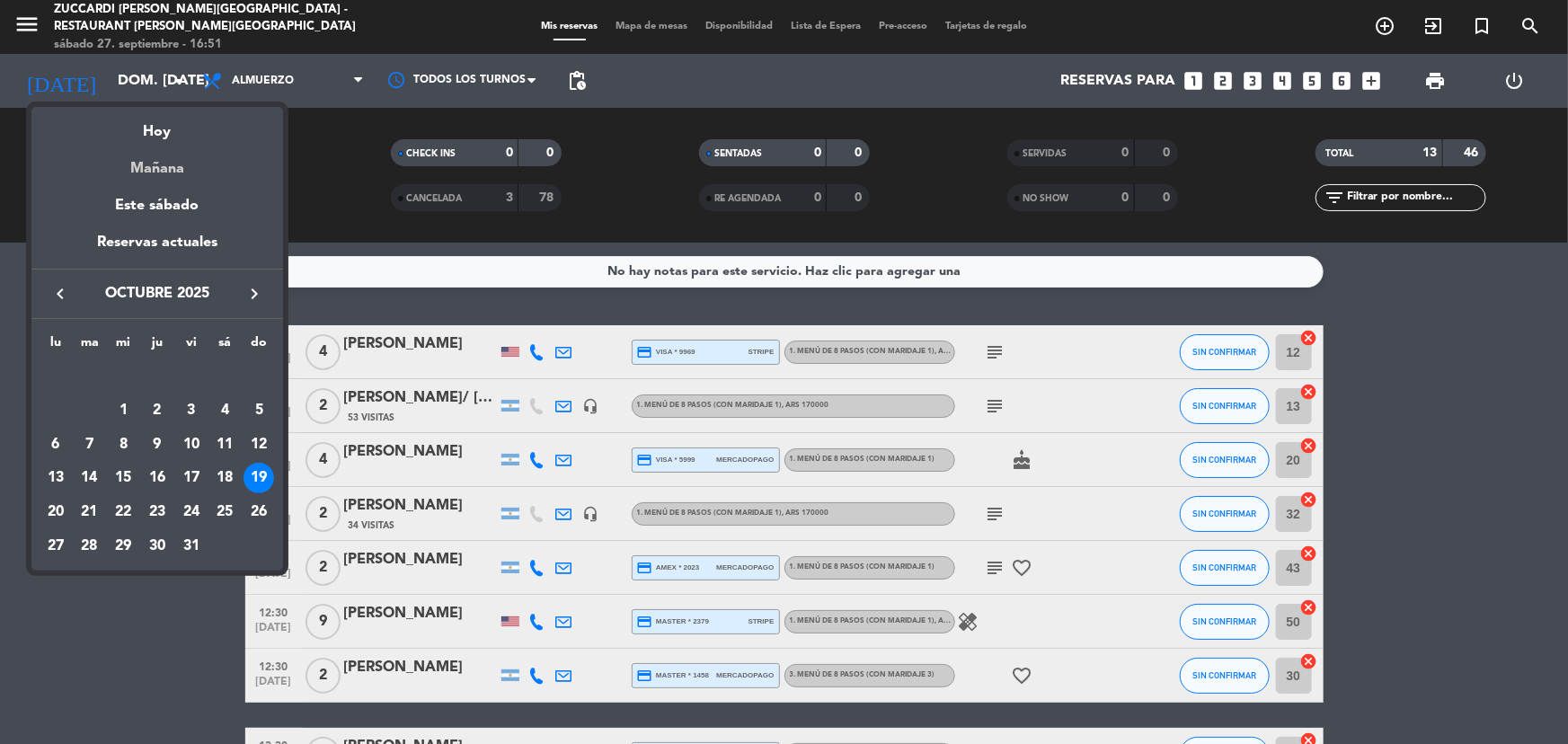
click at [162, 168] on div "Mañana" at bounding box center [157, 161] width 252 height 36
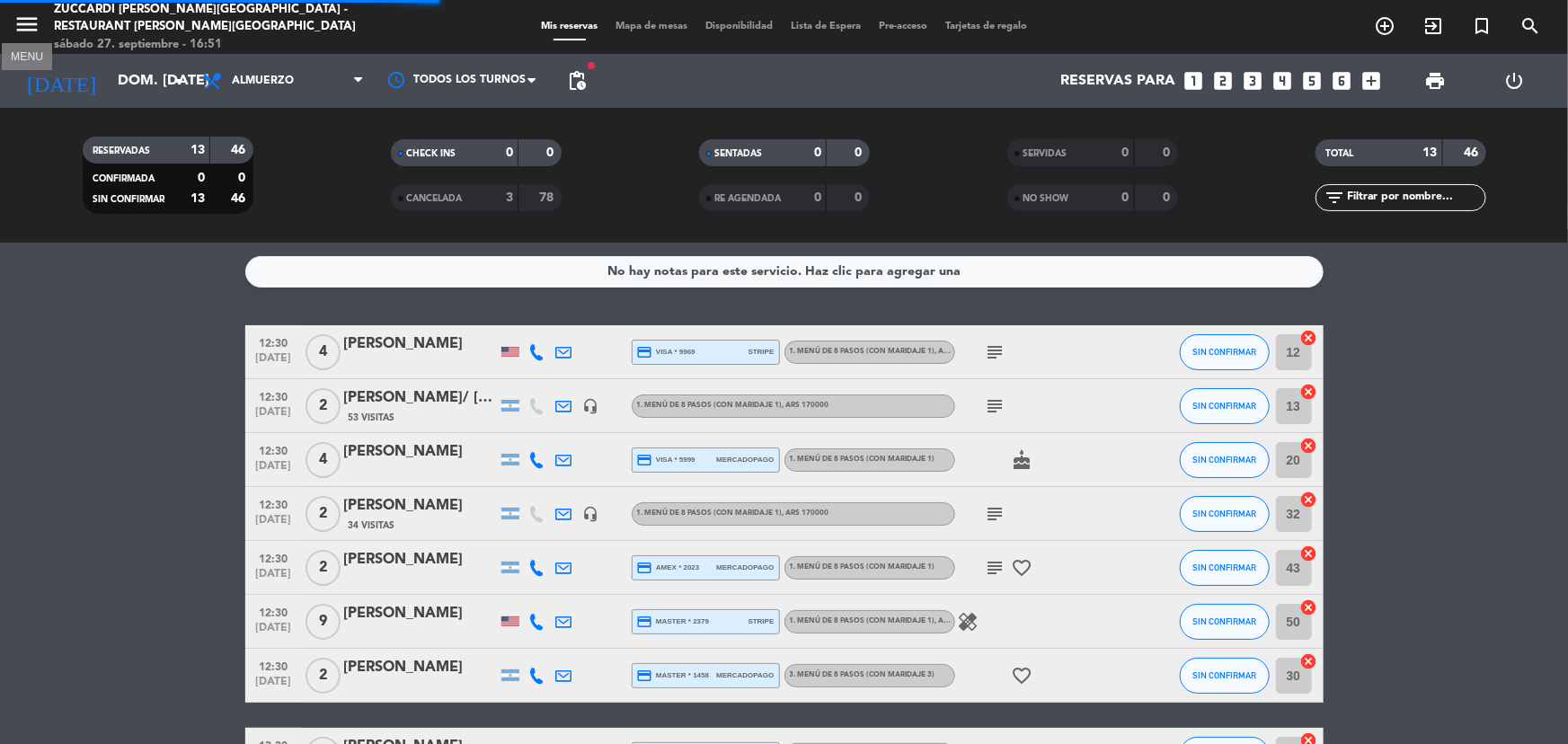
click at [30, 25] on icon "menu" at bounding box center [27, 24] width 27 height 27
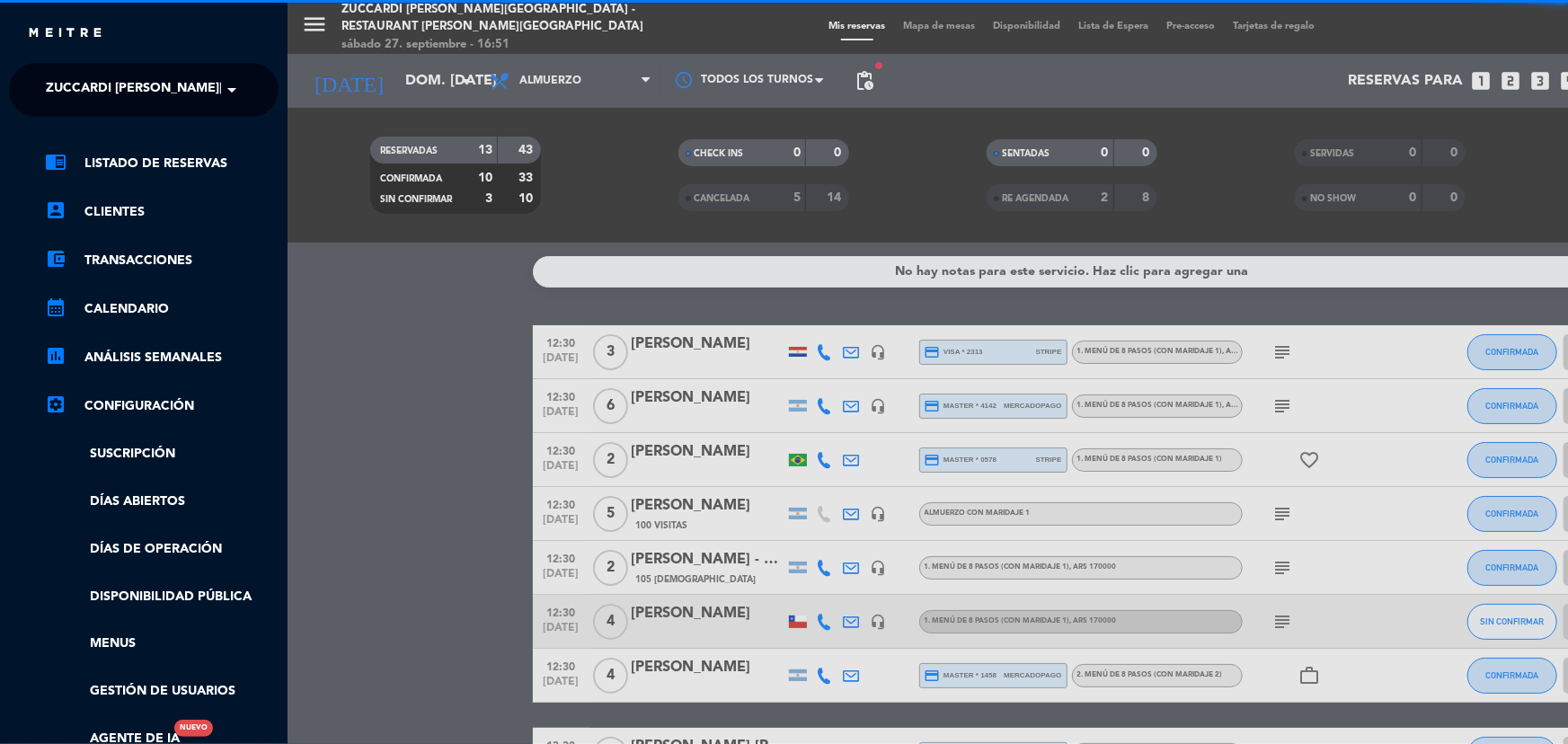
click at [210, 89] on span "Zuccardi [PERSON_NAME][GEOGRAPHIC_DATA] - Restaurant [PERSON_NAME][GEOGRAPHIC_D…" at bounding box center [366, 89] width 640 height 37
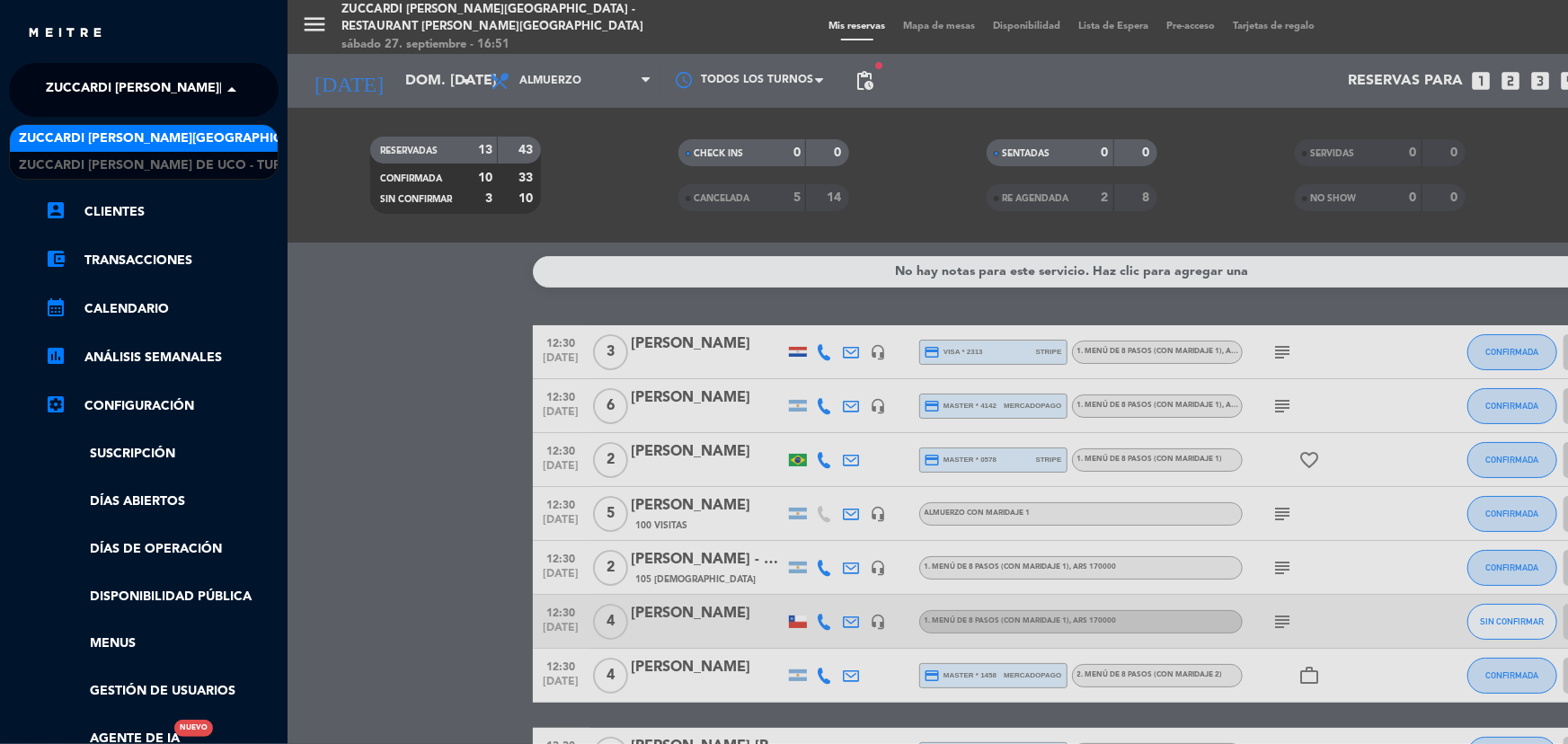
click at [199, 145] on span "Zuccardi [PERSON_NAME][GEOGRAPHIC_DATA] - Restaurant [PERSON_NAME][GEOGRAPHIC_D…" at bounding box center [338, 139] width 640 height 21
click at [183, 86] on span "Zuccardi [PERSON_NAME][GEOGRAPHIC_DATA] - Restaurant [PERSON_NAME][GEOGRAPHIC_D…" at bounding box center [366, 89] width 640 height 37
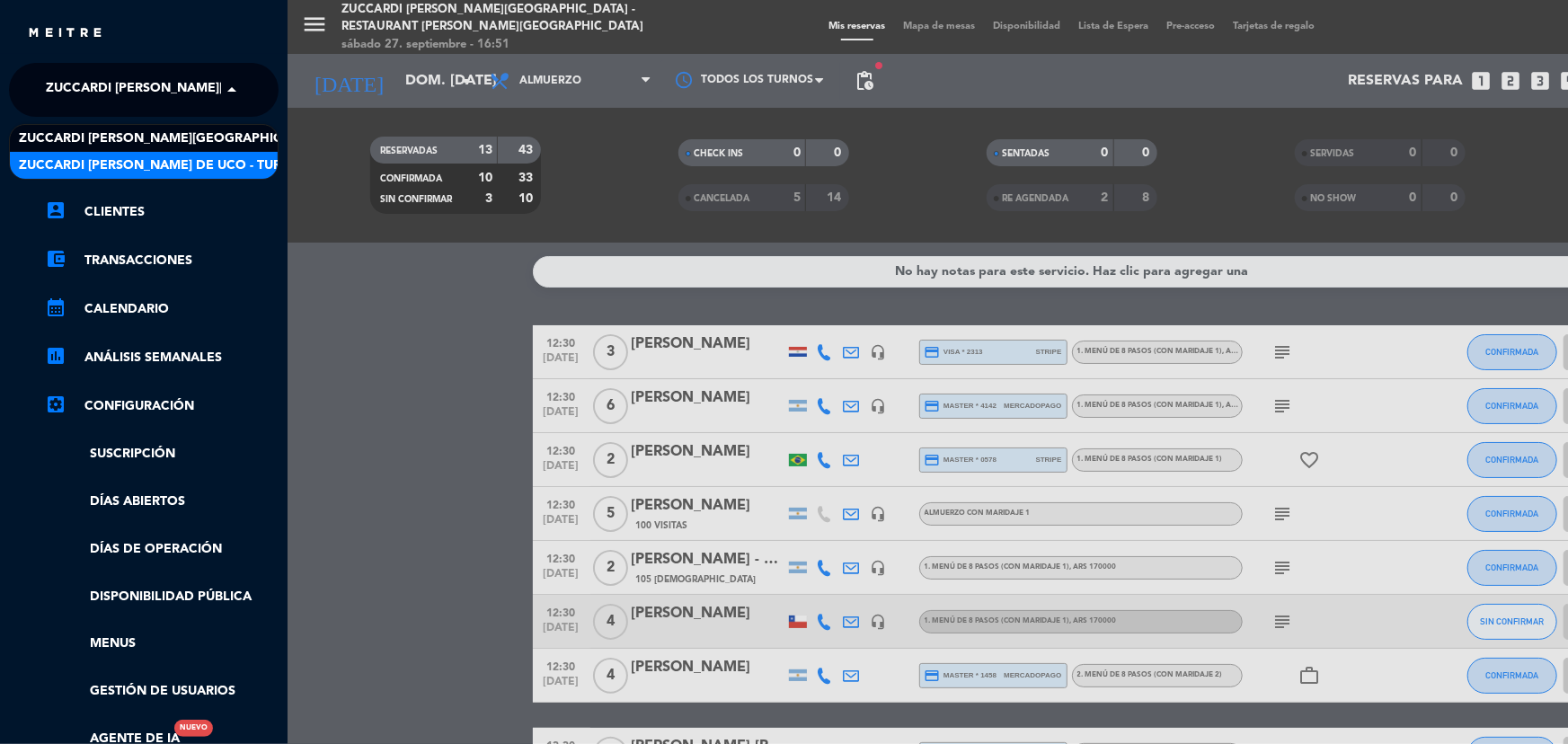
click at [165, 157] on span "Zuccardi [PERSON_NAME] de Uco - Turismo" at bounding box center [166, 165] width 296 height 21
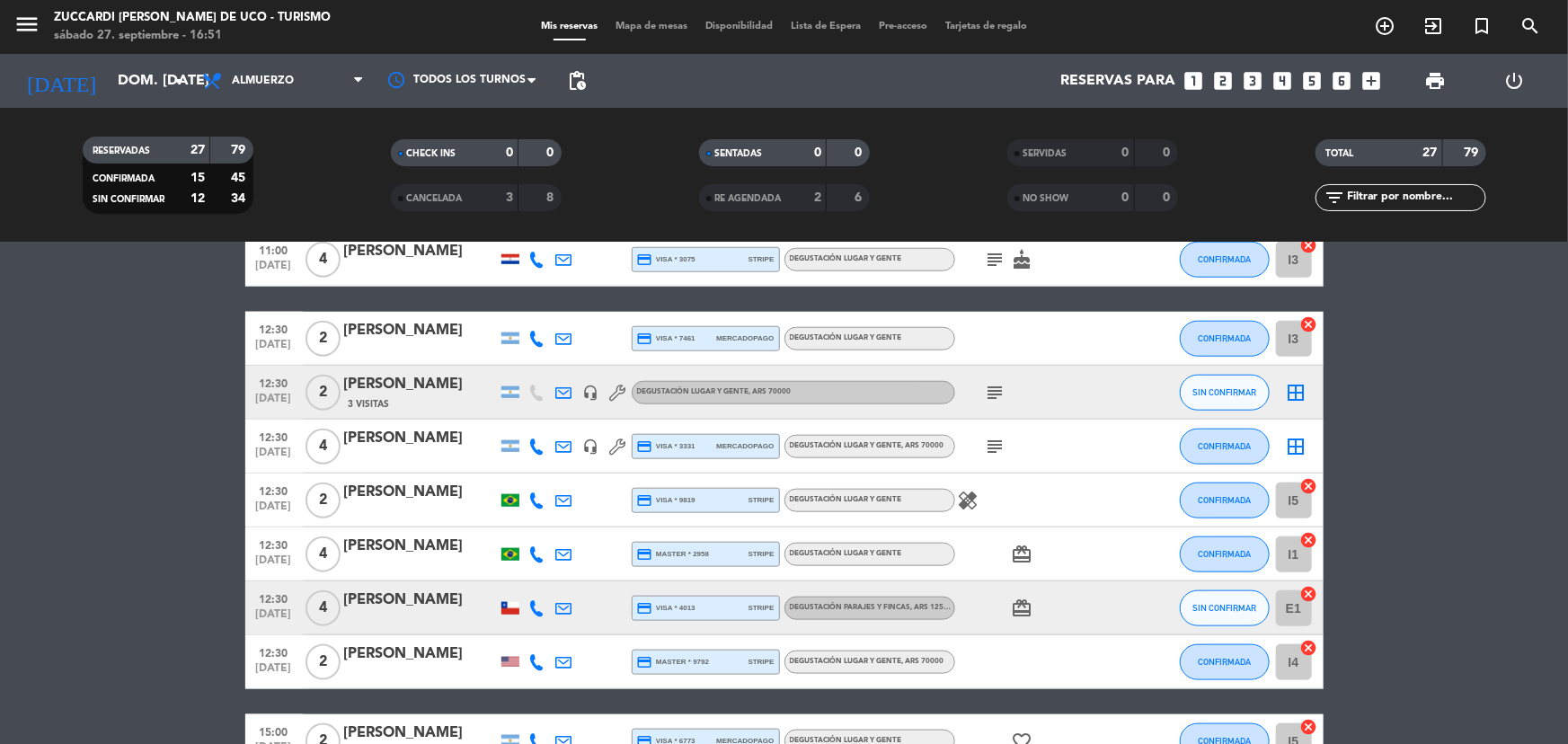
scroll to position [898, 0]
click at [159, 83] on input "dom. [DATE]" at bounding box center [203, 82] width 190 height 35
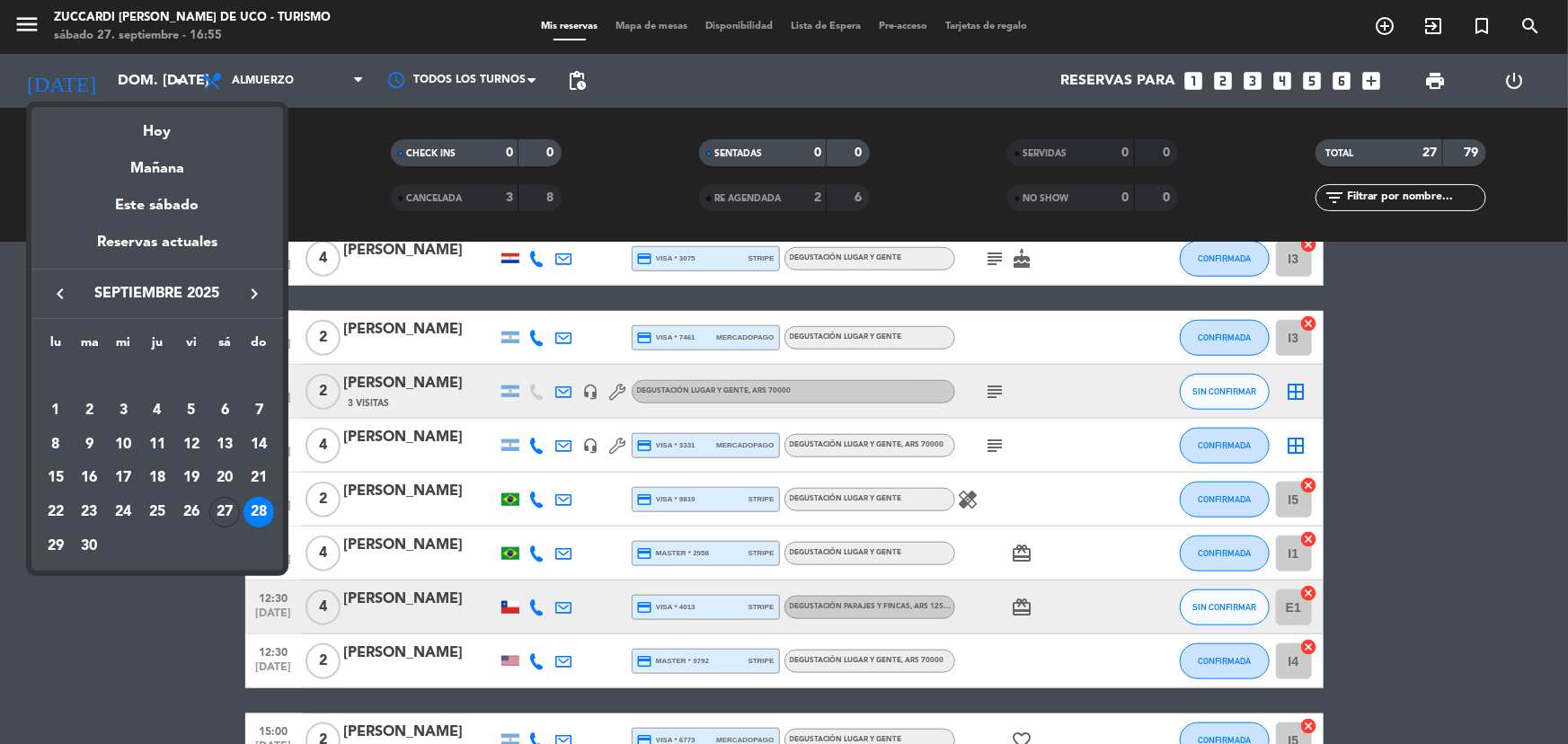
click at [249, 303] on icon "keyboard_arrow_right" at bounding box center [255, 294] width 22 height 22
click at [135, 414] on div "1" at bounding box center [123, 410] width 30 height 30
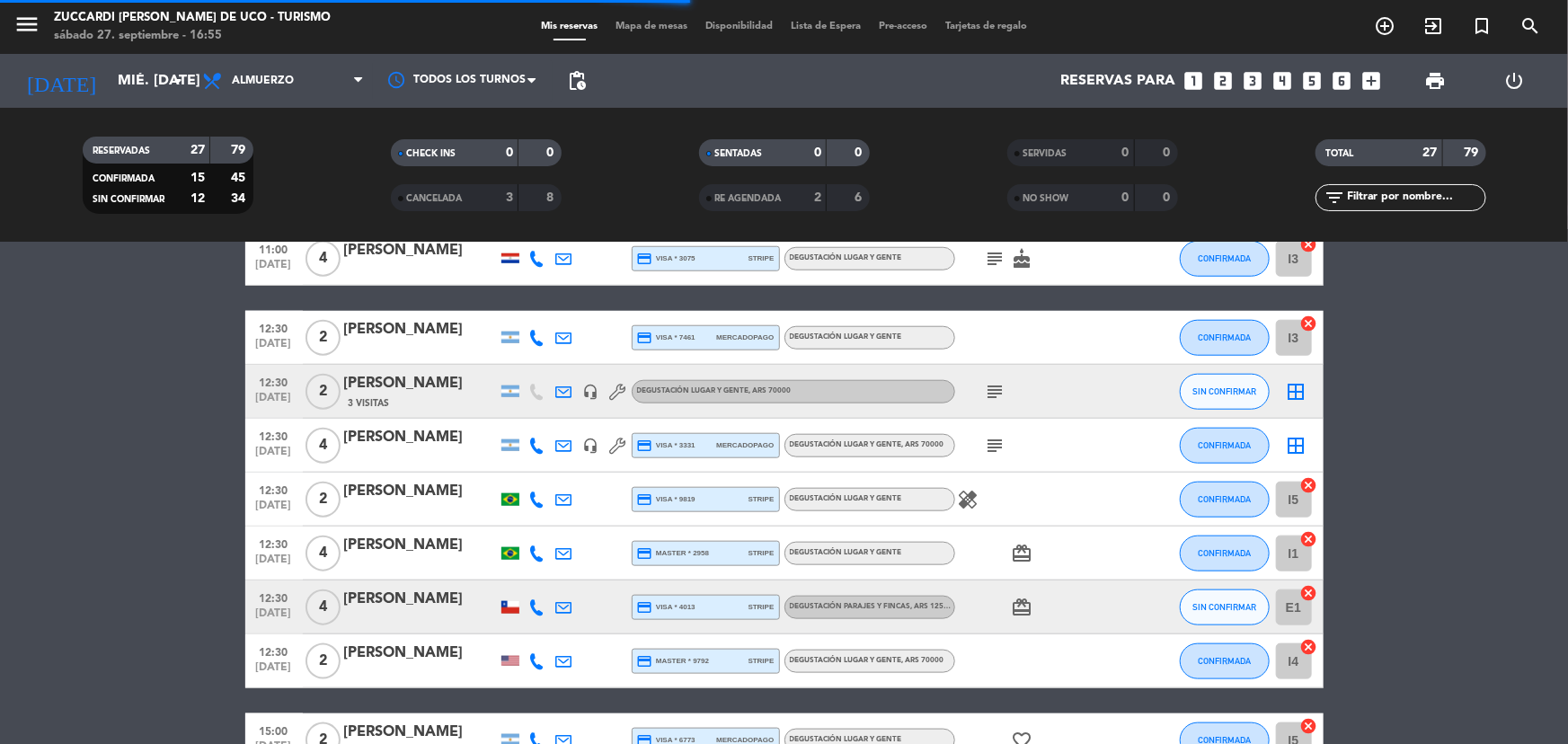
scroll to position [633, 0]
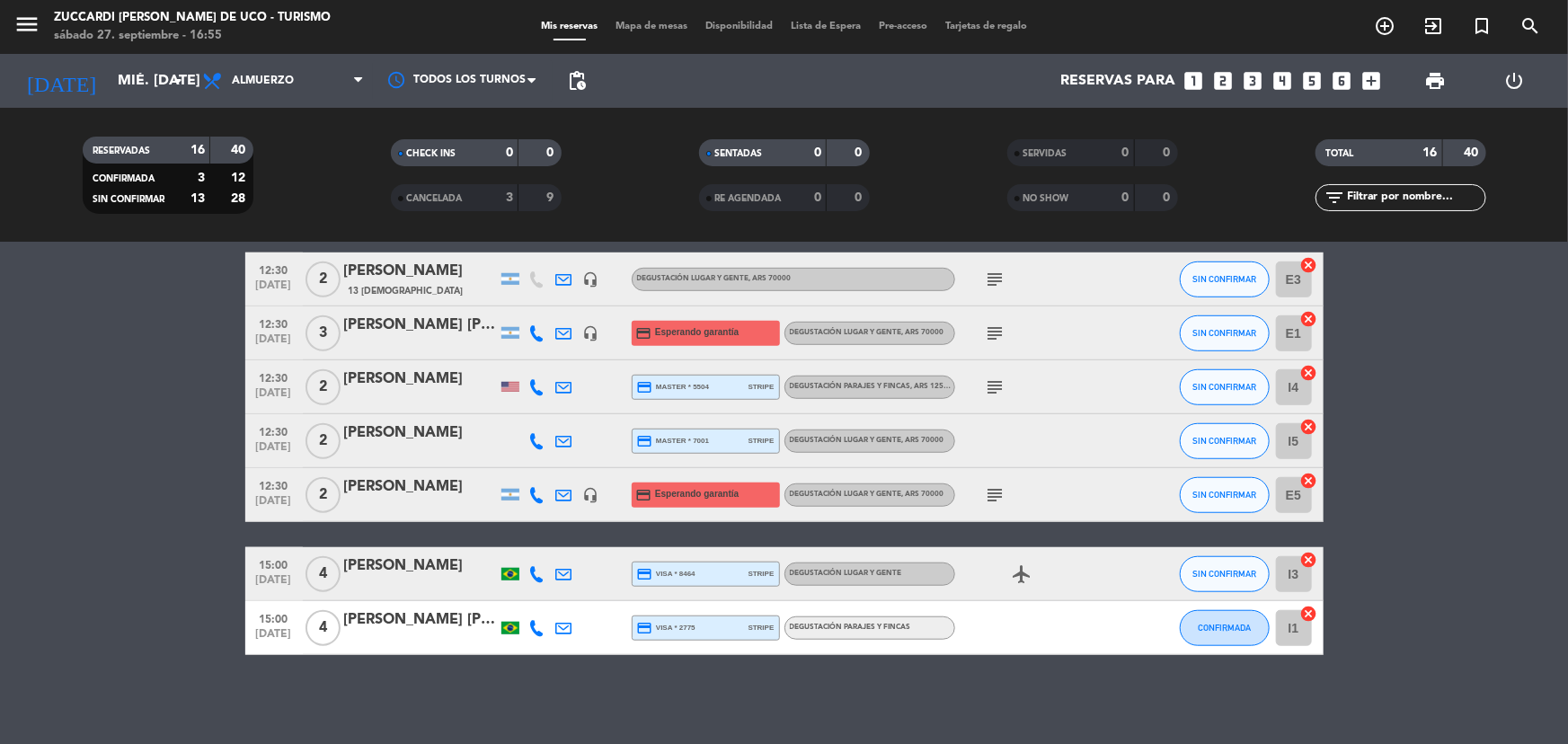
click at [391, 370] on div "[PERSON_NAME]" at bounding box center [420, 379] width 152 height 24
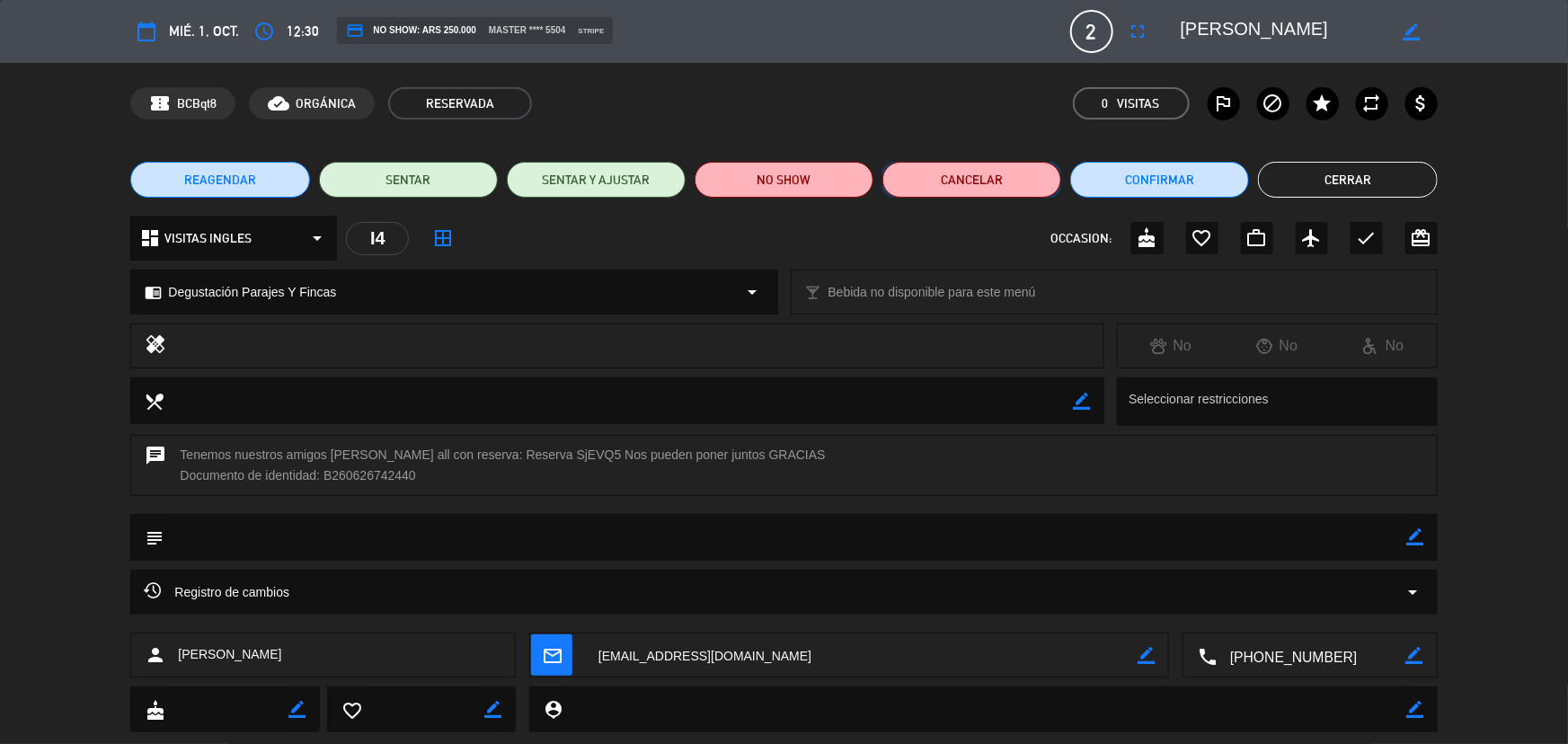
click at [949, 181] on button "Cancelar" at bounding box center [972, 180] width 179 height 36
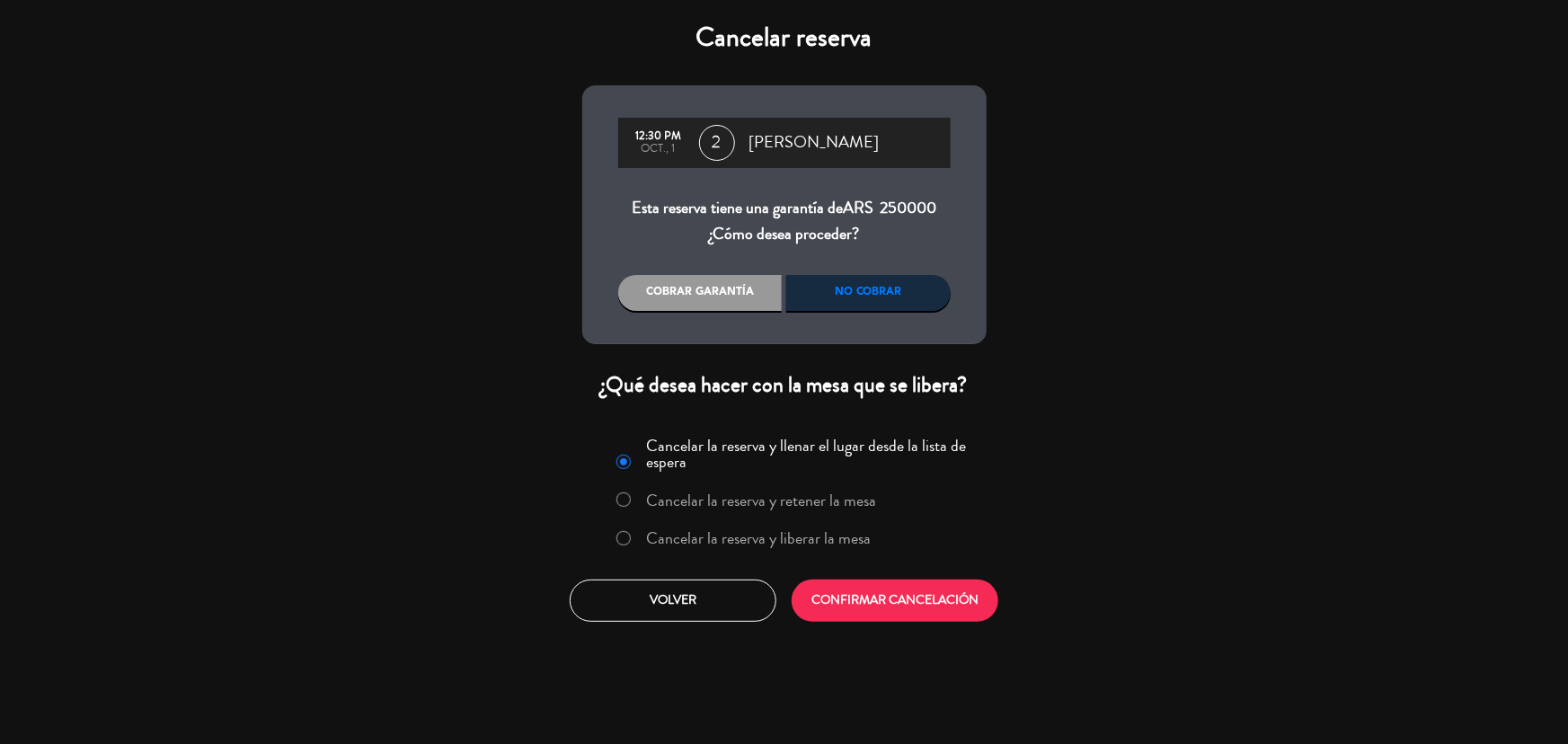
click at [695, 538] on label "Cancelar la reserva y liberar la mesa" at bounding box center [758, 538] width 225 height 16
click at [851, 601] on button "CONFIRMAR CANCELACIÓN" at bounding box center [895, 601] width 206 height 42
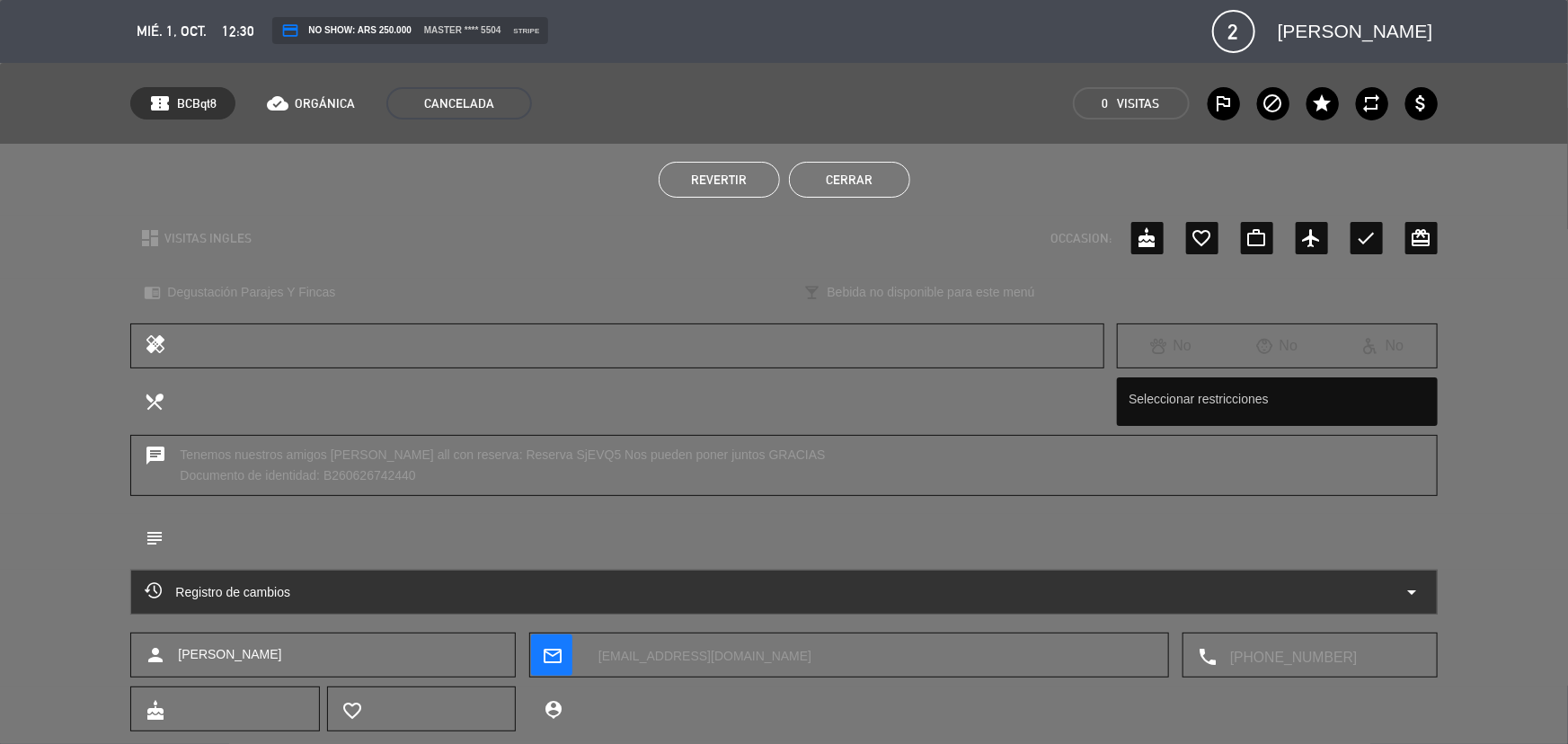
click at [831, 181] on button "Cerrar" at bounding box center [849, 180] width 121 height 36
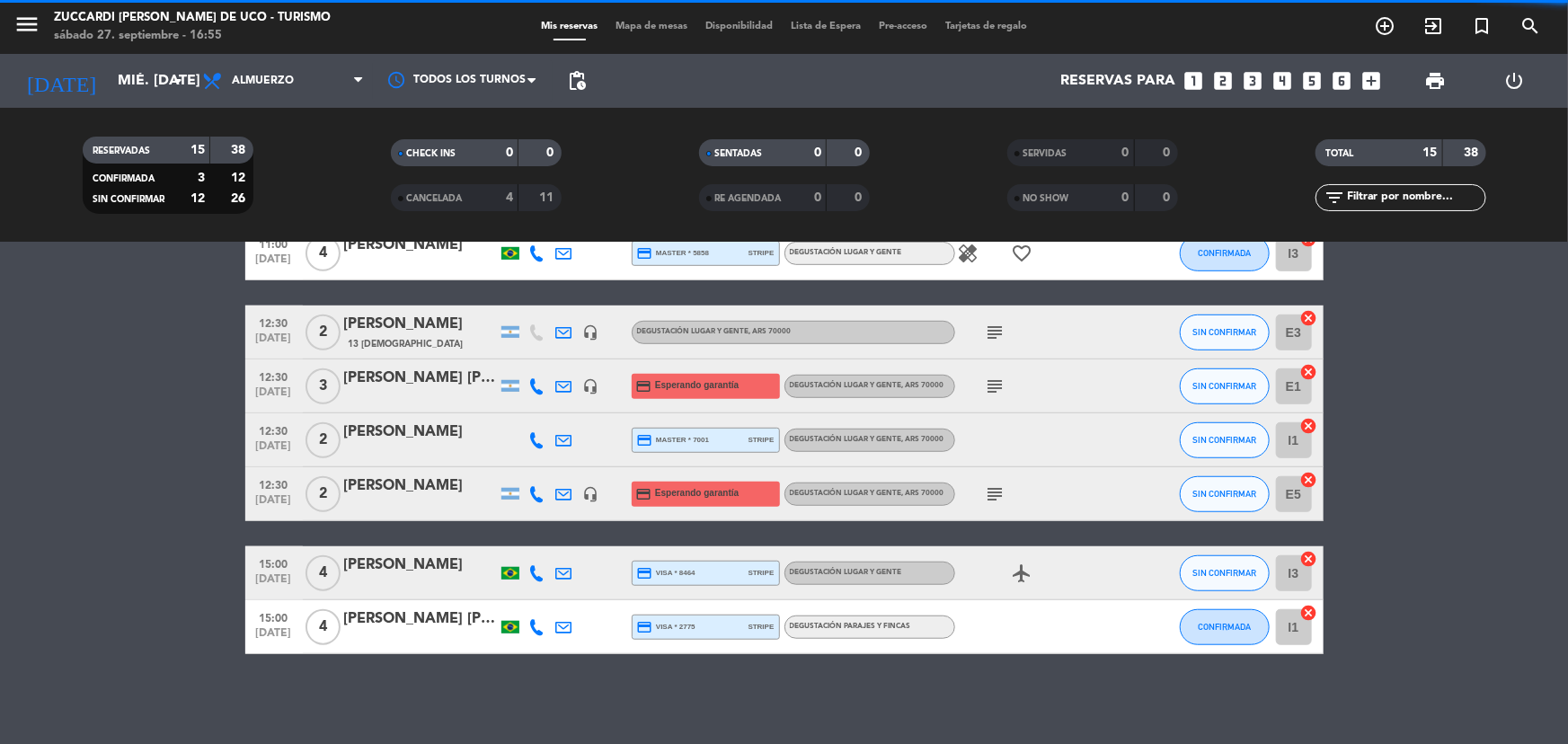
scroll to position [580, 0]
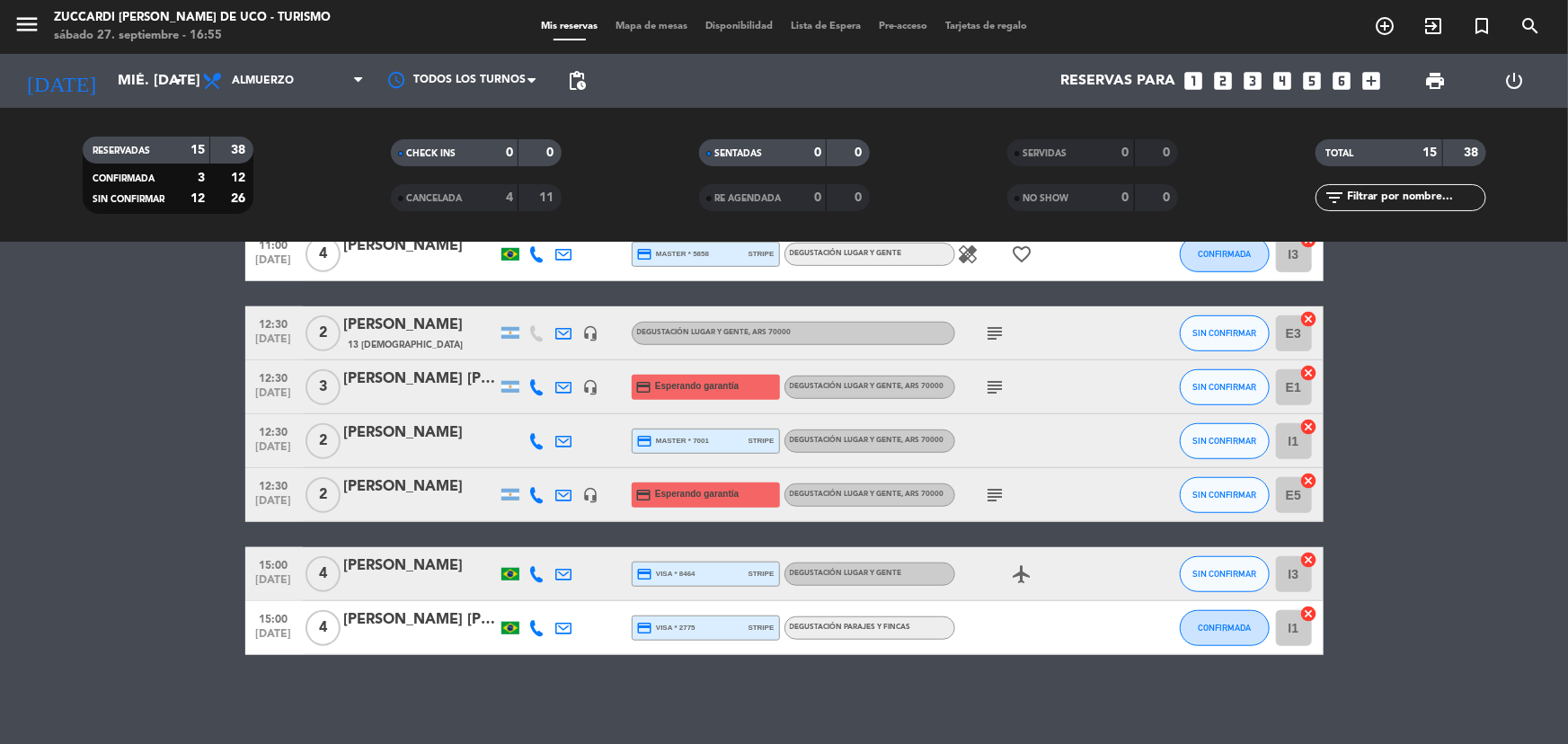
click at [990, 494] on icon "subject" at bounding box center [996, 495] width 22 height 22
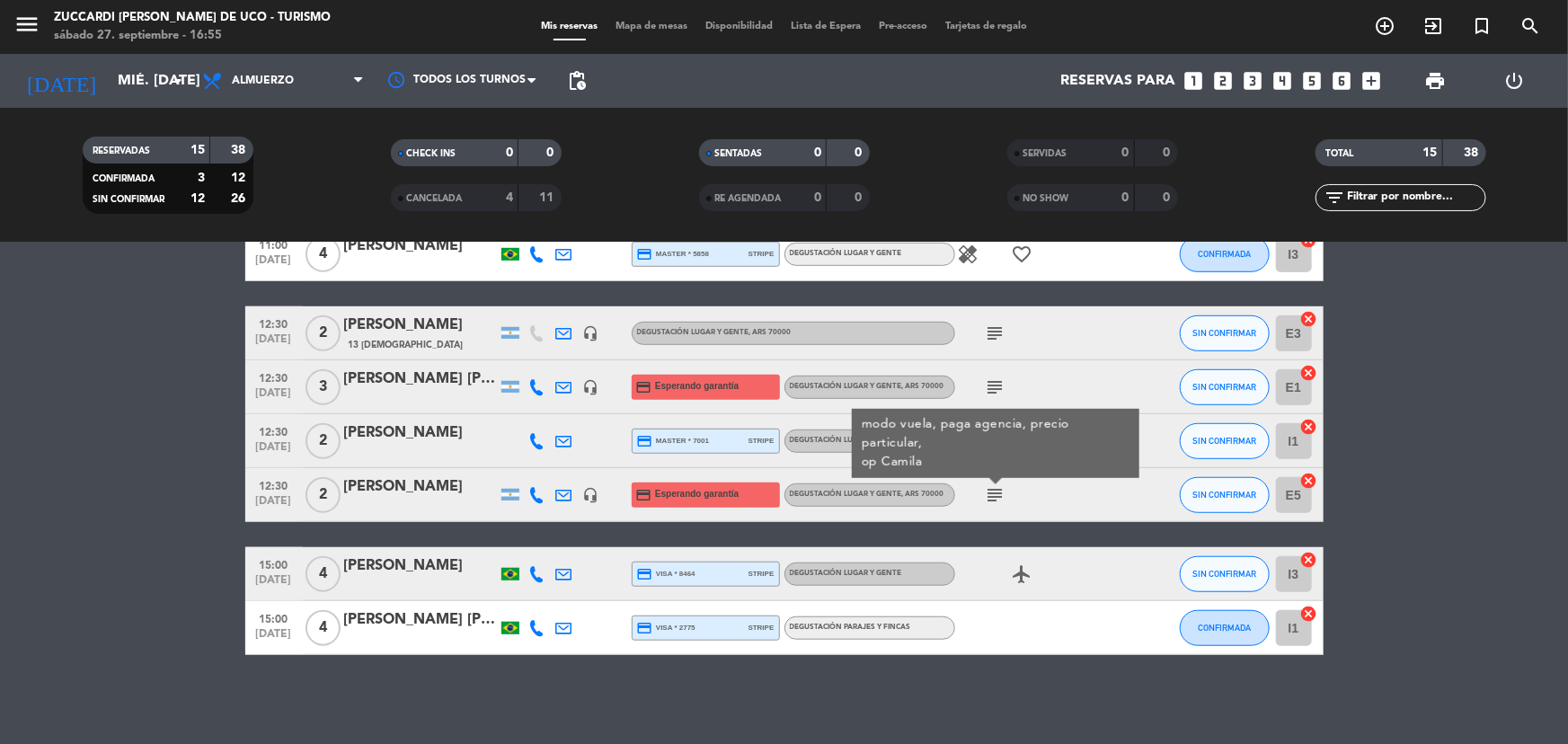
click at [990, 494] on icon "subject" at bounding box center [996, 495] width 22 height 22
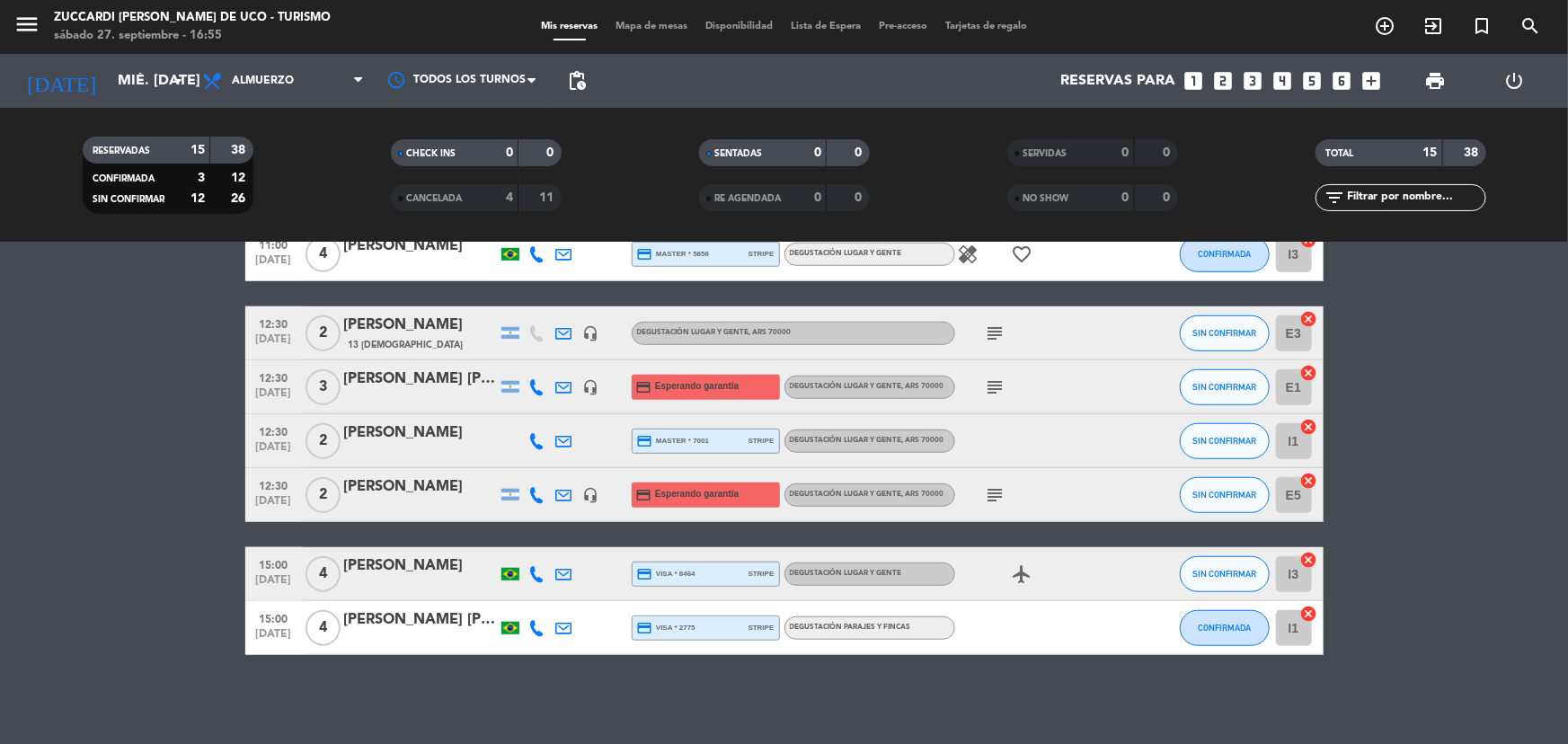
click at [990, 379] on icon "subject" at bounding box center [996, 387] width 22 height 22
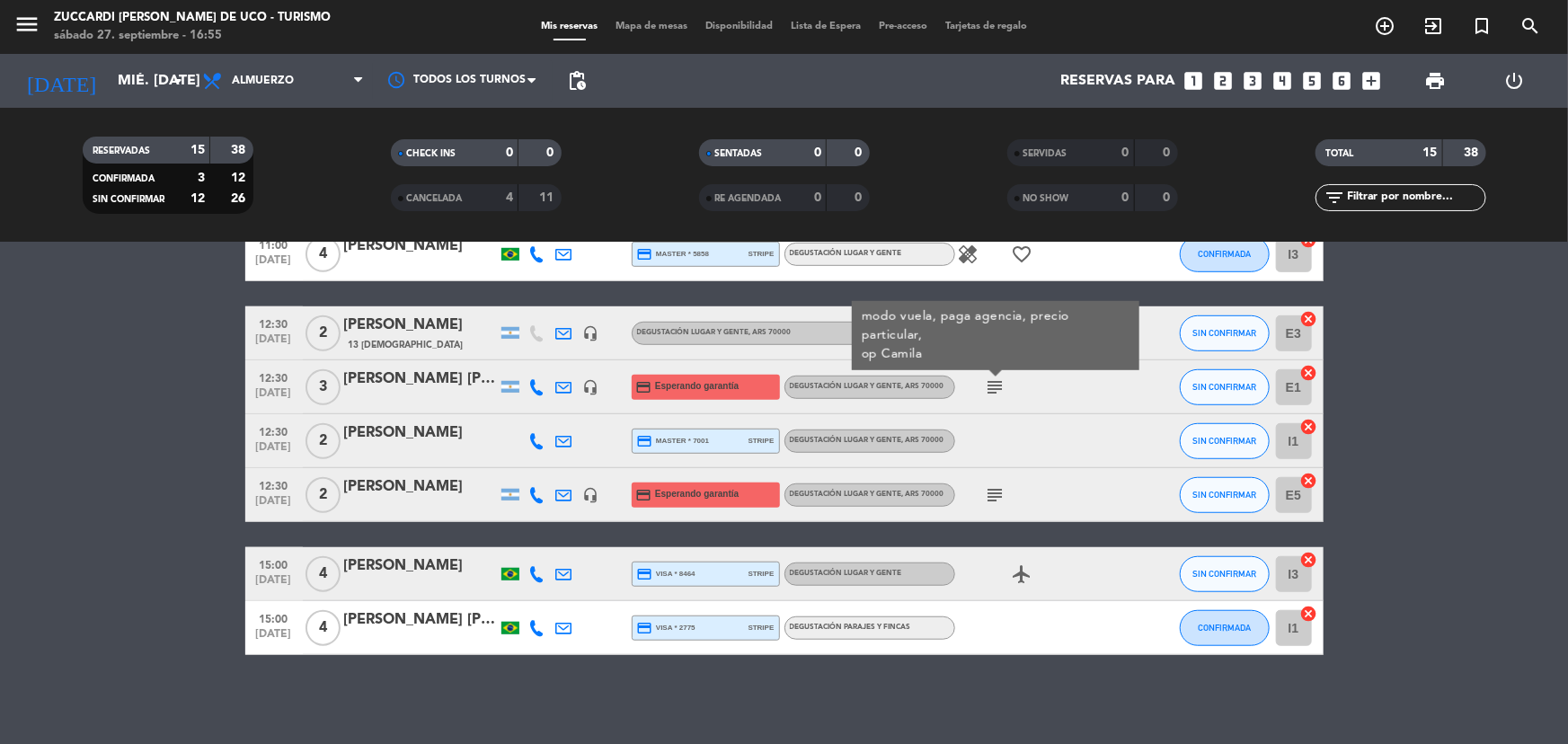
click at [990, 379] on icon "subject" at bounding box center [996, 387] width 22 height 22
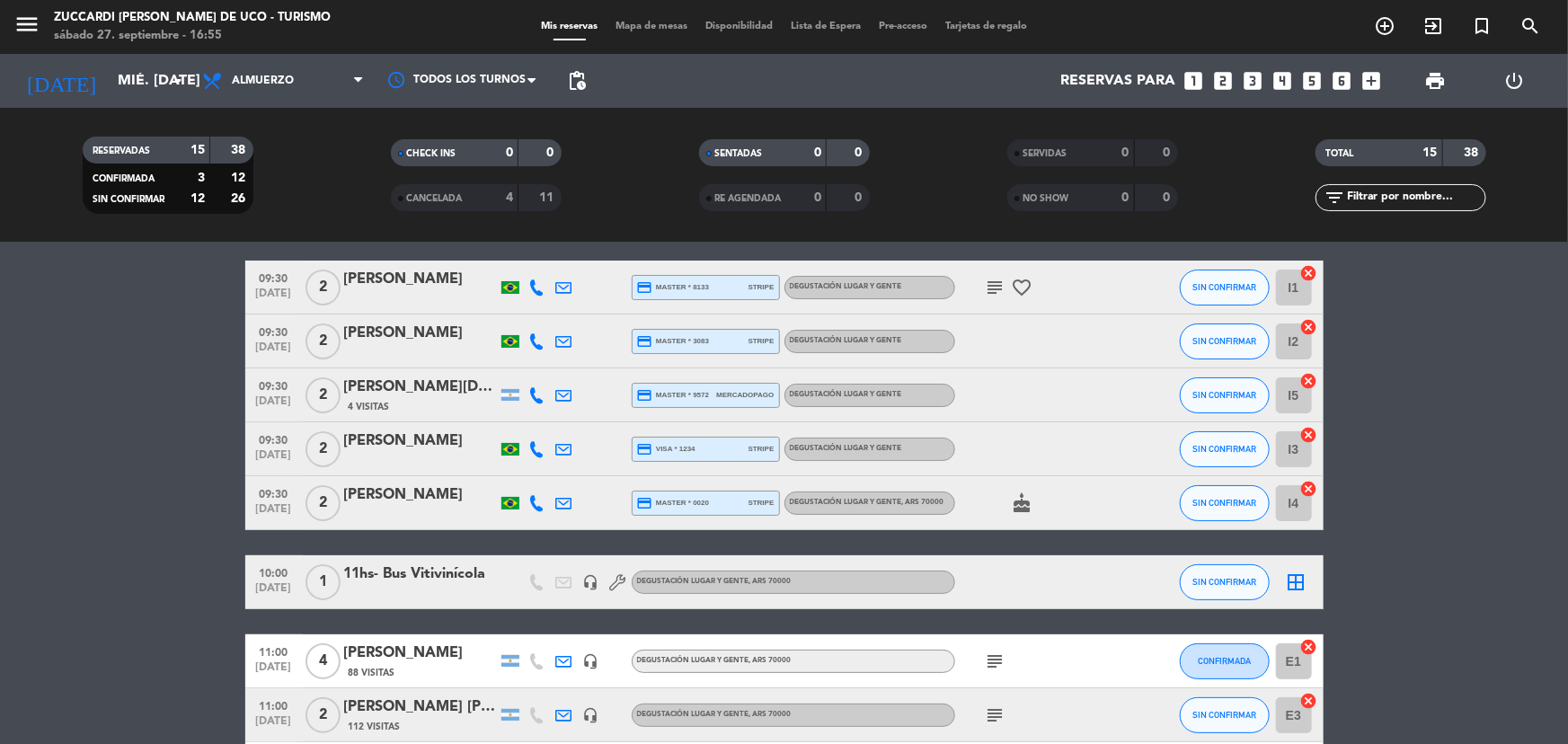
scroll to position [0, 0]
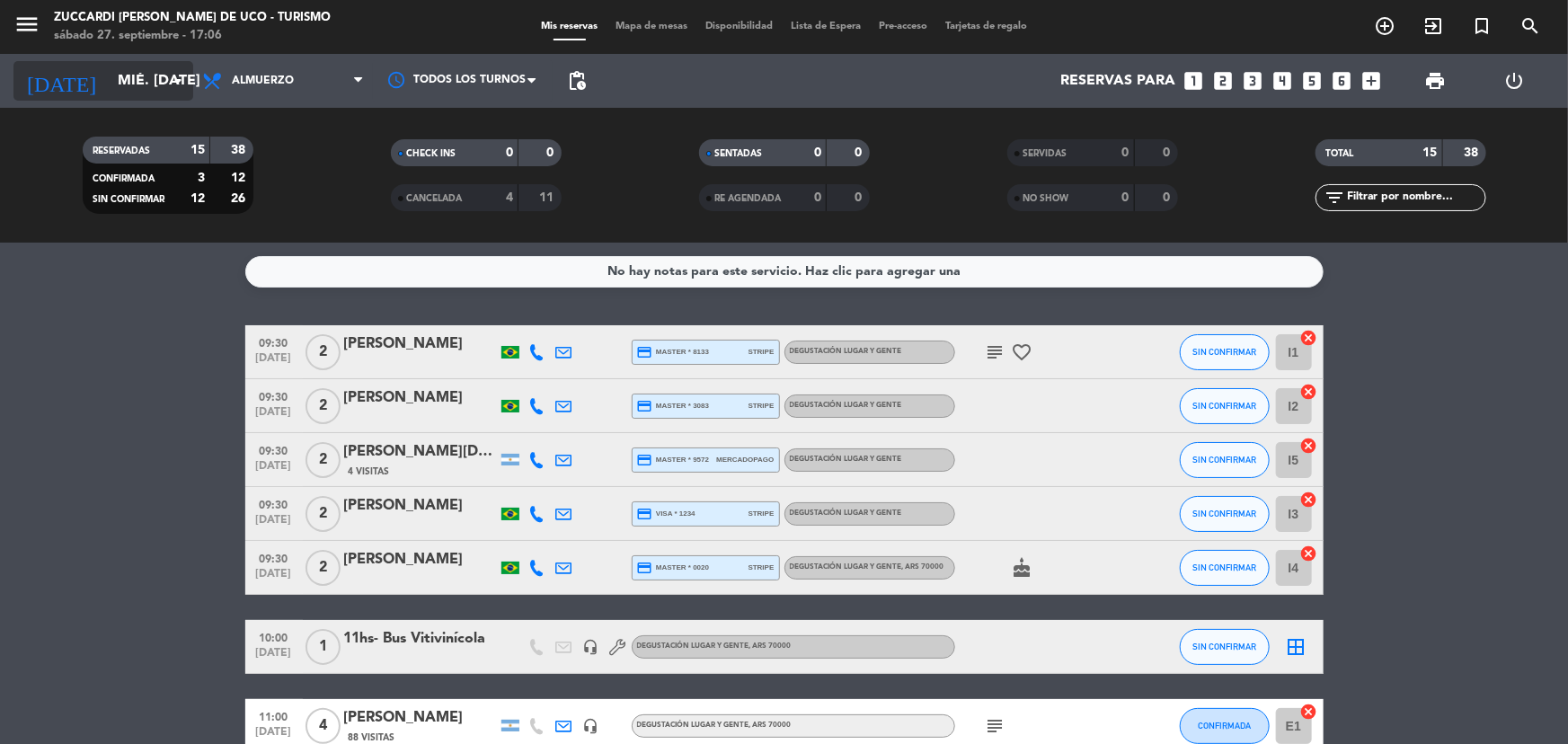
click at [129, 85] on input "mié. [DATE]" at bounding box center [203, 82] width 190 height 35
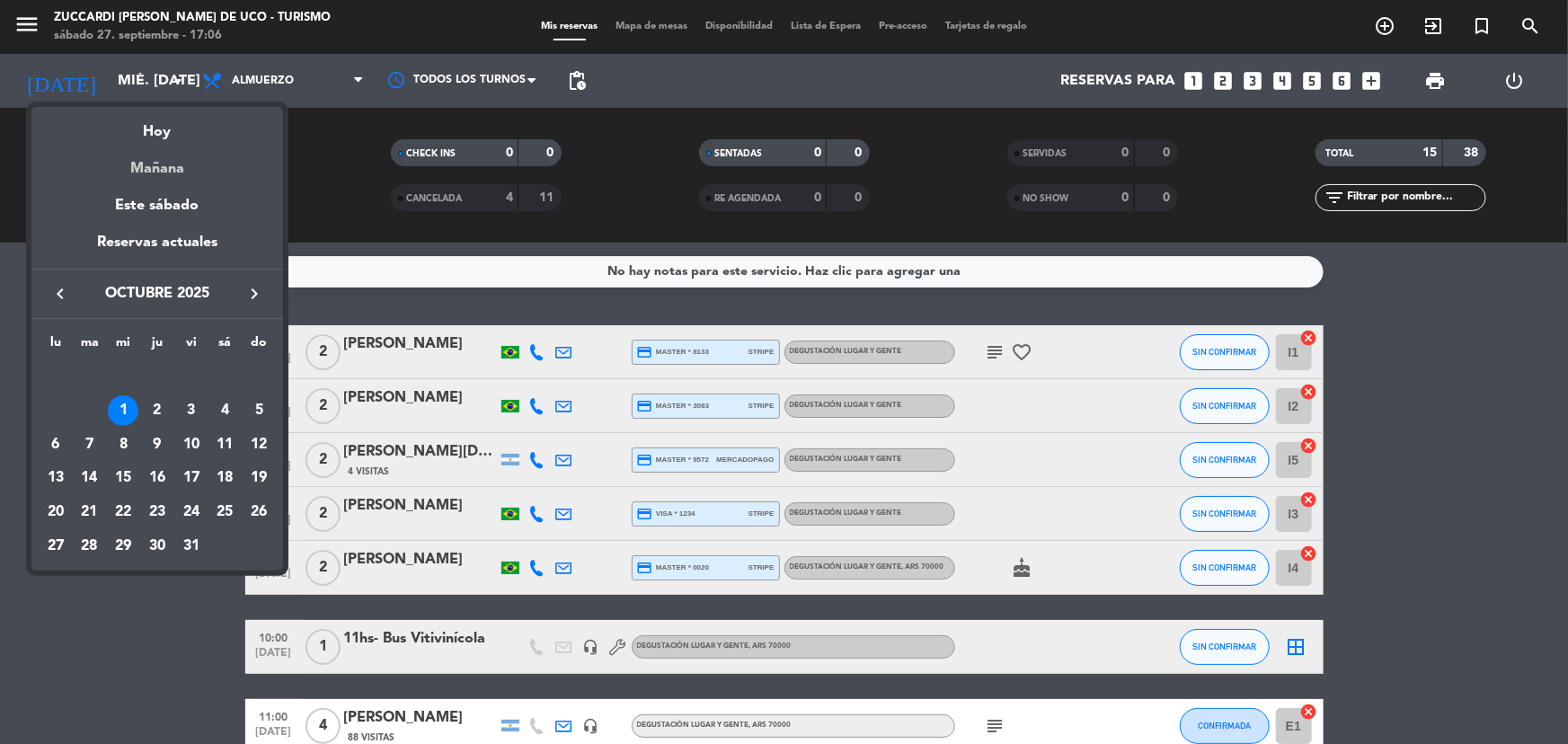
click at [133, 157] on div "Mañana" at bounding box center [157, 161] width 252 height 36
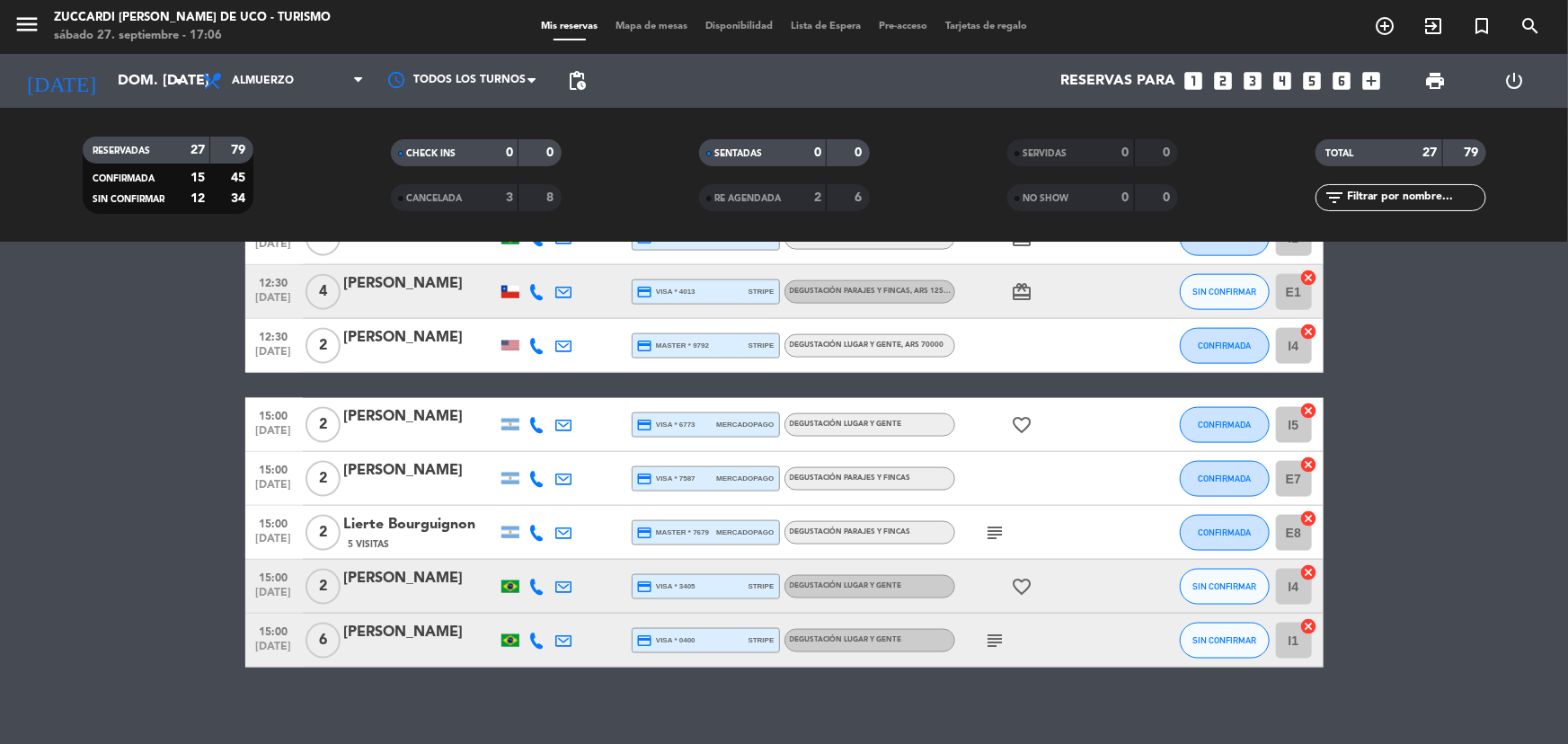
scroll to position [1225, 0]
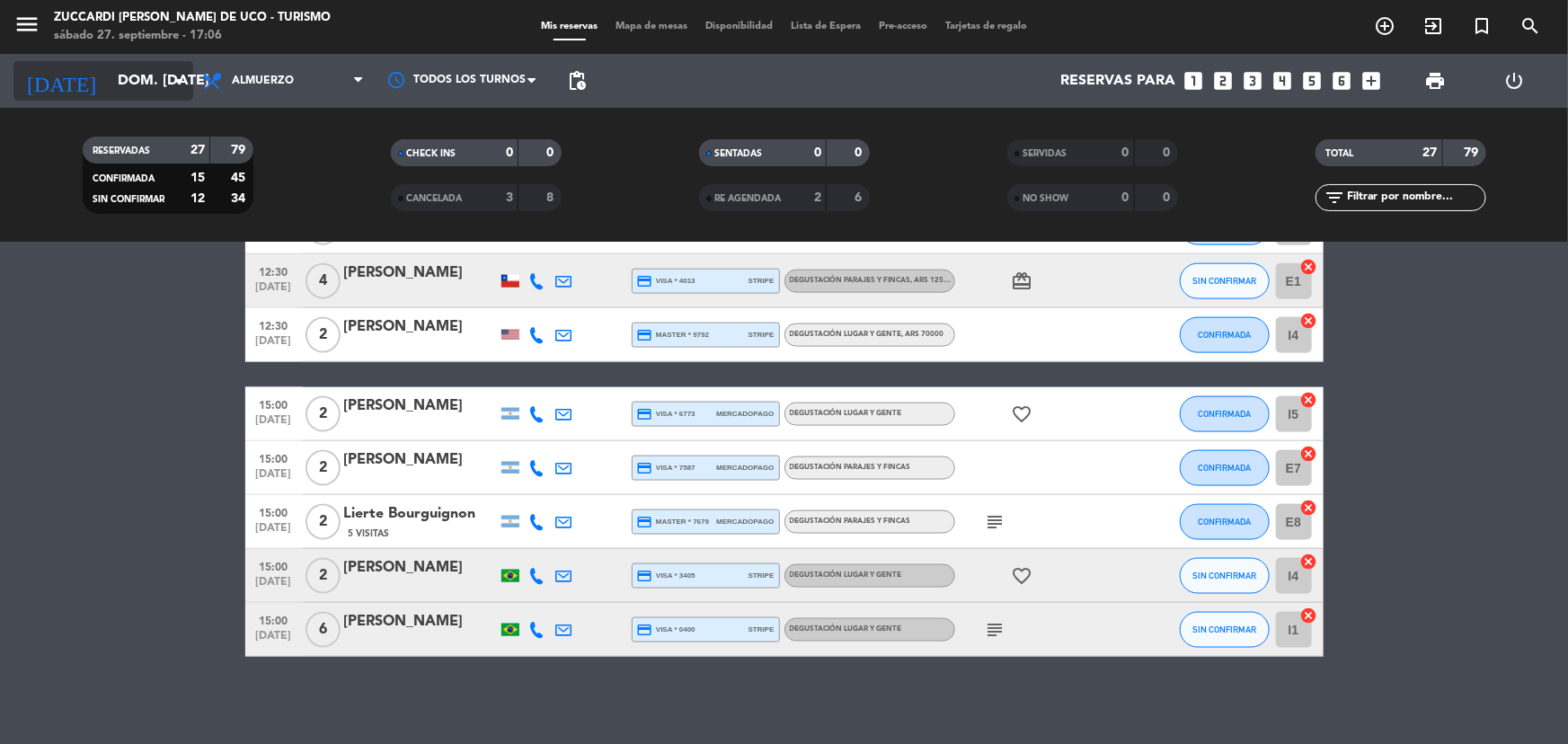
click at [127, 86] on input "dom. [DATE]" at bounding box center [203, 82] width 190 height 35
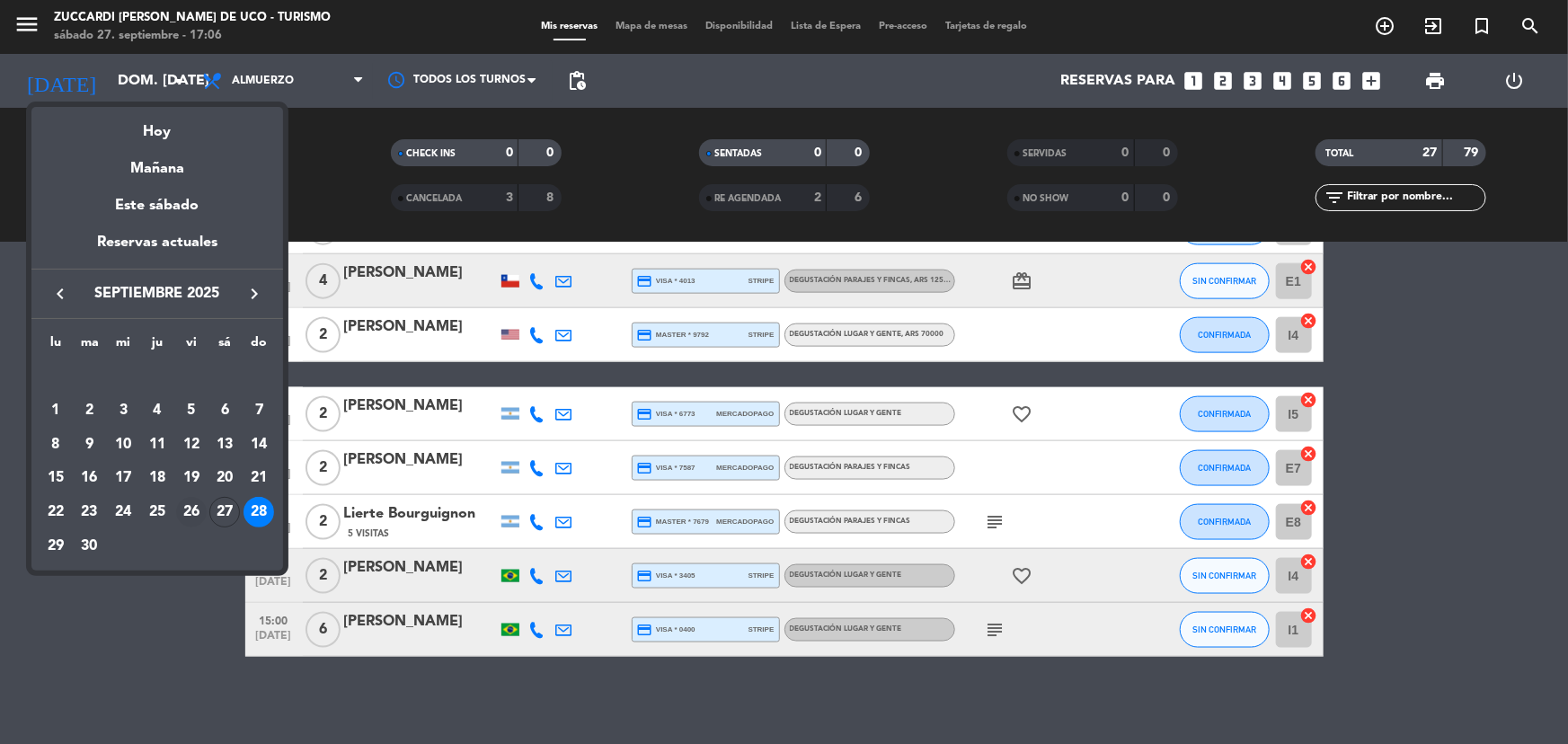
click at [199, 515] on div "26" at bounding box center [191, 511] width 30 height 30
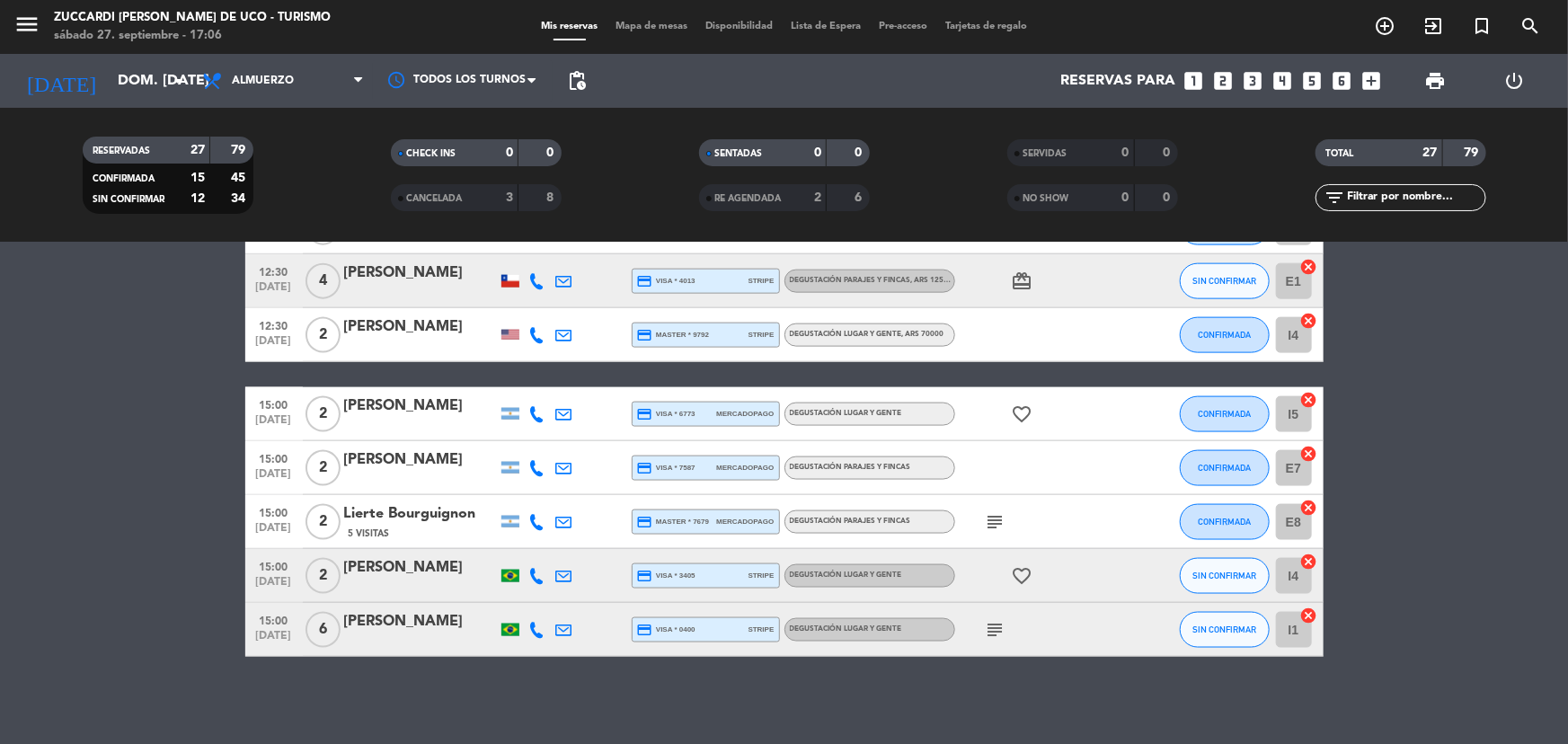
type input "vie. [DATE]"
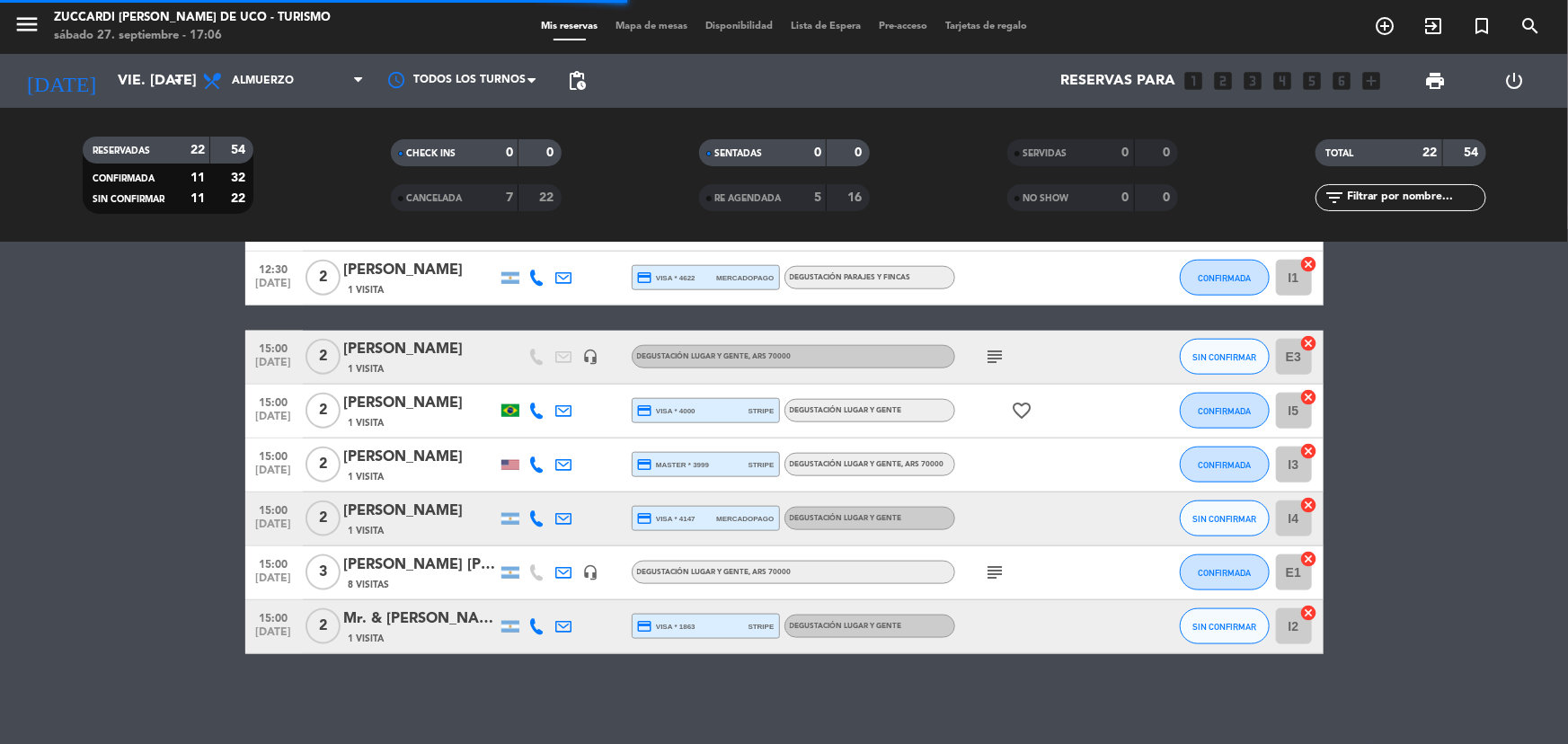
scroll to position [1002, 0]
click at [428, 526] on div "1 Visita" at bounding box center [420, 532] width 152 height 16
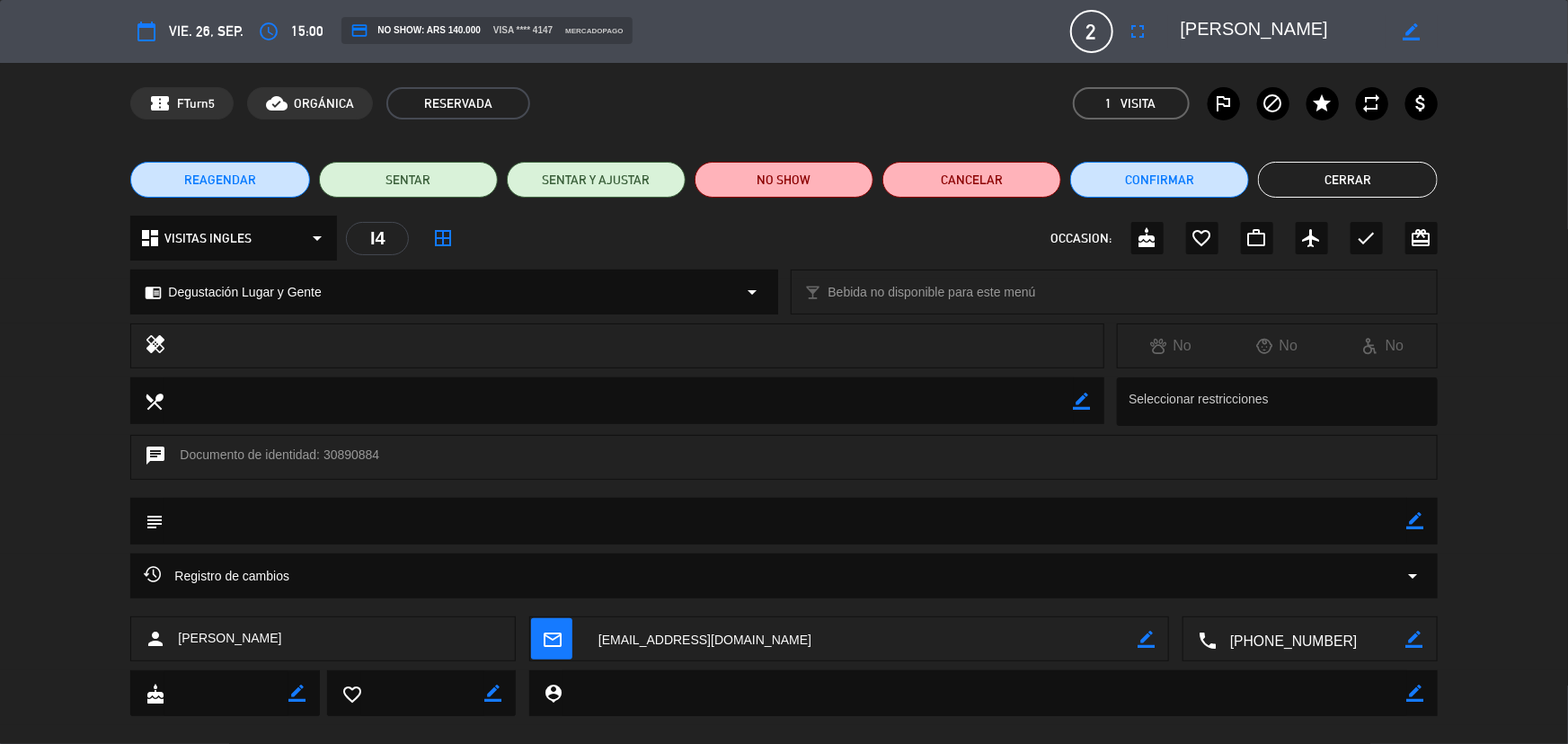
click at [258, 182] on button "REAGENDAR" at bounding box center [220, 180] width 179 height 36
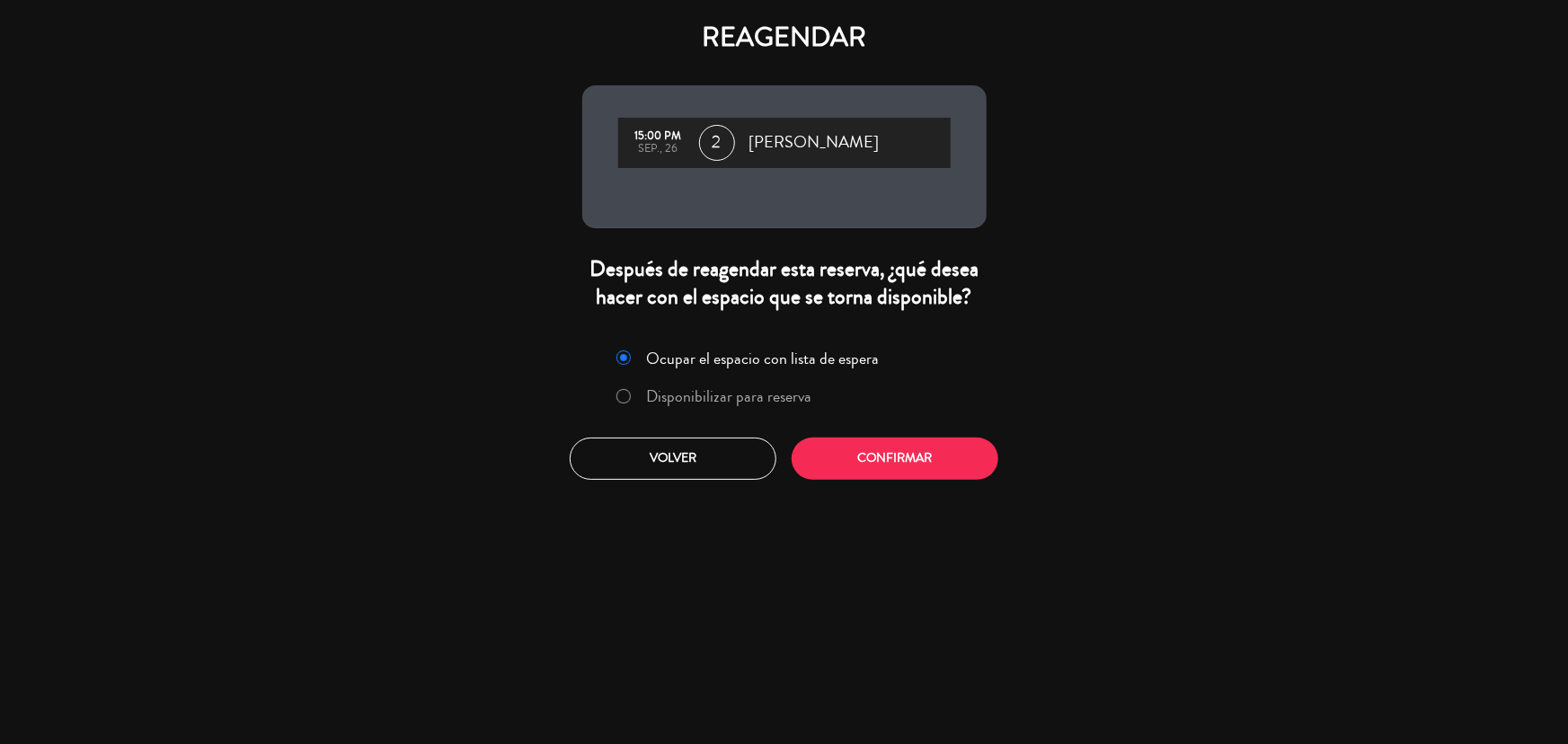
click at [694, 404] on label "Disponibilizar para reserva" at bounding box center [728, 396] width 165 height 16
click at [872, 470] on button "Confirmar" at bounding box center [895, 458] width 206 height 42
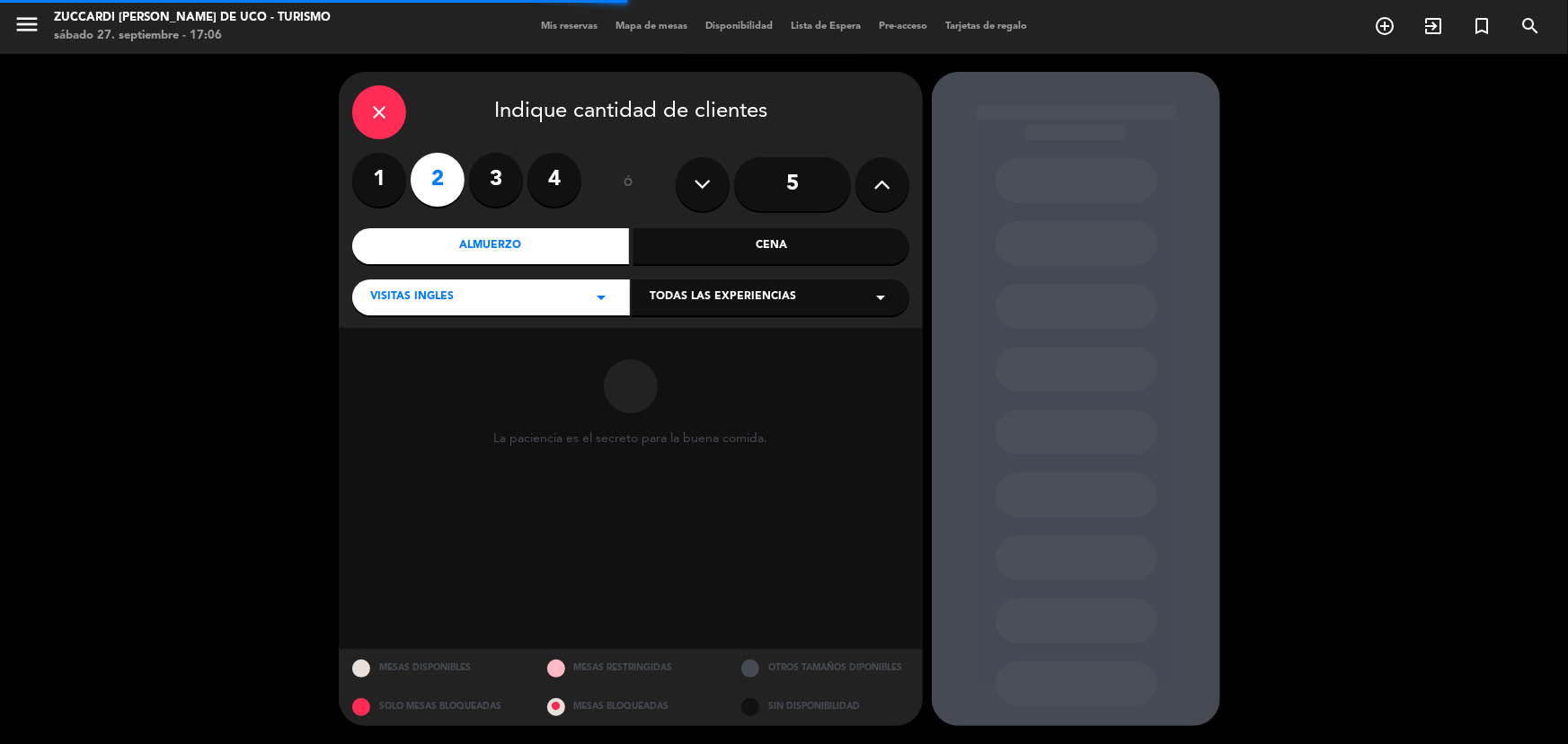
click at [742, 309] on div "Todas las experiencias arrow_drop_down" at bounding box center [771, 297] width 277 height 36
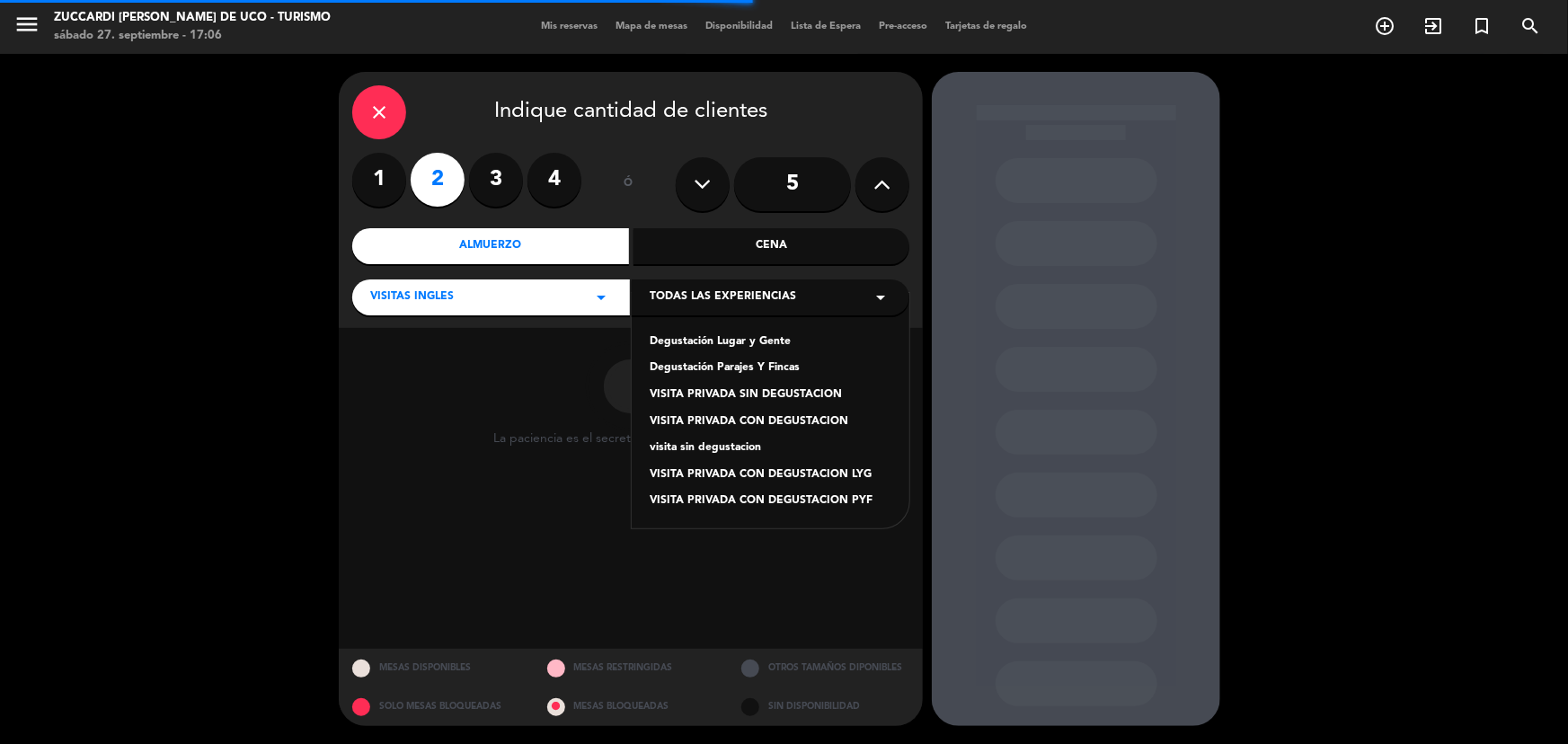
click at [746, 343] on div "Degustación Lugar y Gente" at bounding box center [771, 342] width 242 height 18
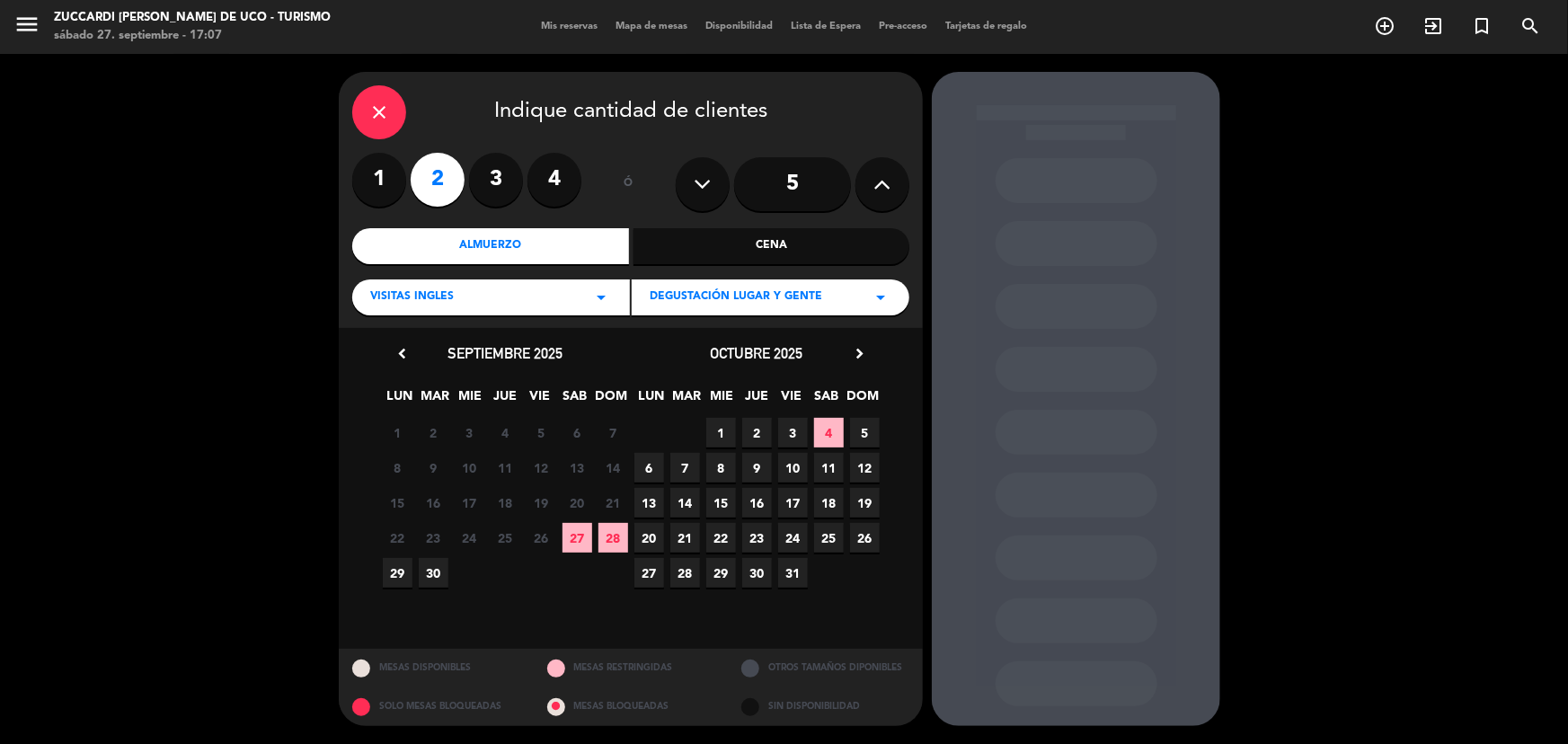
click at [615, 541] on span "28" at bounding box center [613, 538] width 29 height 29
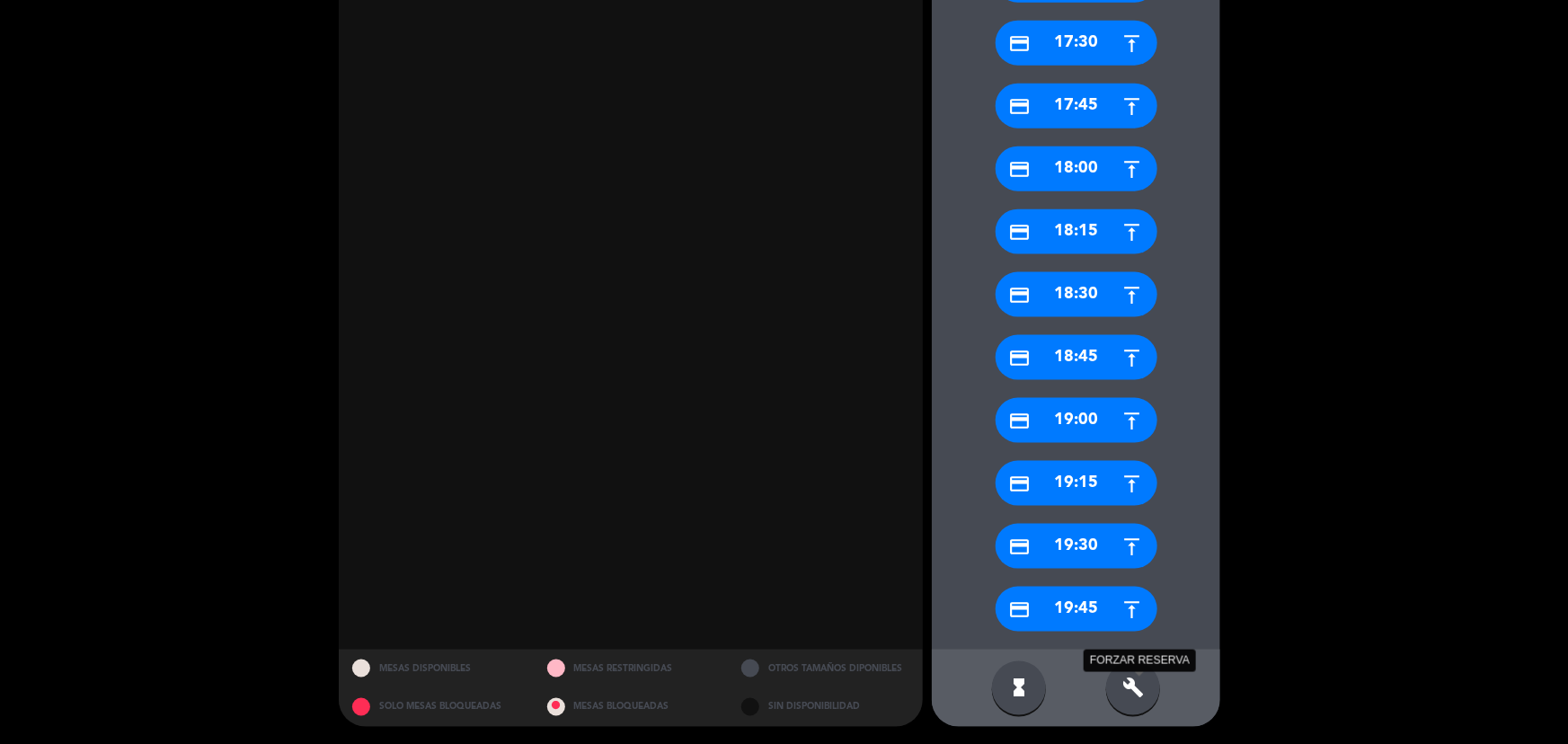
click at [1136, 693] on icon "build" at bounding box center [1133, 688] width 22 height 22
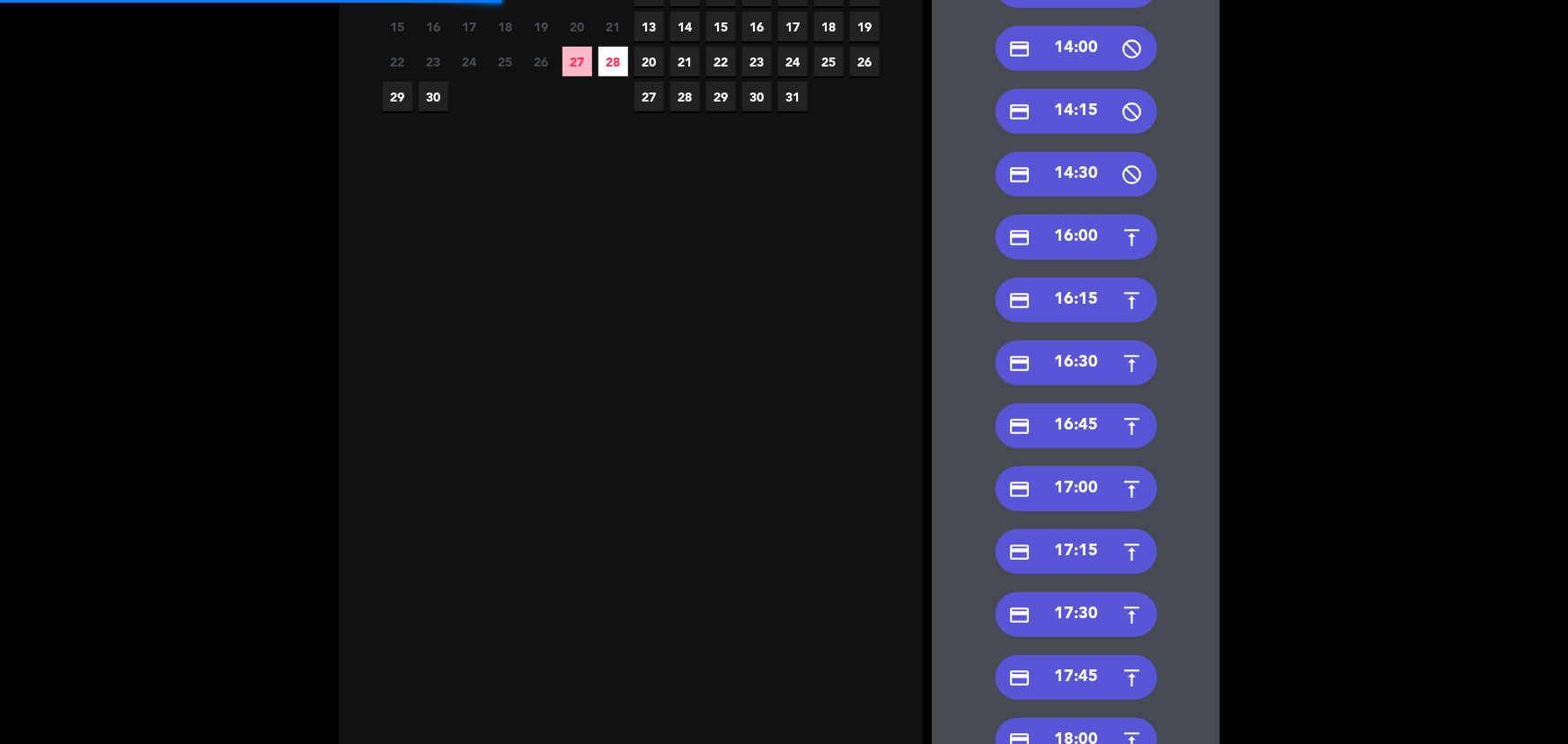
scroll to position [149, 0]
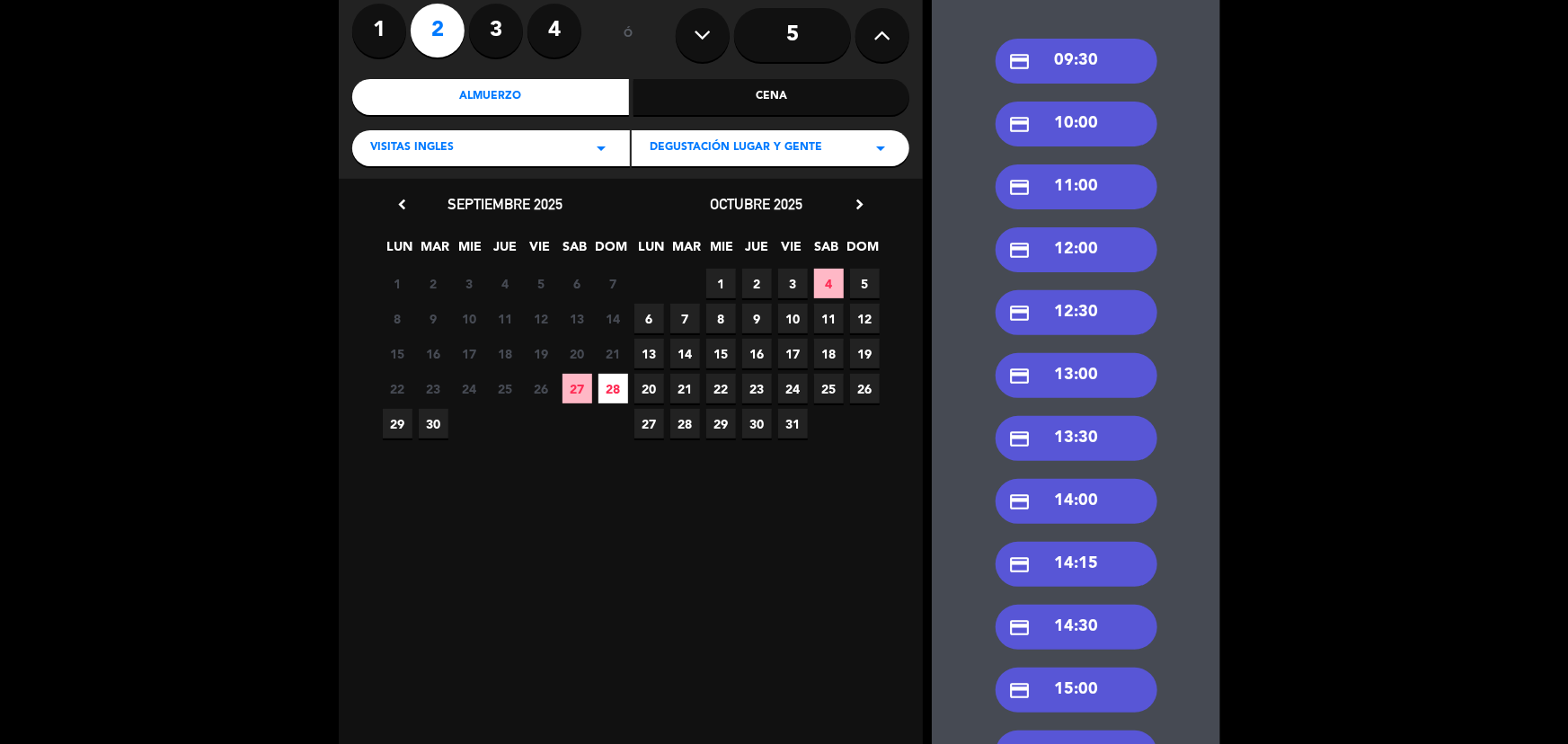
click at [1067, 692] on div "credit_card 15:00" at bounding box center [1076, 690] width 162 height 45
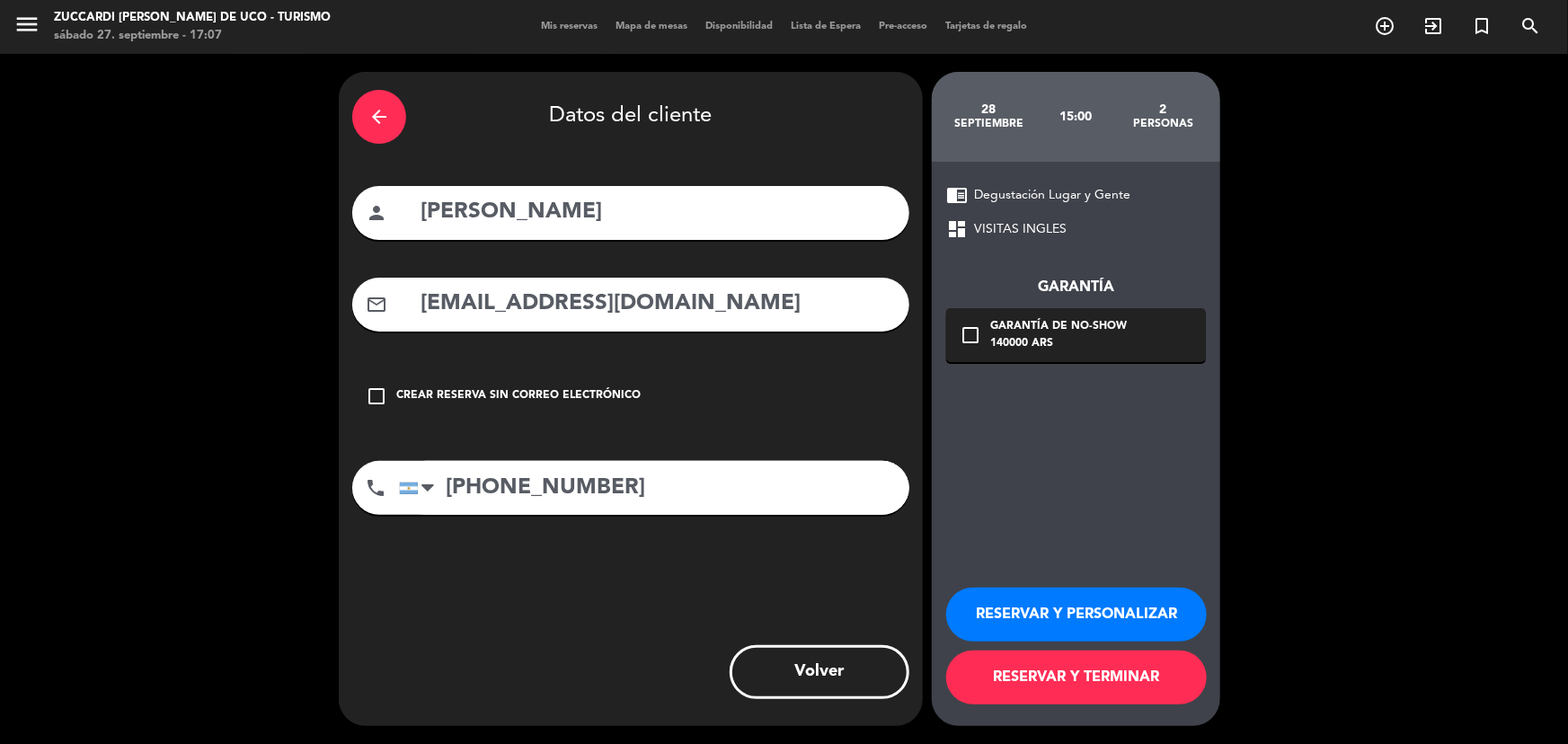
click at [1065, 615] on button "RESERVAR Y PERSONALIZAR" at bounding box center [1075, 614] width 261 height 54
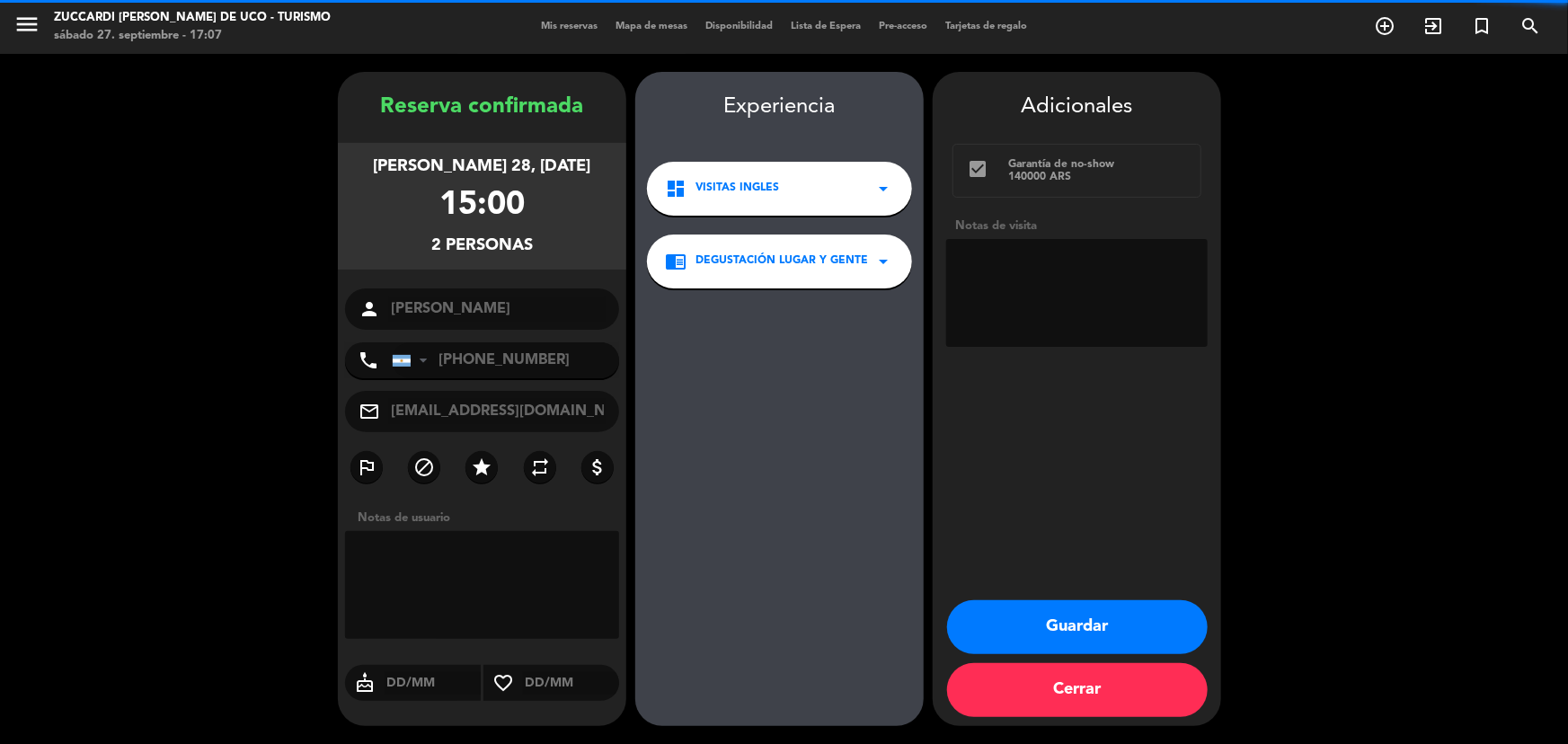
click at [1053, 617] on button "Guardar" at bounding box center [1076, 627] width 261 height 54
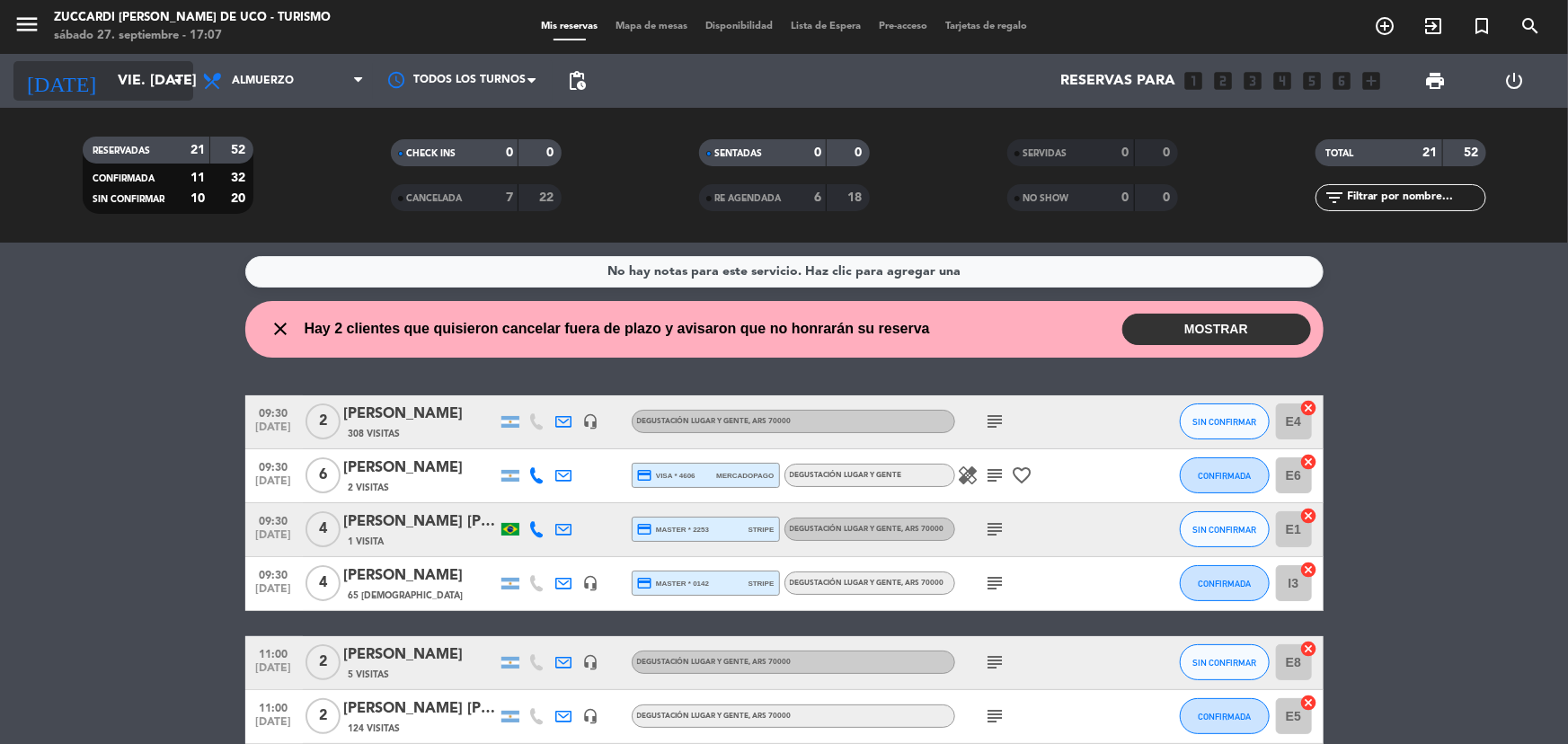
click at [139, 80] on input "vie. [DATE]" at bounding box center [203, 82] width 190 height 35
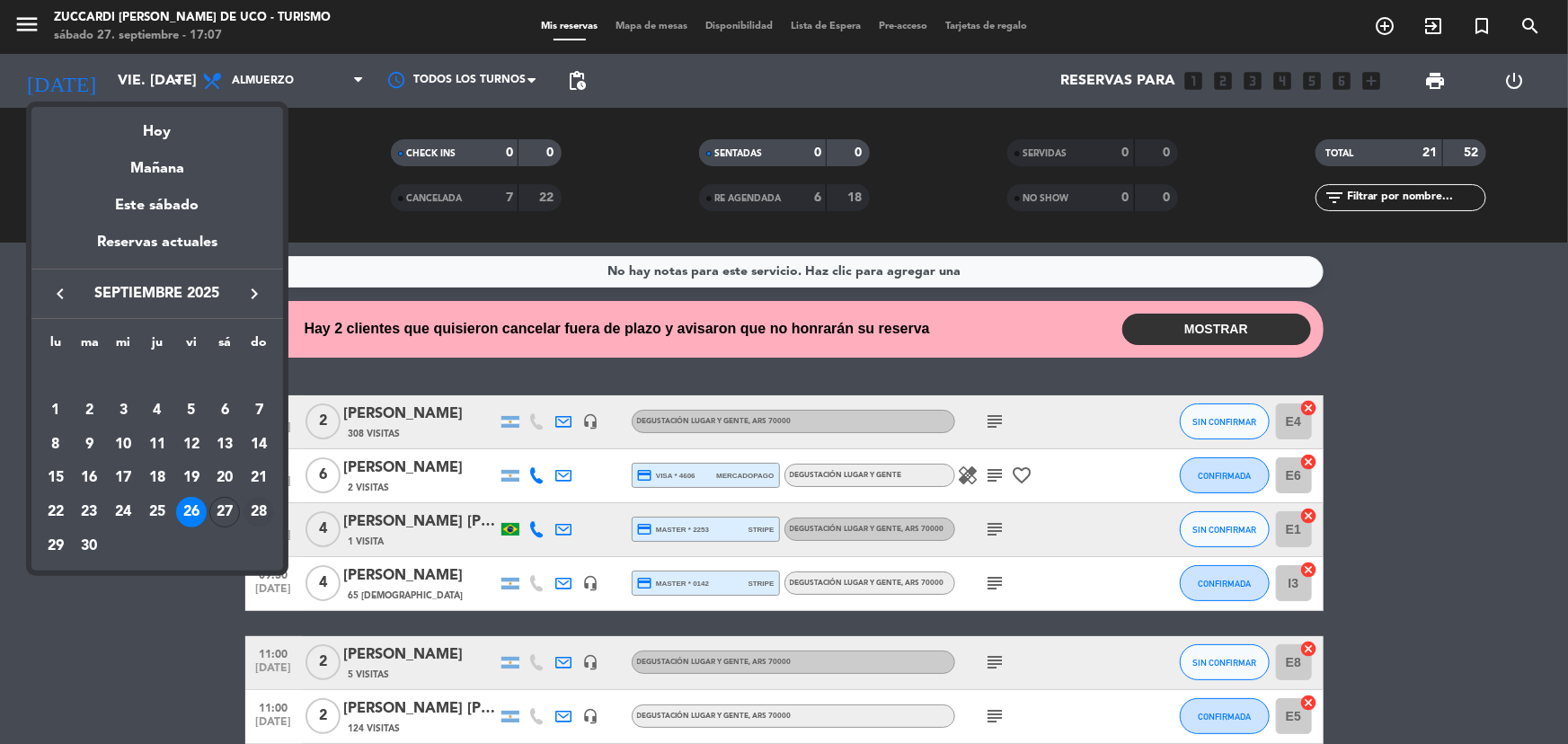
click at [261, 513] on div "28" at bounding box center [259, 511] width 30 height 30
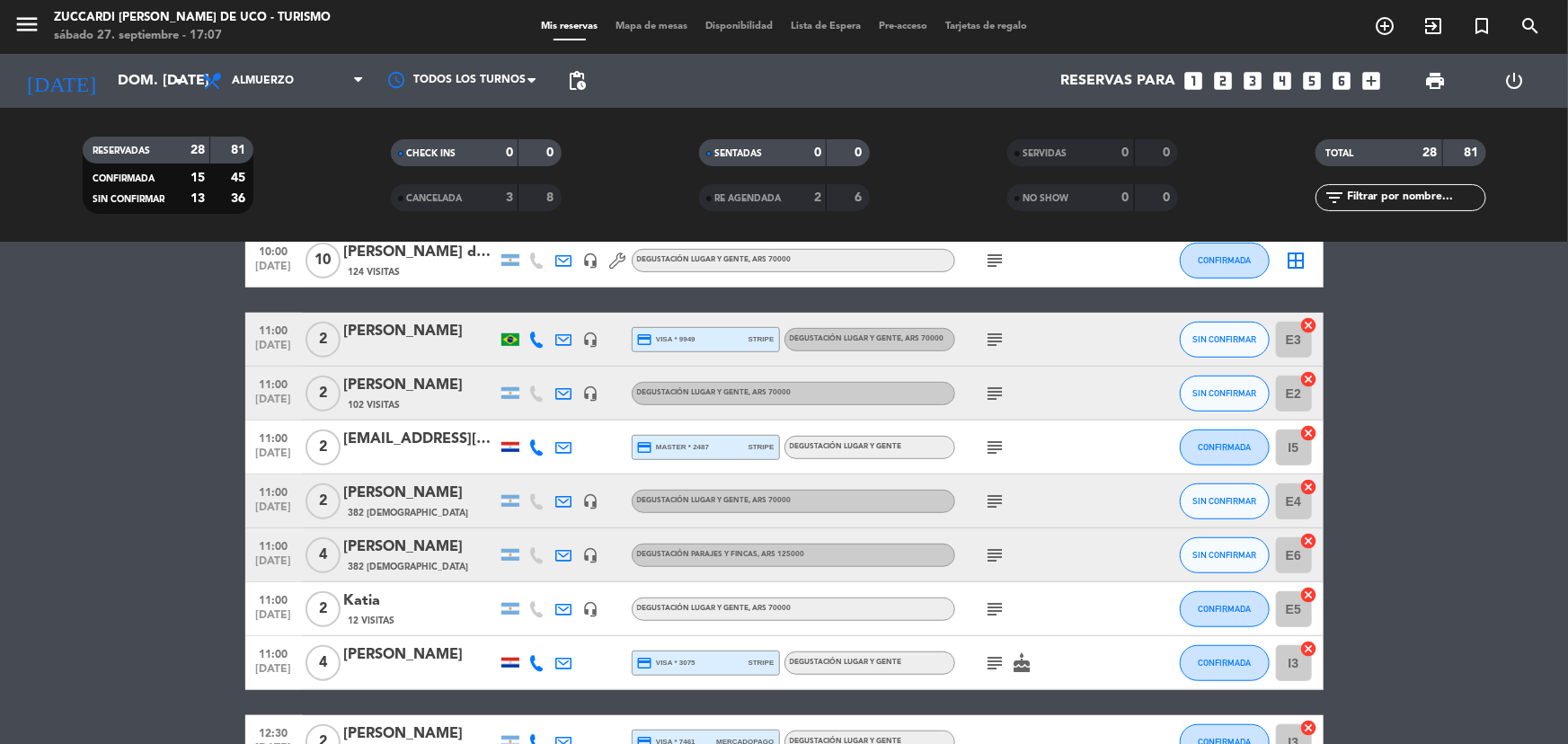
scroll to position [735, 0]
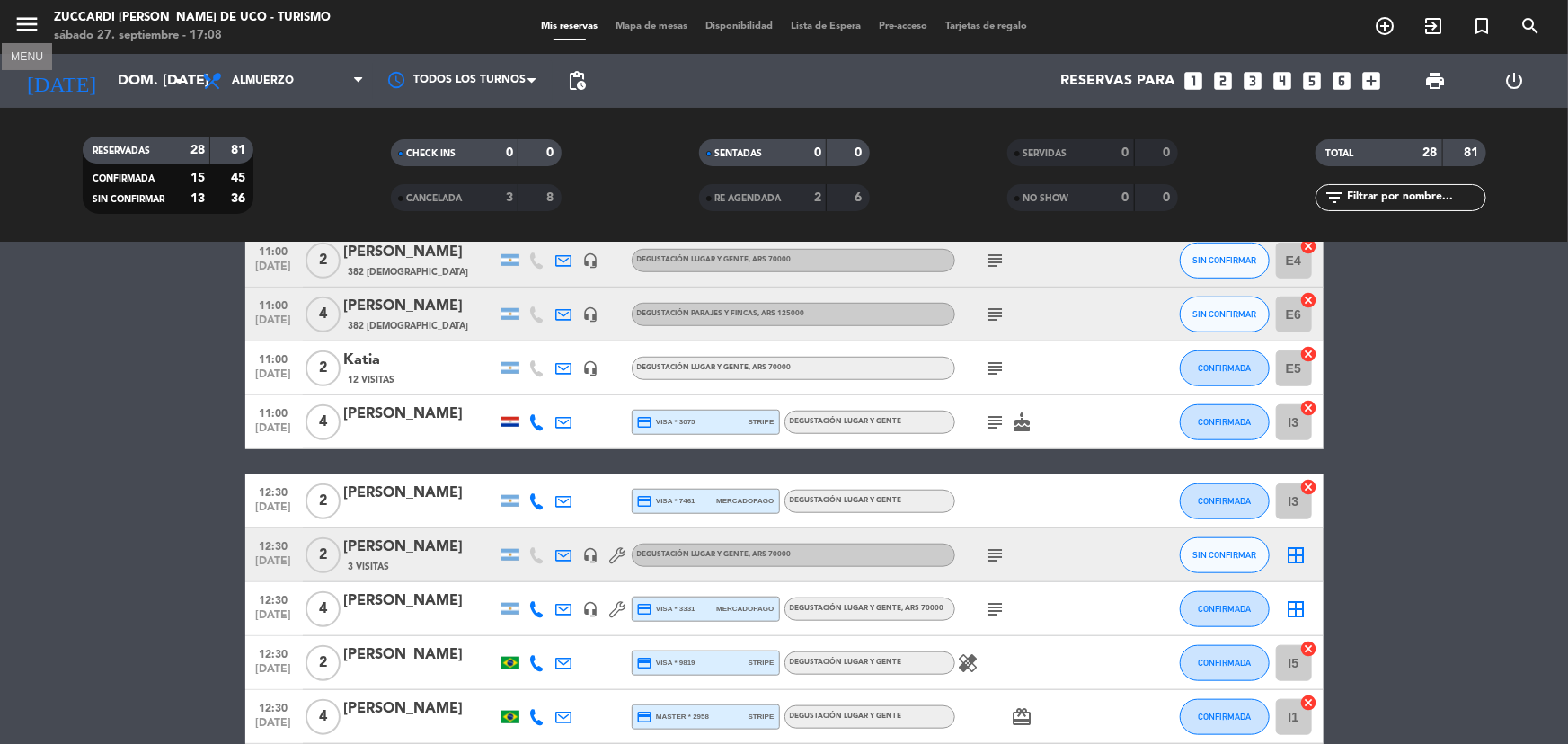
drag, startPoint x: 27, startPoint y: 29, endPoint x: 101, endPoint y: 35, distance: 74.2
click at [27, 29] on icon "menu" at bounding box center [27, 24] width 27 height 27
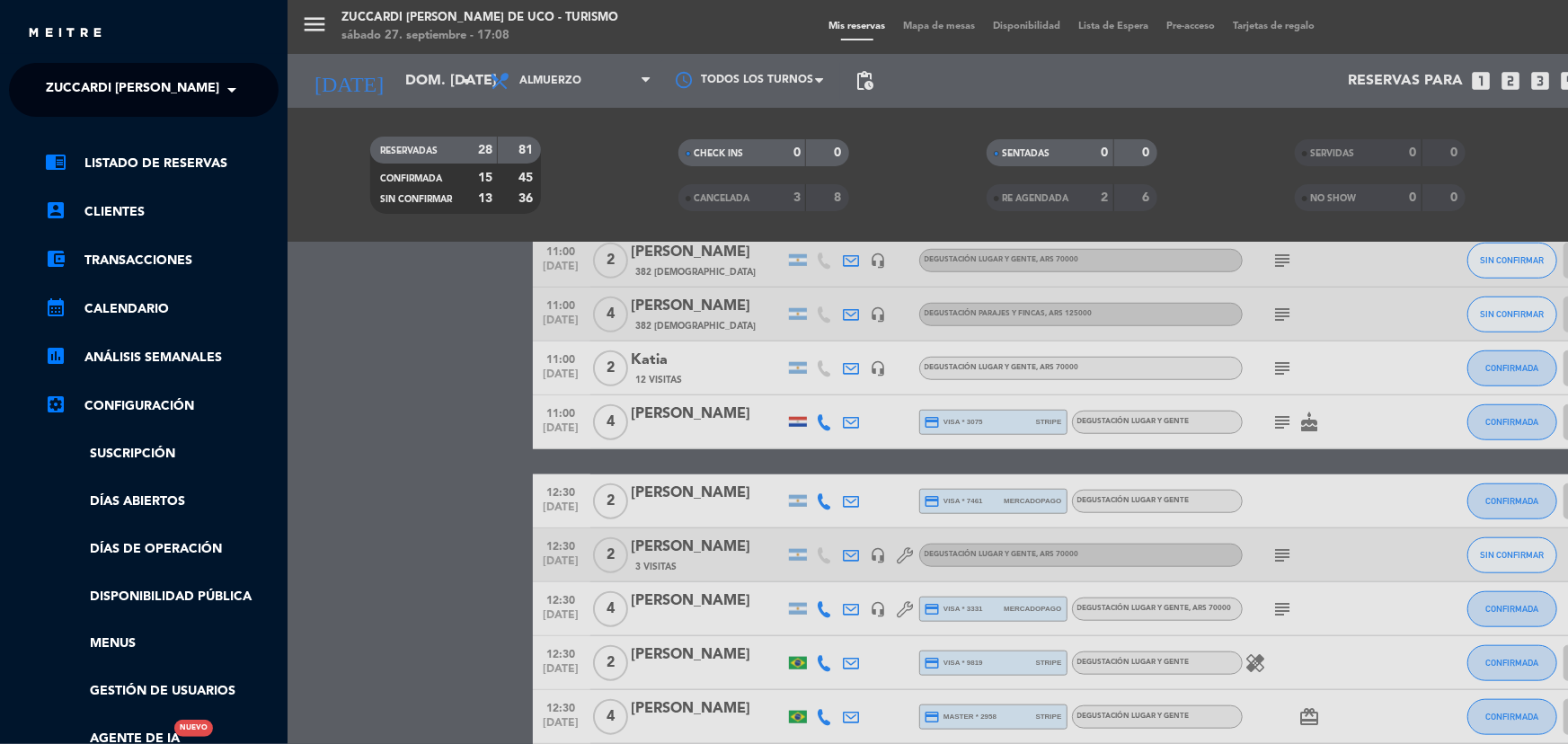
click at [203, 84] on span "Zuccardi [PERSON_NAME] de Uco - Turismo" at bounding box center [194, 89] width 296 height 37
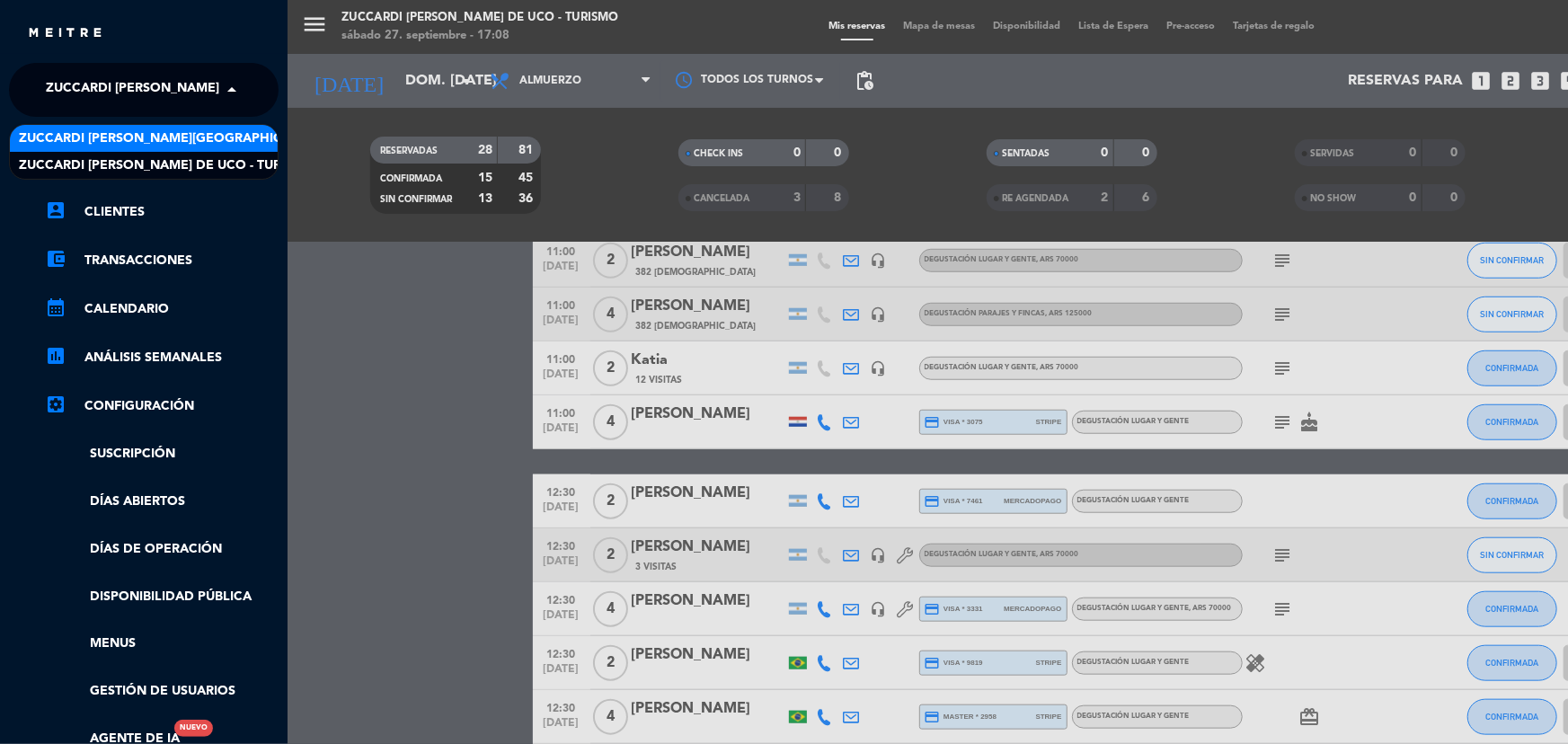
click at [207, 138] on span "Zuccardi [PERSON_NAME][GEOGRAPHIC_DATA] - Restaurant [PERSON_NAME][GEOGRAPHIC_D…" at bounding box center [338, 139] width 640 height 21
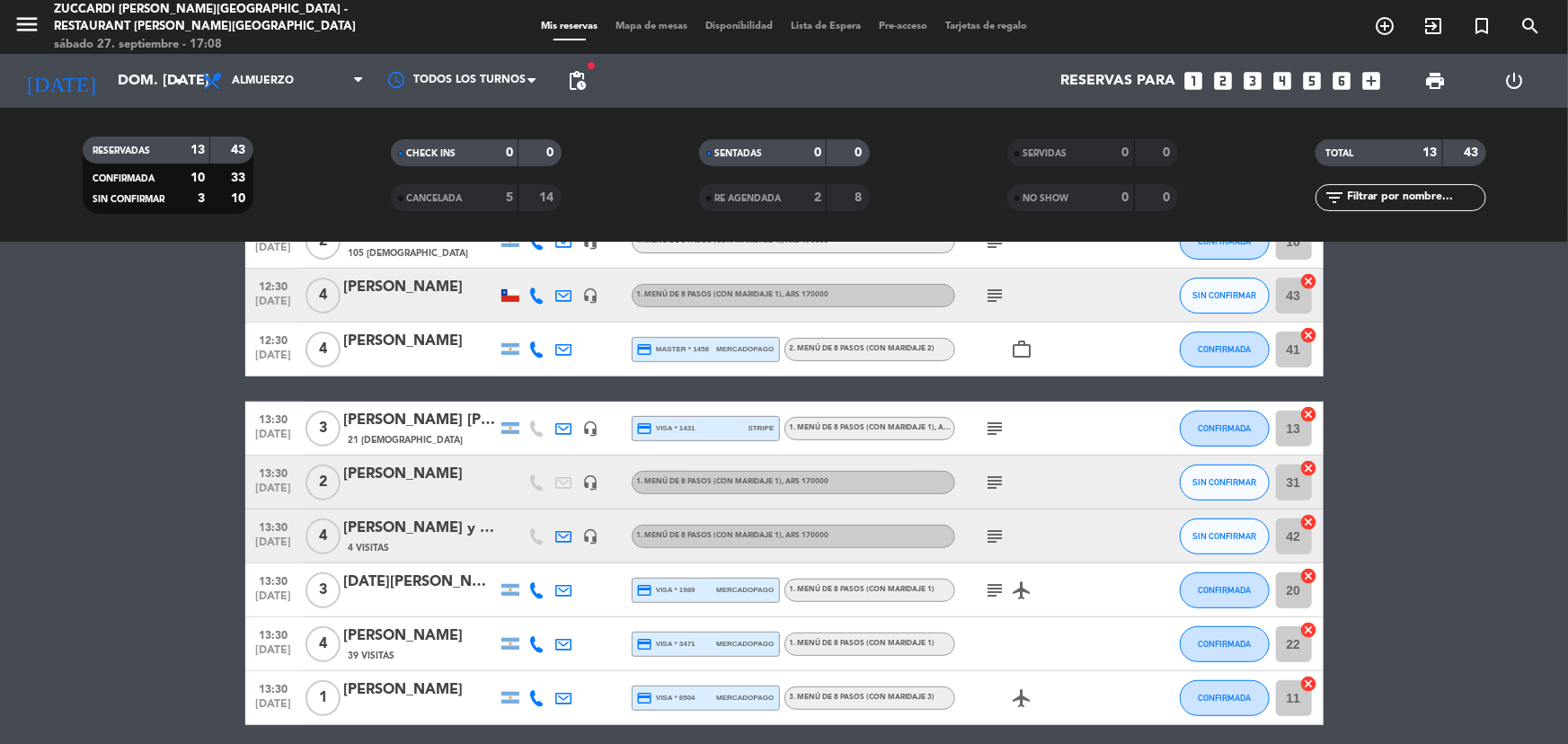
scroll to position [396, 0]
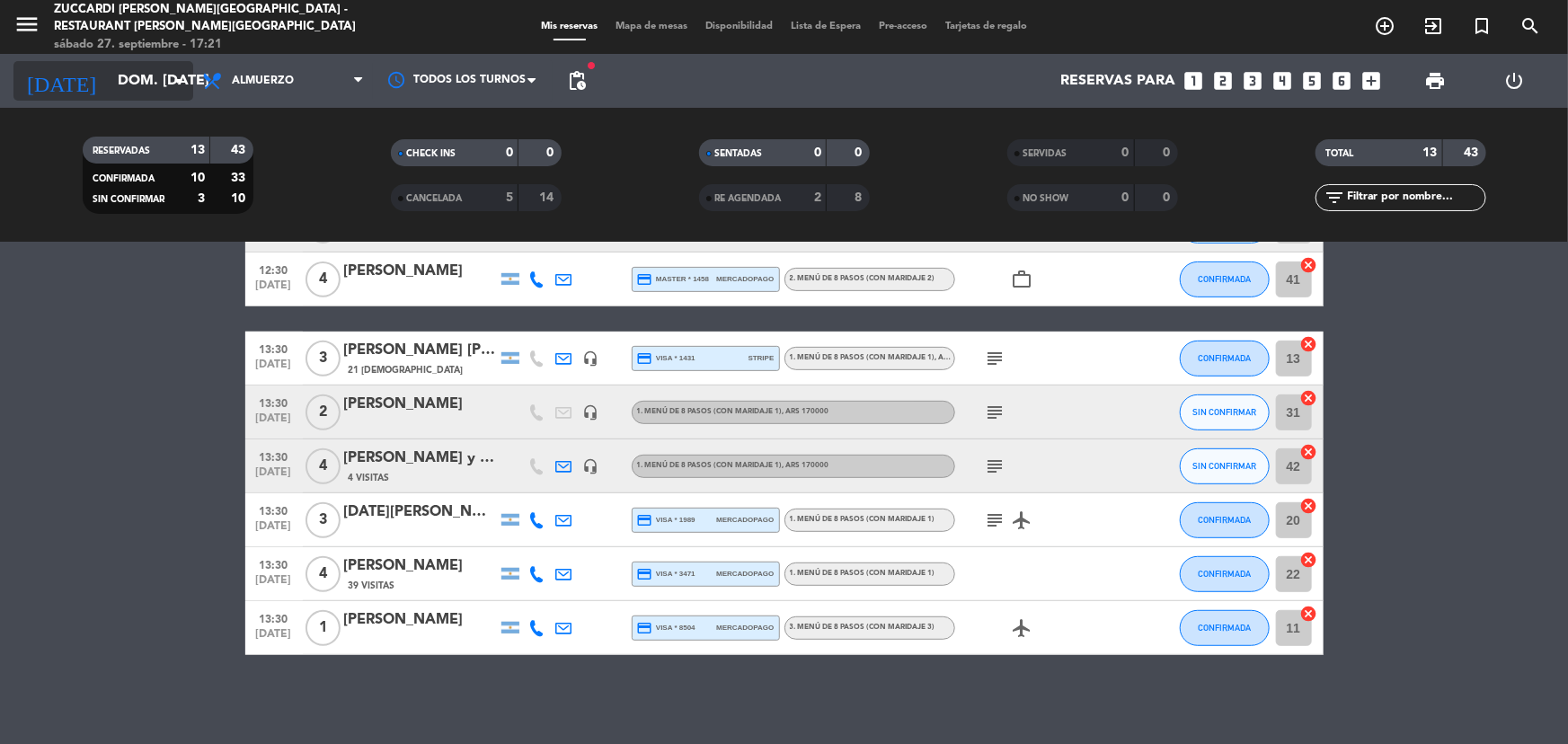
click at [153, 71] on input "dom. [DATE]" at bounding box center [203, 82] width 190 height 35
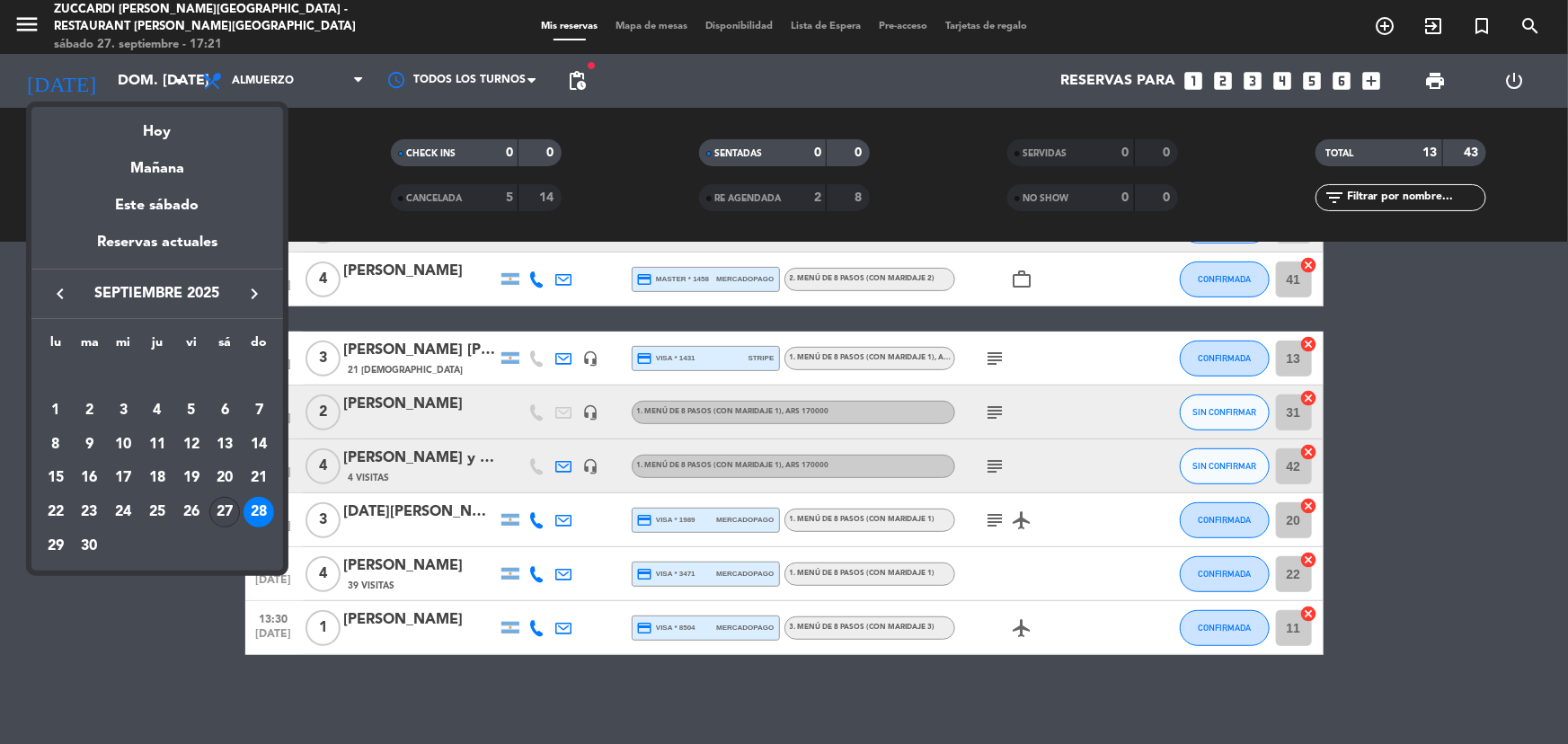
click at [224, 507] on div "27" at bounding box center [224, 511] width 30 height 30
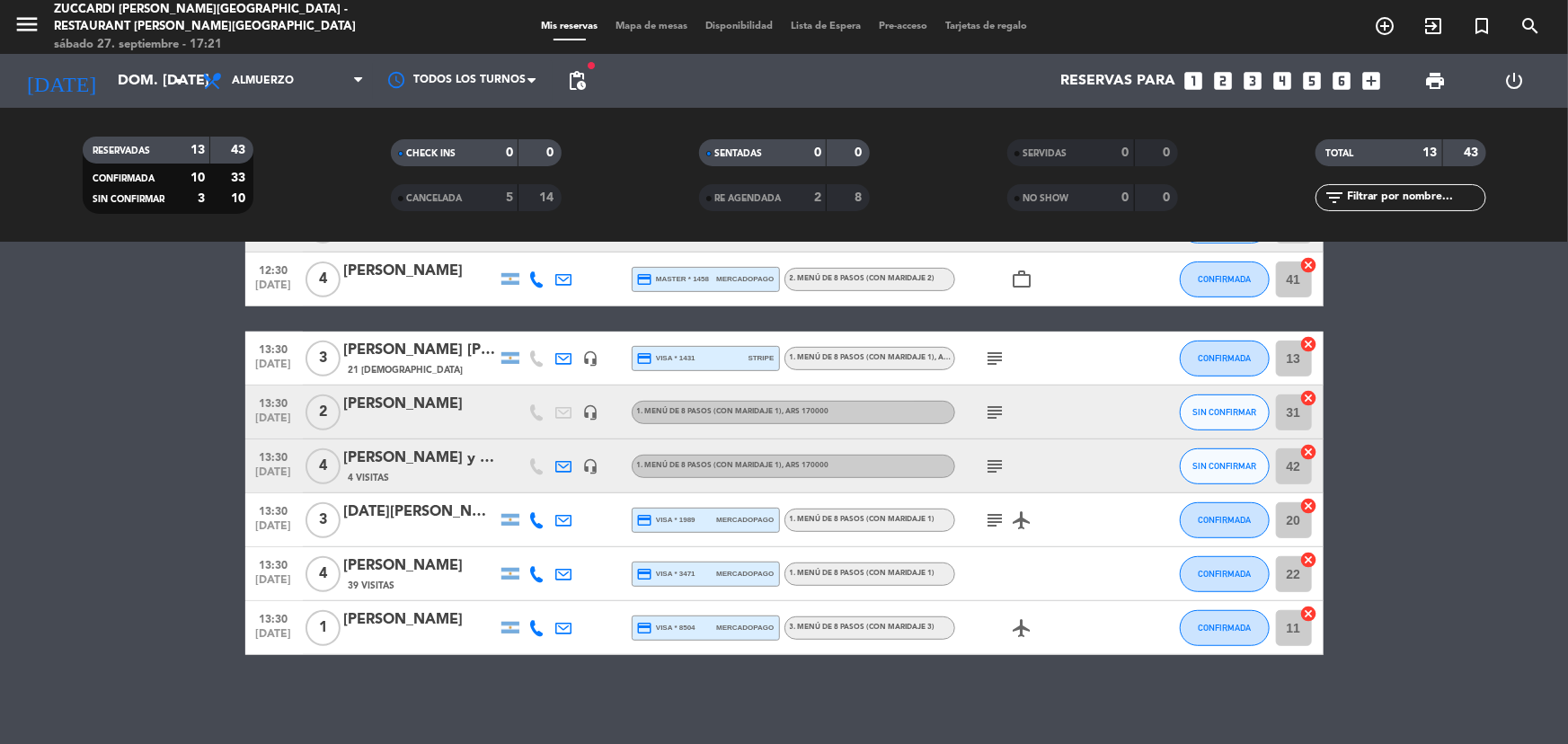
type input "sáb. [DATE]"
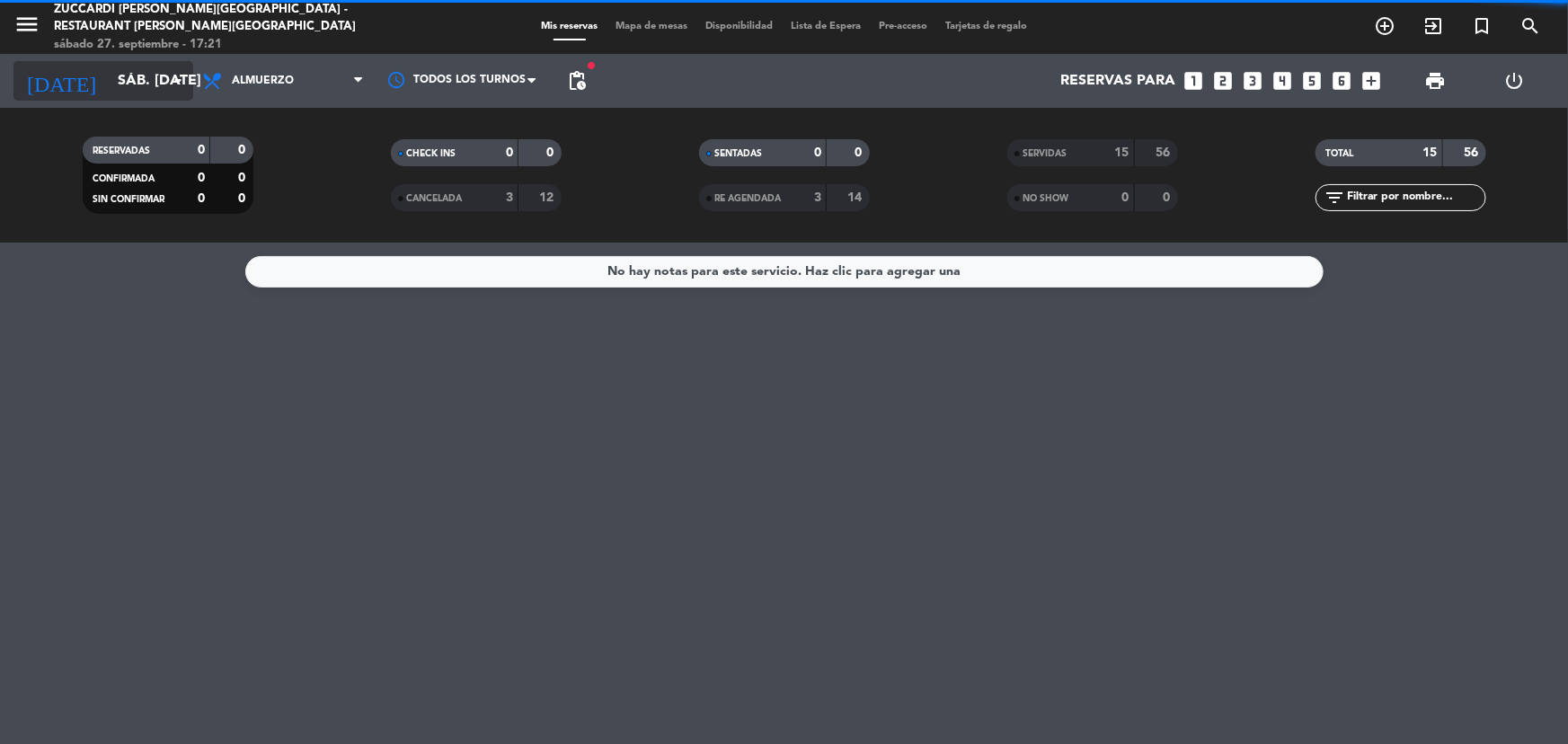
scroll to position [0, 0]
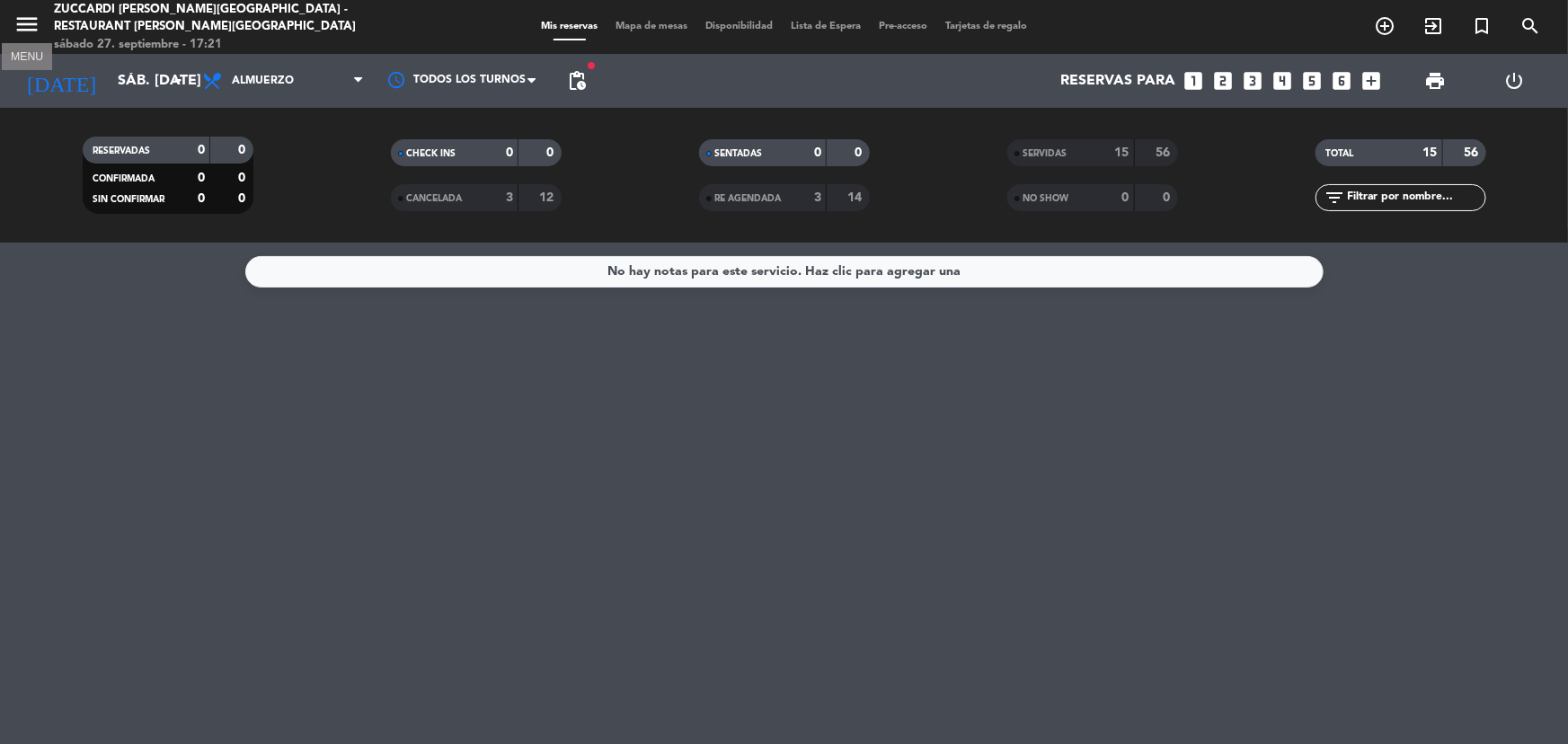
click at [25, 27] on icon "menu" at bounding box center [27, 24] width 27 height 27
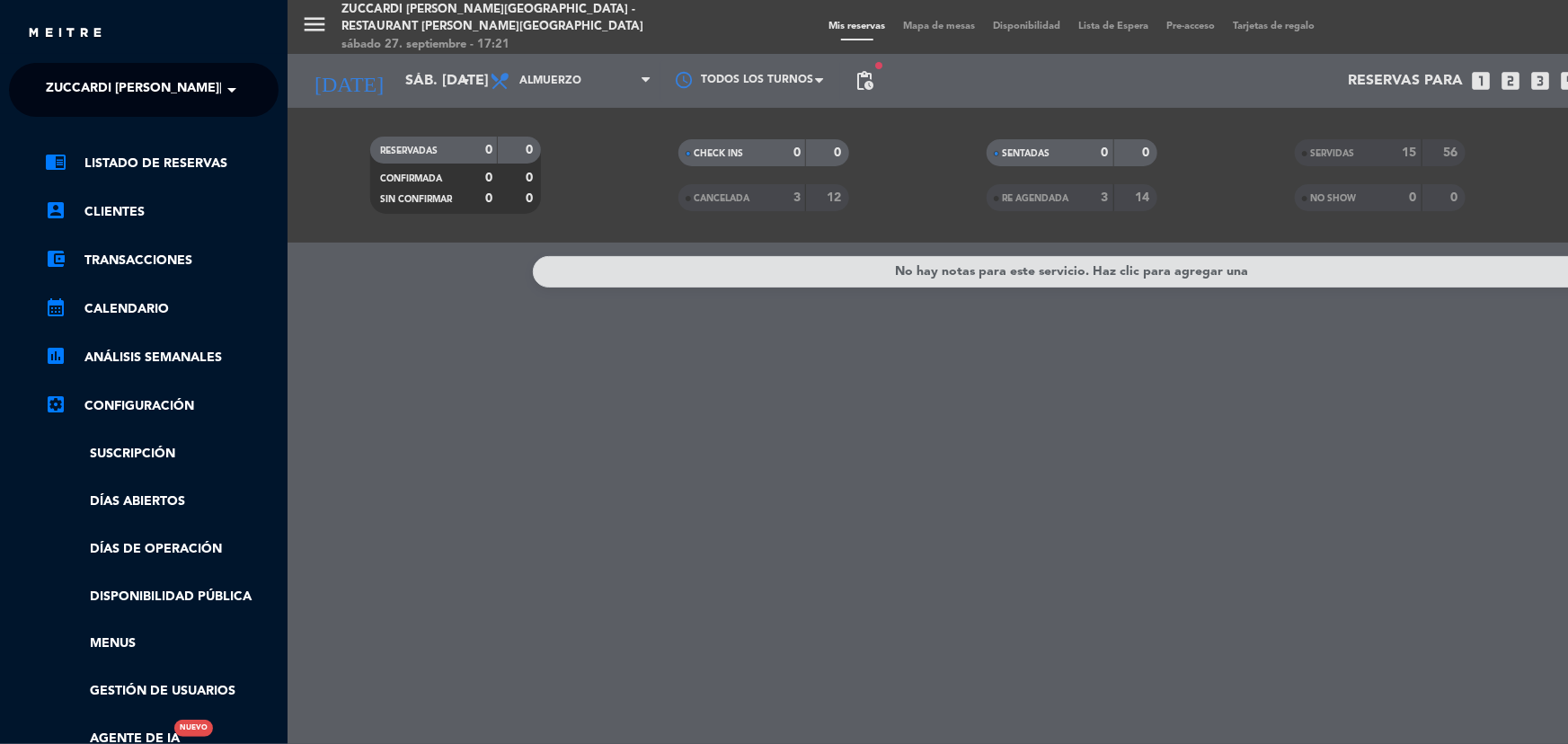
click at [223, 101] on span at bounding box center [236, 89] width 30 height 37
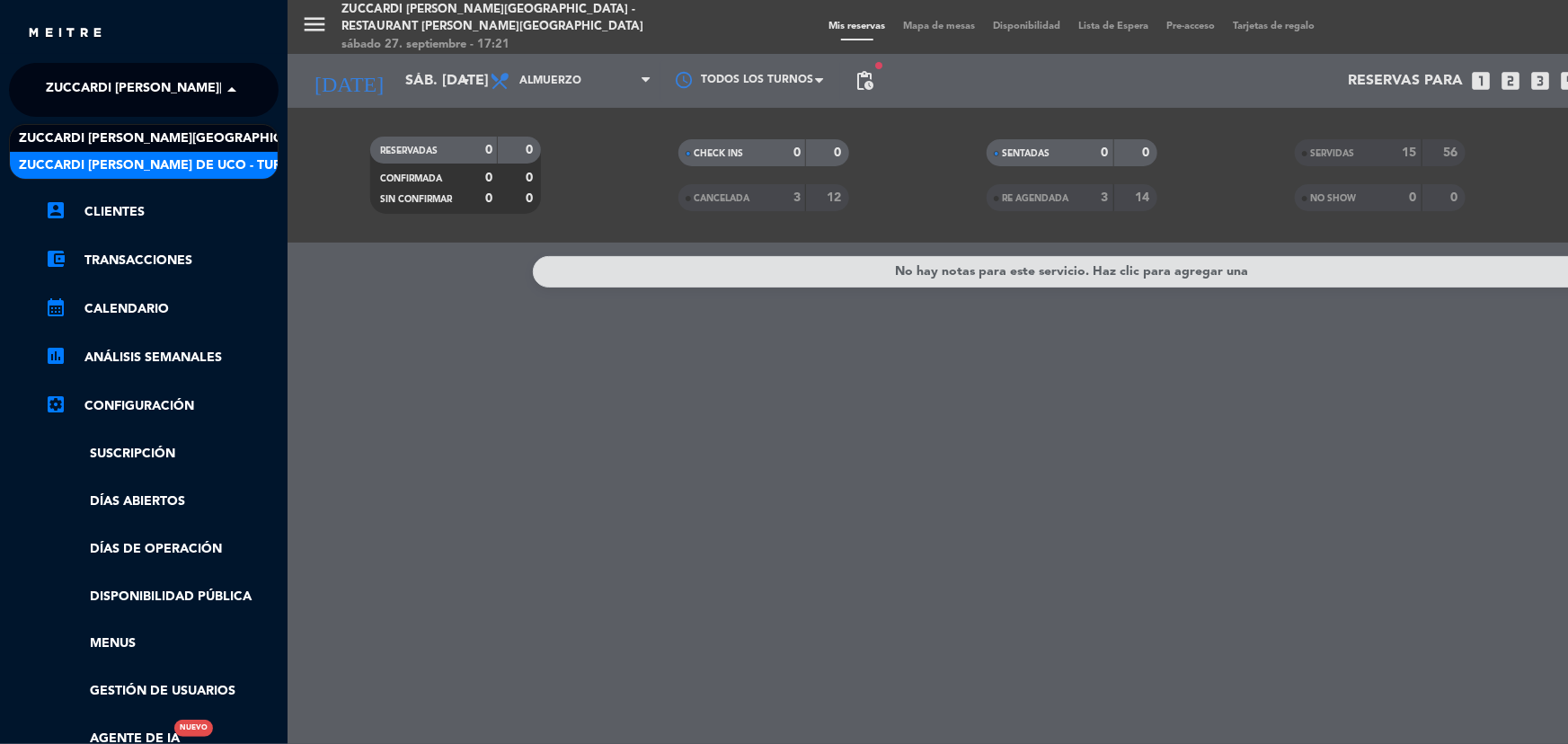
click at [224, 168] on span "Zuccardi [PERSON_NAME] de Uco - Turismo" at bounding box center [166, 165] width 296 height 21
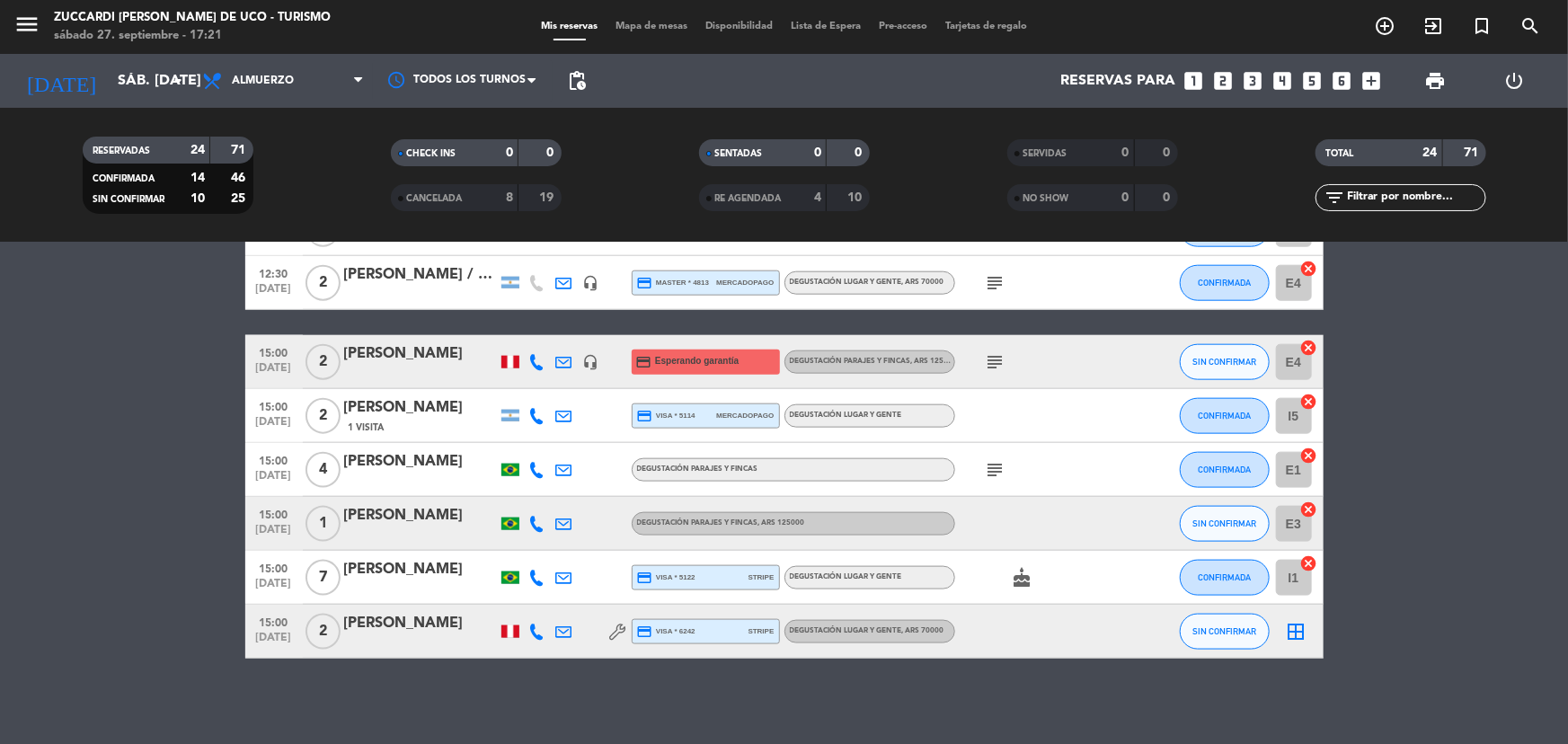
scroll to position [1064, 0]
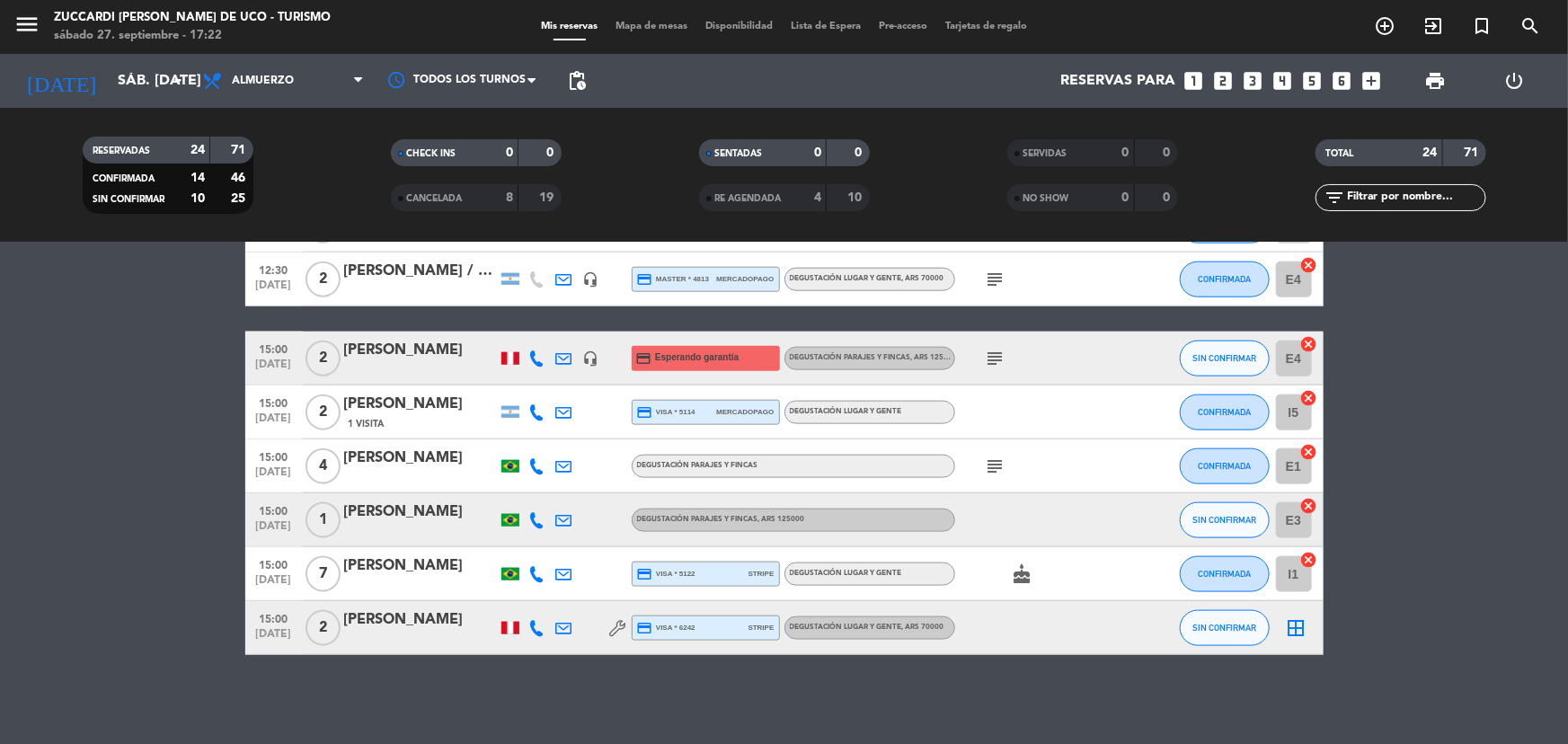
click at [416, 517] on div "[PERSON_NAME]" at bounding box center [420, 512] width 152 height 24
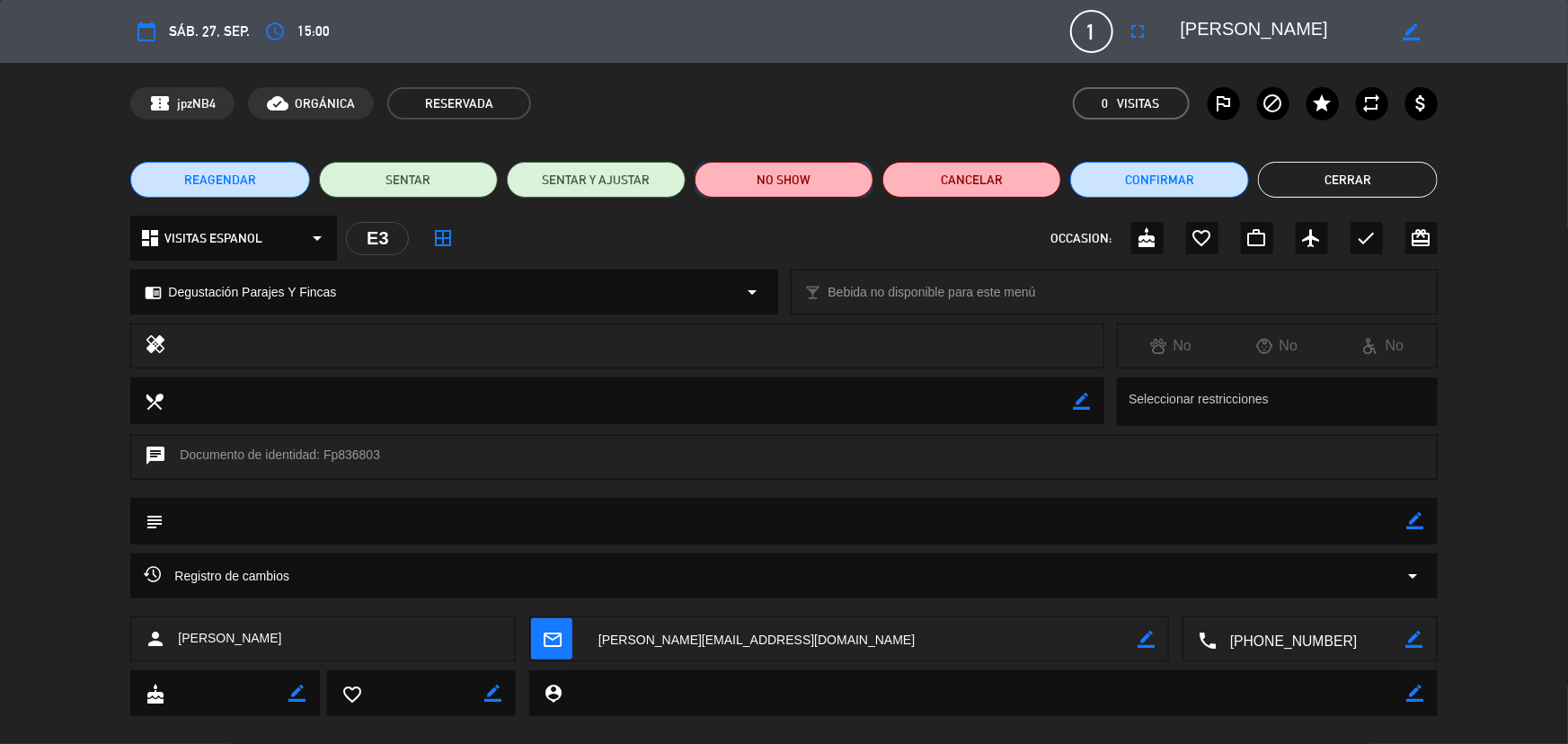
click at [831, 188] on button "NO SHOW" at bounding box center [784, 180] width 179 height 36
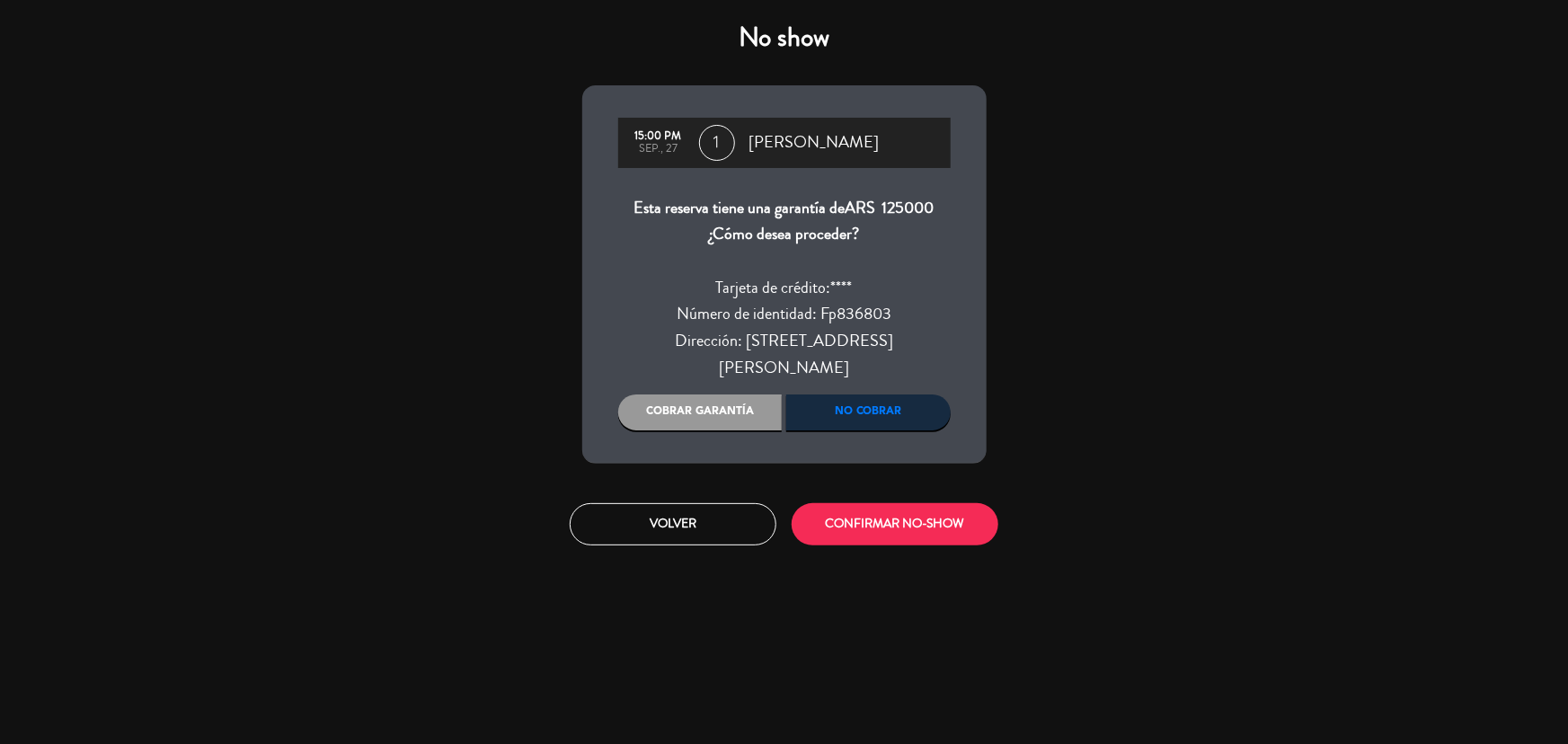
click at [680, 394] on div "Cobrar garantía" at bounding box center [700, 412] width 164 height 36
click at [868, 503] on button "CONFIRMAR NO-SHOW" at bounding box center [895, 524] width 206 height 42
click at [899, 503] on button "CONFIRMAR NO-SHOW" at bounding box center [895, 524] width 206 height 42
click at [685, 503] on button "Volver" at bounding box center [672, 524] width 206 height 42
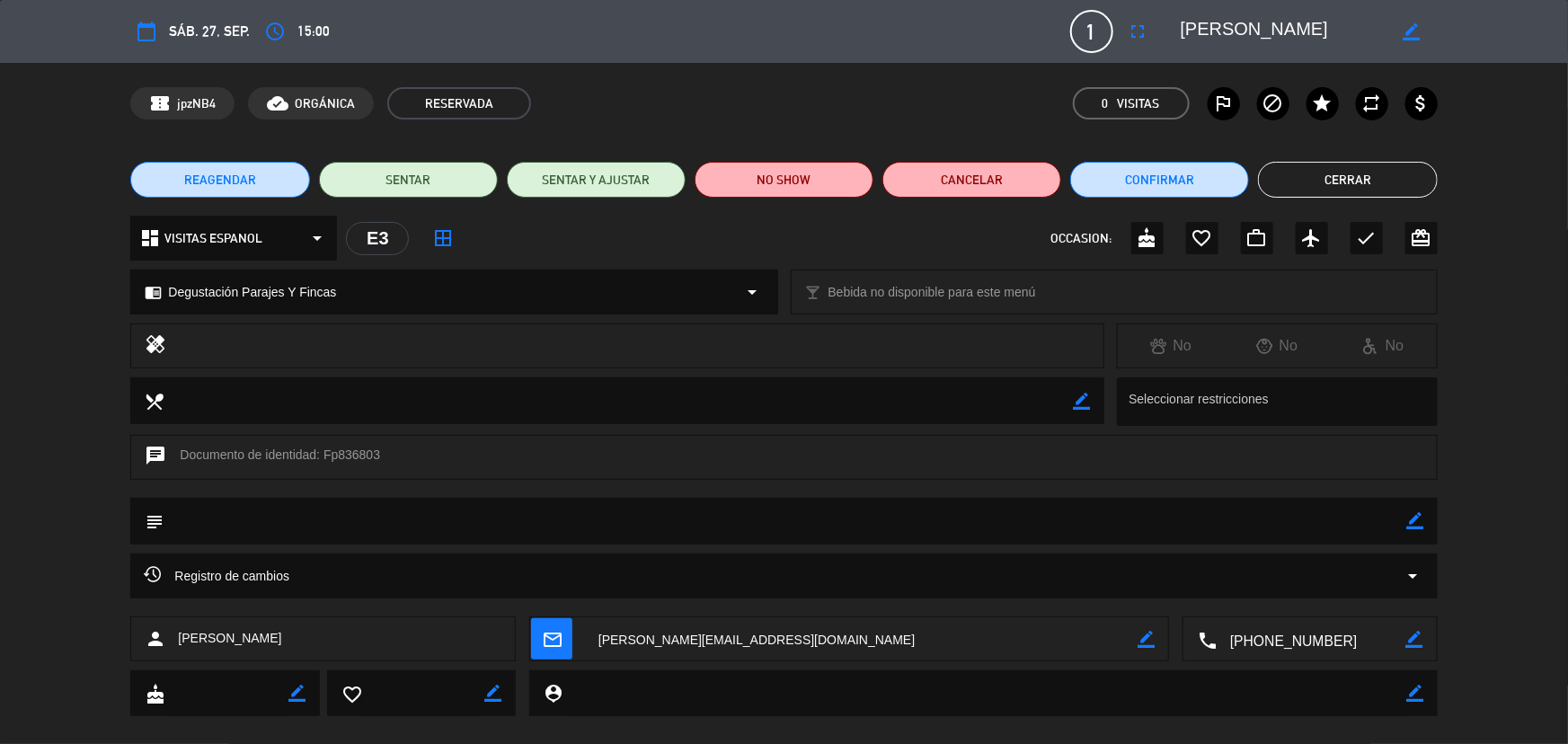
click at [679, 503] on button "Volver" at bounding box center [672, 524] width 206 height 42
click at [1332, 191] on button "Cerrar" at bounding box center [1348, 180] width 179 height 36
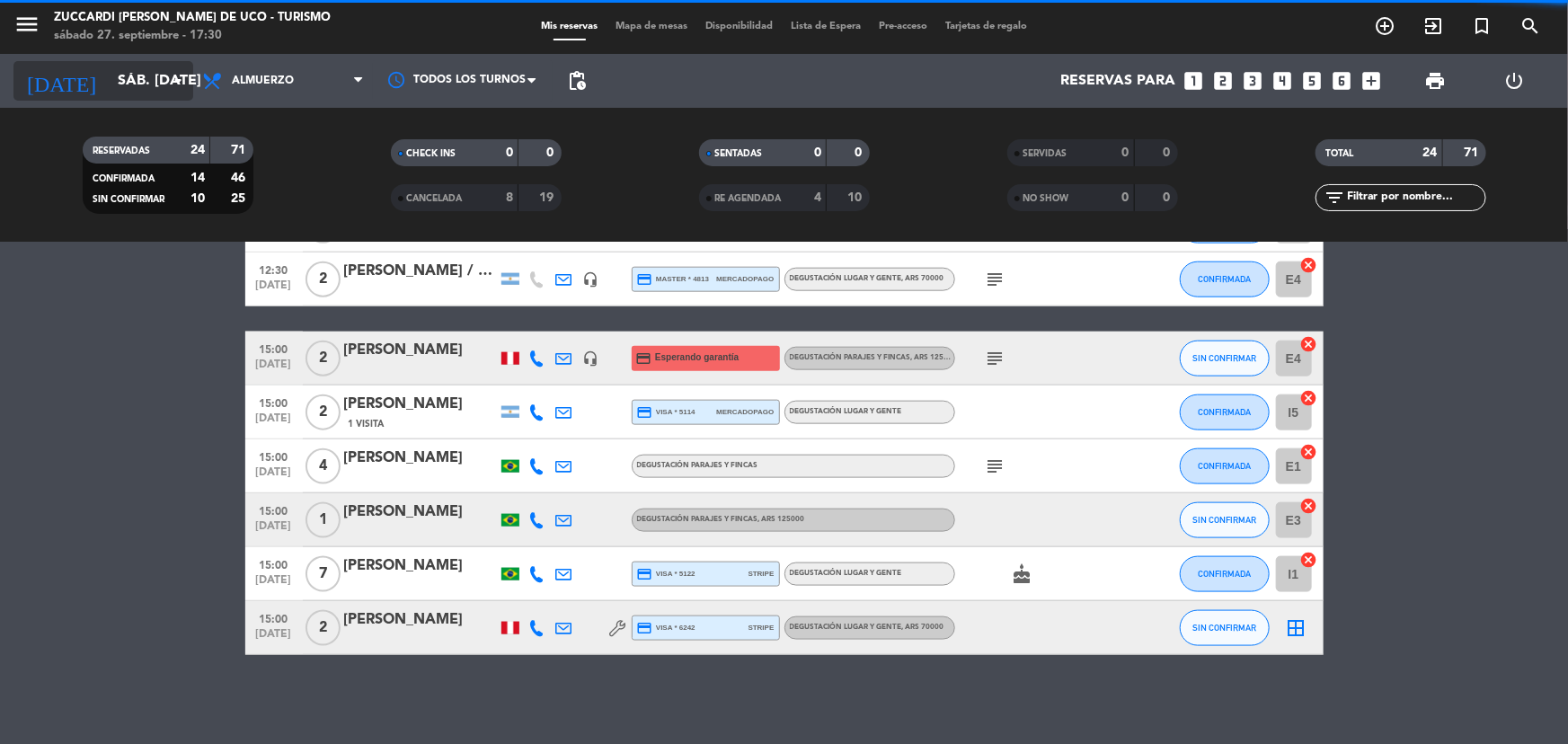
click at [144, 86] on input "sáb. [DATE]" at bounding box center [203, 82] width 190 height 35
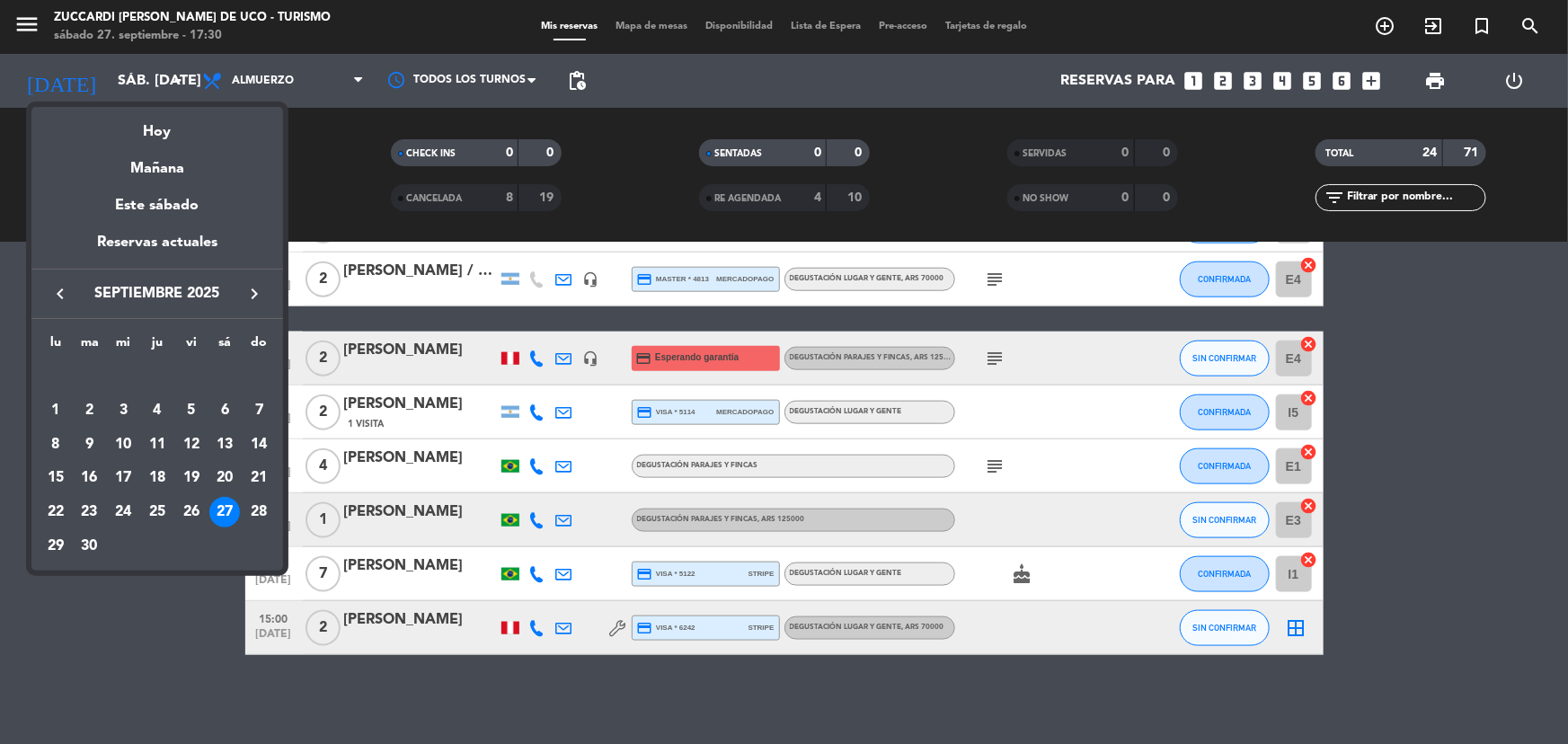
click at [250, 297] on icon "keyboard_arrow_right" at bounding box center [255, 294] width 22 height 22
click at [254, 413] on div "5" at bounding box center [259, 410] width 30 height 30
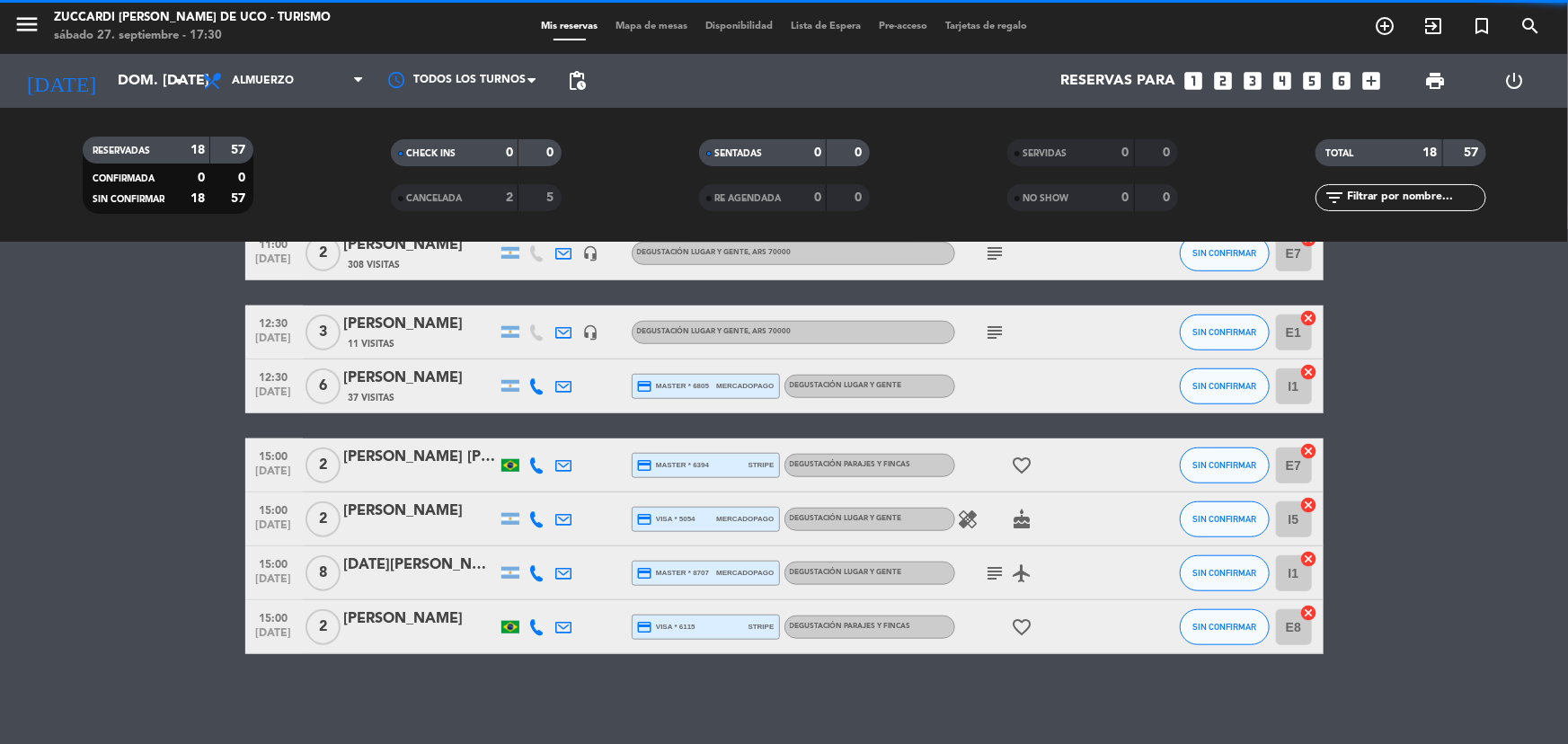
scroll to position [716, 0]
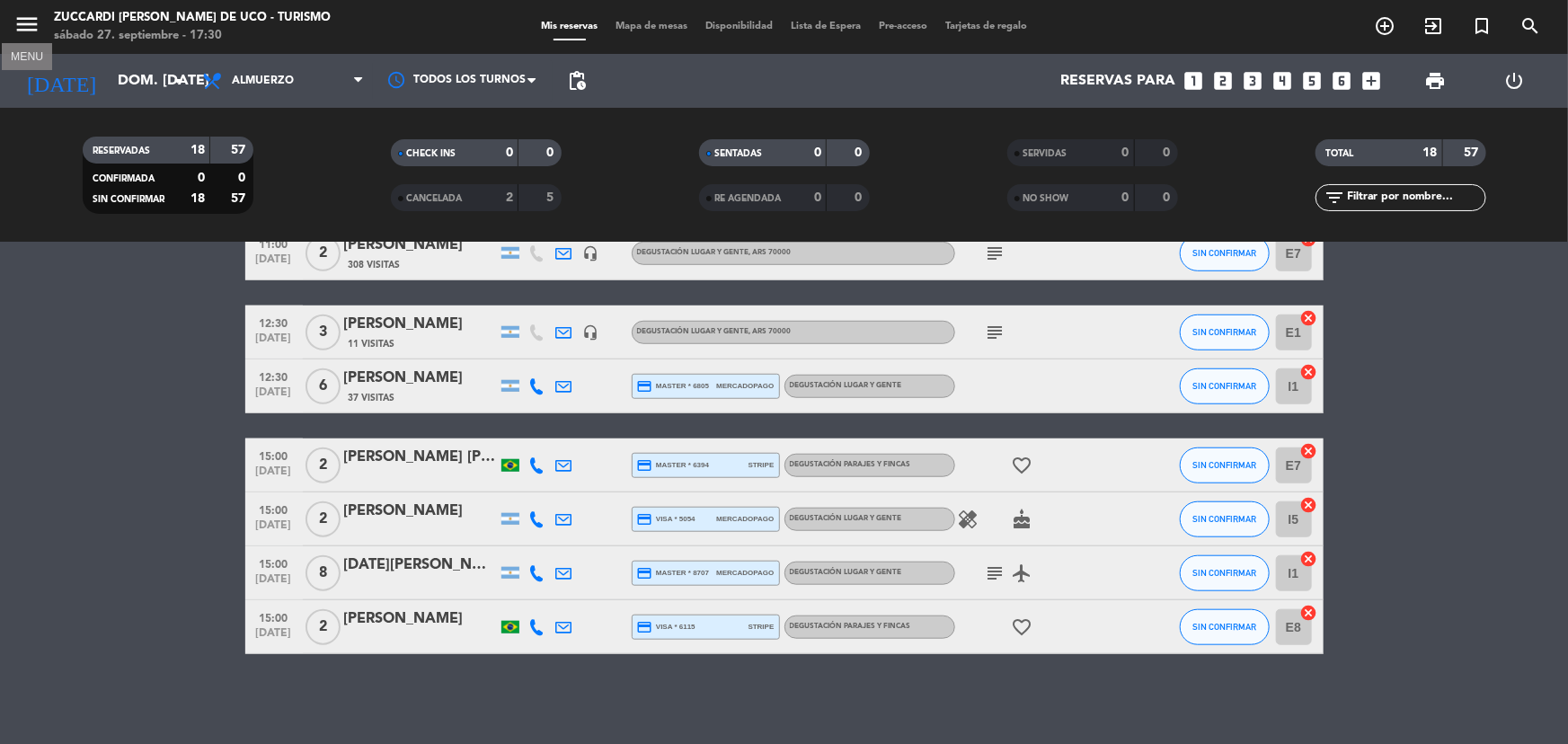
click at [30, 20] on icon "menu" at bounding box center [27, 24] width 27 height 27
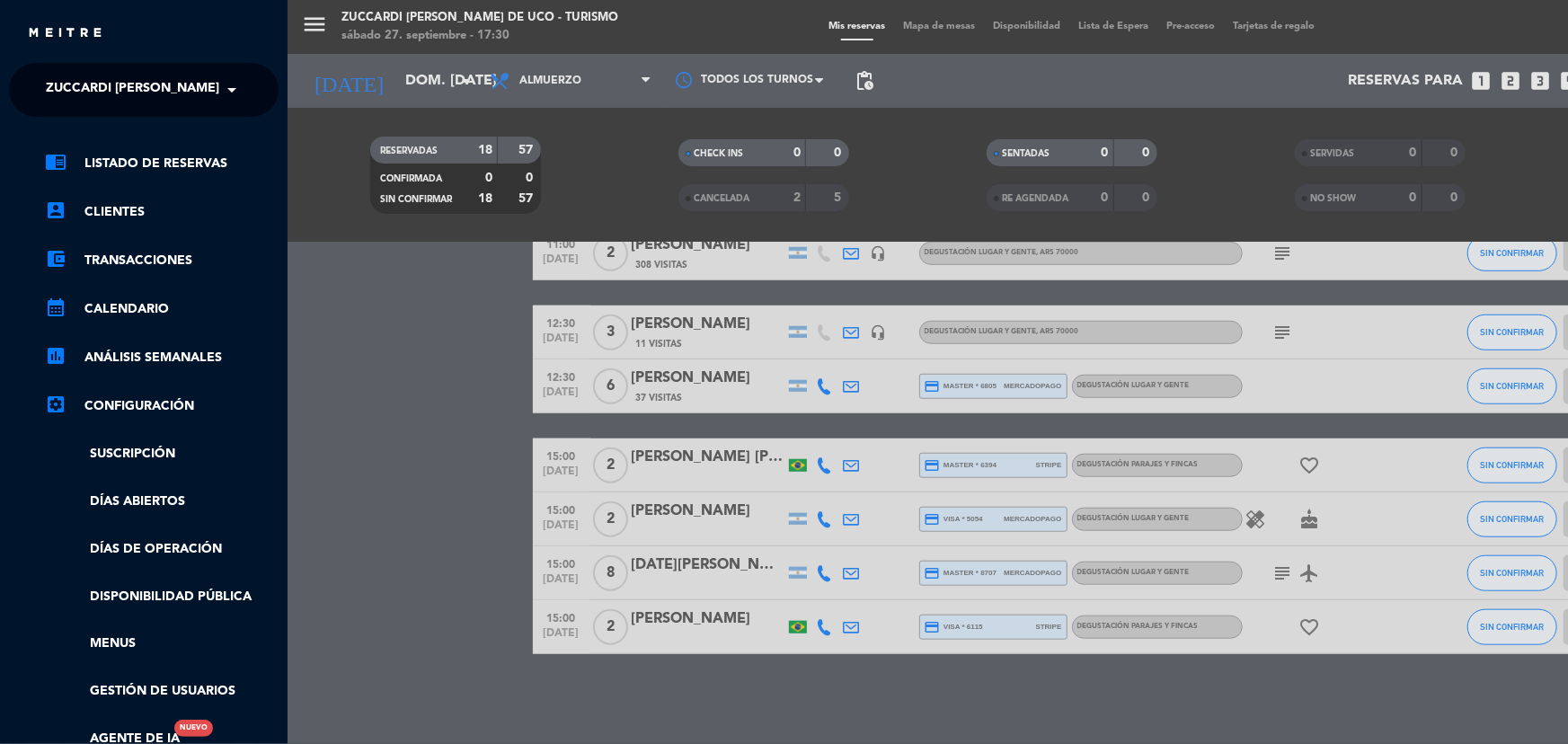
click at [235, 93] on span at bounding box center [236, 89] width 30 height 37
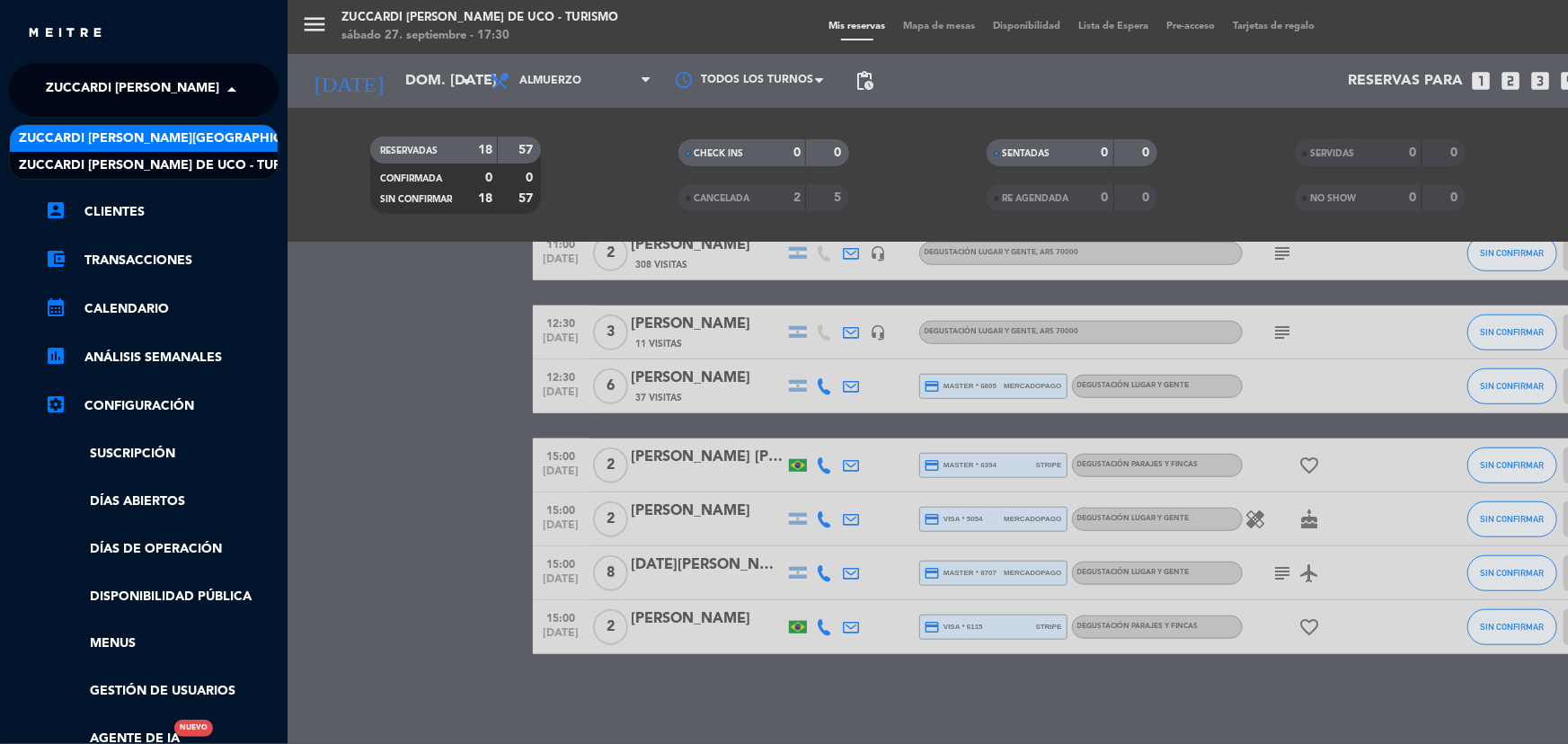
click at [237, 142] on span "Zuccardi [PERSON_NAME][GEOGRAPHIC_DATA] - Restaurant [PERSON_NAME][GEOGRAPHIC_D…" at bounding box center [338, 139] width 640 height 21
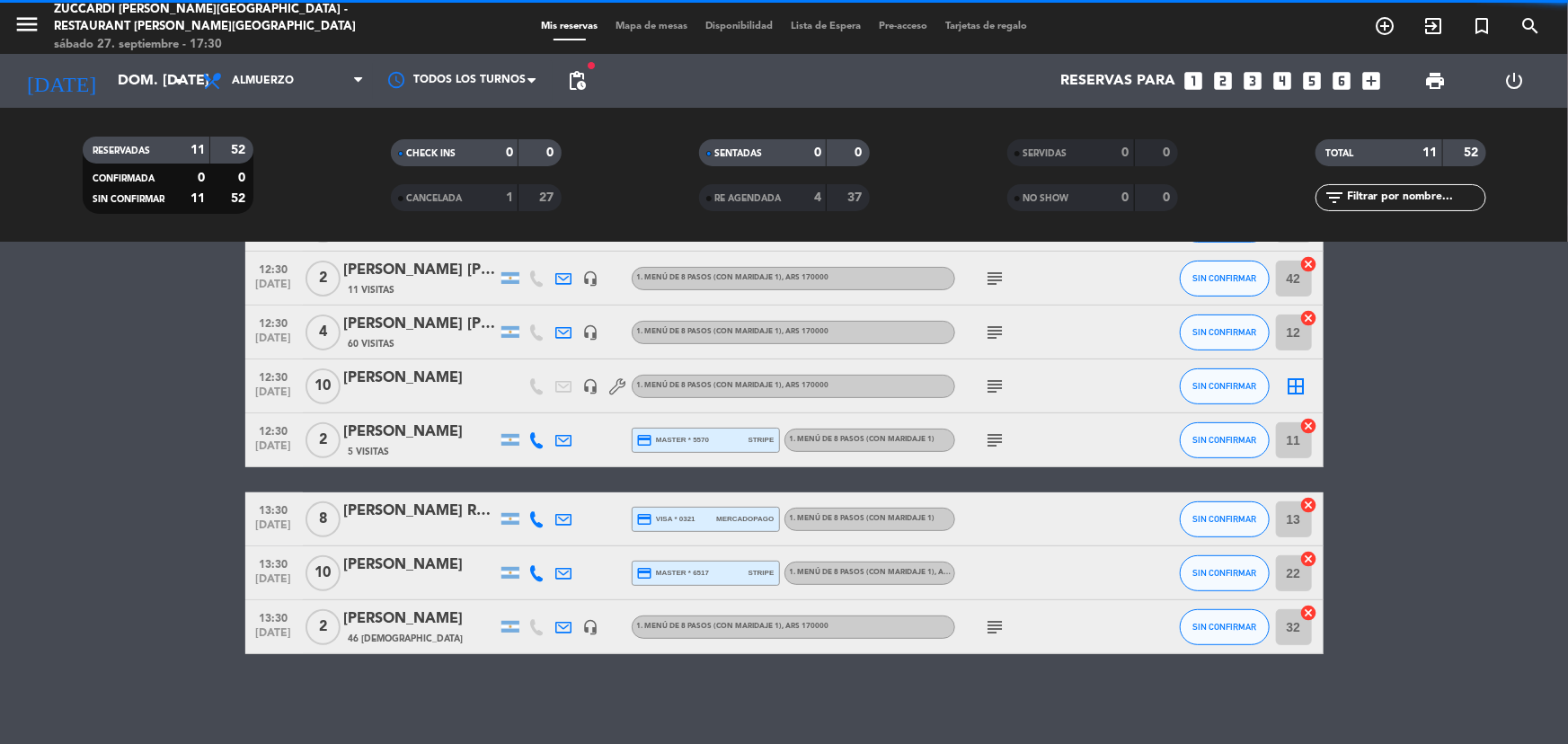
scroll to position [288, 0]
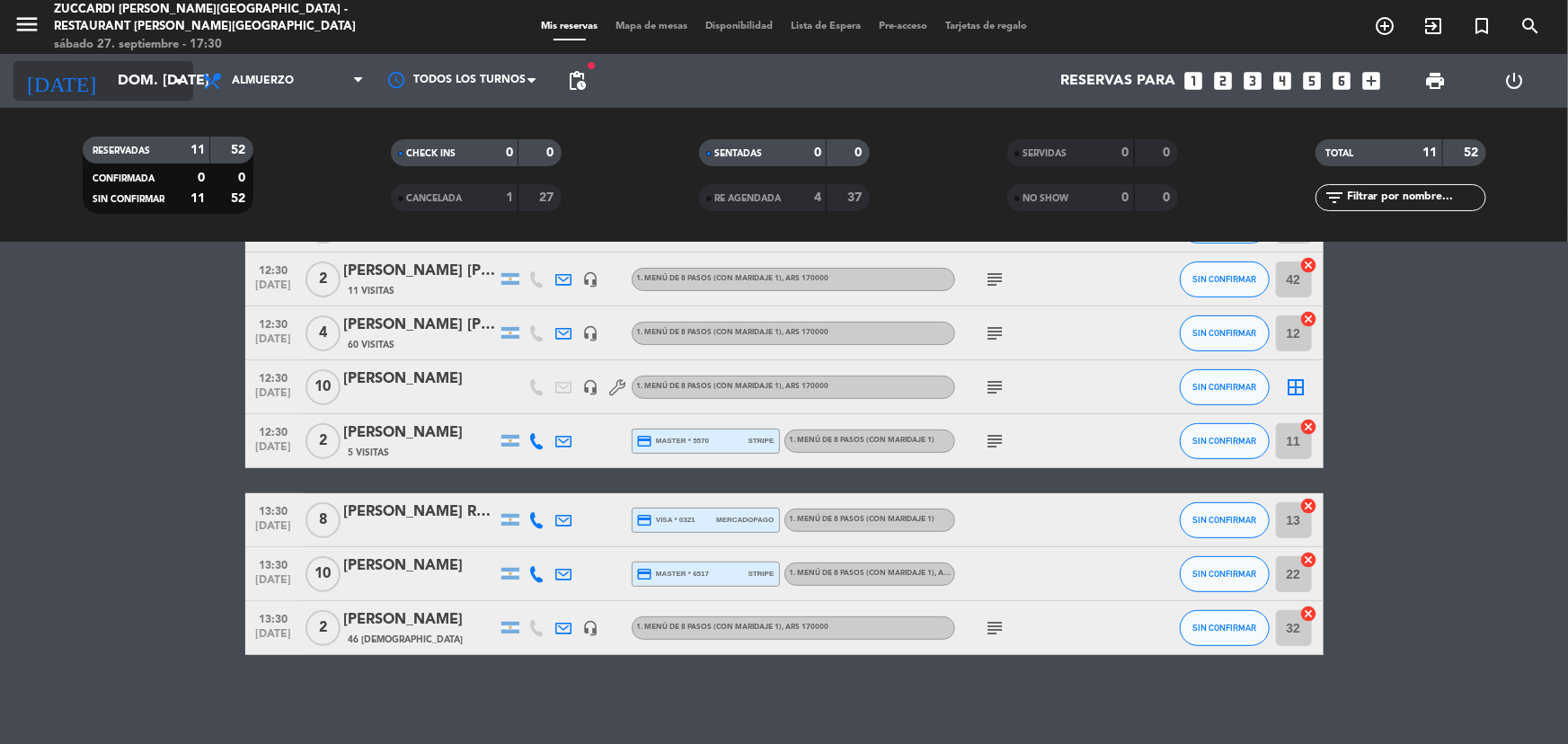
click at [146, 88] on input "dom. [DATE]" at bounding box center [203, 82] width 190 height 35
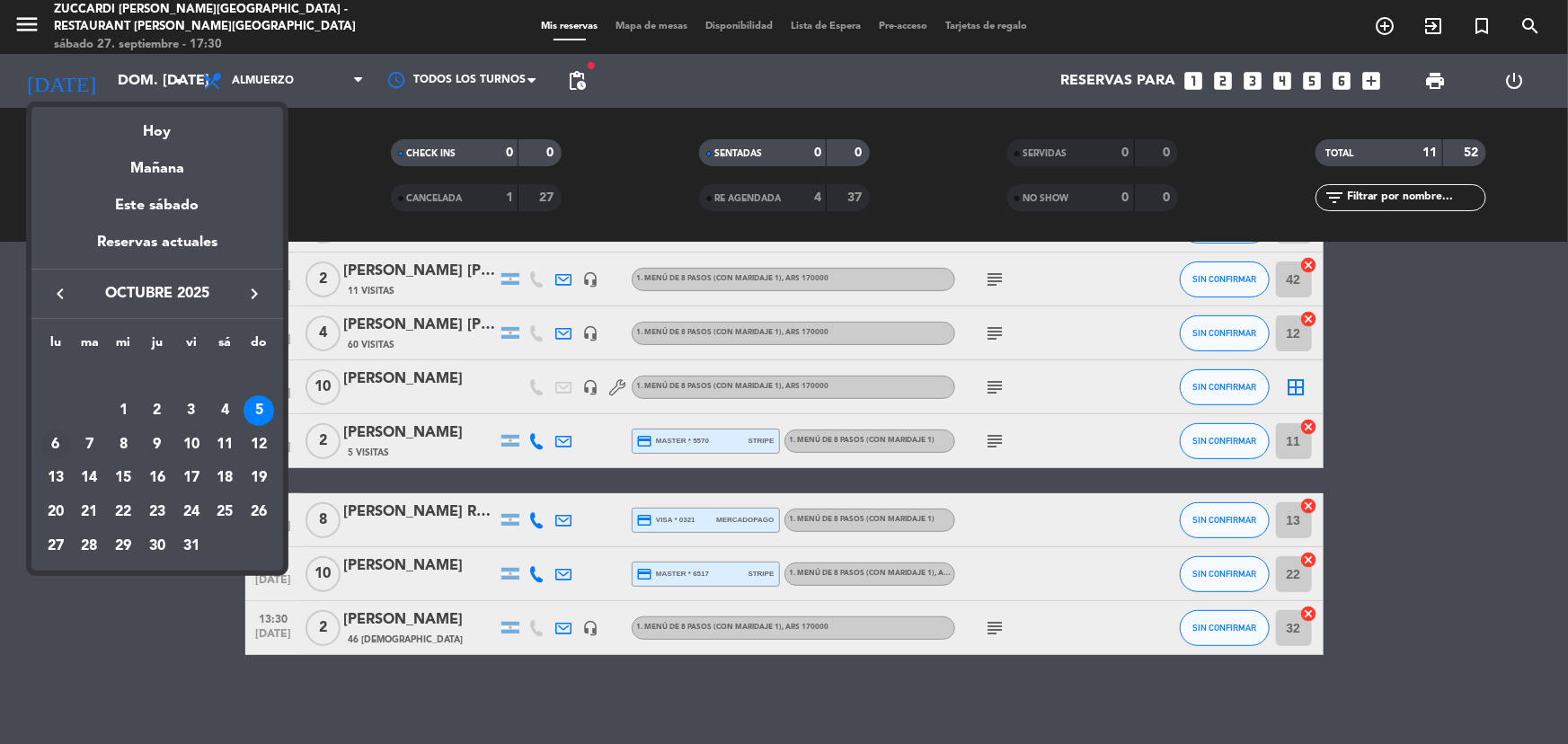
click at [62, 448] on div "6" at bounding box center [55, 444] width 30 height 30
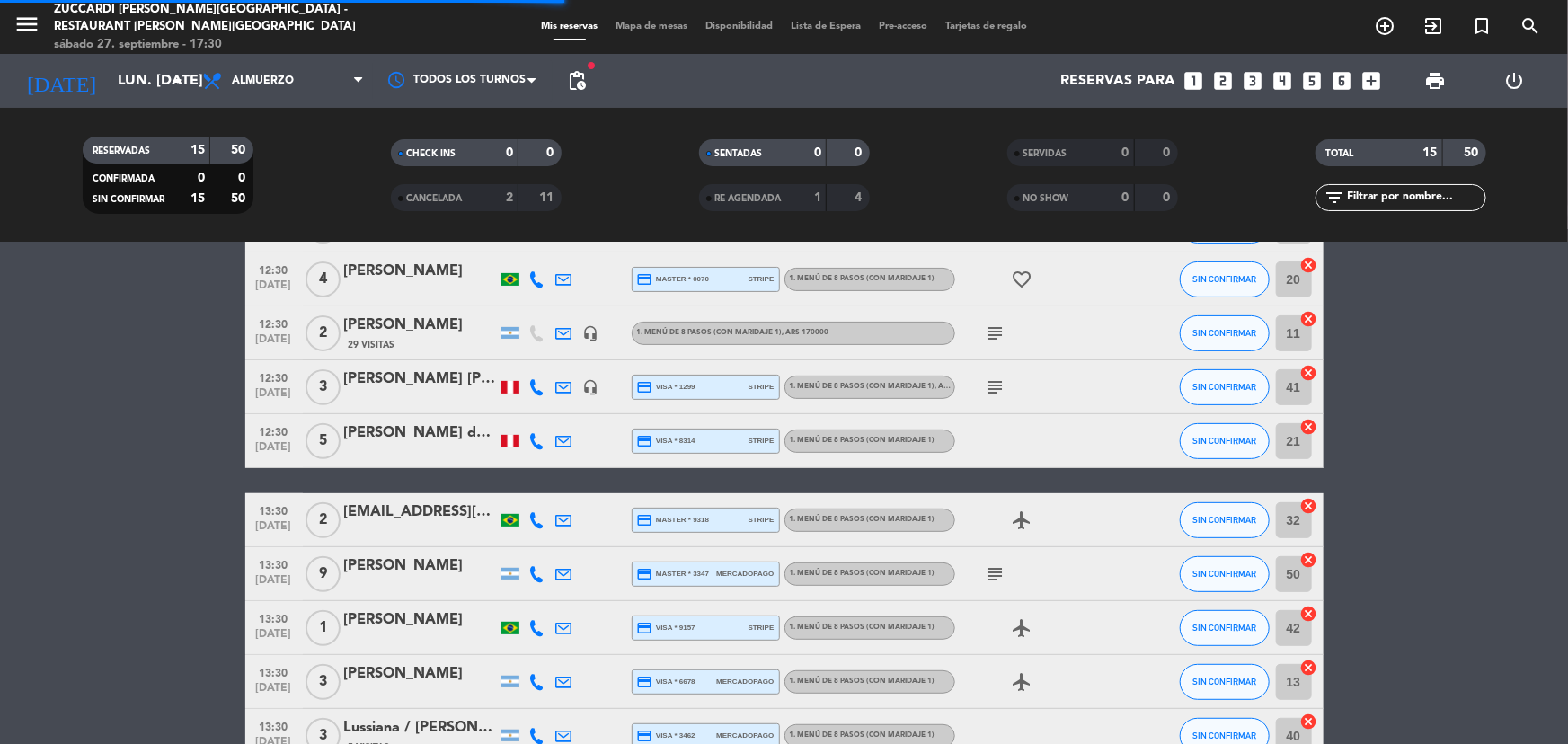
scroll to position [504, 0]
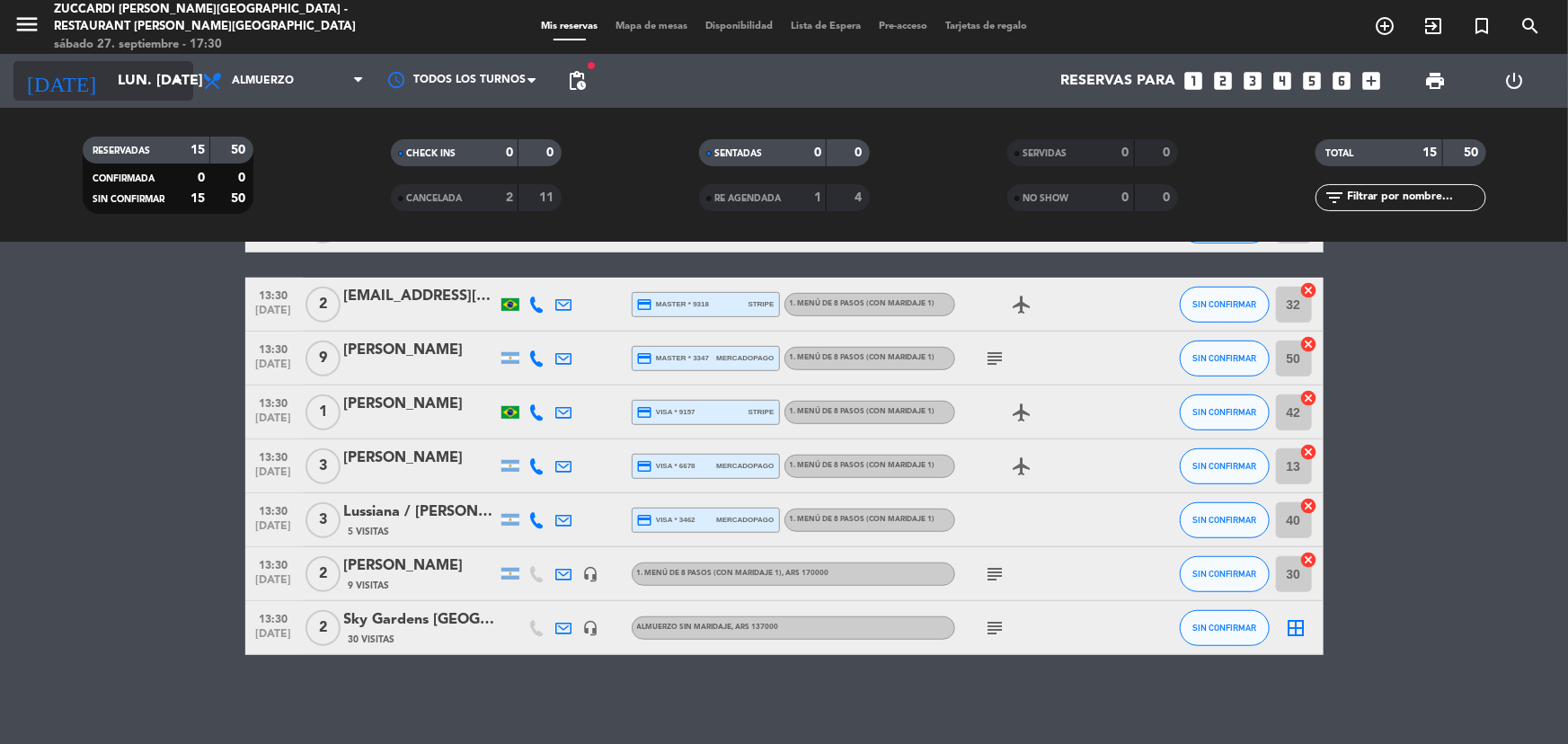
click at [141, 89] on input "lun. [DATE]" at bounding box center [203, 82] width 190 height 35
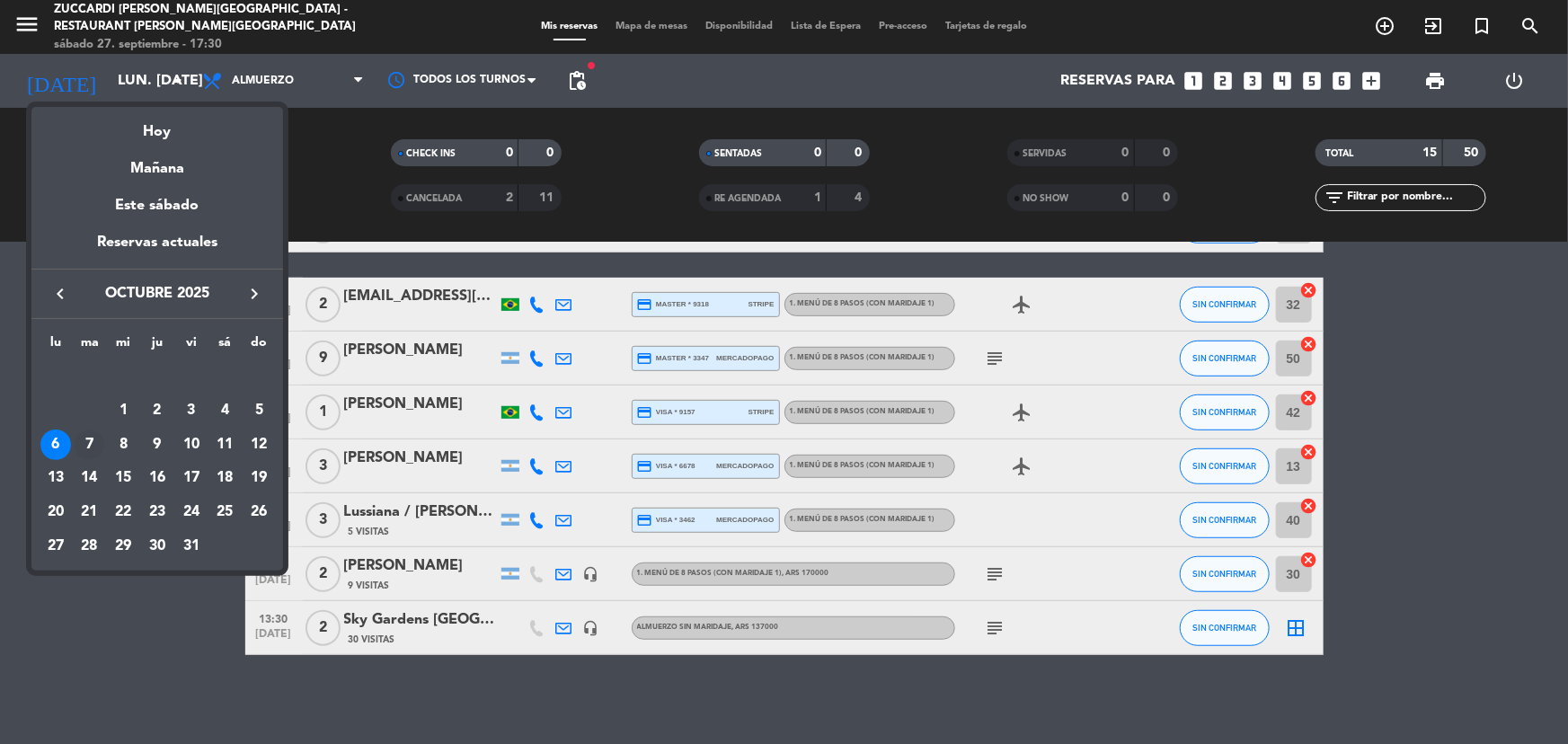
click at [99, 446] on div "7" at bounding box center [89, 444] width 30 height 30
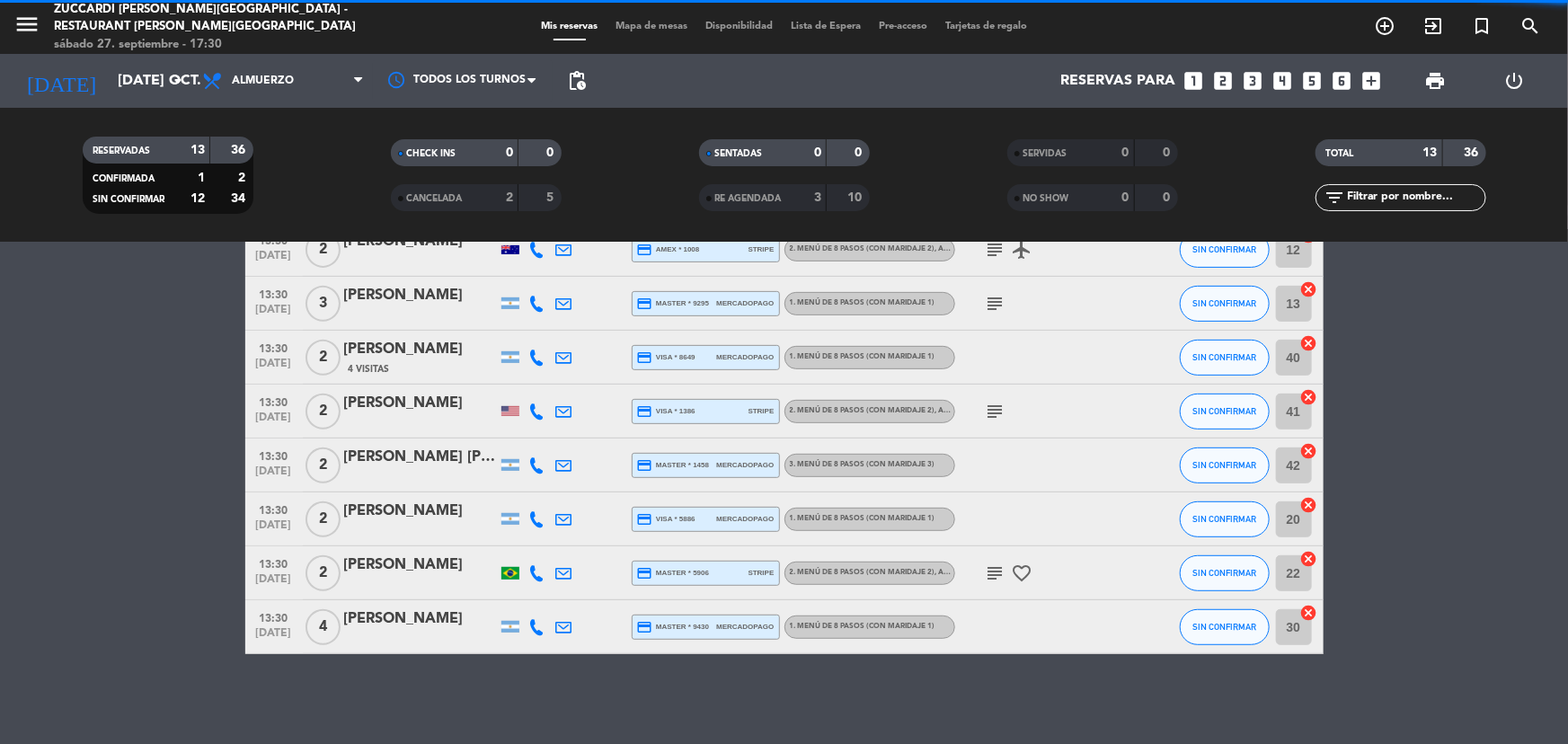
scroll to position [396, 0]
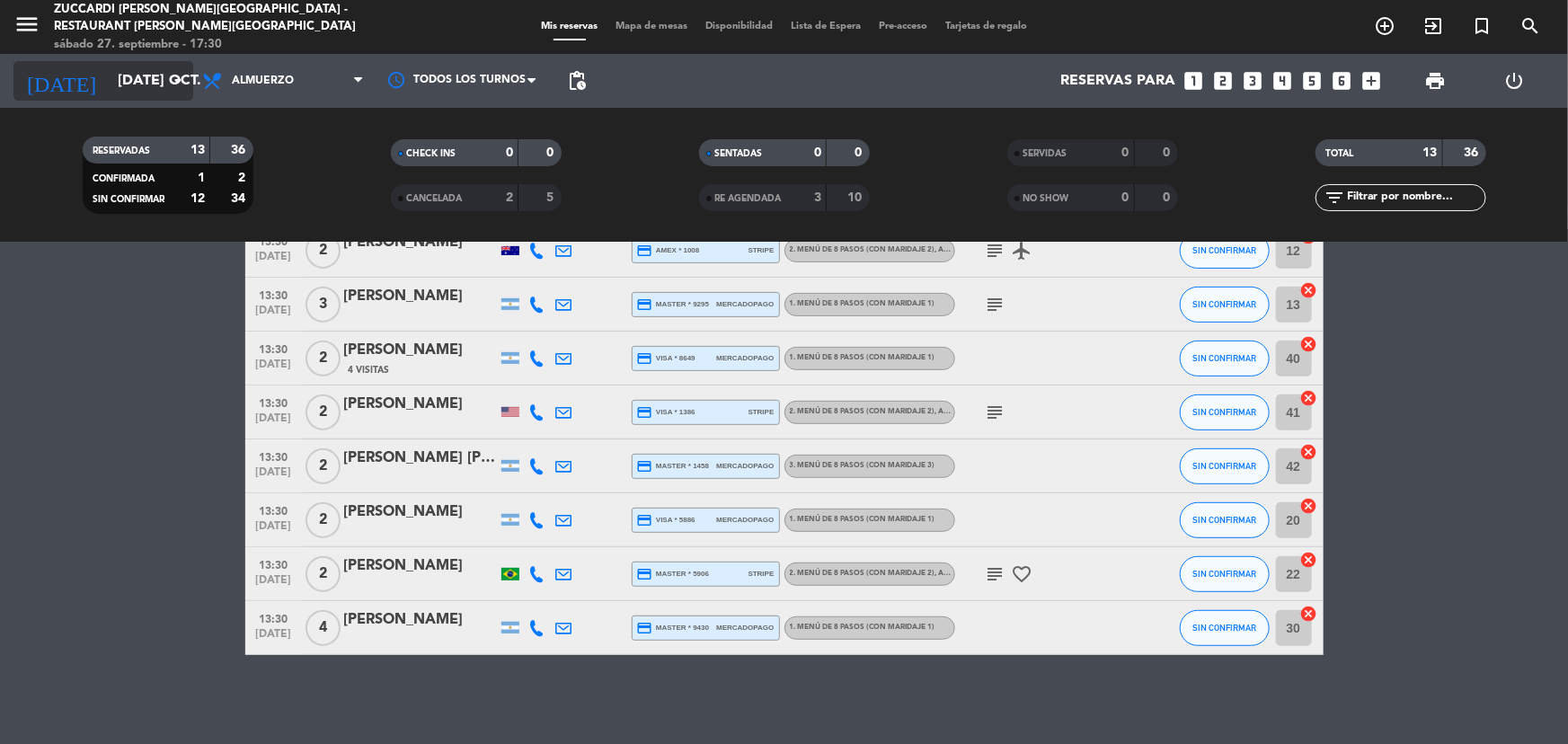
click at [109, 73] on input "[DATE] oct." at bounding box center [203, 82] width 190 height 35
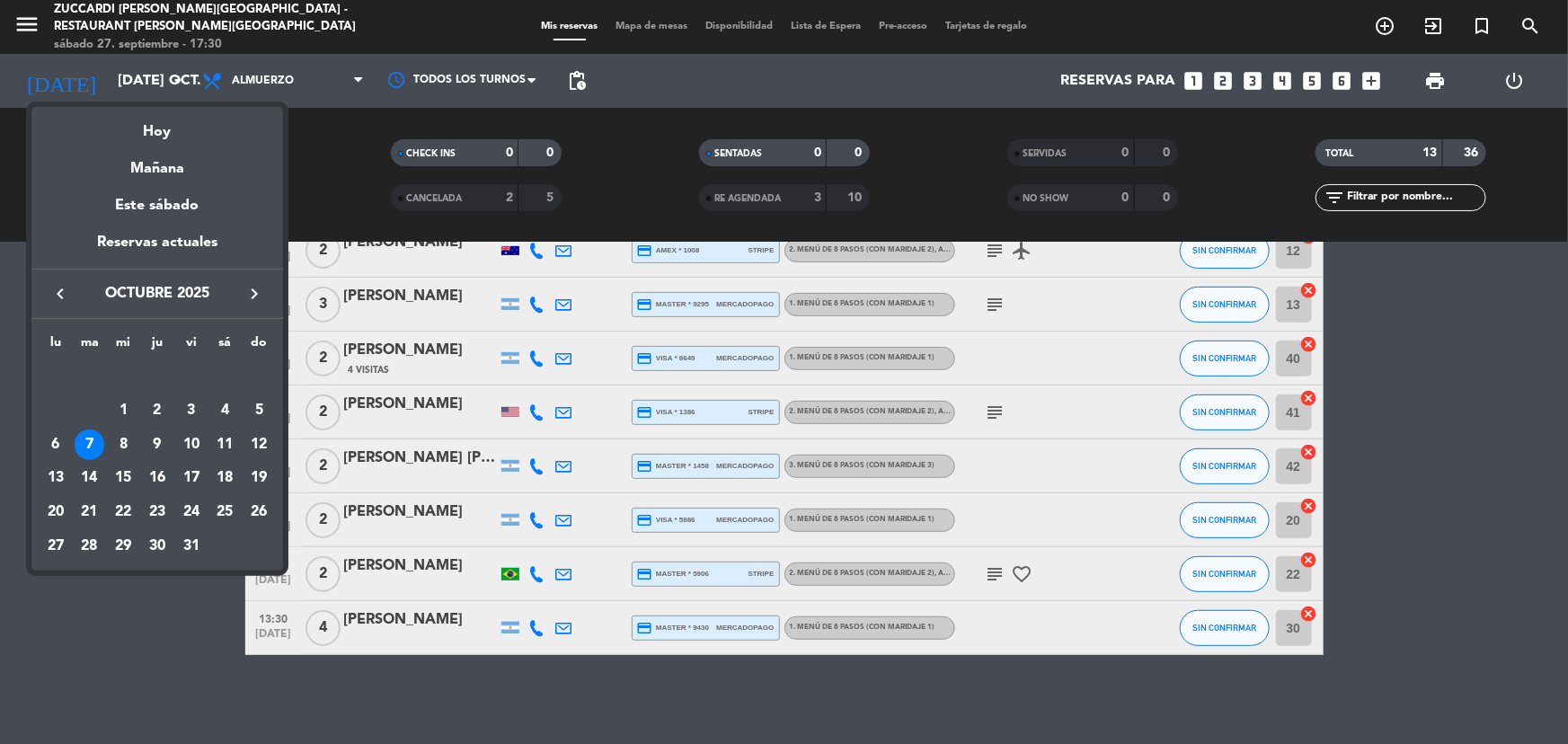
drag, startPoint x: 154, startPoint y: 601, endPoint x: 154, endPoint y: 586, distance: 15.0
click at [156, 598] on div at bounding box center [784, 372] width 1568 height 744
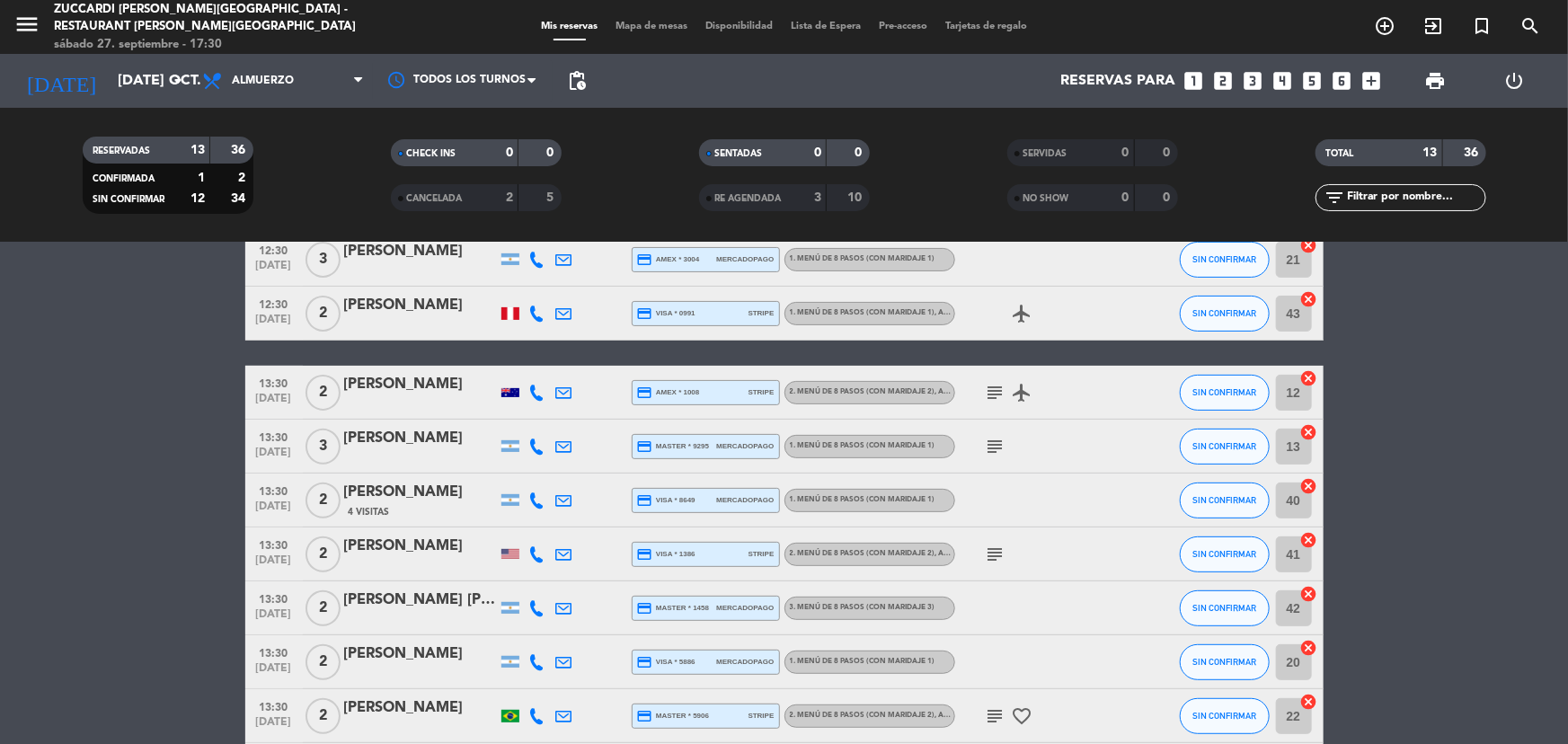
scroll to position [0, 0]
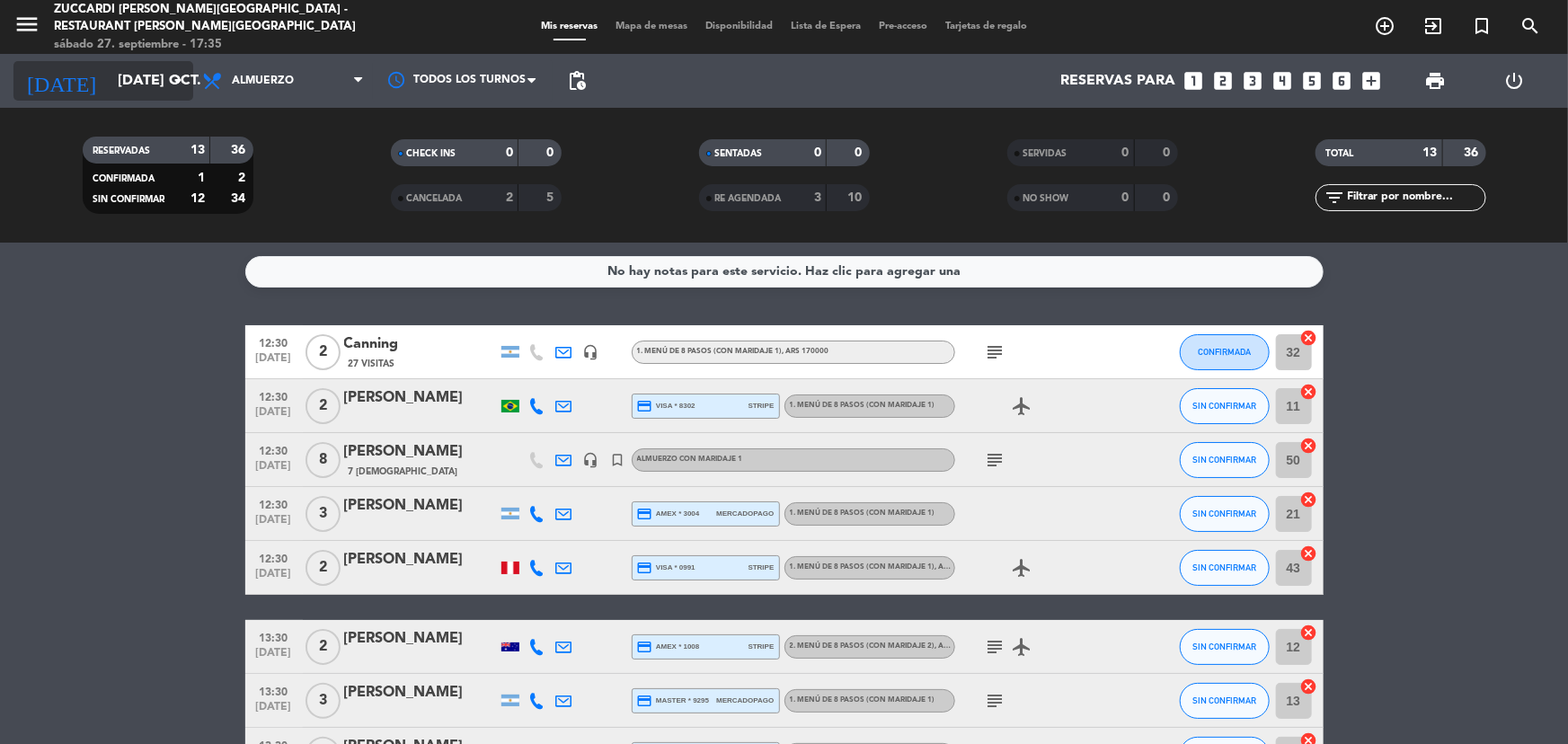
click at [144, 68] on input "[DATE] oct." at bounding box center [203, 82] width 190 height 35
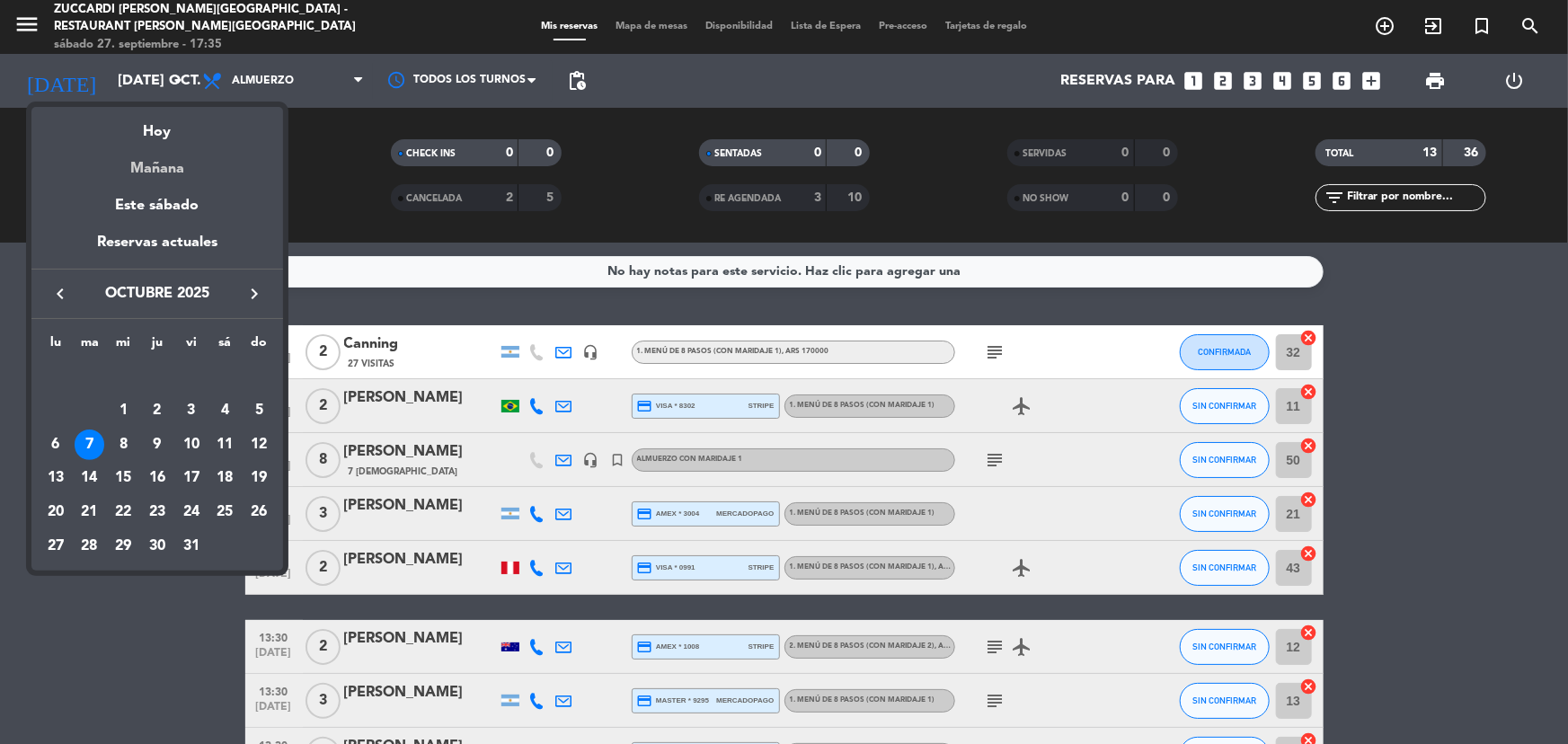
click at [152, 166] on div "Mañana" at bounding box center [157, 161] width 252 height 36
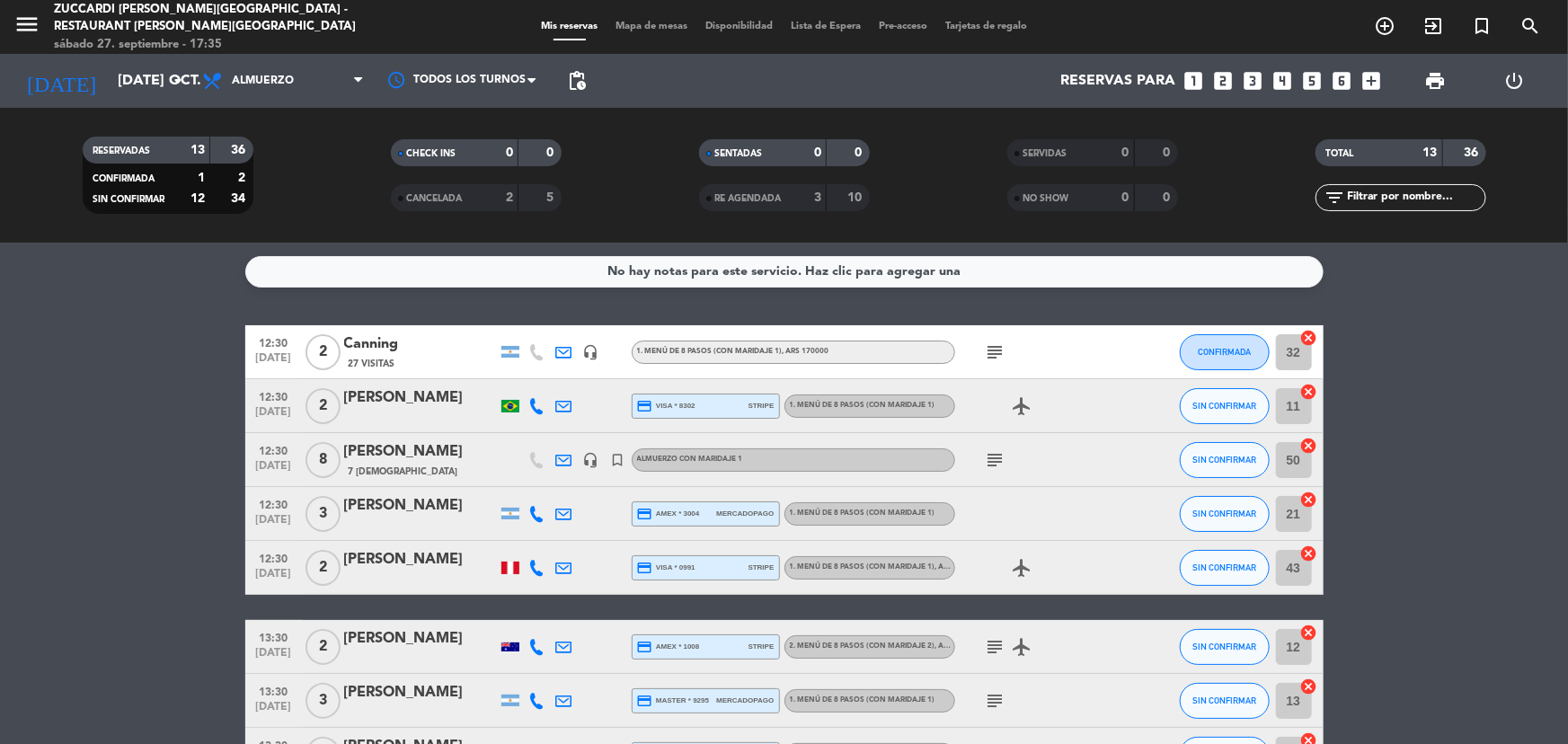
type input "dom. [DATE]"
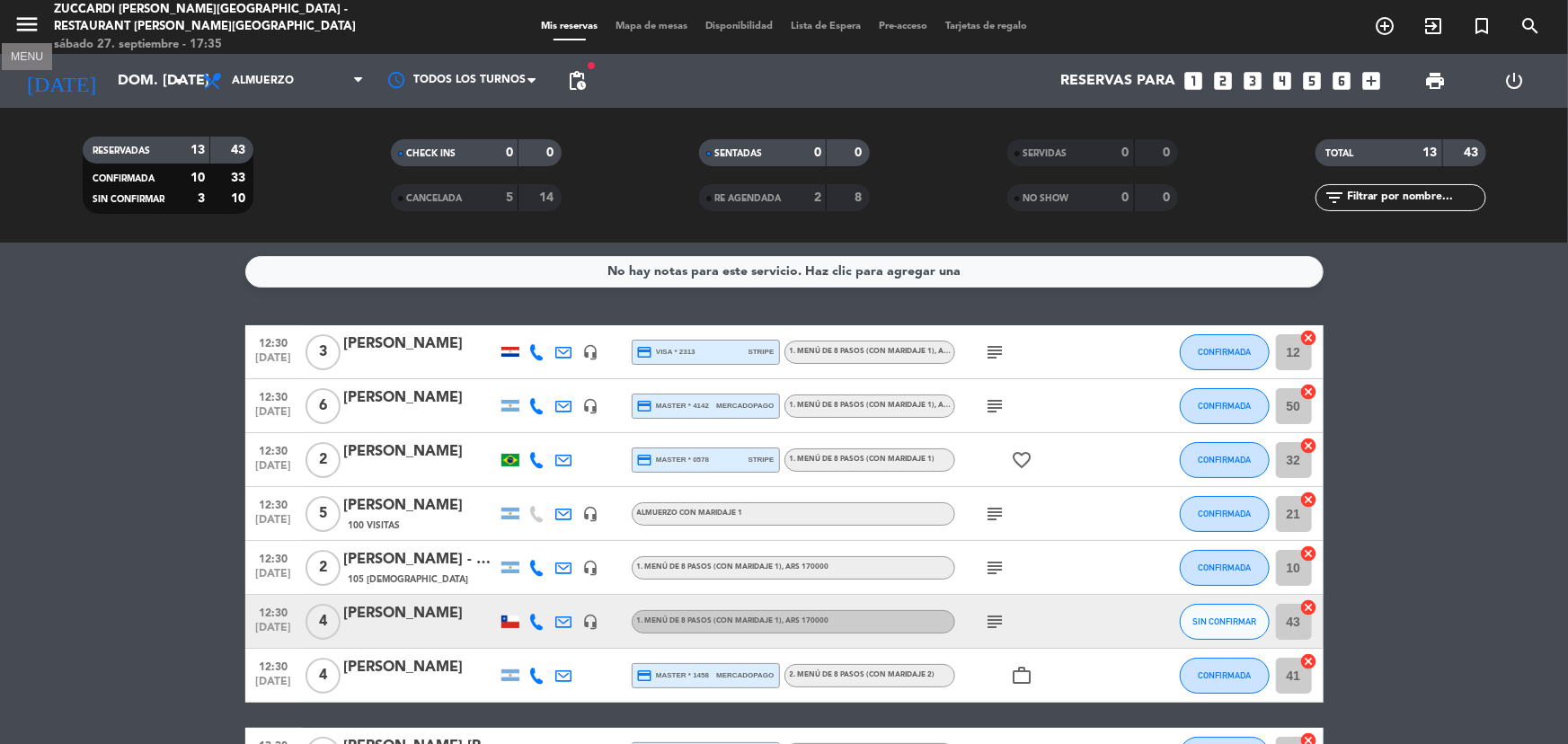
click at [27, 18] on icon "menu" at bounding box center [27, 24] width 27 height 27
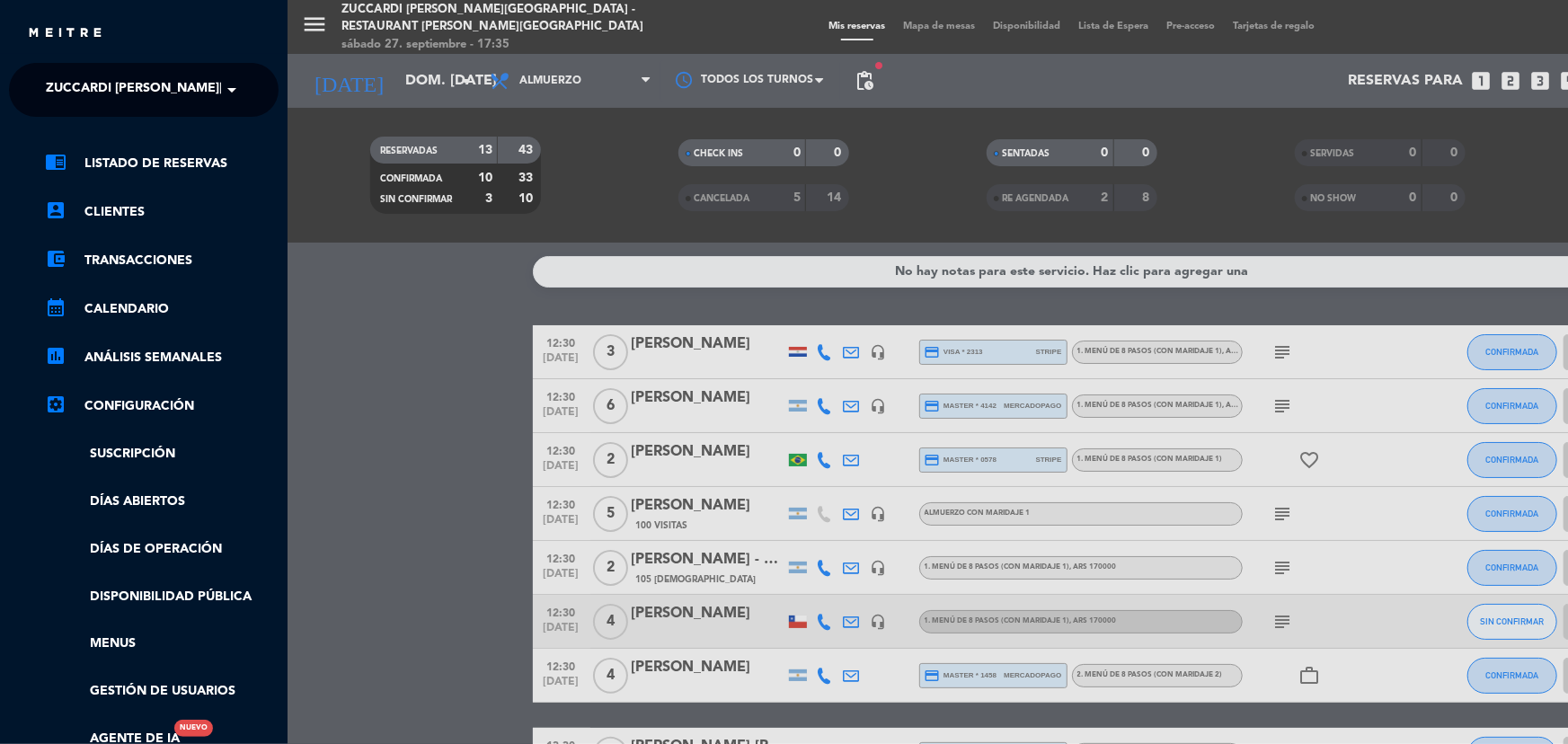
click at [161, 98] on span "Zuccardi [PERSON_NAME][GEOGRAPHIC_DATA] - Restaurant [PERSON_NAME][GEOGRAPHIC_D…" at bounding box center [366, 89] width 640 height 37
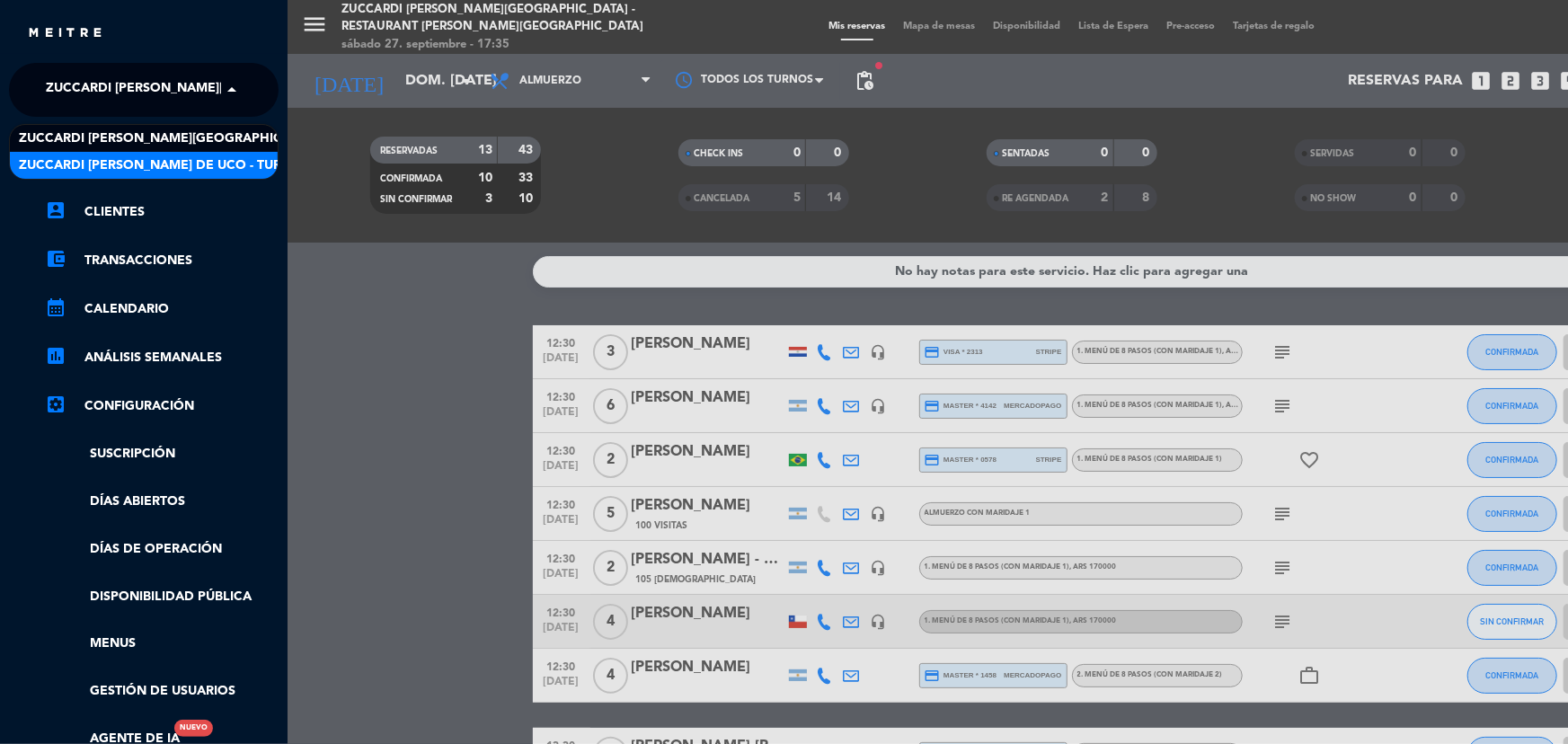
click at [166, 162] on span "Zuccardi [PERSON_NAME] de Uco - Turismo" at bounding box center [166, 165] width 296 height 21
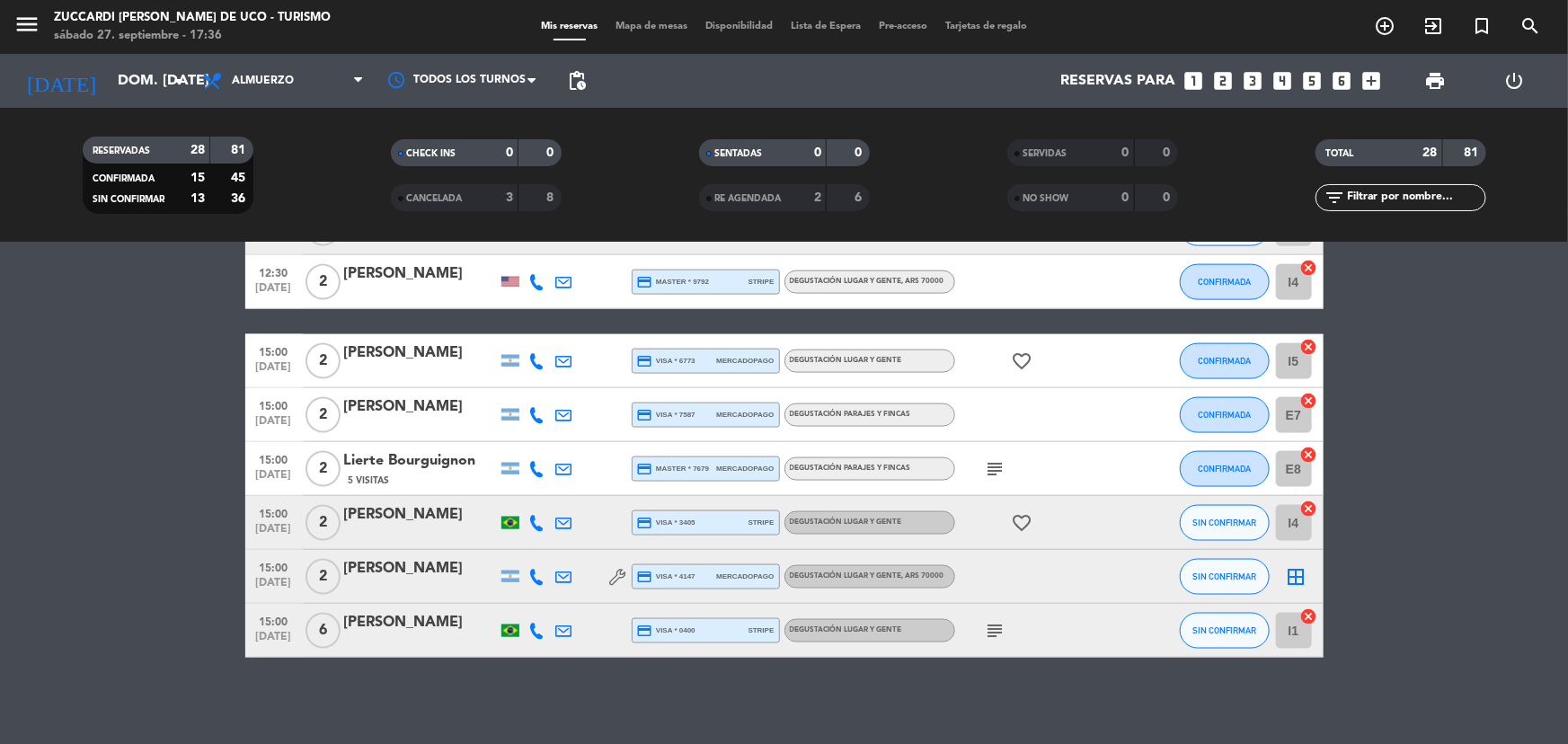
scroll to position [1280, 0]
